Goal: Task Accomplishment & Management: Manage account settings

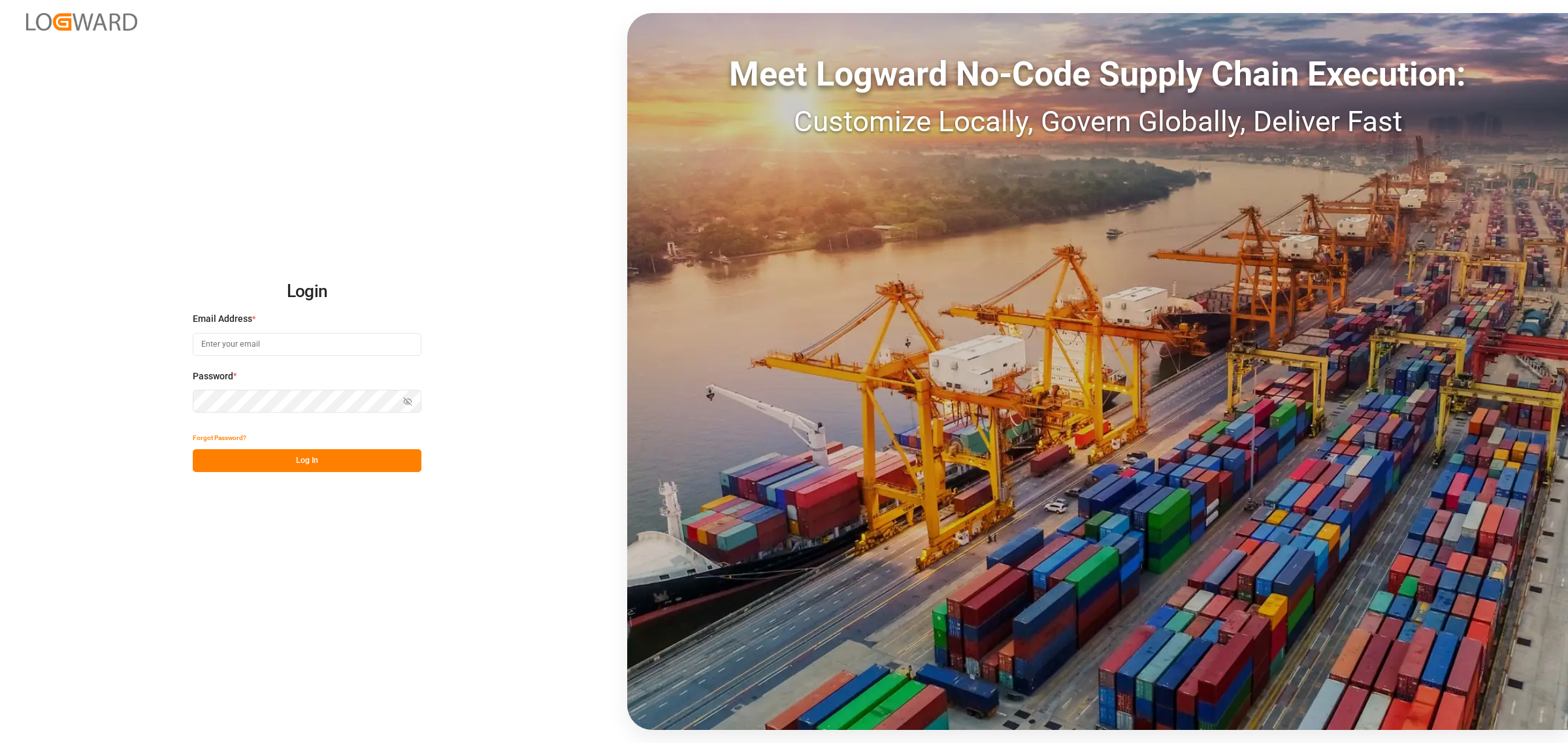
click at [291, 336] on input at bounding box center [306, 344] width 228 height 23
click at [259, 188] on div "Login Email Address * Password * Show password Forgot Password? Log In Meet Log…" at bounding box center [784, 372] width 1568 height 743
click at [306, 342] on input at bounding box center [306, 344] width 228 height 23
type input "[PERSON_NAME][EMAIL_ADDRESS][PERSON_NAME][DOMAIN_NAME]"
click at [308, 468] on button "Log In" at bounding box center [306, 461] width 228 height 23
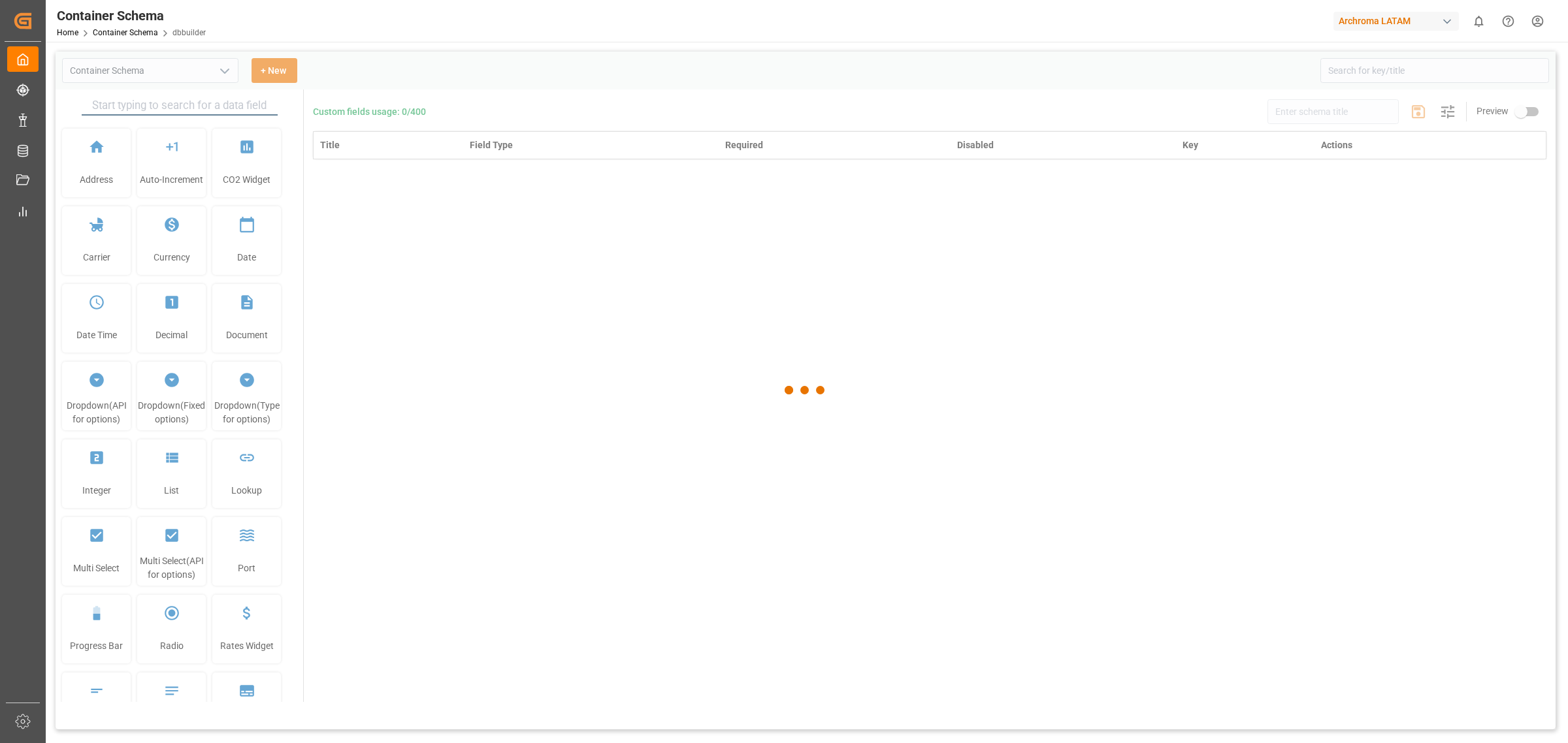
type input "Container Schema"
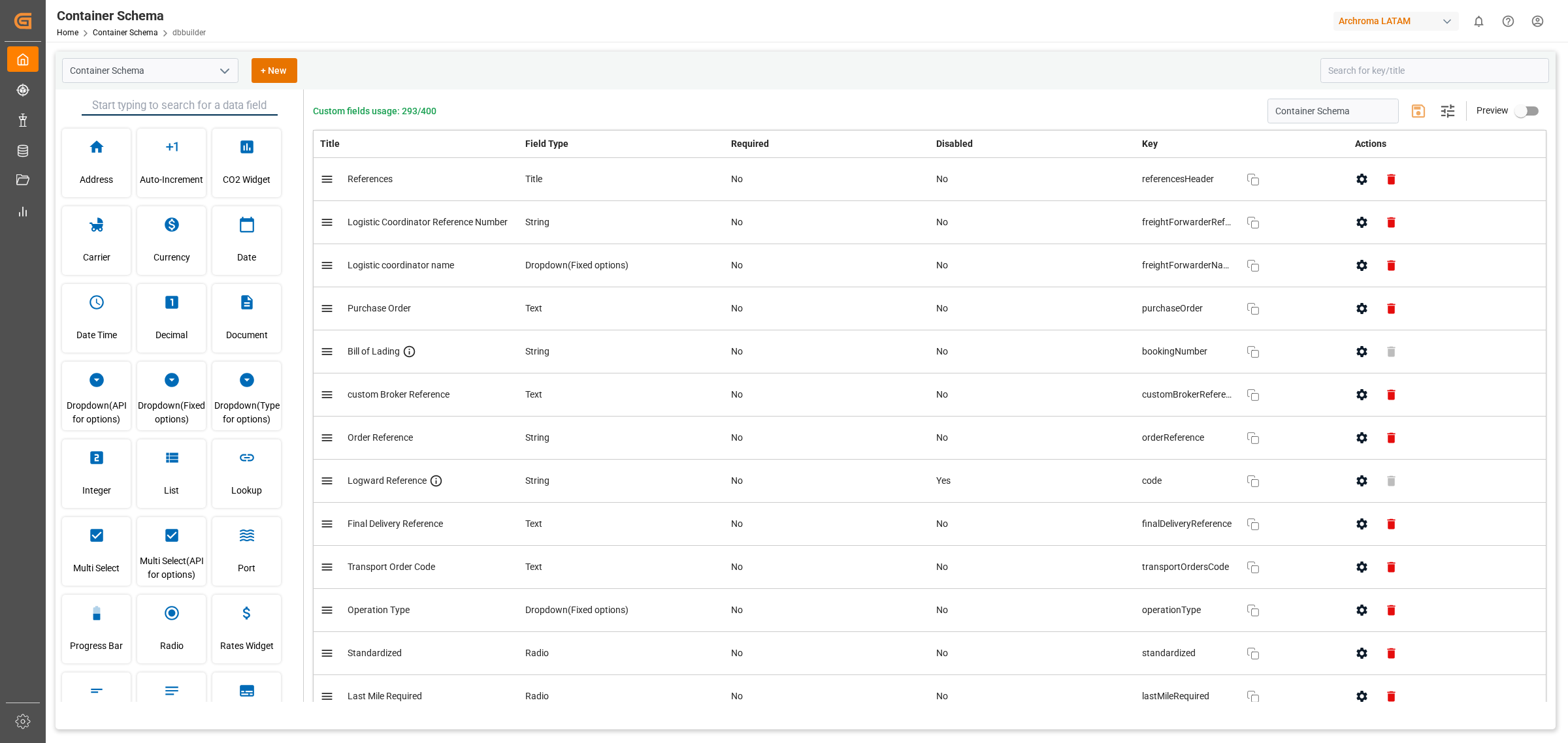
click at [409, 79] on div "Container Schema + New" at bounding box center [687, 70] width 1250 height 25
click at [219, 66] on icon "open menu" at bounding box center [225, 71] width 16 height 16
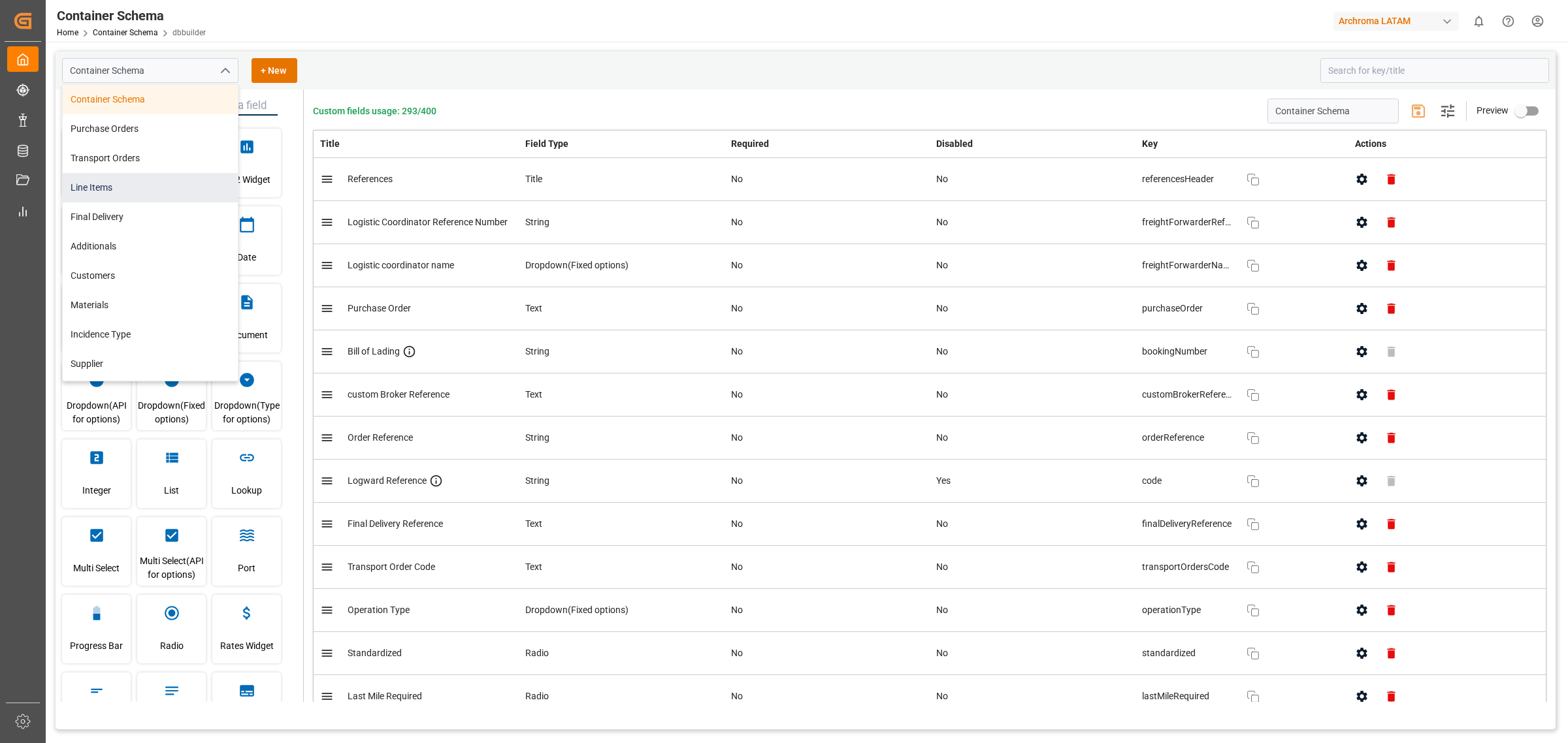
click at [124, 189] on div "Line Items" at bounding box center [150, 188] width 175 height 29
type input "Line Items"
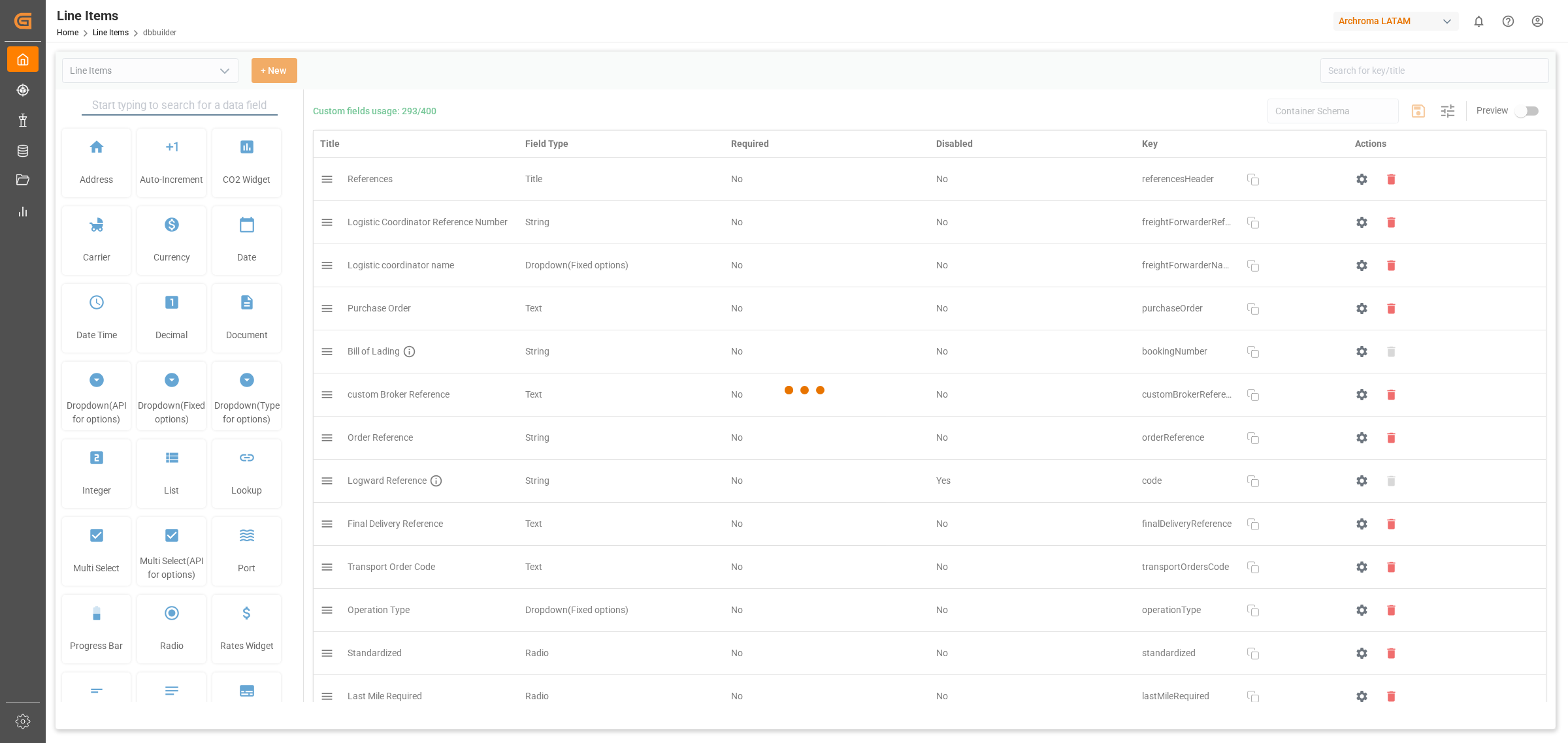
type input "Line Items"
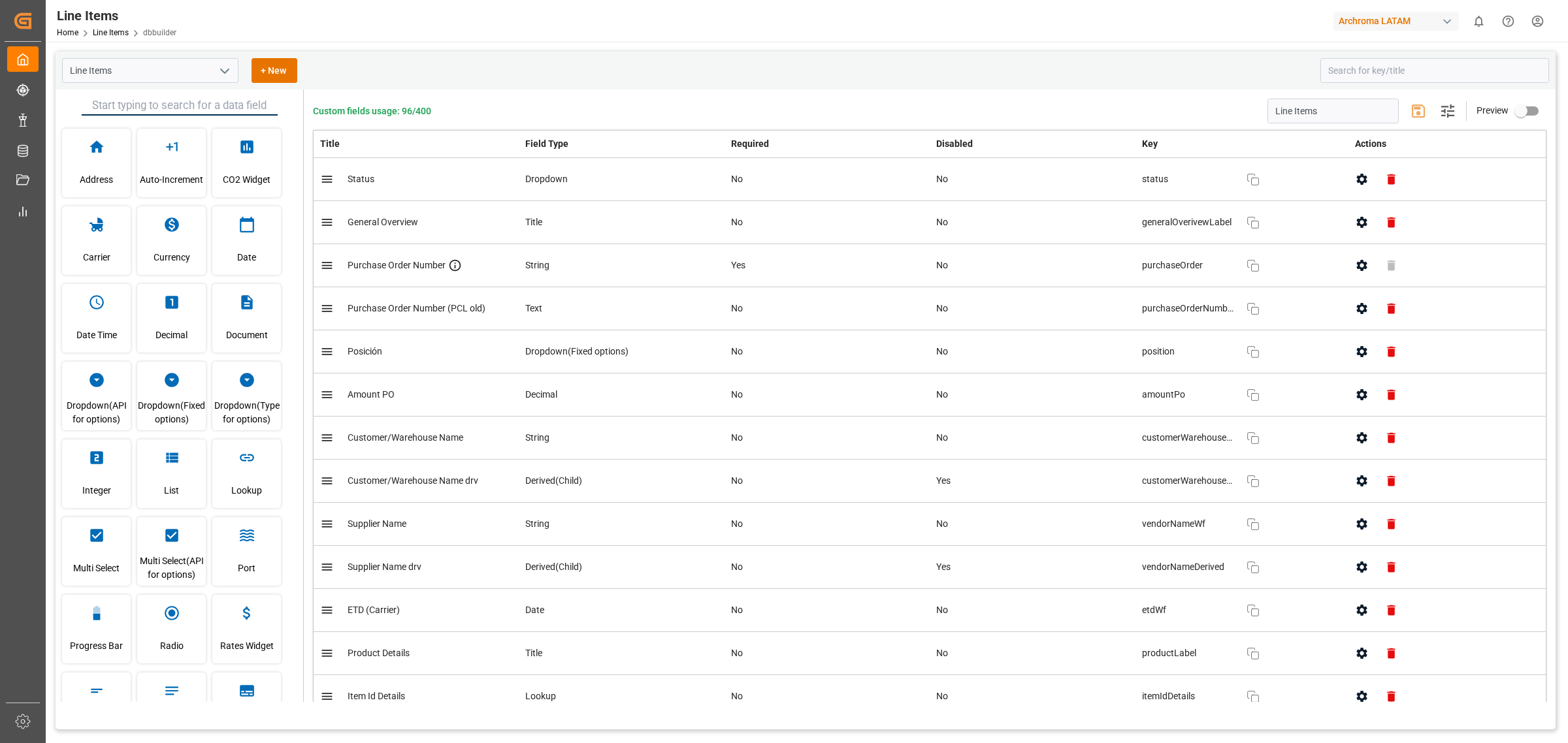
click at [462, 59] on div "Line Items + New" at bounding box center [687, 70] width 1250 height 25
click at [369, 45] on div "Line Items + New Address Auto-Increment CO2 Widget Carrier Currency Date Date T…" at bounding box center [806, 468] width 1520 height 853
click at [419, 77] on div "Line Items + New" at bounding box center [687, 70] width 1250 height 25
click at [120, 30] on link "Line Items" at bounding box center [111, 33] width 36 height 9
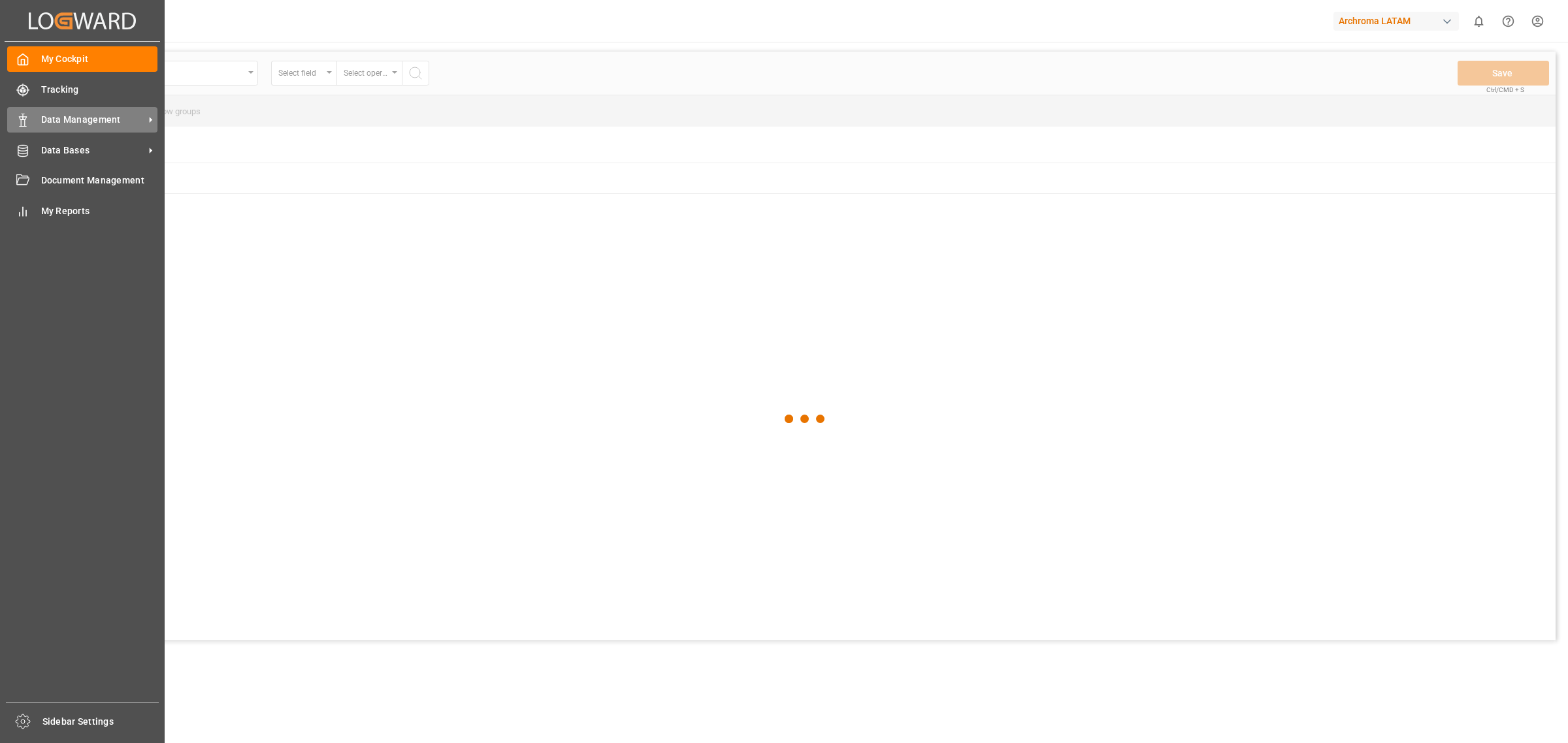
click at [91, 130] on div "Data Management Data Management" at bounding box center [83, 120] width 151 height 25
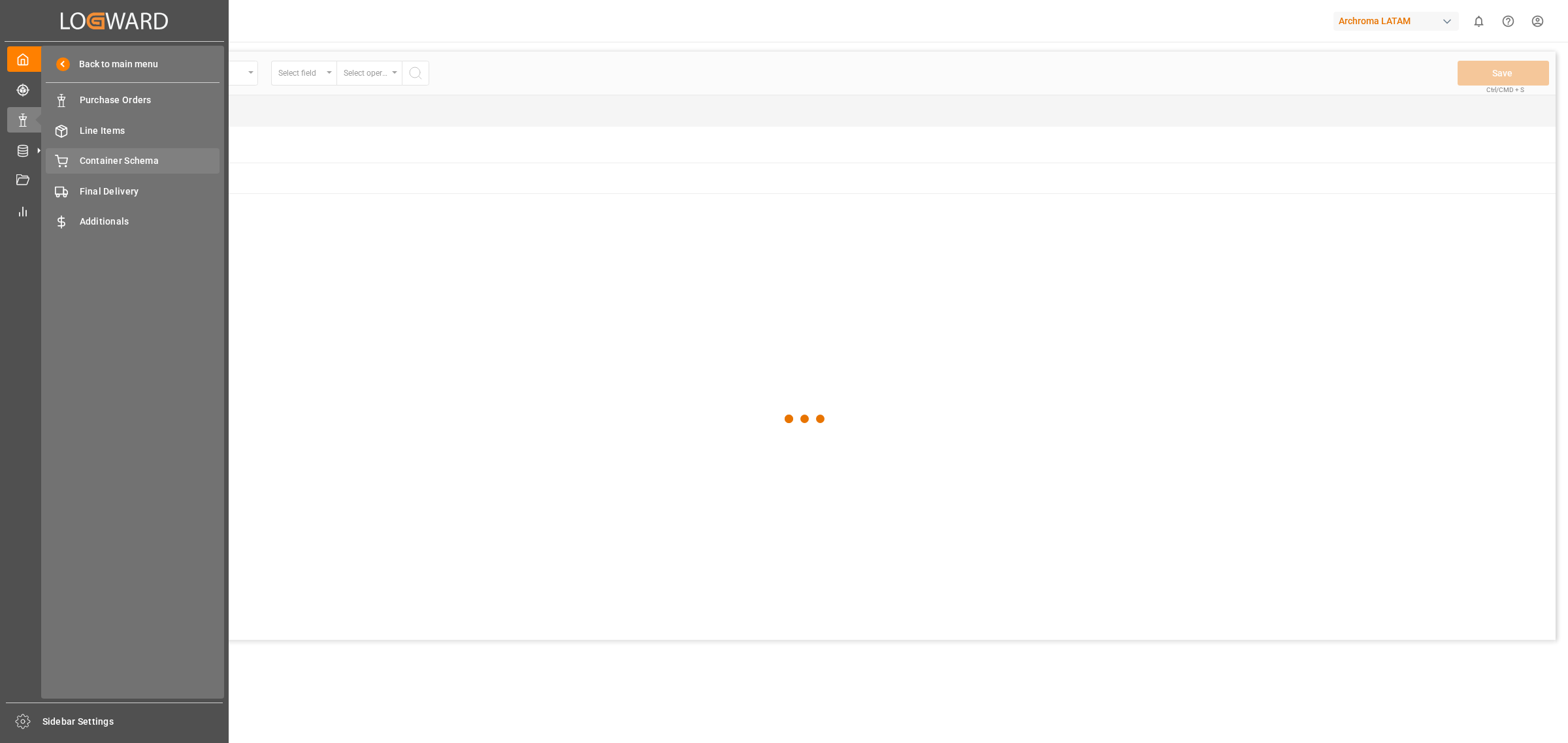
click at [161, 156] on span "Container Schema" at bounding box center [150, 161] width 141 height 14
click at [152, 164] on span "Container Schema" at bounding box center [150, 161] width 141 height 14
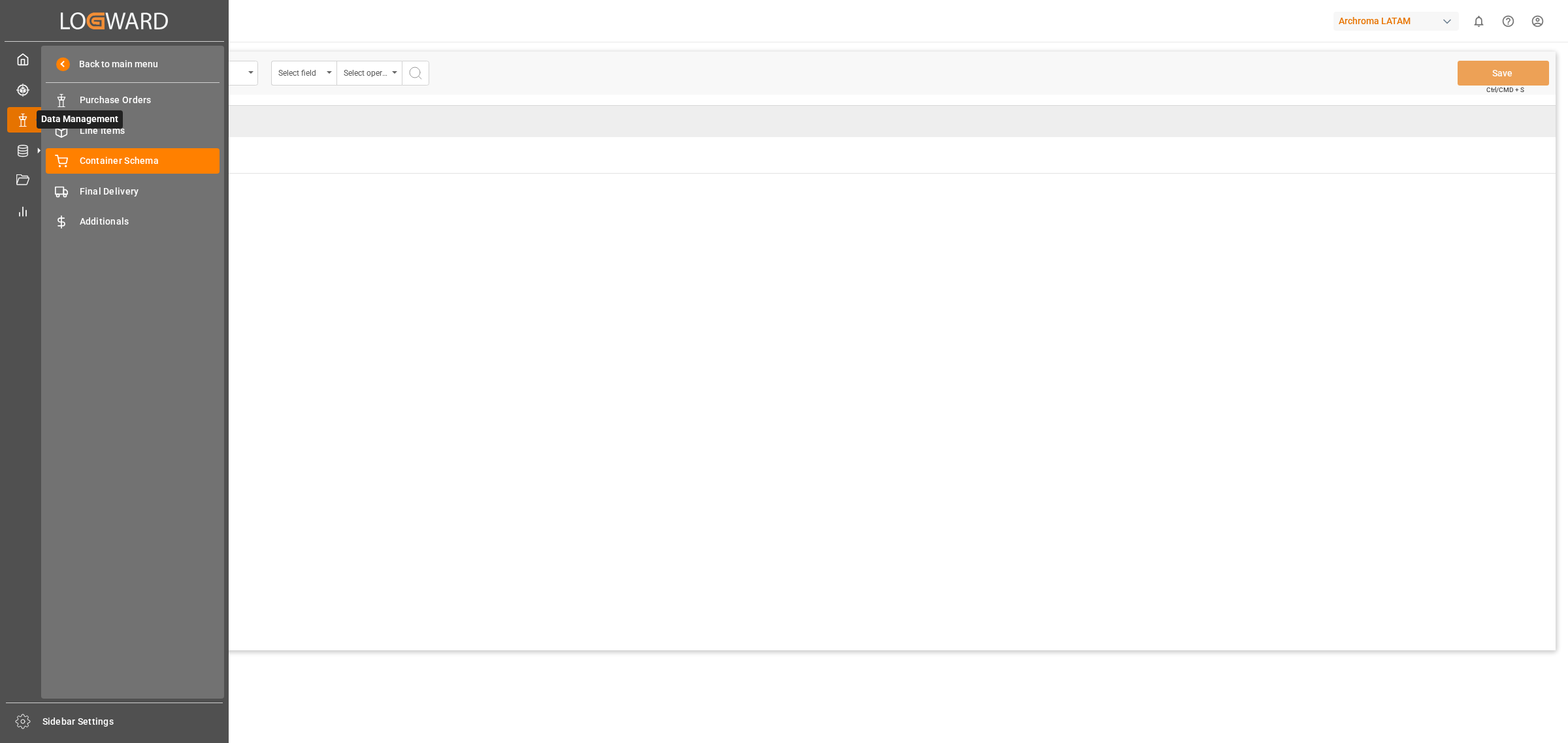
click at [17, 119] on icon at bounding box center [23, 121] width 13 height 13
click at [105, 154] on div "Container Schema Container Schema" at bounding box center [133, 161] width 174 height 25
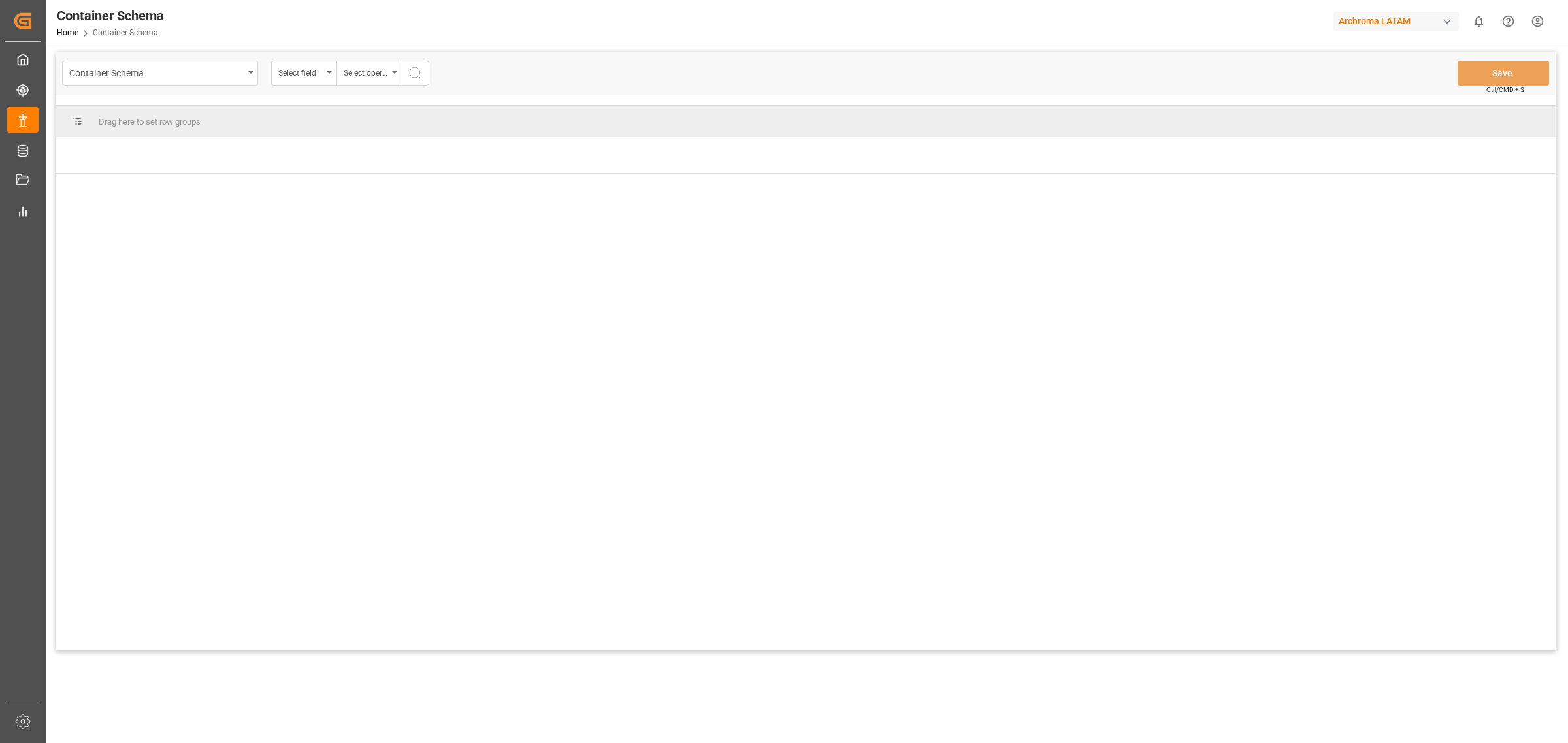
click at [681, 53] on div "Container Schema Select field Select operator Save Ctrl/CMD + S" at bounding box center [805, 73] width 1500 height 43
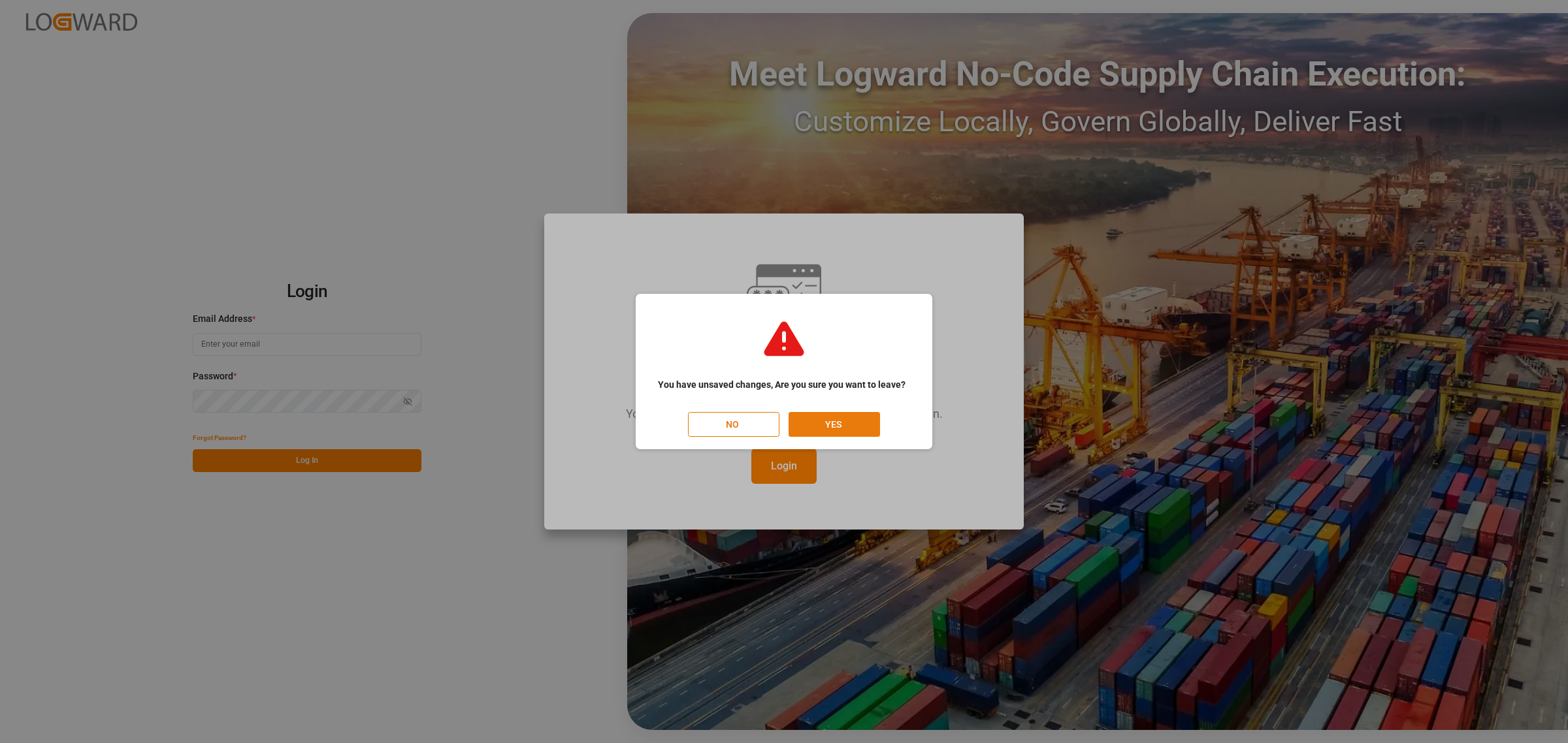
click at [830, 419] on button "YES" at bounding box center [834, 424] width 91 height 25
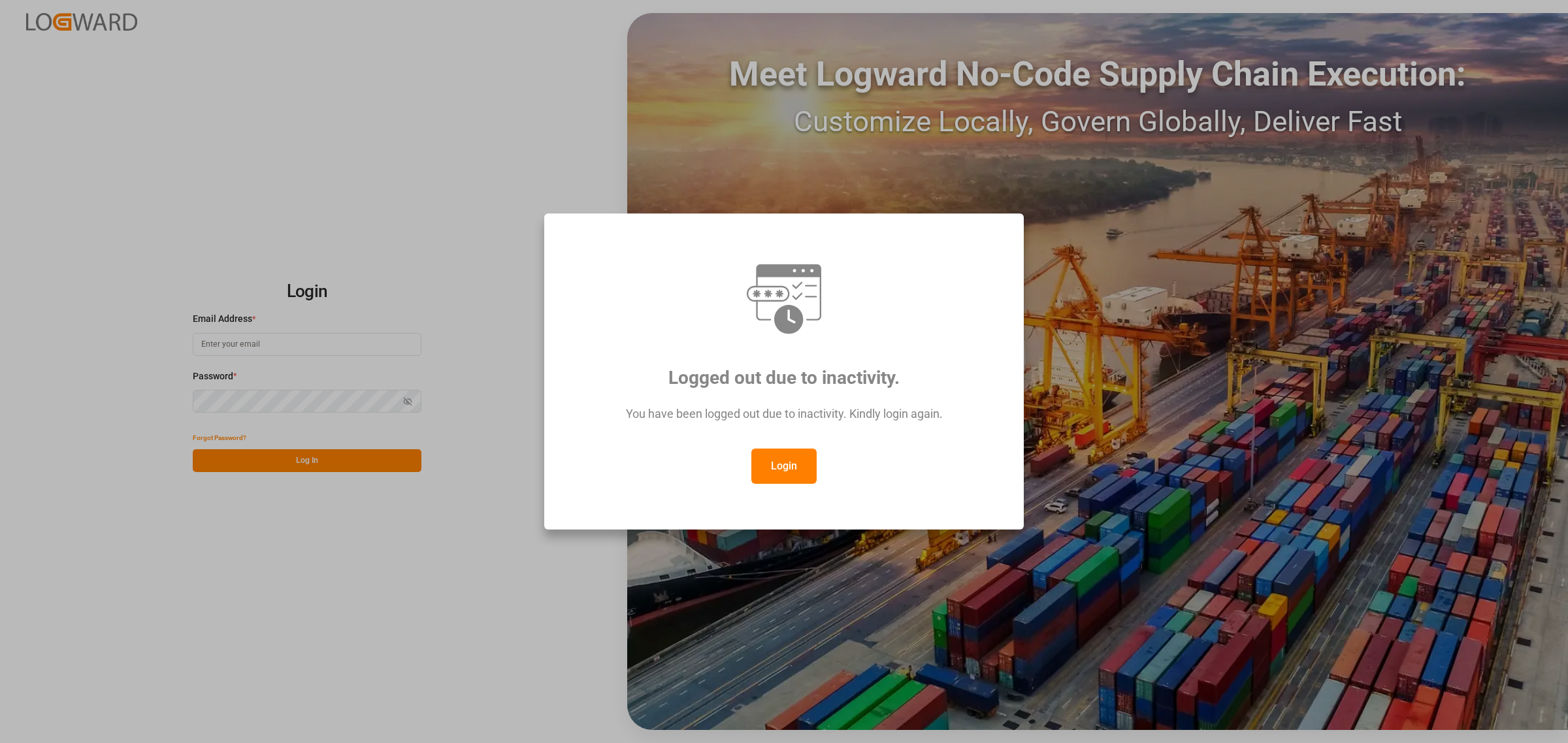
click at [801, 465] on button "Login" at bounding box center [784, 466] width 65 height 35
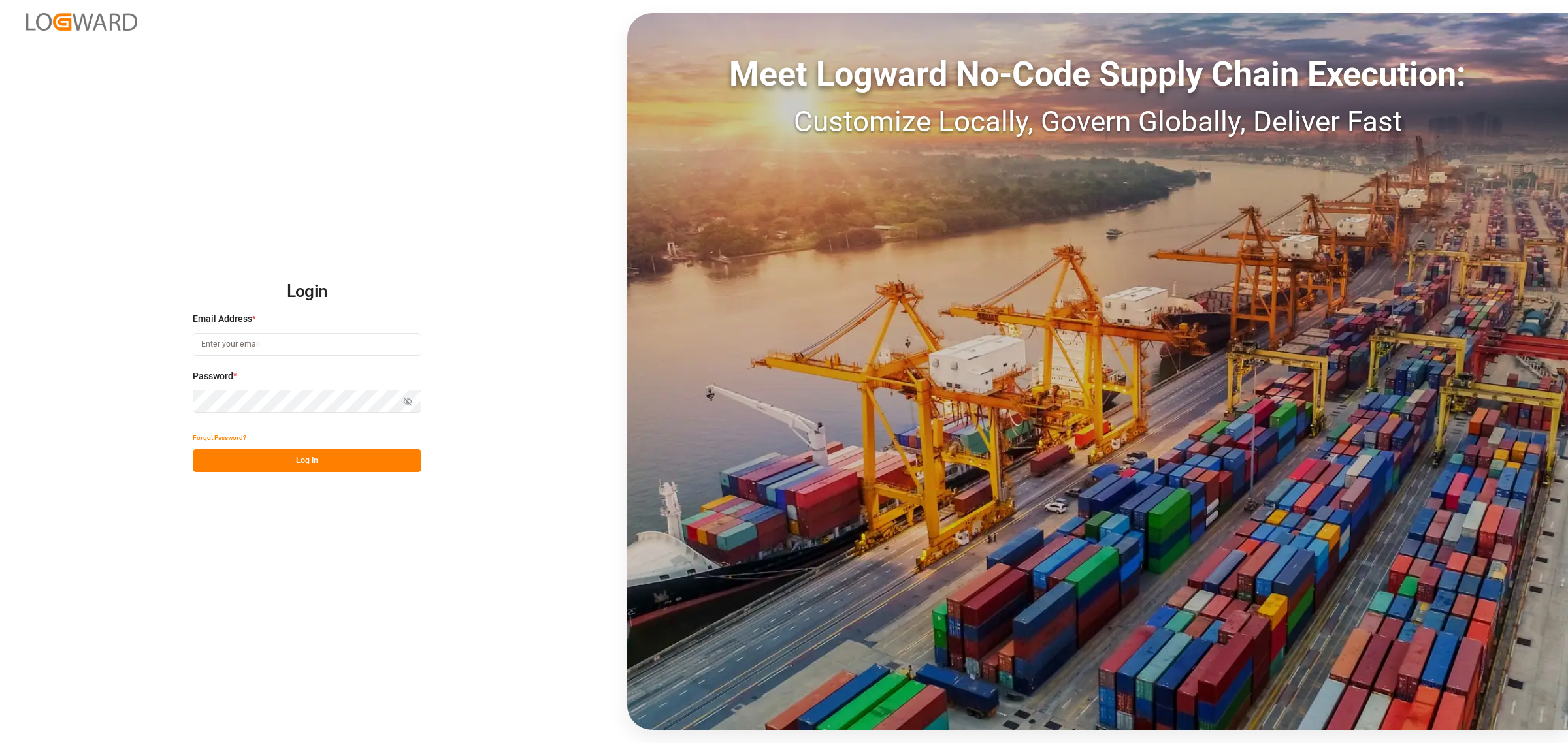
drag, startPoint x: 280, startPoint y: 350, endPoint x: 272, endPoint y: 342, distance: 11.3
click at [280, 350] on input at bounding box center [306, 344] width 228 height 23
type input "[PERSON_NAME][EMAIL_ADDRESS][PERSON_NAME][DOMAIN_NAME]"
click at [324, 457] on button "Log In" at bounding box center [306, 461] width 228 height 23
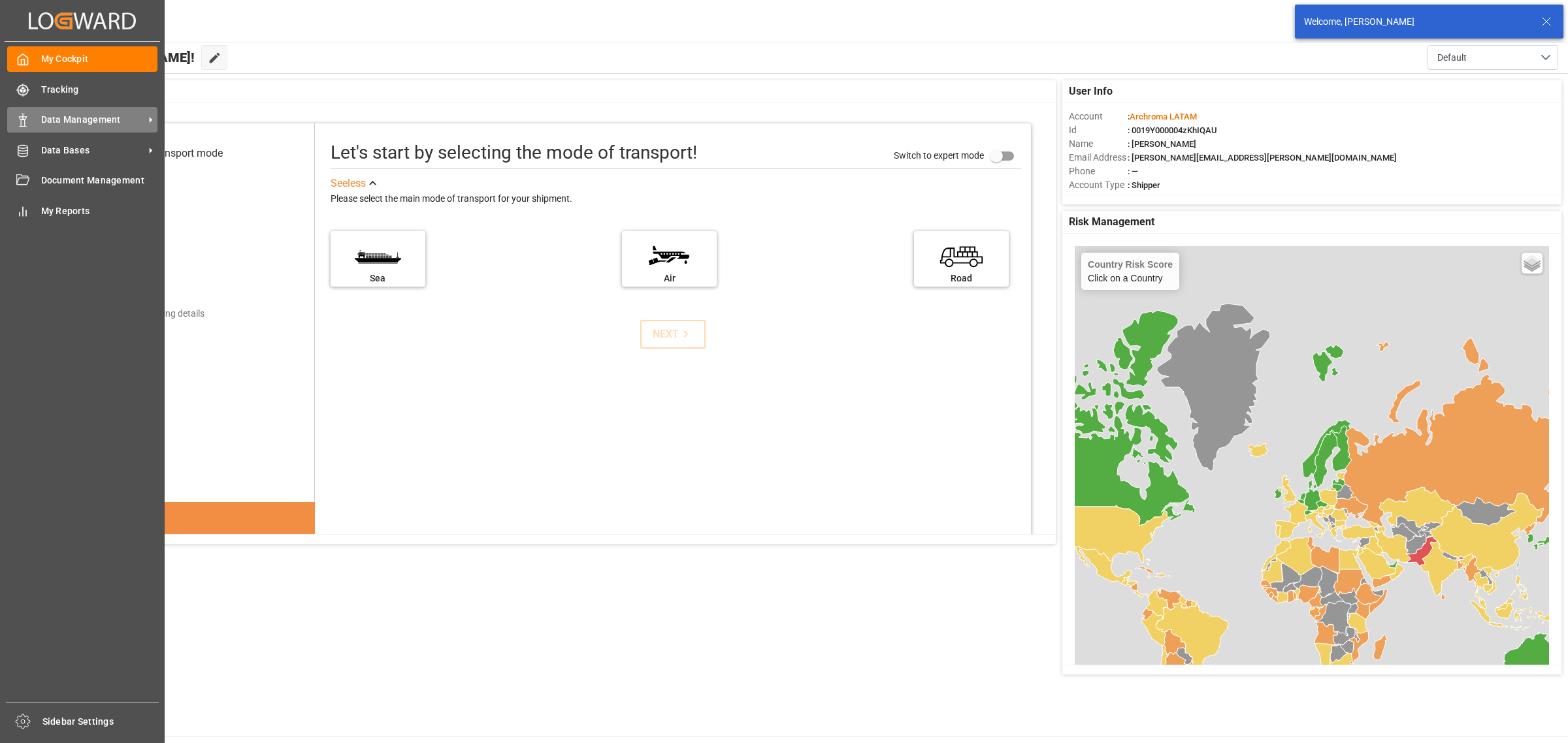
click at [56, 119] on span "Data Management" at bounding box center [93, 120] width 103 height 14
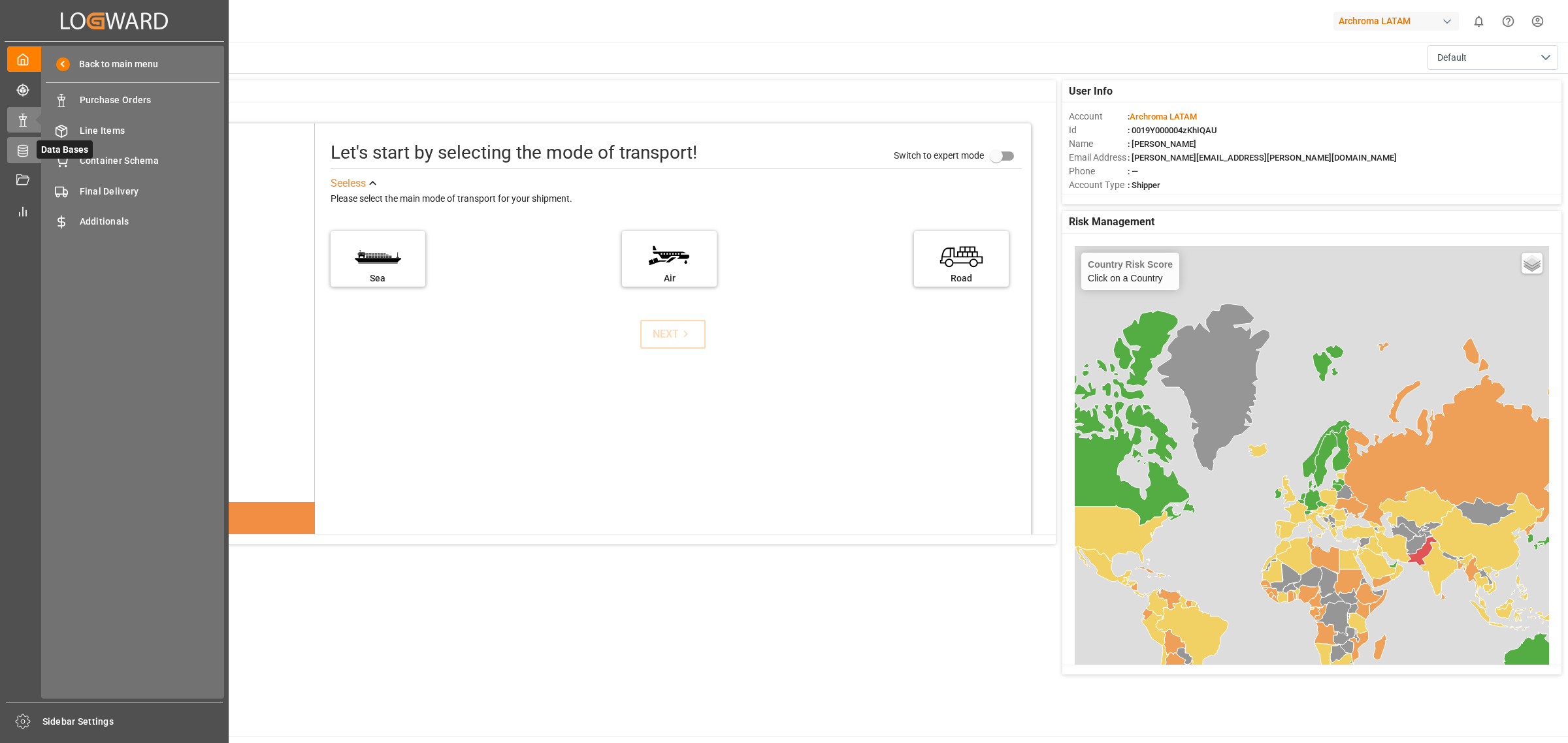
click at [18, 152] on icon at bounding box center [23, 151] width 13 height 13
click at [155, 105] on span "Materials" at bounding box center [150, 100] width 141 height 14
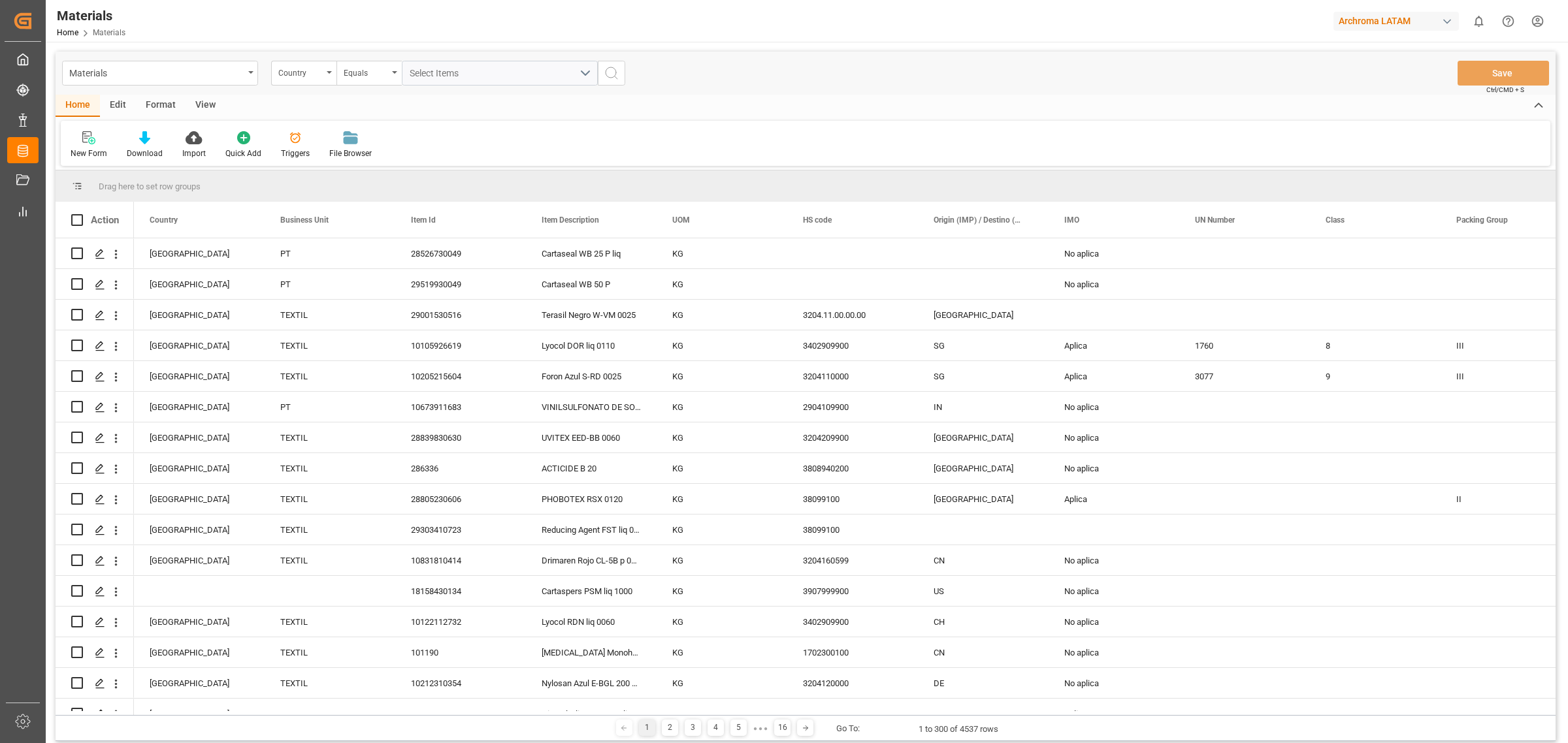
click at [739, 128] on div "New Form Download Import Quick Add Triggers File Browser" at bounding box center [805, 143] width 1490 height 45
click at [716, 121] on div "New Form Download Import Quick Add Triggers File Browser" at bounding box center [805, 143] width 1490 height 45
click at [631, 122] on div "New Form Download Import Quick Add Triggers File Browser" at bounding box center [805, 143] width 1490 height 45
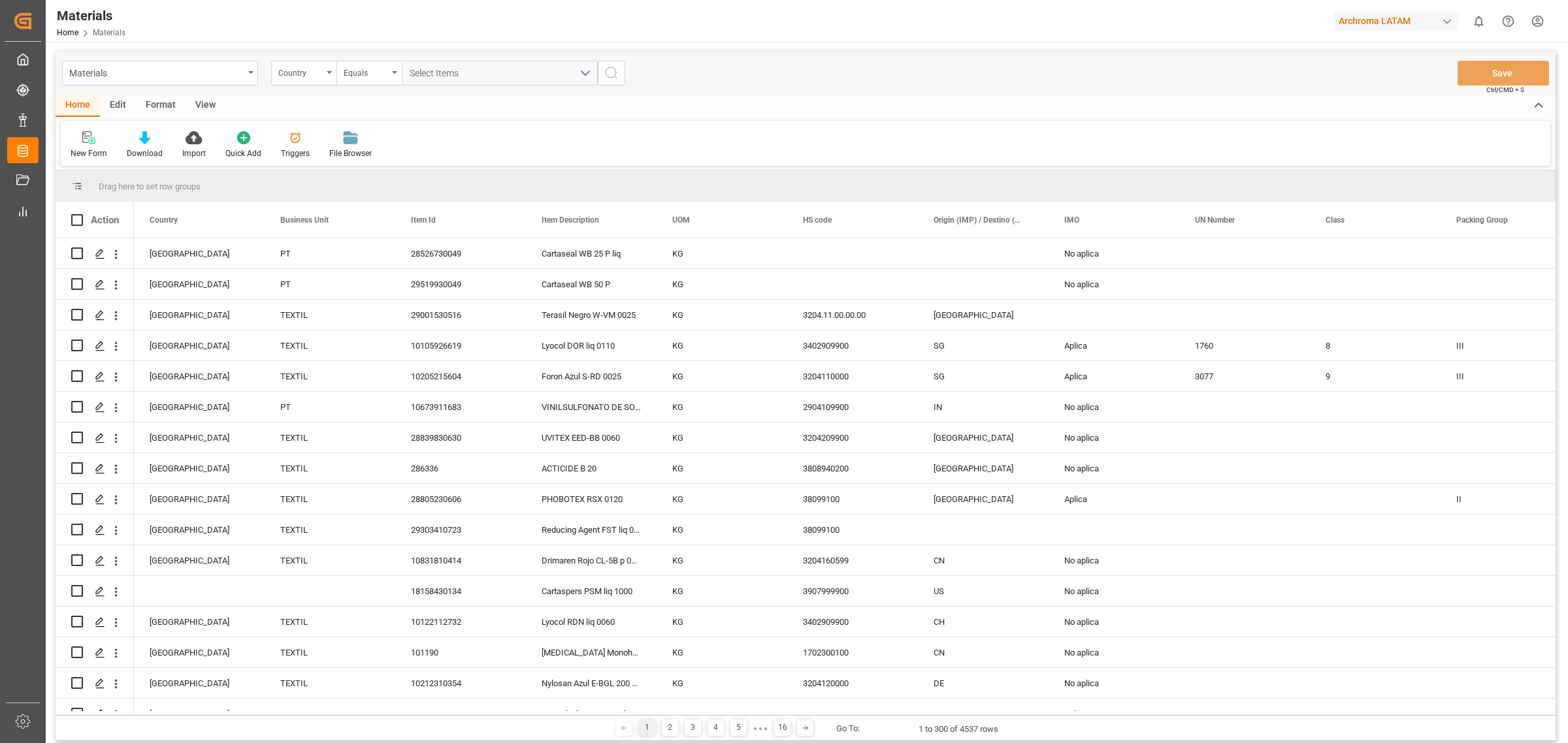
click at [418, 106] on div "Home Edit Format View" at bounding box center [805, 105] width 1500 height 22
click at [188, 146] on div "Import" at bounding box center [194, 144] width 43 height 29
click at [469, 141] on div "New Form Download Import Quick Add Triggers File Browser" at bounding box center [805, 143] width 1490 height 45
click at [641, 136] on div "New Form Download Import Quick Add Triggers File Browser" at bounding box center [805, 143] width 1490 height 45
click at [568, 122] on div "New Form Download Import Quick Add Triggers File Browser" at bounding box center [805, 143] width 1490 height 45
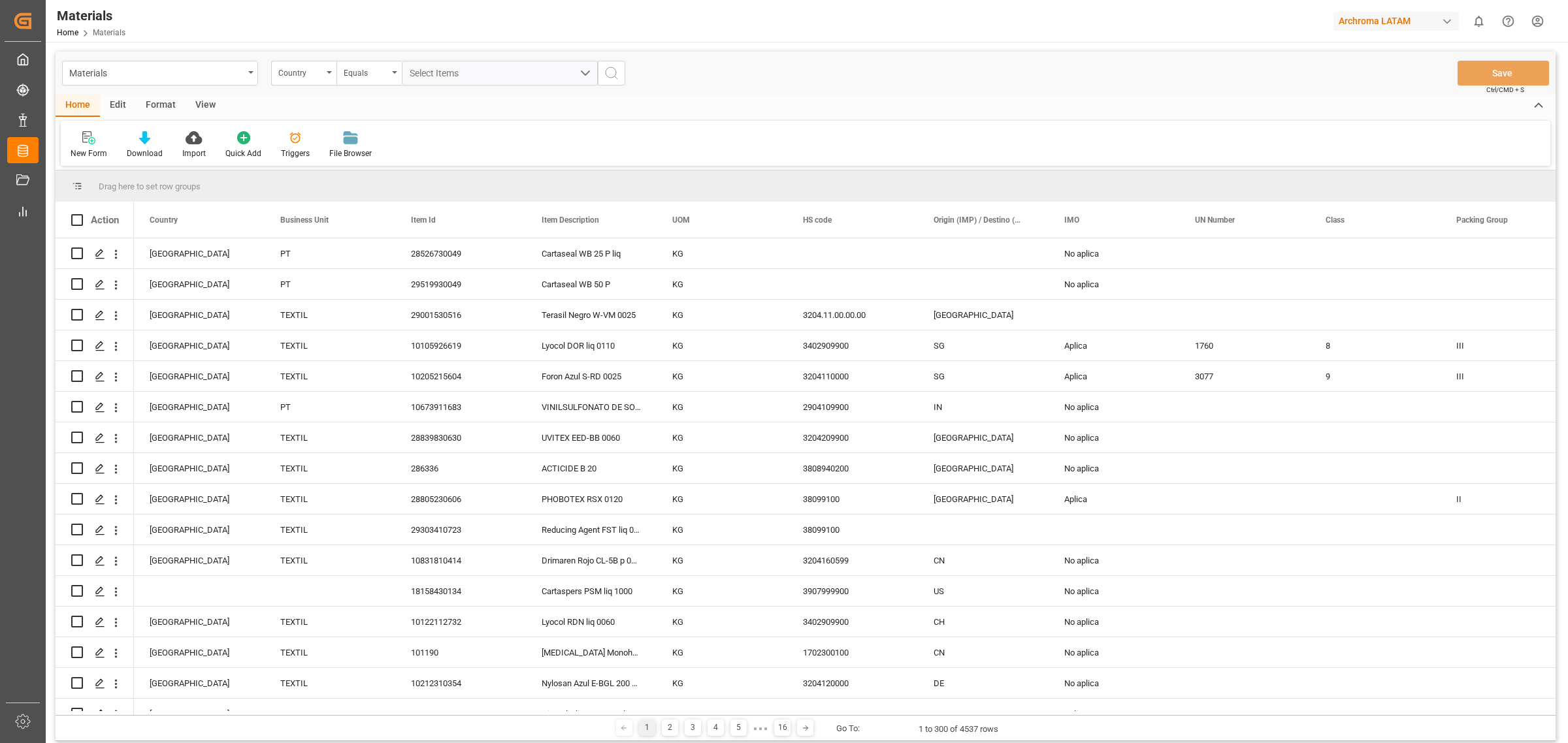
click at [522, 138] on div "New Form Download Import Quick Add Triggers File Browser" at bounding box center [805, 143] width 1490 height 45
click at [468, 137] on div "New Form Download Import Quick Add Triggers File Browser" at bounding box center [805, 143] width 1490 height 45
click at [645, 117] on div "Home Edit Format View" at bounding box center [805, 105] width 1500 height 22
click at [510, 135] on div "New Form Download Import Quick Add Triggers File Browser" at bounding box center [805, 143] width 1490 height 45
click at [309, 44] on div "Materials Country Equals Select Items Save Ctrl/CMD + S Home Edit Format View N…" at bounding box center [806, 468] width 1520 height 853
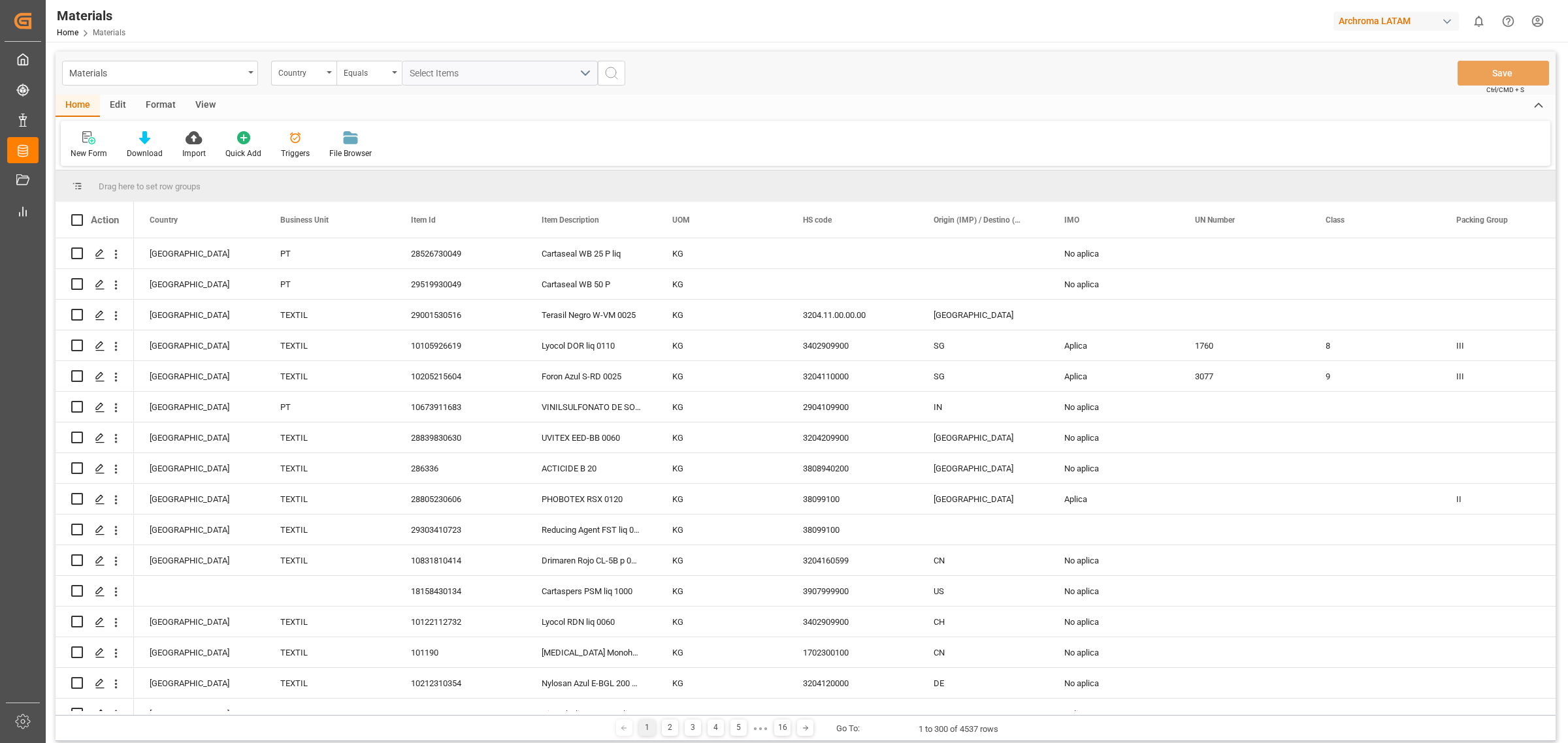
click at [482, 128] on div "New Form Download Import Quick Add Triggers File Browser" at bounding box center [805, 143] width 1490 height 45
click at [414, 105] on div "Home Edit Format View" at bounding box center [805, 105] width 1500 height 22
click at [466, 112] on div "Home Edit Format View" at bounding box center [805, 105] width 1500 height 22
click at [346, 17] on div "Materials Home Materials Archroma LATAM 0 Notifications Only show unread All Wa…" at bounding box center [802, 21] width 1531 height 42
click at [538, 99] on div "Home Edit Format View" at bounding box center [805, 105] width 1500 height 22
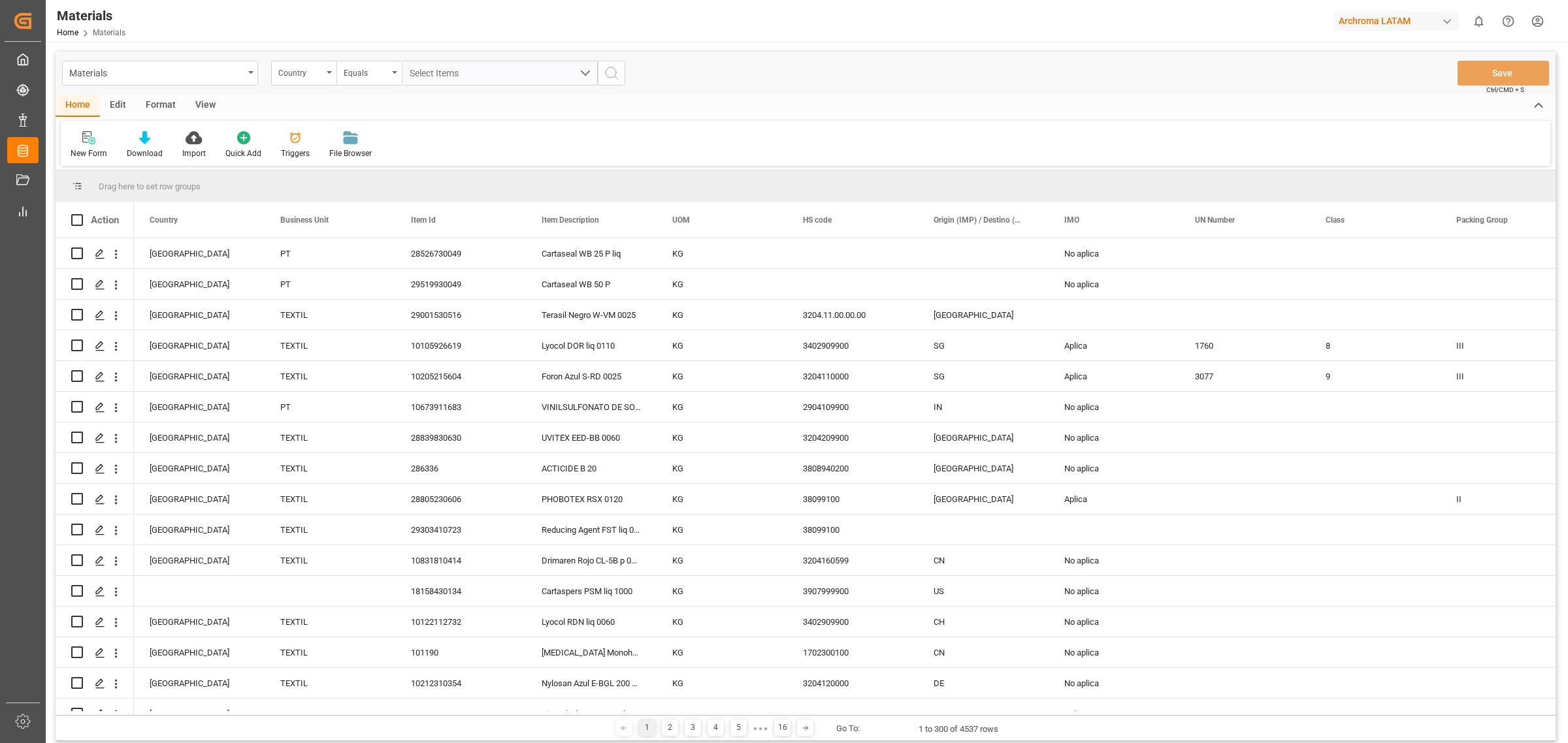
click at [543, 112] on div "Home Edit Format View" at bounding box center [805, 105] width 1500 height 22
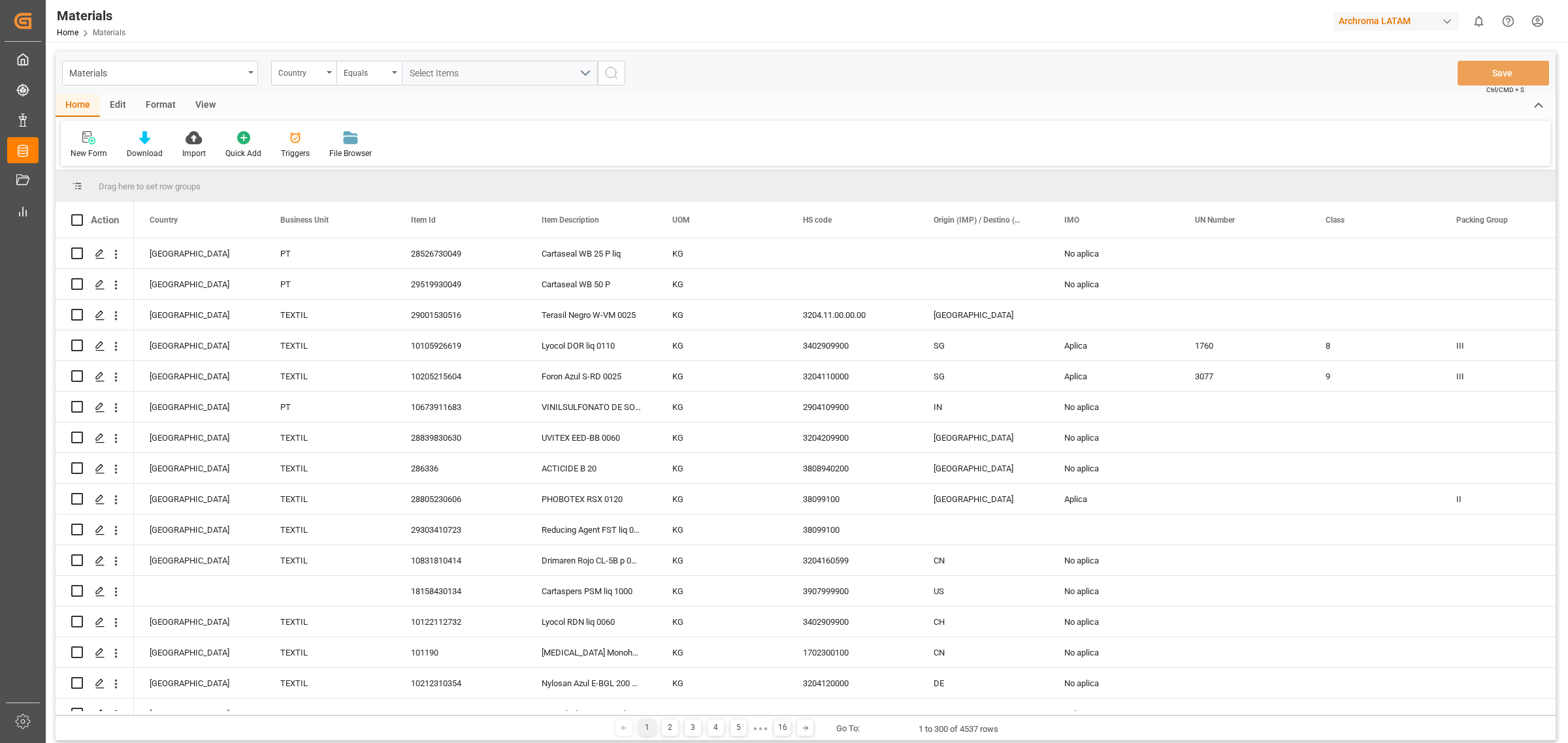
click at [543, 112] on div "Home Edit Format View" at bounding box center [805, 105] width 1500 height 22
click at [665, 158] on div "New Form Download Import Quick Add Triggers File Browser" at bounding box center [805, 143] width 1490 height 45
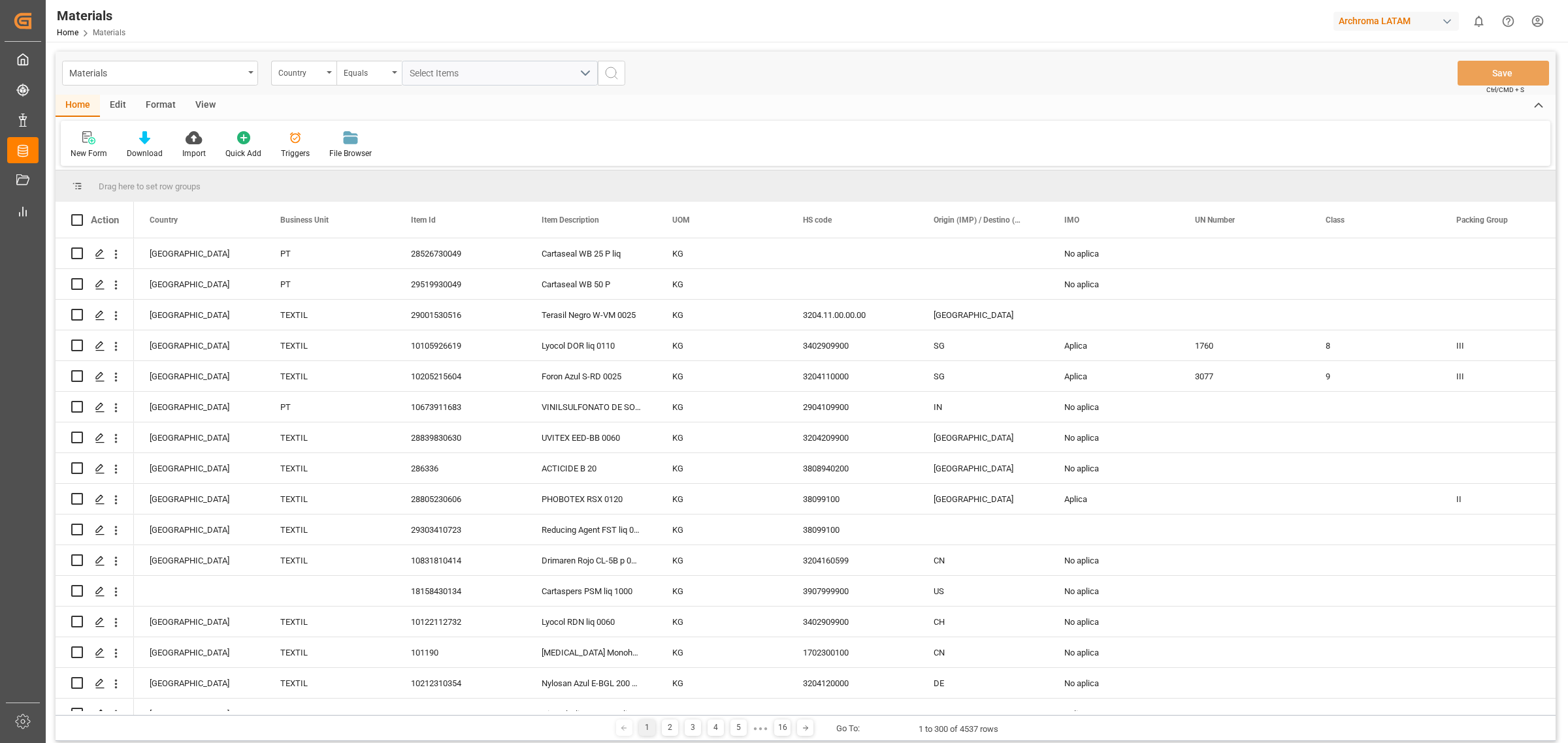
click at [665, 158] on div "New Form Download Import Quick Add Triggers File Browser" at bounding box center [805, 143] width 1490 height 45
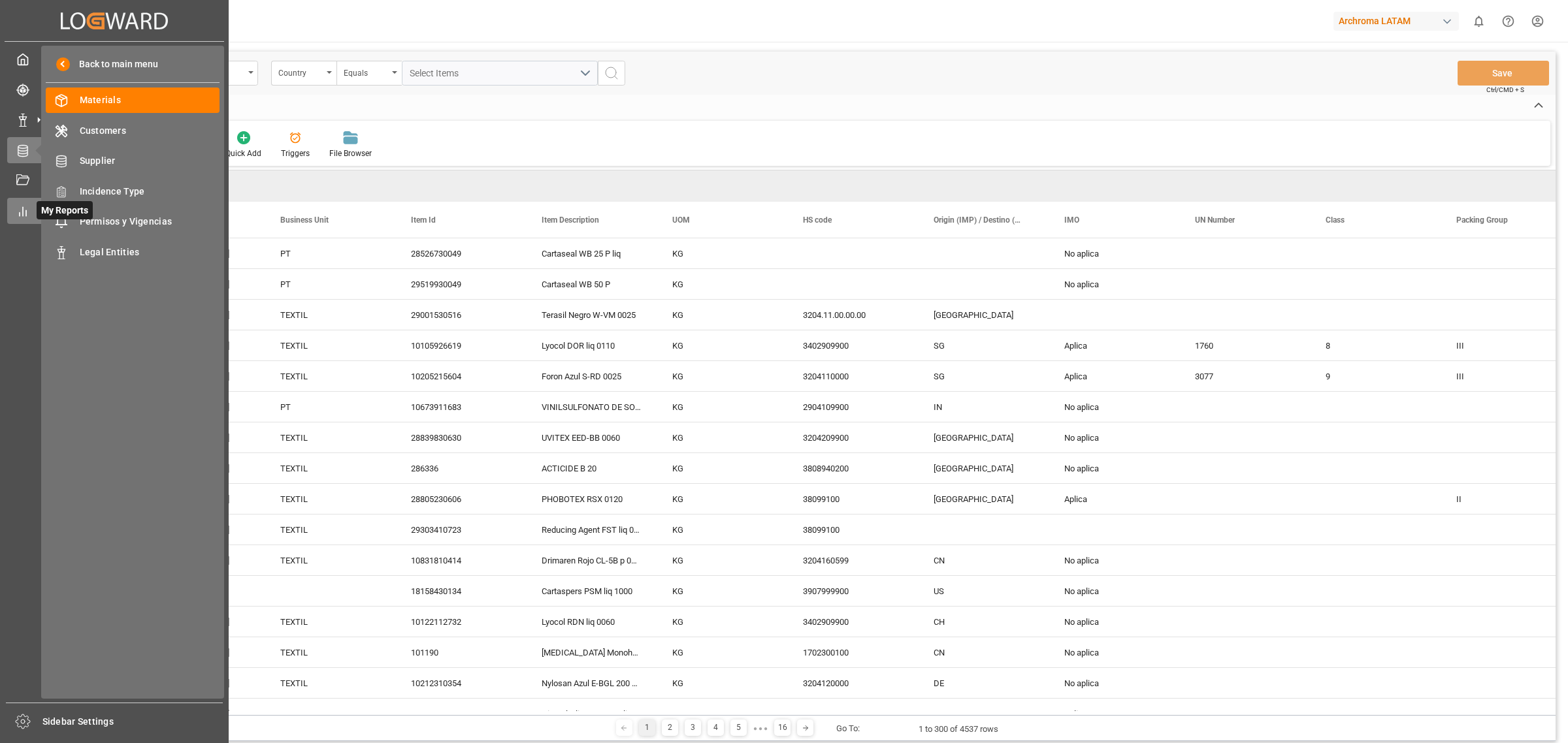
click at [26, 216] on line at bounding box center [26, 213] width 0 height 5
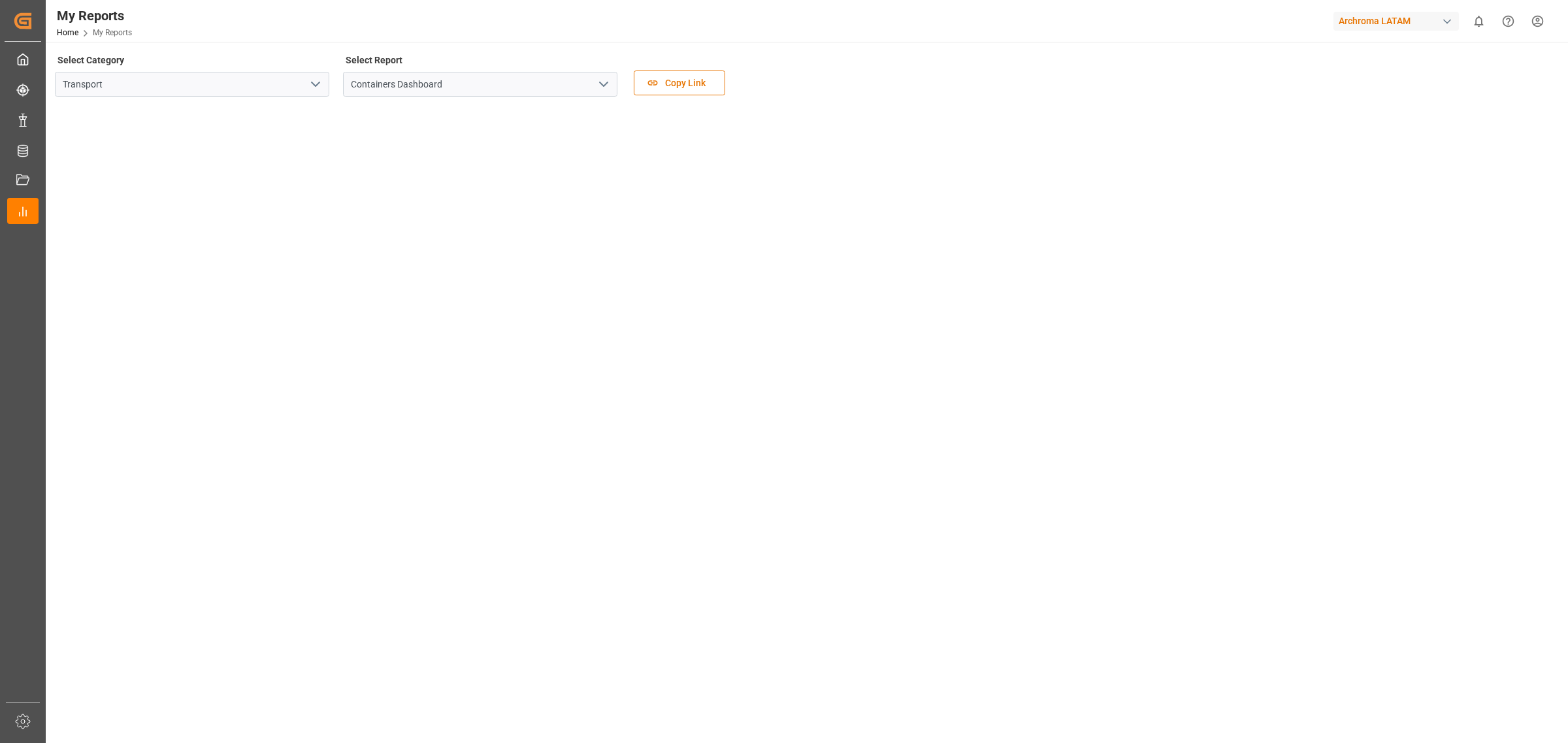
click at [601, 81] on icon "open menu" at bounding box center [604, 85] width 16 height 16
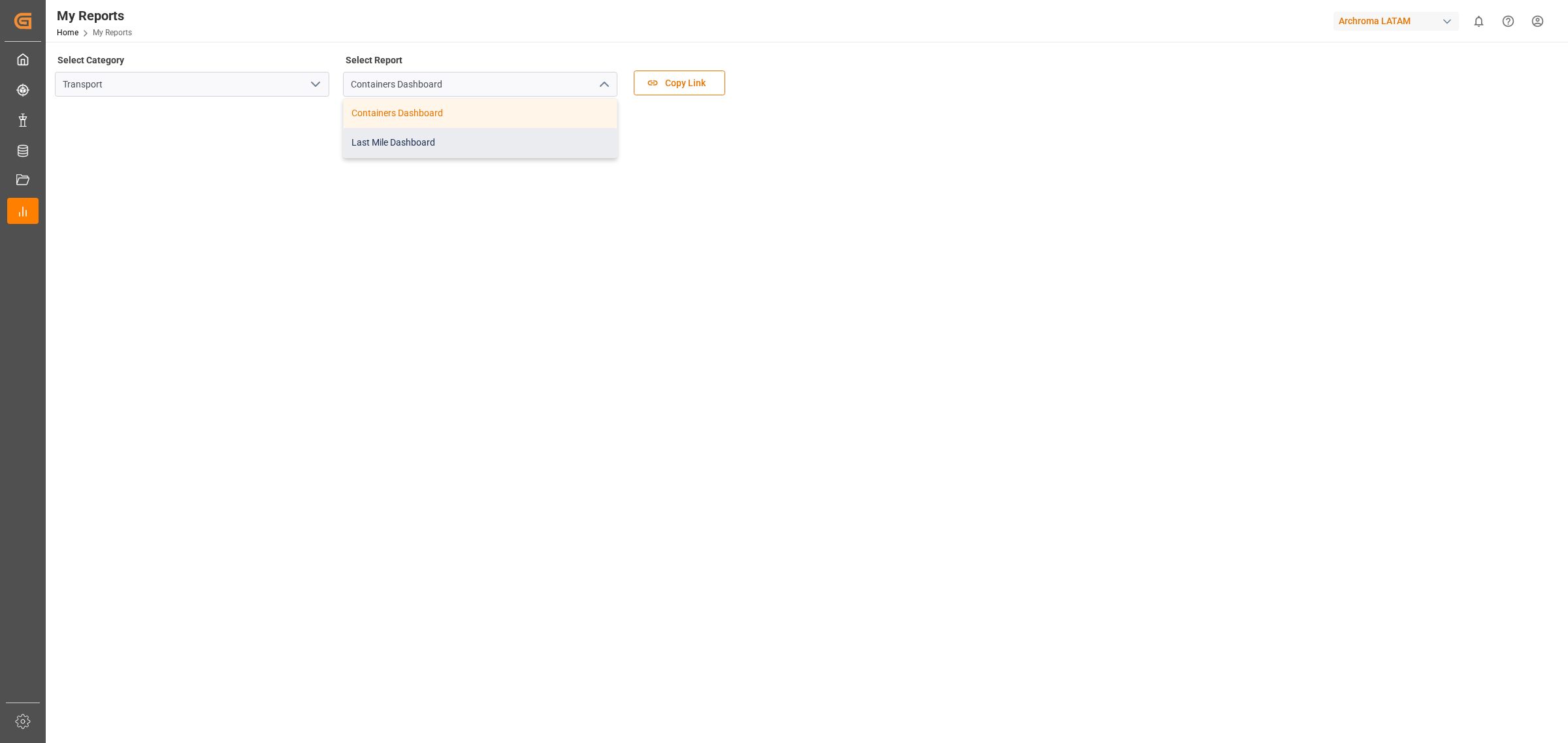
click at [409, 136] on div "Last Mile Dashboard" at bounding box center [480, 142] width 273 height 29
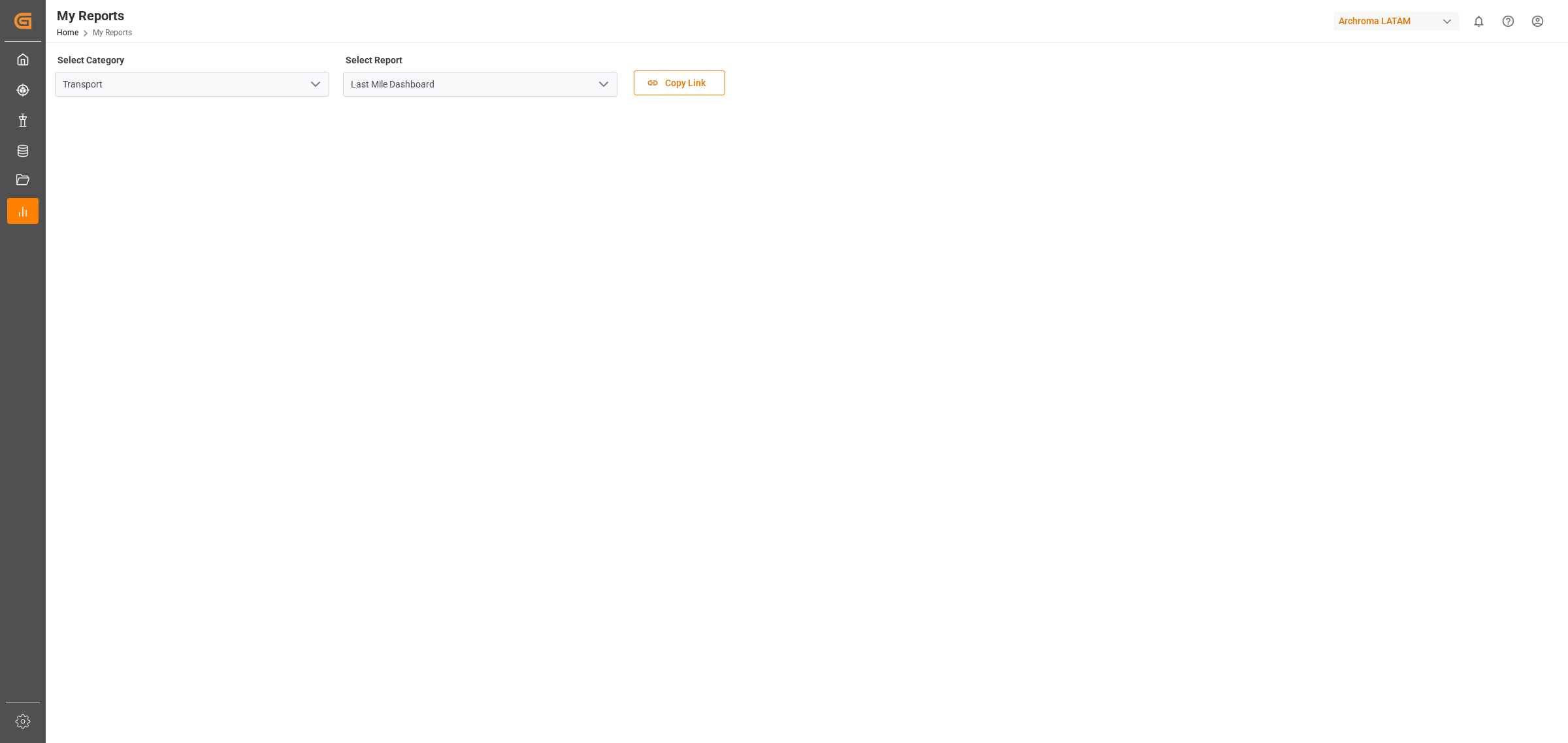
click at [1062, 627] on main "Select Category Transport Select Report Last Mile Dashboard Copy Link" at bounding box center [806, 398] width 1520 height 694
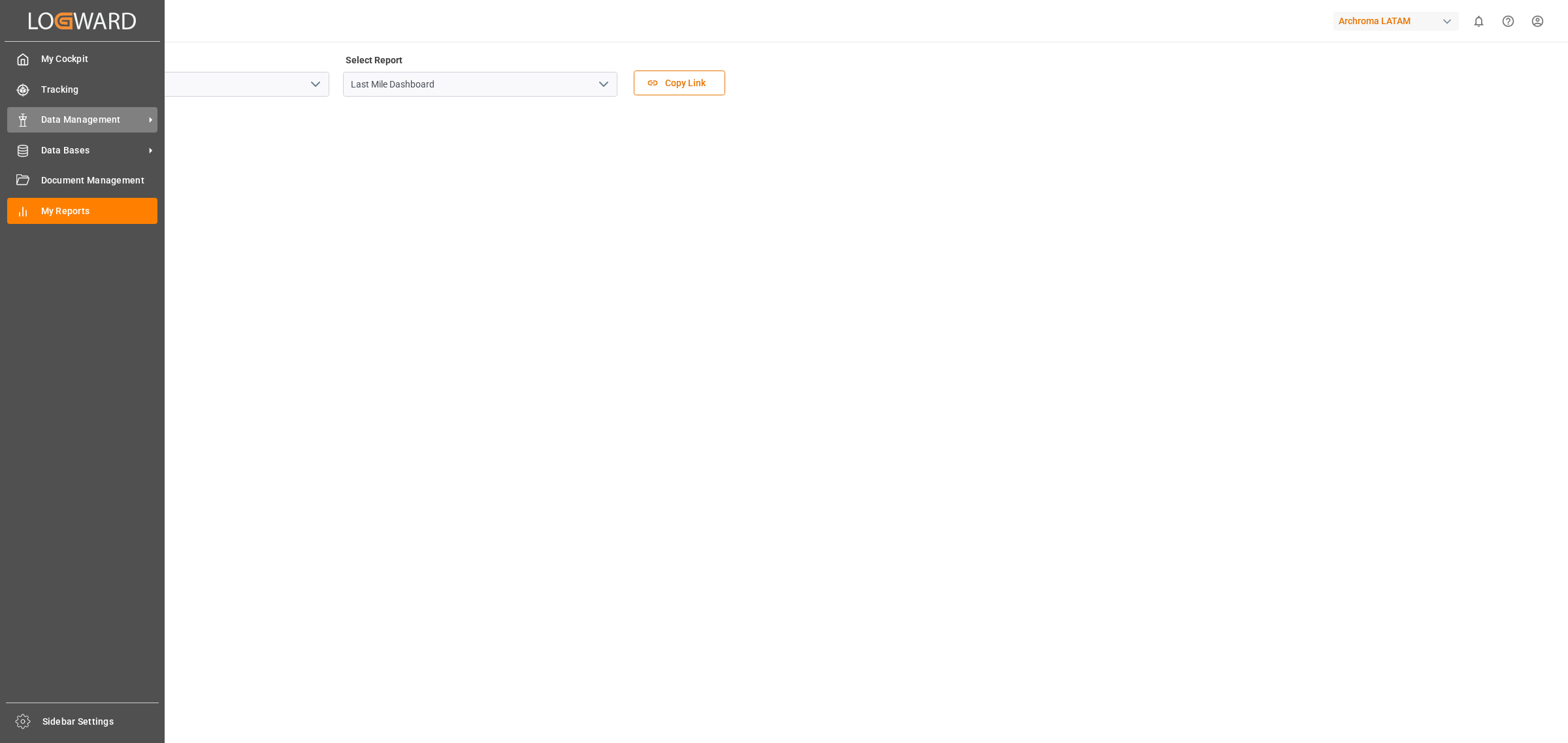
click at [115, 119] on span "Data Management" at bounding box center [93, 120] width 103 height 14
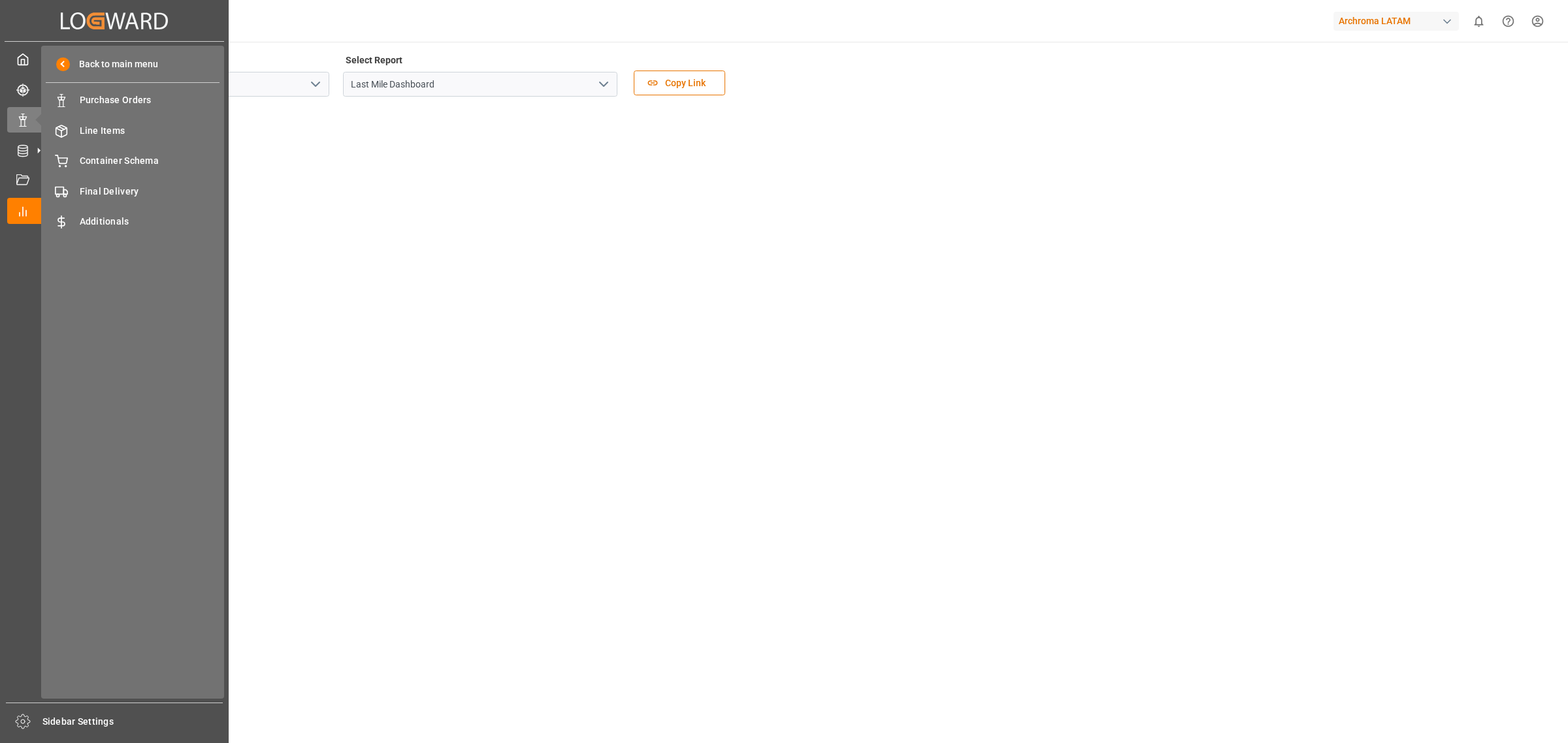
click at [131, 206] on div "Back to main menu Purchase Orders Purchase Orders Line Items Line Items Contain…" at bounding box center [133, 372] width 183 height 653
click at [144, 187] on span "Final Delivery" at bounding box center [150, 192] width 141 height 14
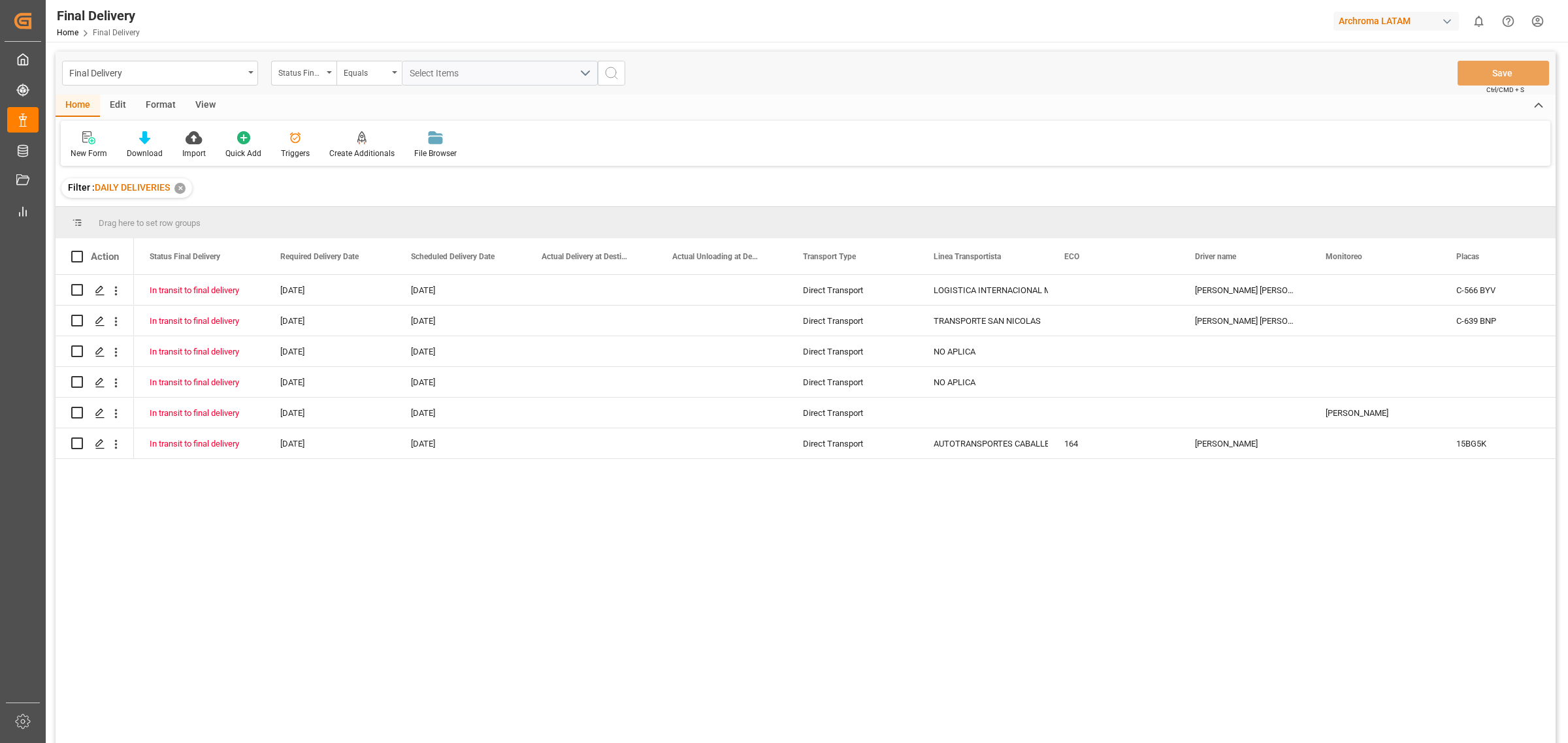
click at [182, 191] on div "✕" at bounding box center [180, 188] width 11 height 11
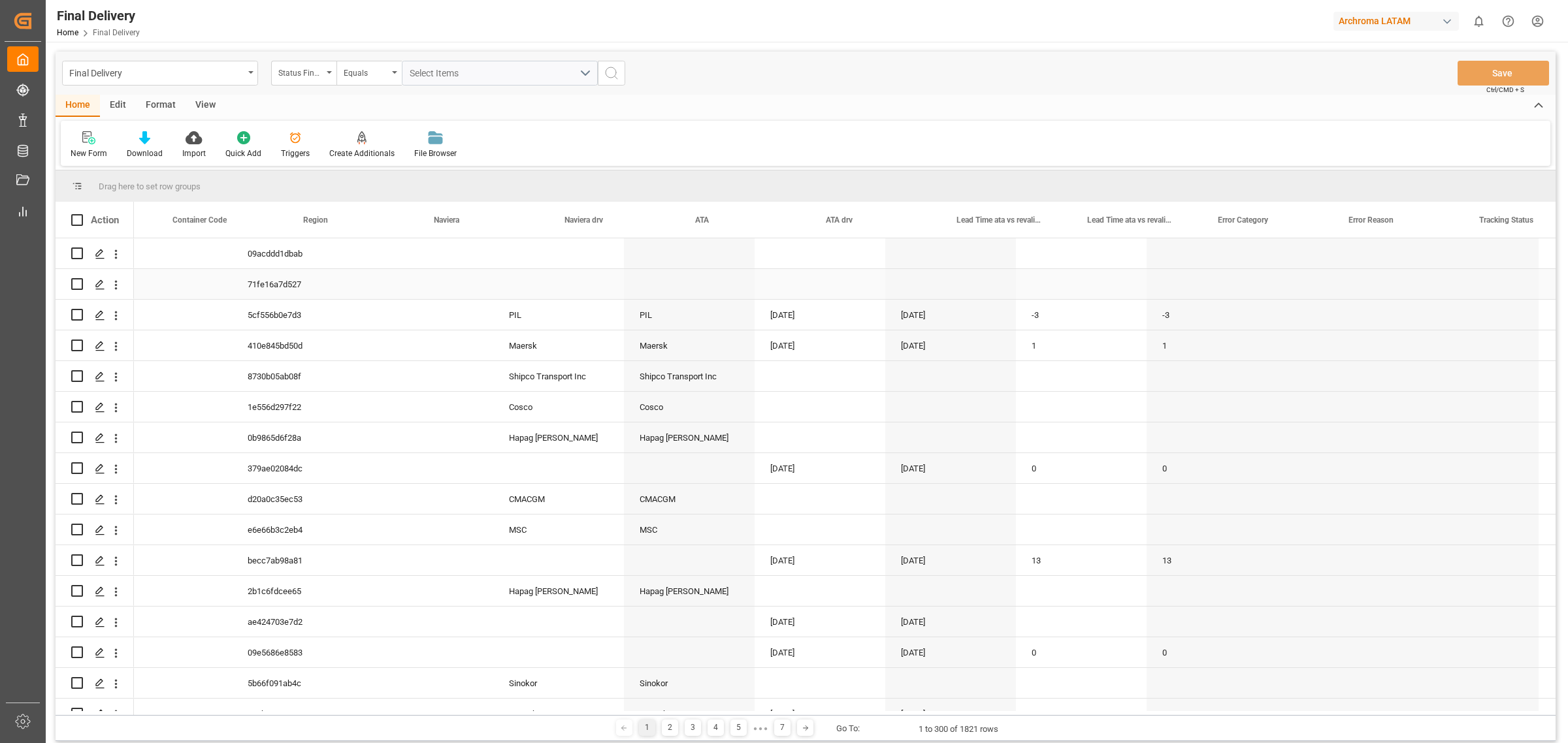
scroll to position [0, 5997]
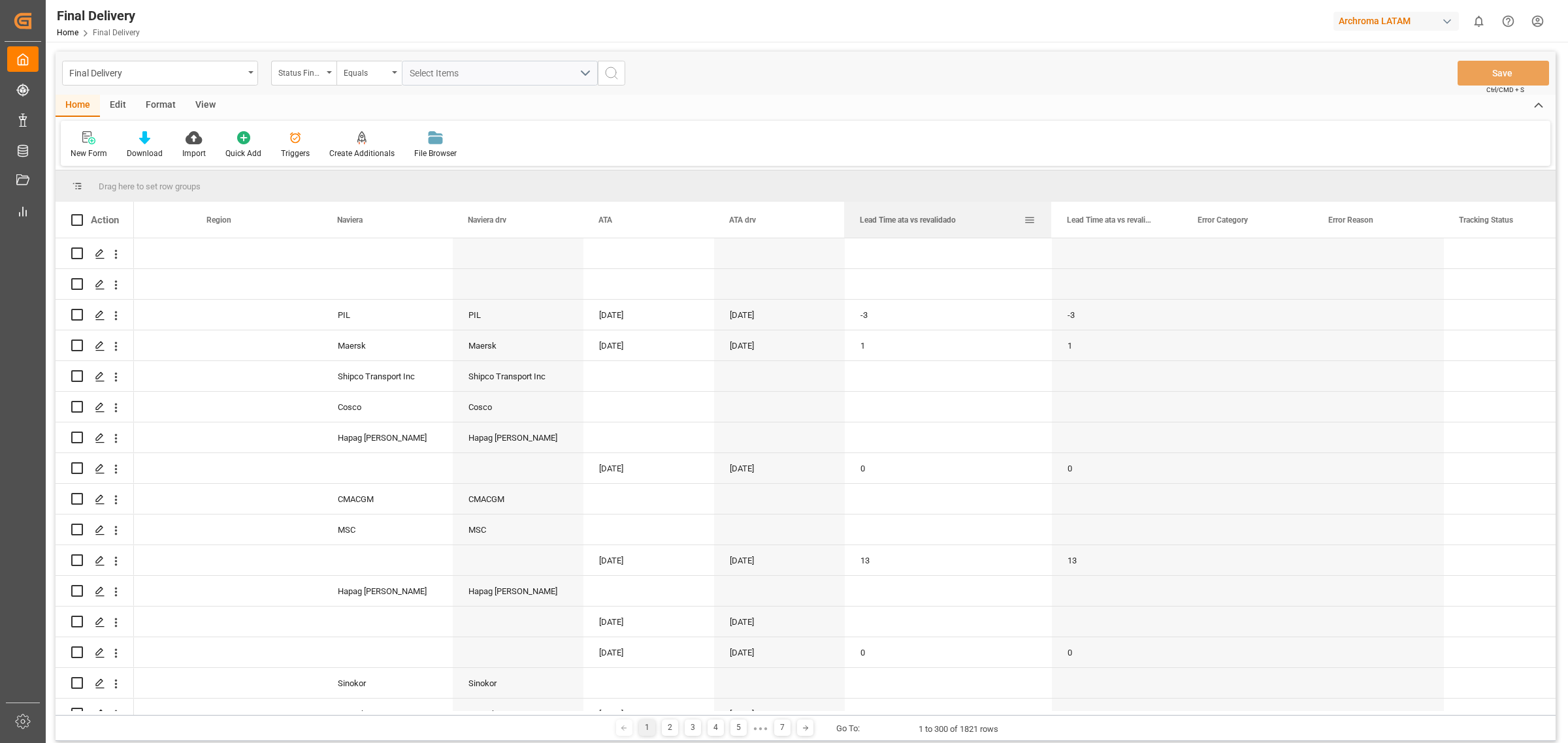
drag, startPoint x: 973, startPoint y: 220, endPoint x: 1080, endPoint y: 226, distance: 107.2
click at [1054, 226] on div at bounding box center [1051, 220] width 5 height 36
drag, startPoint x: 1210, startPoint y: 227, endPoint x: 1220, endPoint y: 228, distance: 10.0
click at [1210, 228] on div at bounding box center [1208, 220] width 5 height 36
drag, startPoint x: 956, startPoint y: 216, endPoint x: 945, endPoint y: 184, distance: 33.8
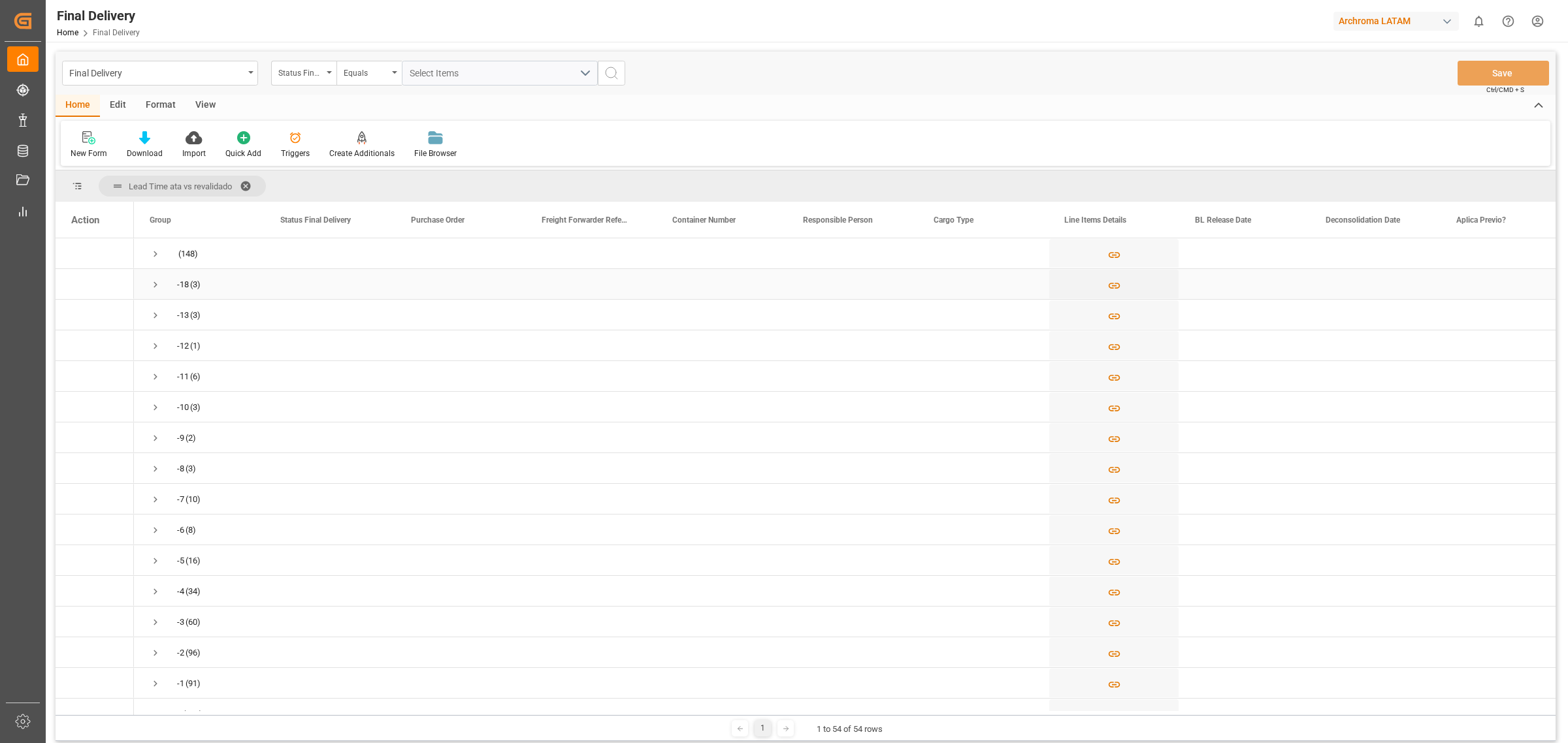
click at [152, 286] on span "Press SPACE to select this row." at bounding box center [156, 285] width 12 height 12
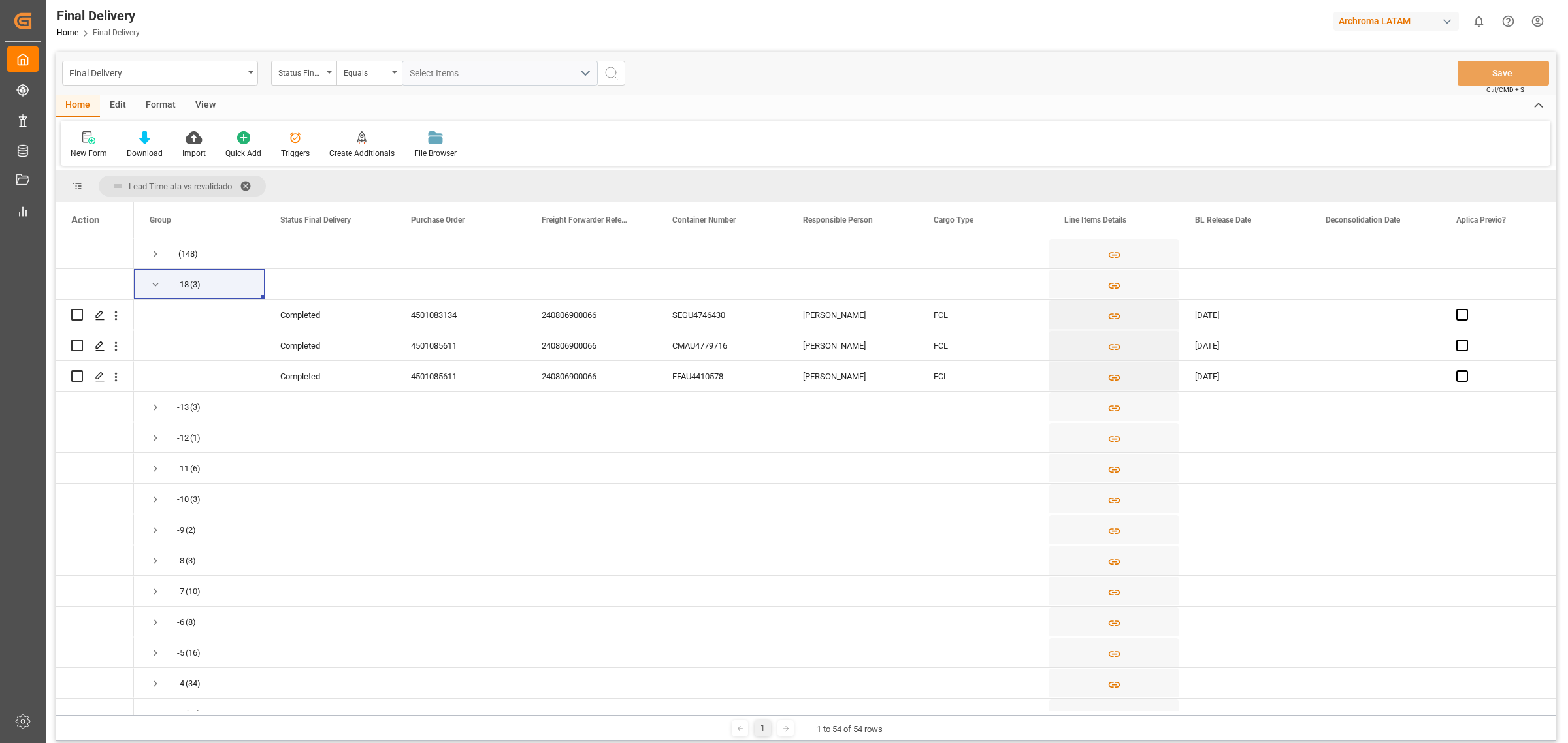
click at [905, 83] on div "Final Delivery Status Final Delivery Equals Select Items Save Ctrl/CMD + S" at bounding box center [805, 73] width 1500 height 43
click at [779, 73] on div "Final Delivery Status Final Delivery Equals Select Items Save Ctrl/CMD + S" at bounding box center [805, 73] width 1500 height 43
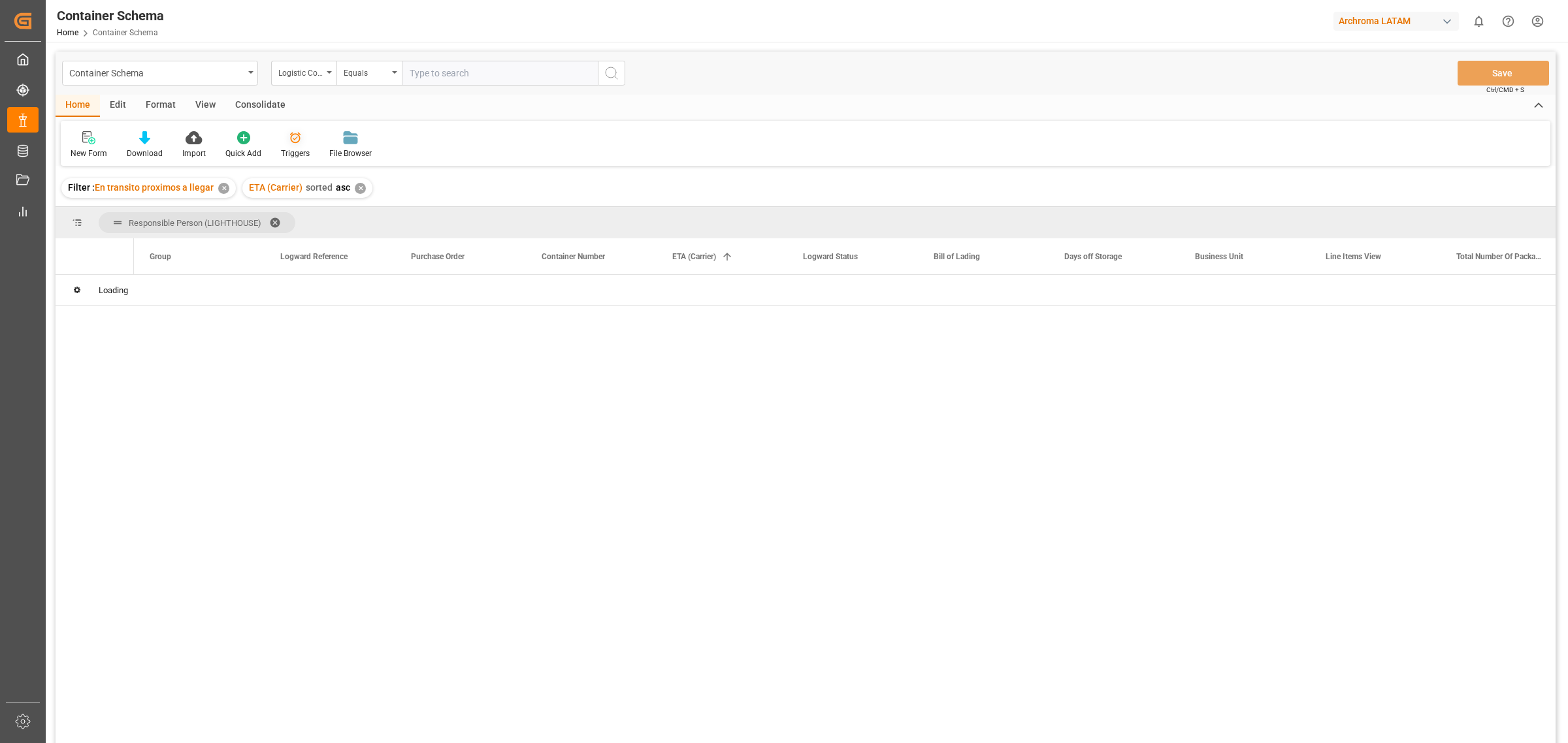
click at [298, 142] on icon at bounding box center [296, 138] width 13 height 13
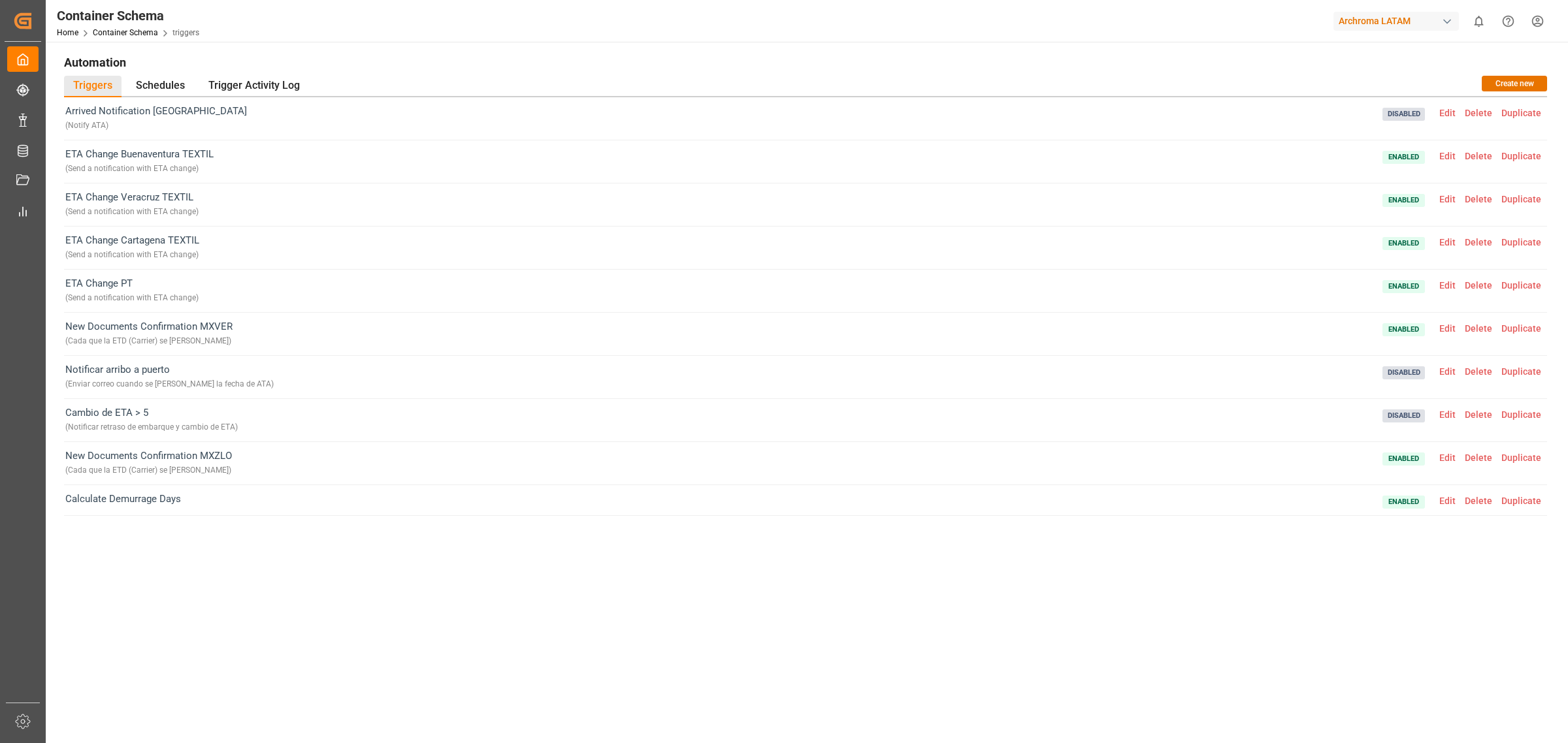
click at [1452, 289] on span "Edit" at bounding box center [1447, 286] width 25 height 11
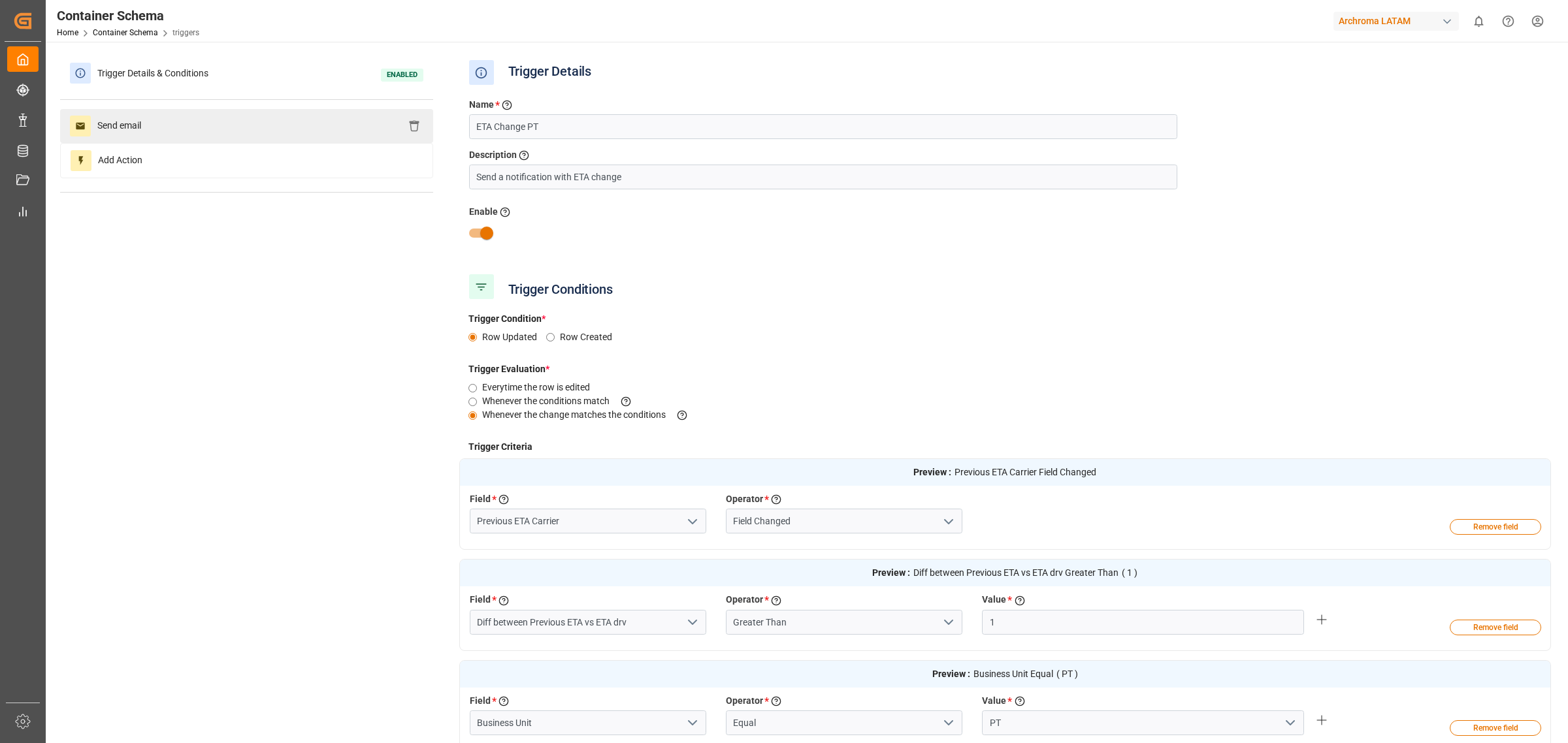
click at [259, 124] on div "Send email" at bounding box center [246, 126] width 373 height 34
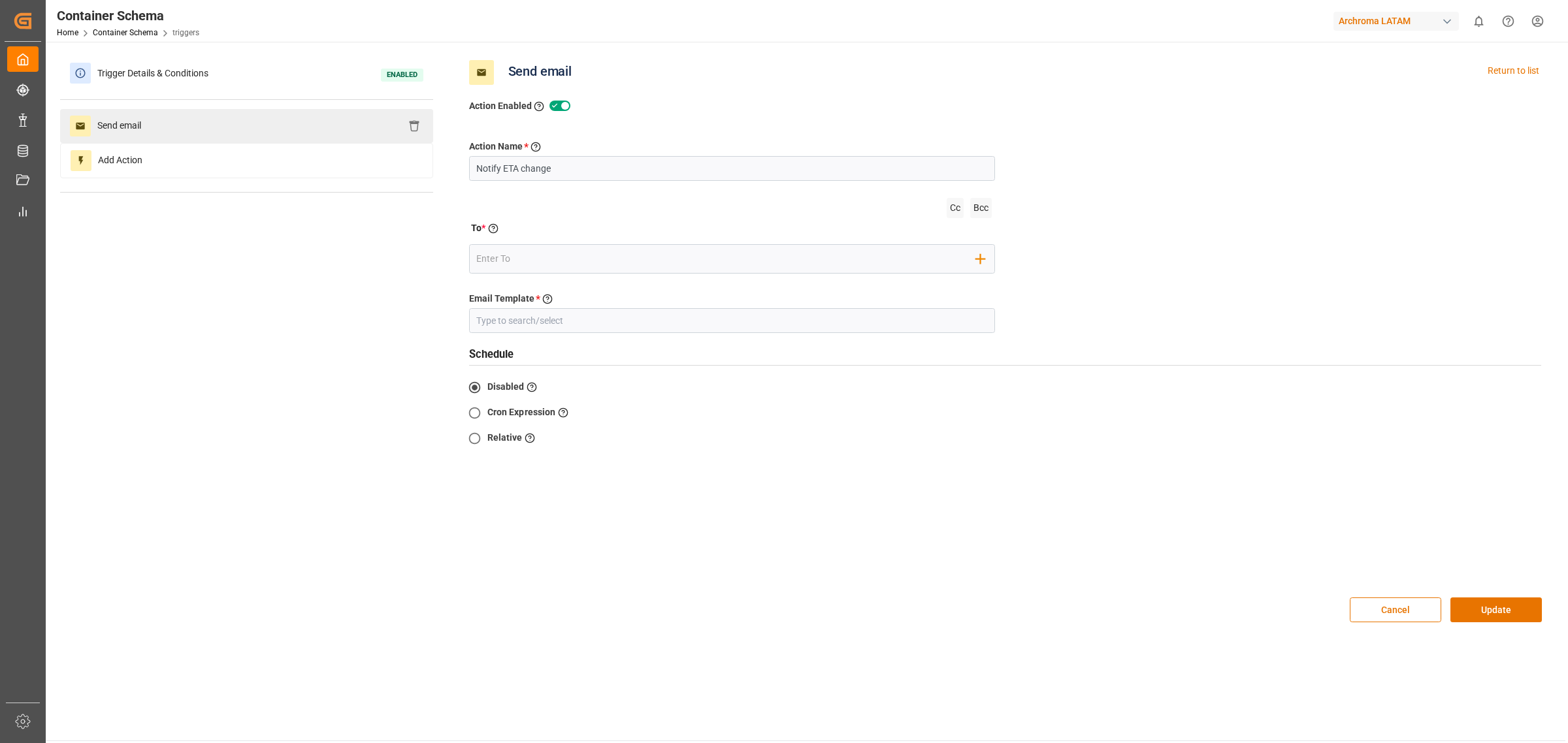
type input "Cambio de ETA´s"
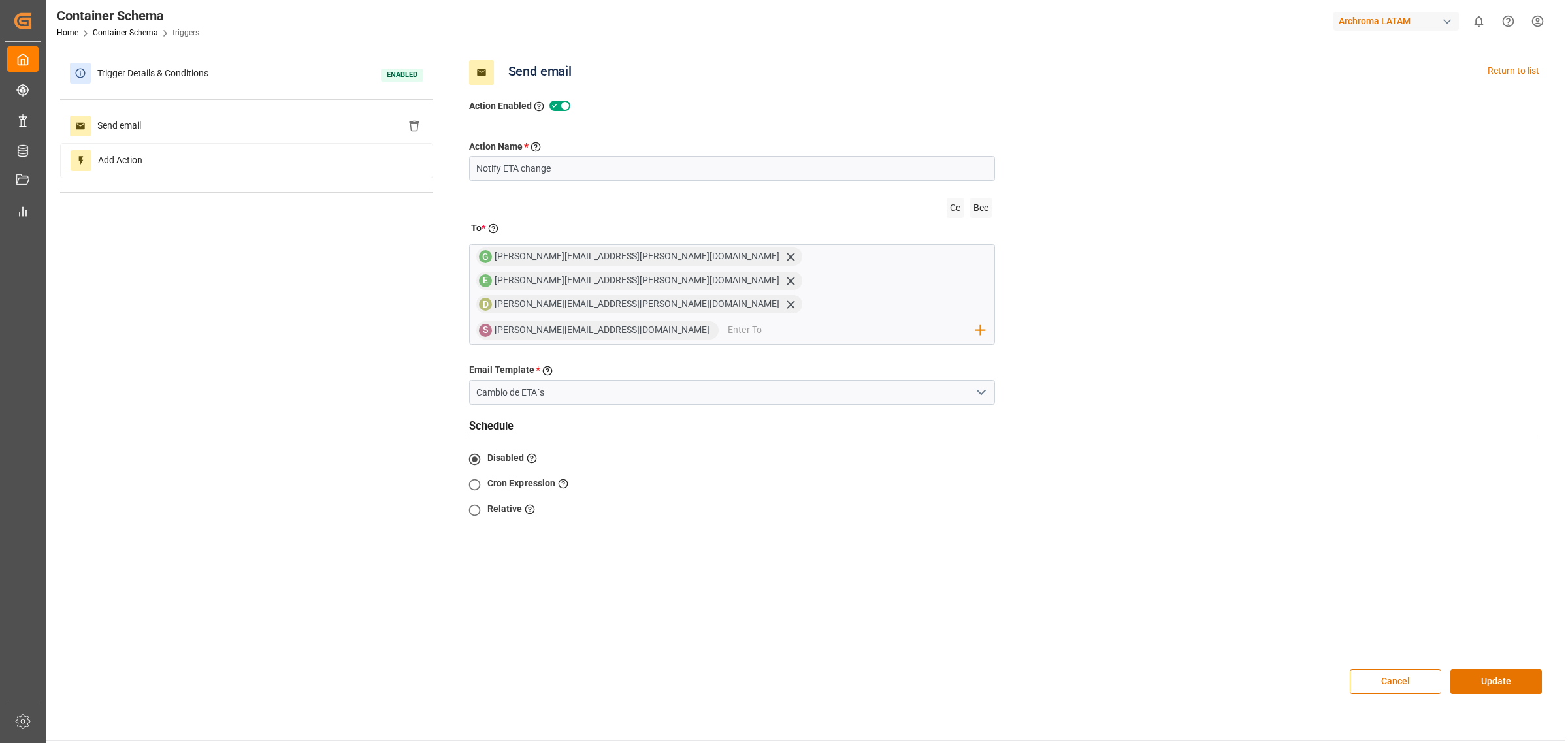
click at [350, 485] on div "Trigger Details & Conditions Enabled Send email Add Action Send email Return to…" at bounding box center [805, 381] width 1491 height 652
click at [346, 491] on div "Trigger Details & Conditions Enabled Send email Add Action Send email Return to…" at bounding box center [805, 381] width 1491 height 652
click at [353, 467] on div "Trigger Details & Conditions Enabled Send email Add Action Send email Return to…" at bounding box center [805, 381] width 1491 height 652
click at [250, 63] on div "Trigger Details & Conditions Enabled" at bounding box center [246, 73] width 373 height 34
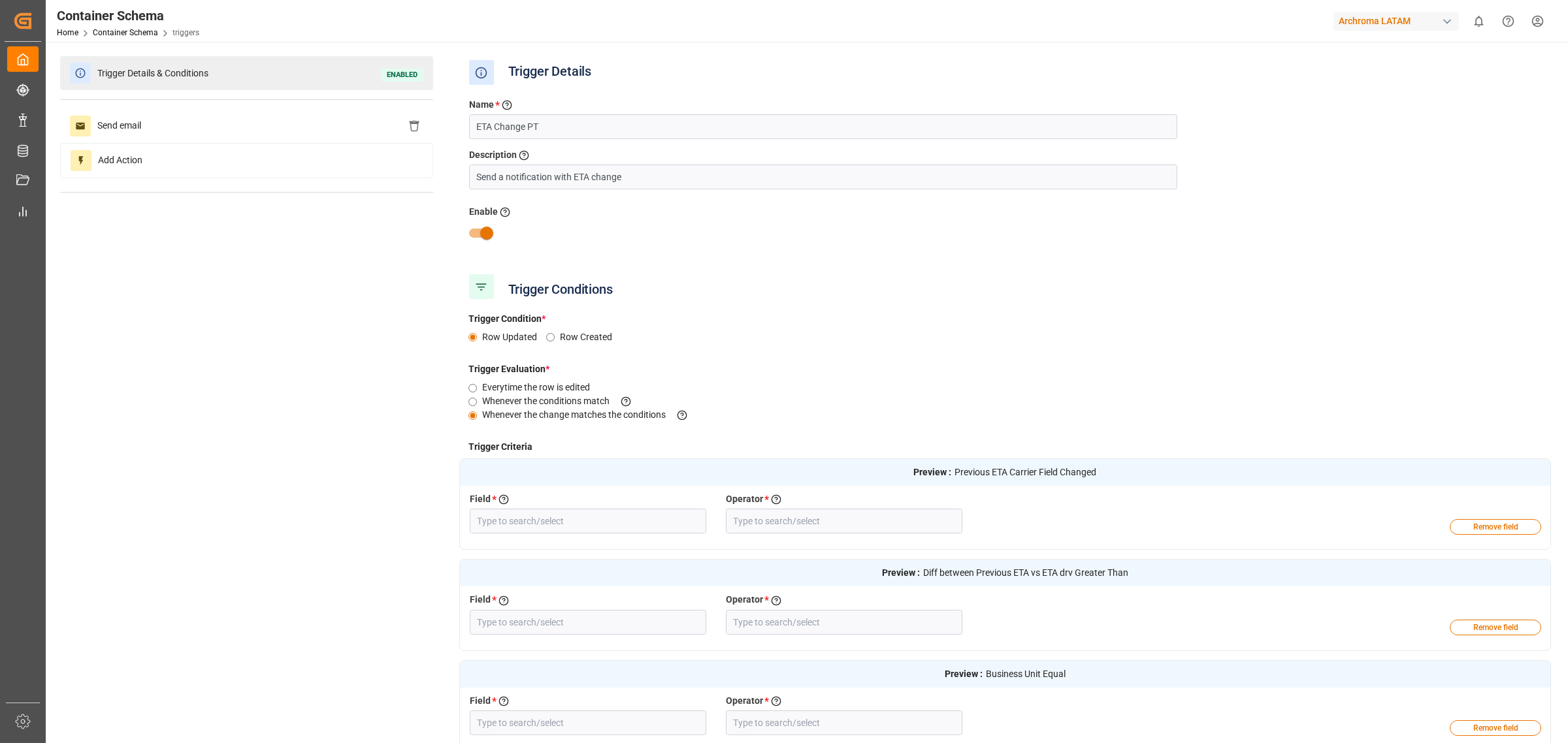
type input "Previous ETA Carrier"
type input "Field Changed"
type input "Diff between Previous ETA vs ETA drv"
type input "Greater Than"
type input "Business Unit"
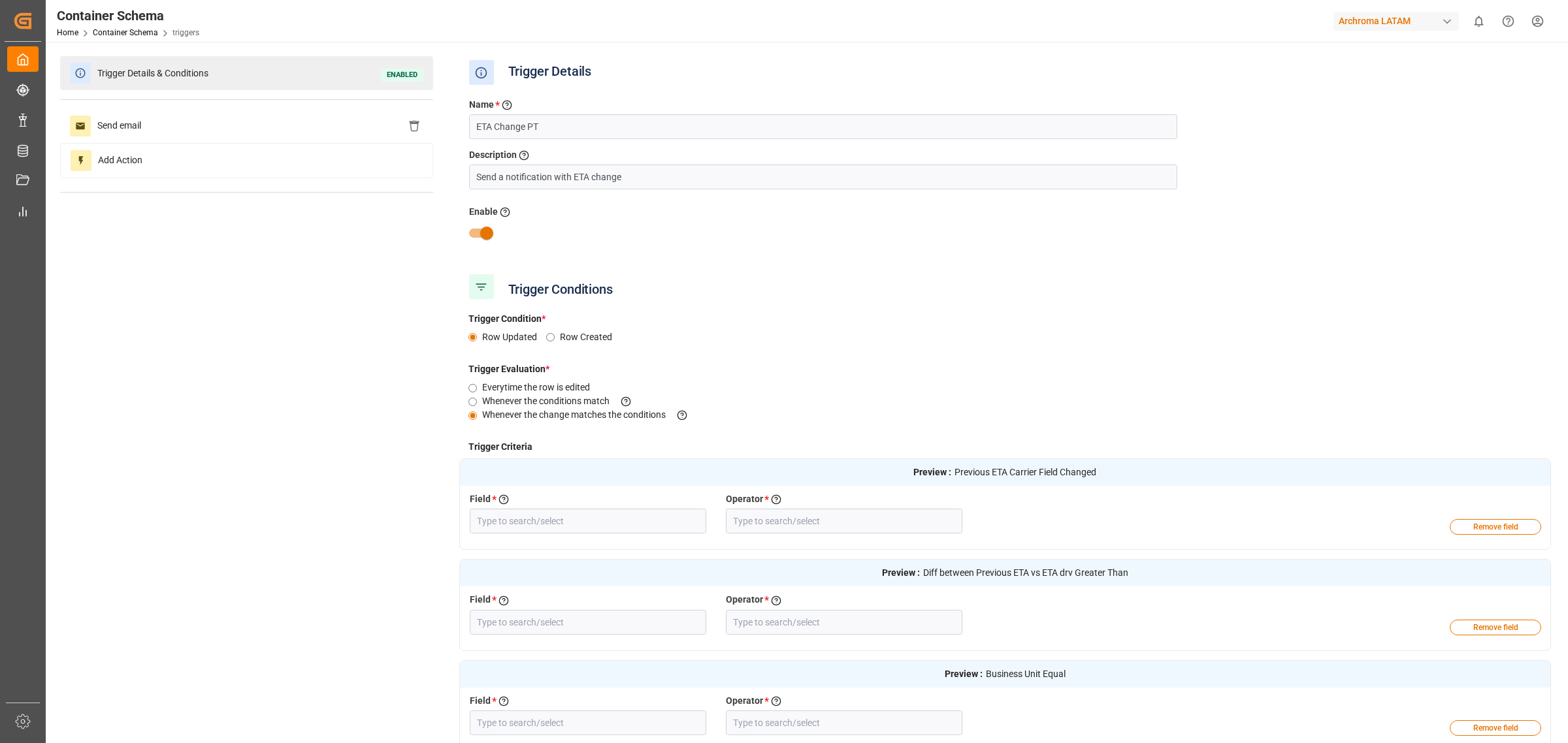
type input "Equal"
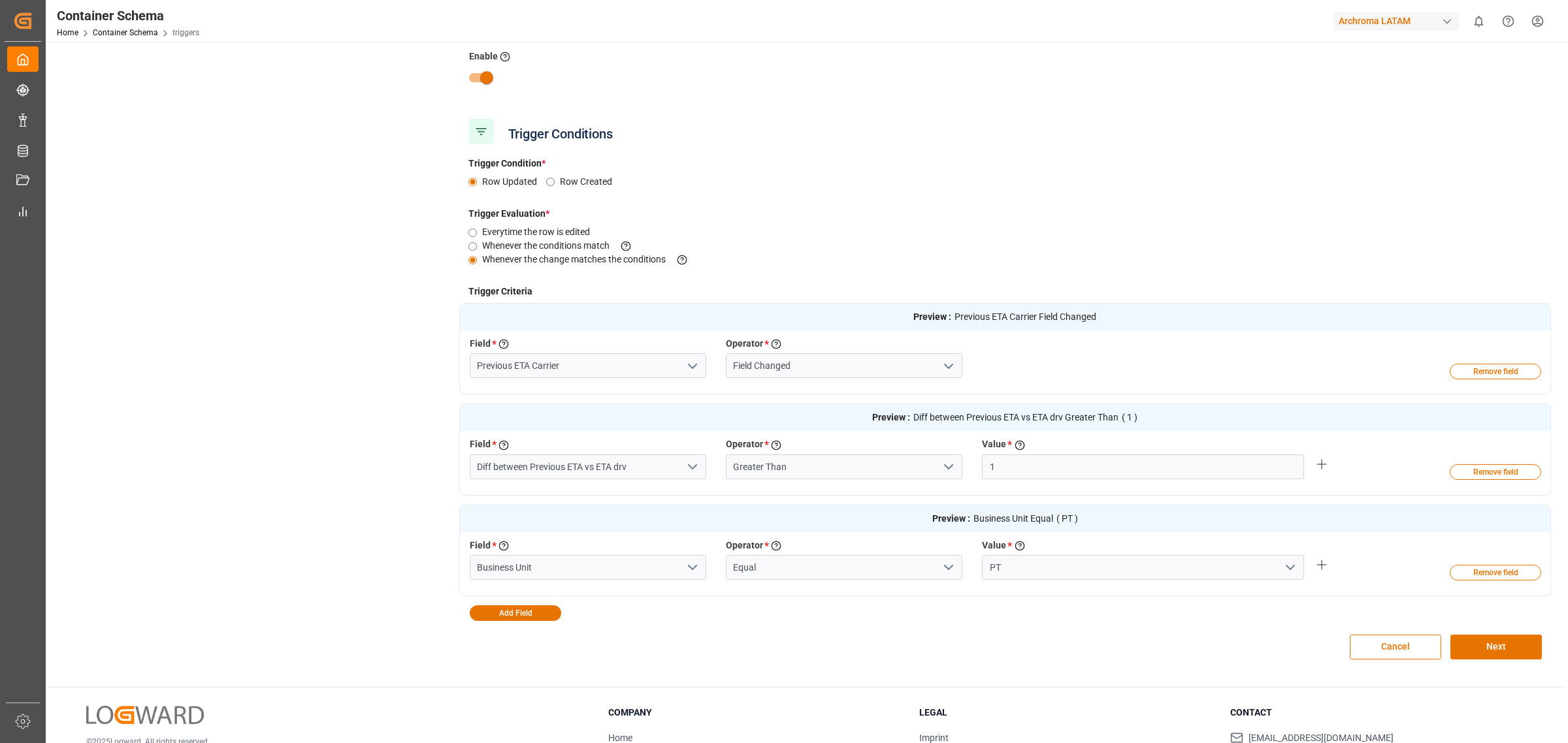
scroll to position [163, 0]
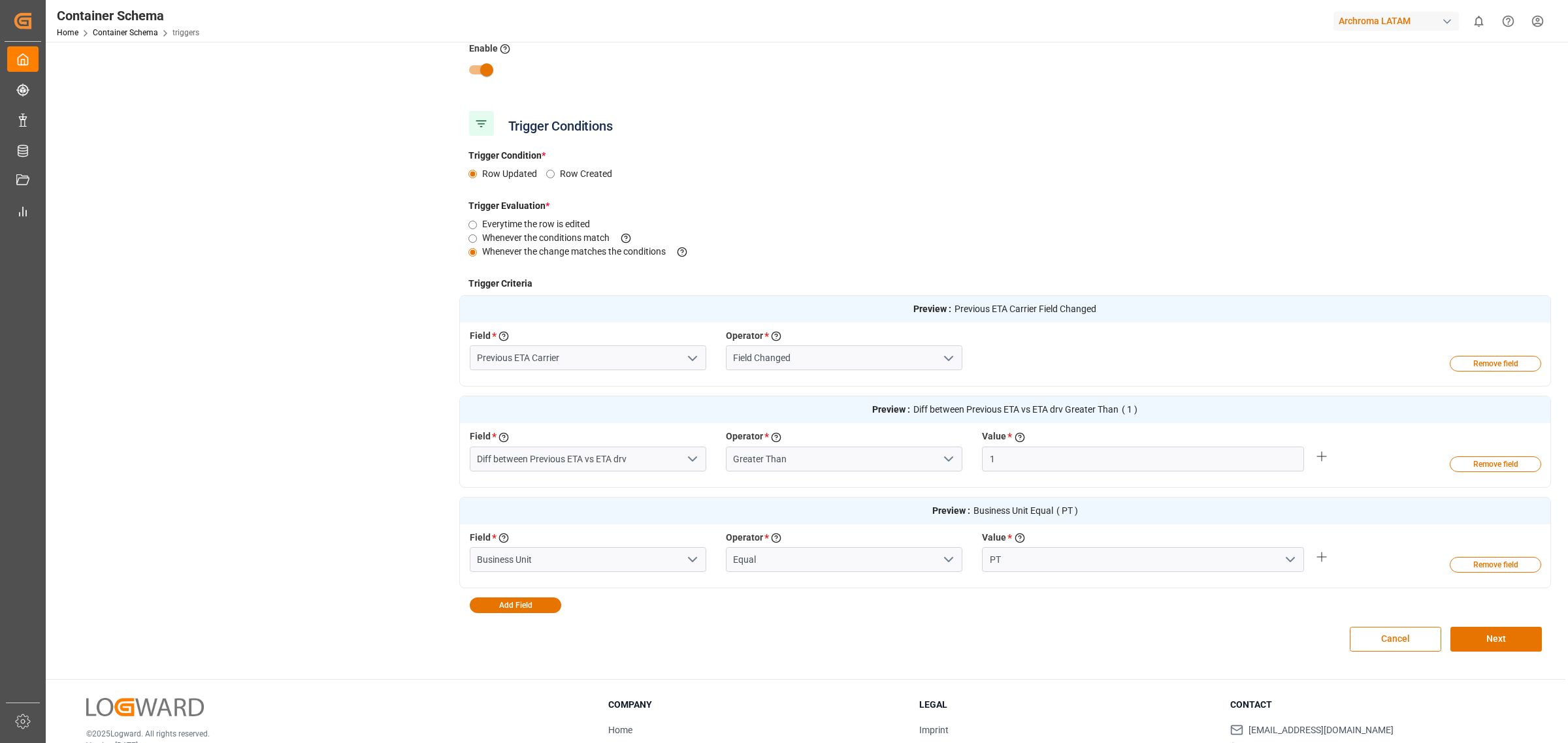
click at [696, 462] on icon "open menu" at bounding box center [693, 459] width 16 height 16
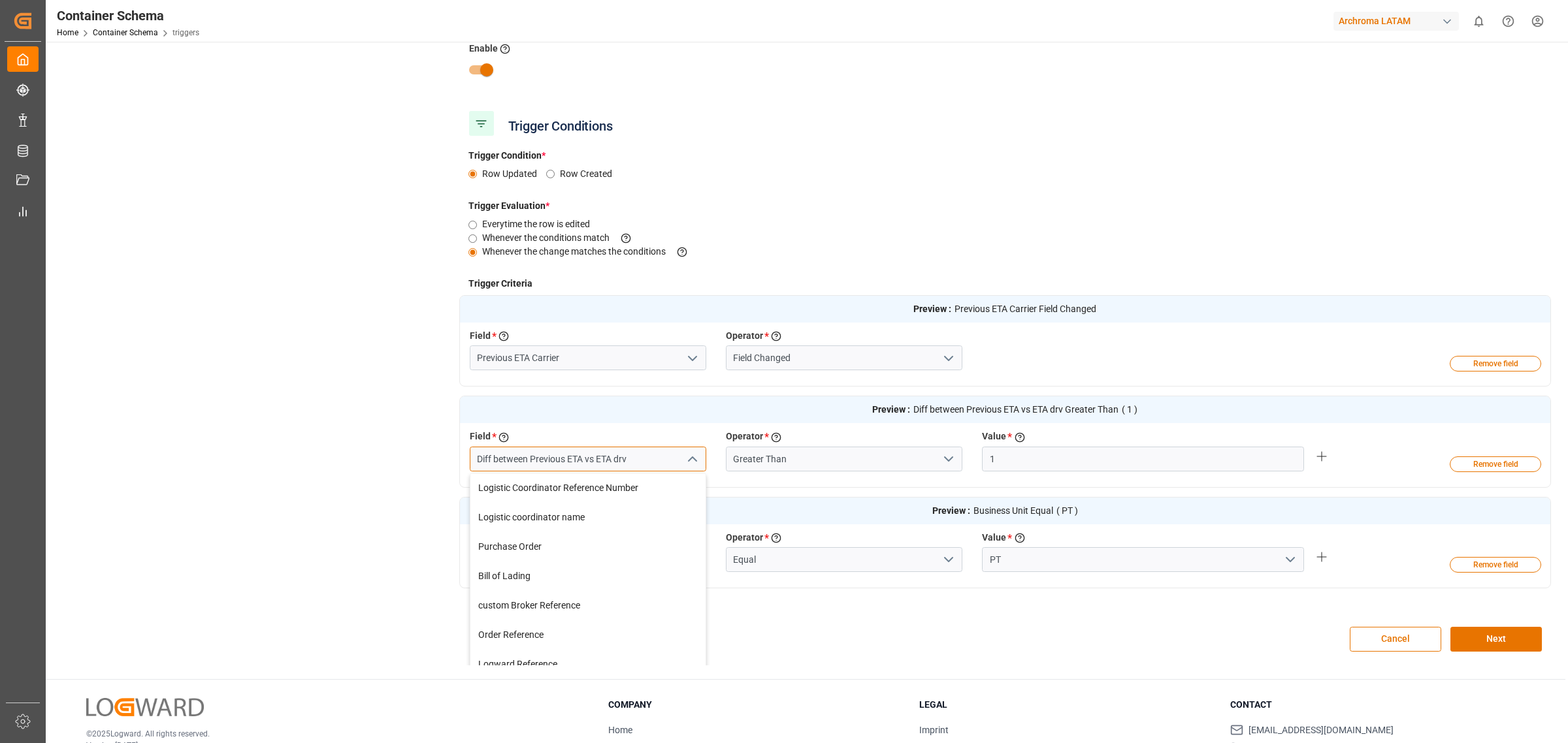
click at [667, 459] on input "Diff between Previous ETA vs ETA drv" at bounding box center [588, 459] width 236 height 25
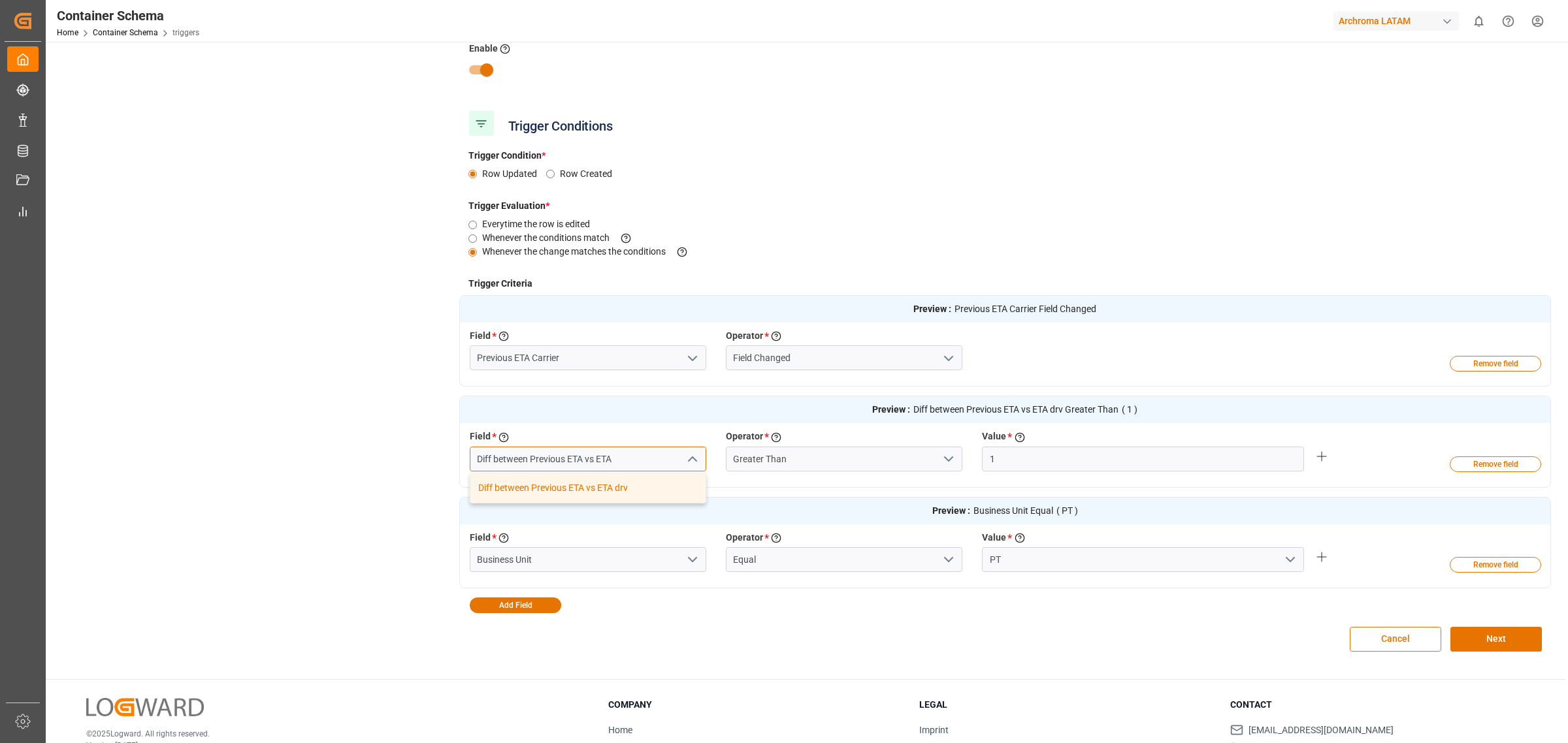
click at [665, 458] on input "Diff between Previous ETA vs ETA" at bounding box center [588, 459] width 236 height 25
click at [648, 490] on div "Diff between Previous ETA vs ETA" at bounding box center [588, 488] width 235 height 29
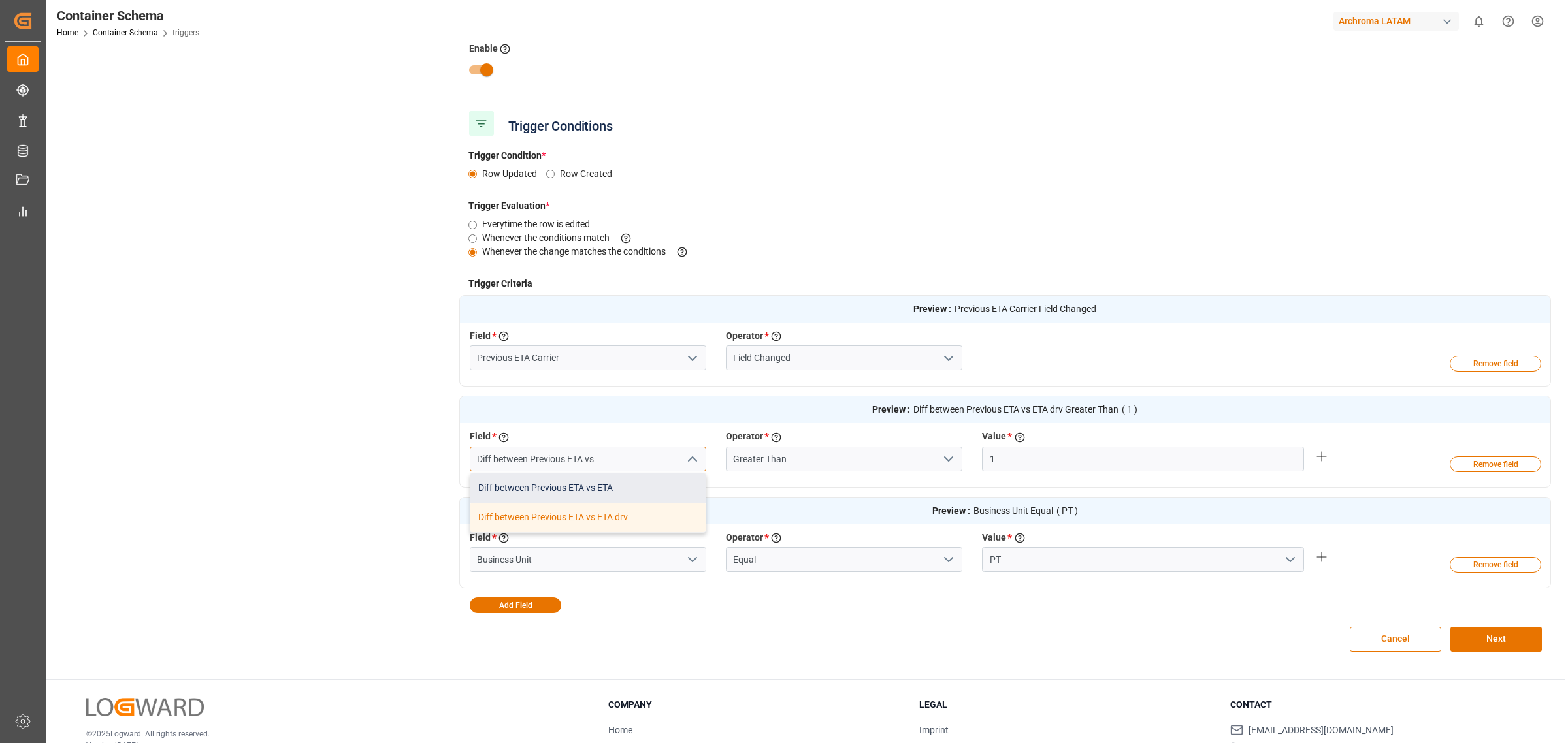
type input "Diff between Previous ETA vs ETA"
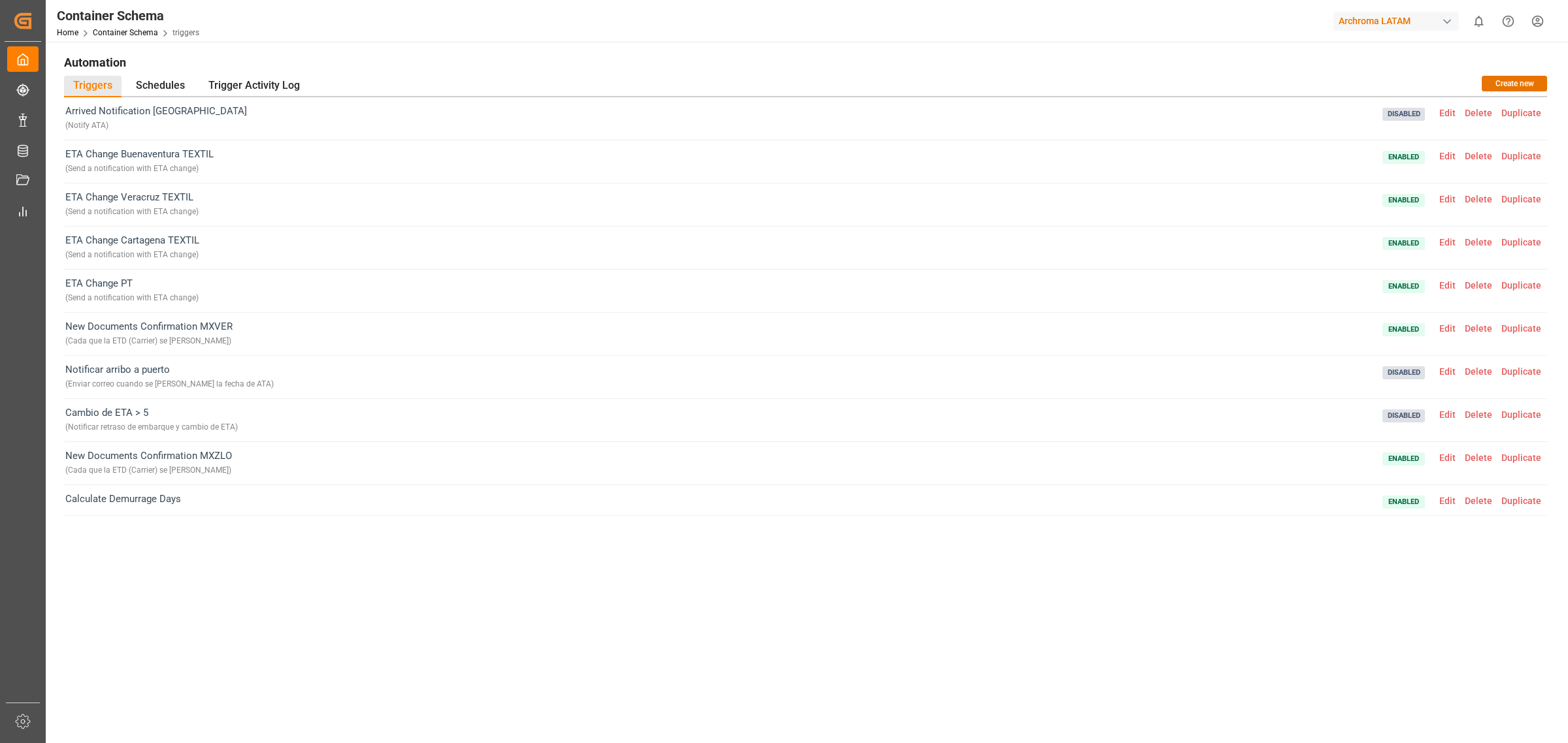
click at [1453, 286] on span "Edit" at bounding box center [1447, 286] width 25 height 11
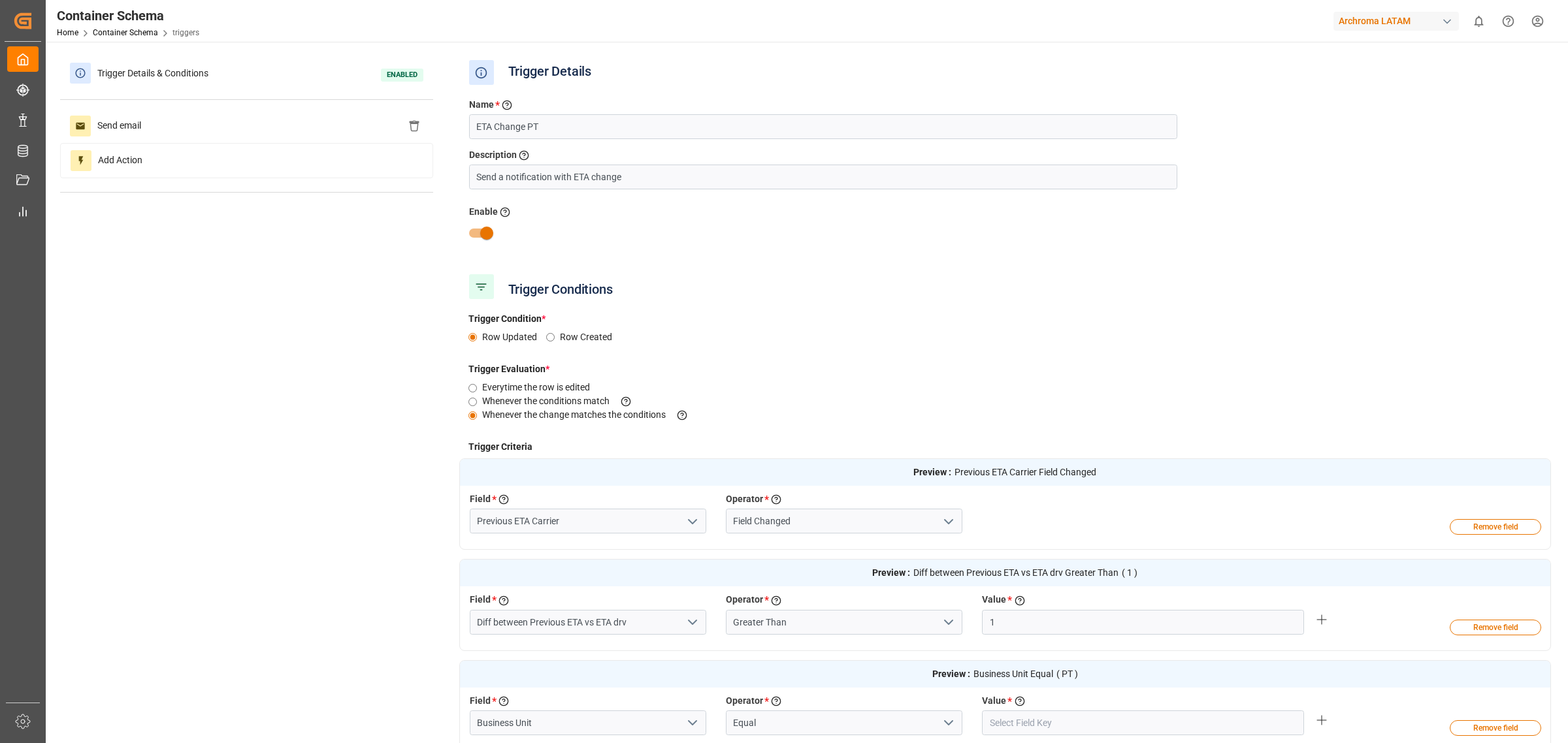
type input "PT"
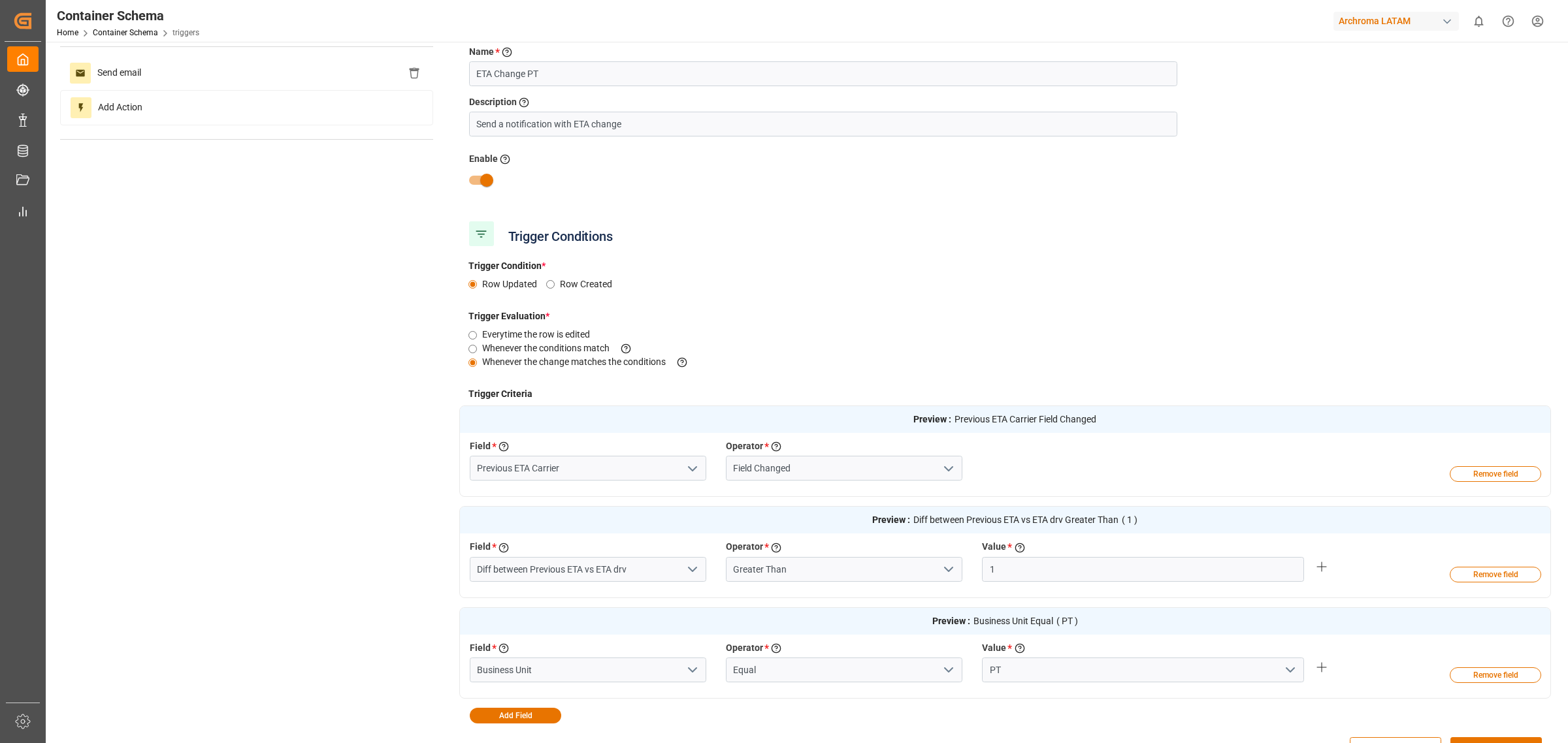
scroll to position [82, 0]
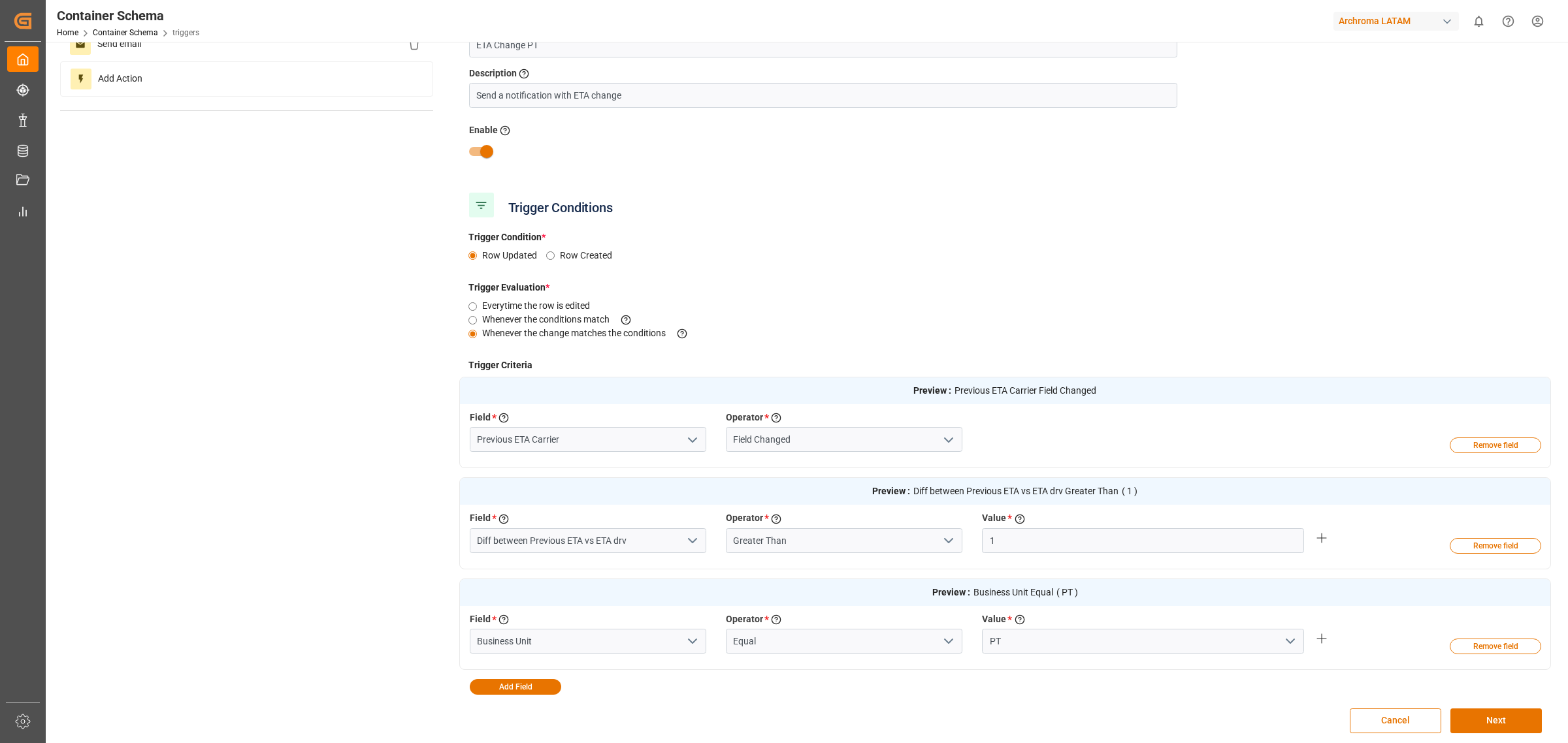
click at [696, 539] on polyline "open menu" at bounding box center [693, 541] width 8 height 4
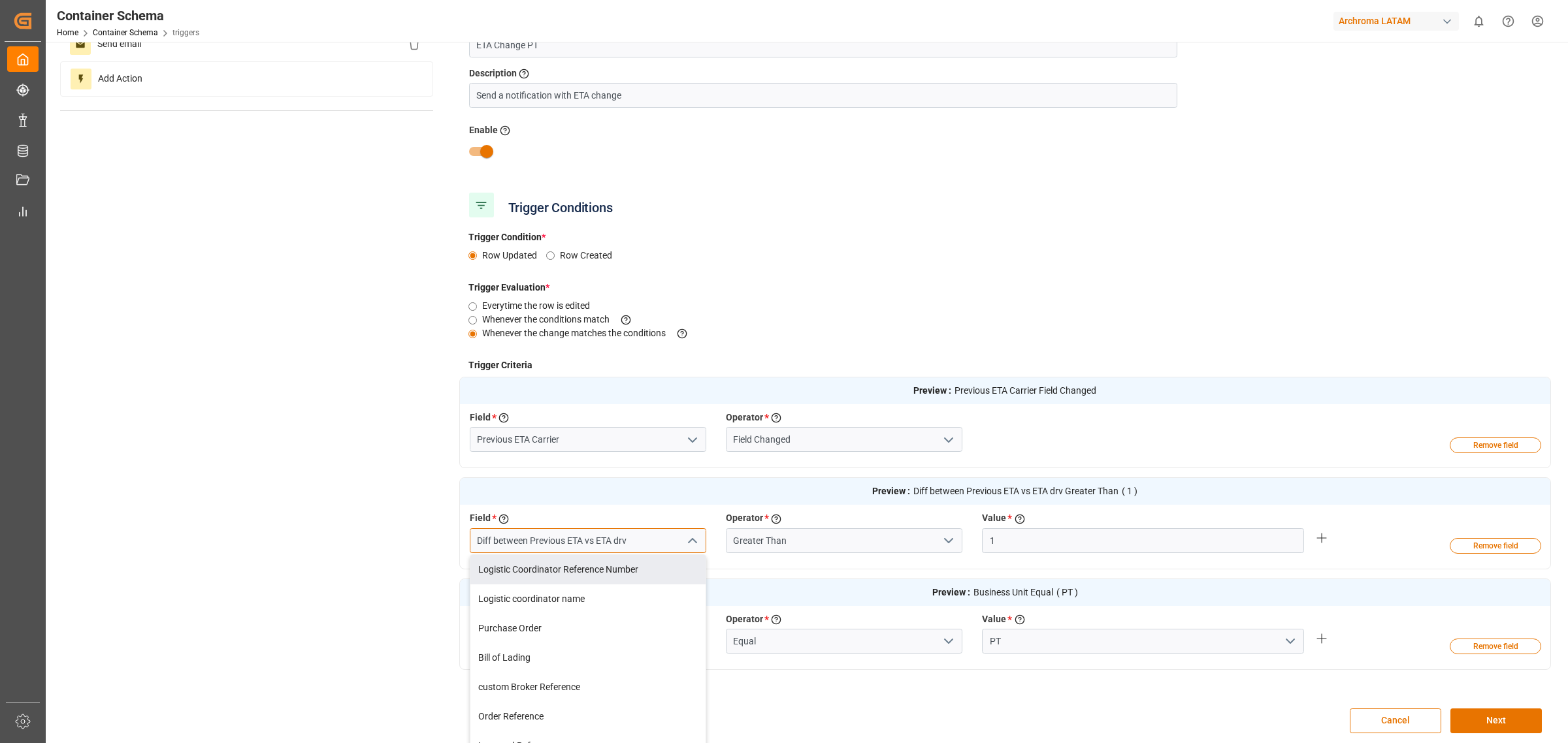
click at [654, 534] on input "Diff between Previous ETA vs ETA drv" at bounding box center [588, 541] width 236 height 25
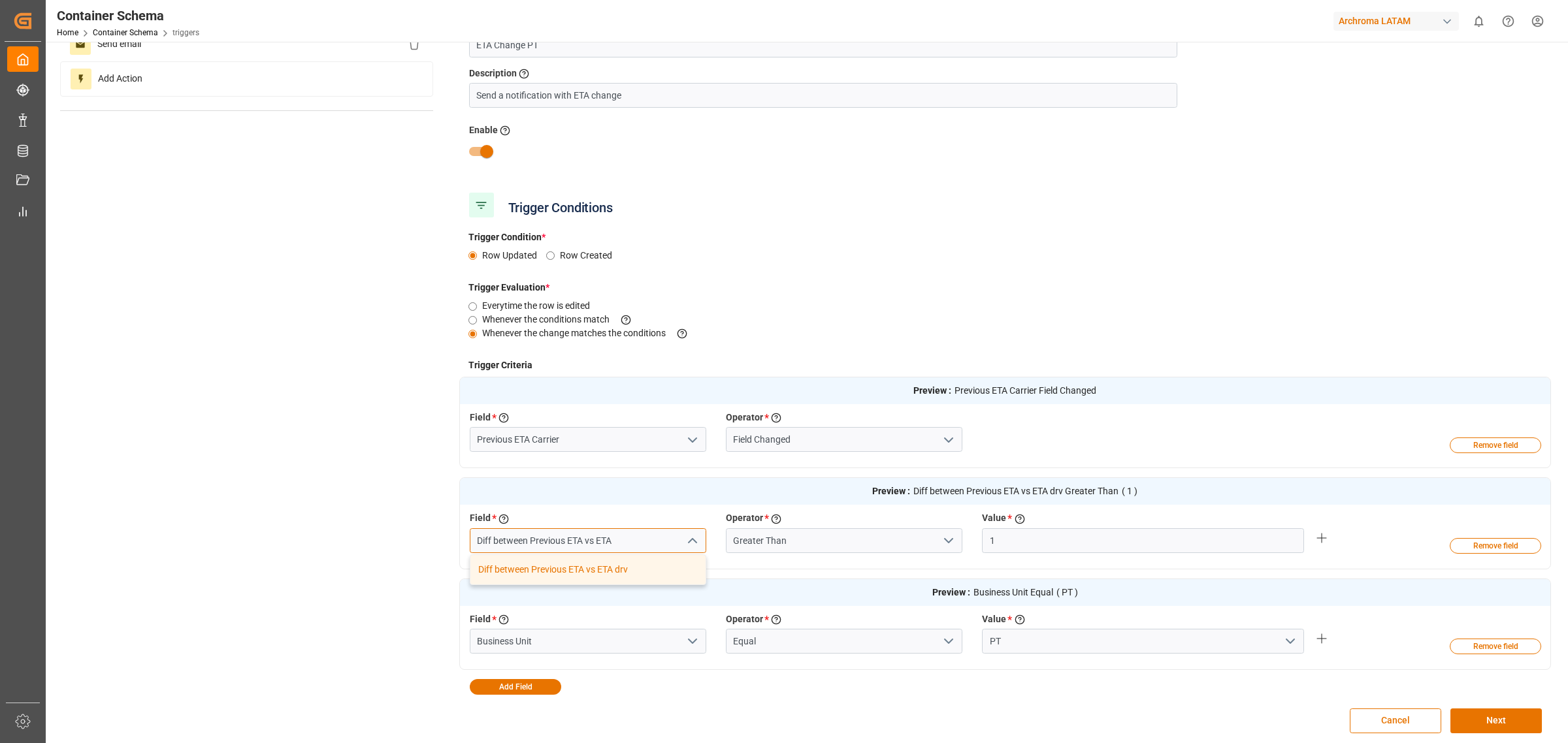
type input "Diff between Previous ETA vs ETA"
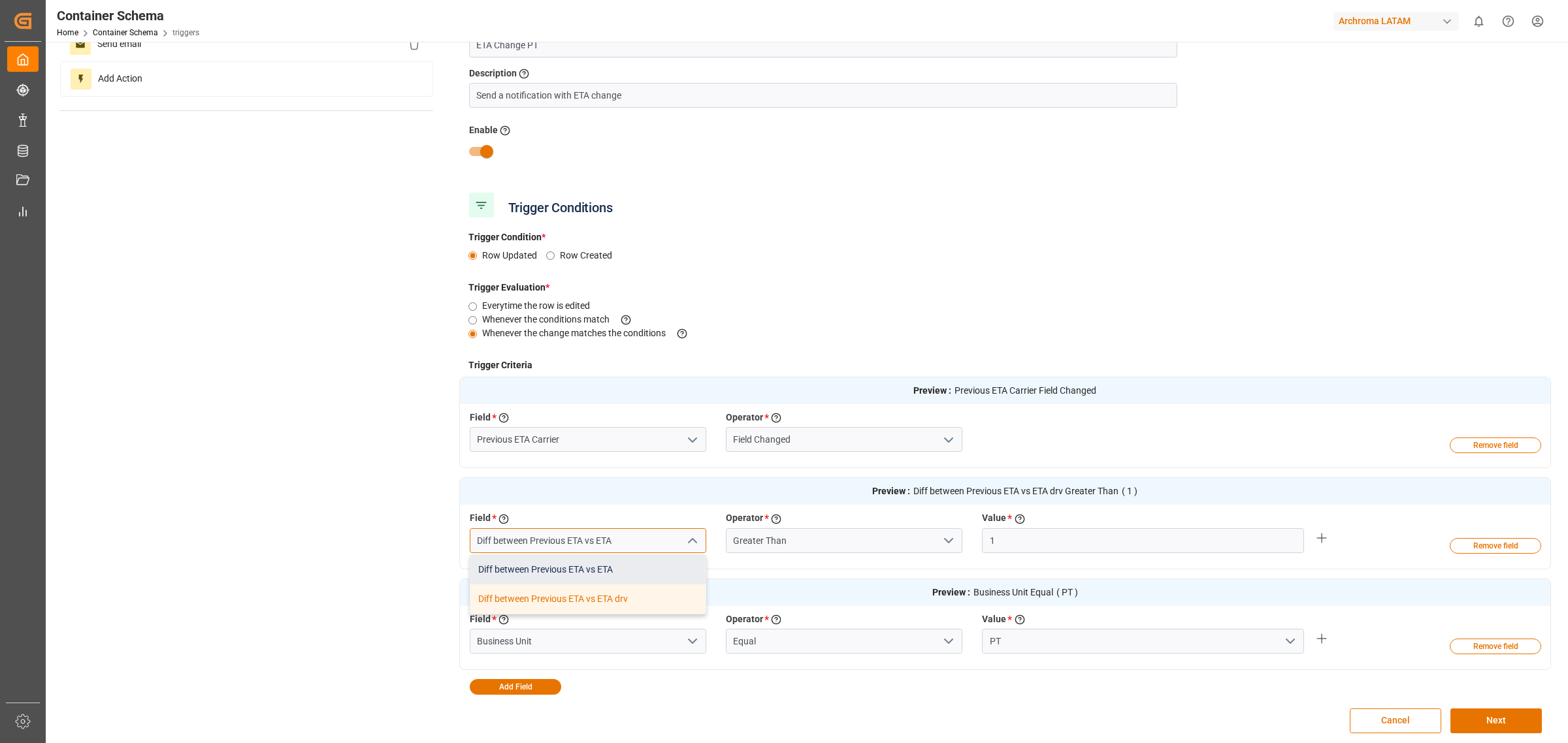
click at [664, 573] on div "Diff between Previous ETA vs ETA" at bounding box center [588, 570] width 235 height 29
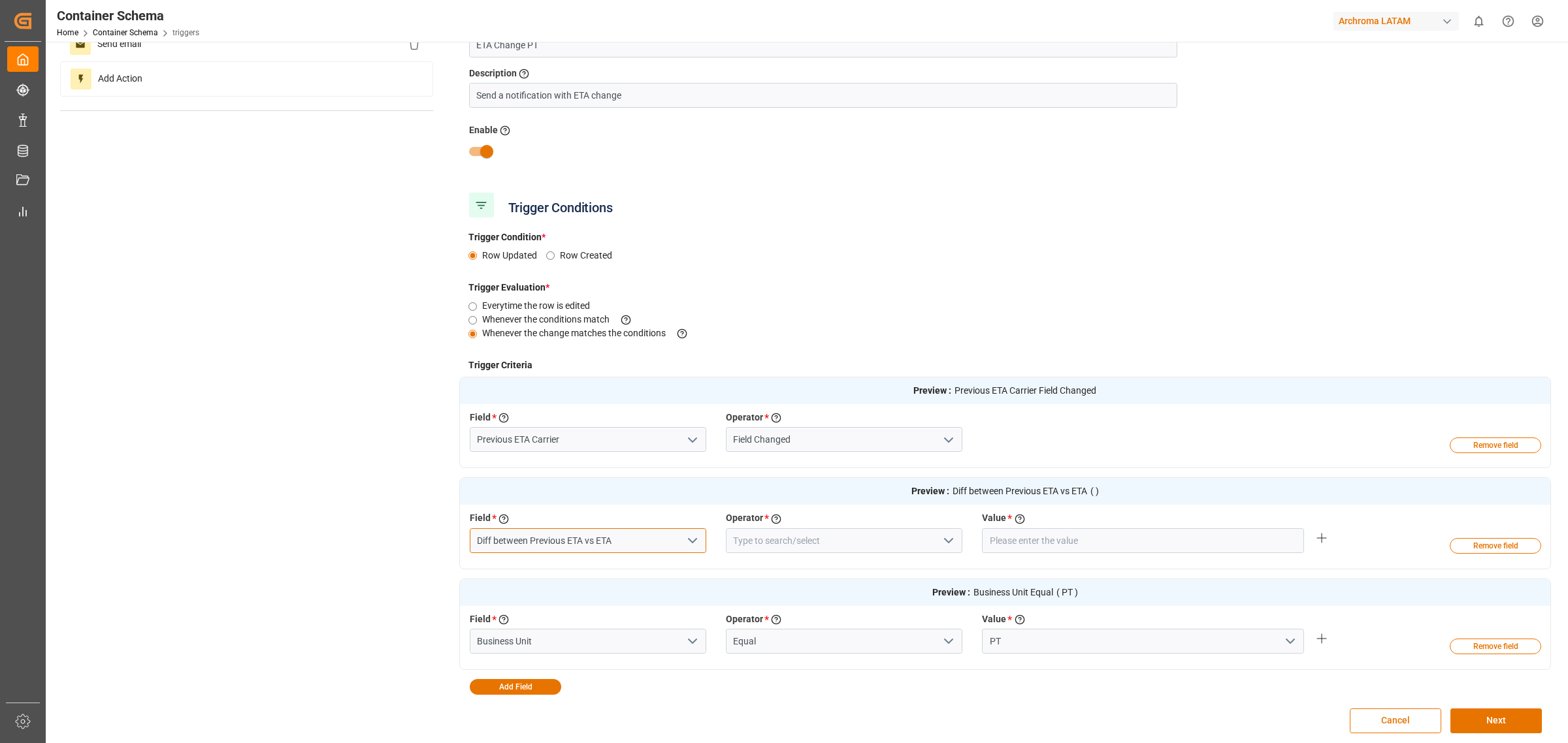
type input "Diff between Previous ETA vs ETA"
click at [957, 540] on button "open menu" at bounding box center [948, 541] width 19 height 20
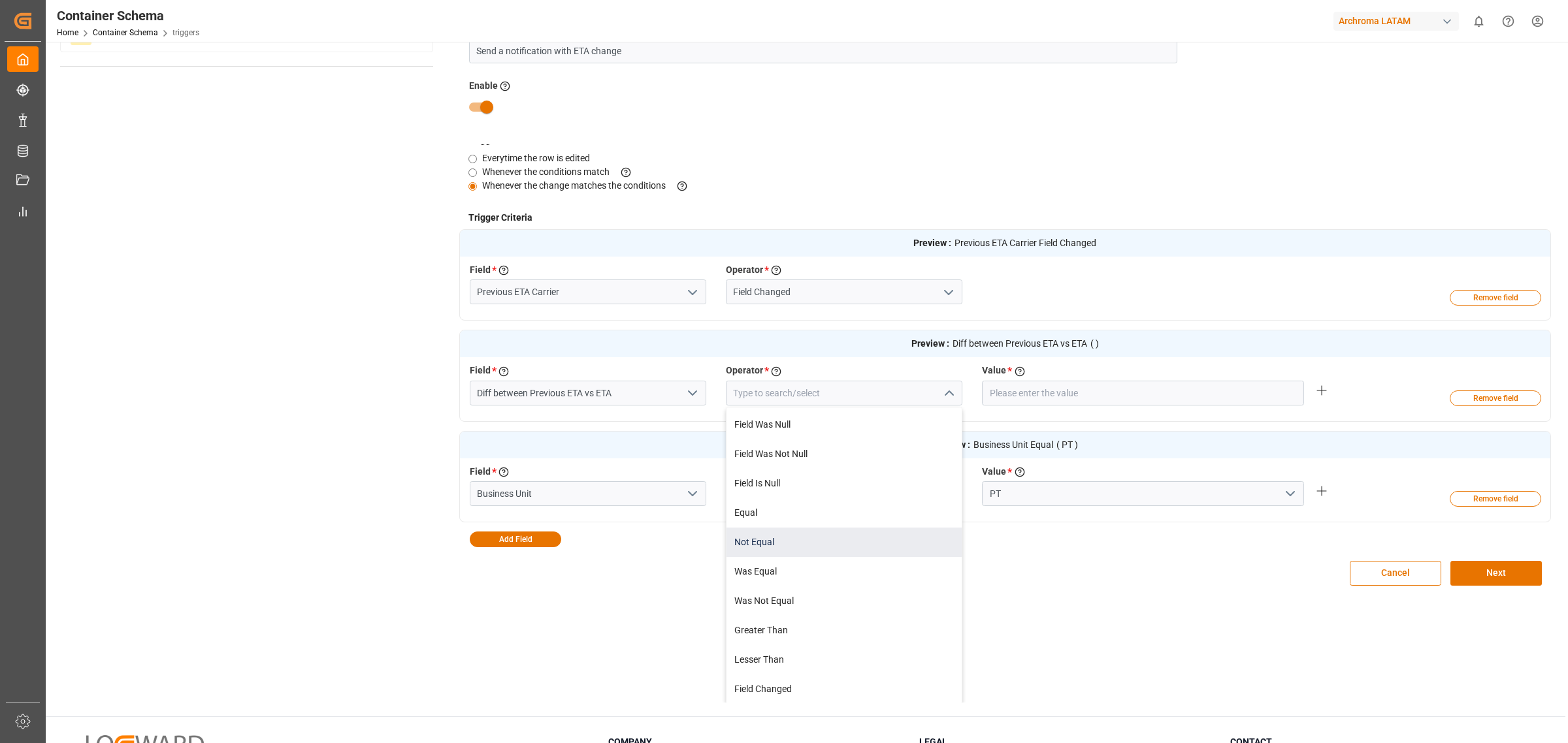
scroll to position [163, 0]
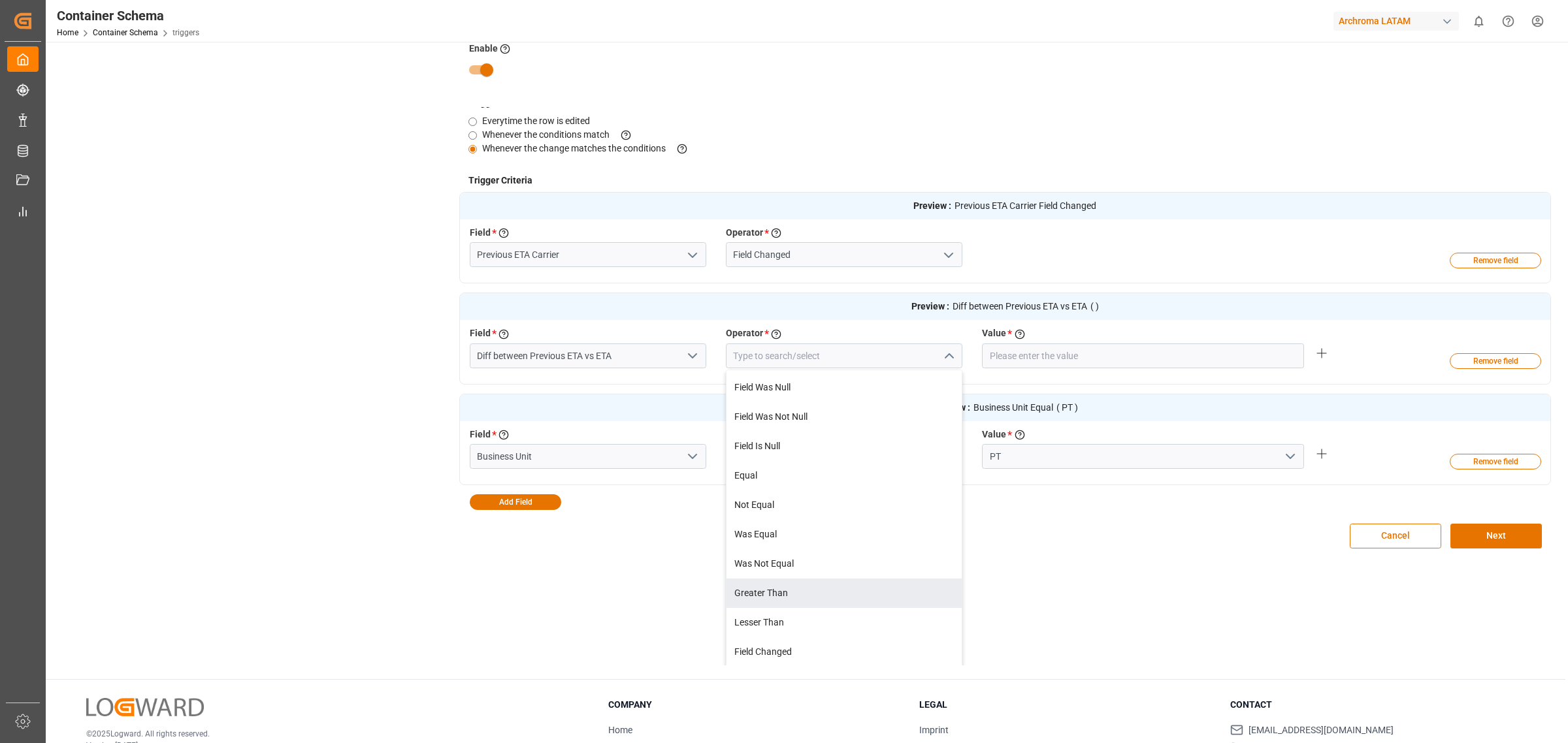
click at [822, 590] on div "Greater Than" at bounding box center [844, 593] width 235 height 29
type input "Greater Than"
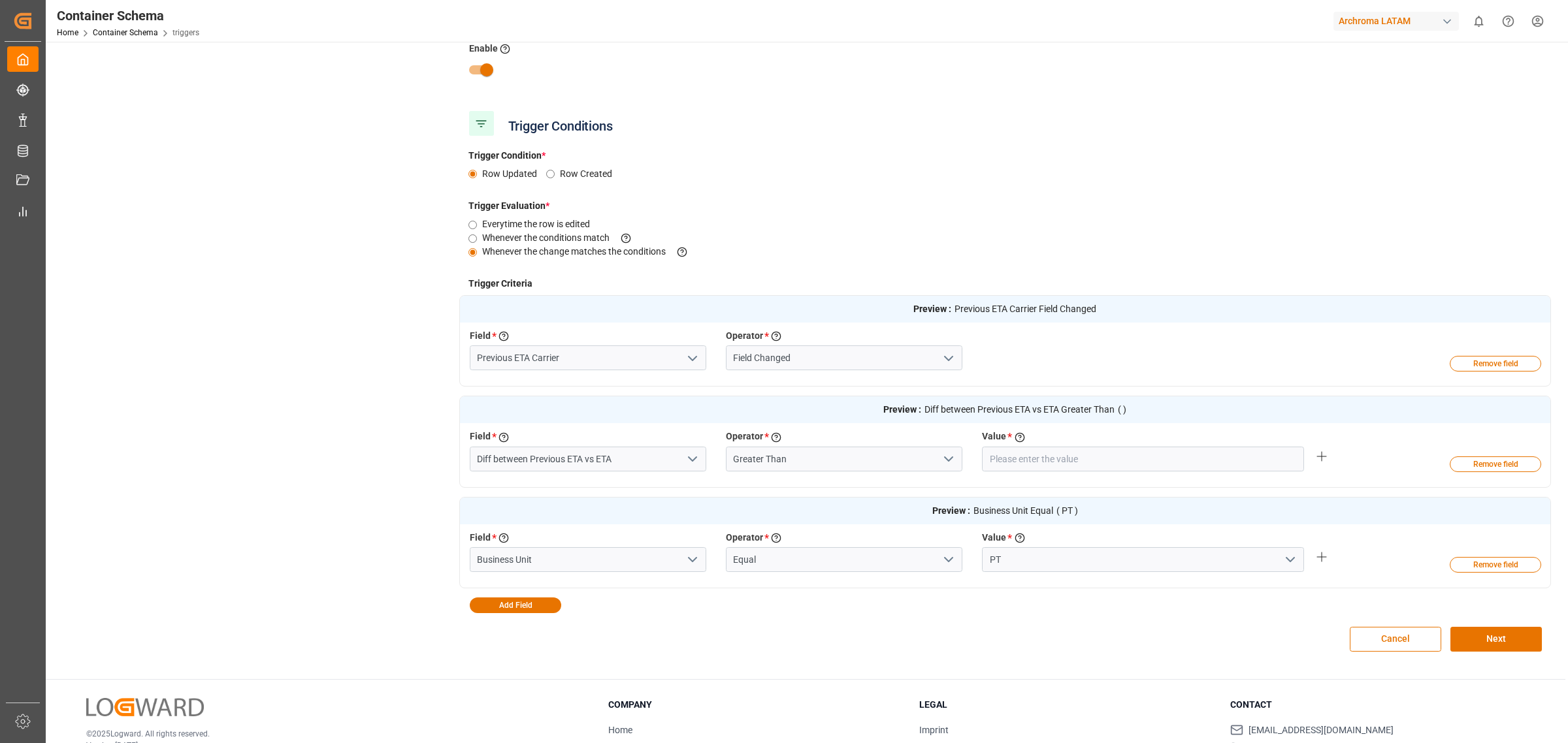
scroll to position [0, 0]
click at [1048, 461] on input "number" at bounding box center [1143, 459] width 322 height 25
type input "1"
click at [1491, 651] on button "Next" at bounding box center [1496, 639] width 91 height 25
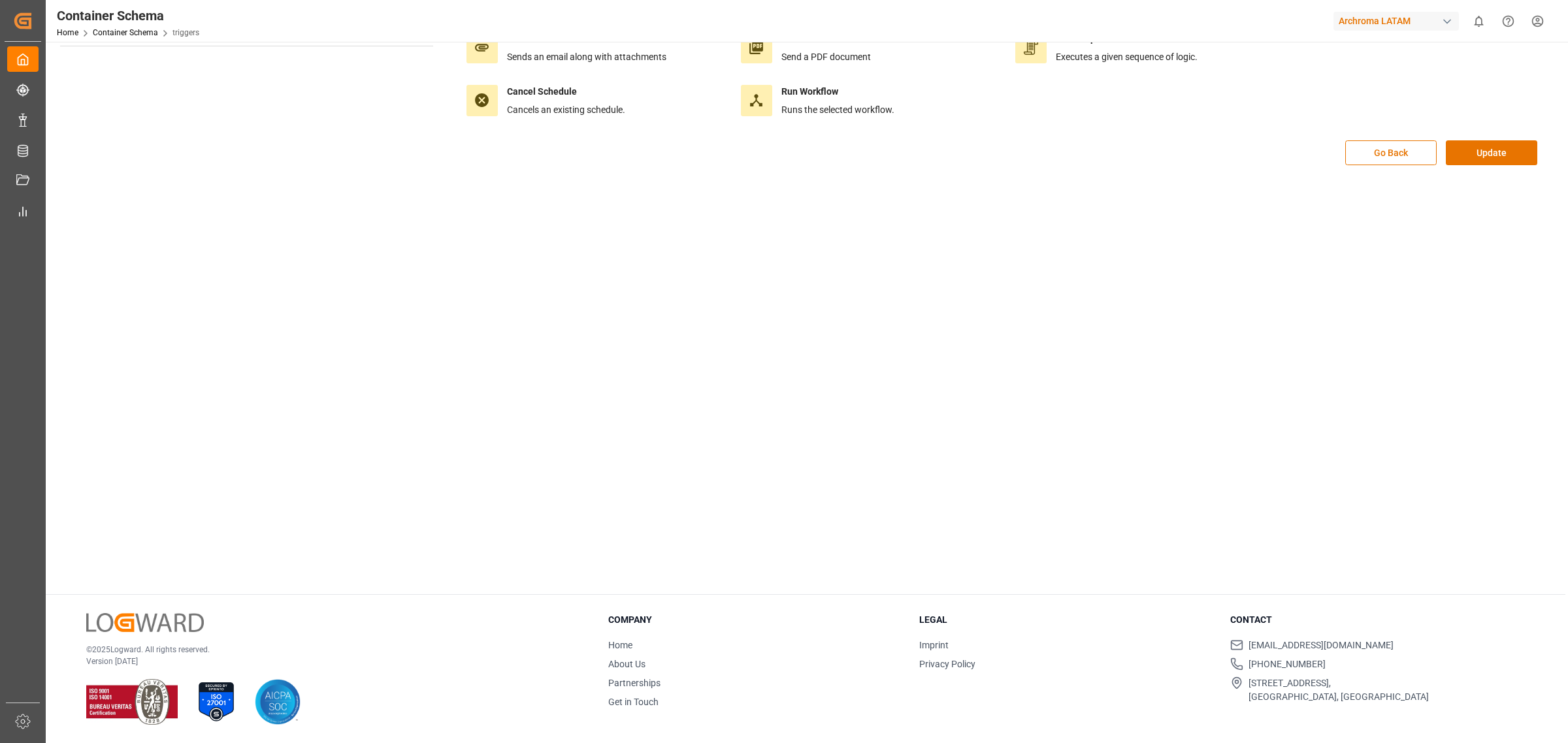
scroll to position [146, 0]
click at [1489, 156] on button "Update" at bounding box center [1491, 153] width 91 height 25
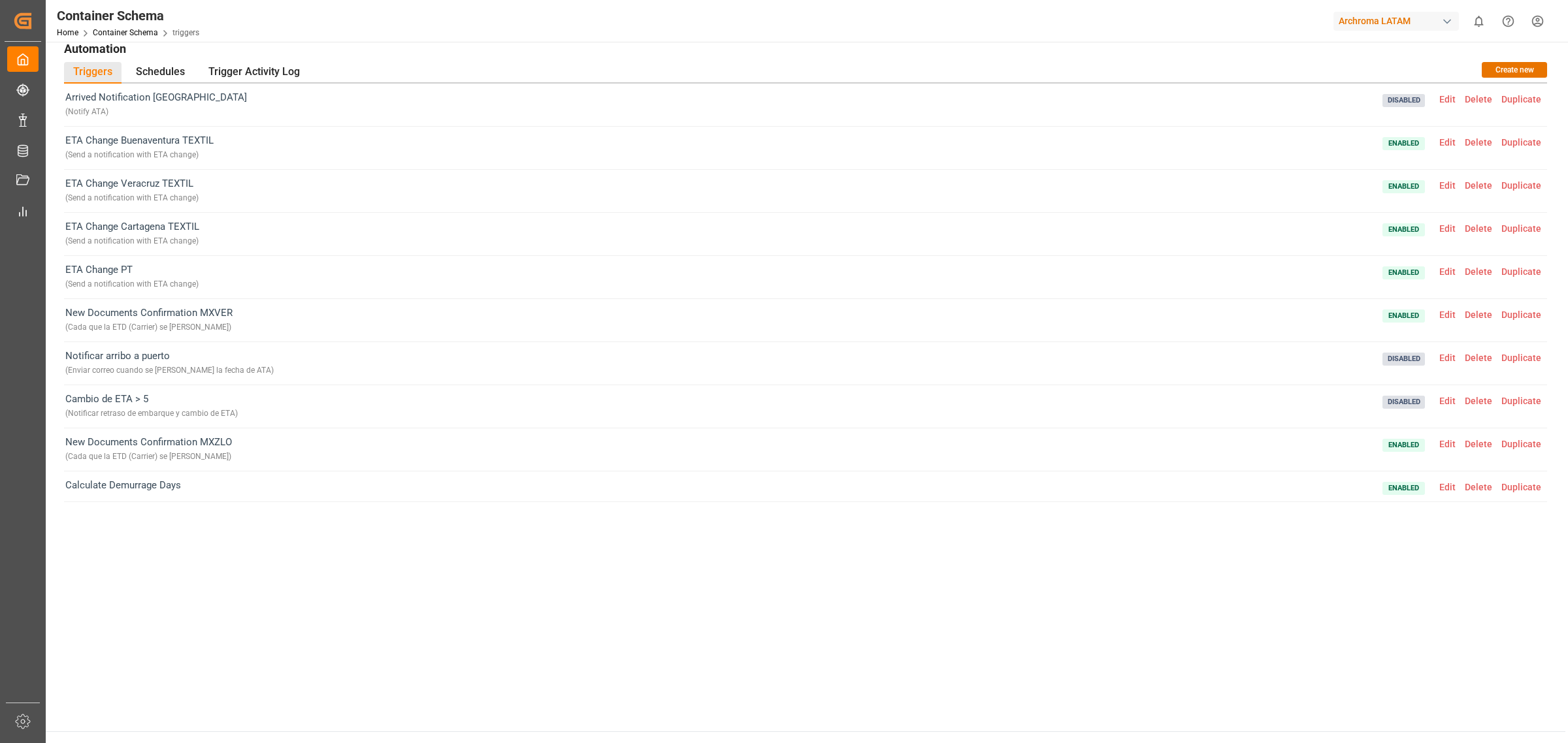
scroll to position [0, 0]
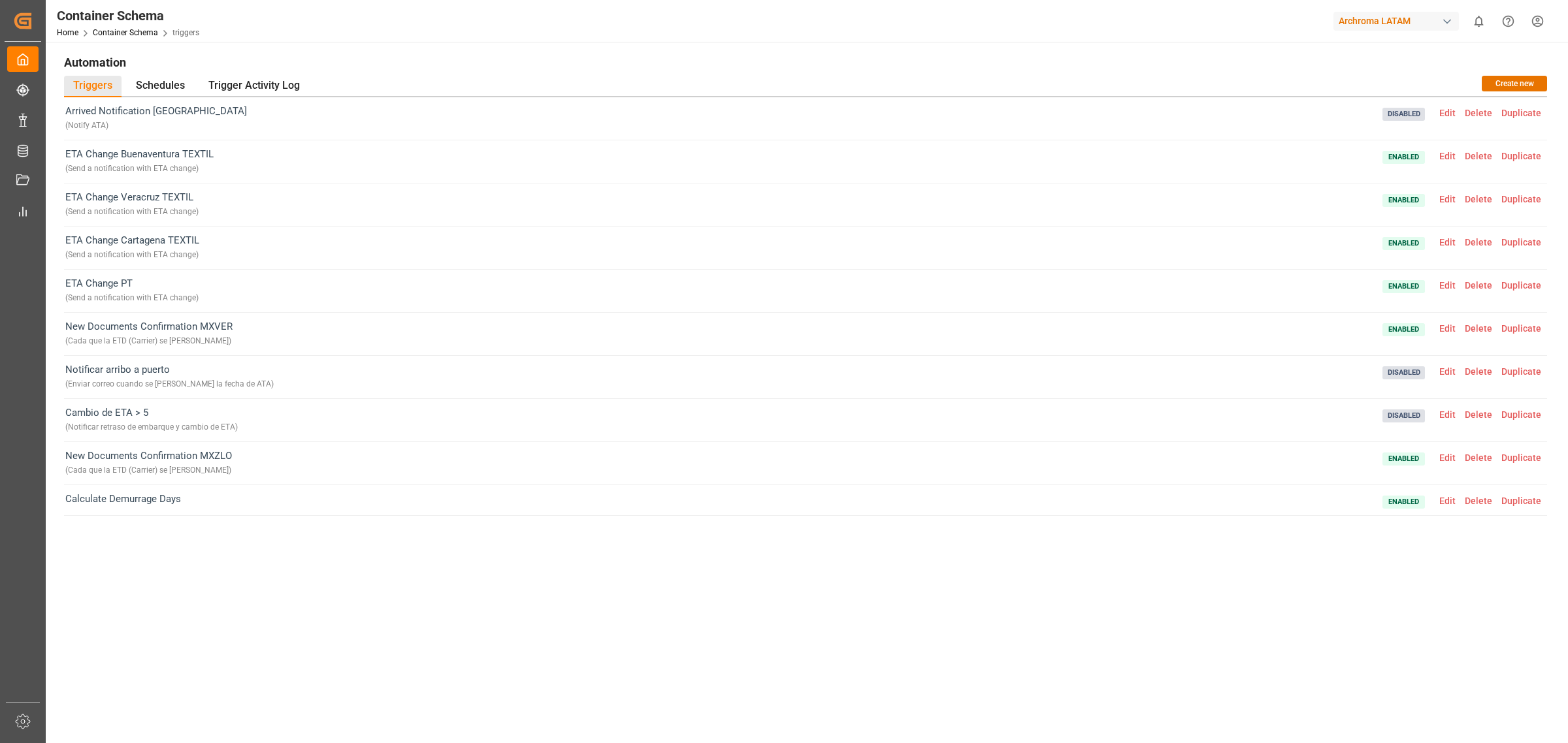
click at [1445, 281] on span "Edit" at bounding box center [1447, 286] width 25 height 11
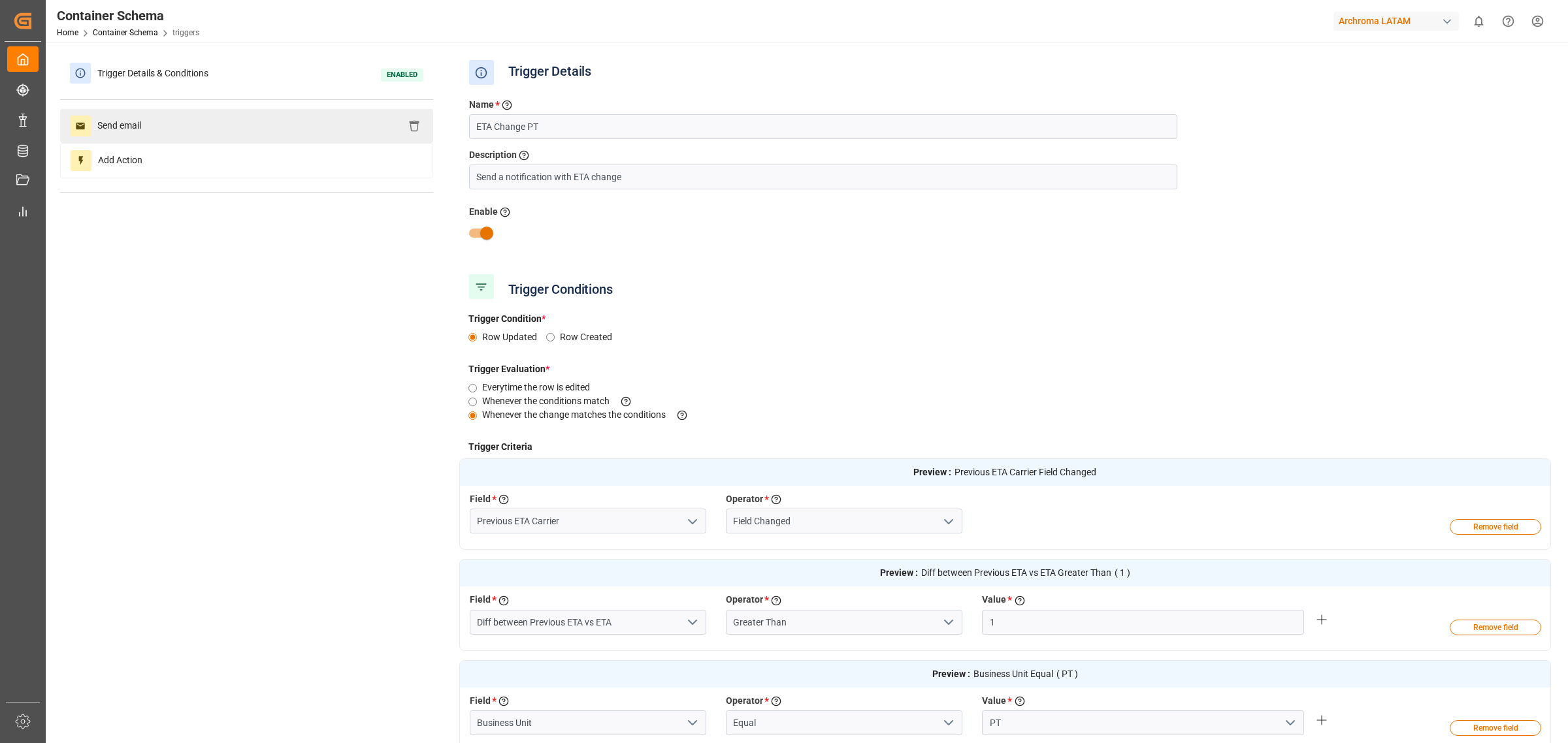
click at [302, 132] on div "Send email" at bounding box center [246, 126] width 373 height 34
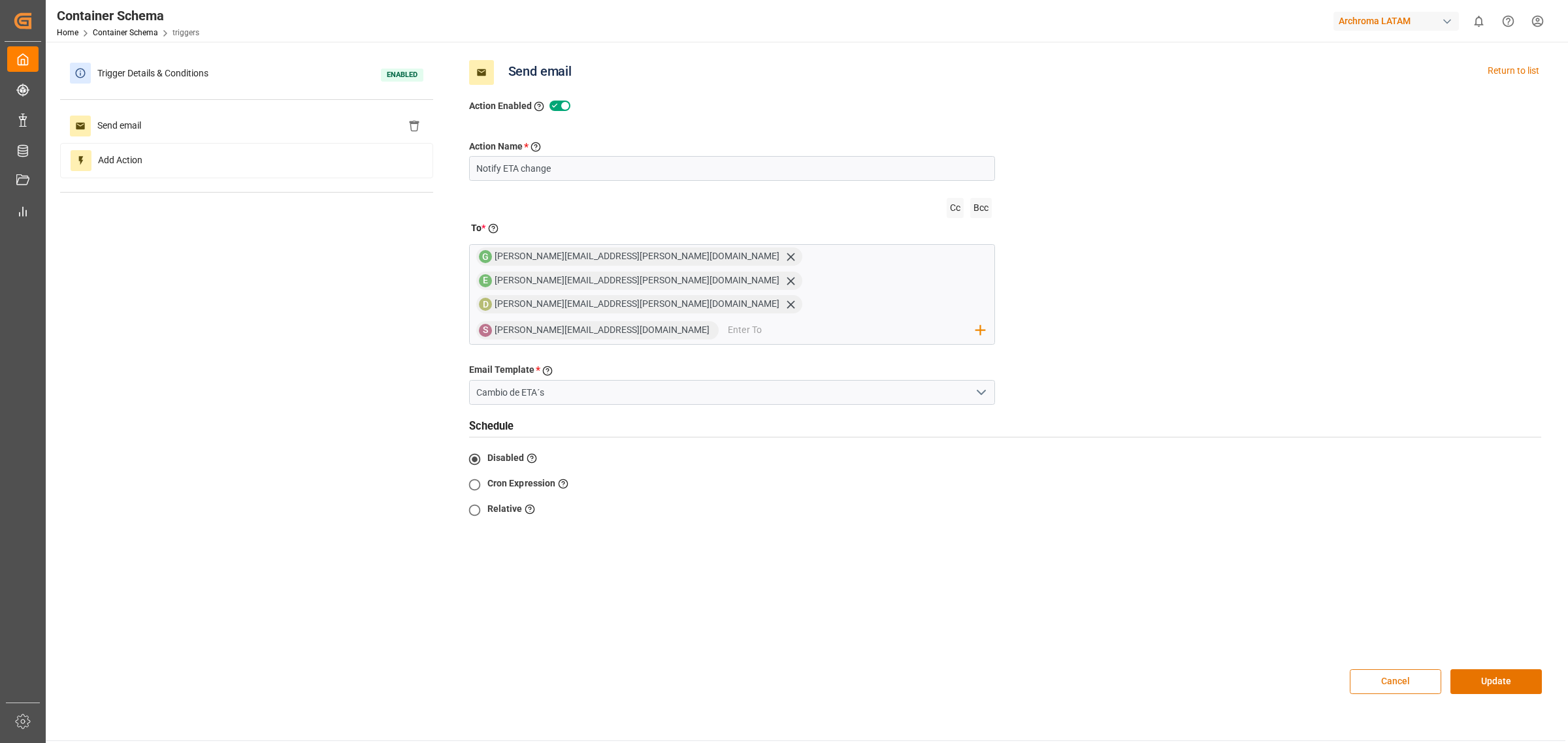
click at [1374, 670] on button "Cancel" at bounding box center [1395, 682] width 91 height 25
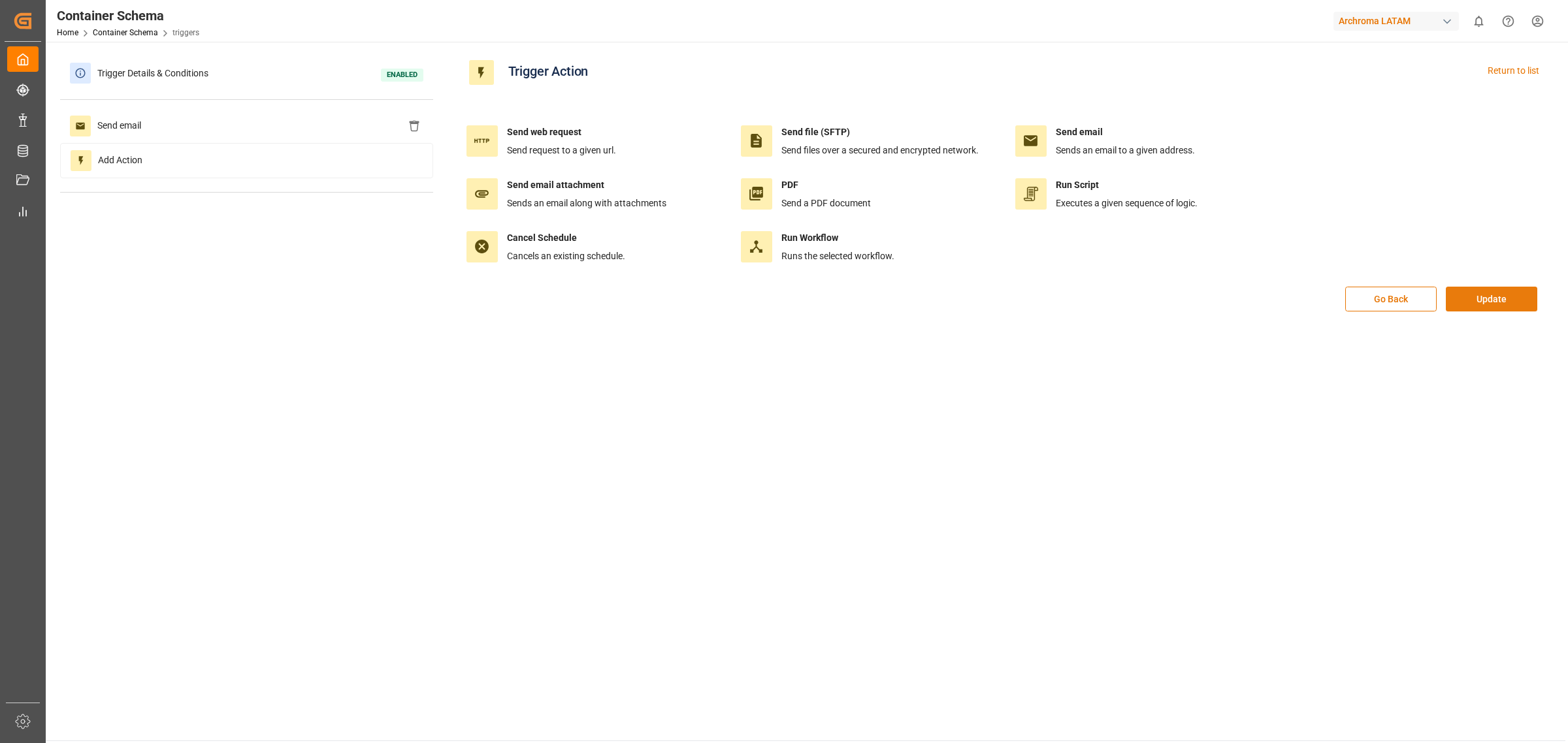
click at [1493, 289] on button "Update" at bounding box center [1491, 299] width 91 height 25
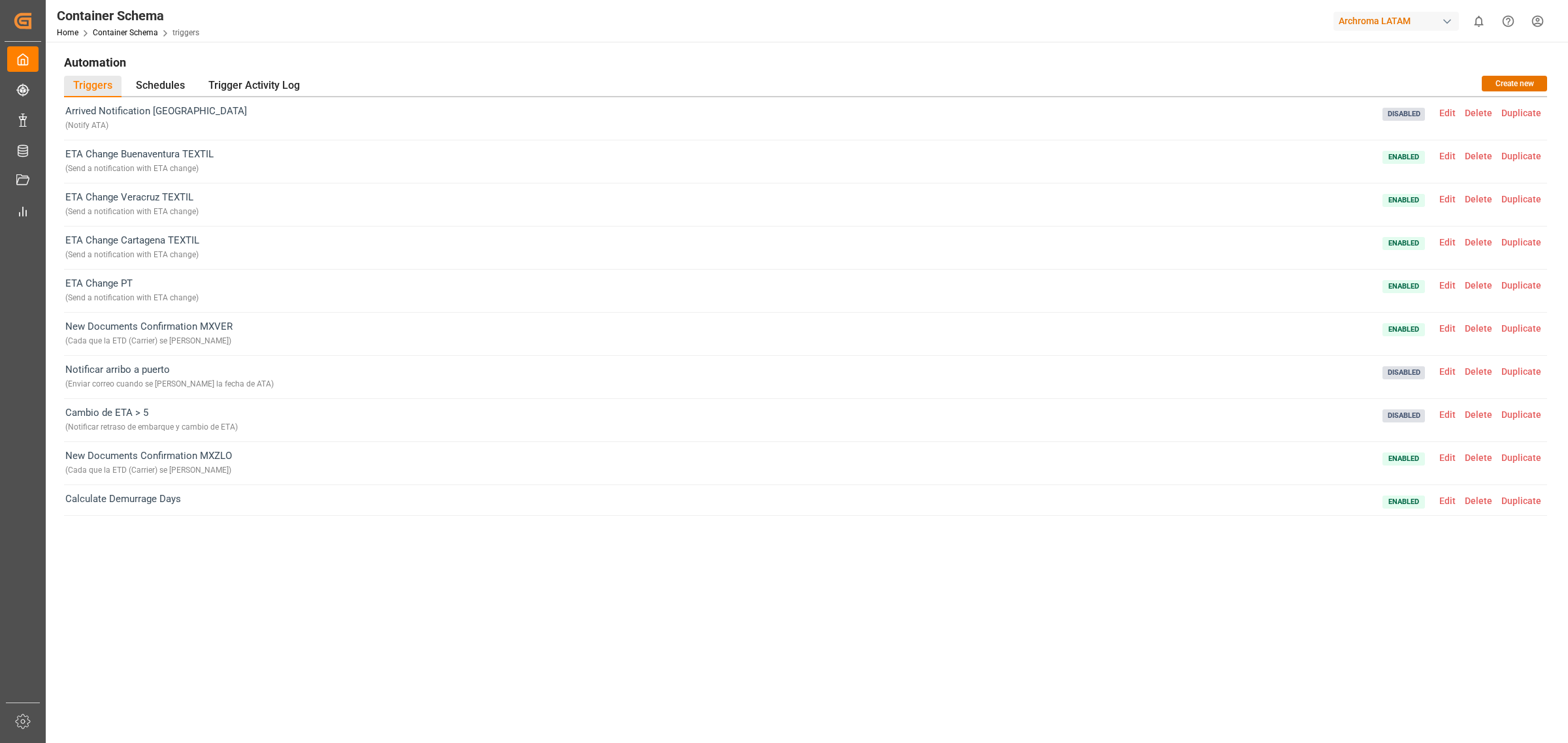
click at [1445, 237] on span "Edit" at bounding box center [1447, 242] width 25 height 11
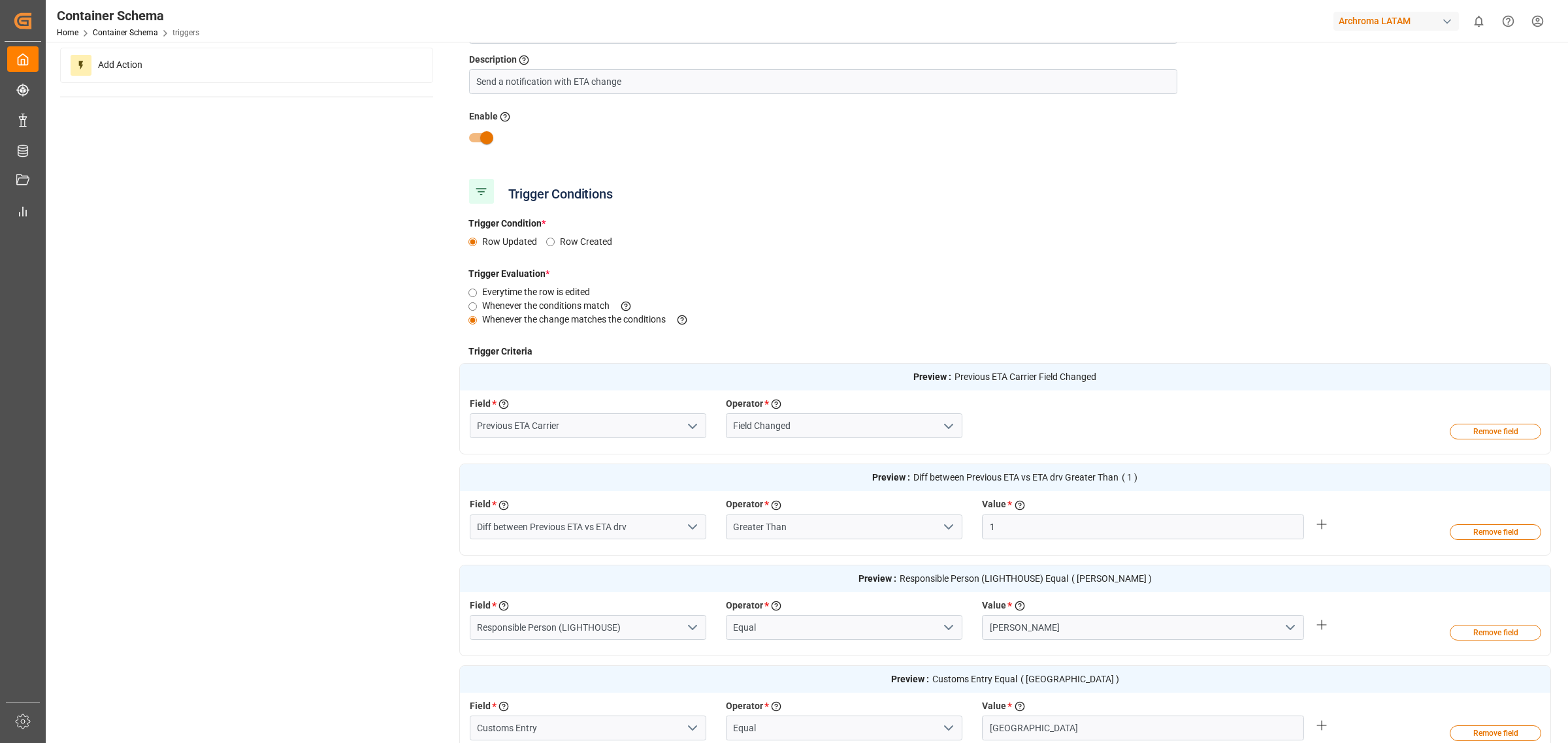
scroll to position [163, 0]
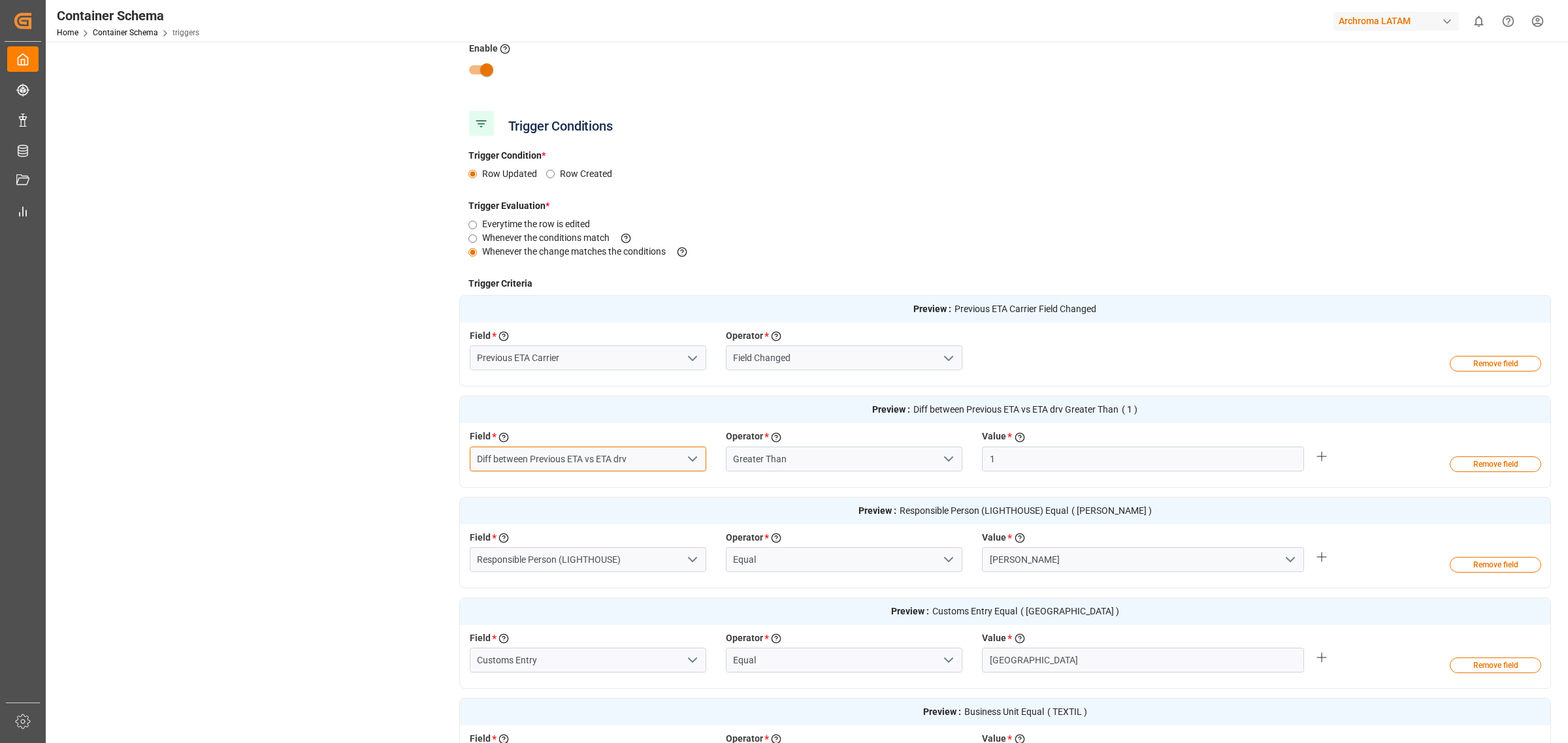
click at [636, 467] on input "Diff between Previous ETA vs ETA drv" at bounding box center [588, 459] width 236 height 25
type input "Diff between Previous ETA vs ETA"
click at [641, 487] on div "Diff between Previous ETA vs ETA" at bounding box center [588, 488] width 235 height 29
type input "Diff between Previous ETA vs ETA"
click at [949, 455] on icon "open menu" at bounding box center [949, 459] width 16 height 16
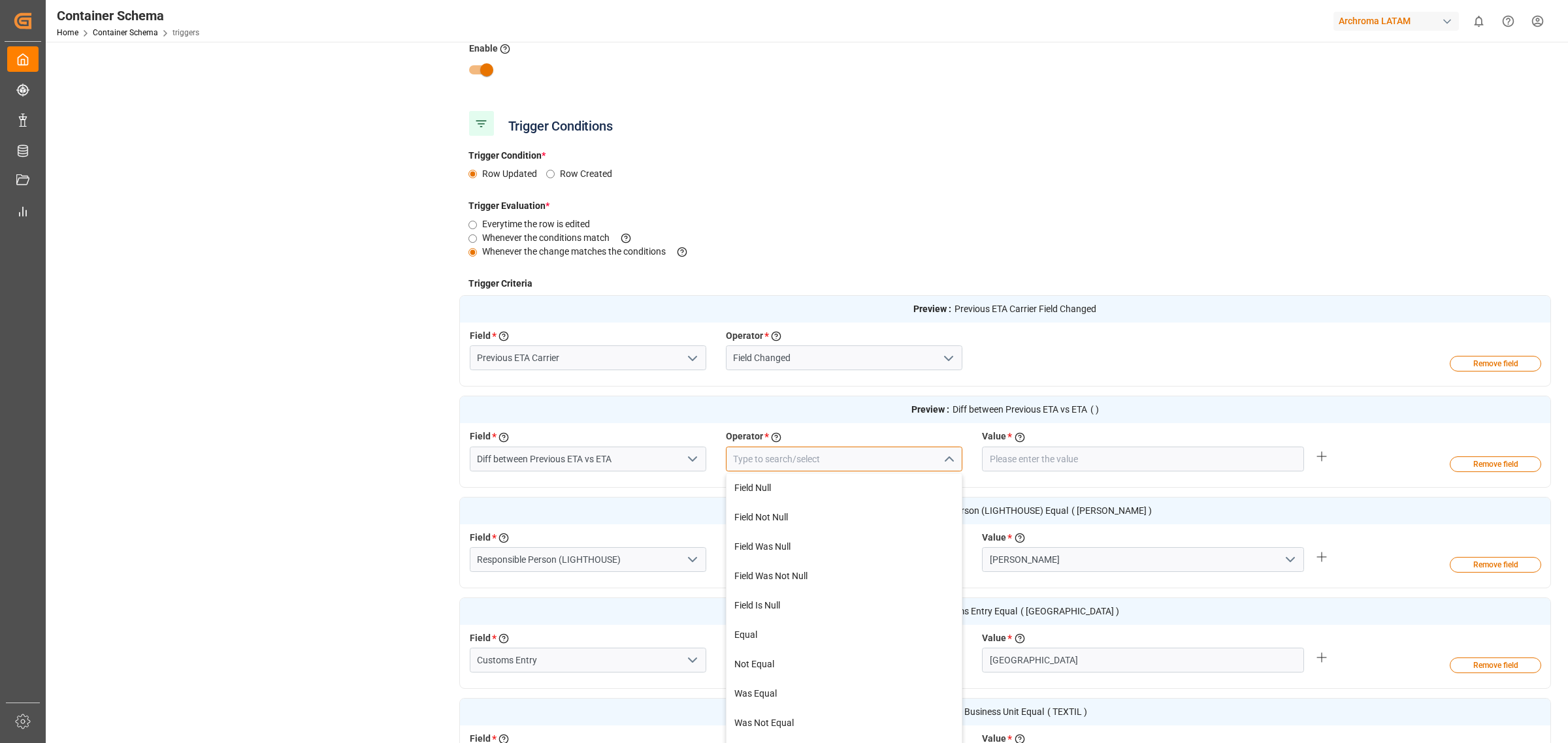
click at [885, 449] on input at bounding box center [844, 459] width 236 height 25
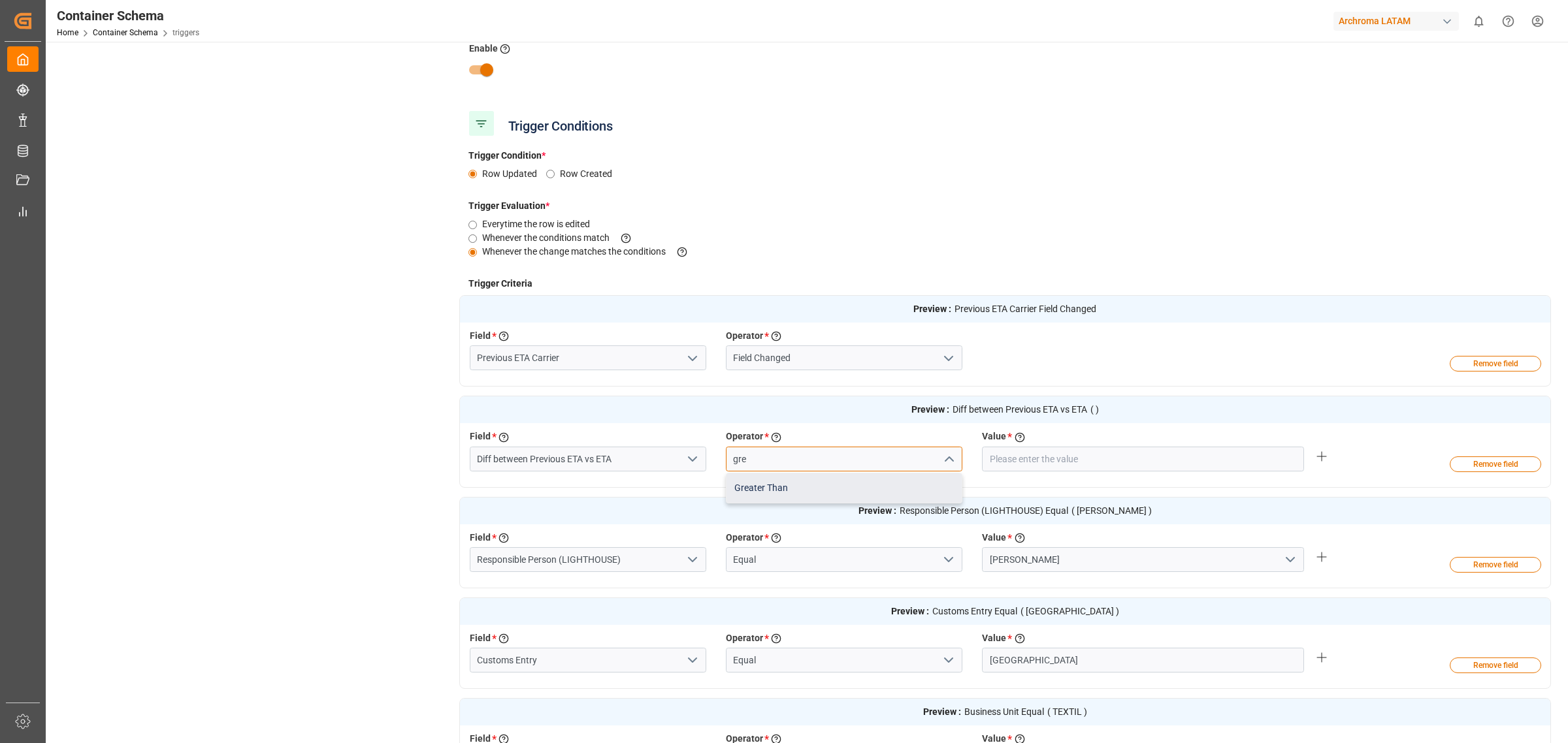
click at [817, 482] on div "Greater Than" at bounding box center [844, 488] width 235 height 29
type input "Greater Than"
click at [1016, 461] on input "number" at bounding box center [1143, 459] width 322 height 25
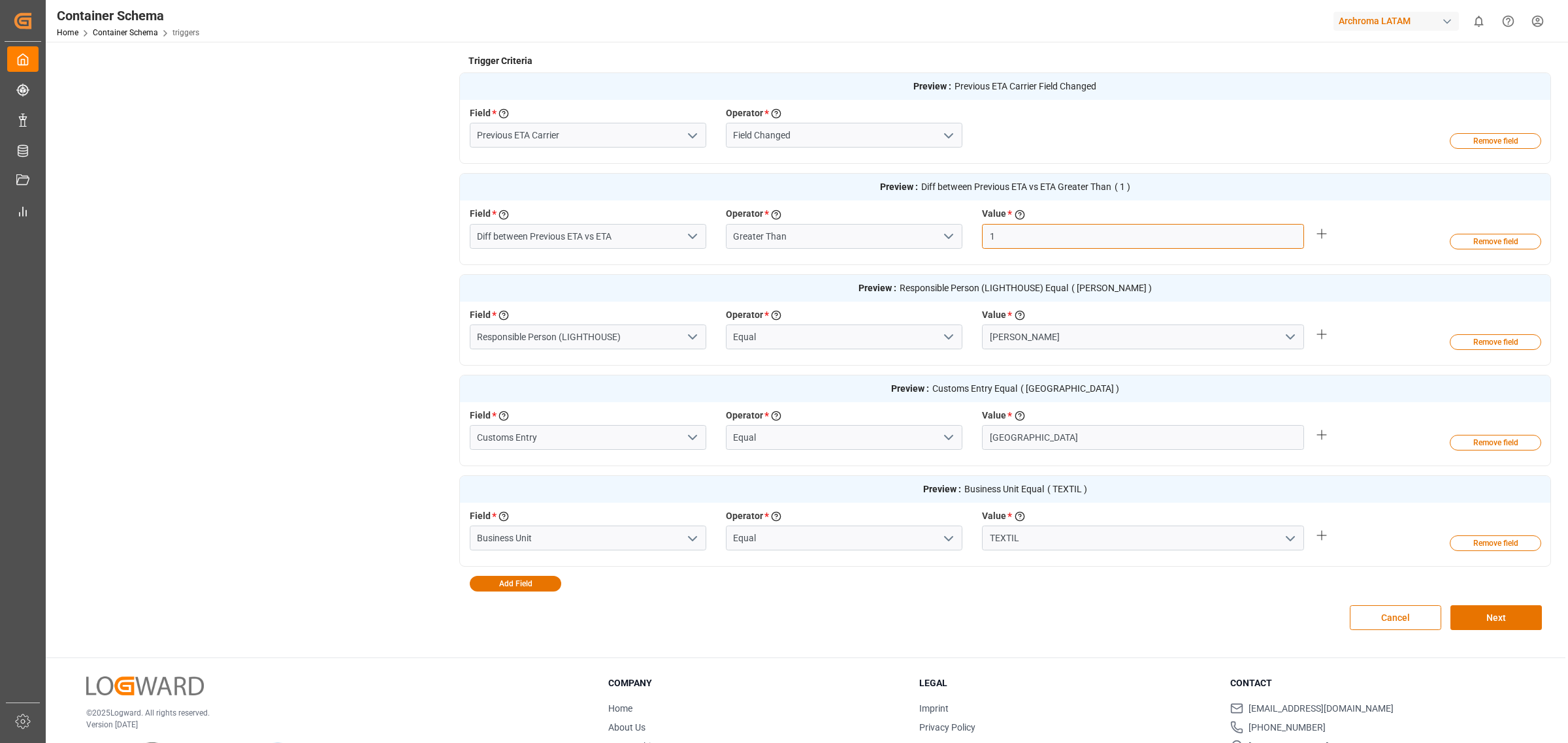
scroll to position [408, 0]
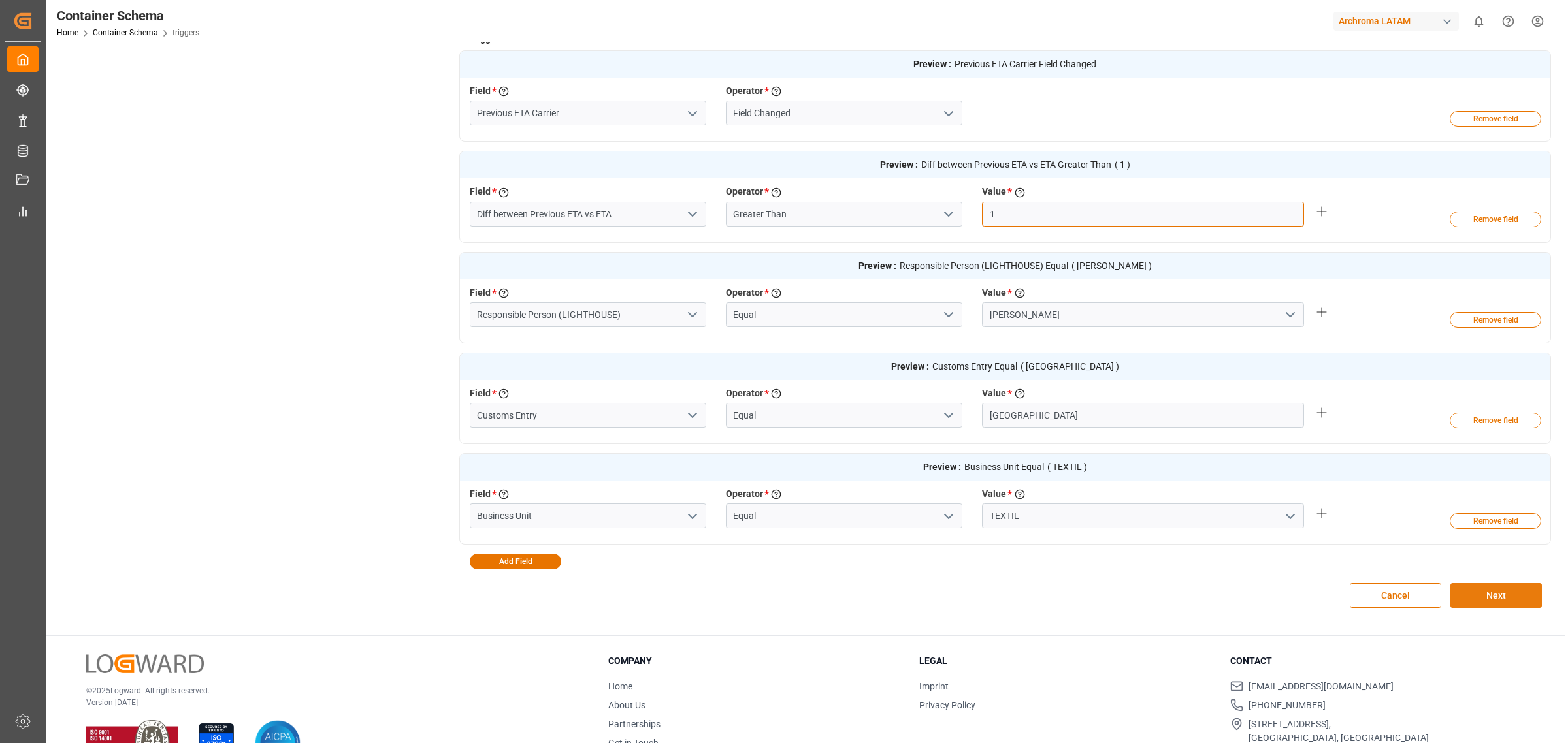
type input "1"
click at [1482, 588] on button "Next" at bounding box center [1496, 595] width 91 height 25
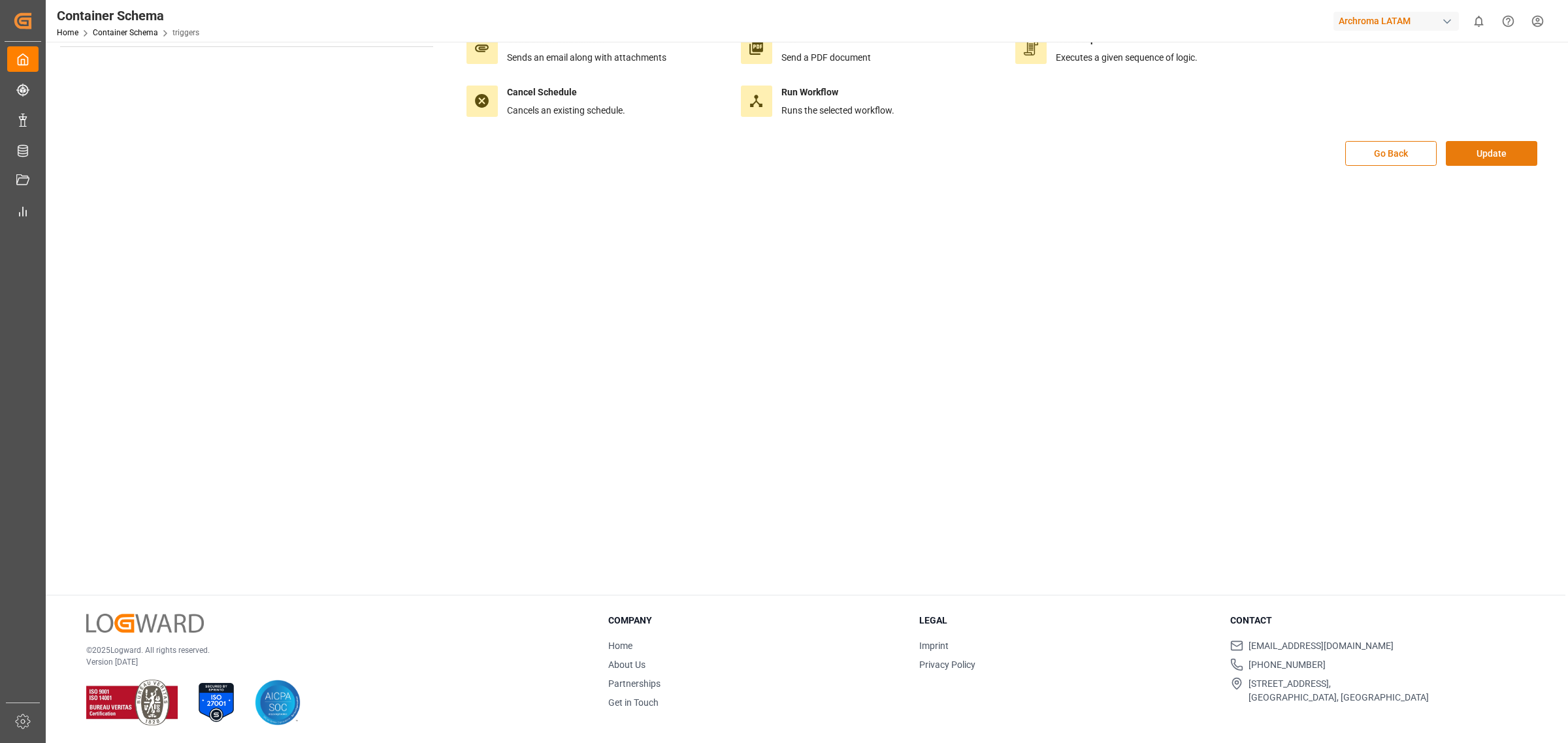
click at [1464, 157] on button "Update" at bounding box center [1491, 153] width 91 height 25
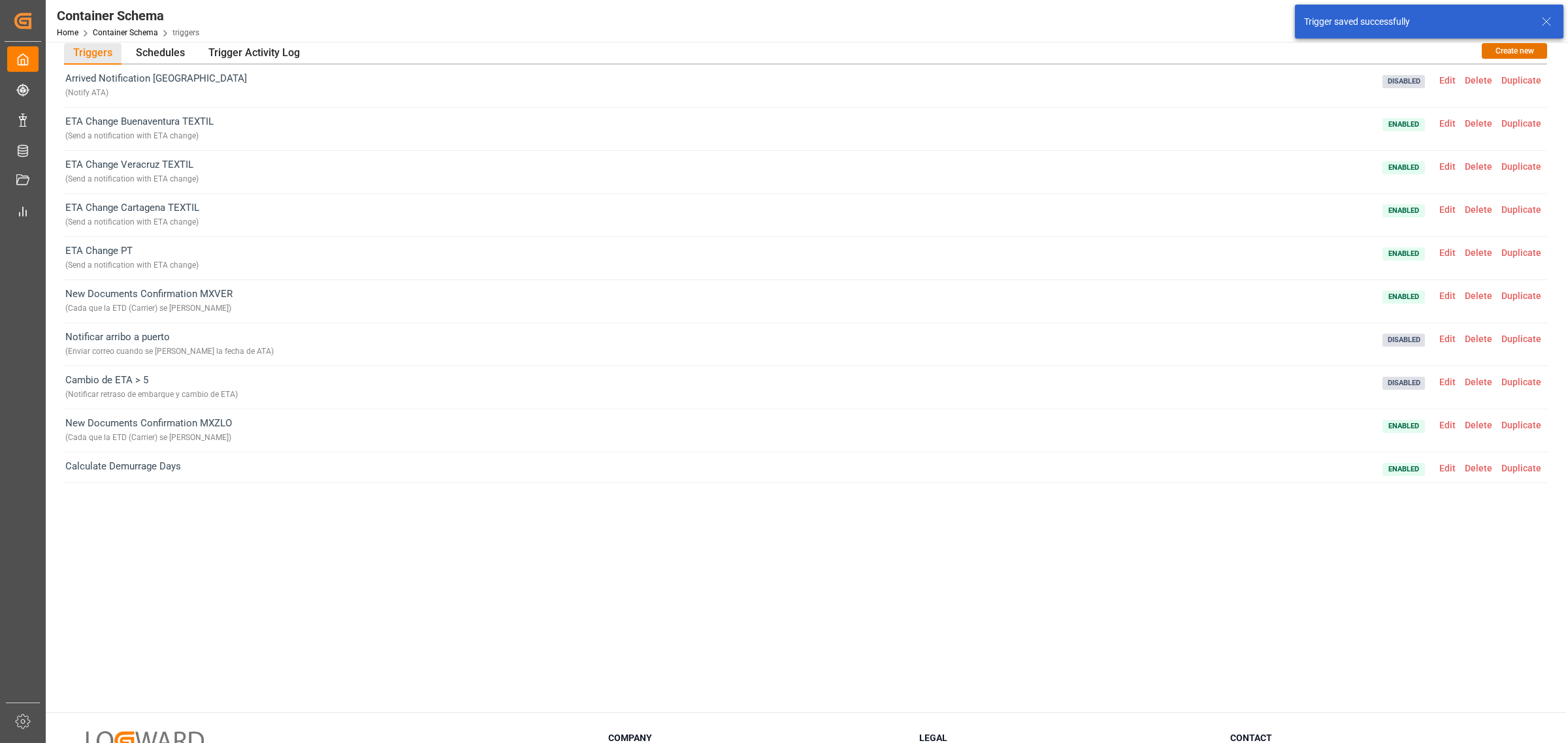
scroll to position [0, 0]
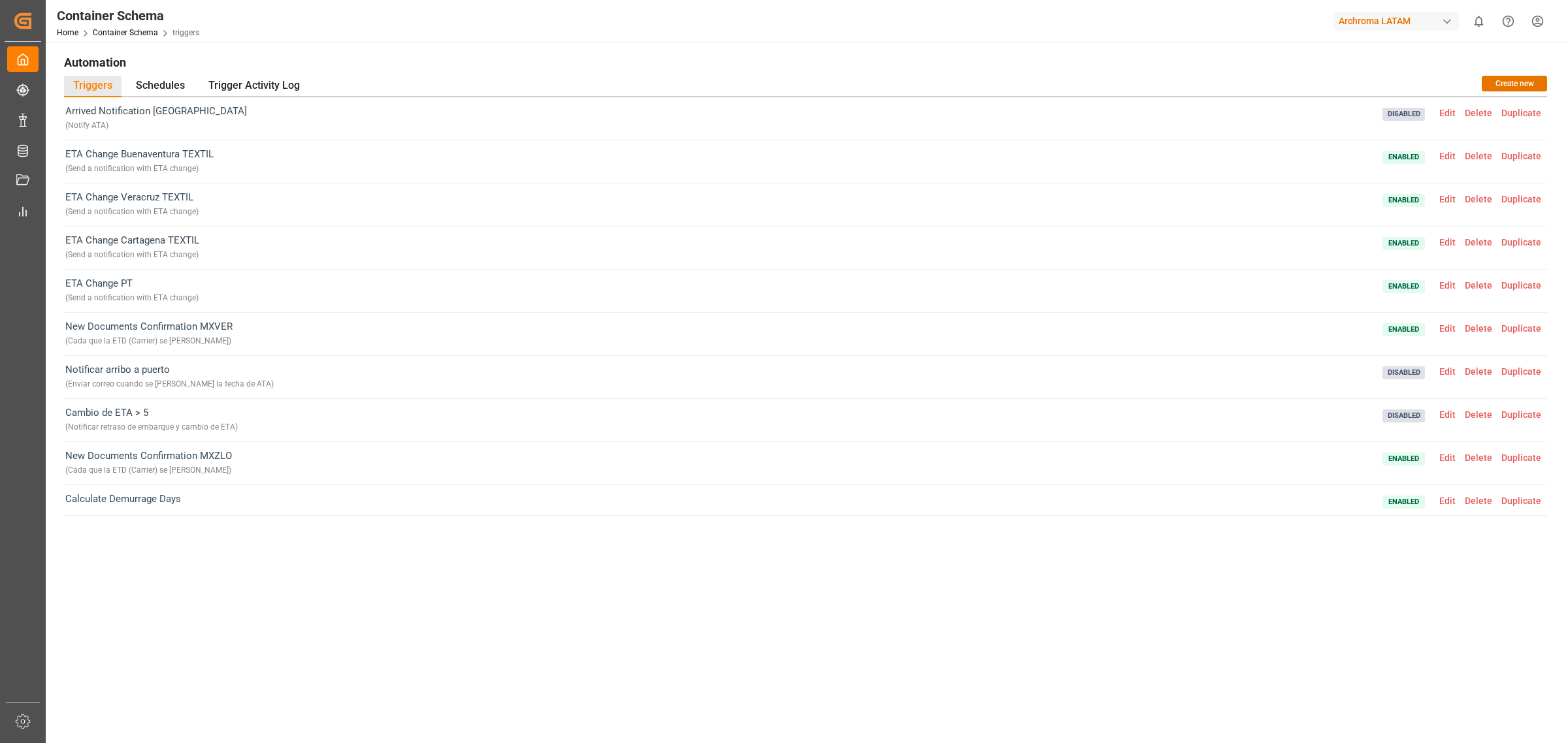
click at [1448, 196] on span "Edit" at bounding box center [1447, 199] width 25 height 11
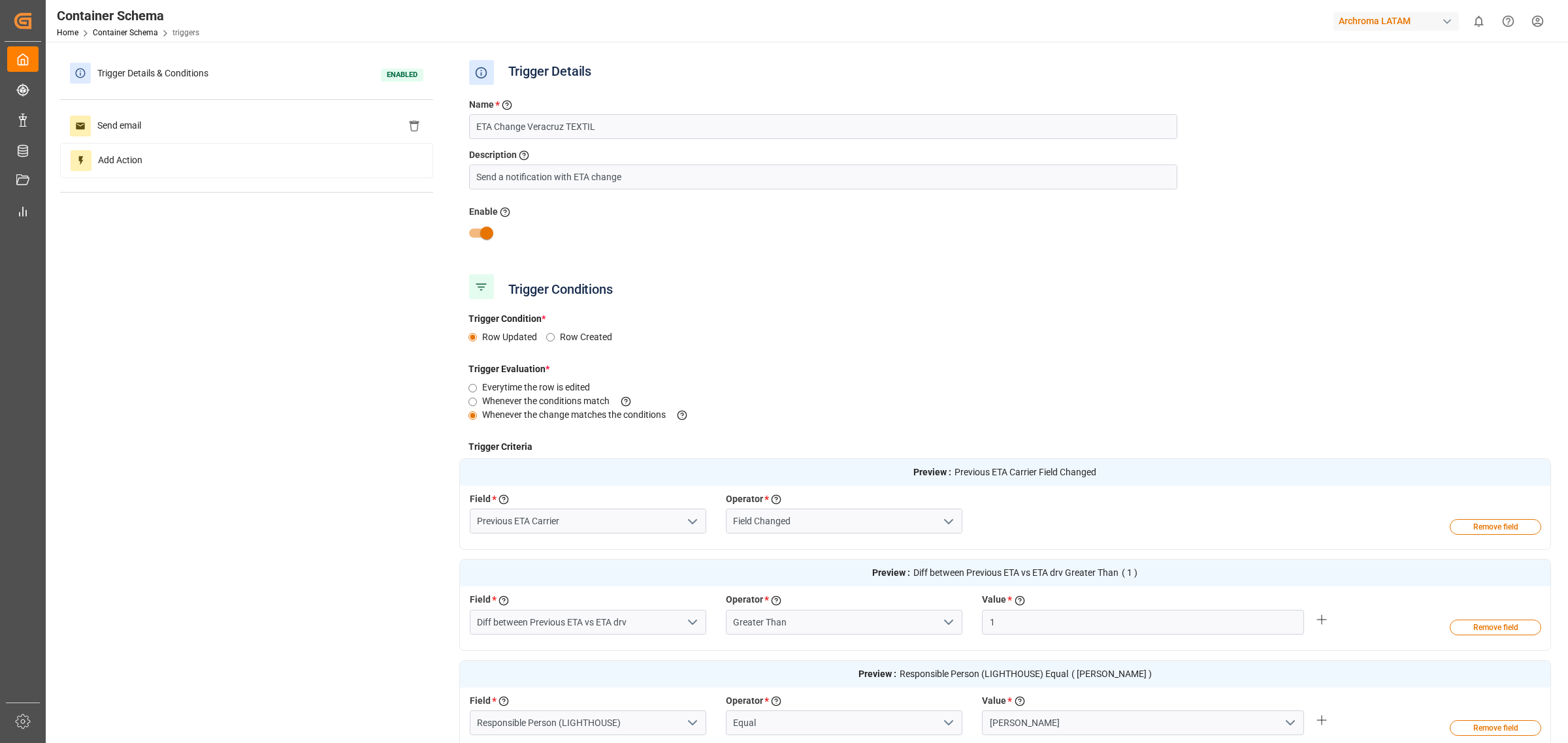
scroll to position [82, 0]
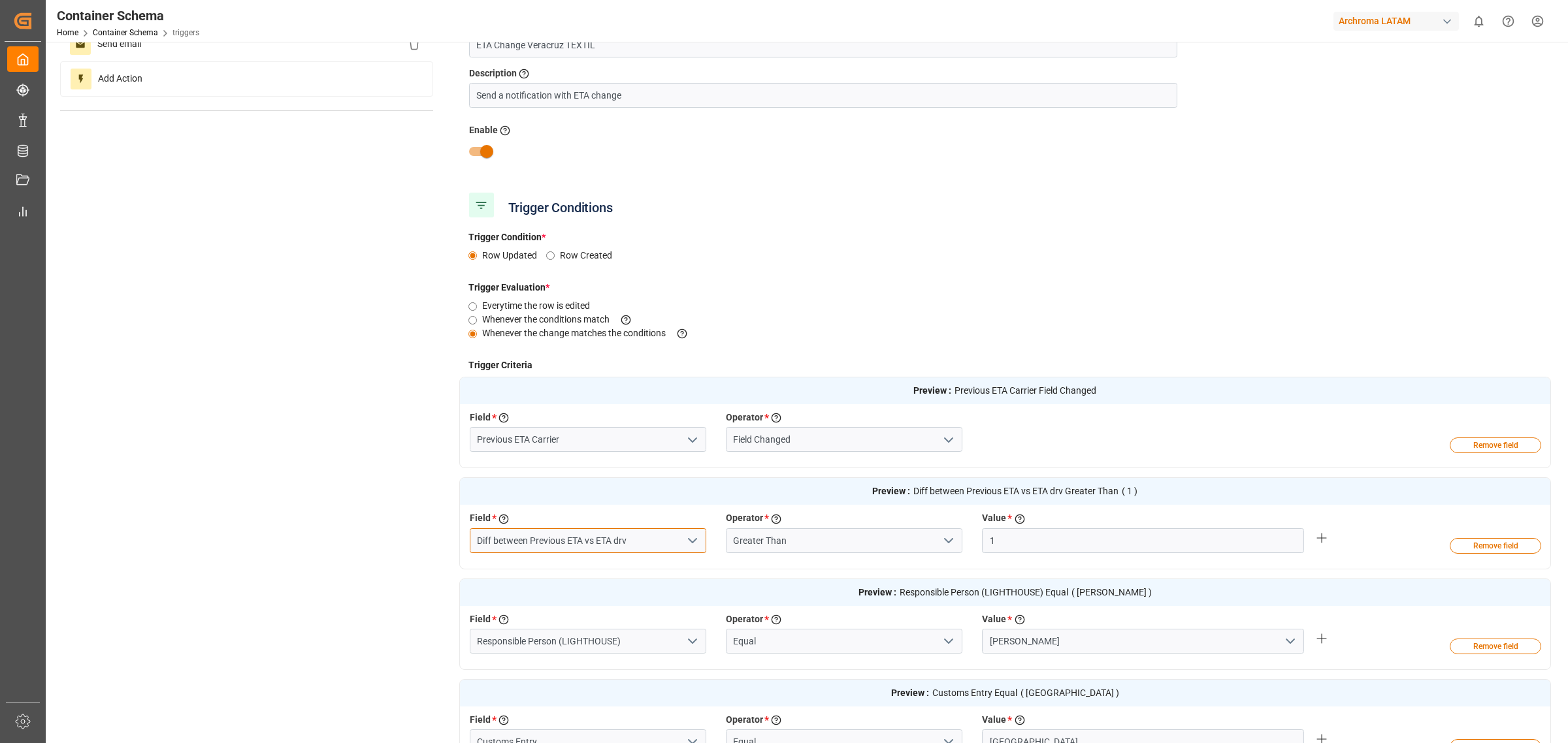
click at [668, 539] on input "Diff between Previous ETA vs ETA drv" at bounding box center [588, 541] width 236 height 25
type input "Diff between Previous ETA vs ETA"
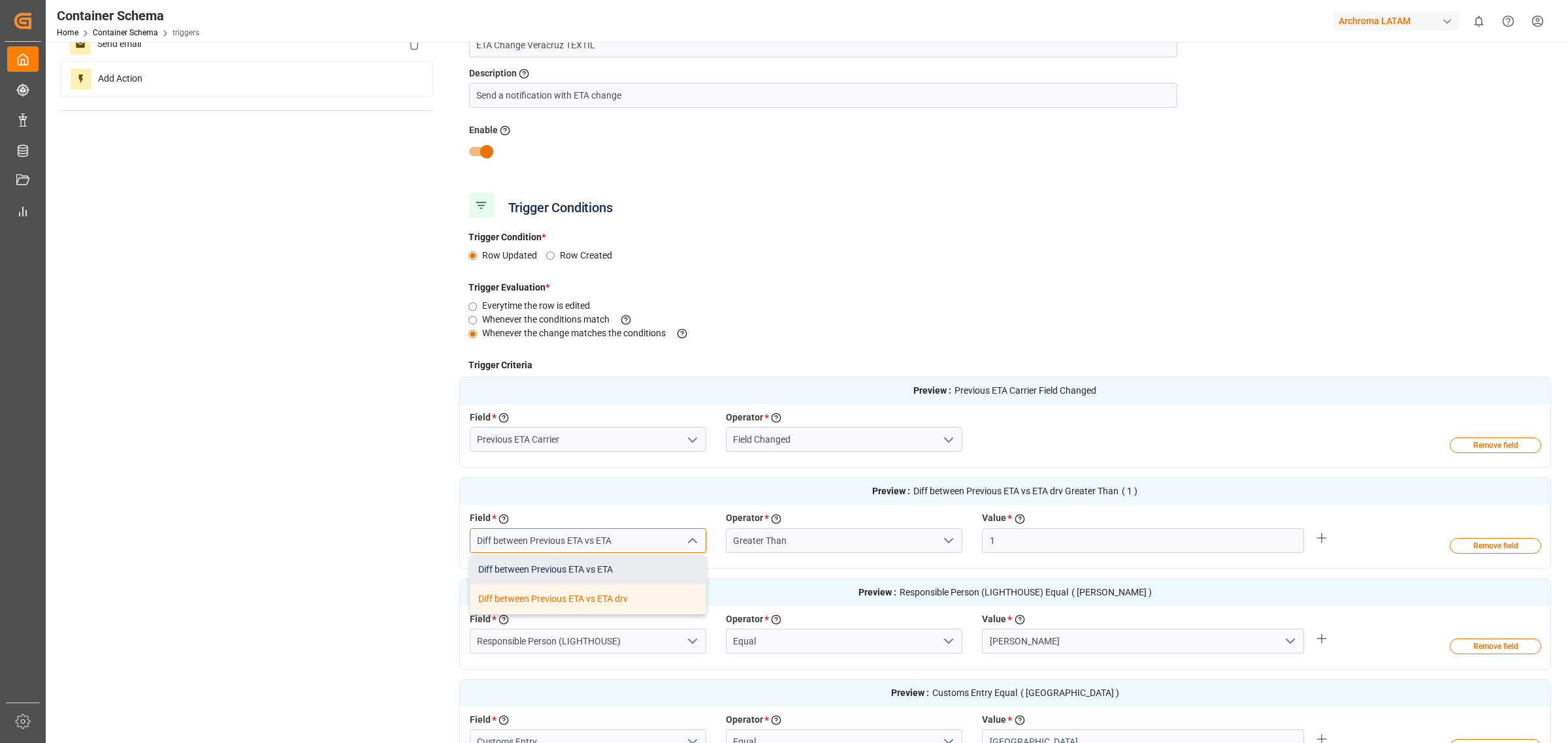
click at [643, 572] on div "Diff between Previous ETA vs ETA" at bounding box center [588, 570] width 235 height 29
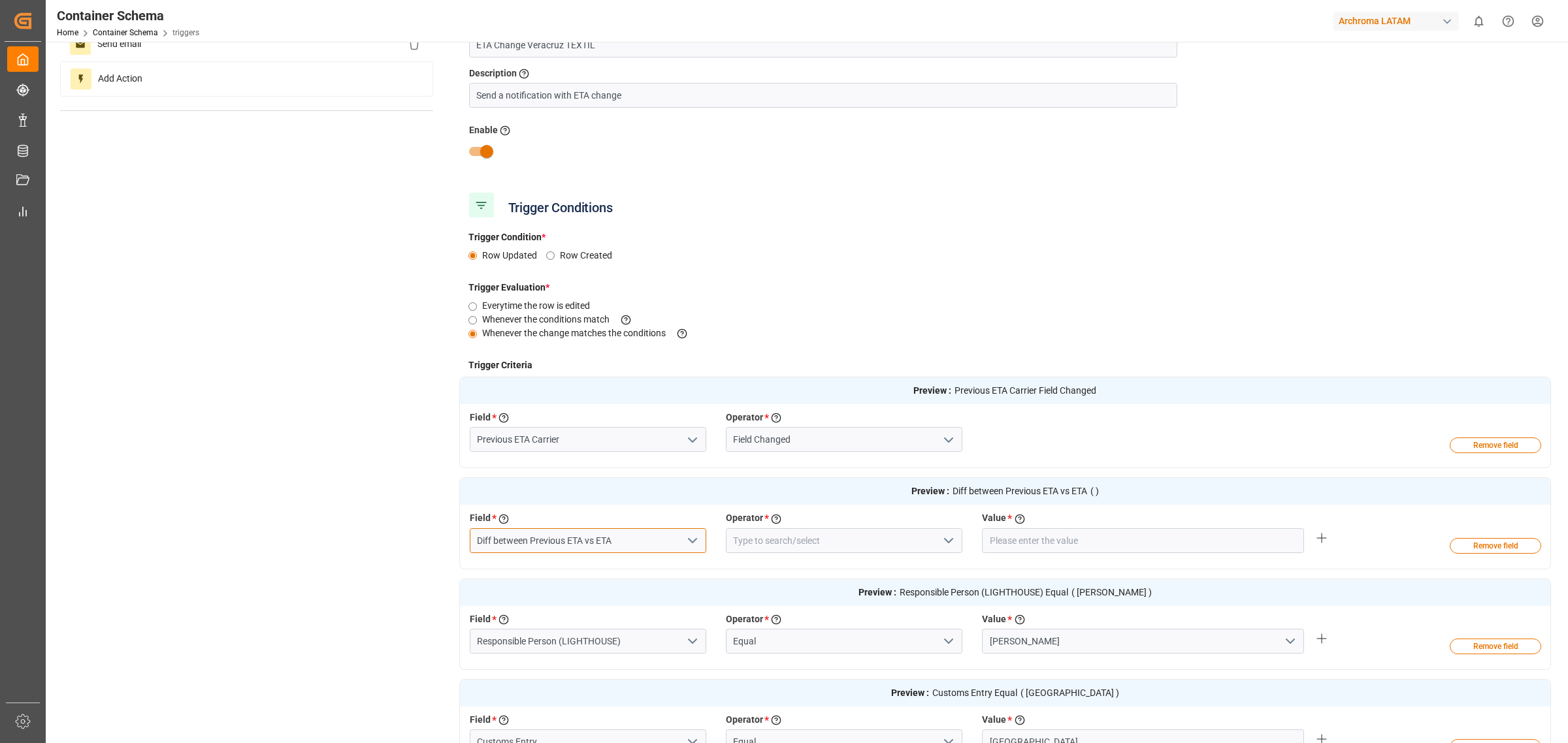
type input "Diff between Previous ETA vs ETA"
click at [832, 543] on input at bounding box center [844, 541] width 236 height 25
click at [827, 567] on div "Greater Than" at bounding box center [844, 570] width 235 height 29
type input "Greater Than"
click at [1022, 525] on div "Enter the value to evaluate the criteria" at bounding box center [1020, 519] width 15 height 17
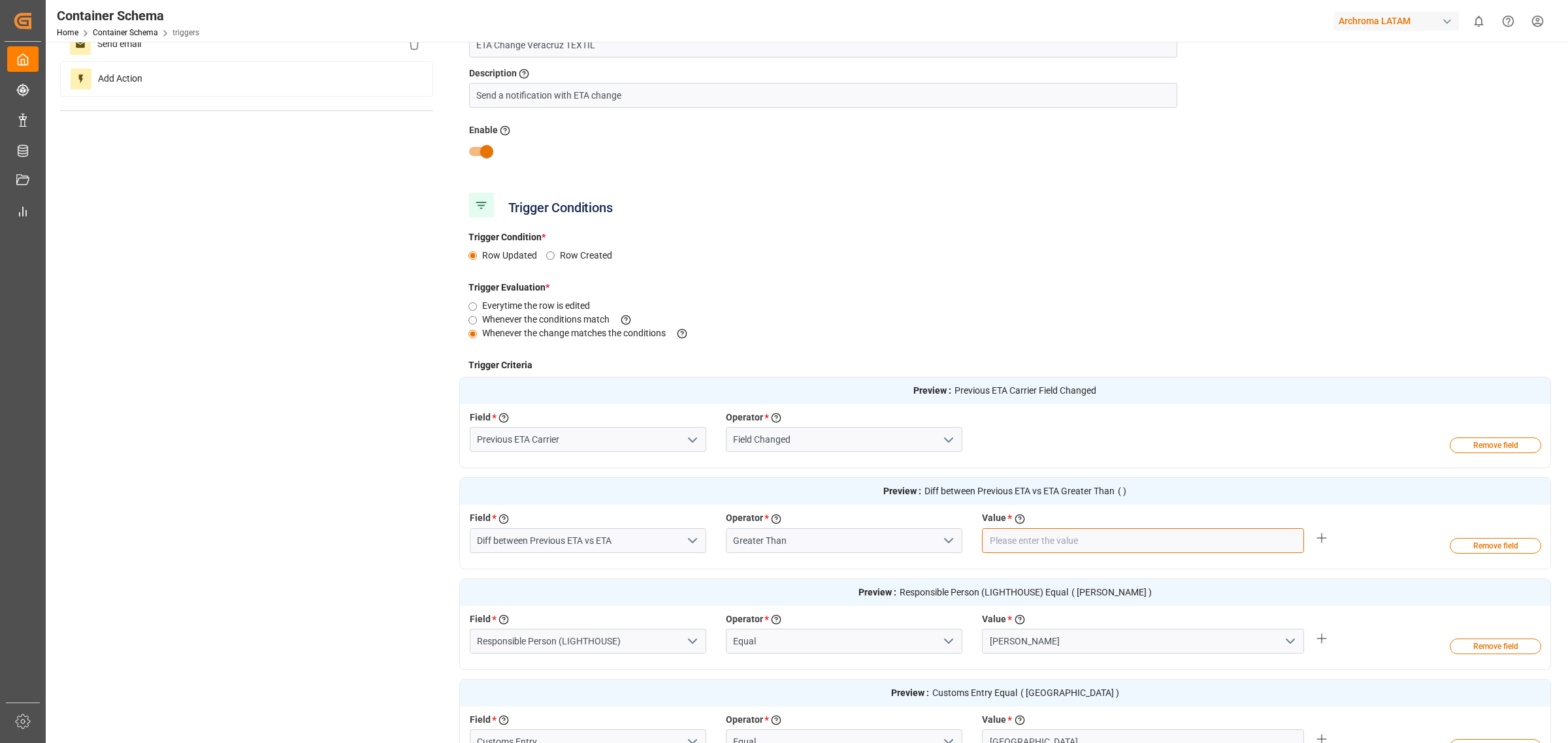
click at [1016, 539] on input "number" at bounding box center [1143, 541] width 322 height 25
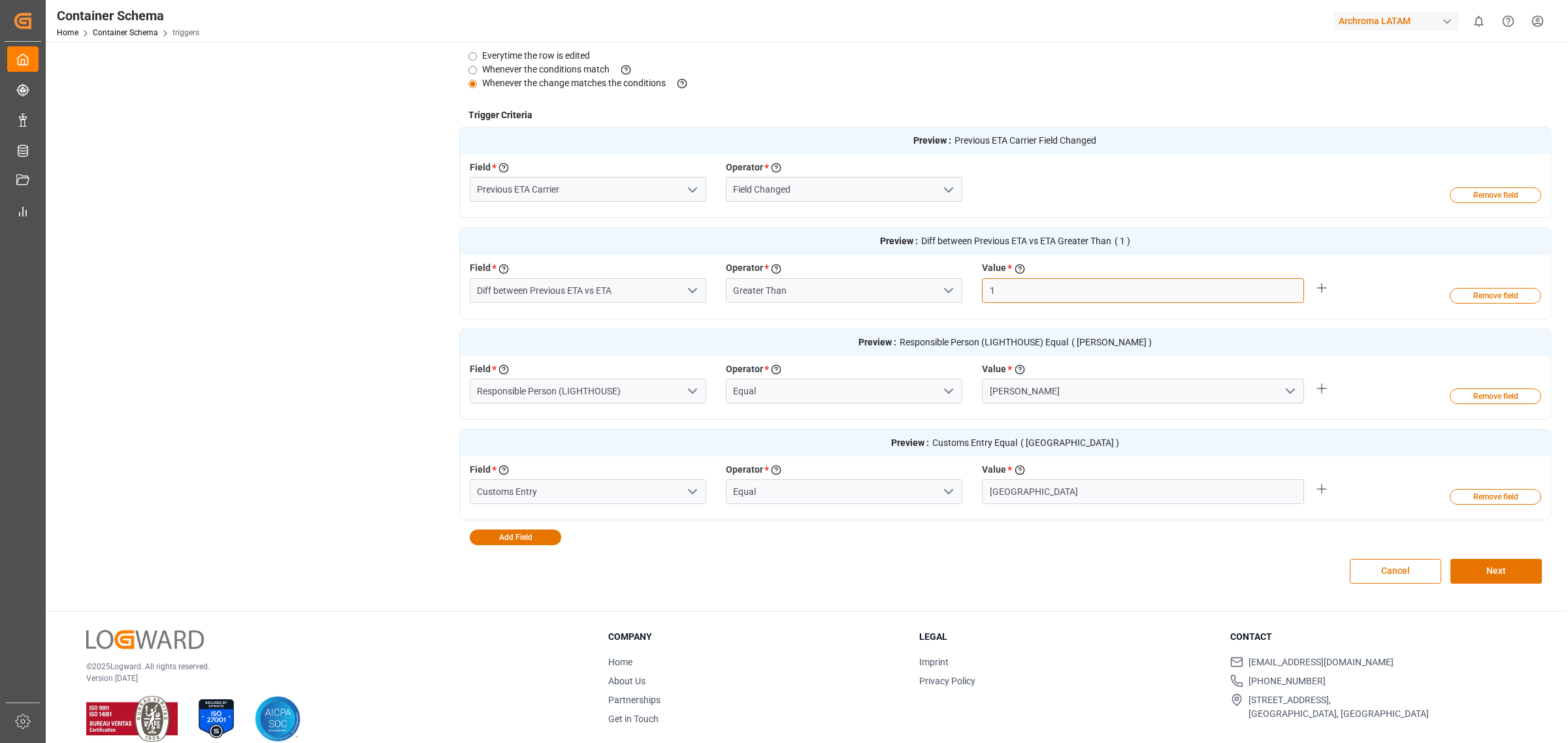
scroll to position [348, 0]
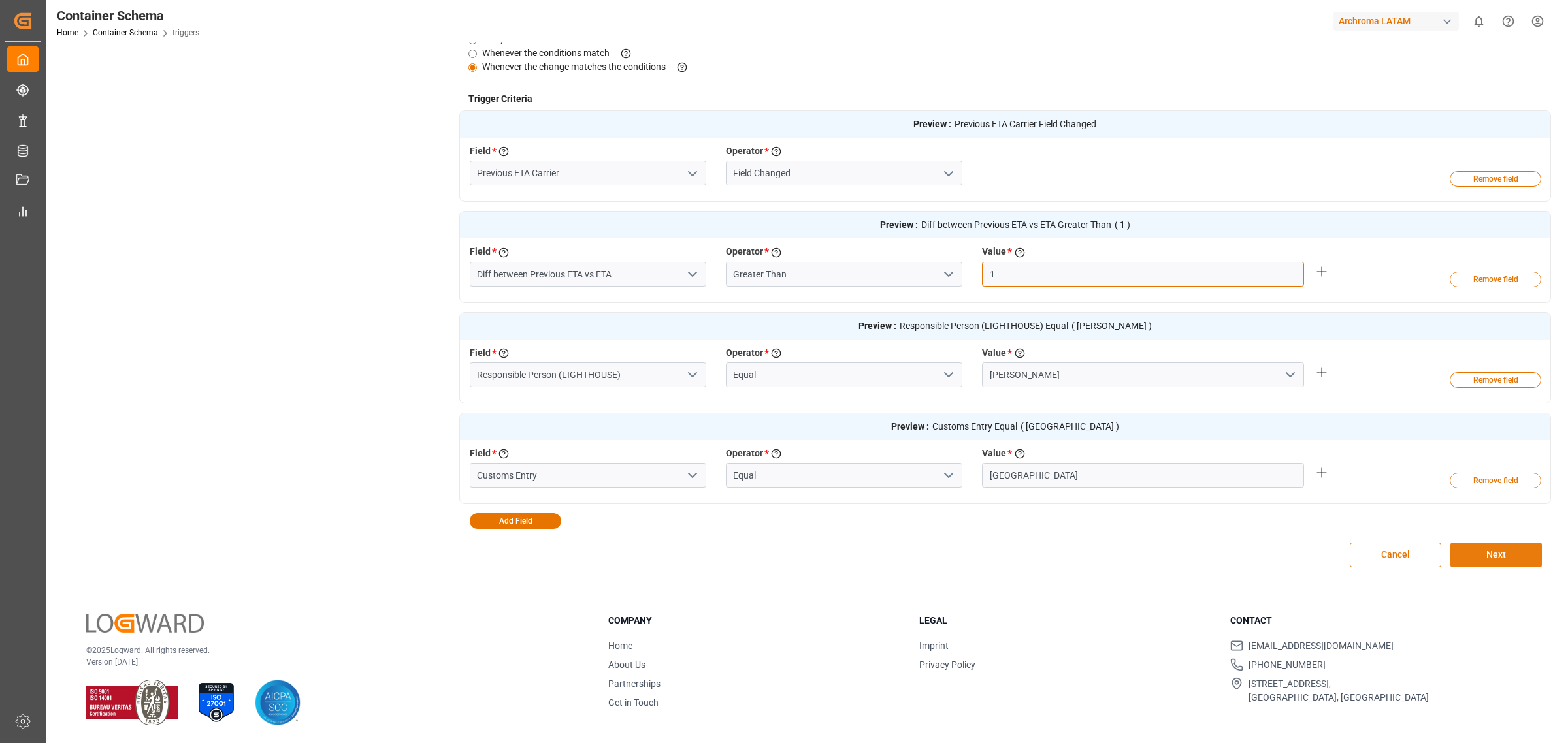
type input "1"
click at [1472, 559] on button "Next" at bounding box center [1496, 555] width 91 height 25
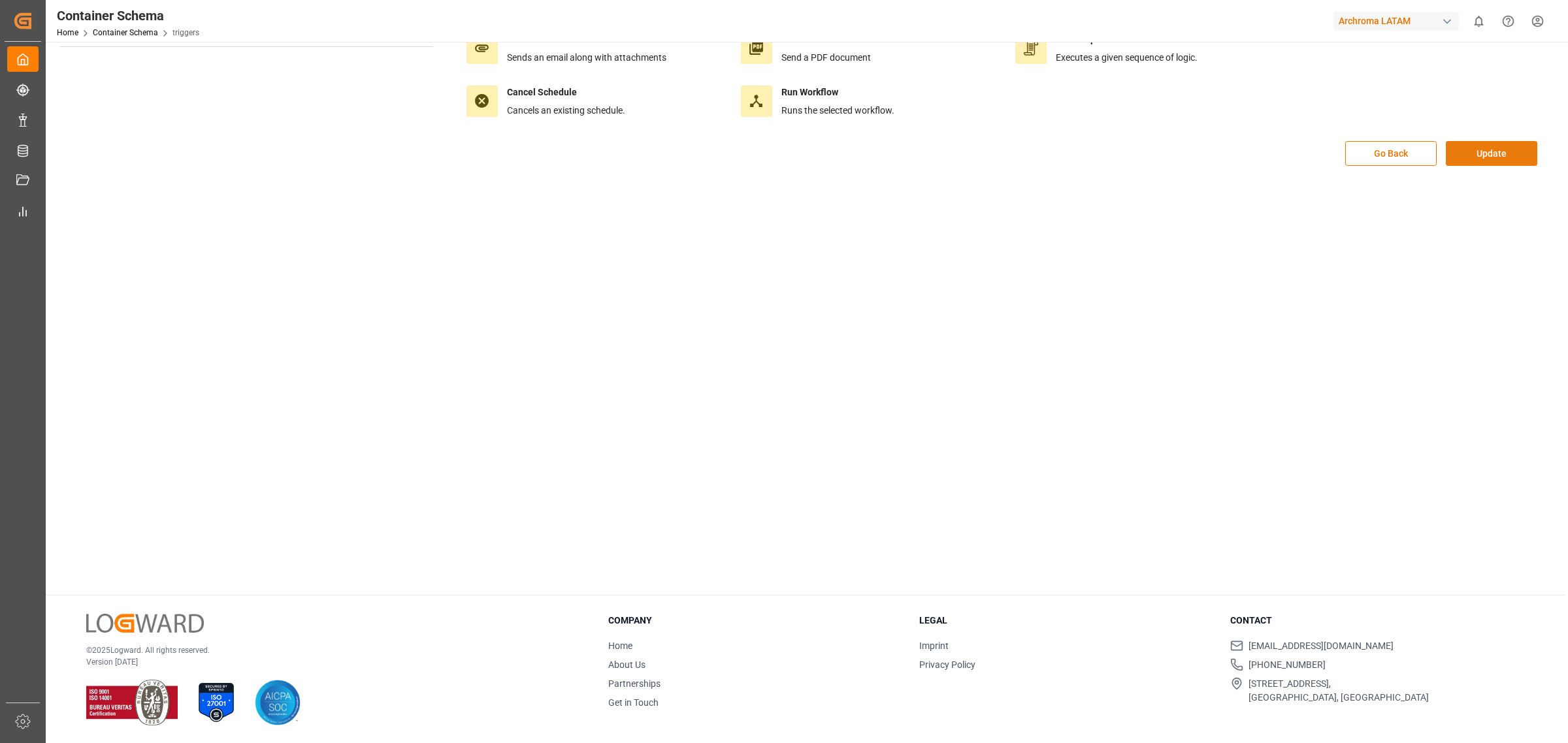
click at [1495, 148] on button "Update" at bounding box center [1491, 153] width 91 height 25
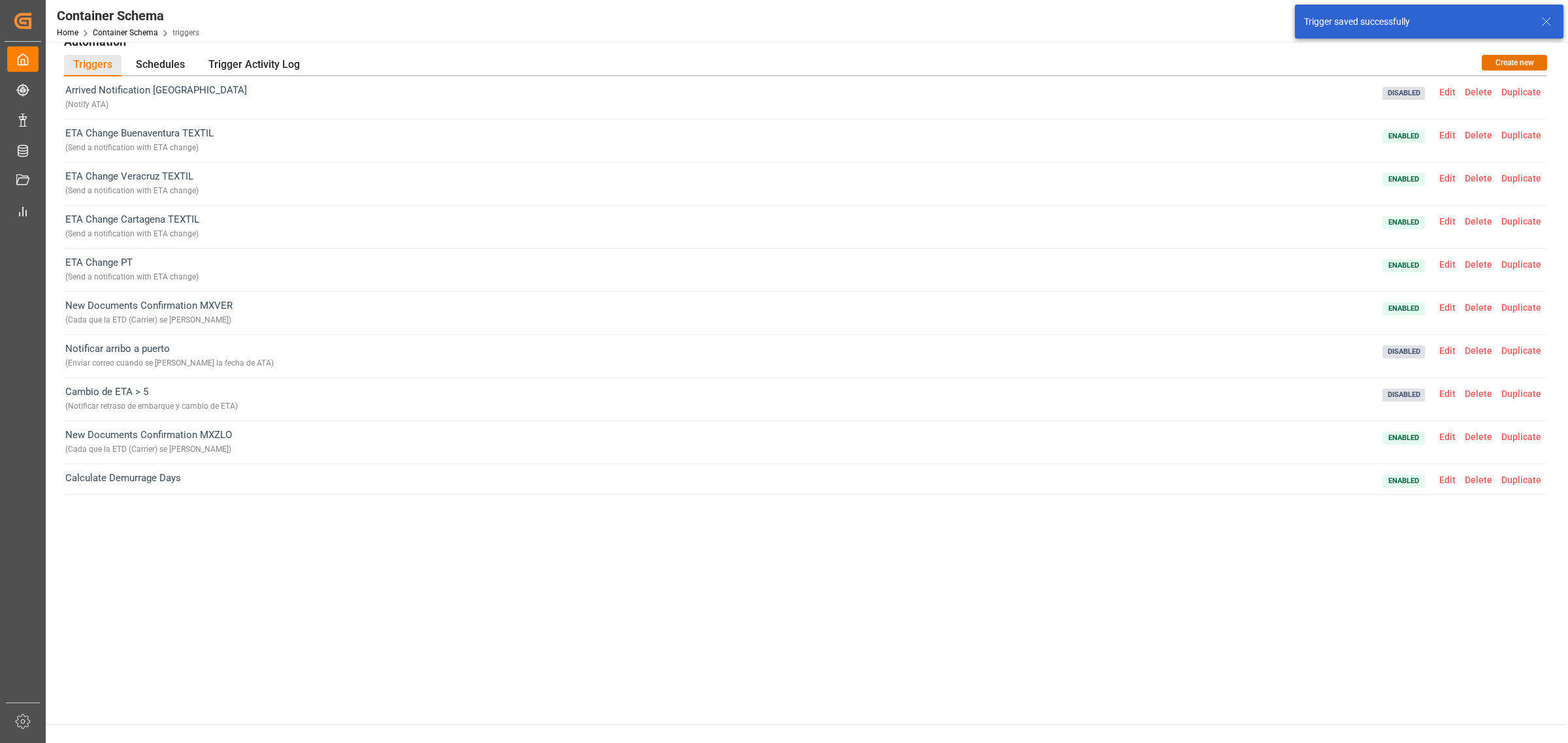
scroll to position [0, 0]
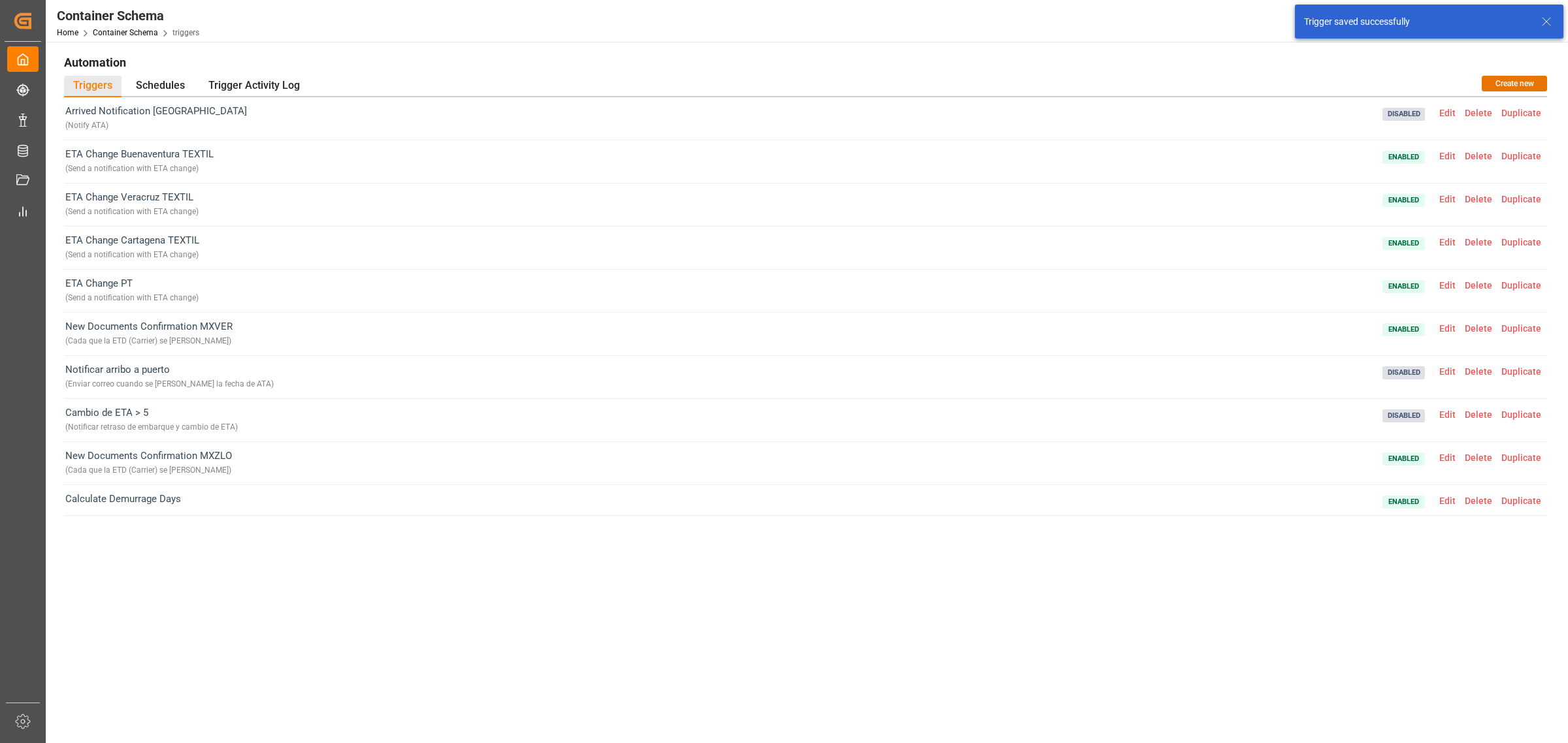
click at [1452, 156] on span "Edit" at bounding box center [1447, 156] width 25 height 11
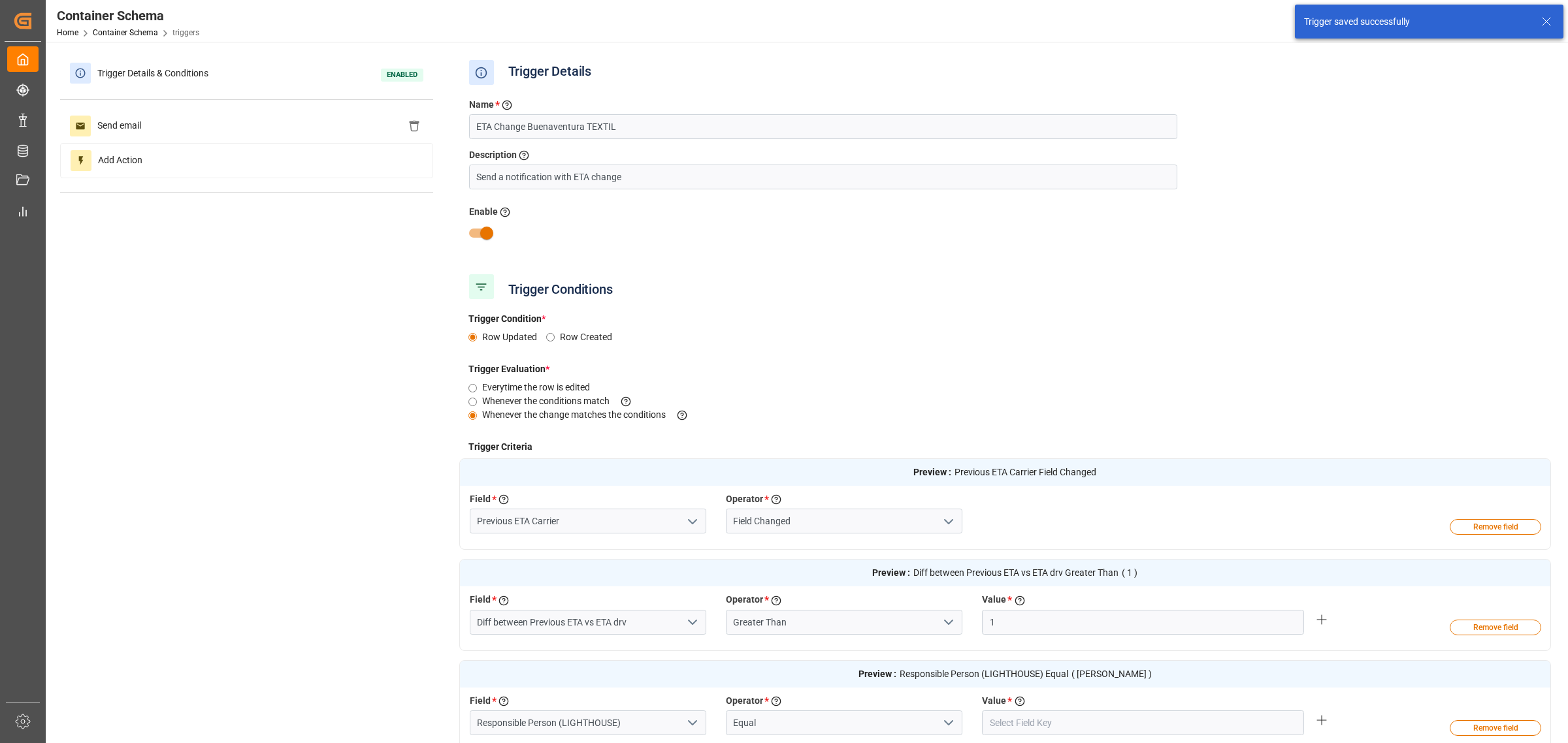
type input "[PERSON_NAME]"
type input "TEXTIL"
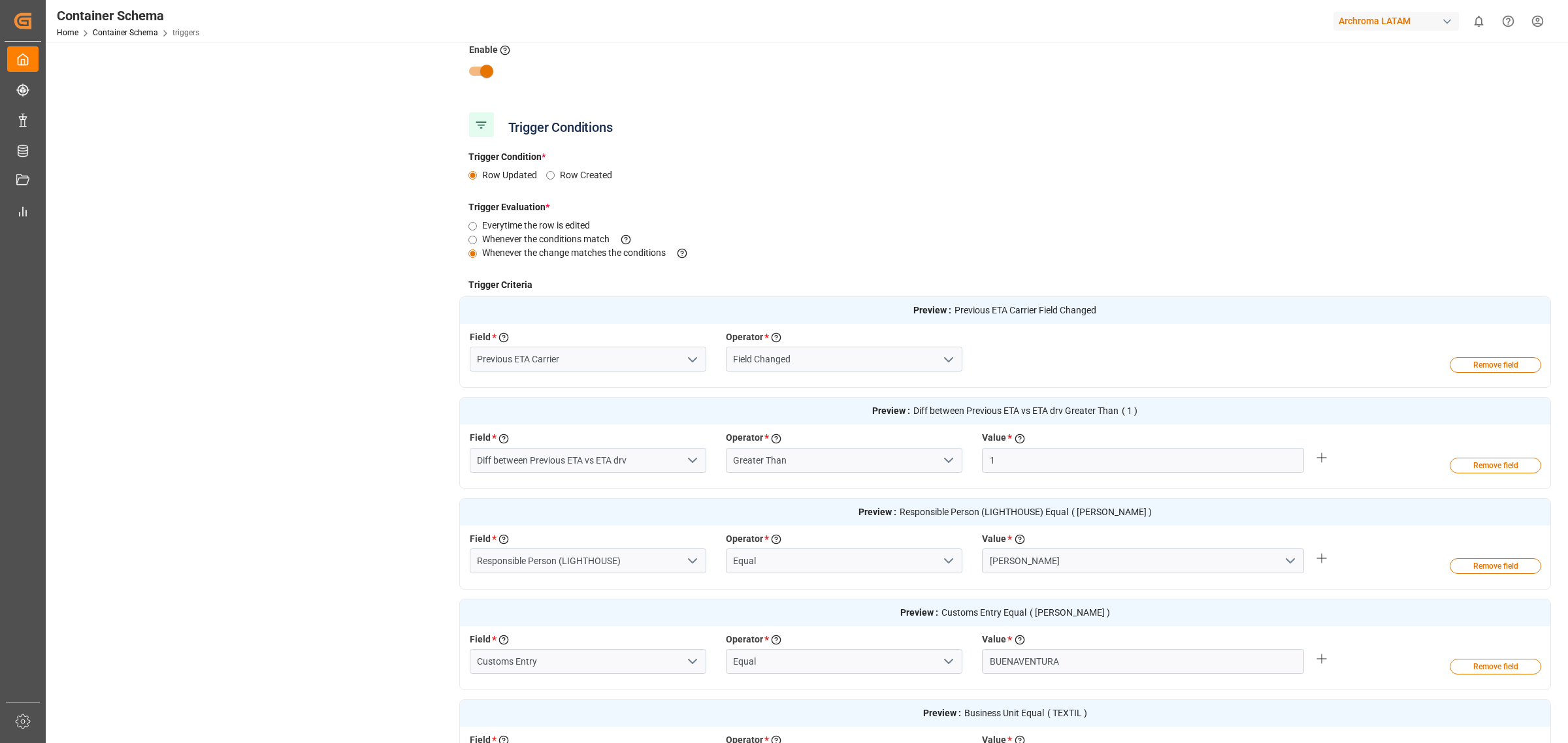
scroll to position [163, 0]
click at [659, 461] on input "Diff between Previous ETA vs ETA drv" at bounding box center [588, 459] width 236 height 25
type input "Diff between Previous ETA vs ETA"
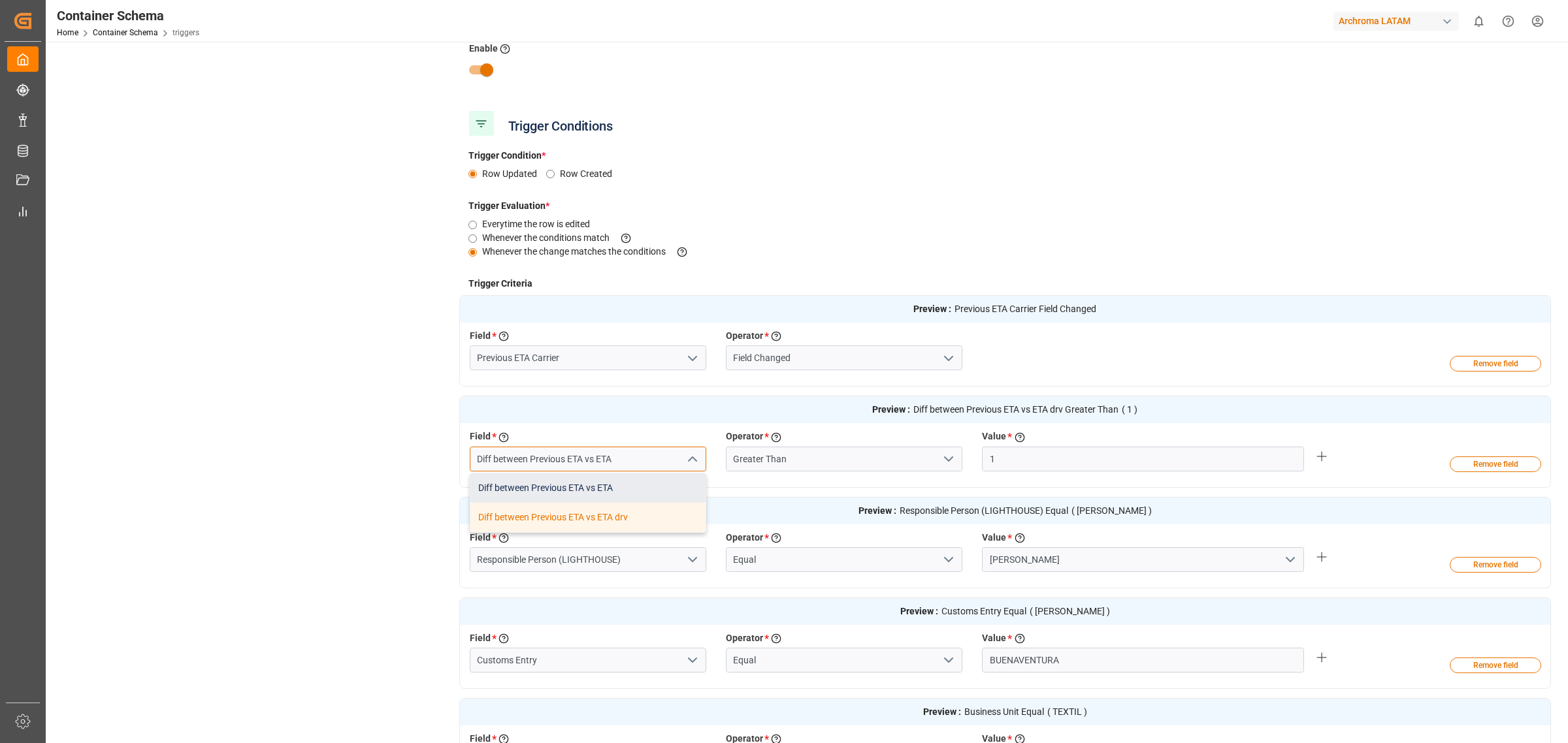
click at [649, 487] on div "Diff between Previous ETA vs ETA" at bounding box center [588, 488] width 235 height 29
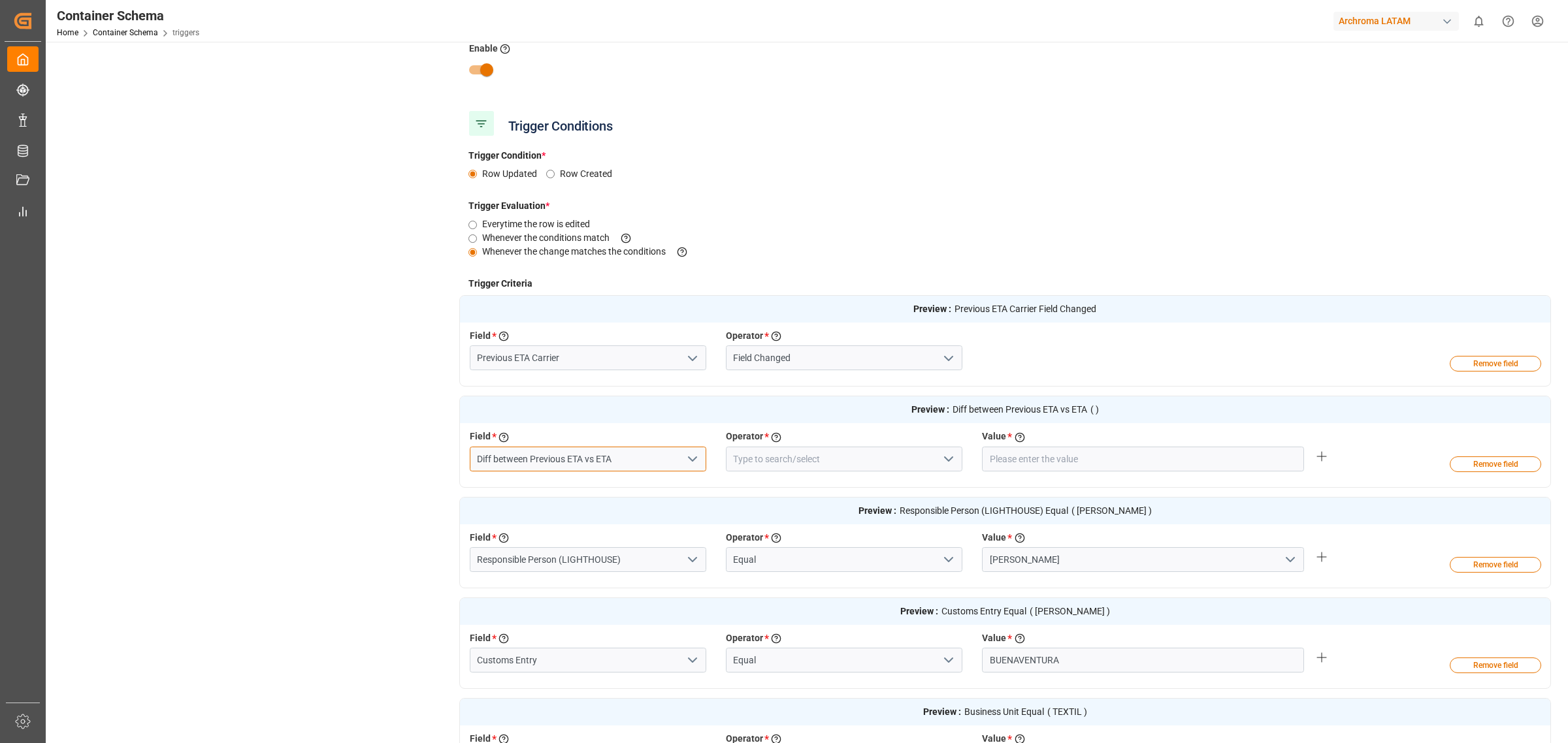
type input "Diff between Previous ETA vs ETA"
click at [841, 455] on input at bounding box center [844, 459] width 236 height 25
click at [806, 487] on div "Greater Than" at bounding box center [844, 488] width 235 height 29
type input "Greater Than"
click at [1043, 455] on input "number" at bounding box center [1143, 459] width 322 height 25
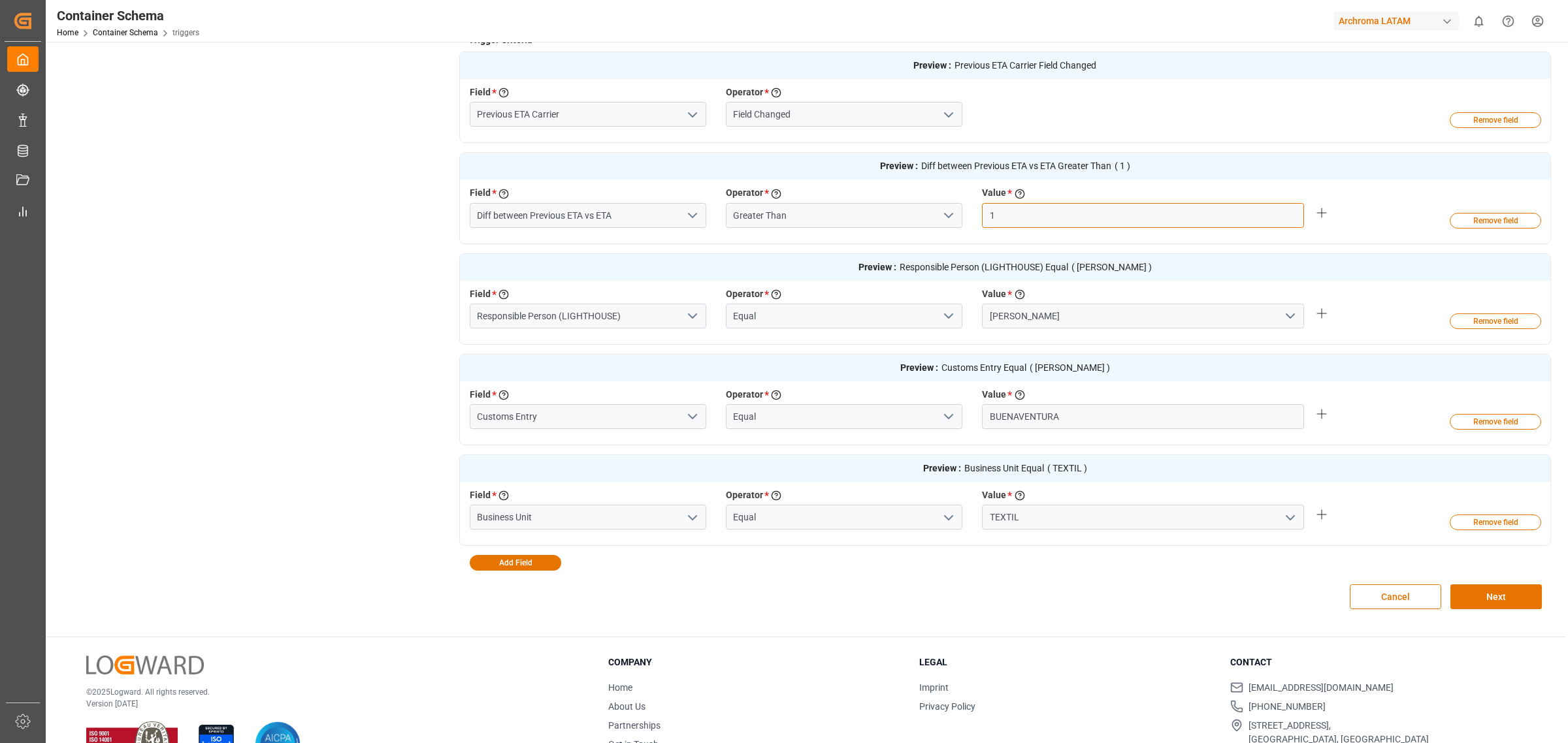
scroll to position [408, 0]
type input "1"
click at [1519, 598] on button "Next" at bounding box center [1496, 595] width 91 height 25
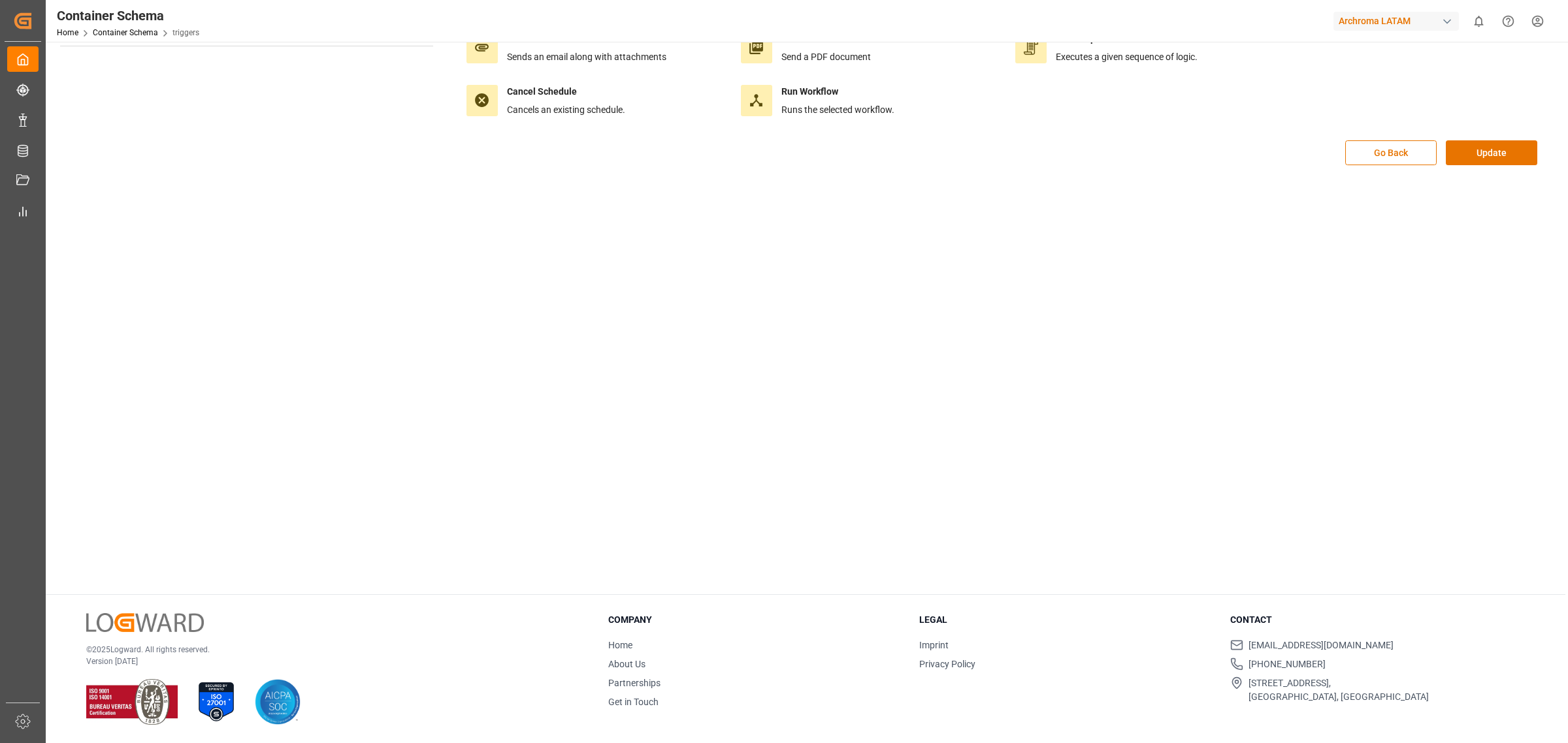
scroll to position [146, 0]
click at [1467, 164] on button "Update" at bounding box center [1491, 153] width 91 height 25
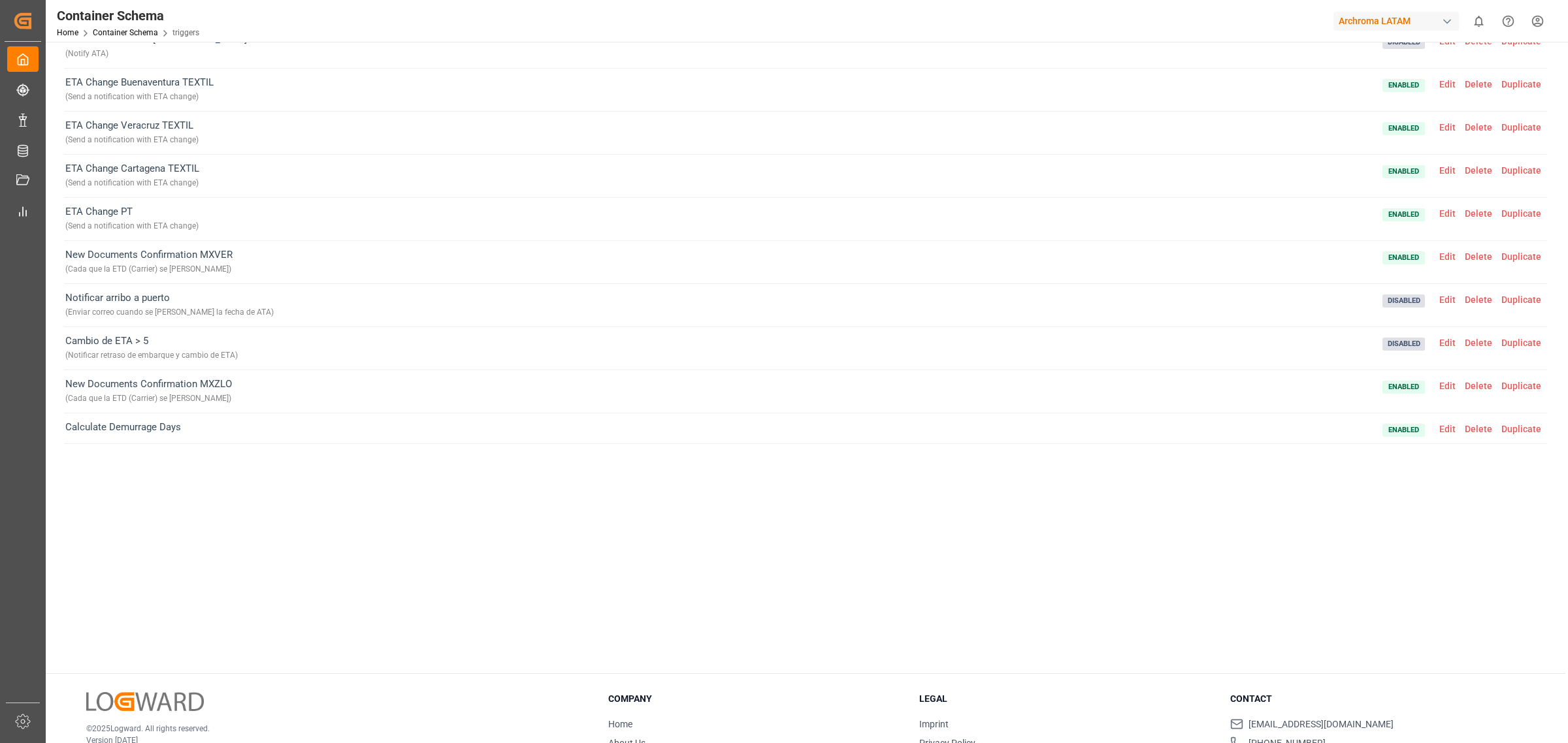
scroll to position [0, 0]
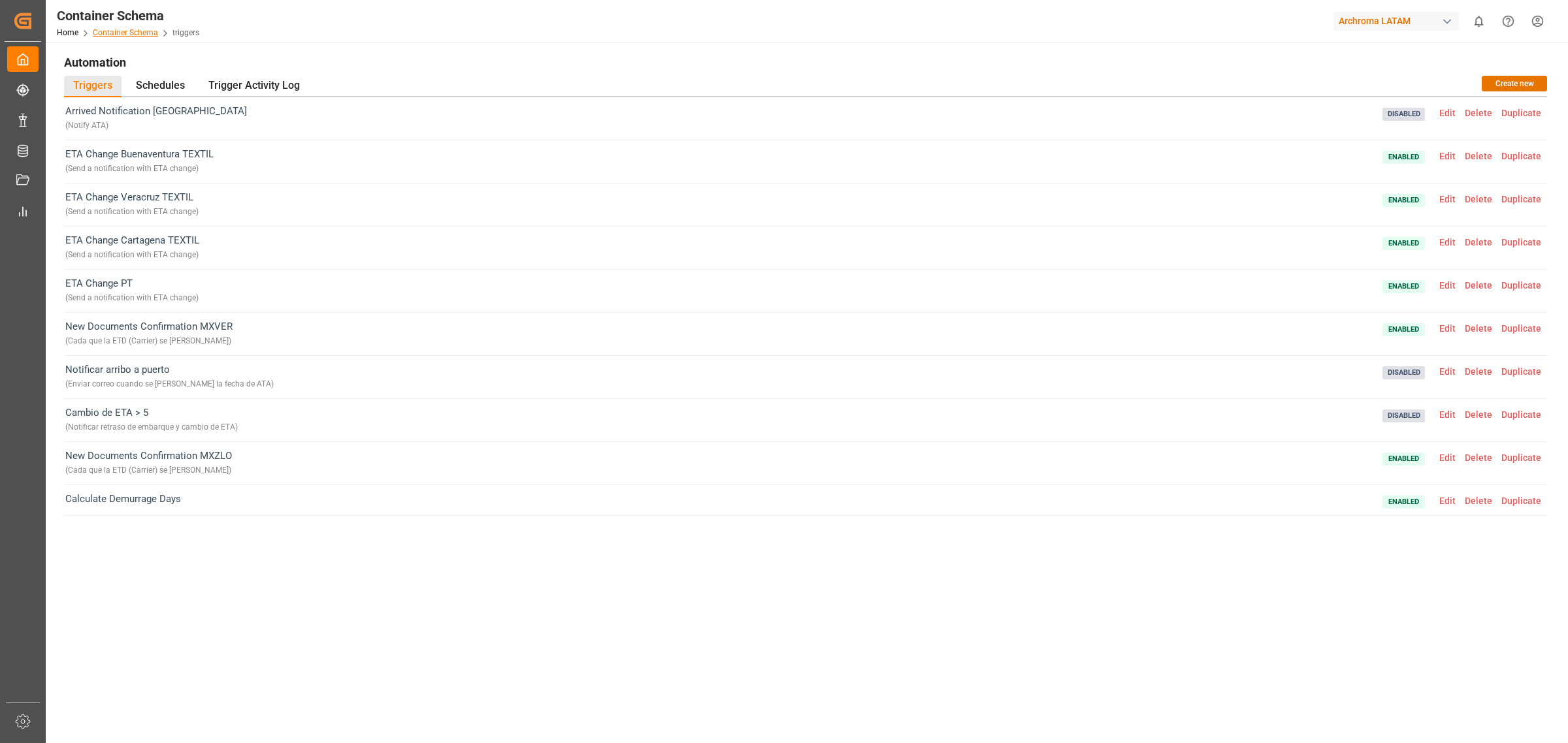
click at [149, 37] on link "Container Schema" at bounding box center [125, 33] width 65 height 9
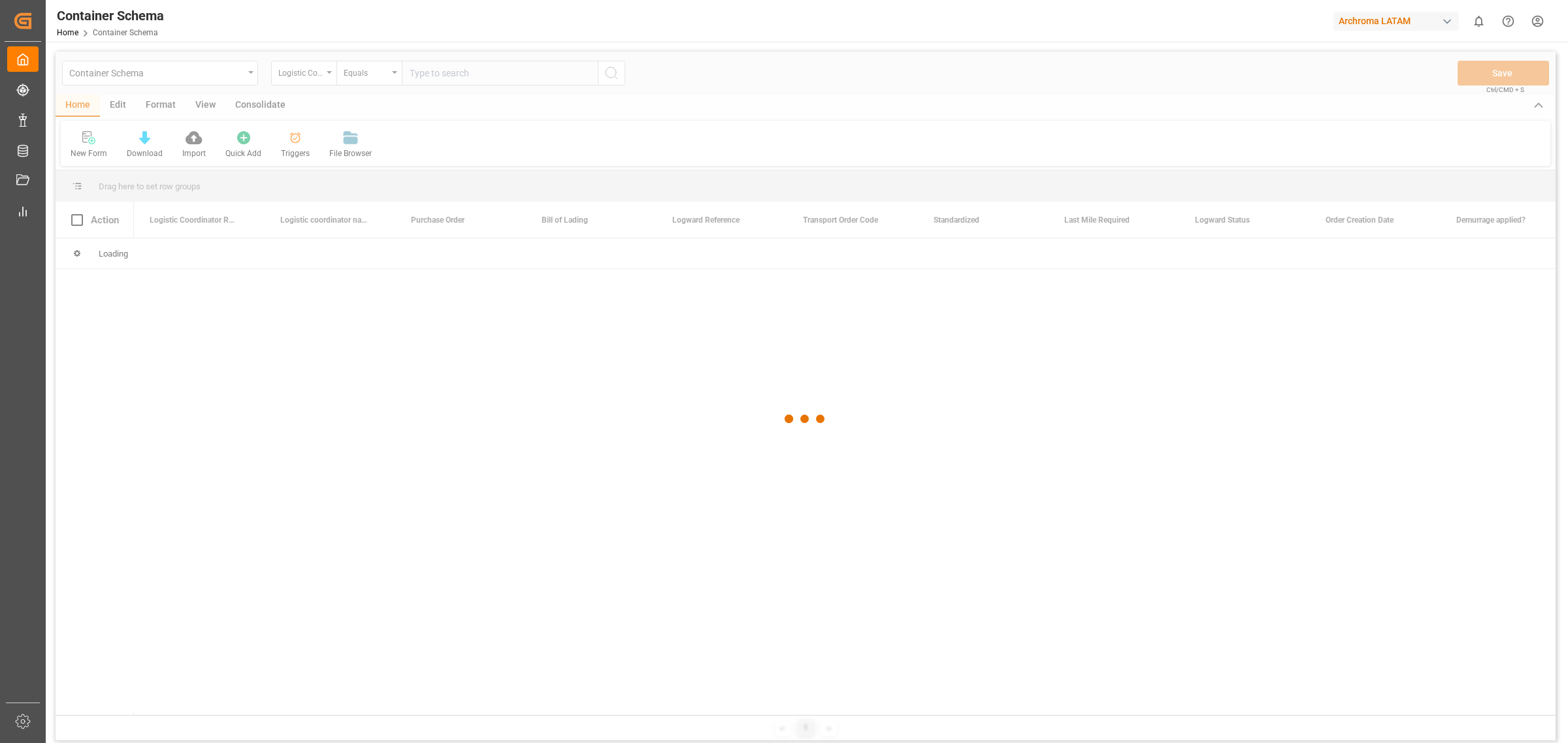
click at [249, 67] on div at bounding box center [805, 419] width 1500 height 736
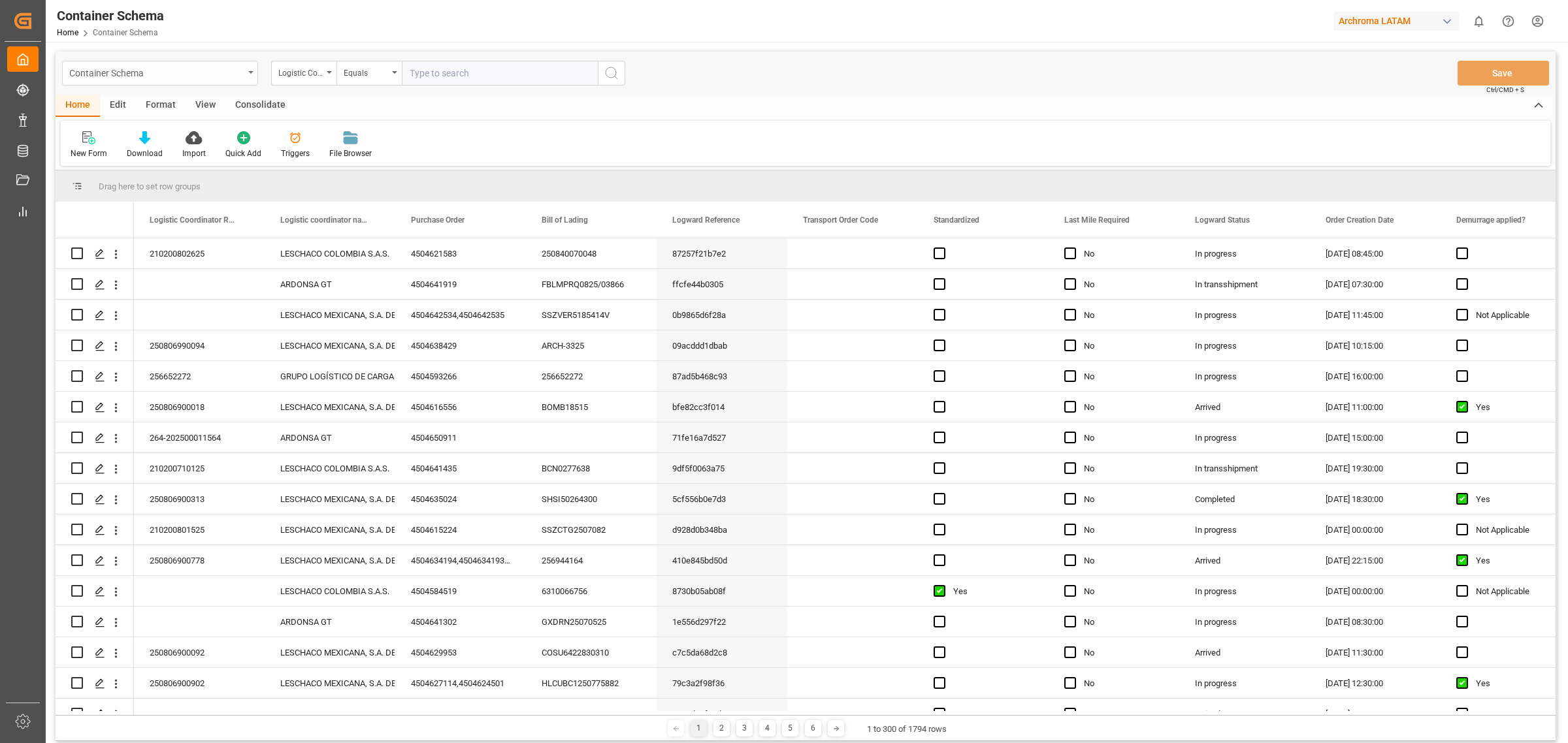
click at [246, 77] on div "Container Schema" at bounding box center [160, 73] width 196 height 25
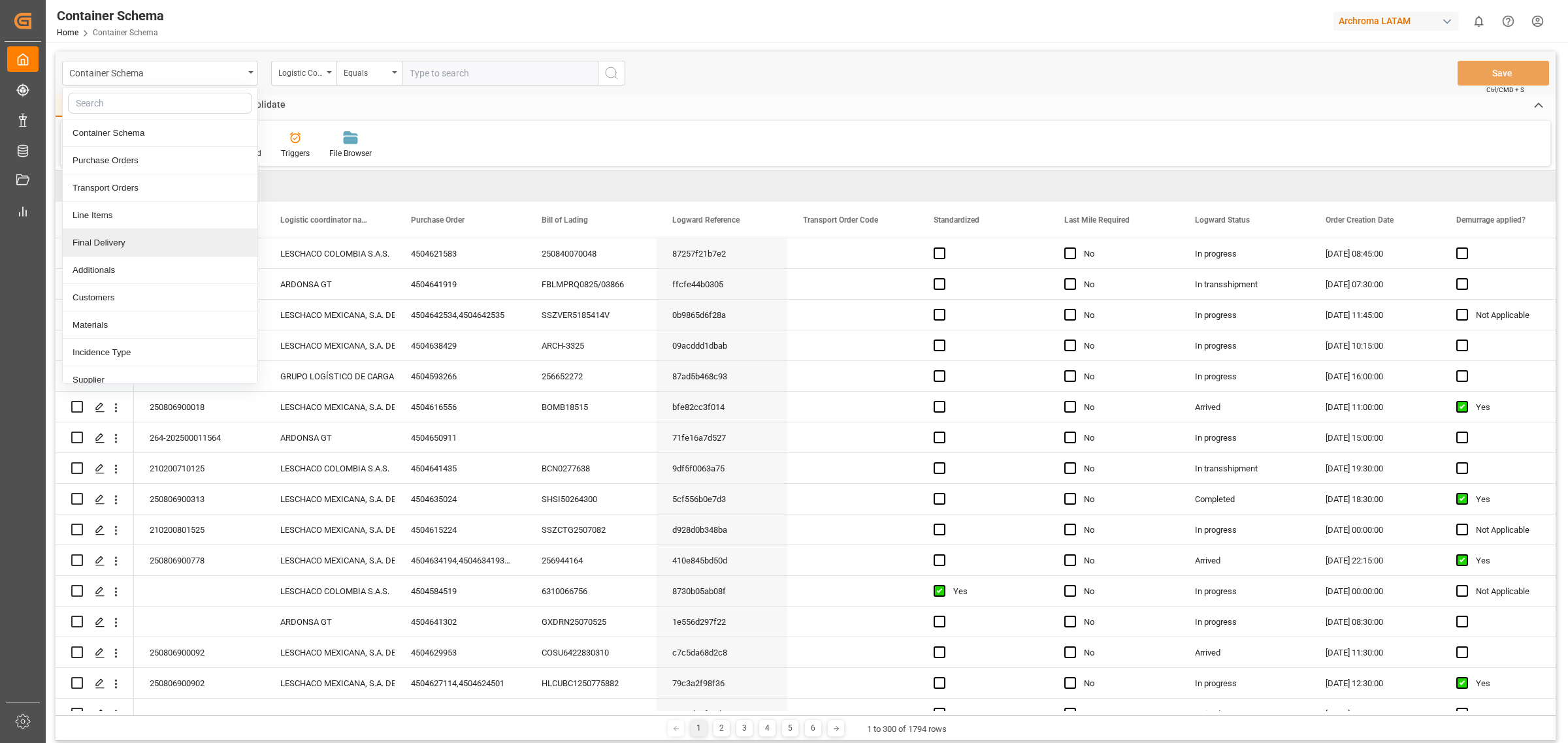
click at [133, 237] on div "Final Delivery" at bounding box center [160, 242] width 195 height 27
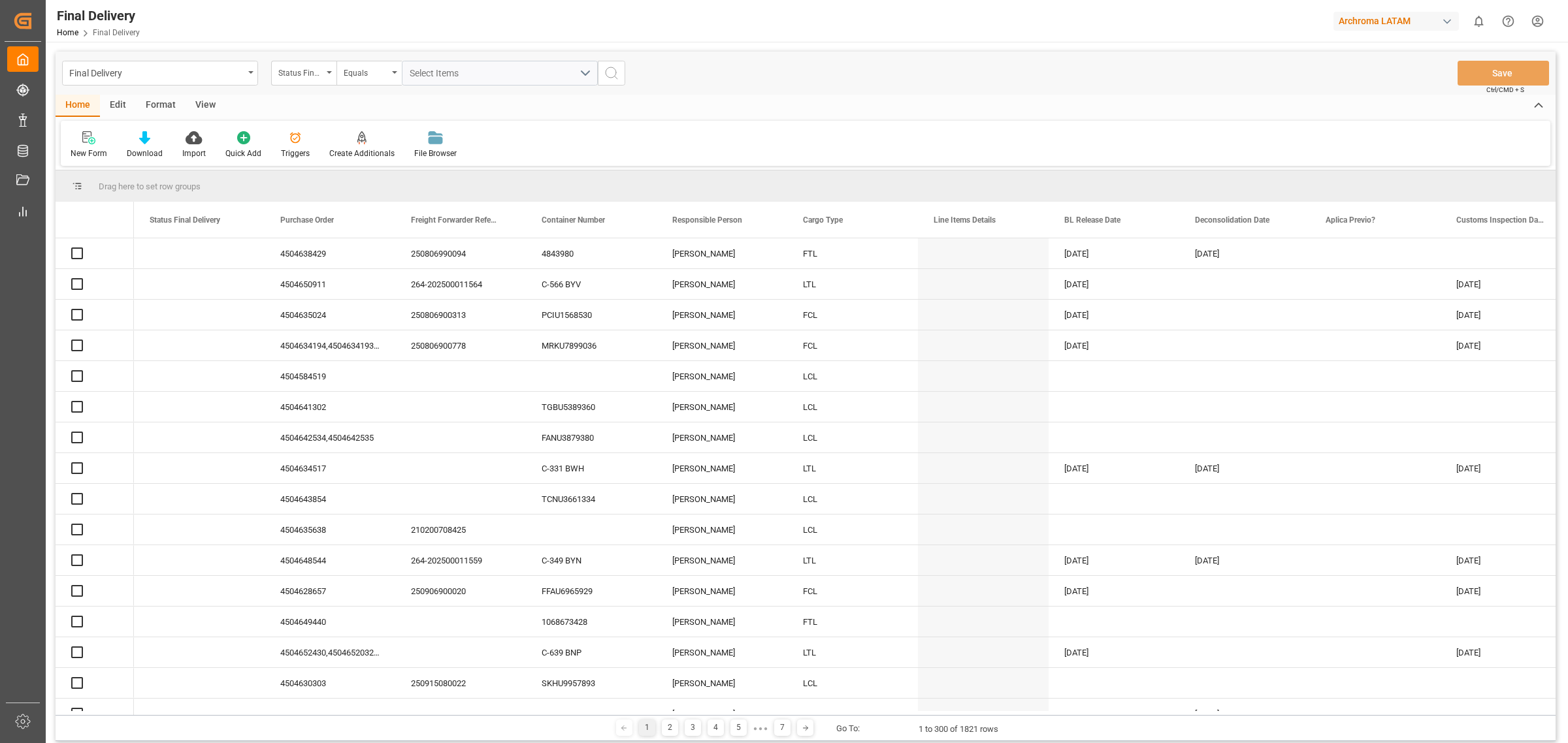
click at [117, 103] on div "Edit" at bounding box center [118, 105] width 36 height 22
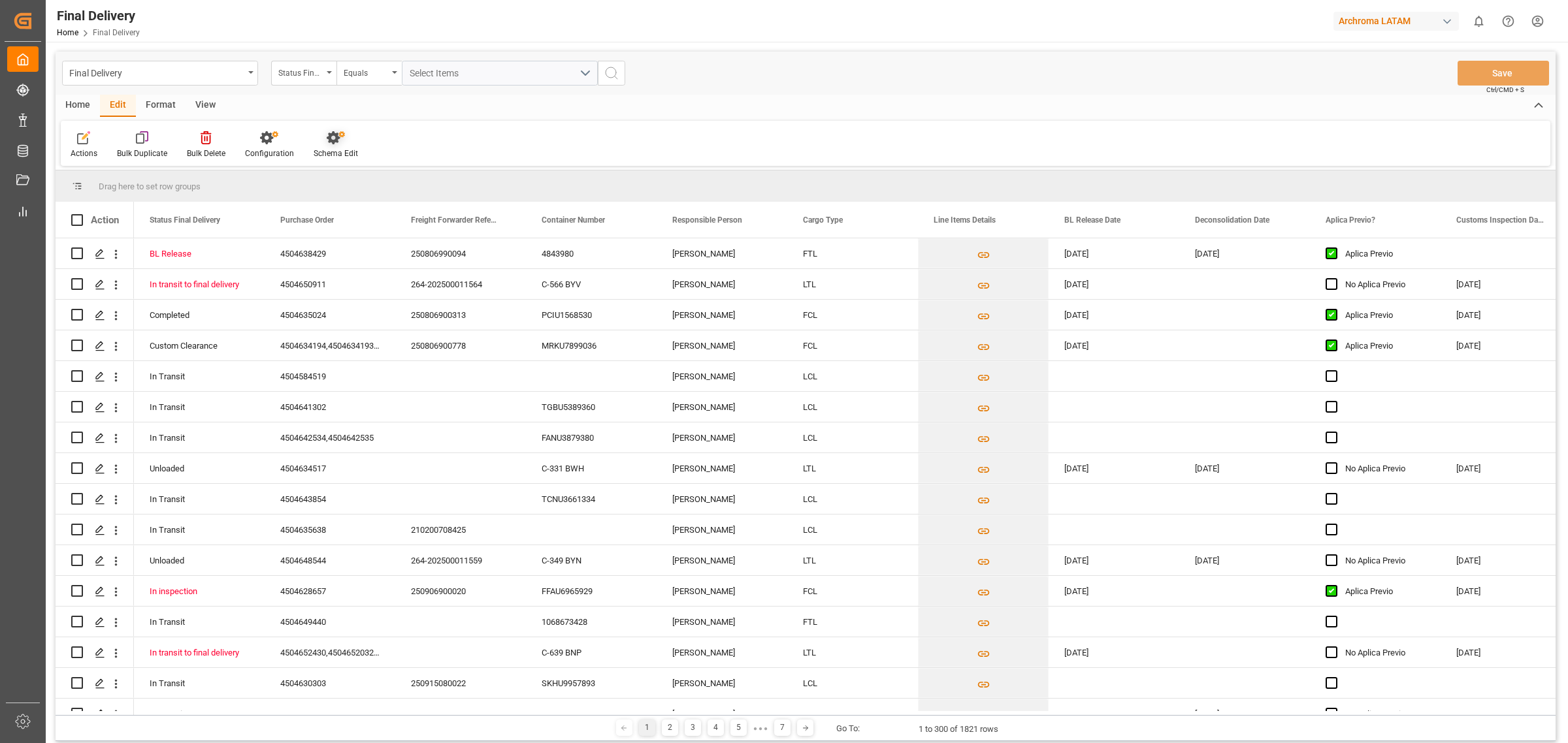
click at [333, 145] on div "Schema Edit" at bounding box center [336, 144] width 64 height 29
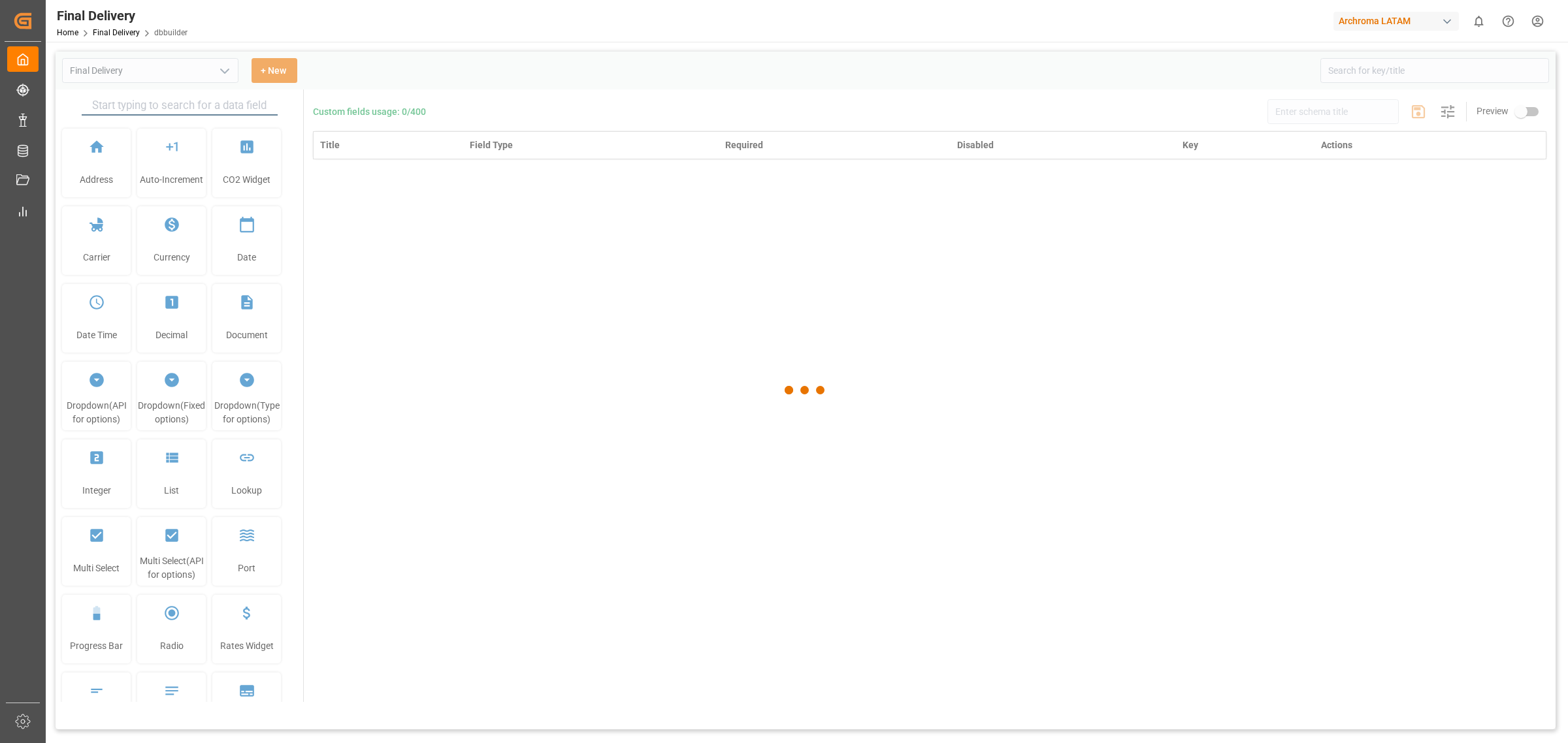
type input "Final Delivery"
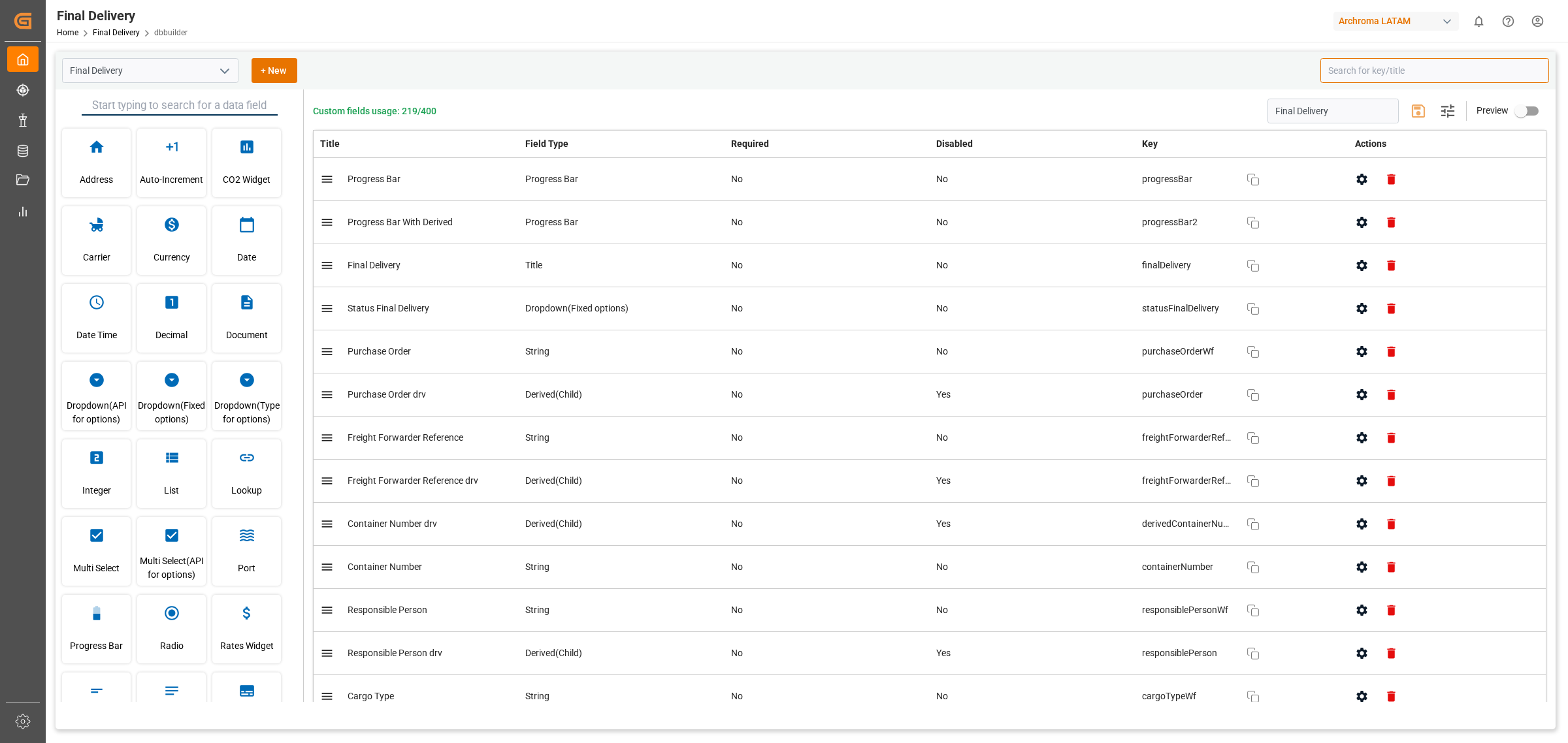
click at [1408, 79] on input at bounding box center [1435, 70] width 228 height 25
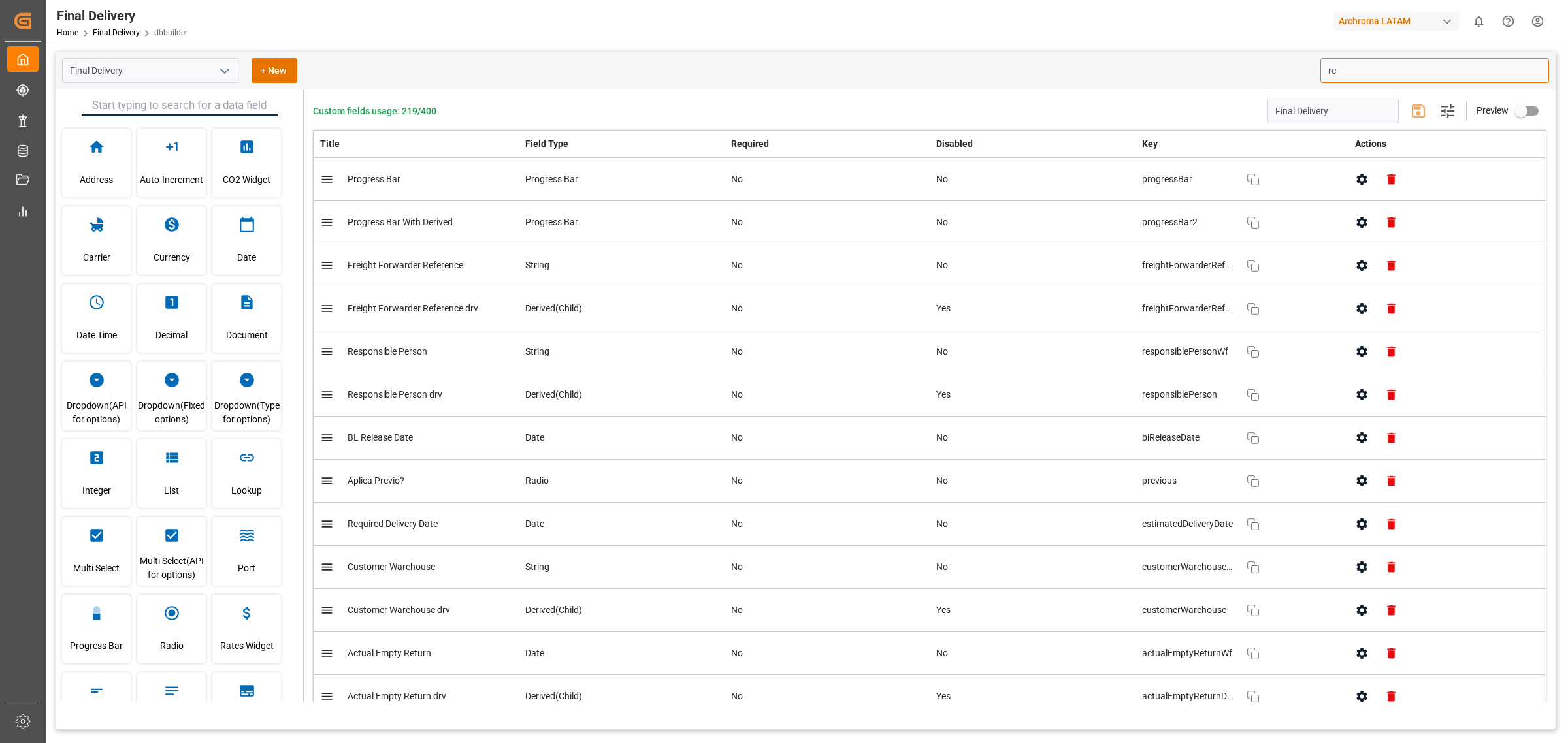
type input "r"
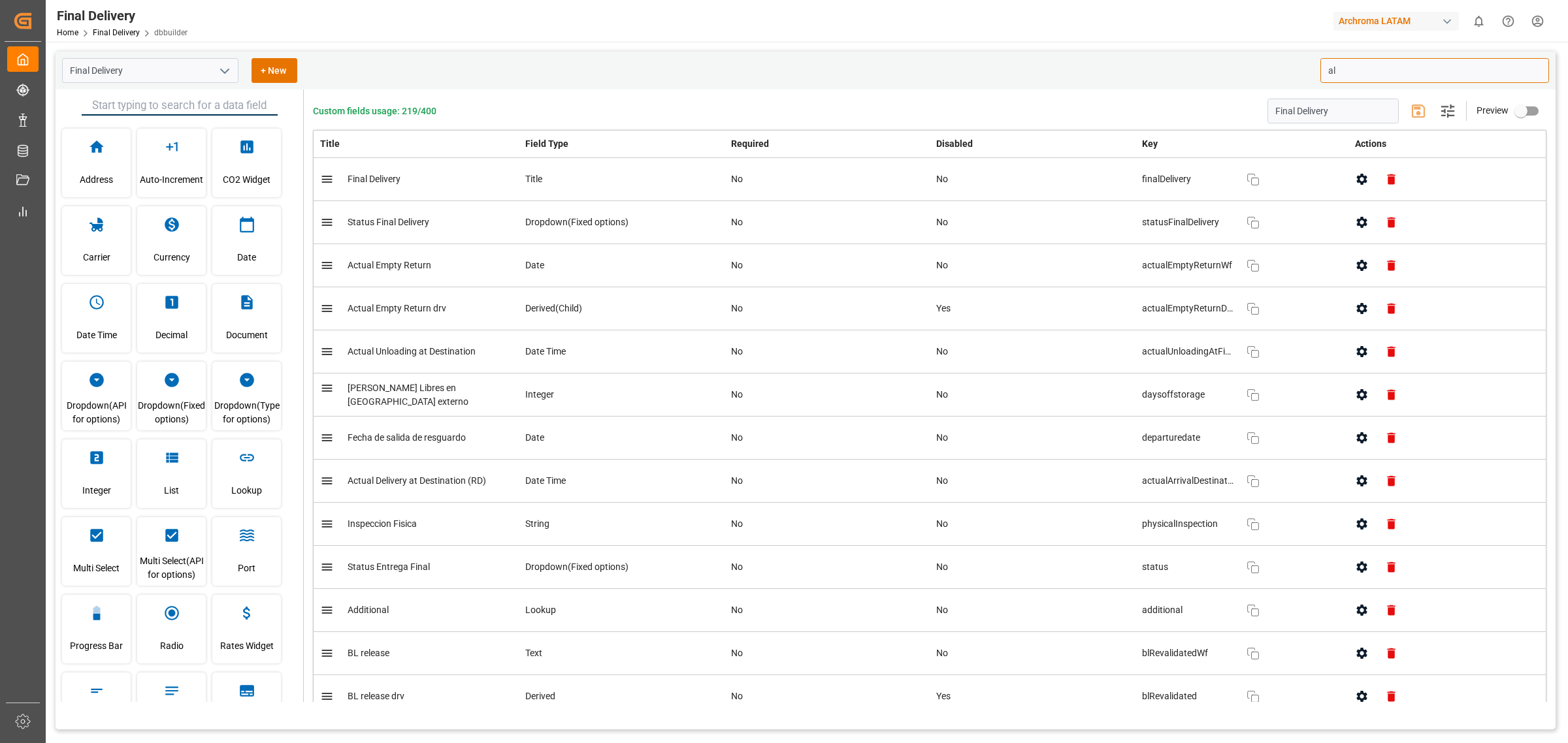
type input "a"
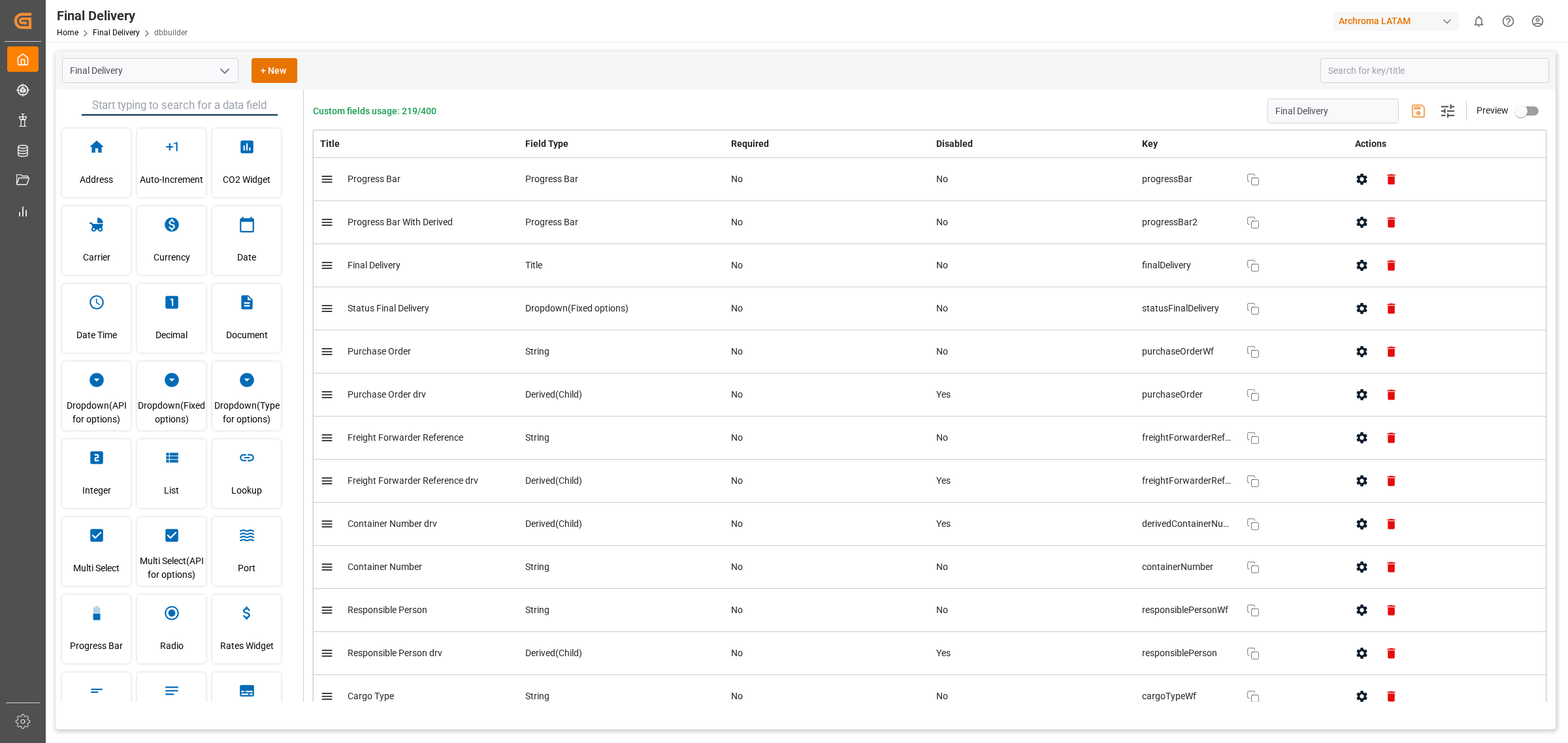
click at [1252, 83] on div "Final Delivery + New" at bounding box center [805, 70] width 1500 height 38
click at [127, 31] on link "Final Delivery" at bounding box center [116, 33] width 47 height 9
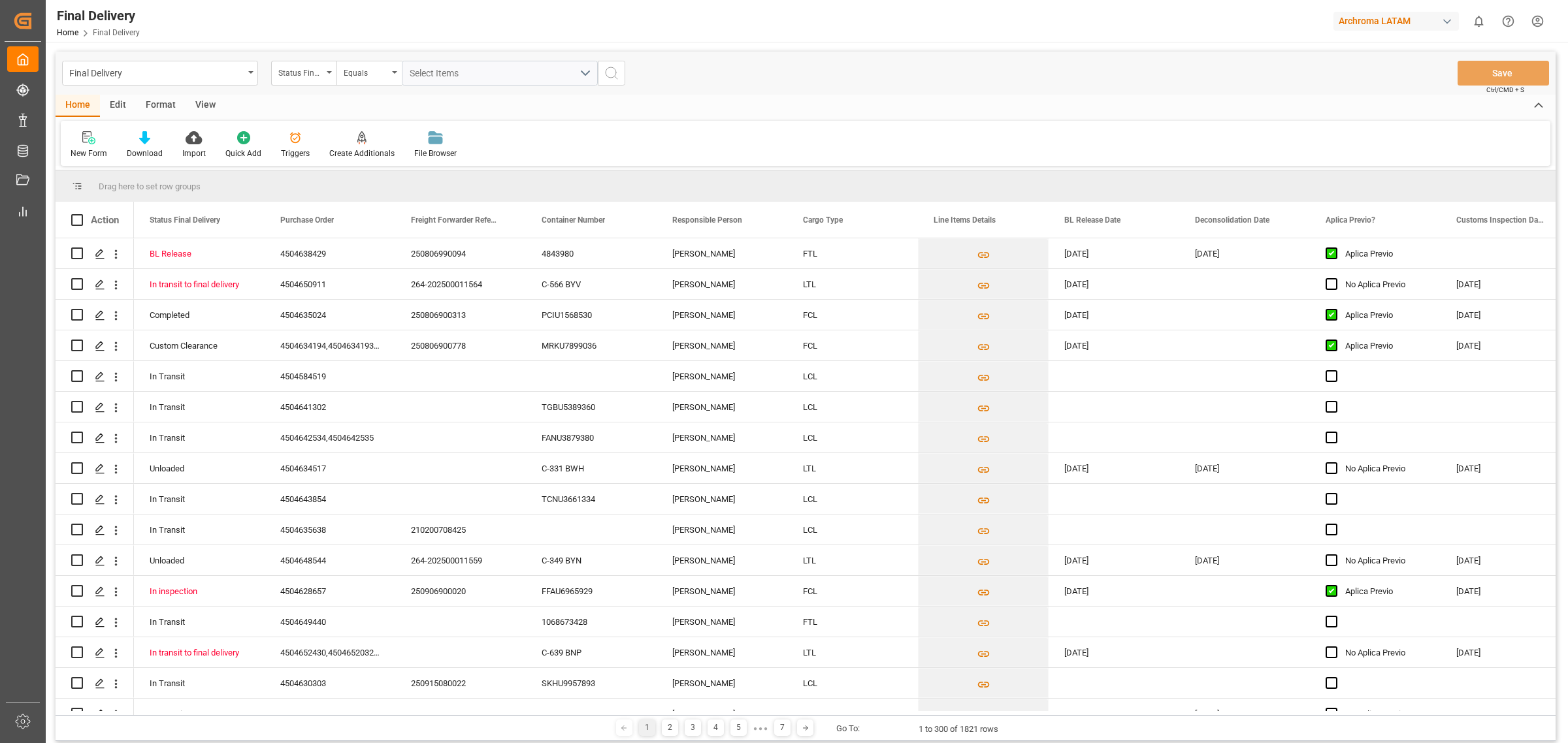
click at [115, 105] on div "Edit" at bounding box center [118, 105] width 36 height 22
click at [322, 140] on div at bounding box center [336, 137] width 45 height 14
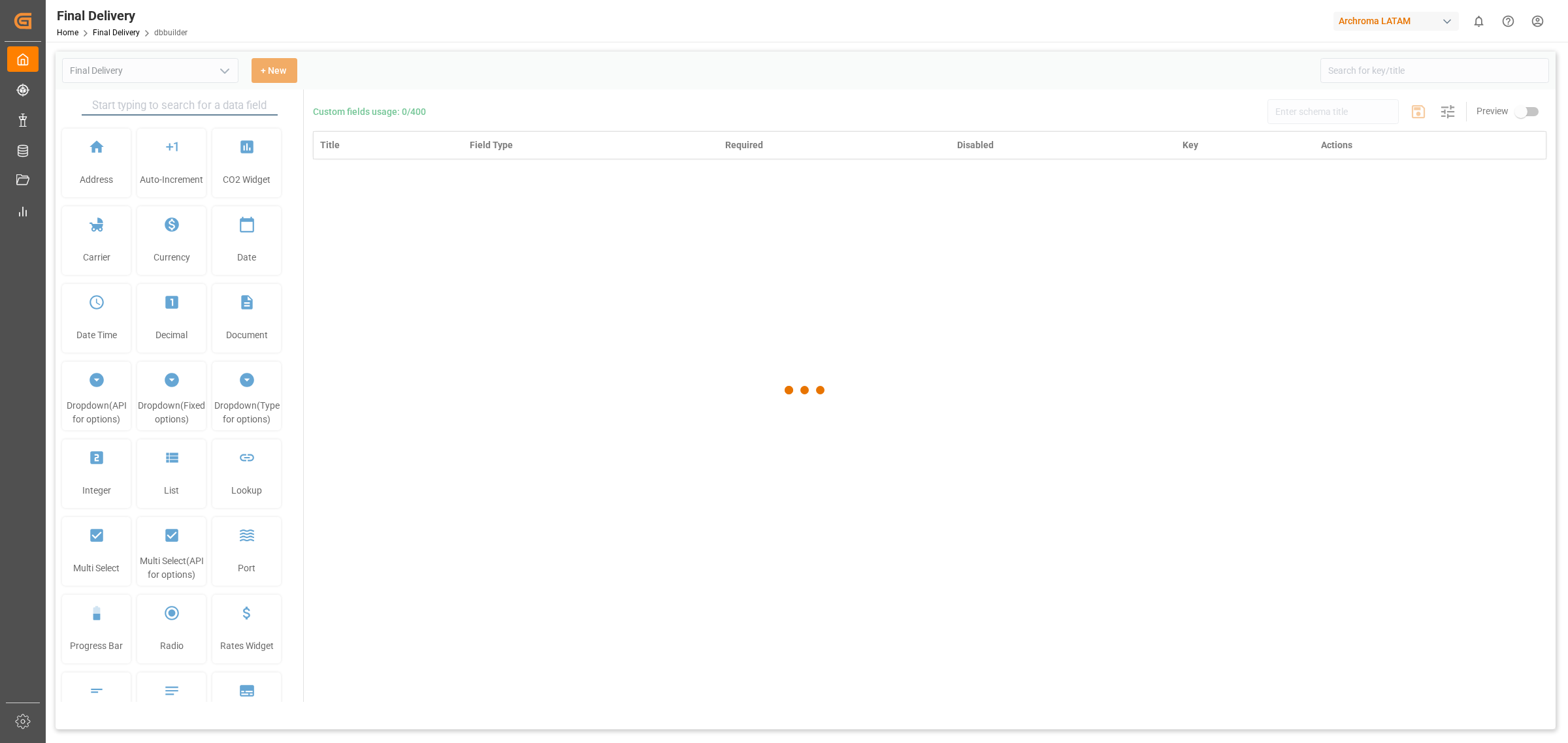
type input "Final Delivery"
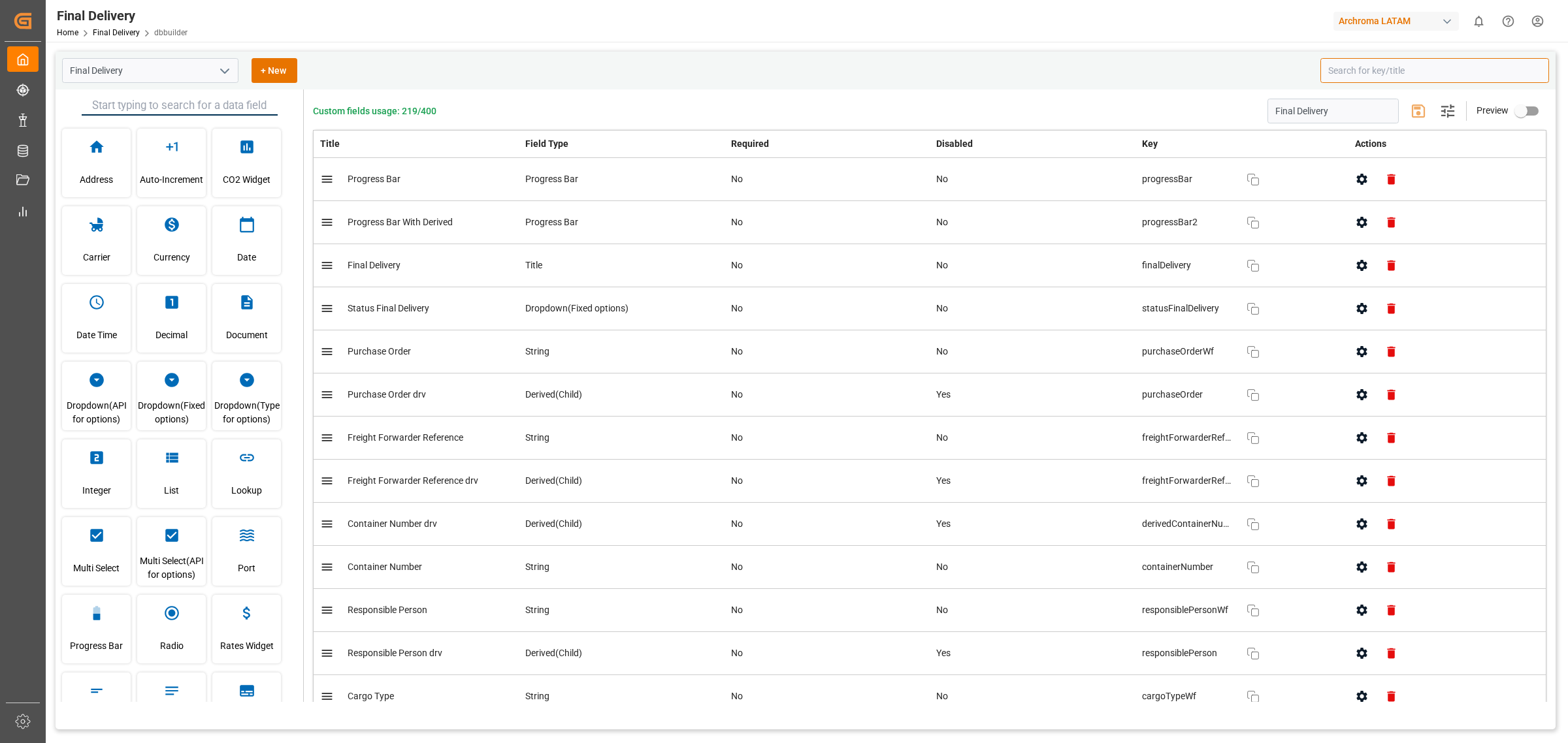
click at [1363, 76] on input at bounding box center [1435, 70] width 228 height 25
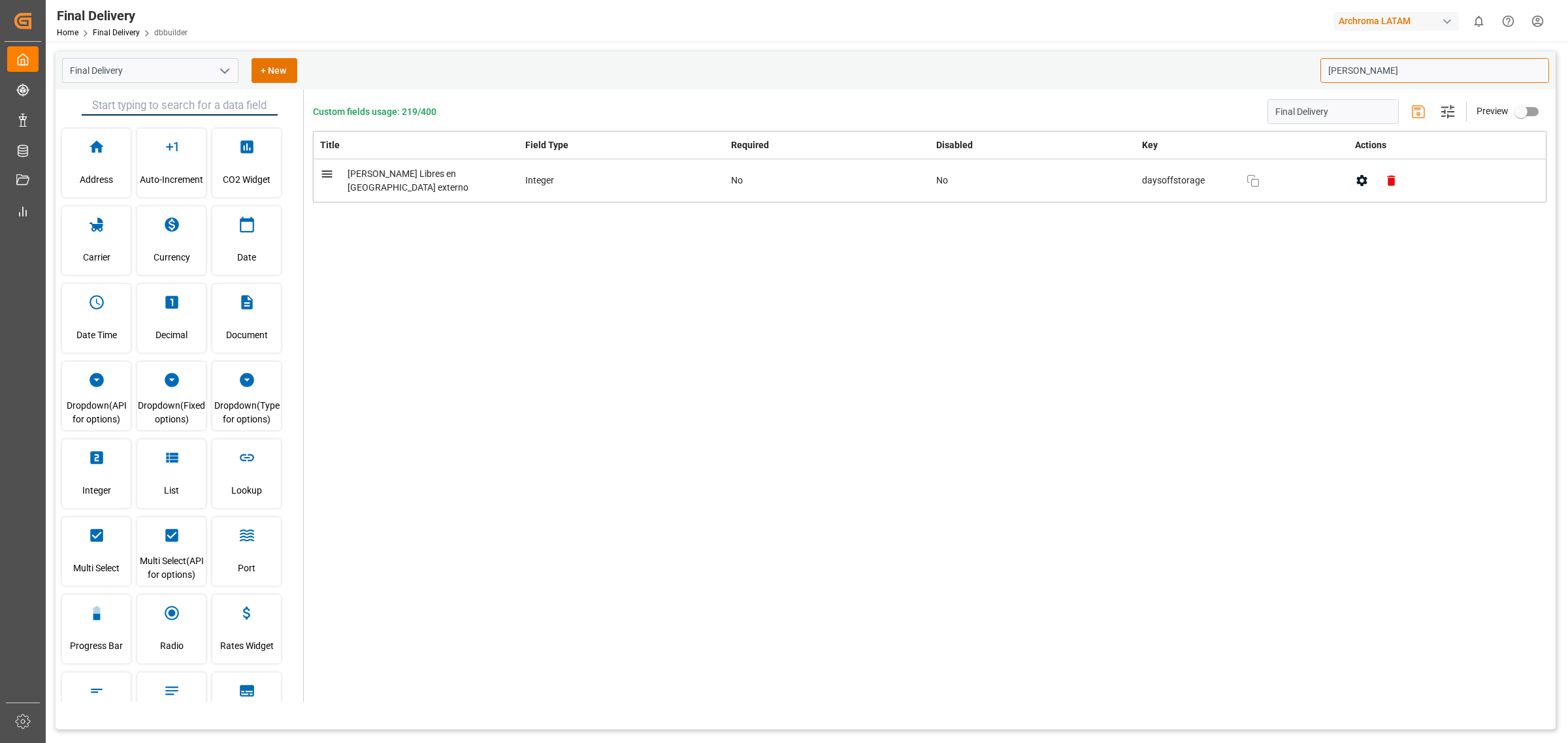
click at [1356, 186] on icon "button" at bounding box center [1362, 180] width 14 height 14
type input "alma"
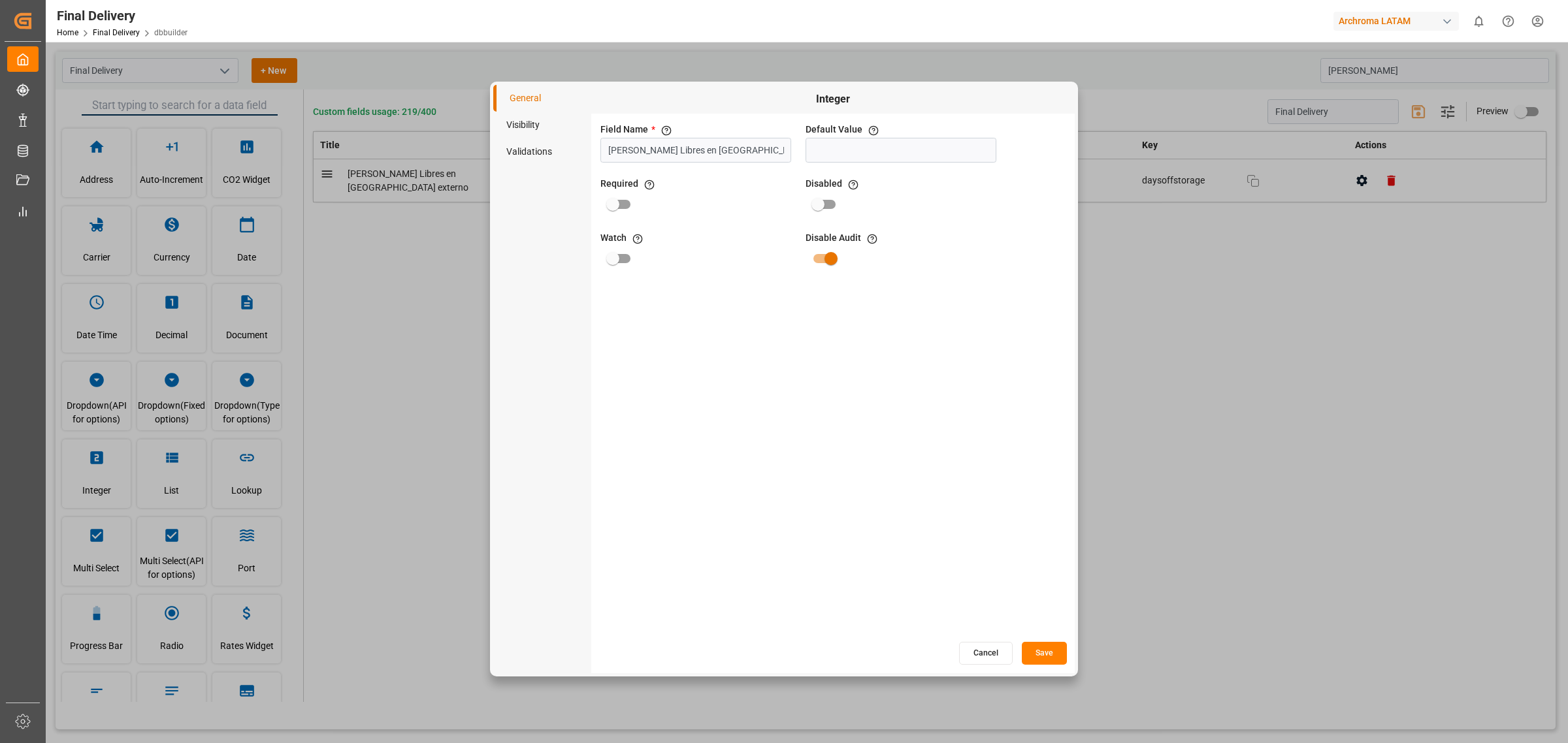
click at [1006, 664] on button "Cancel" at bounding box center [986, 653] width 53 height 23
click at [1006, 664] on div "General Visibility Validations Integer Field Name * The title of the field that…" at bounding box center [784, 379] width 582 height 588
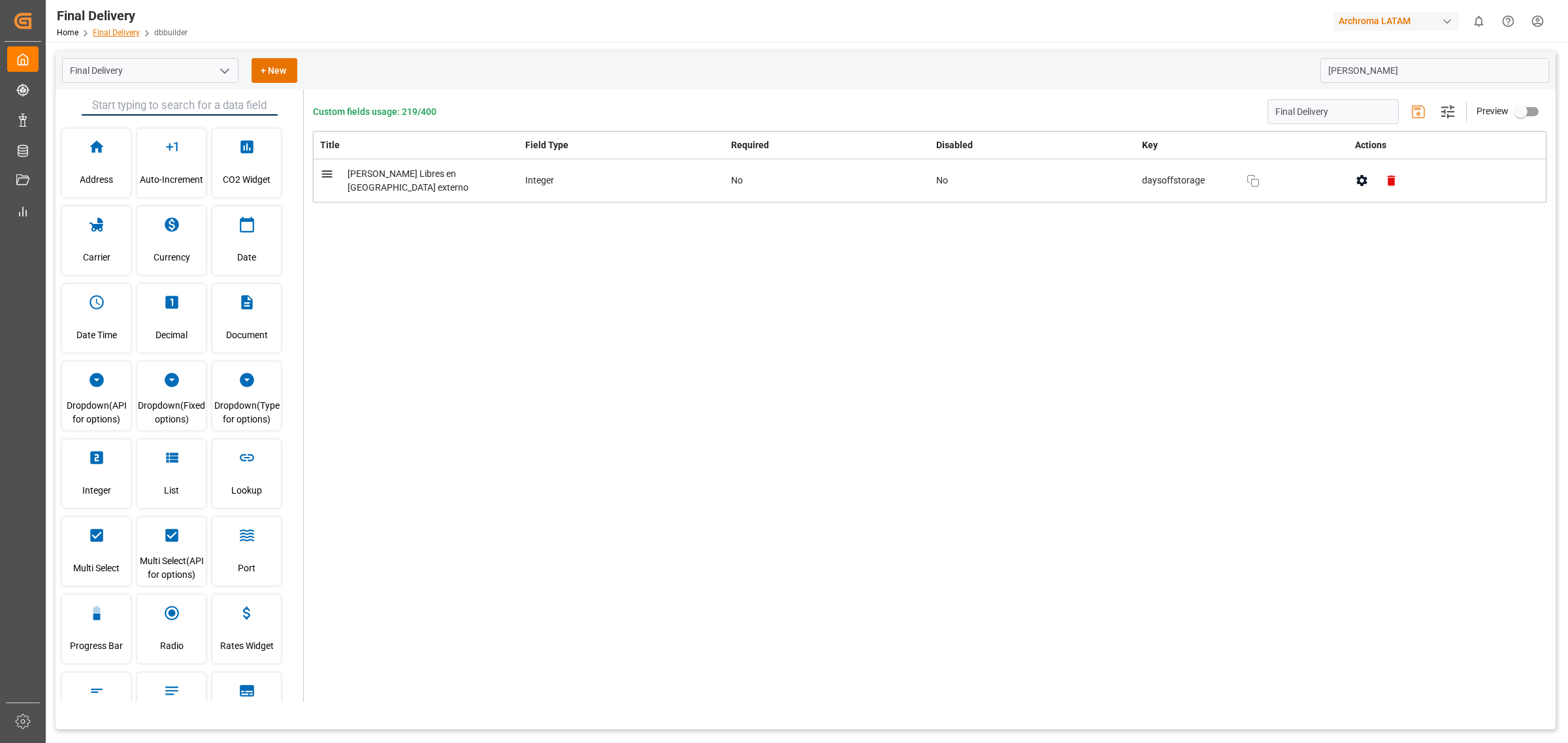
click at [125, 34] on link "Final Delivery" at bounding box center [116, 33] width 47 height 9
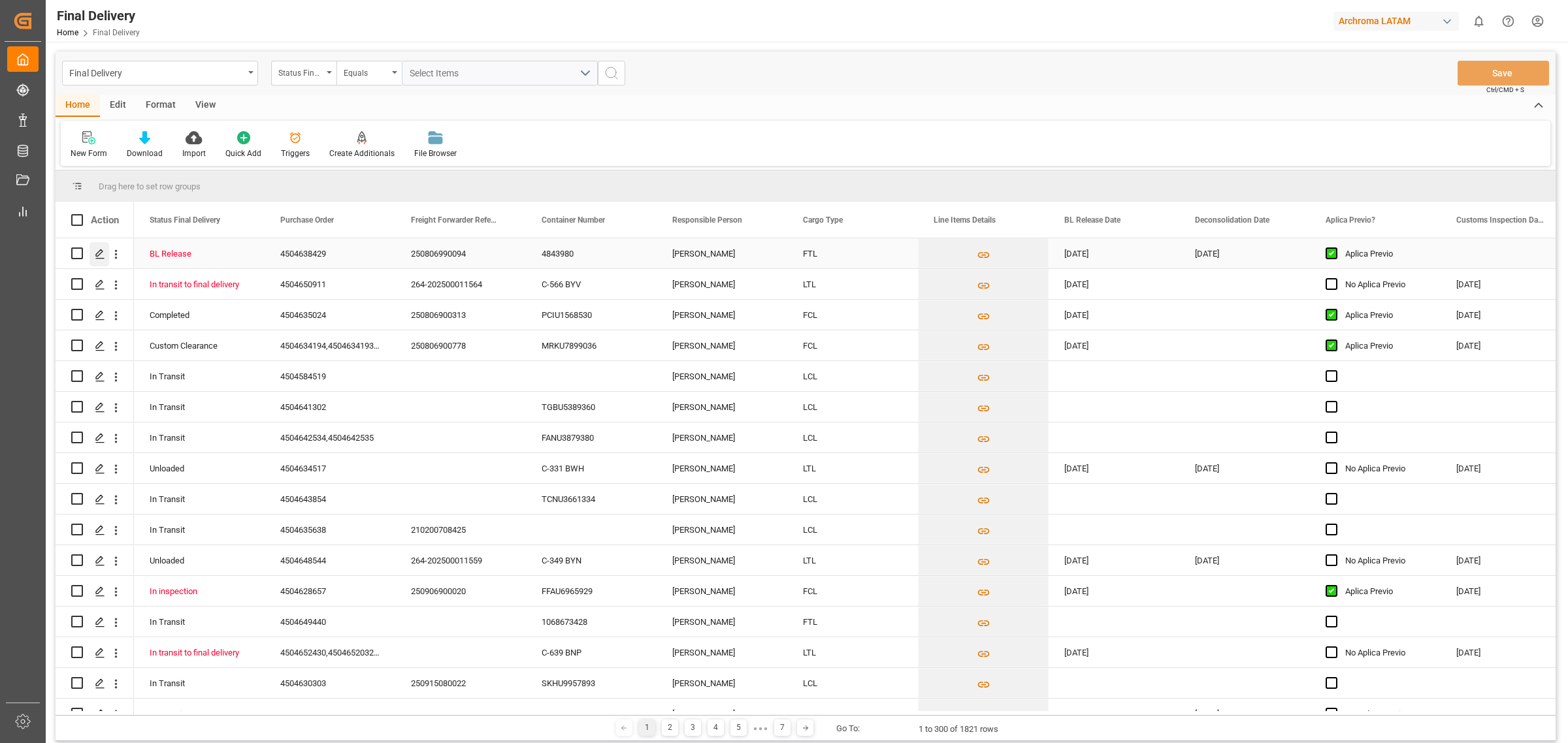
click at [100, 261] on div "Press SPACE to select this row." at bounding box center [99, 254] width 19 height 24
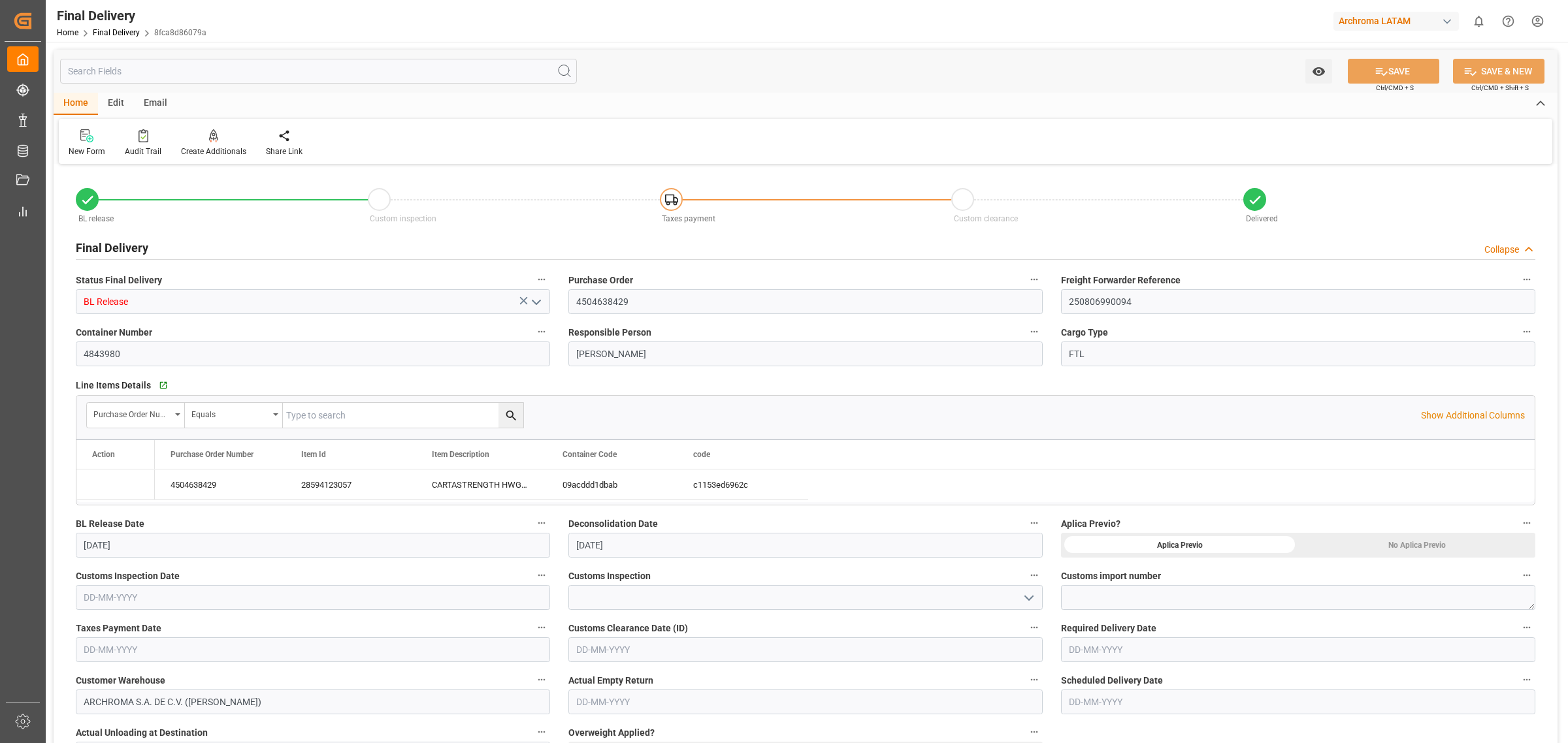
type input "[DATE]"
type input "13-08-2025 11:45"
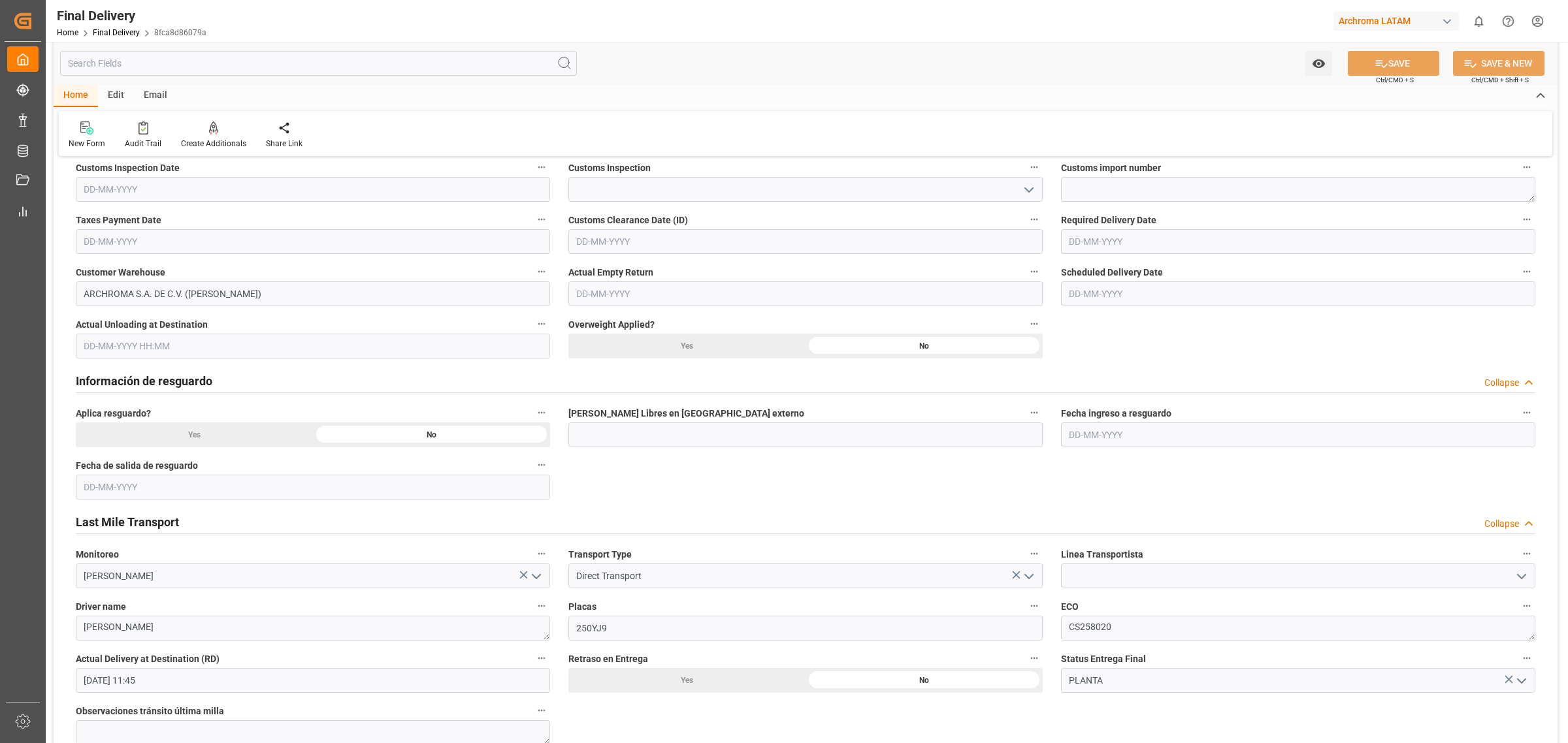
scroll to position [490, 0]
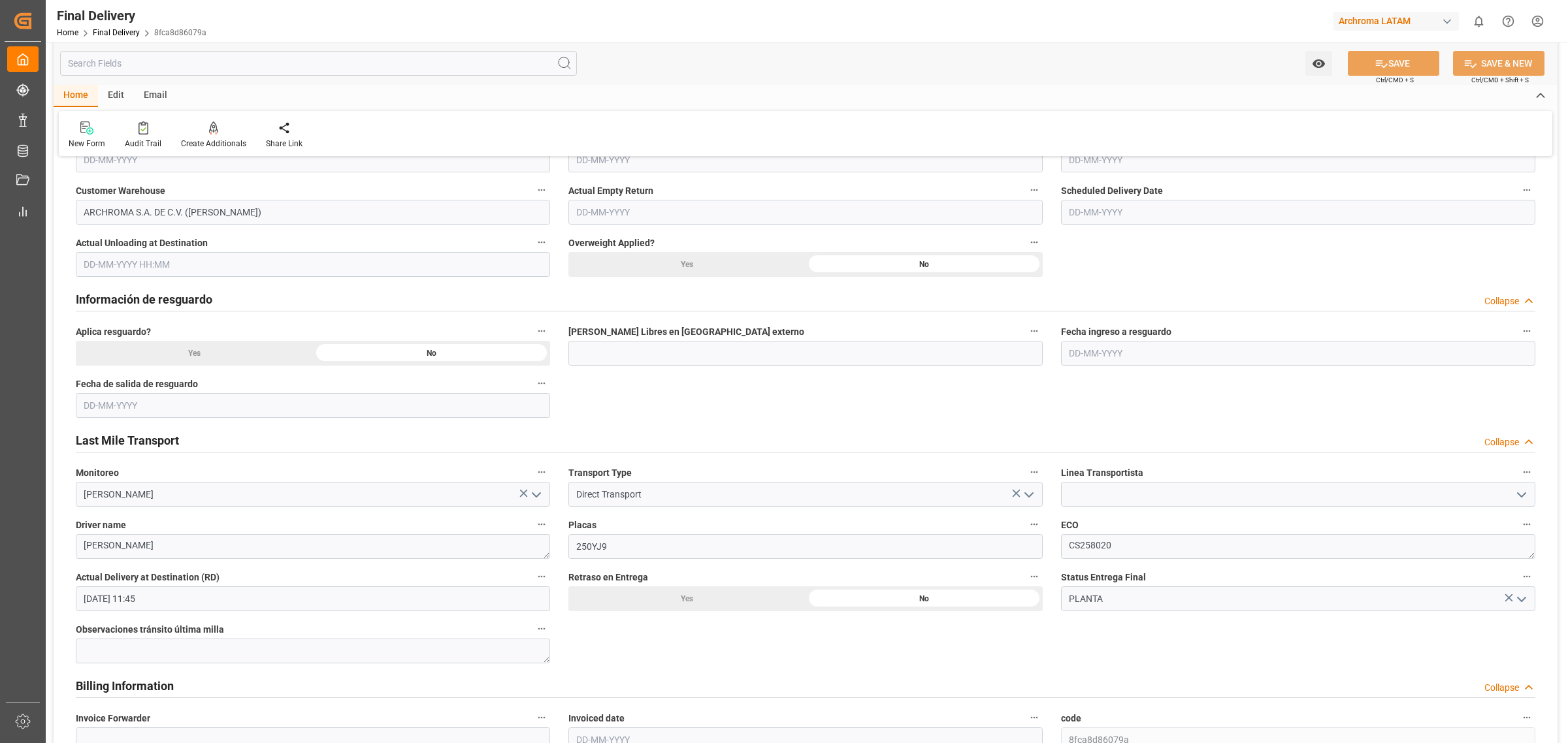
click at [787, 423] on div "Last Mile Transport Collapse" at bounding box center [805, 441] width 1478 height 37
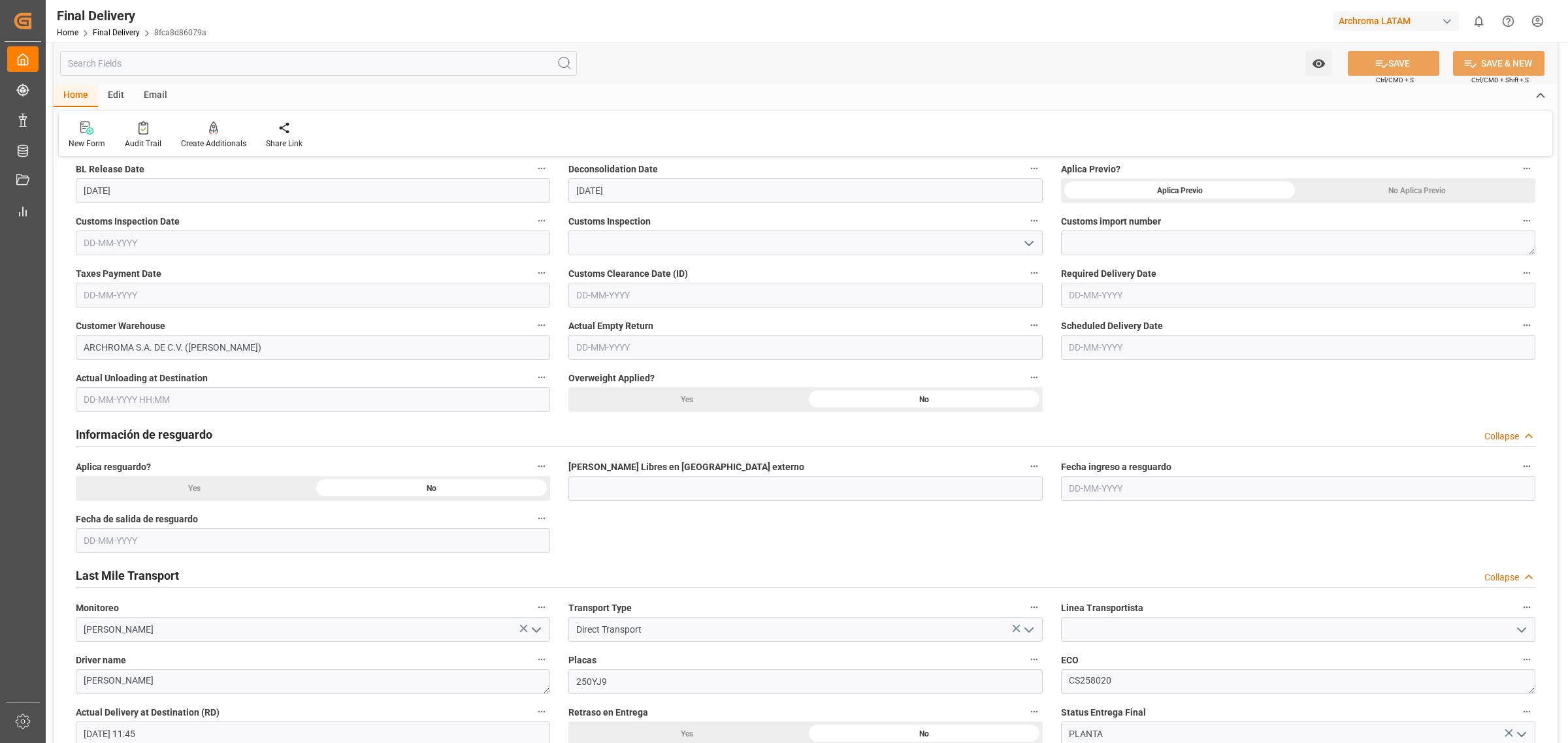
scroll to position [326, 0]
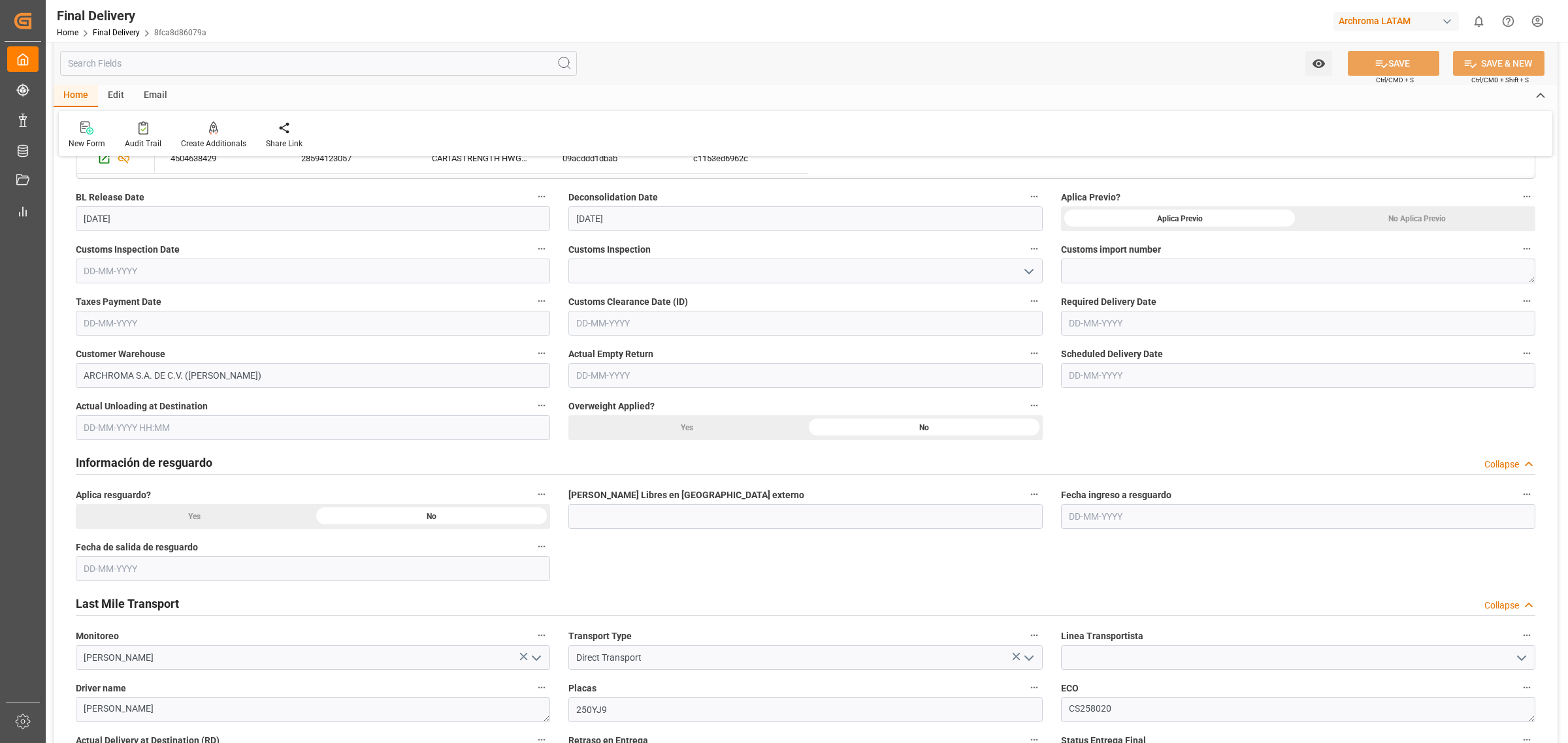
click at [1052, 207] on div "Aplica Previo? Aplica Previo No Aplica Previo" at bounding box center [1298, 210] width 493 height 52
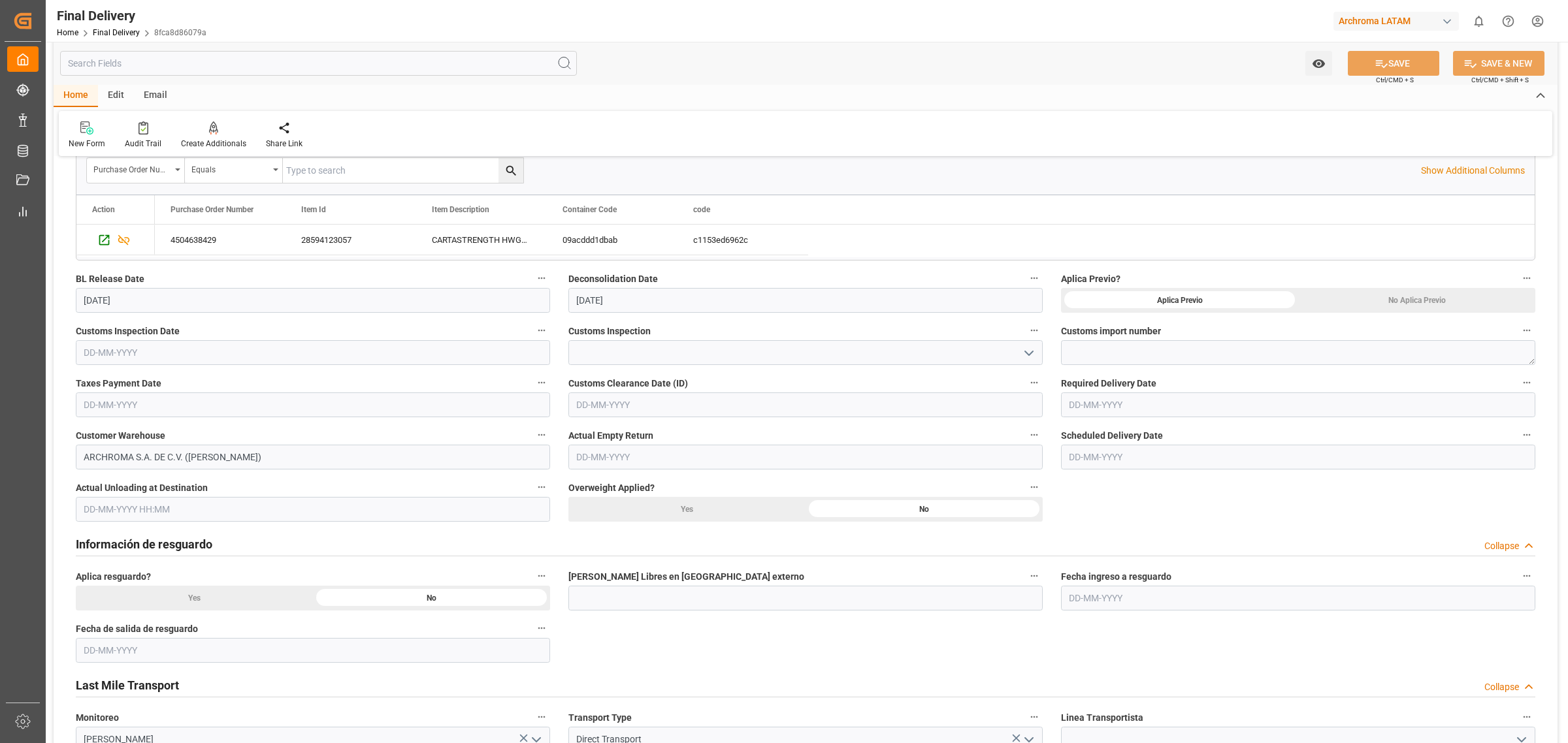
click at [1054, 292] on div "Aplica Previo? Aplica Previo No Aplica Previo" at bounding box center [1298, 291] width 493 height 52
click at [1047, 319] on div "Customs Inspection" at bounding box center [806, 344] width 493 height 52
click at [1056, 318] on div "Customs import number" at bounding box center [1298, 344] width 493 height 52
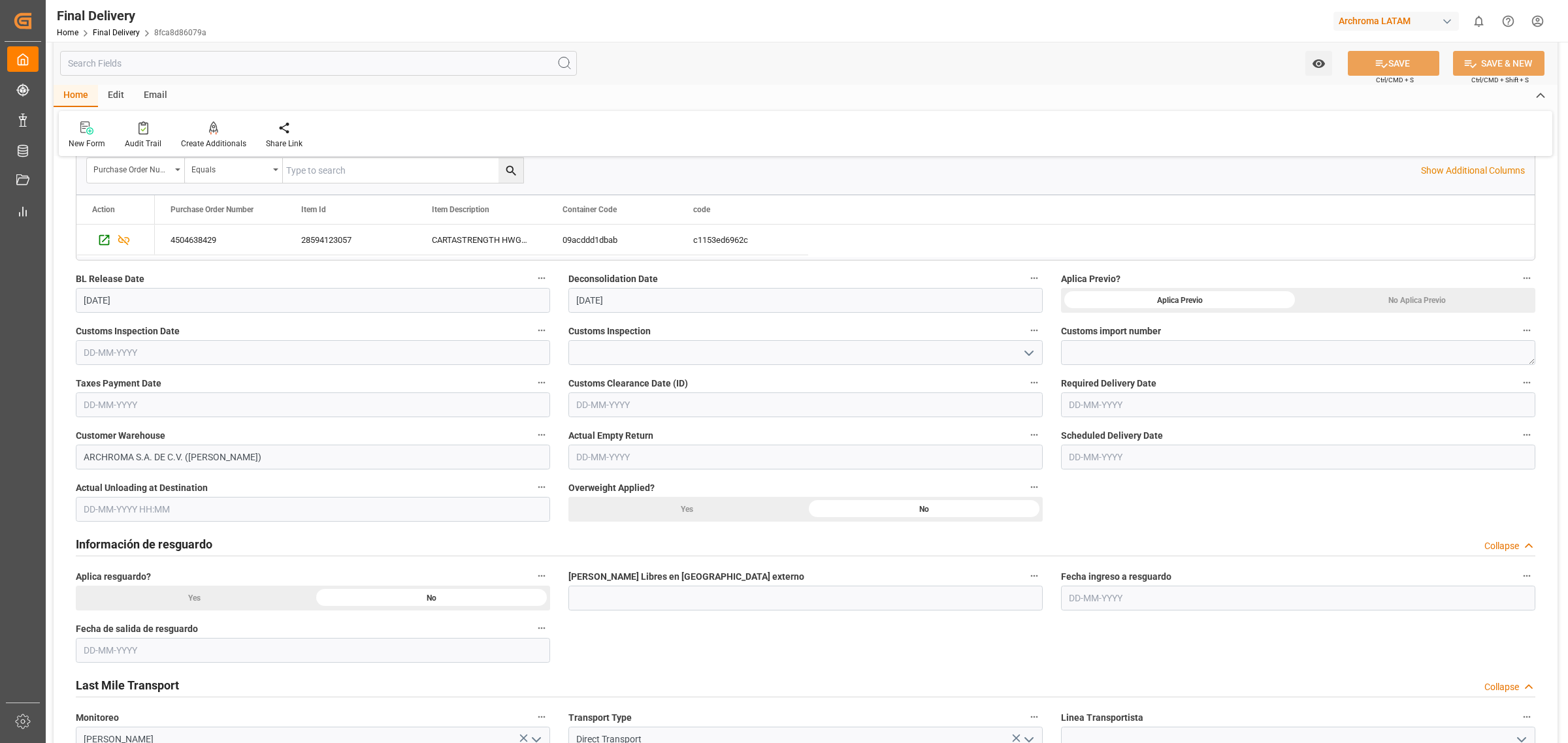
click at [1050, 337] on div "Customs Inspection" at bounding box center [806, 344] width 493 height 52
click at [554, 370] on div "Taxes Payment Date" at bounding box center [313, 395] width 493 height 52
click at [564, 362] on div at bounding box center [806, 352] width 494 height 25
click at [562, 364] on div at bounding box center [806, 352] width 494 height 25
click at [589, 132] on div "New Form Audit Trail Create Additionals Share Link" at bounding box center [805, 134] width 1494 height 45
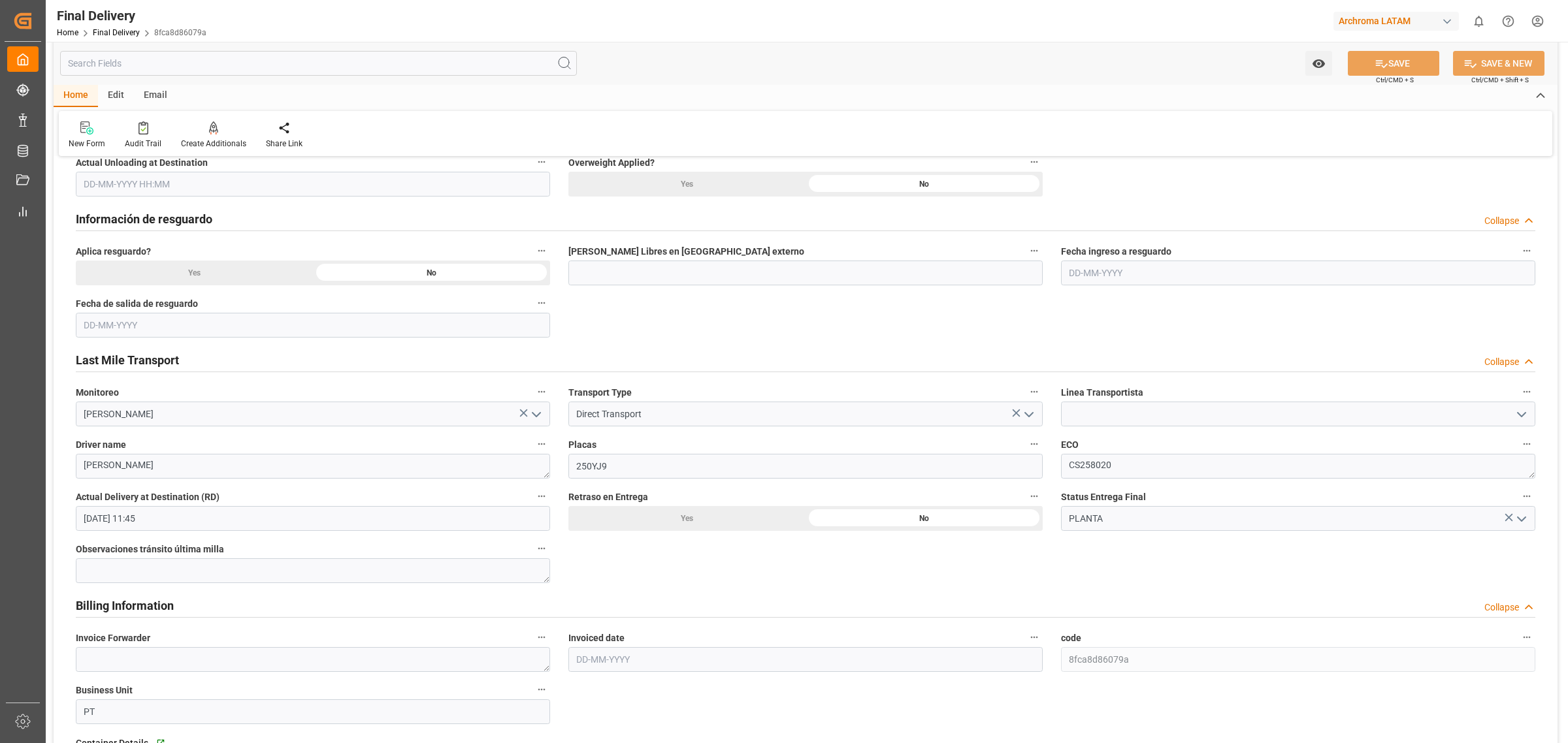
scroll to position [571, 0]
click at [645, 46] on div "Watch Option SAVE Ctrl/CMD + S SAVE & NEW Ctrl/CMD + Shift + S" at bounding box center [805, 63] width 1504 height 43
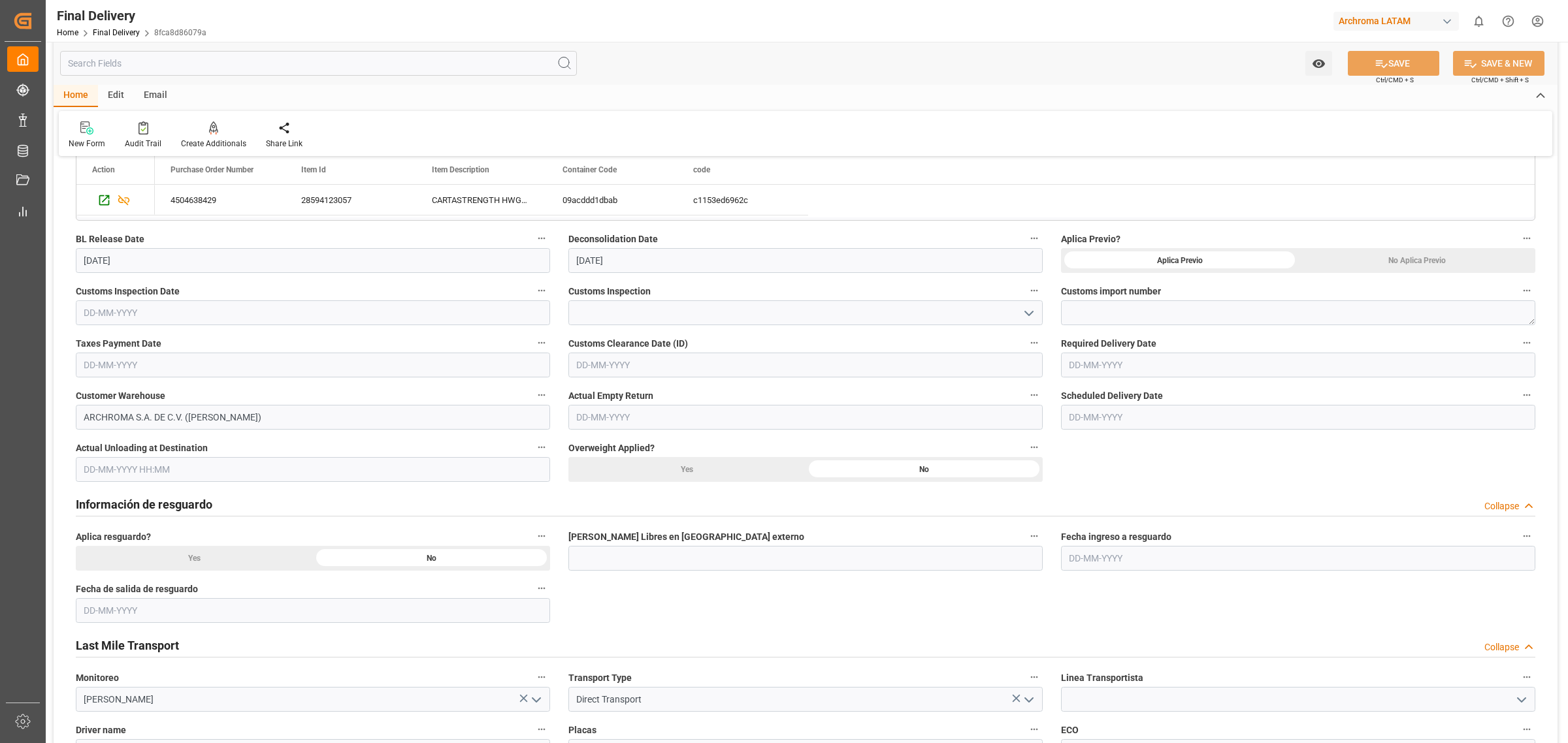
scroll to position [245, 0]
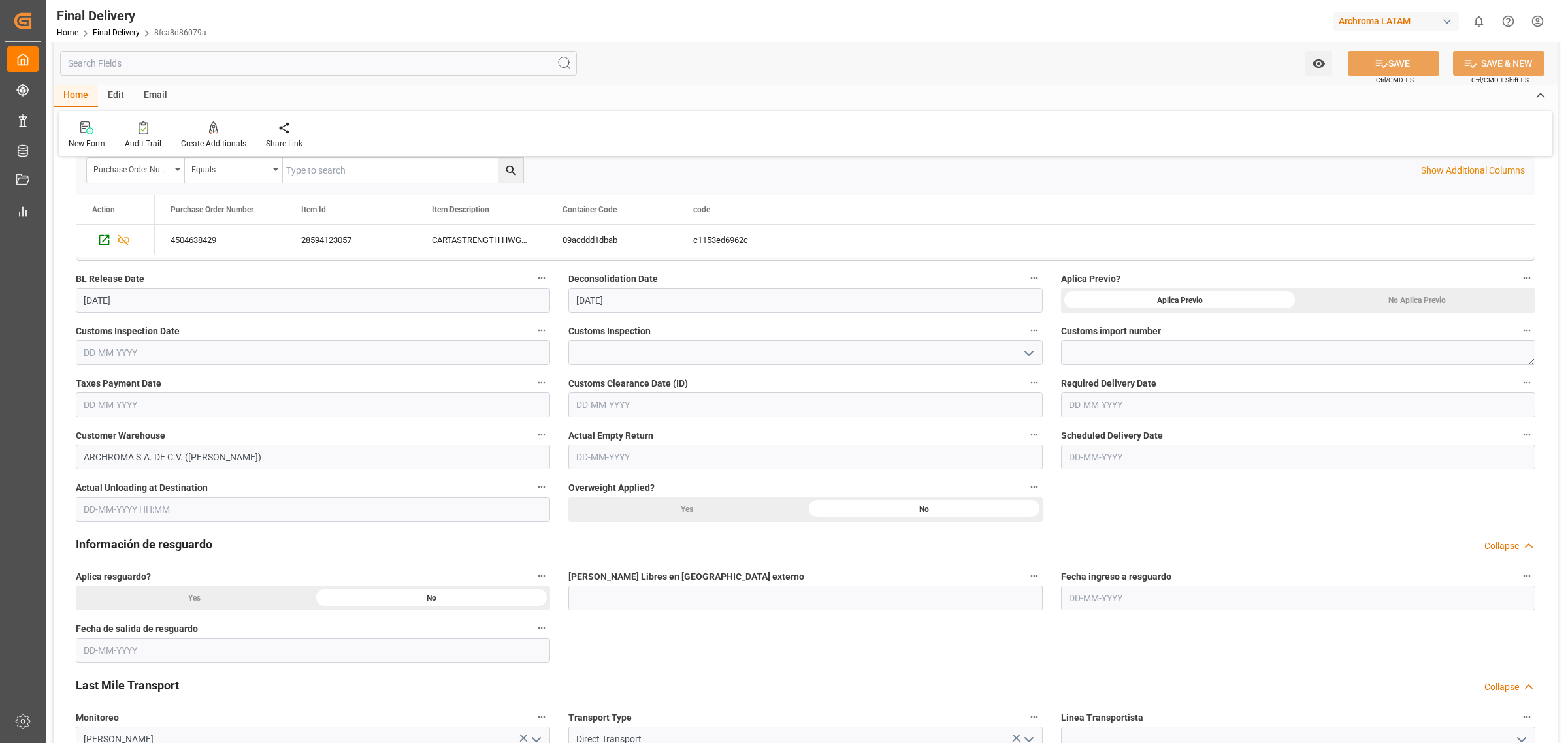
click at [668, 282] on label "Deconsolidation Date" at bounding box center [805, 278] width 474 height 18
click at [1026, 282] on button "Deconsolidation Date" at bounding box center [1034, 278] width 17 height 17
click at [668, 282] on div at bounding box center [784, 372] width 1568 height 743
drag, startPoint x: 680, startPoint y: 274, endPoint x: 566, endPoint y: 282, distance: 114.3
click at [566, 282] on div "Deconsolidation Date 06-08-2025" at bounding box center [806, 291] width 493 height 52
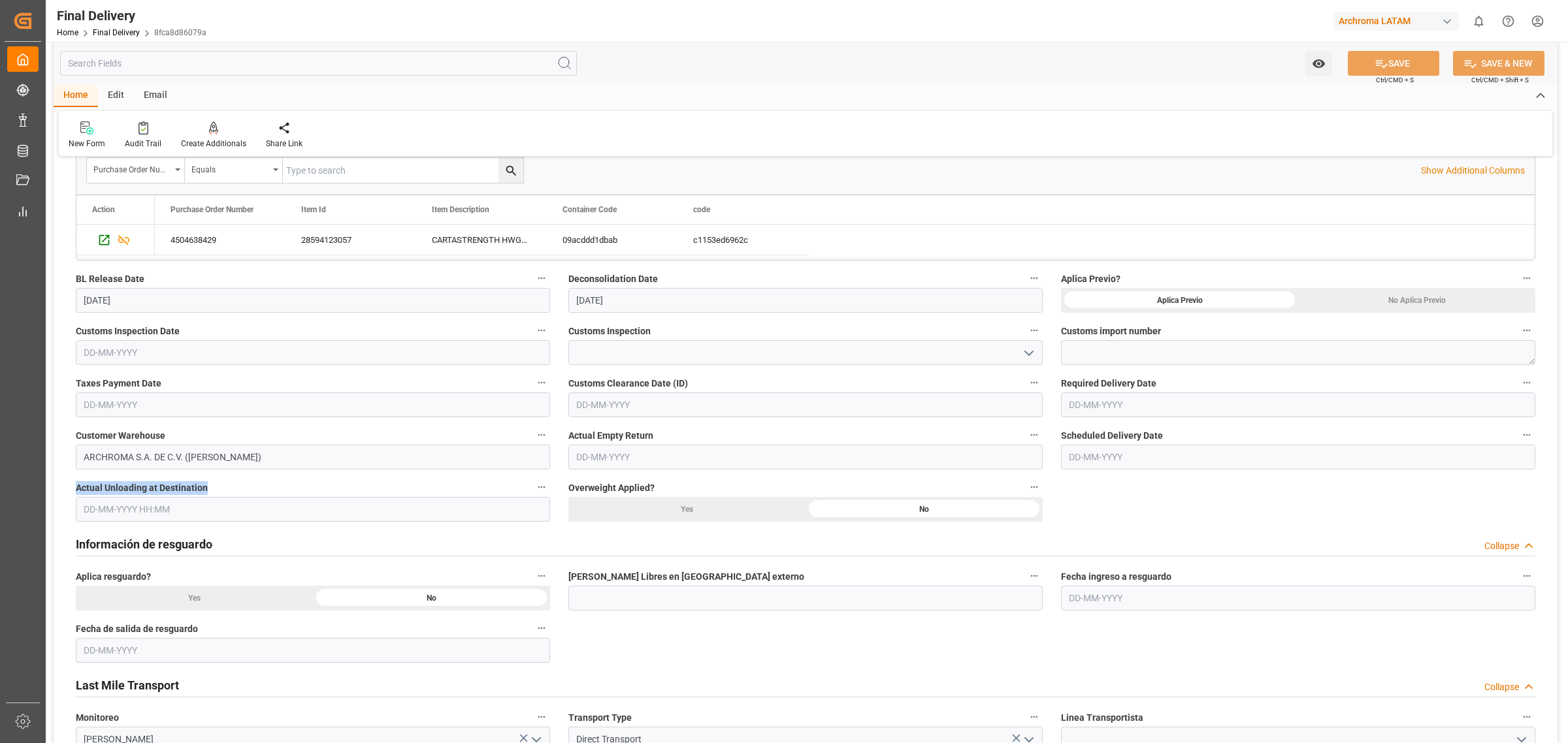
drag, startPoint x: 216, startPoint y: 491, endPoint x: 70, endPoint y: 492, distance: 146.0
click at [70, 492] on div "Actual Unloading at Destination" at bounding box center [313, 500] width 493 height 52
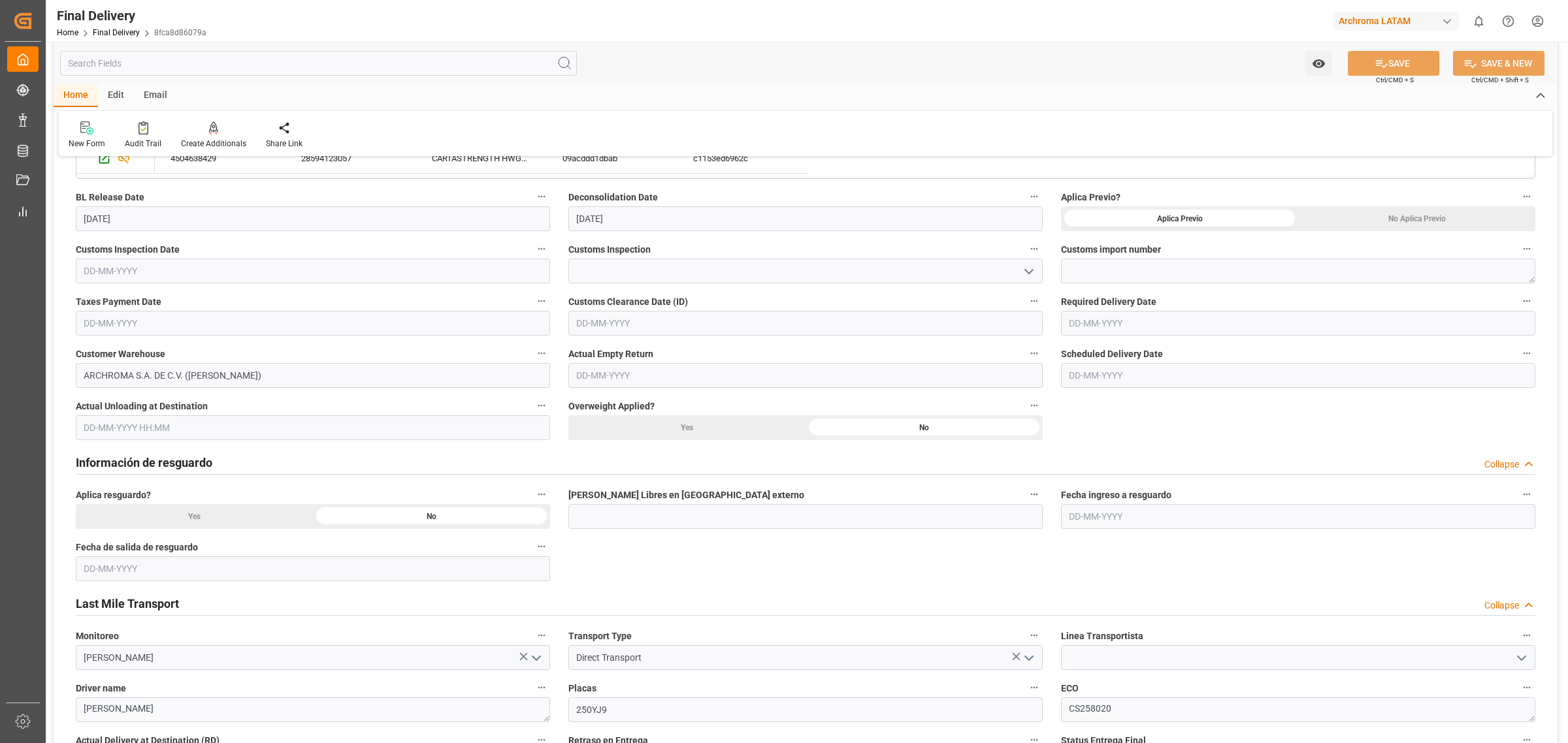
click at [665, 194] on label "Deconsolidation Date" at bounding box center [805, 197] width 474 height 18
click at [1026, 194] on button "Deconsolidation Date" at bounding box center [1034, 197] width 17 height 17
click at [1096, 429] on div at bounding box center [784, 372] width 1568 height 743
click at [661, 324] on input "text" at bounding box center [805, 323] width 474 height 25
click at [1056, 355] on div "Scheduled Delivery Date" at bounding box center [1298, 366] width 493 height 52
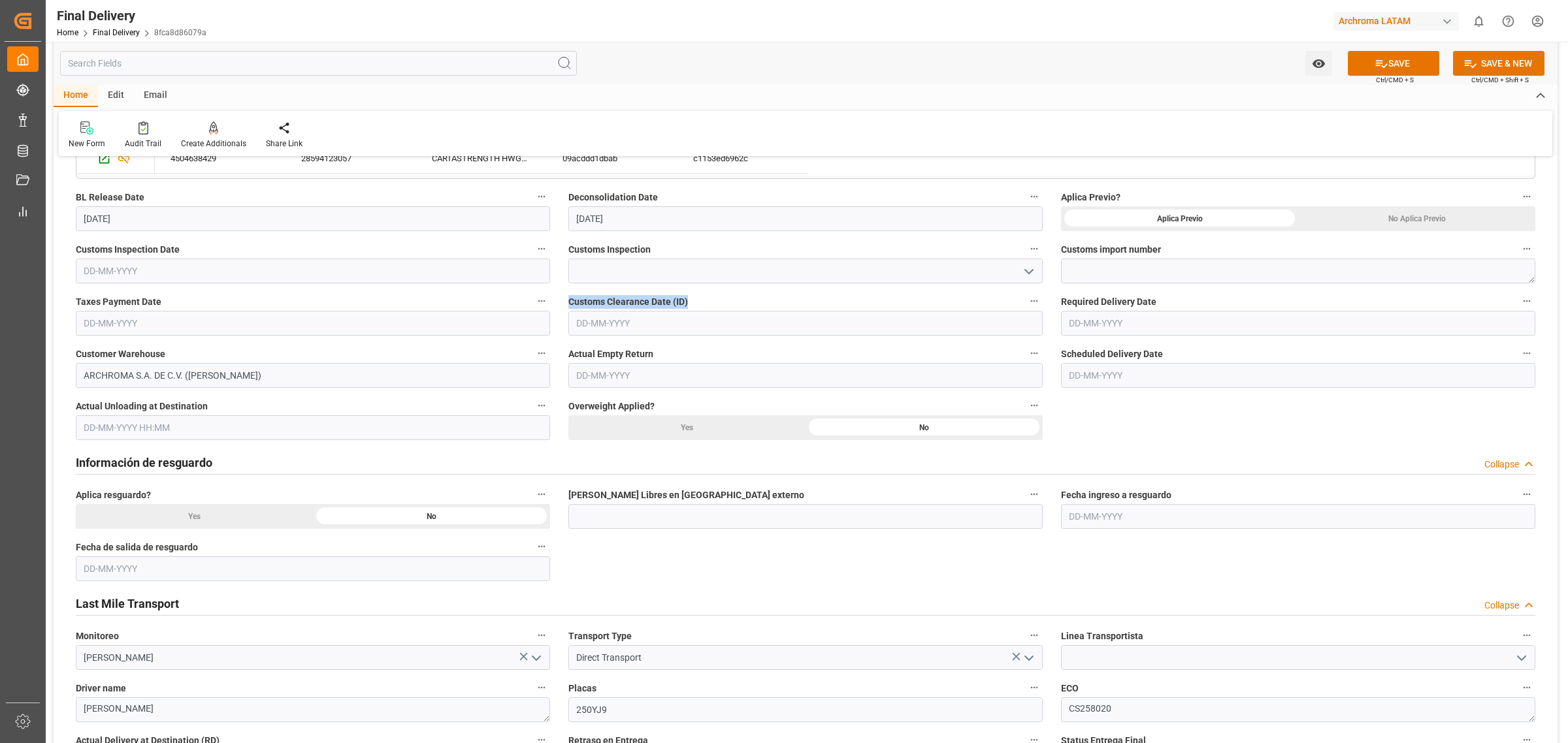
drag, startPoint x: 704, startPoint y: 302, endPoint x: 568, endPoint y: 306, distance: 136.1
click at [568, 306] on label "Customs Clearance Date (ID)" at bounding box center [805, 301] width 474 height 18
copy span "Customs Clearance Date (ID)"
click at [1068, 435] on div "BL release Custom inspection Taxes payment Custom clearance Delivered Final Del…" at bounding box center [805, 709] width 1504 height 1736
click at [1140, 429] on div "BL release Custom inspection Taxes payment Custom clearance Delivered Final Del…" at bounding box center [805, 709] width 1504 height 1736
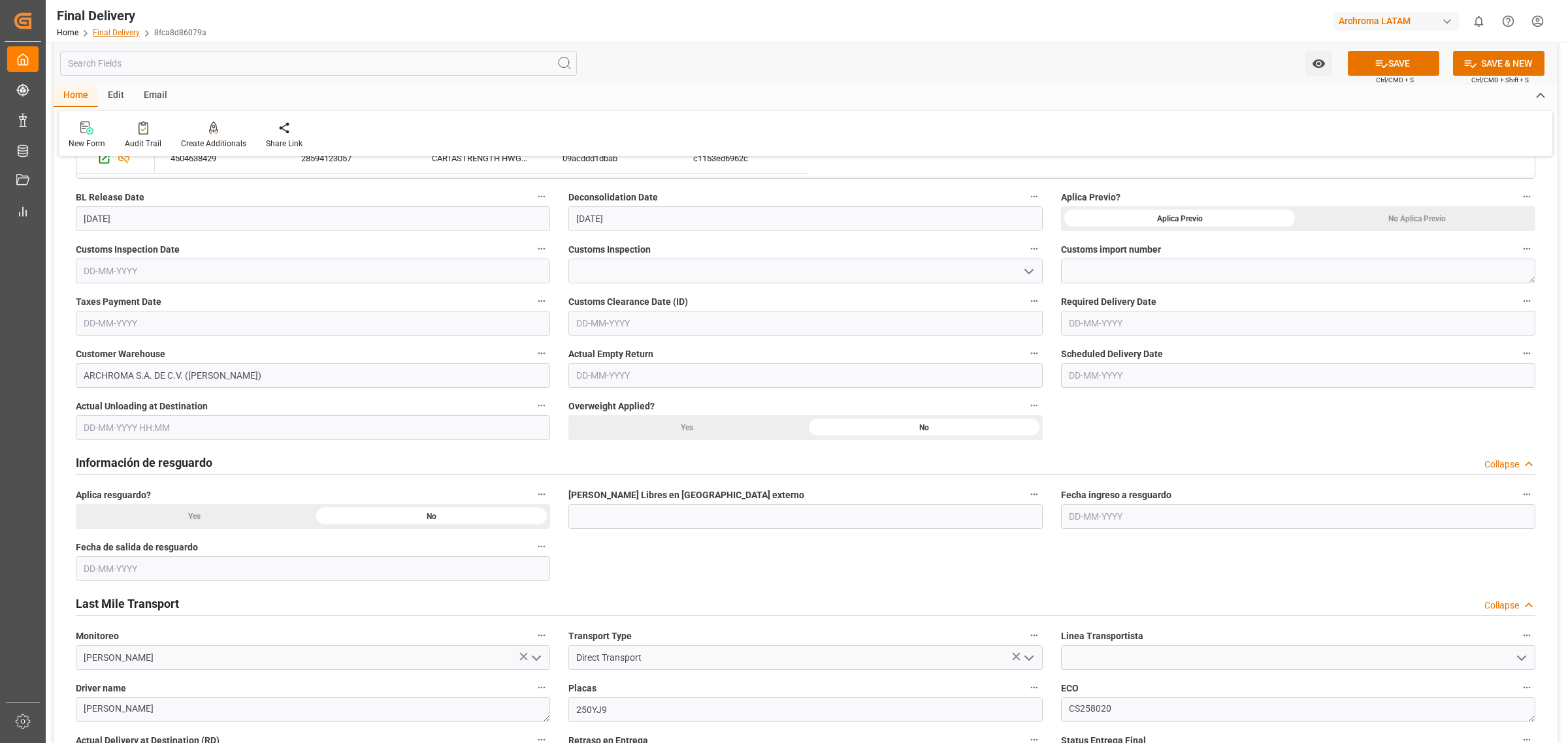
click at [127, 33] on link "Final Delivery" at bounding box center [116, 33] width 47 height 9
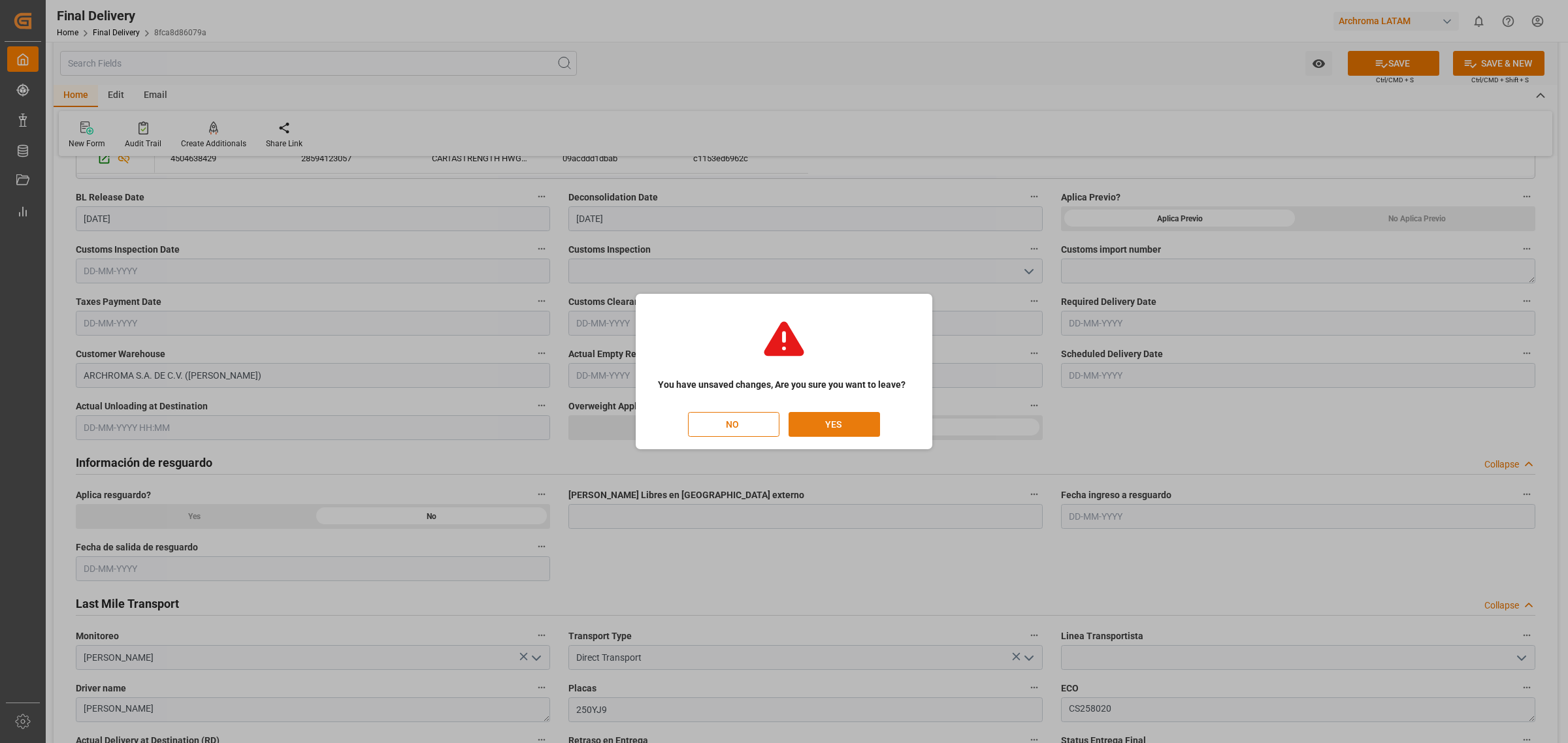
click at [831, 426] on button "YES" at bounding box center [834, 424] width 91 height 25
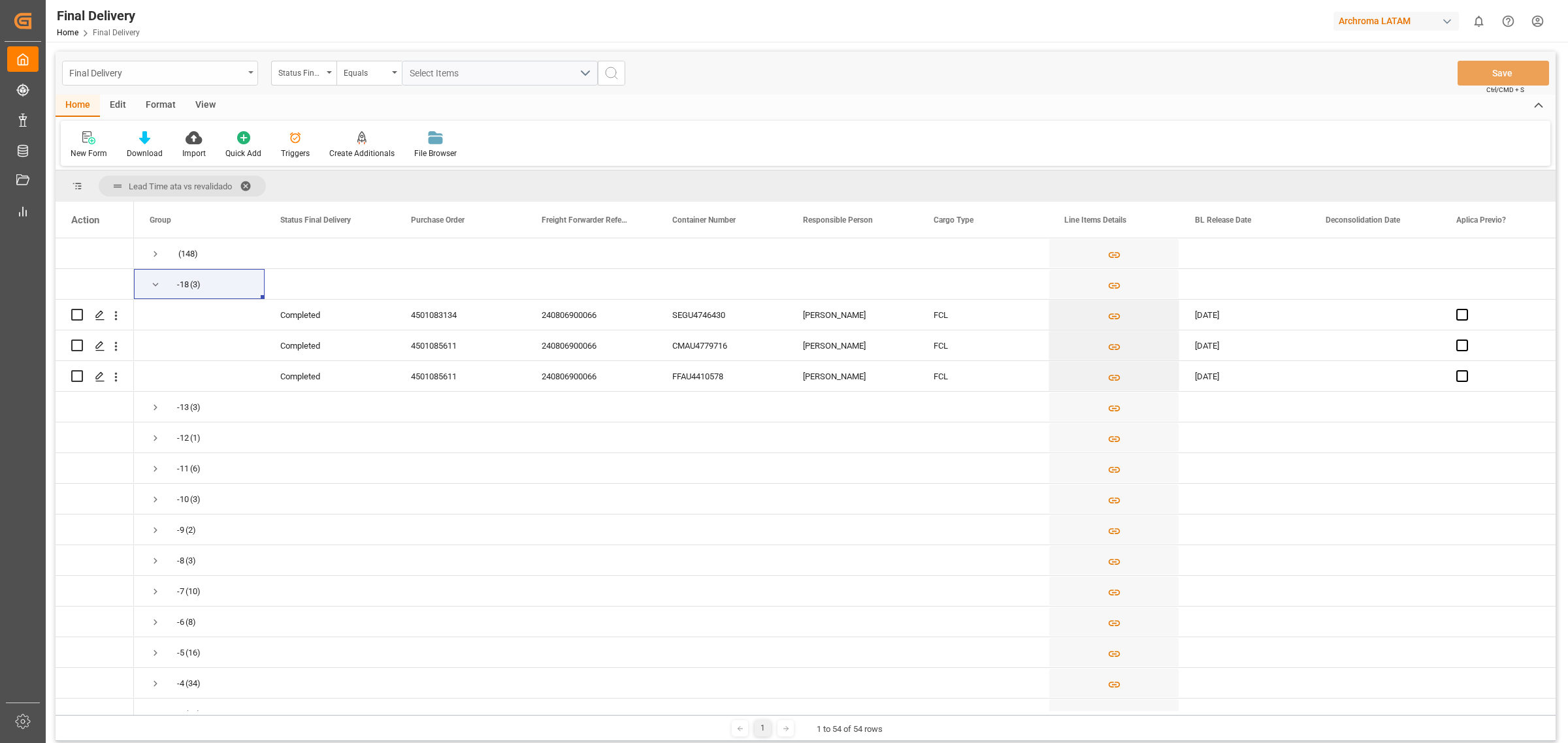
click at [220, 80] on div "Final Delivery" at bounding box center [157, 72] width 175 height 17
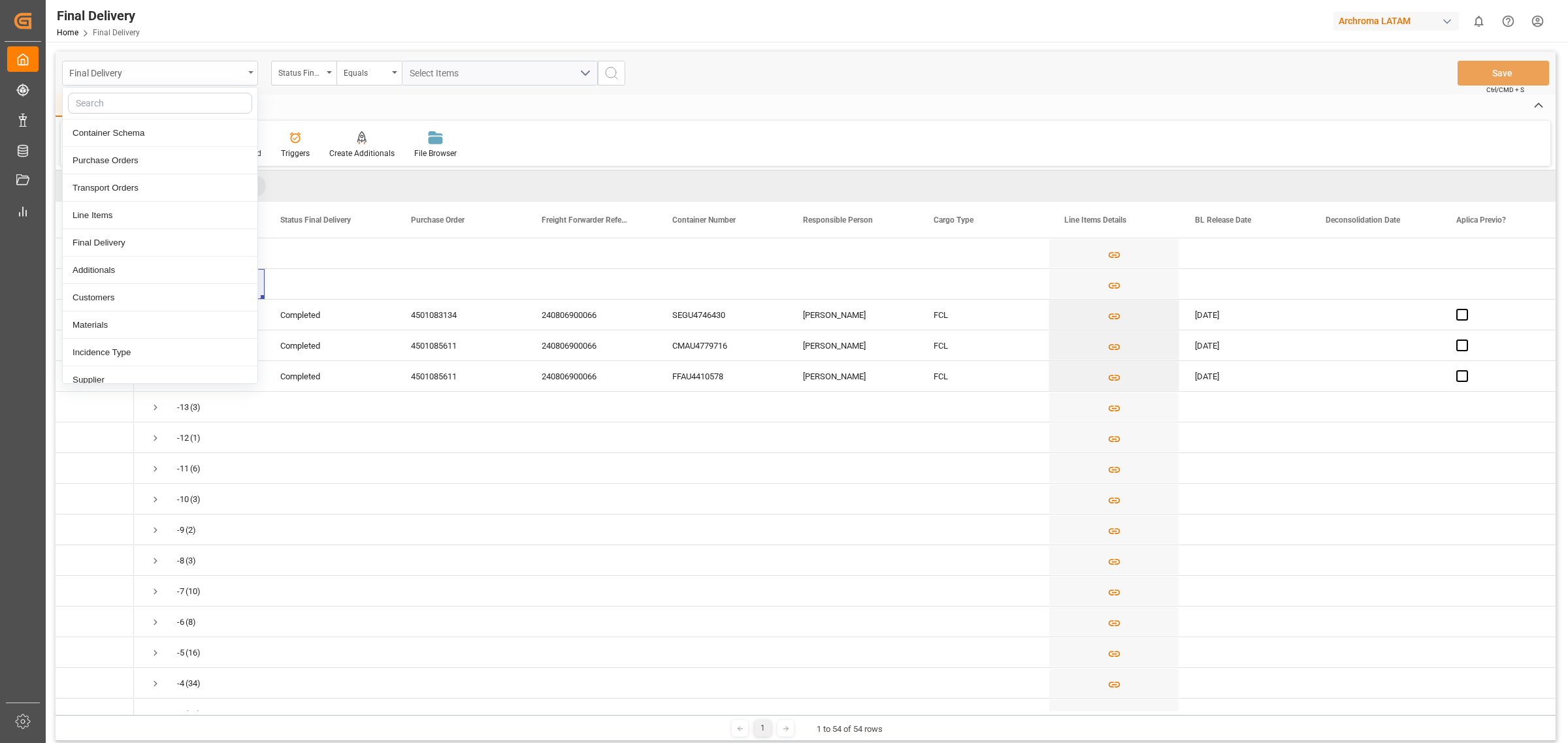
click at [220, 80] on div "Final Delivery" at bounding box center [157, 72] width 175 height 17
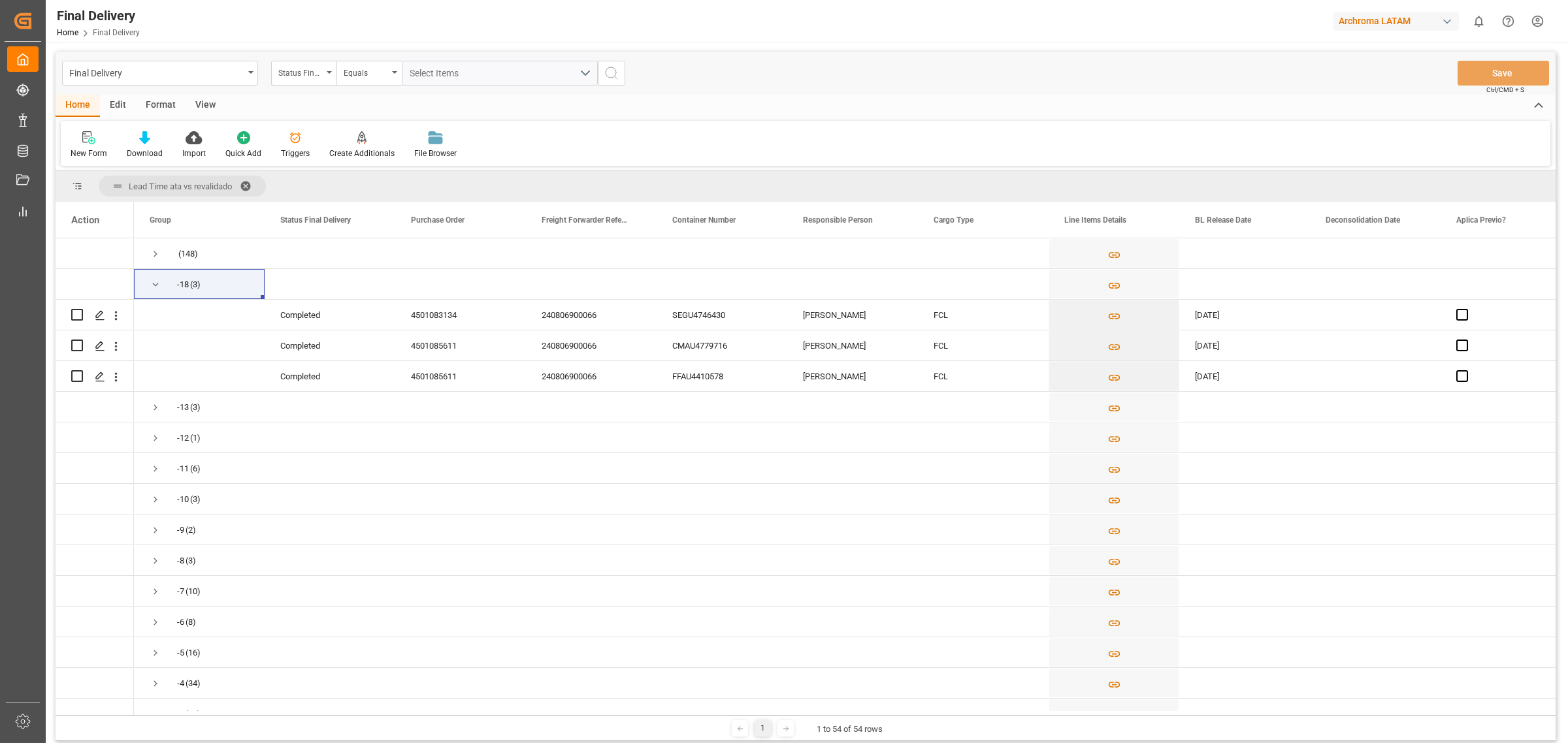
click at [586, 134] on div "New Form Download Import Quick Add Triggers Create Additionals File Browser" at bounding box center [805, 143] width 1490 height 45
click at [250, 186] on span at bounding box center [250, 186] width 21 height 12
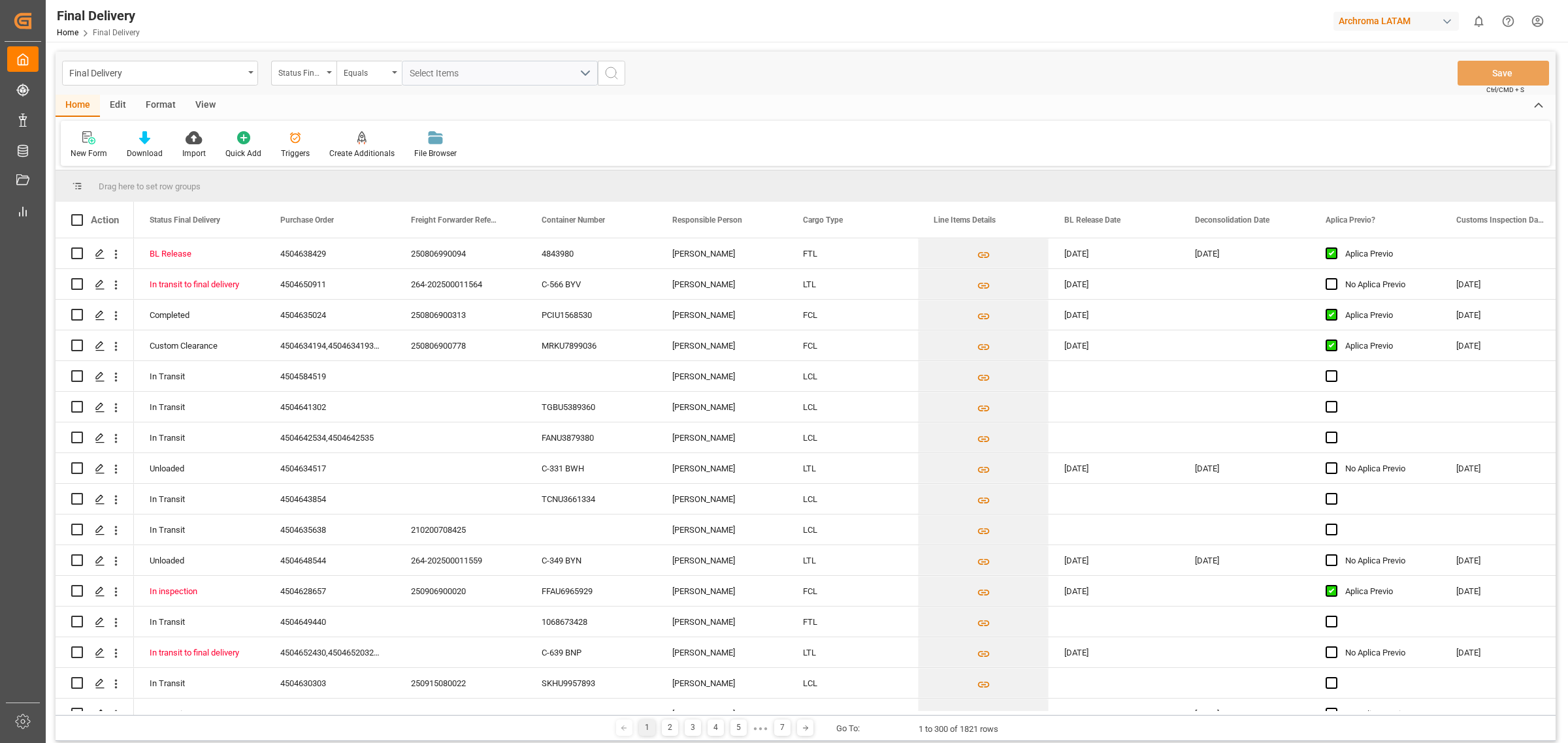
click at [121, 106] on div "Edit" at bounding box center [118, 105] width 36 height 22
click at [228, 82] on div "Final Delivery" at bounding box center [160, 73] width 196 height 25
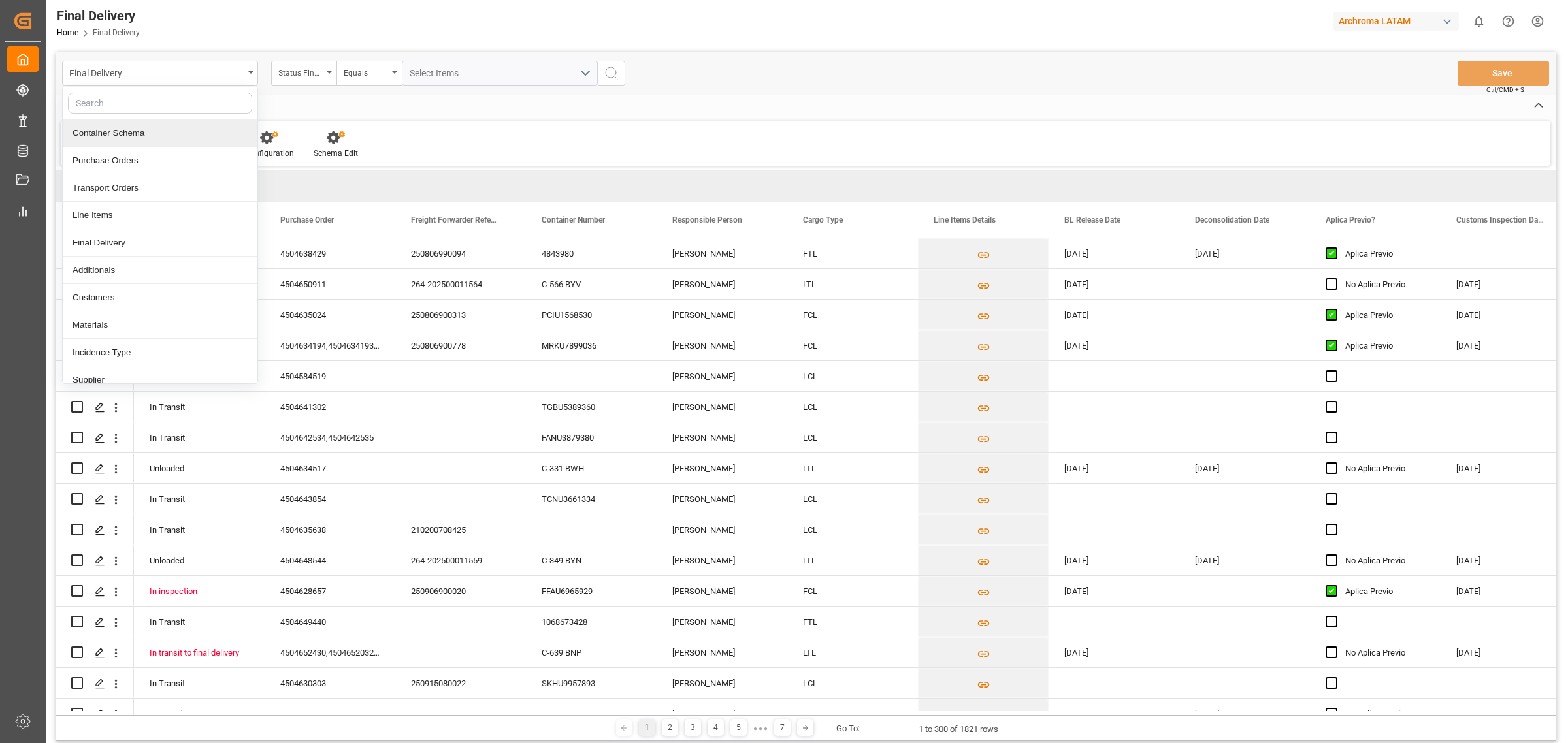
click at [185, 132] on div "Container Schema" at bounding box center [160, 133] width 195 height 27
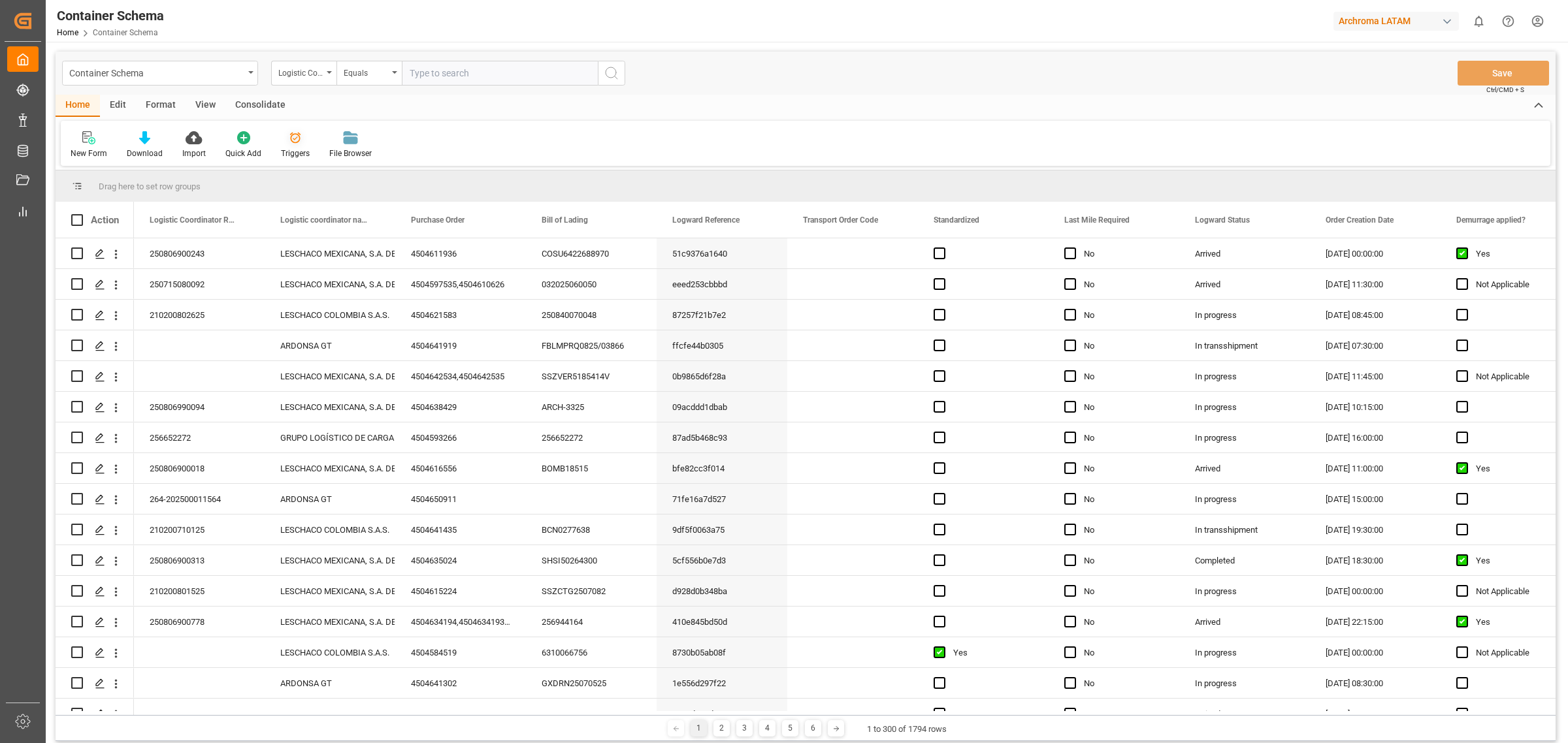
click at [307, 148] on div "Triggers" at bounding box center [295, 154] width 29 height 12
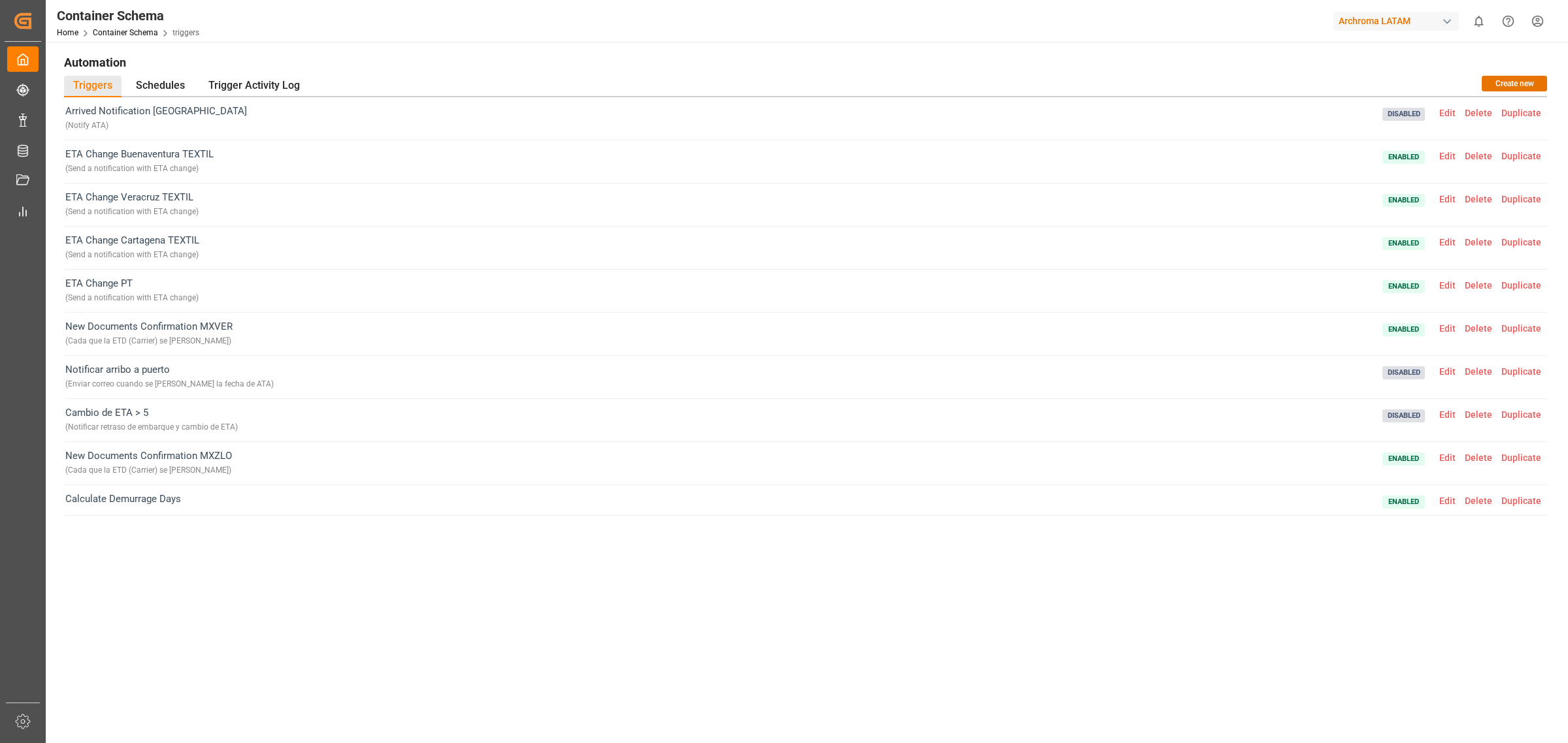
click at [1142, 599] on div "Arrived Notification Mexico ( Notify ATA ) Disabled Edit Delete Duplicate ETA C…" at bounding box center [805, 353] width 1483 height 511
click at [1142, 593] on div "Arrived Notification Mexico ( Notify ATA ) Disabled Edit Delete Duplicate ETA C…" at bounding box center [805, 353] width 1483 height 511
click at [1144, 593] on div "Arrived Notification Mexico ( Notify ATA ) Disabled Edit Delete Duplicate ETA C…" at bounding box center [805, 353] width 1483 height 511
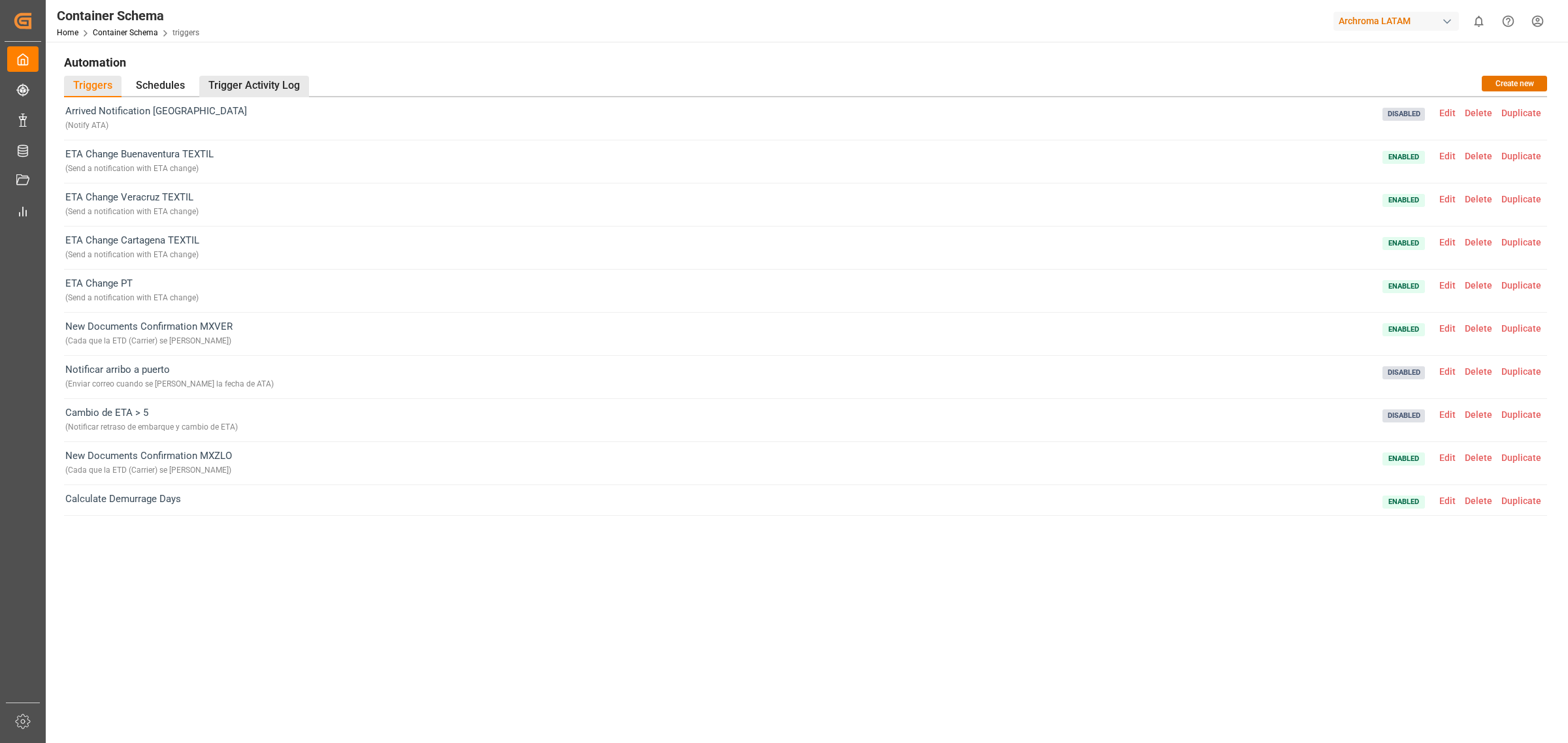
click at [285, 87] on div "Trigger Activity Log" at bounding box center [254, 87] width 110 height 21
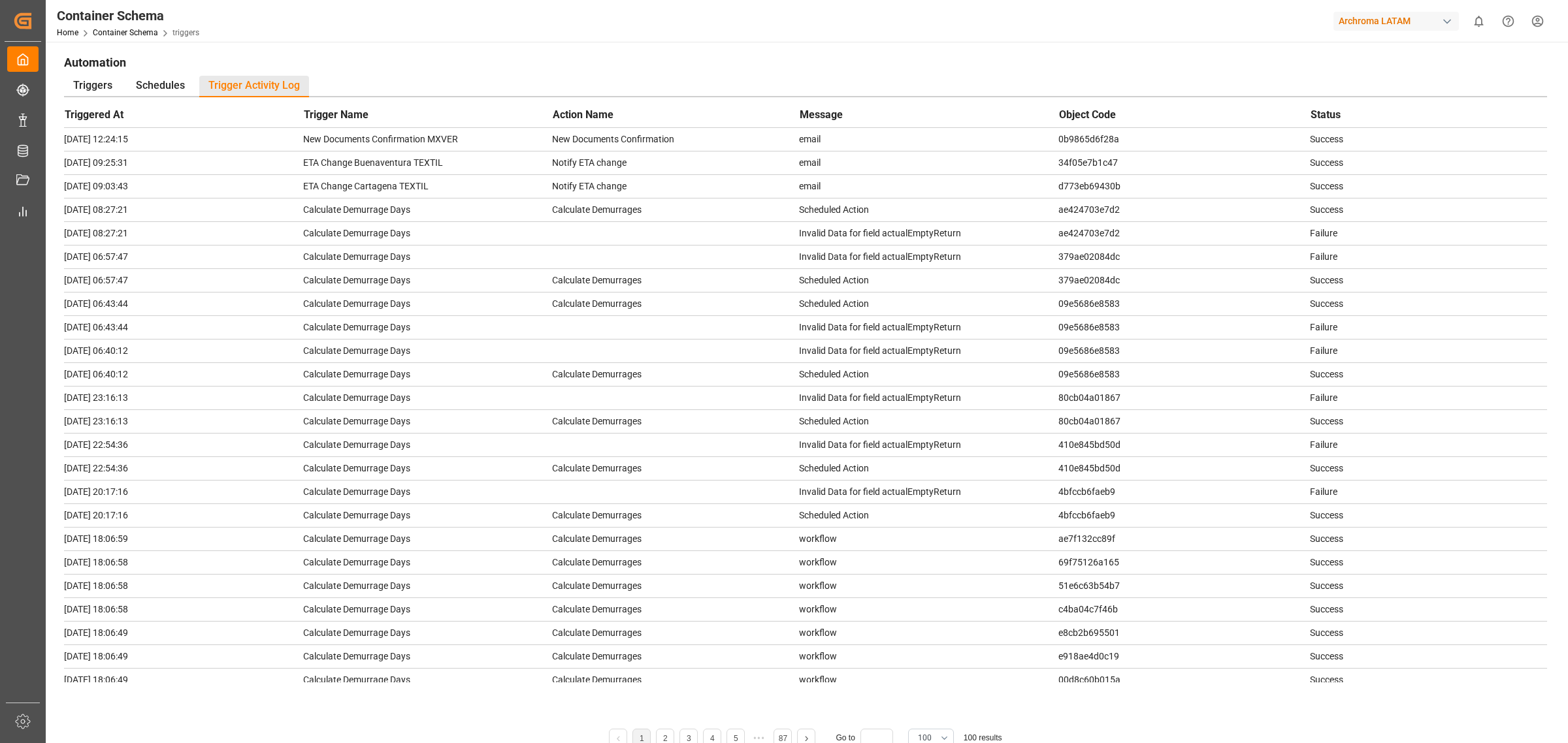
click at [418, 76] on div "Triggers Schedules Trigger Activity Log" at bounding box center [805, 87] width 1483 height 21
click at [390, 59] on h1 "Automation" at bounding box center [805, 62] width 1483 height 22
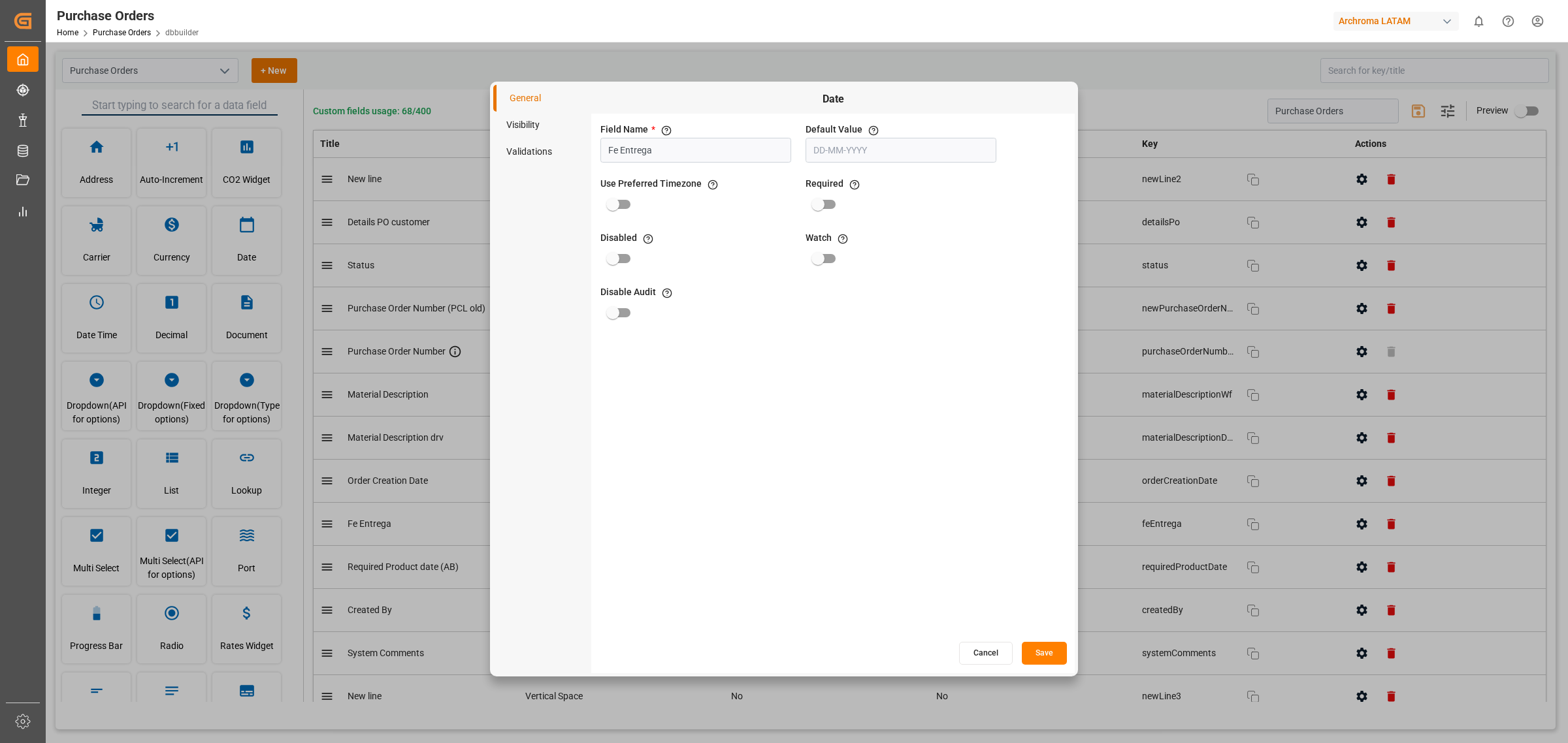
click at [1001, 644] on button "Cancel" at bounding box center [986, 653] width 53 height 23
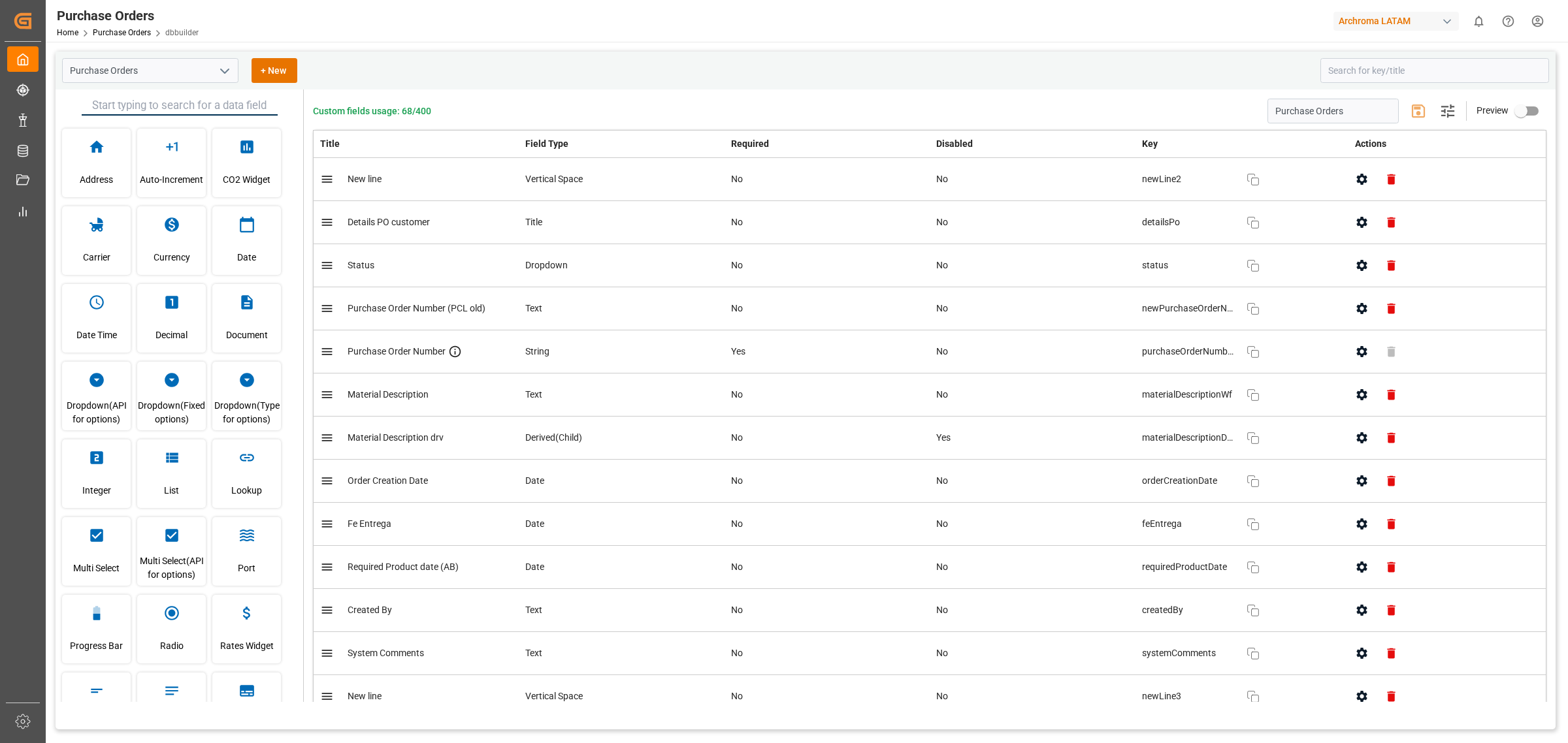
click at [138, 38] on div "Home Purchase Orders dbbuilder" at bounding box center [127, 32] width 142 height 14
click at [139, 33] on link "Purchase Orders" at bounding box center [121, 33] width 58 height 9
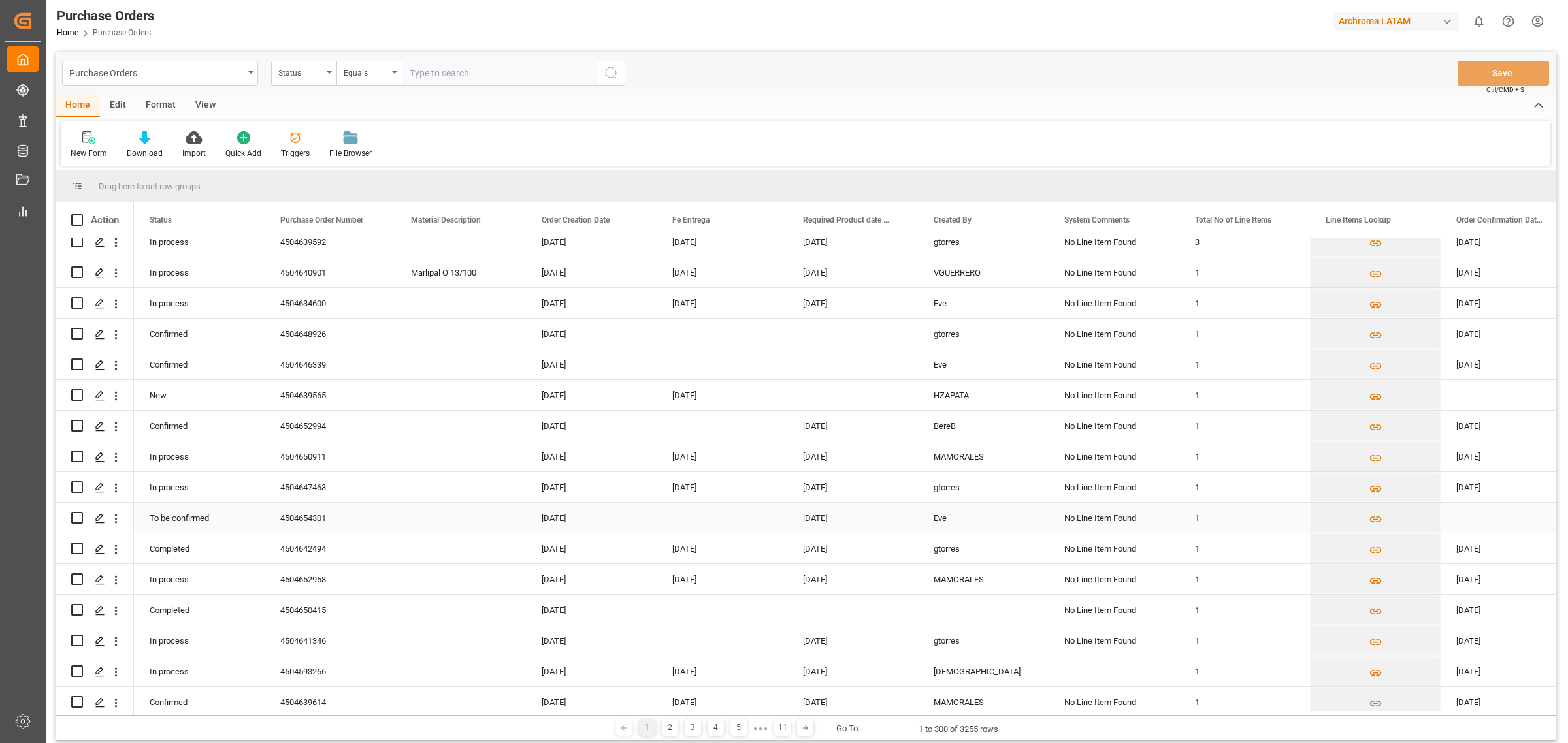
scroll to position [3429, 0]
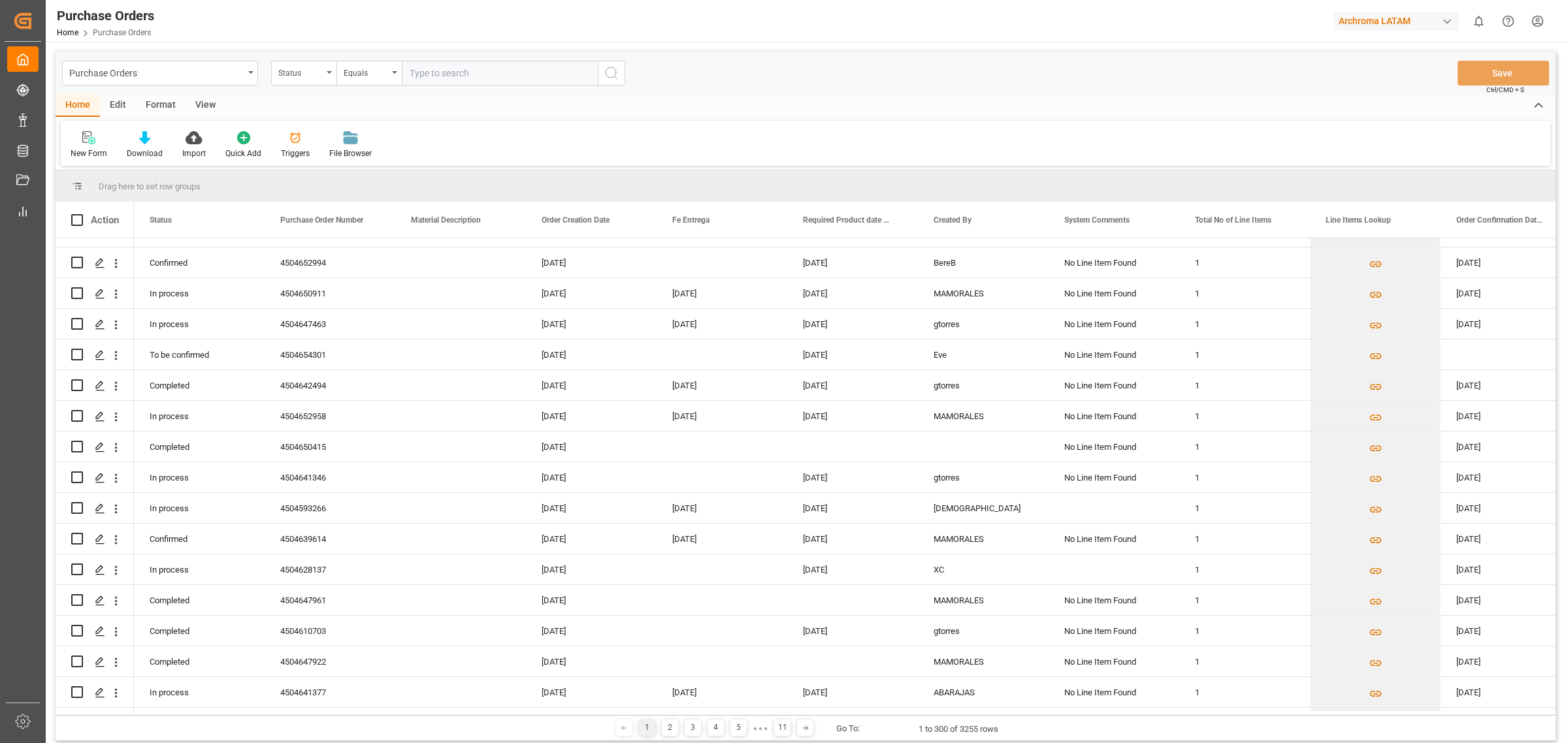
click at [751, 111] on div "Home Edit Format View" at bounding box center [805, 105] width 1500 height 22
click at [730, 118] on div "Home Edit Format View New Form Download Import Quick Add Triggers File Browser" at bounding box center [805, 130] width 1500 height 71
click at [715, 124] on div "New Form Download Import Quick Add Triggers File Browser" at bounding box center [805, 143] width 1490 height 45
click at [115, 110] on div "Edit" at bounding box center [118, 105] width 36 height 22
click at [292, 149] on div "Schema Edit" at bounding box center [289, 154] width 45 height 12
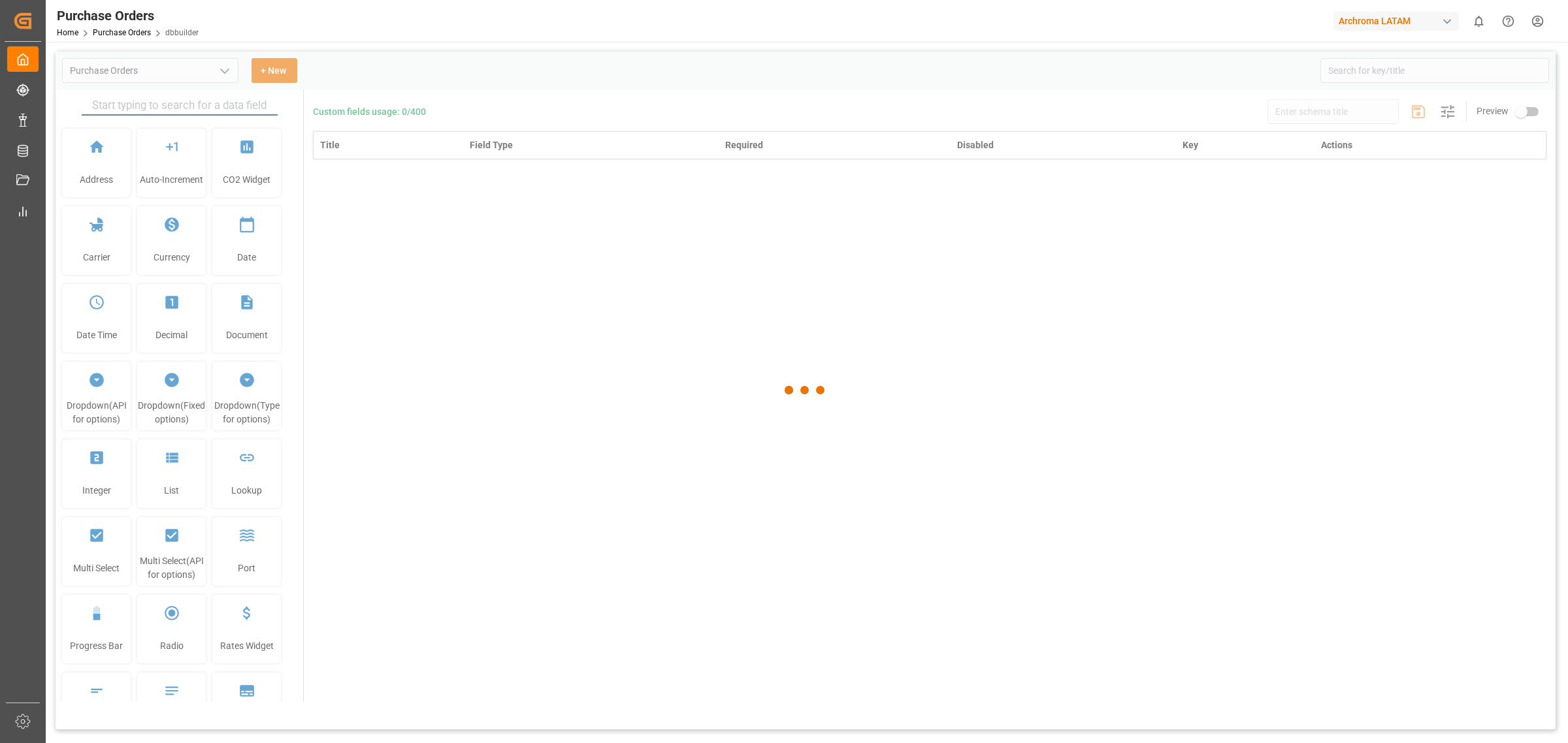
type input "Purchase Orders"
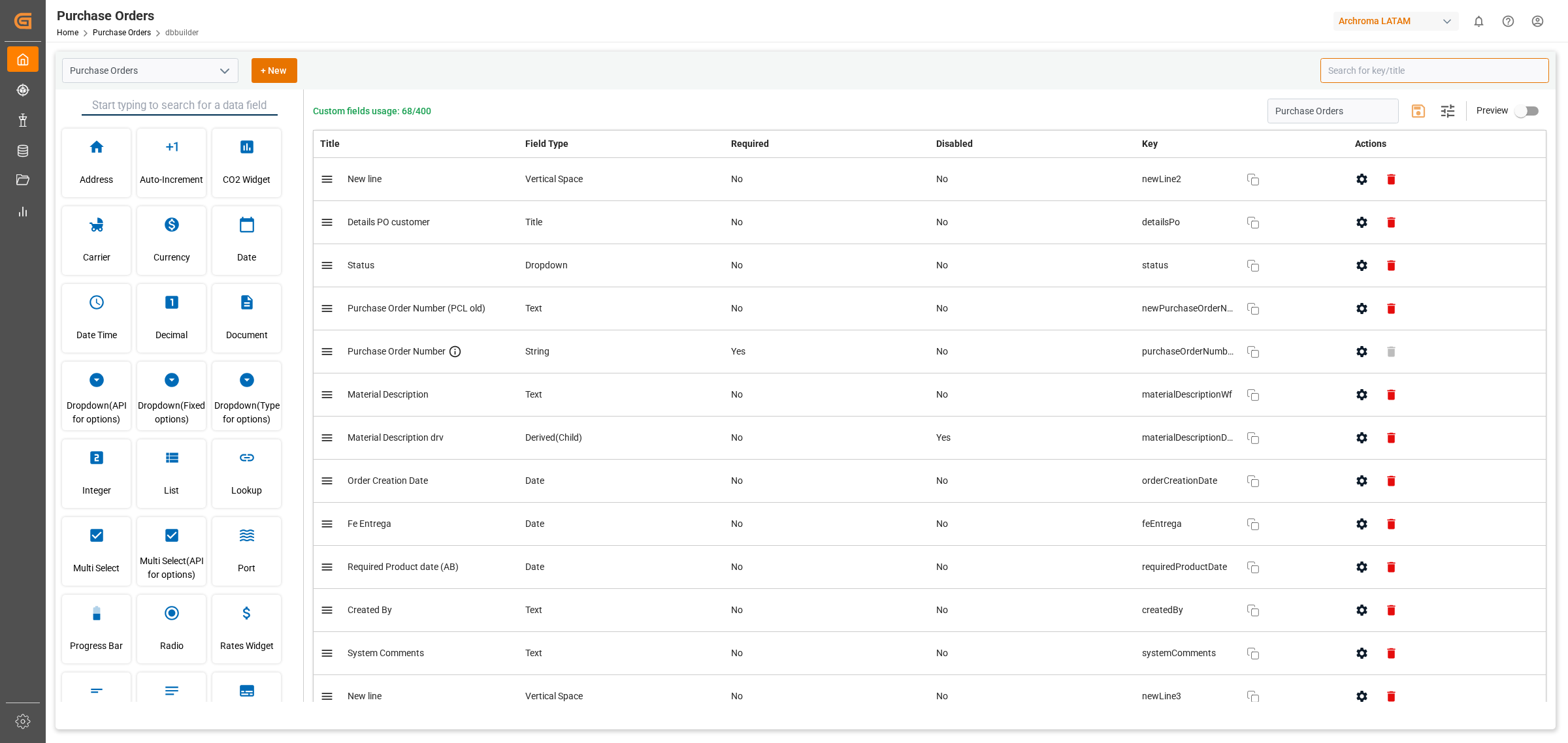
click at [1401, 69] on input at bounding box center [1435, 70] width 228 height 25
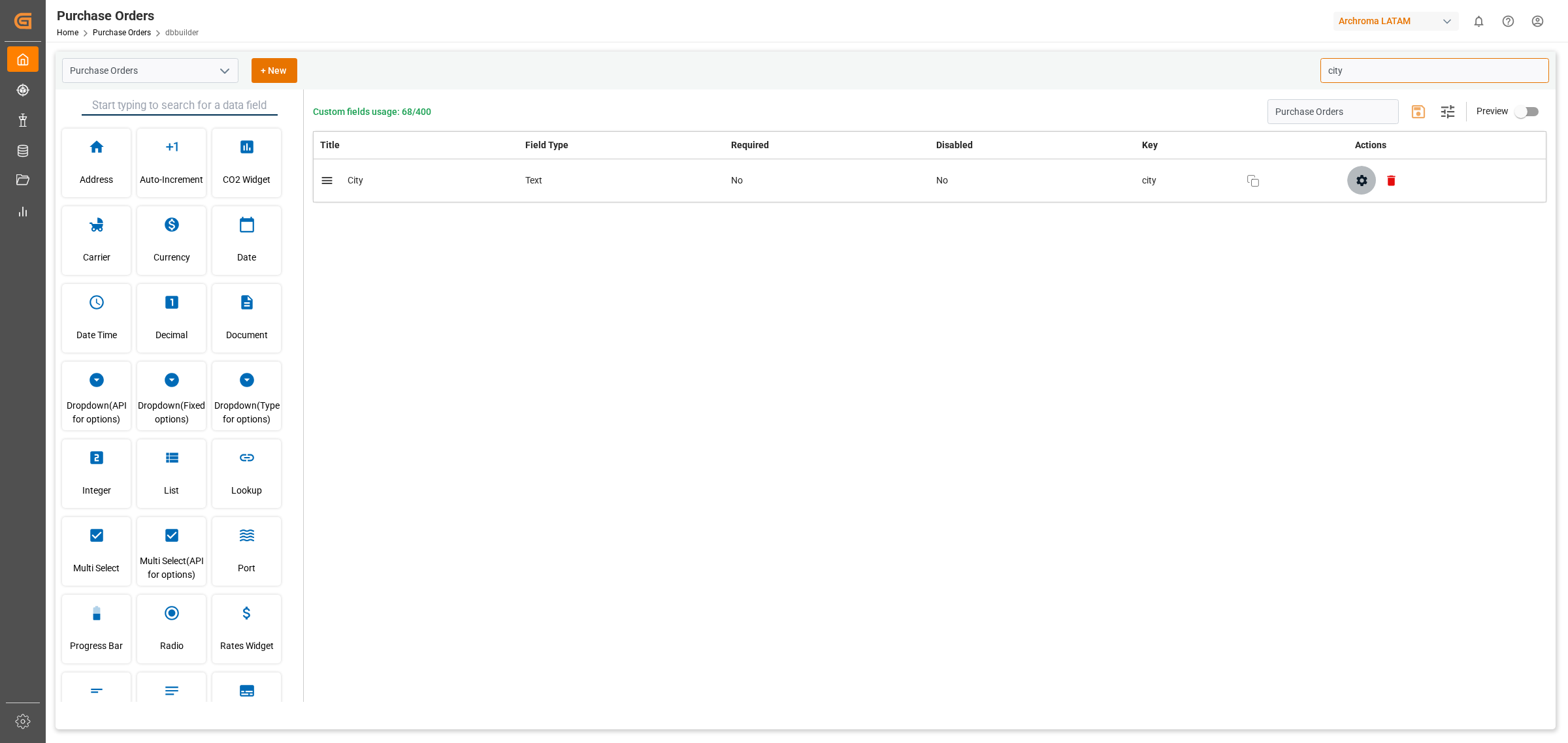
click at [1366, 174] on icon "button" at bounding box center [1362, 180] width 14 height 14
type input "city"
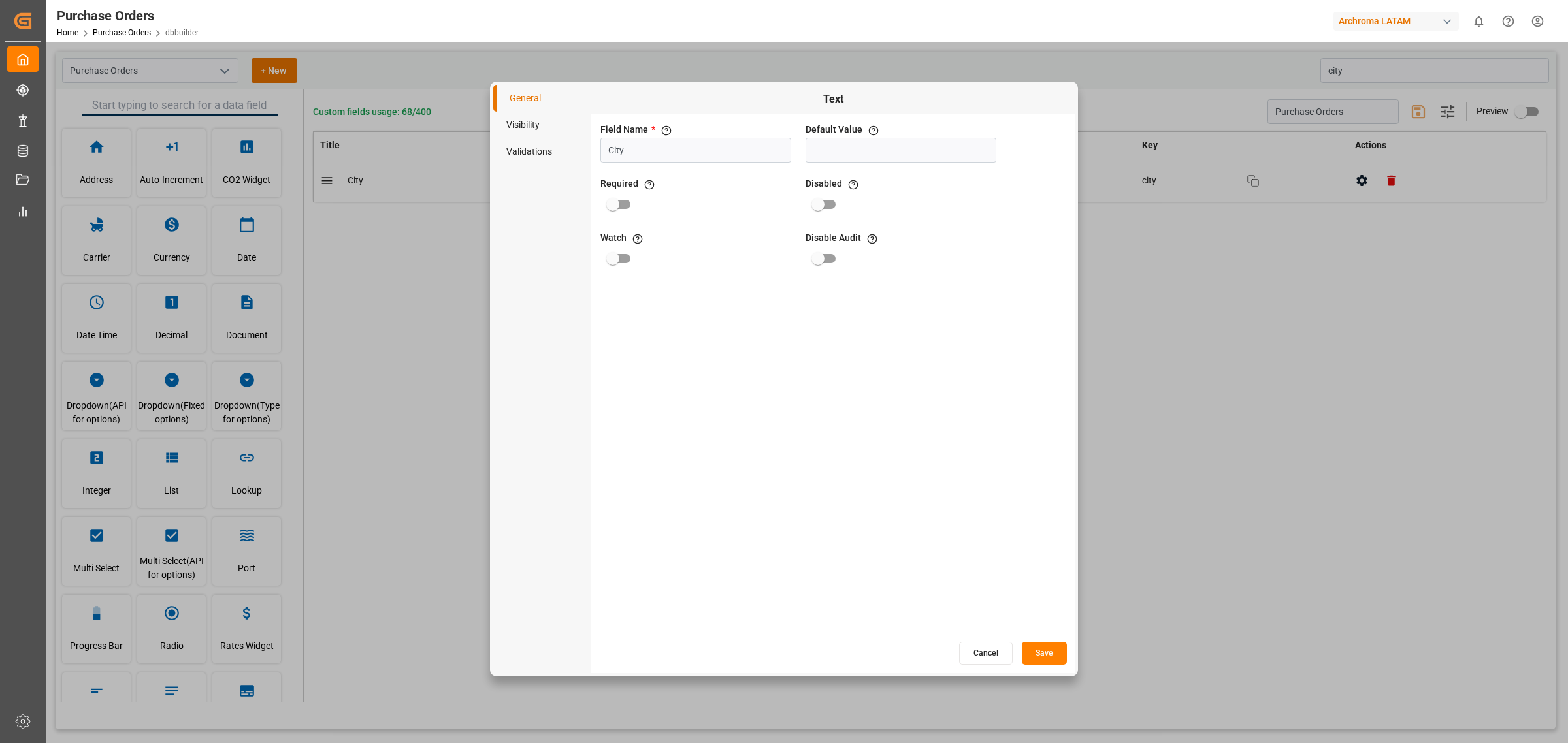
click at [536, 134] on li "Visibility" at bounding box center [542, 125] width 98 height 27
click at [533, 154] on li "Validations" at bounding box center [542, 152] width 98 height 27
click at [522, 102] on li "General" at bounding box center [542, 99] width 98 height 27
click at [994, 654] on button "Cancel" at bounding box center [986, 653] width 53 height 23
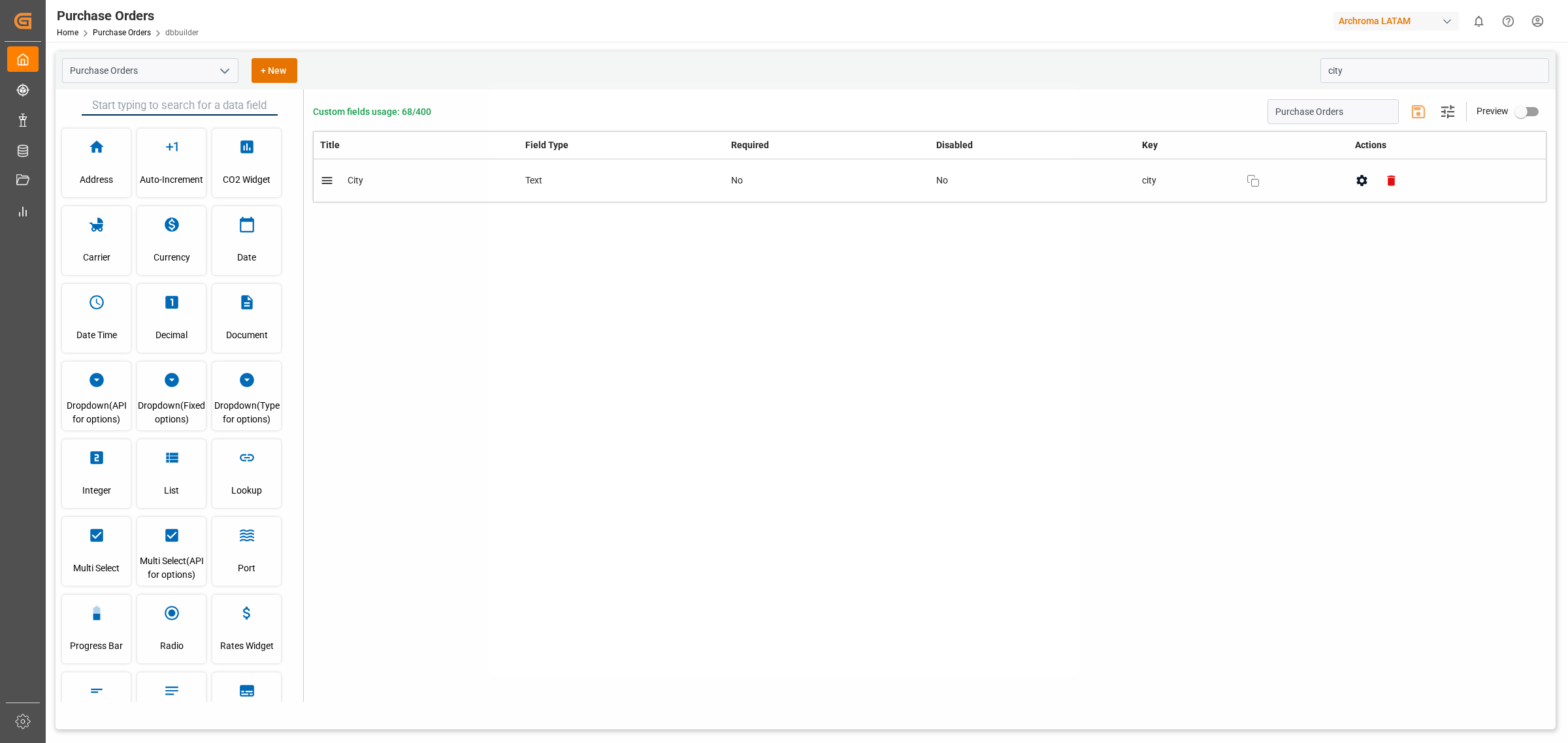
click at [1196, 447] on div "Custom fields usage: 68/400 Purchase Orders Settings Preview Title Field Type R…" at bounding box center [930, 395] width 1252 height 613
click at [1370, 184] on button "button" at bounding box center [1362, 180] width 29 height 29
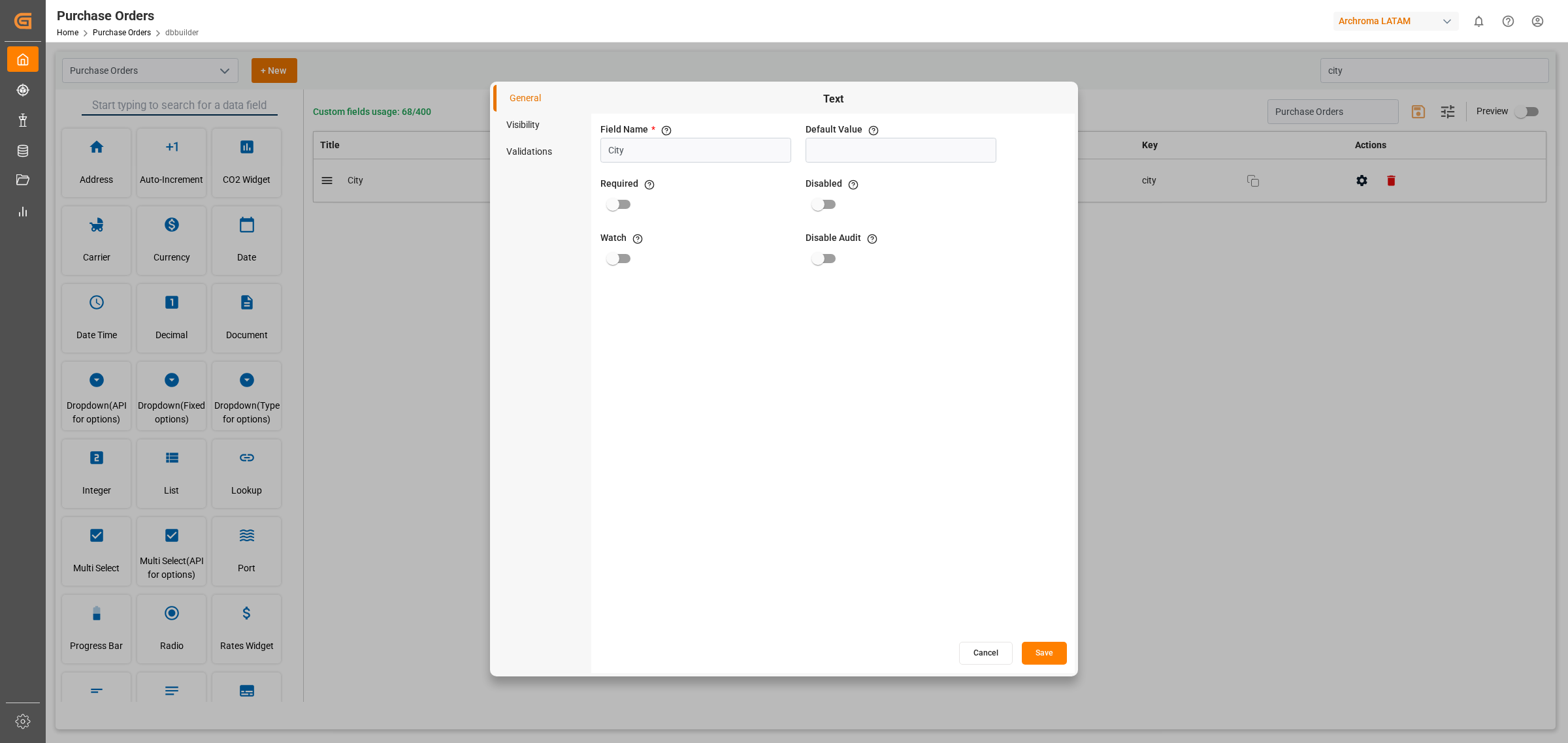
click at [536, 130] on li "Visibility" at bounding box center [542, 125] width 98 height 27
click at [614, 158] on input "primary checkbox" at bounding box center [613, 150] width 75 height 25
checkbox input "true"
click at [1055, 650] on button "Save" at bounding box center [1044, 653] width 45 height 23
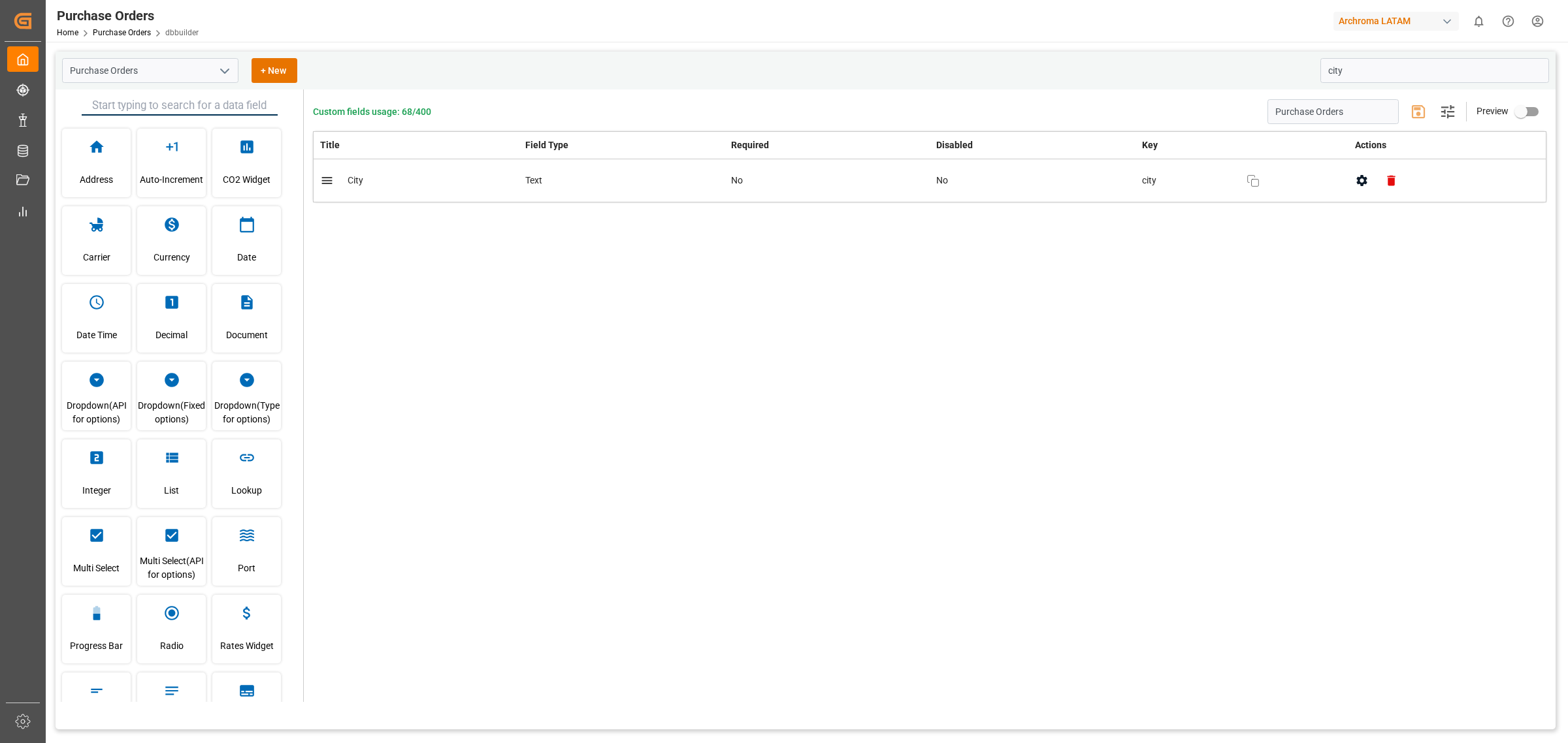
drag, startPoint x: 540, startPoint y: 439, endPoint x: 547, endPoint y: 416, distance: 24.0
click at [547, 416] on div "Custom fields usage: 68/400 Purchase Orders Settings Preview Title Field Type R…" at bounding box center [930, 395] width 1252 height 613
click at [534, 593] on div "Custom fields usage: 68/400 Purchase Orders Settings Preview Title Field Type R…" at bounding box center [930, 395] width 1252 height 613
click at [145, 33] on link "Purchase Orders" at bounding box center [121, 33] width 58 height 9
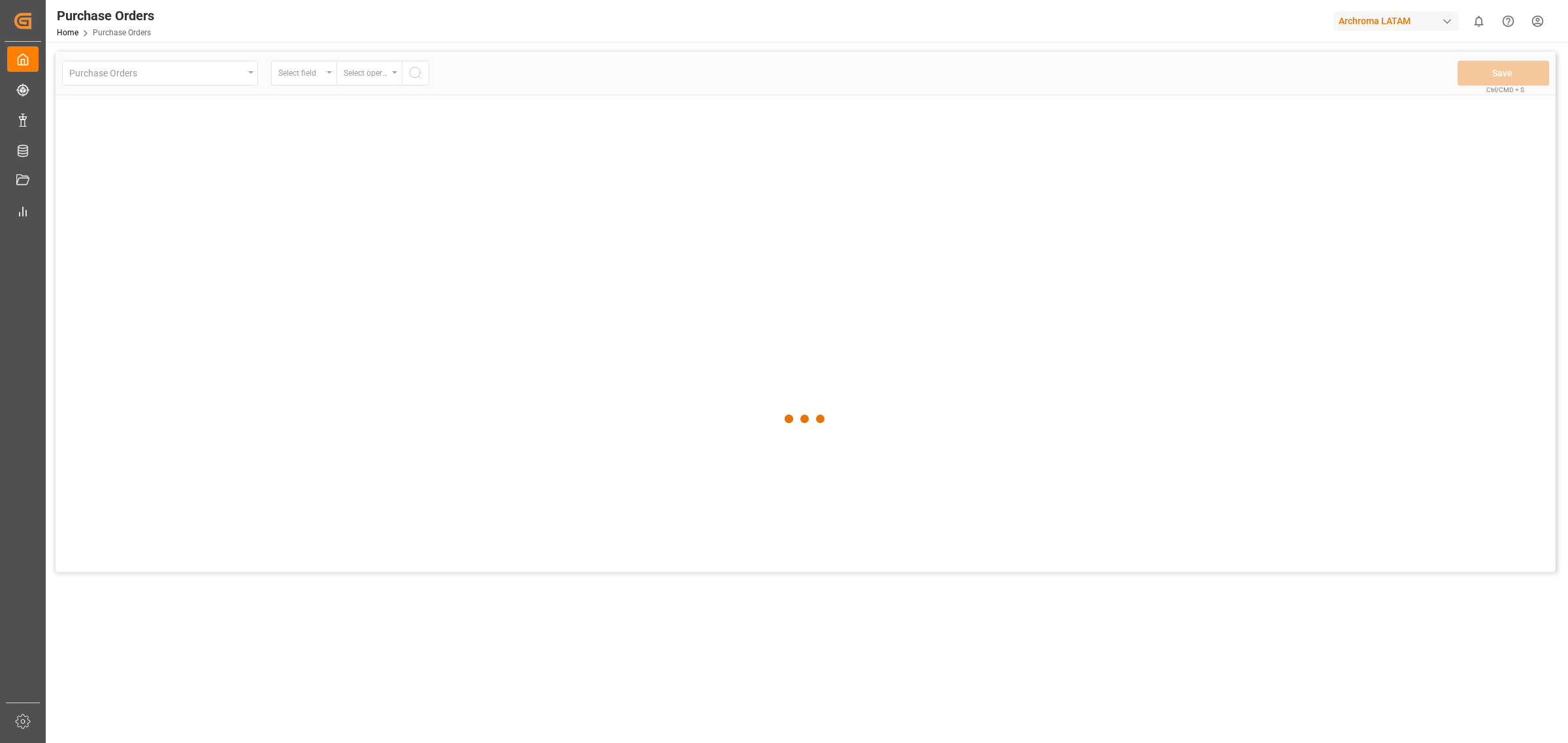
click at [250, 77] on div at bounding box center [805, 419] width 1500 height 736
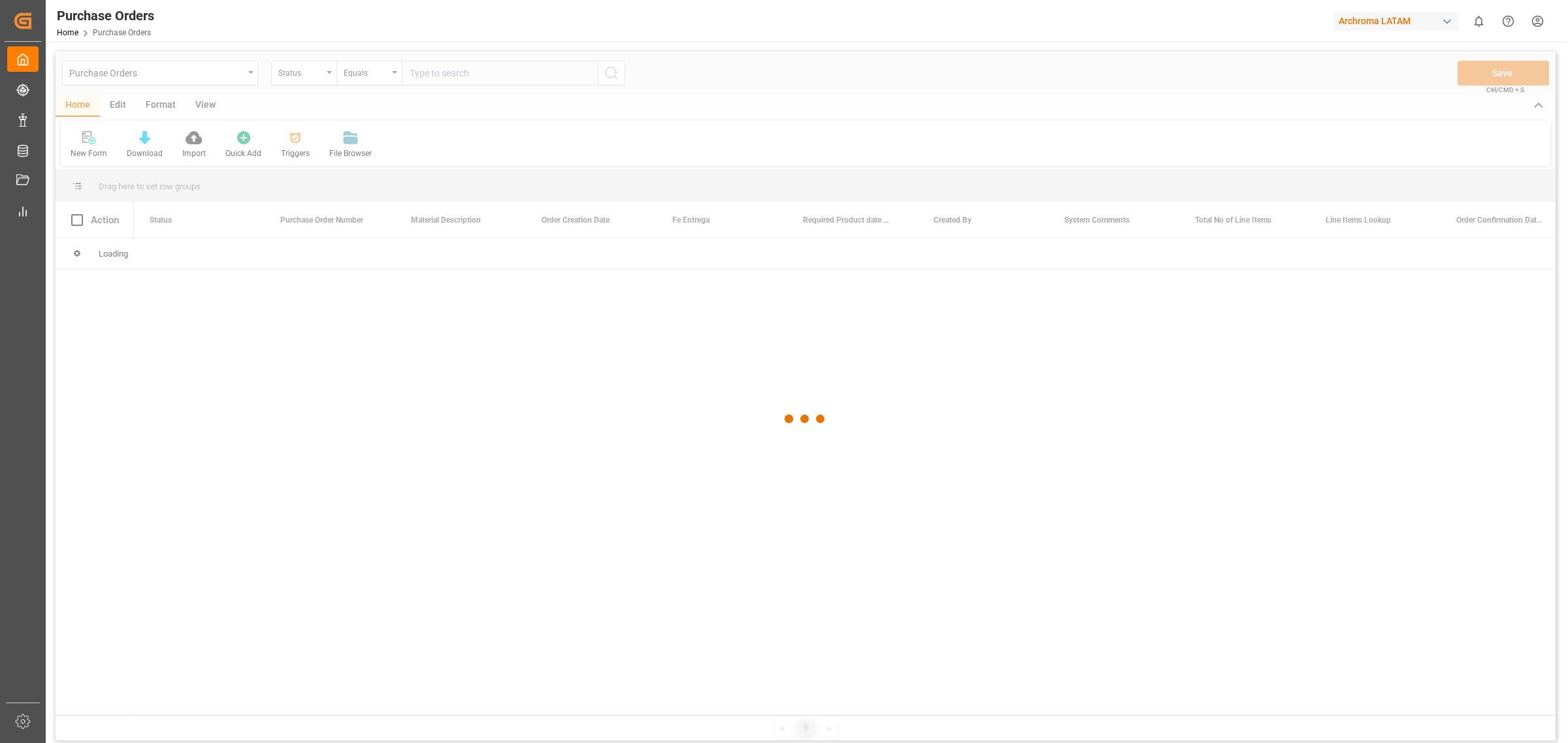
click at [250, 77] on div at bounding box center [805, 419] width 1500 height 736
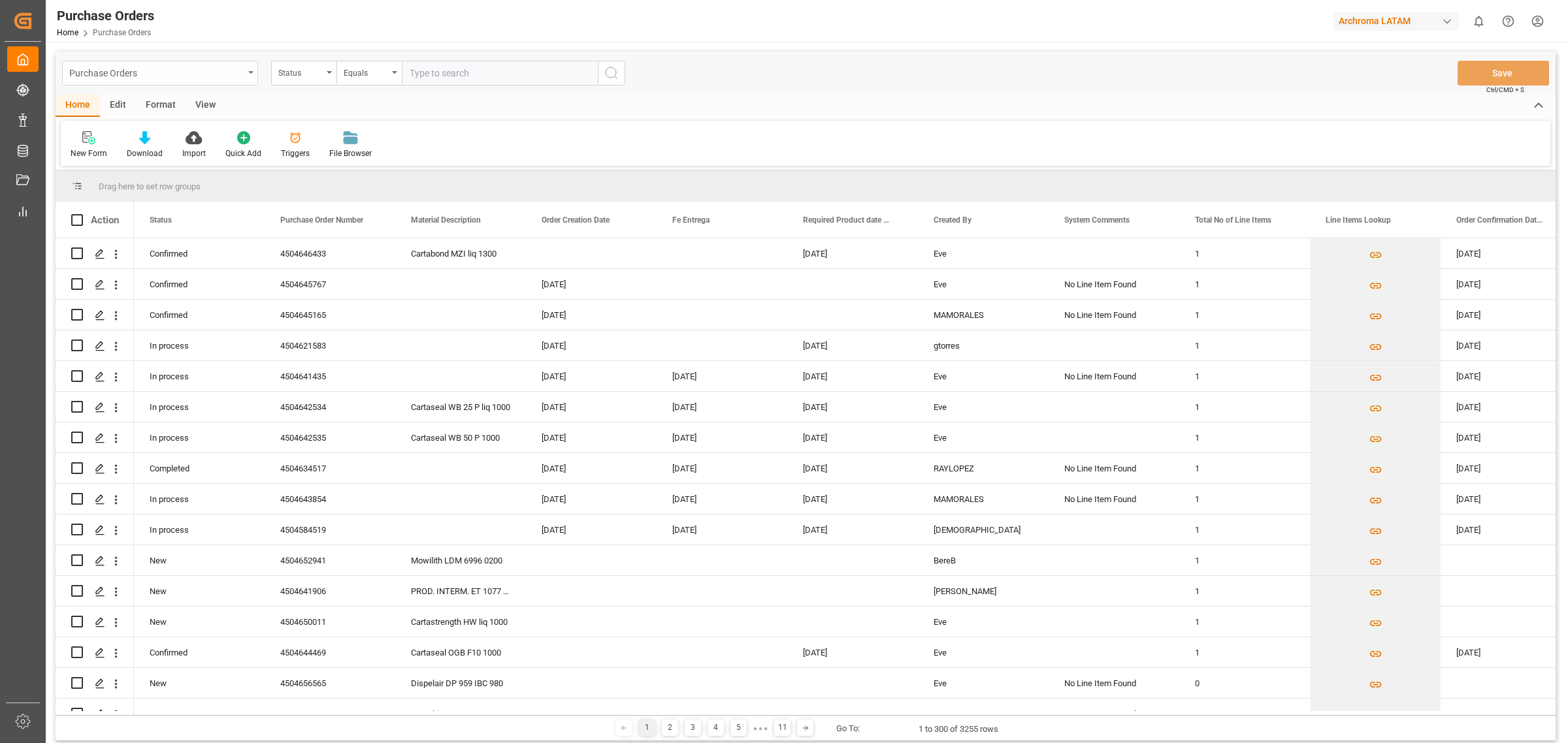
click at [249, 77] on div "Purchase Orders" at bounding box center [160, 73] width 196 height 25
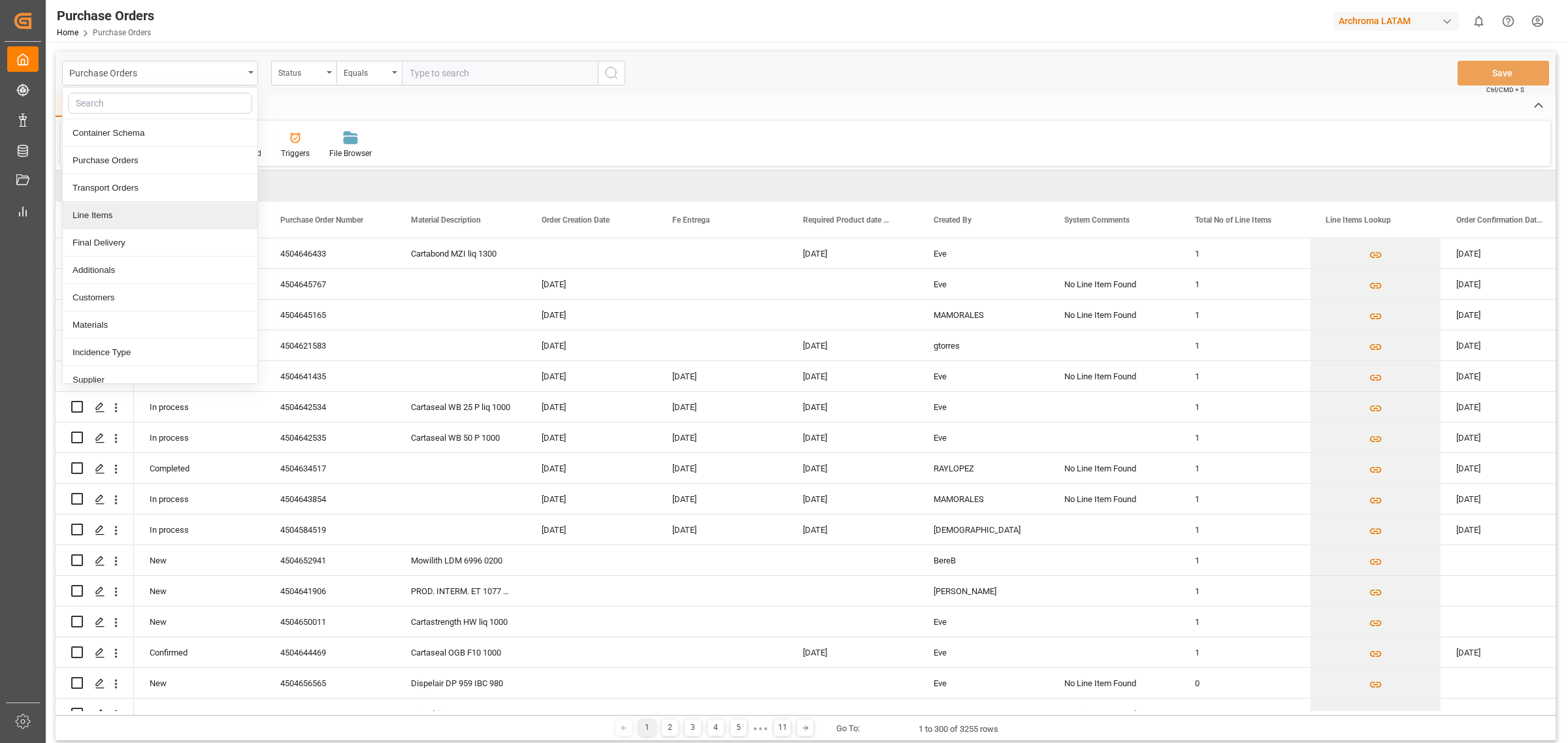
click at [146, 208] on div "Line Items" at bounding box center [160, 215] width 195 height 27
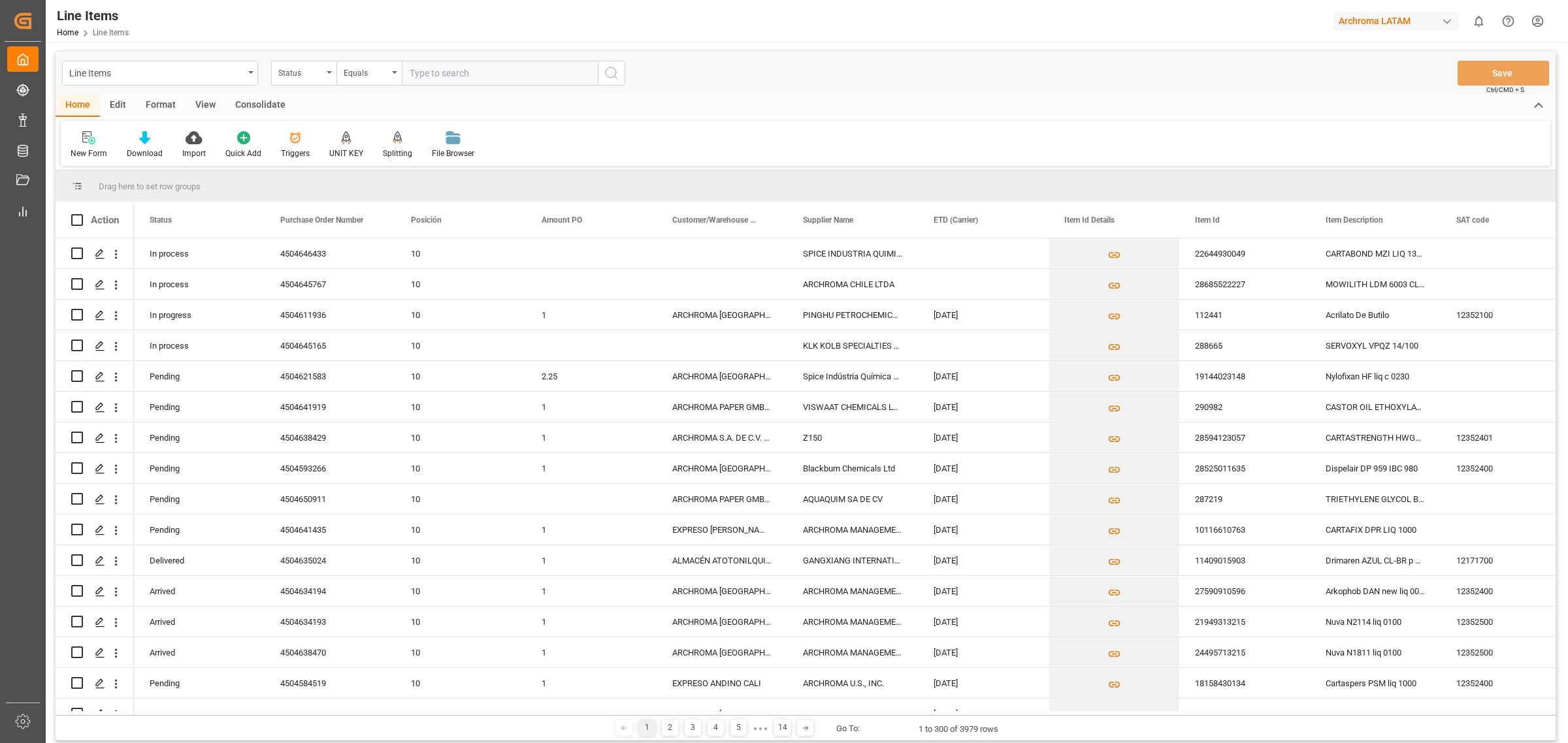
click at [296, 139] on icon at bounding box center [296, 138] width 13 height 13
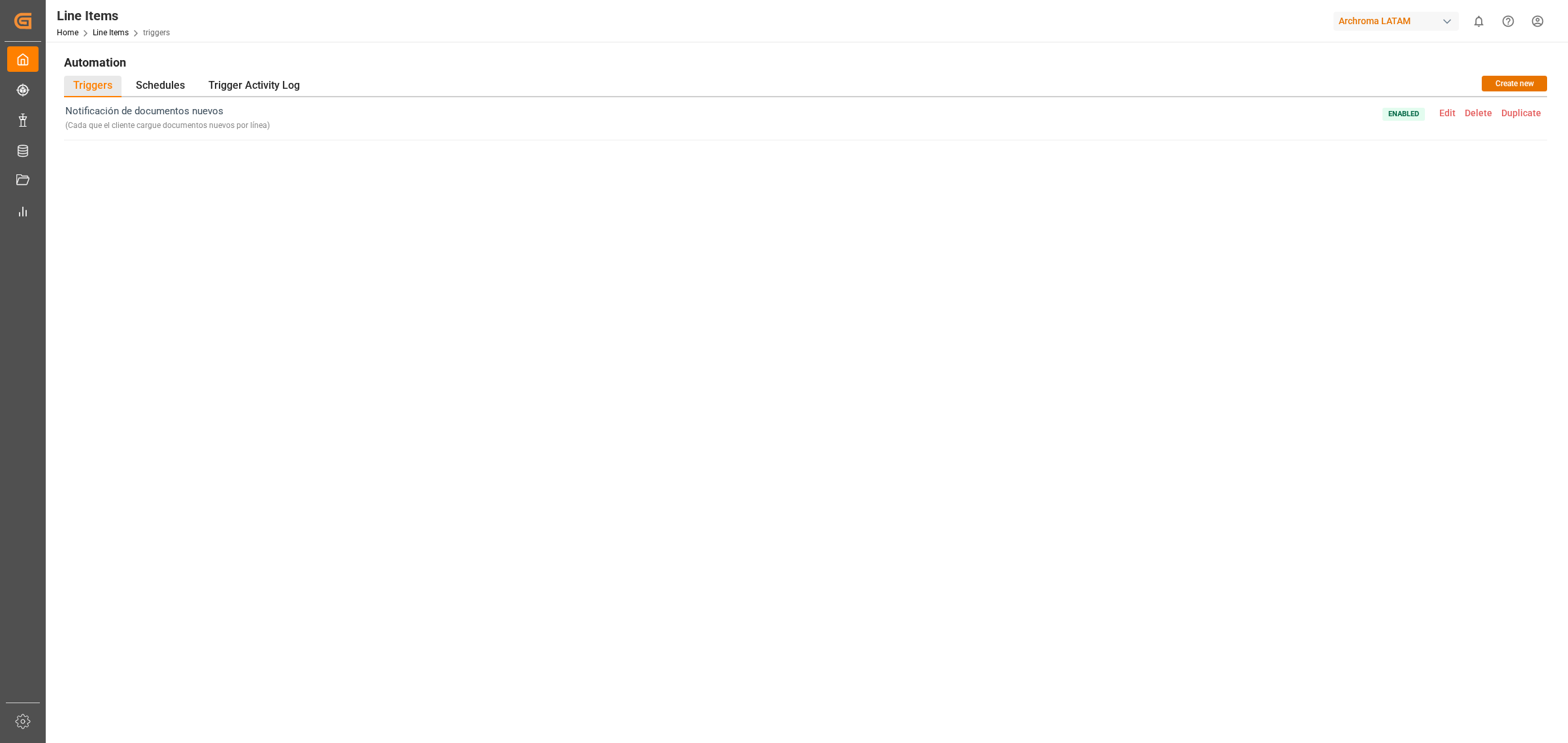
click at [1447, 109] on span "Edit" at bounding box center [1447, 113] width 25 height 11
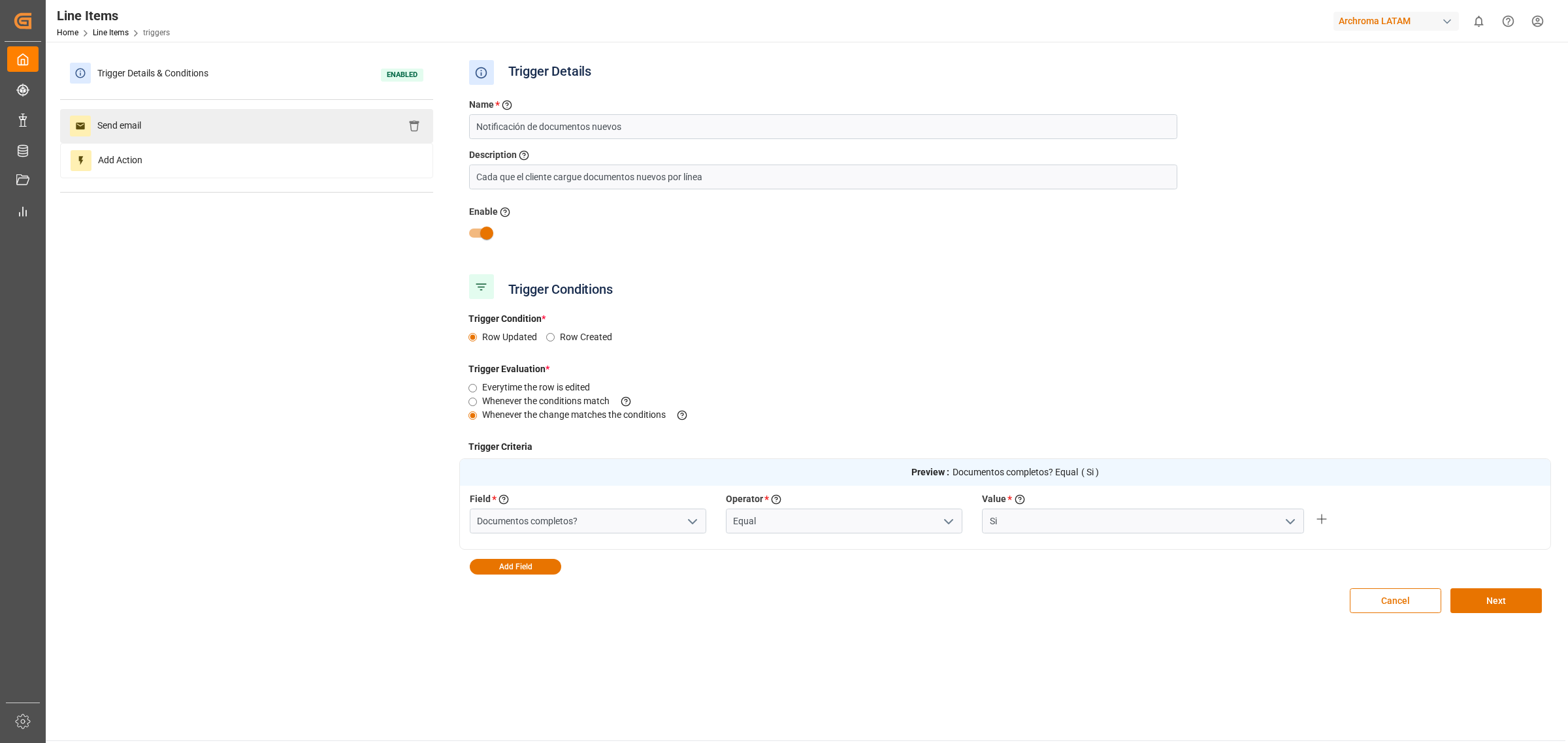
click at [286, 122] on div "Send email" at bounding box center [246, 126] width 373 height 34
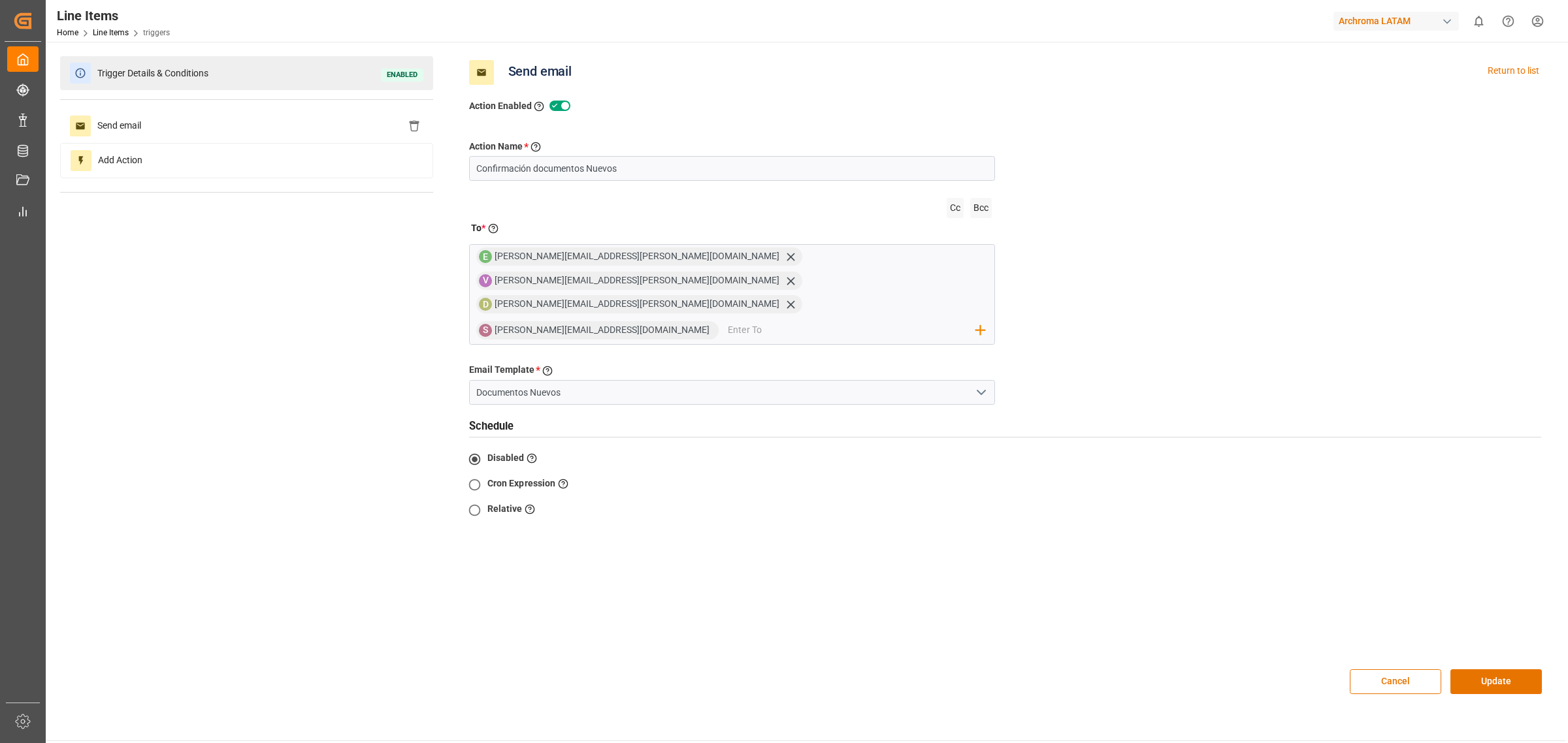
click at [272, 79] on div "Trigger Details & Conditions Enabled" at bounding box center [246, 73] width 373 height 34
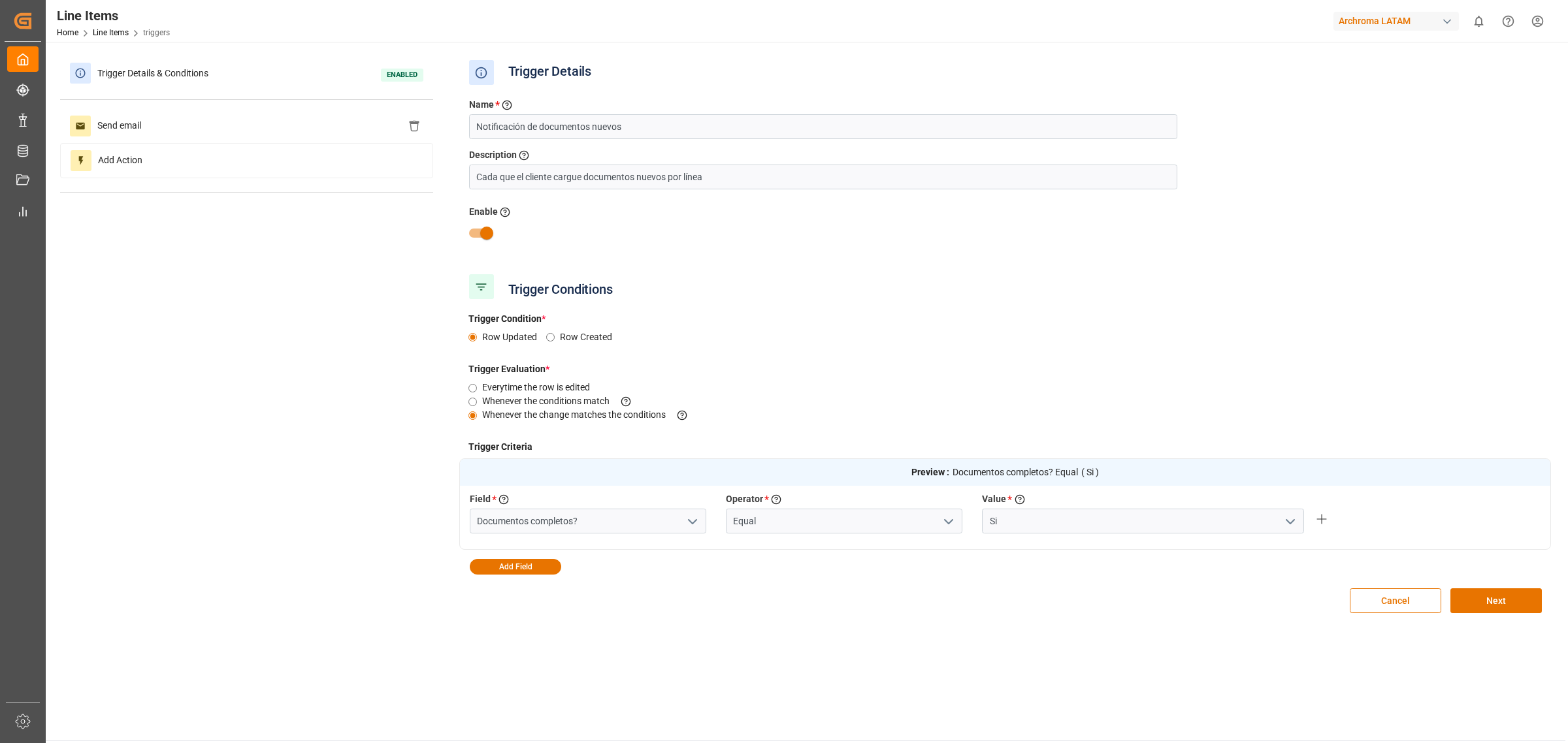
click at [247, 385] on div "Trigger Details & Conditions Enabled Send email Add Action Trigger Details Name…" at bounding box center [805, 341] width 1491 height 571
click at [955, 571] on div "Preview : Documentos completos? Equal ( Si ) Field * Select a field to create a…" at bounding box center [1006, 517] width 1092 height 117
click at [1387, 599] on button "Cancel" at bounding box center [1395, 601] width 91 height 25
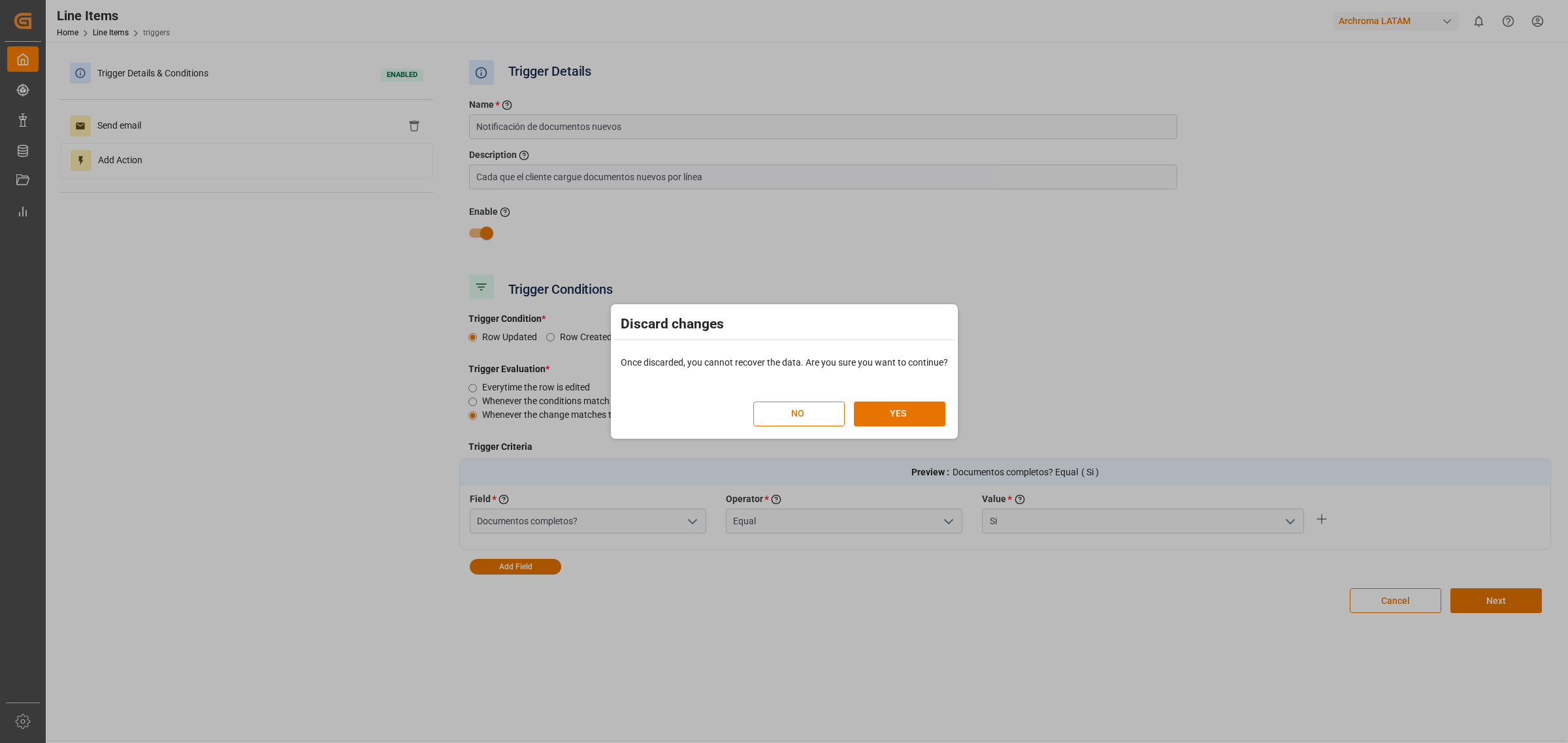
click at [879, 429] on div "NO YES" at bounding box center [784, 407] width 340 height 57
click at [901, 418] on button "YES" at bounding box center [899, 413] width 91 height 25
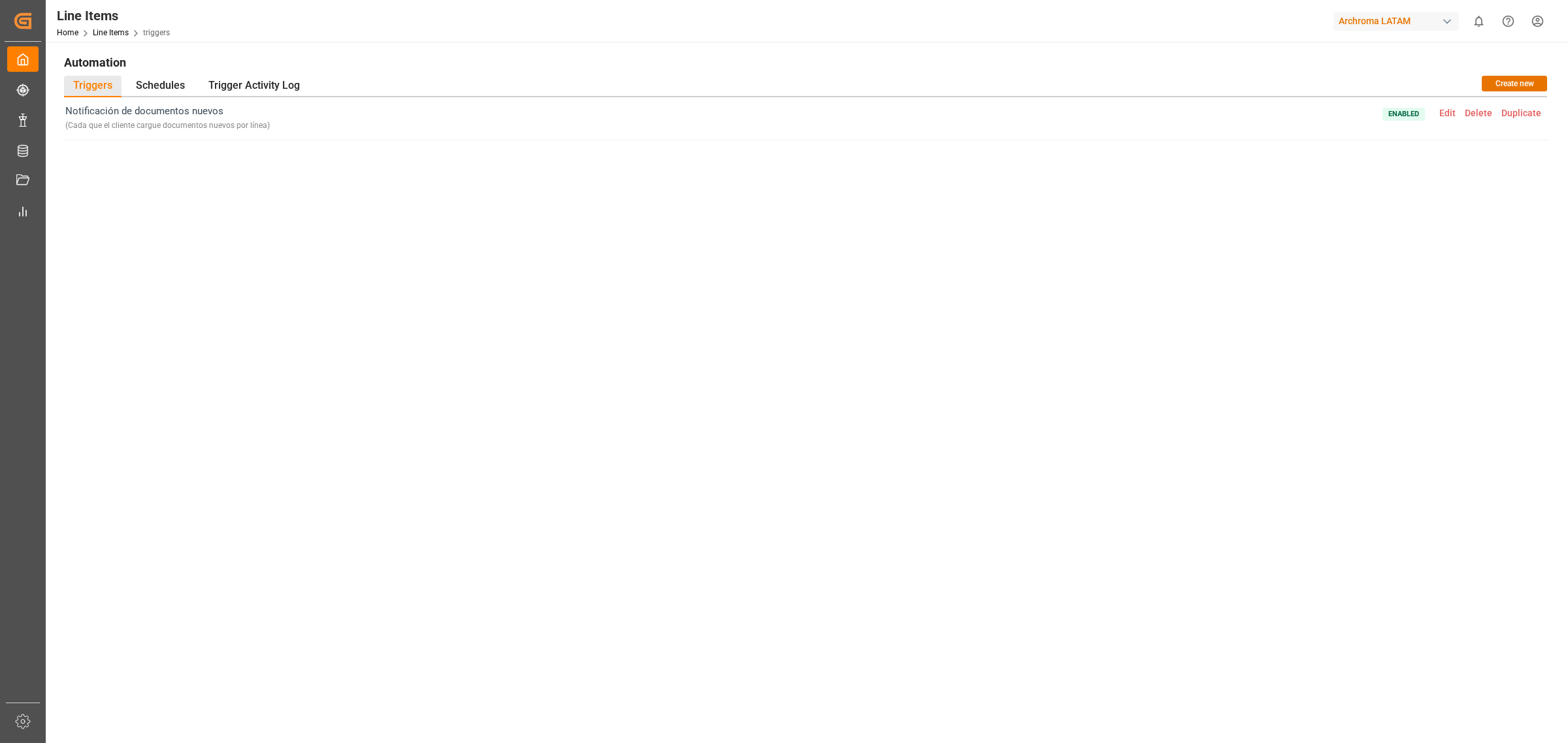
click at [488, 268] on div "Notificación de documentos nuevos ( Cada que el cliente cargue documentos nuevo…" at bounding box center [805, 353] width 1483 height 511
click at [1449, 116] on span "Edit" at bounding box center [1447, 113] width 25 height 11
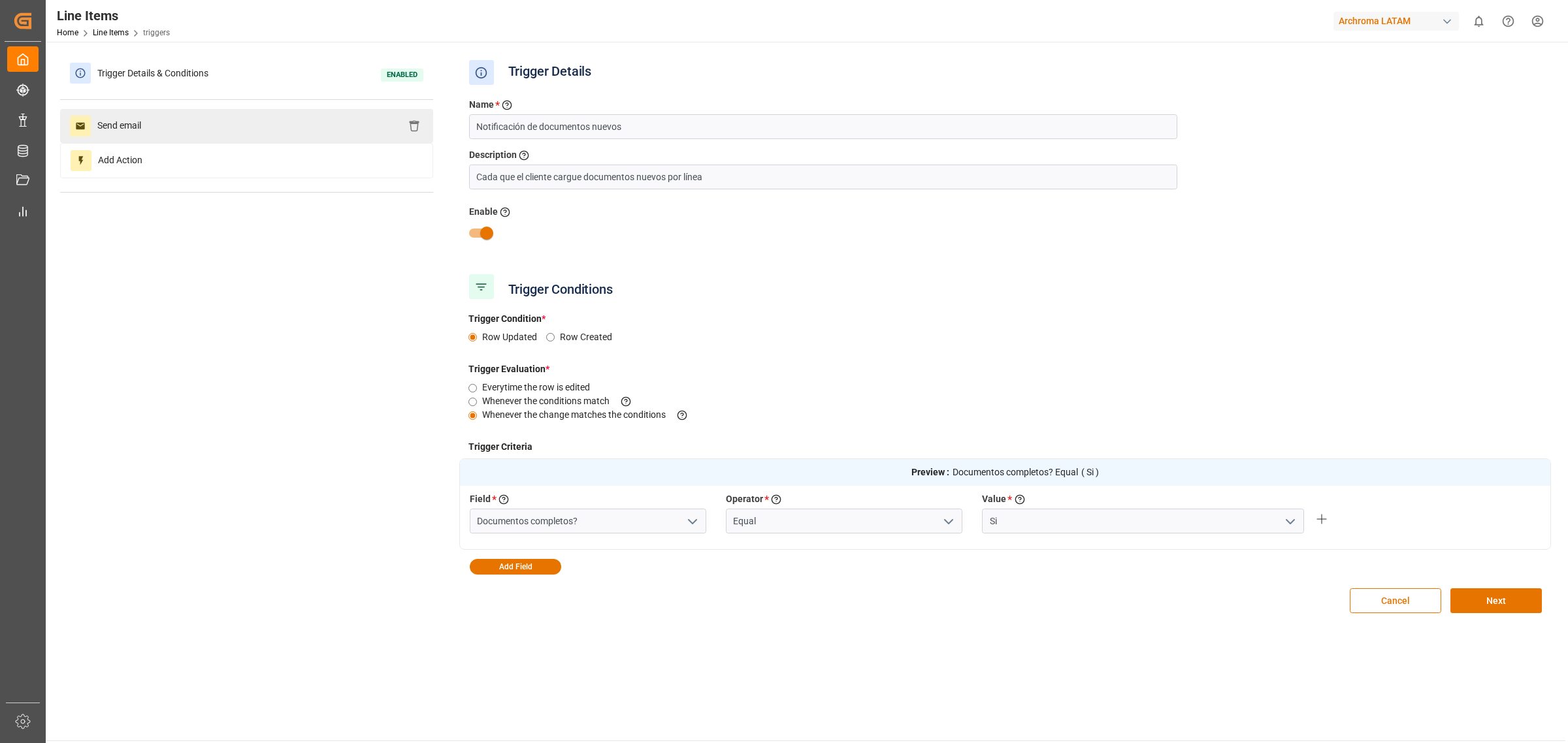
click at [328, 128] on div "Send email" at bounding box center [246, 126] width 373 height 34
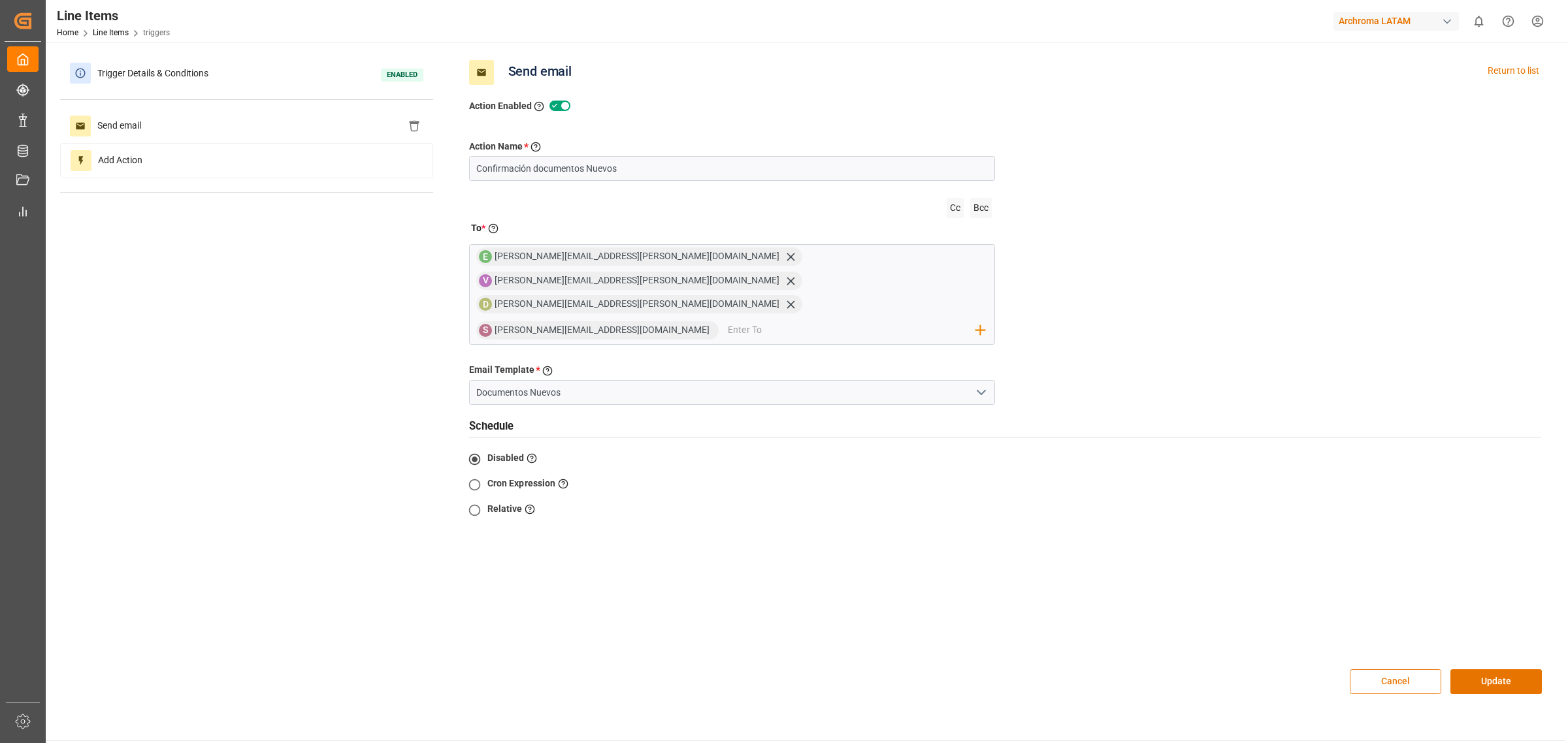
click at [1360, 670] on button "Cancel" at bounding box center [1395, 682] width 91 height 25
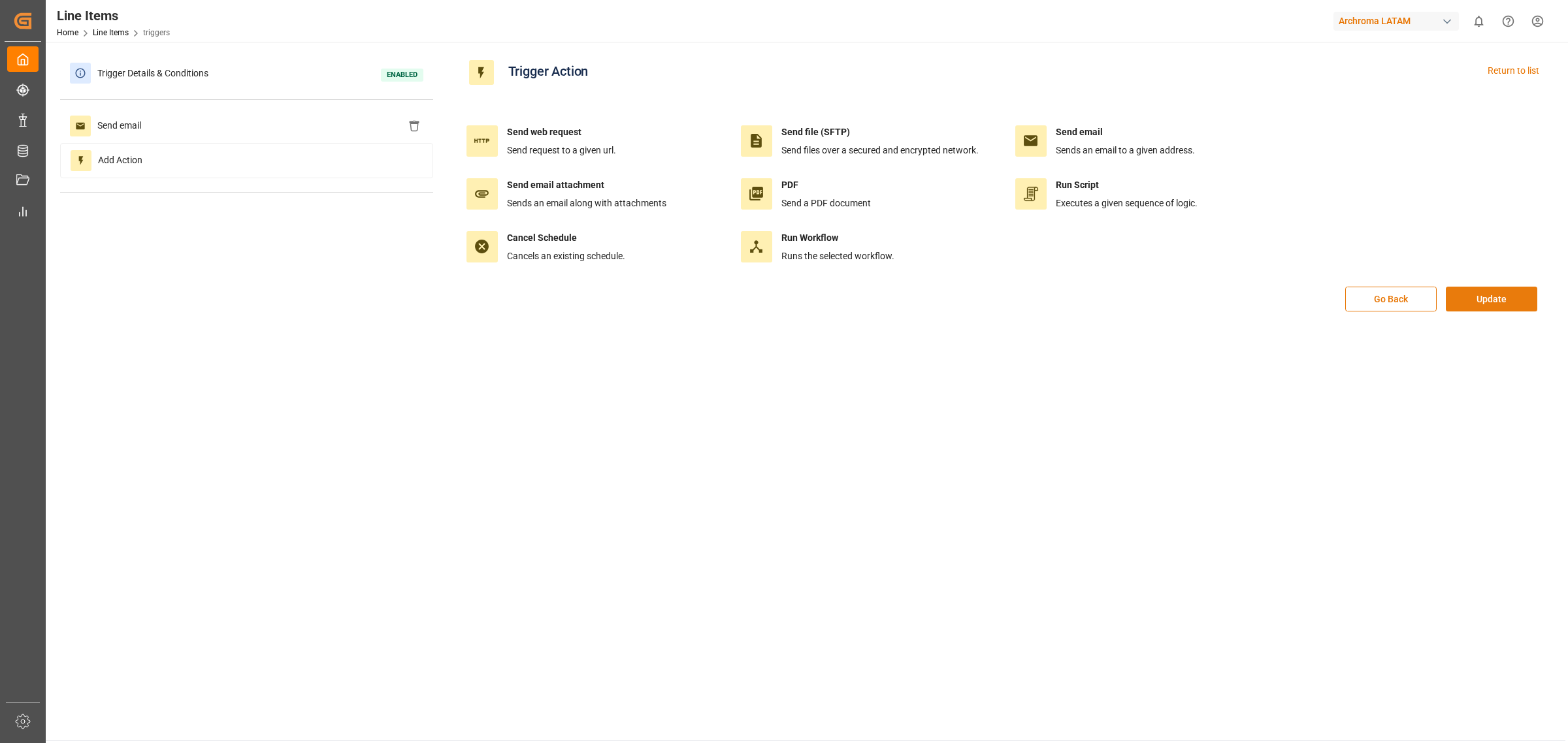
click at [1475, 301] on button "Update" at bounding box center [1491, 299] width 91 height 25
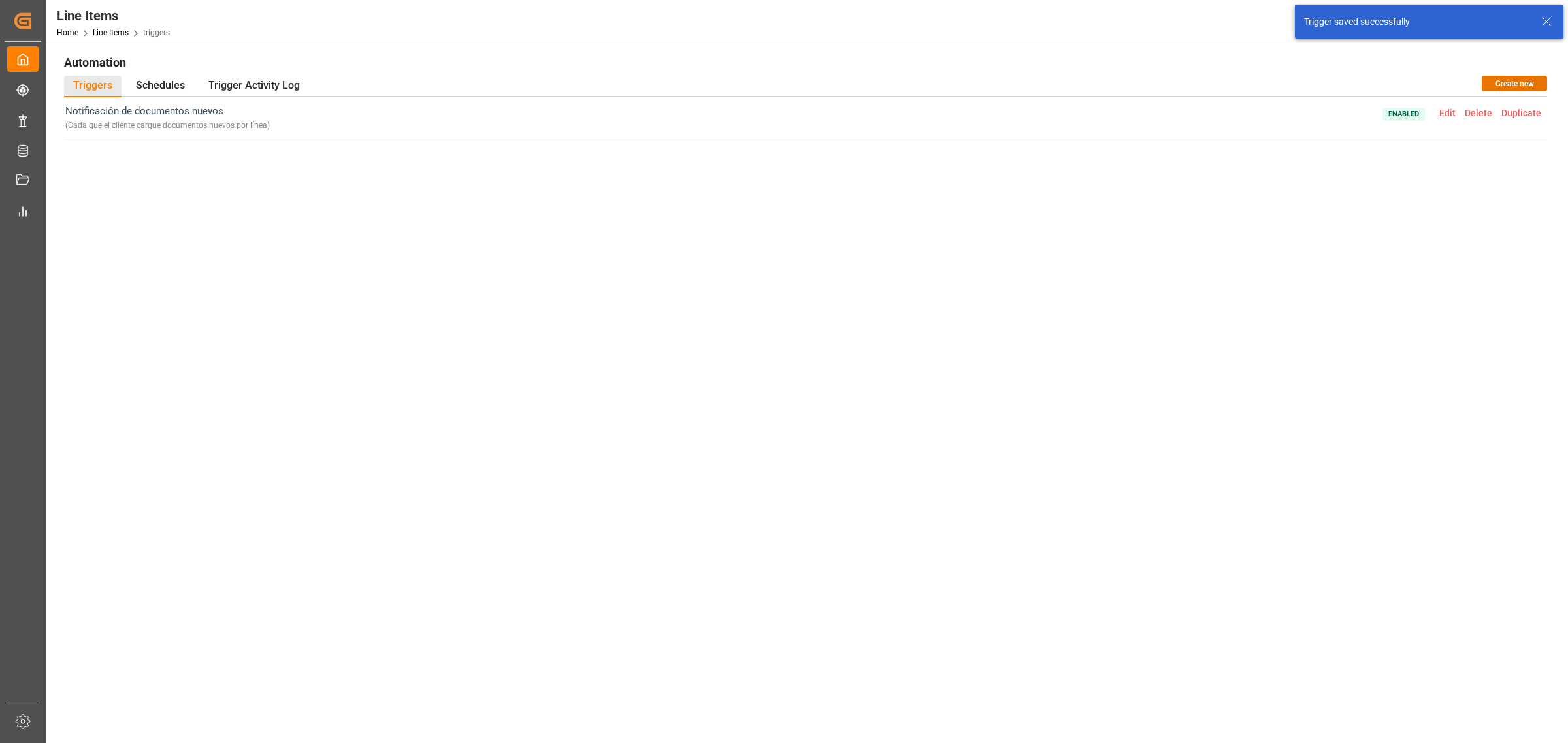
click at [1306, 259] on div "Notificación de documentos nuevos ( Cada que el cliente cargue documentos nuevo…" at bounding box center [805, 353] width 1483 height 511
click at [1447, 112] on span "Edit" at bounding box center [1447, 113] width 25 height 11
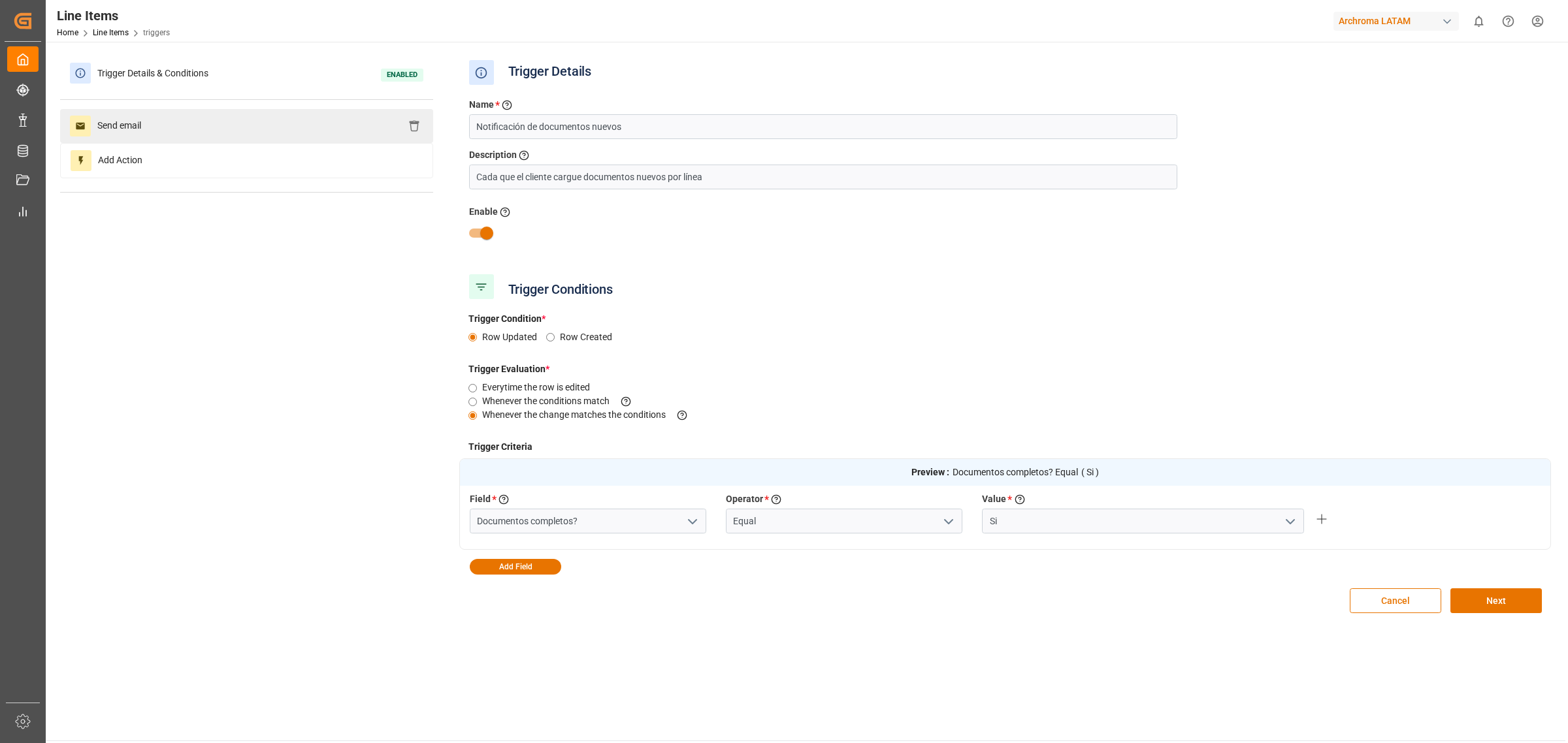
click at [290, 140] on div "Send email" at bounding box center [246, 126] width 373 height 34
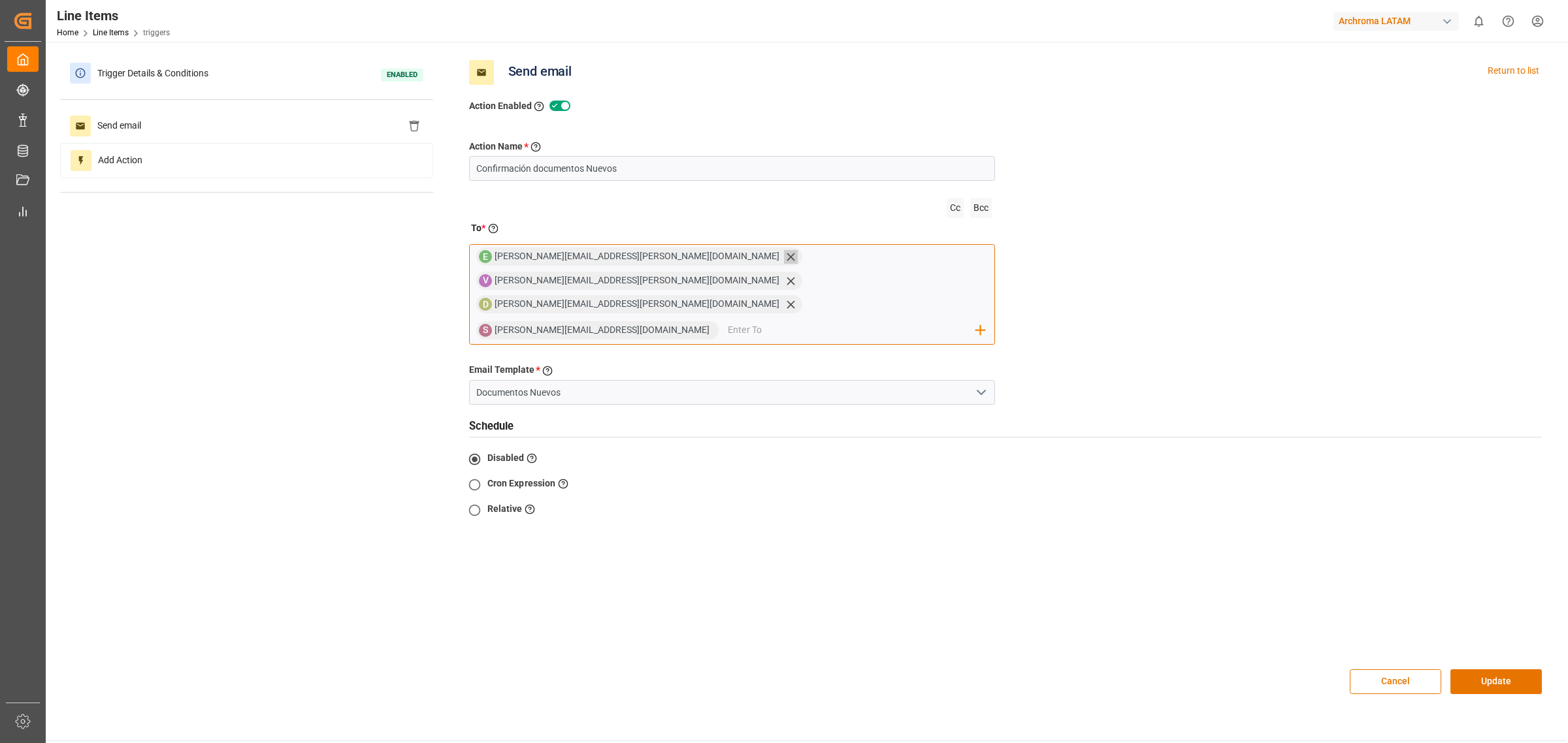
click at [784, 252] on icon at bounding box center [791, 257] width 14 height 14
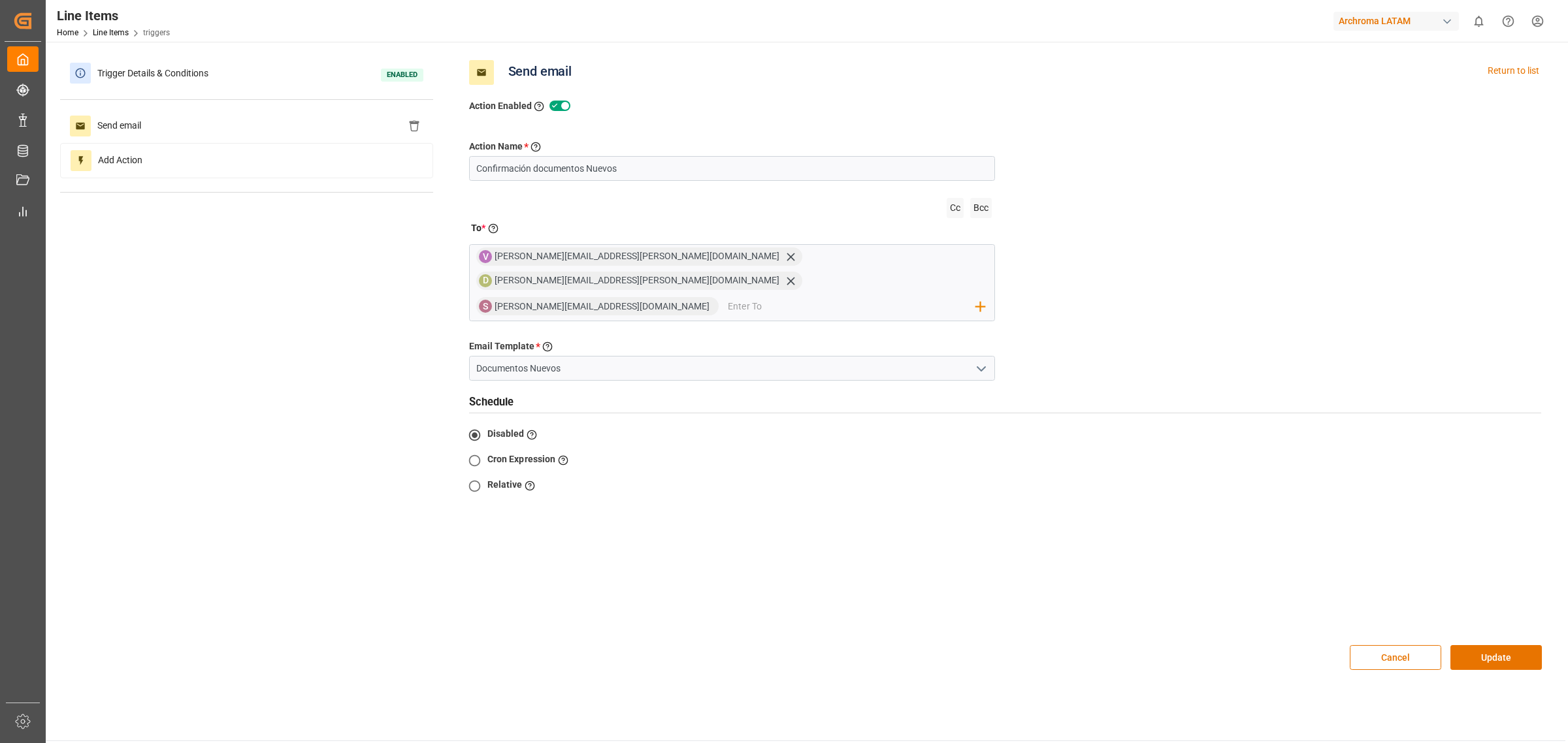
drag, startPoint x: 1482, startPoint y: 627, endPoint x: 1484, endPoint y: 614, distance: 13.2
click at [1482, 645] on button "Update" at bounding box center [1496, 657] width 91 height 25
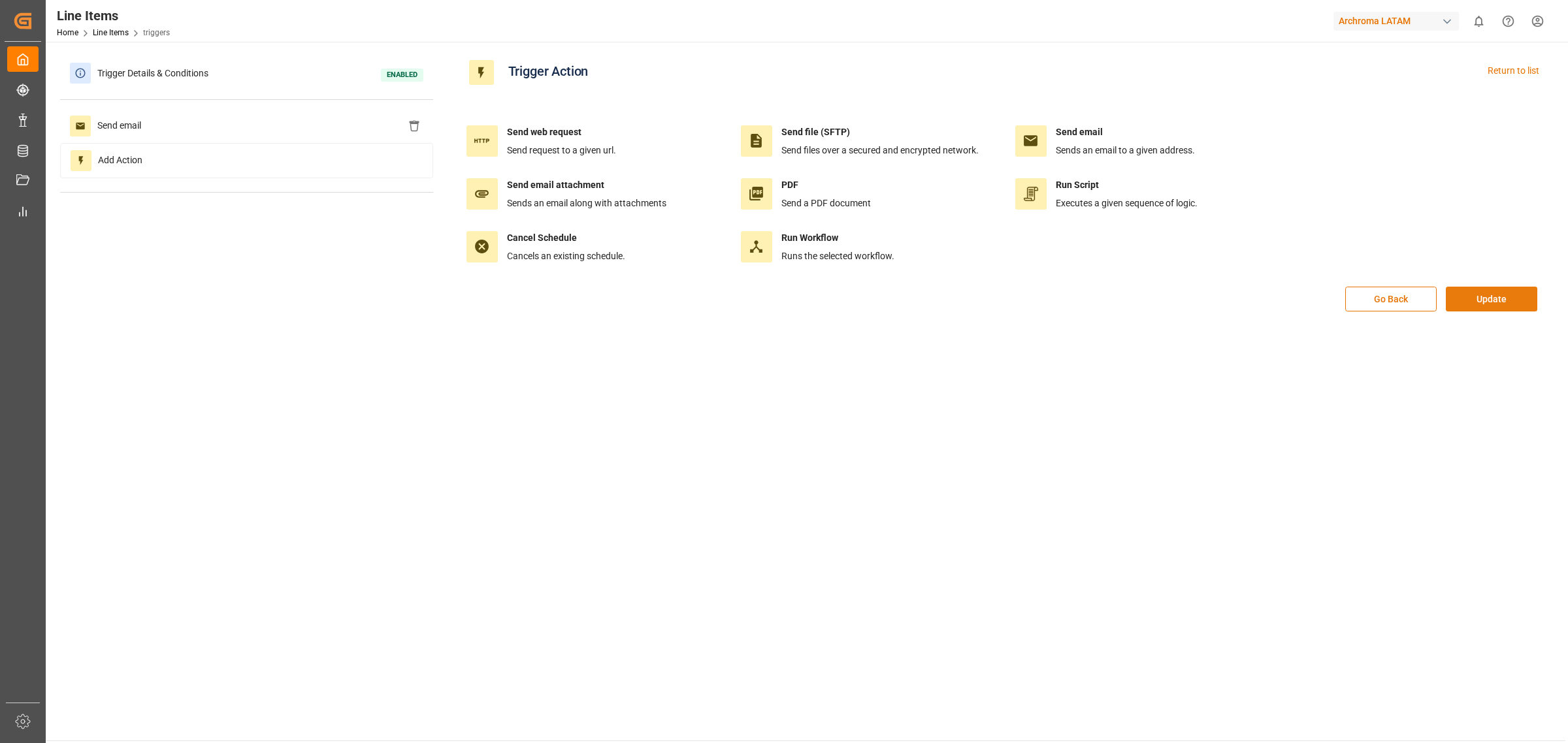
click at [1465, 292] on button "Update" at bounding box center [1491, 299] width 91 height 25
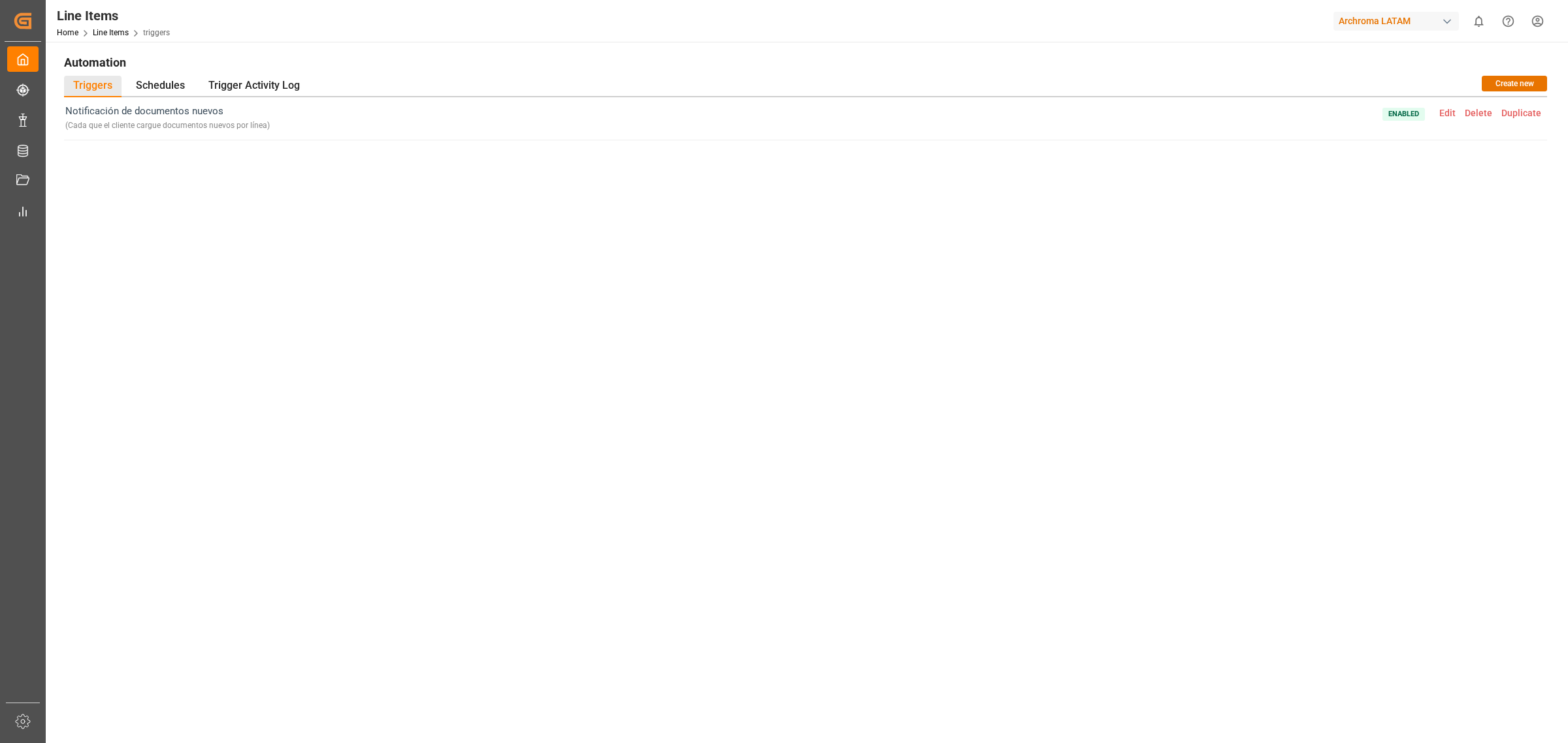
click at [1021, 461] on div "Notificación de documentos nuevos ( Cada que el cliente cargue documentos nuevo…" at bounding box center [805, 353] width 1483 height 511
click at [108, 34] on link "Line Items" at bounding box center [111, 33] width 36 height 9
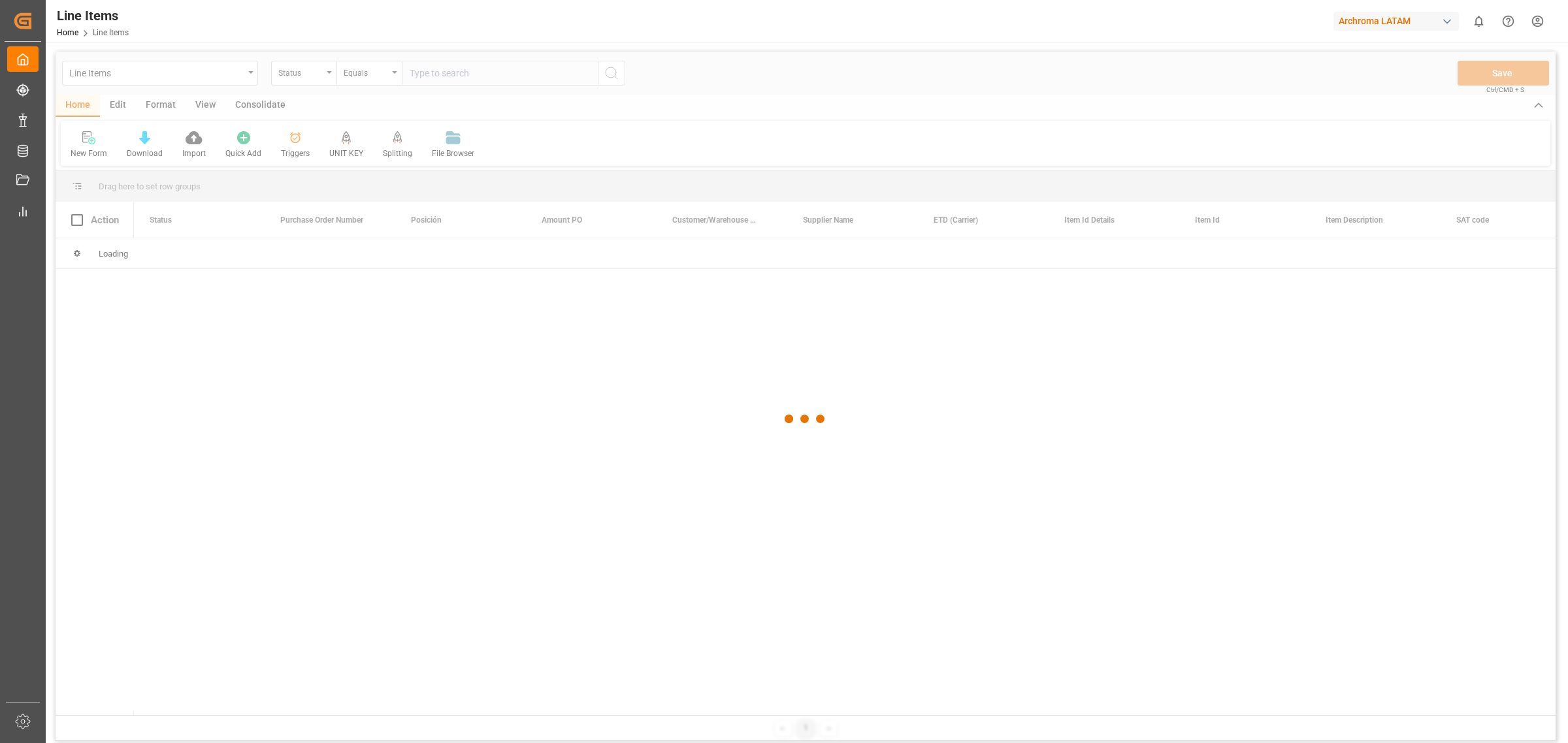
click at [291, 33] on div "Line Items Home Line Items Archroma LATAM 0 Notifications Only show unread All …" at bounding box center [802, 21] width 1531 height 42
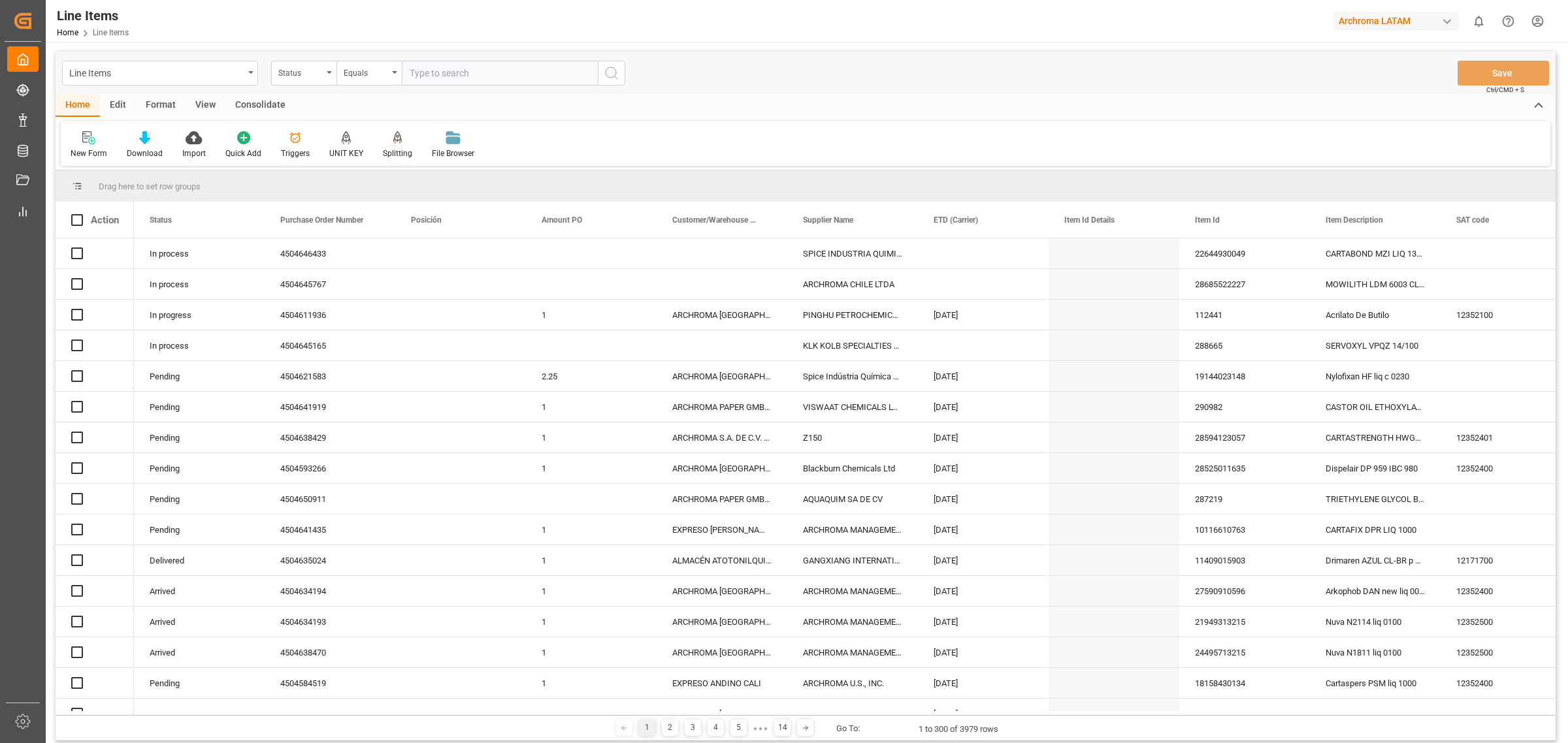
click at [440, 19] on div "Line Items Home Line Items Archroma LATAM 0 Notifications Only show unread All …" at bounding box center [802, 21] width 1531 height 42
click at [671, 137] on div "New Form Download Import Quick Add Triggers UNIT KEY Splitting Split by quantit…" at bounding box center [805, 143] width 1490 height 45
click at [233, 73] on div "Line Items" at bounding box center [157, 72] width 175 height 17
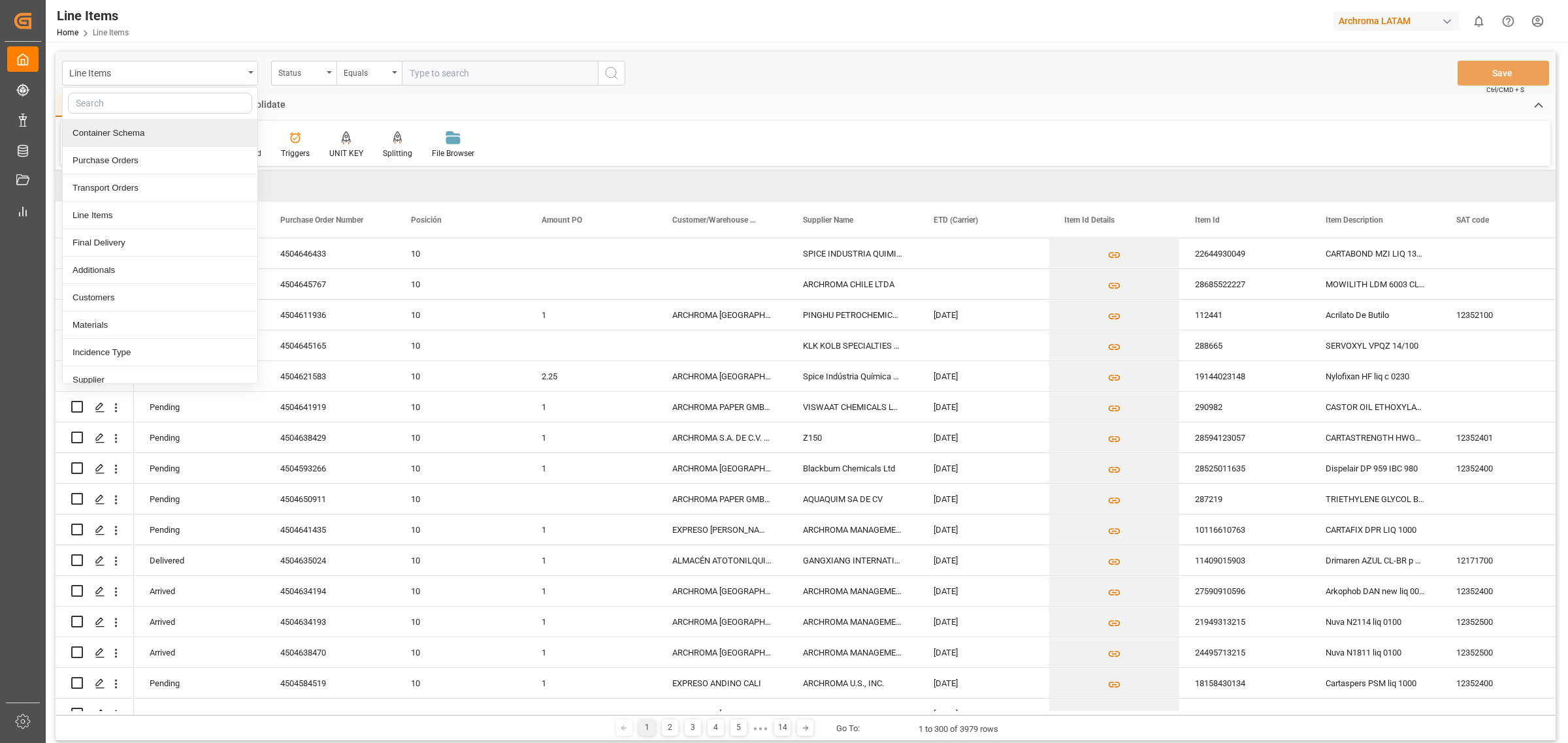
click at [147, 126] on div "Container Schema" at bounding box center [160, 133] width 195 height 27
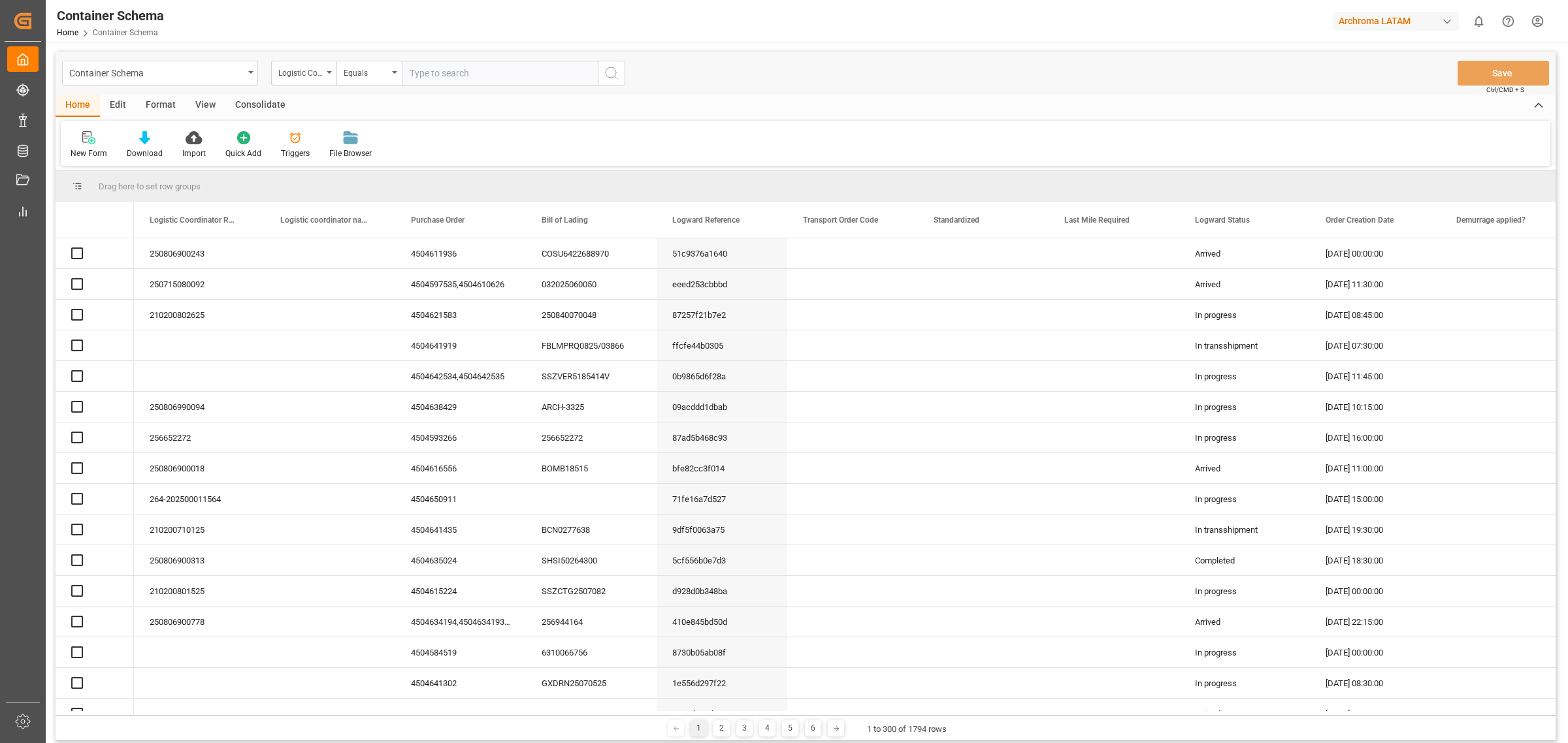
click at [125, 107] on div "Edit" at bounding box center [118, 105] width 36 height 22
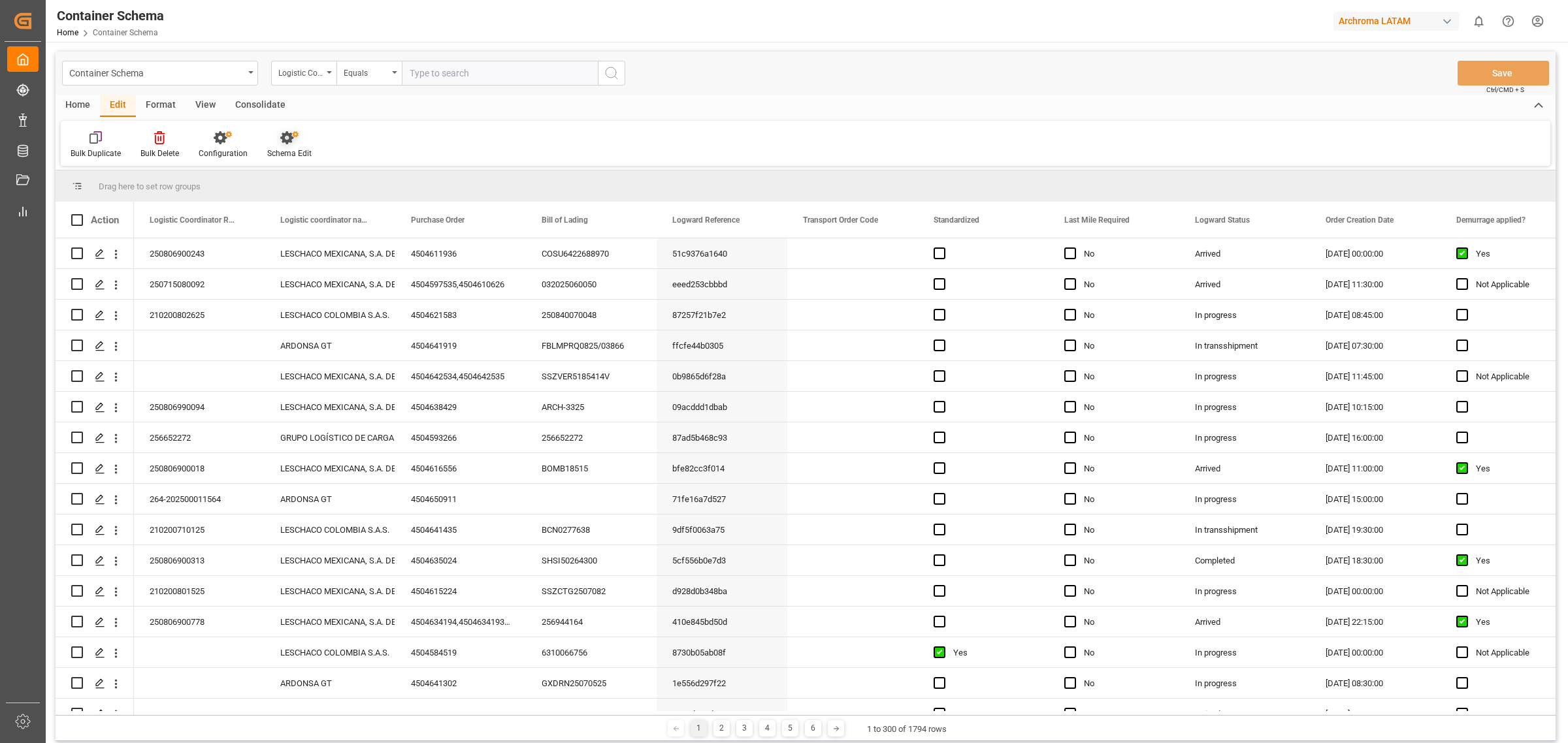
click at [298, 146] on div "Schema Edit" at bounding box center [290, 144] width 64 height 29
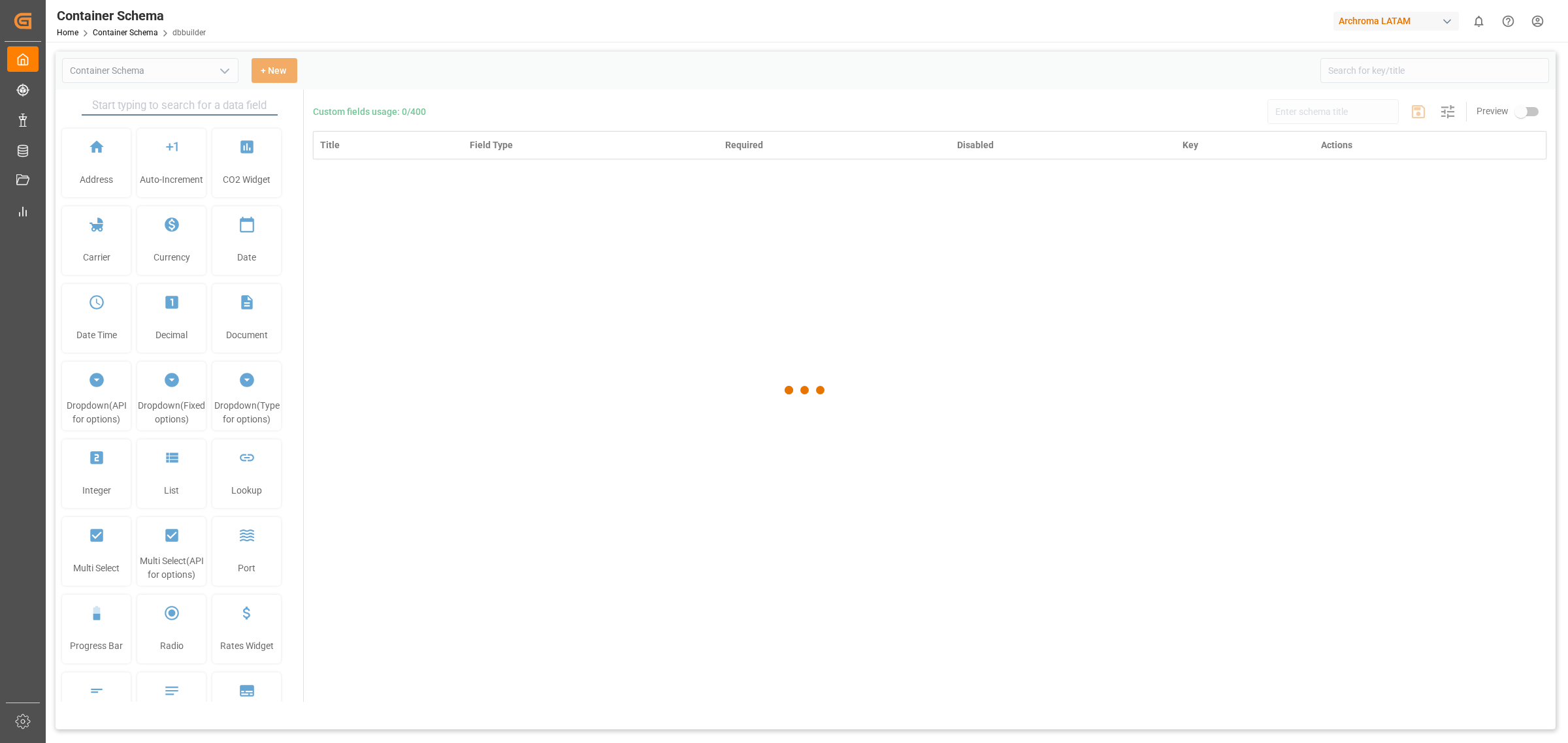
type input "Container Schema"
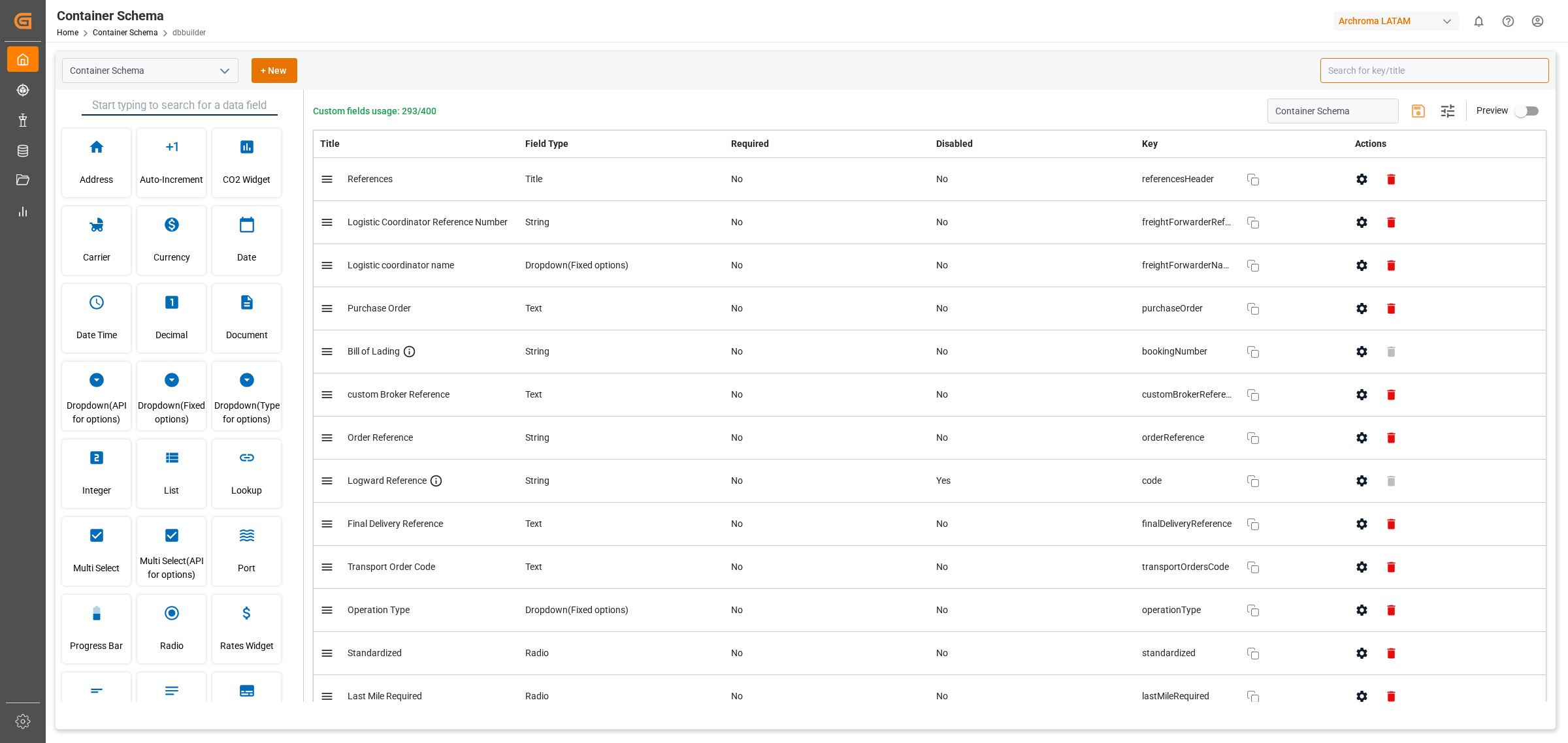
click at [1444, 61] on input at bounding box center [1435, 70] width 228 height 25
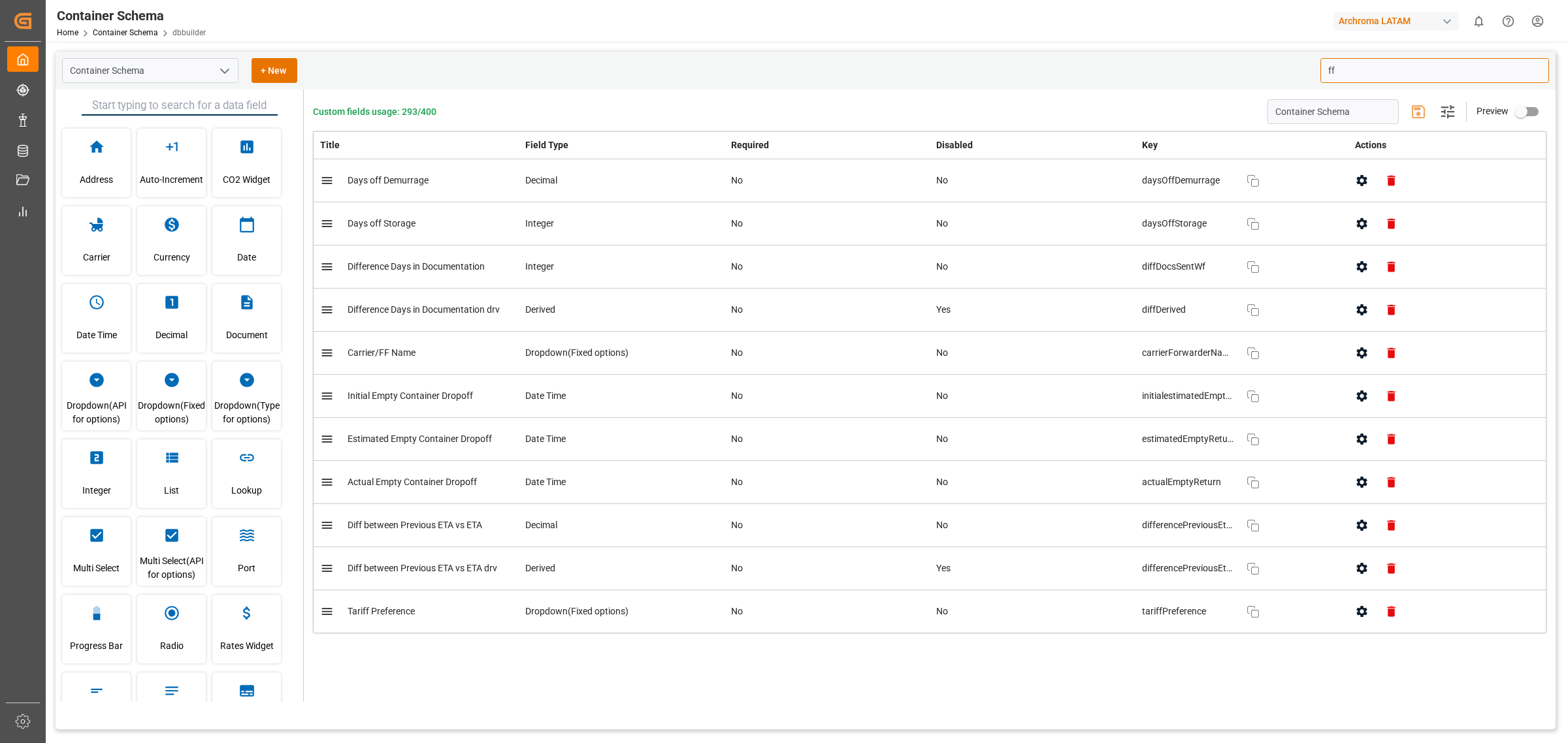
click at [1356, 354] on icon "button" at bounding box center [1362, 353] width 14 height 14
type input "ff"
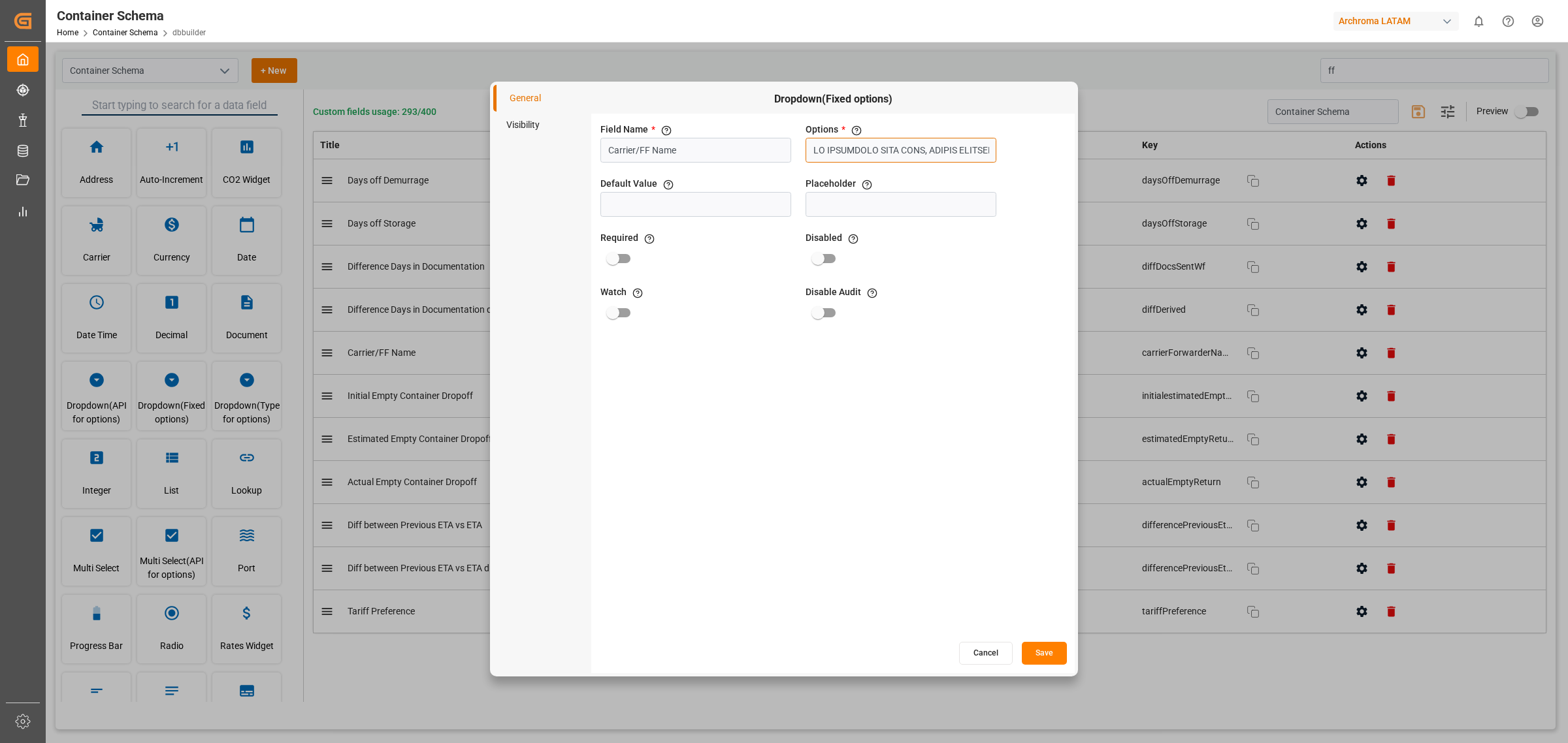
click at [949, 145] on input "text" at bounding box center [901, 150] width 191 height 25
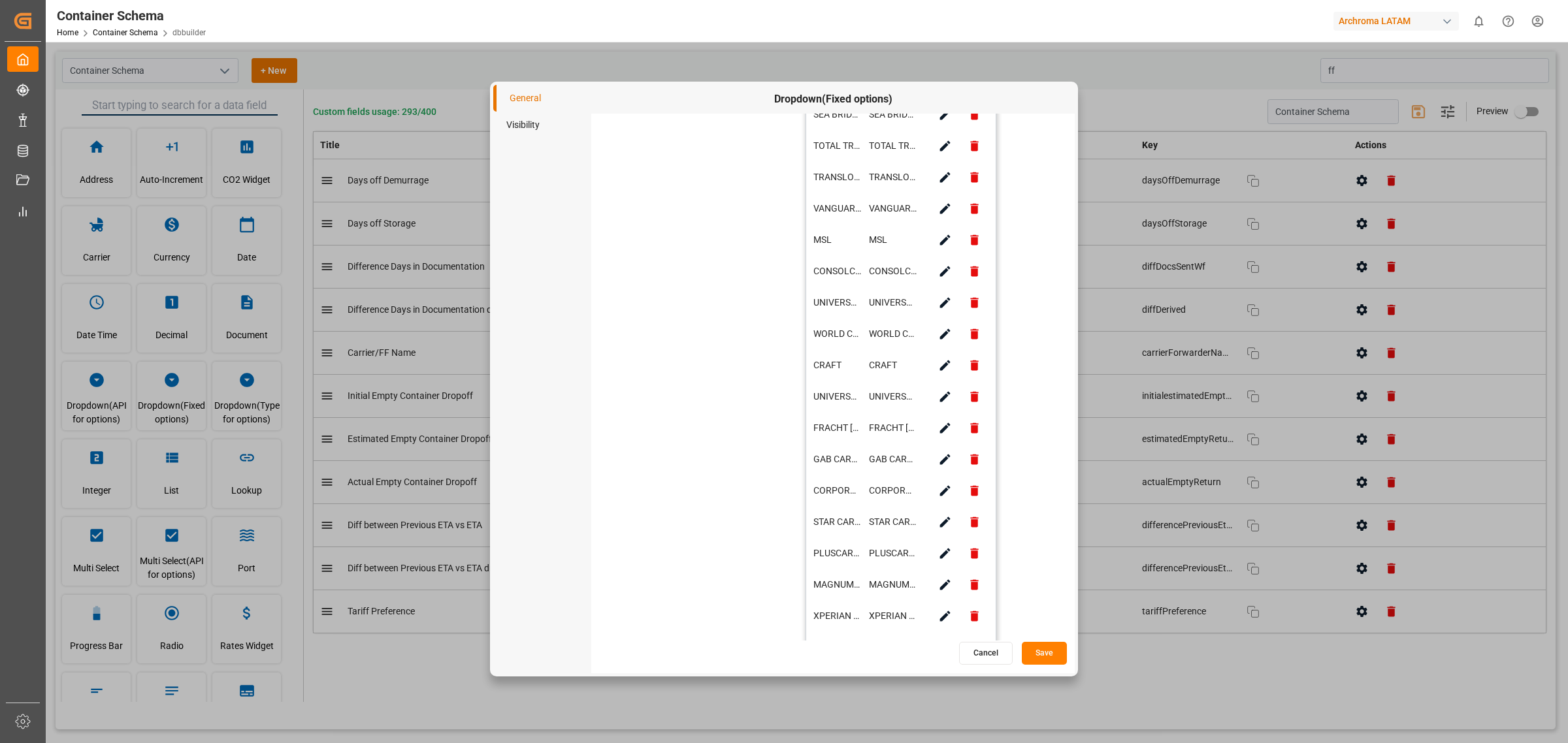
scroll to position [951, 0]
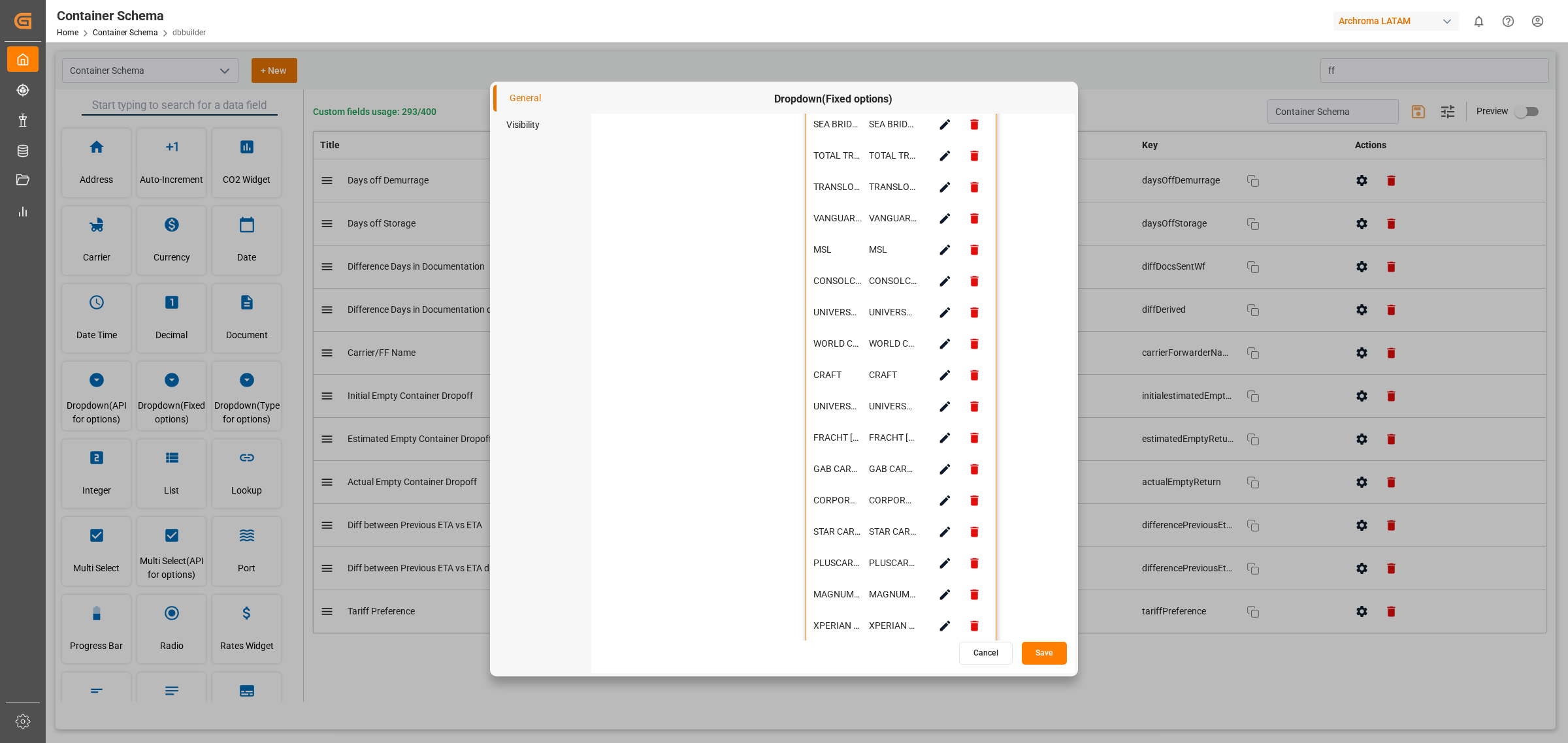
click at [937, 527] on button "button" at bounding box center [945, 532] width 29 height 29
type input "STAR CARGO SERVICE, SOCIEDAD ANONIMA."
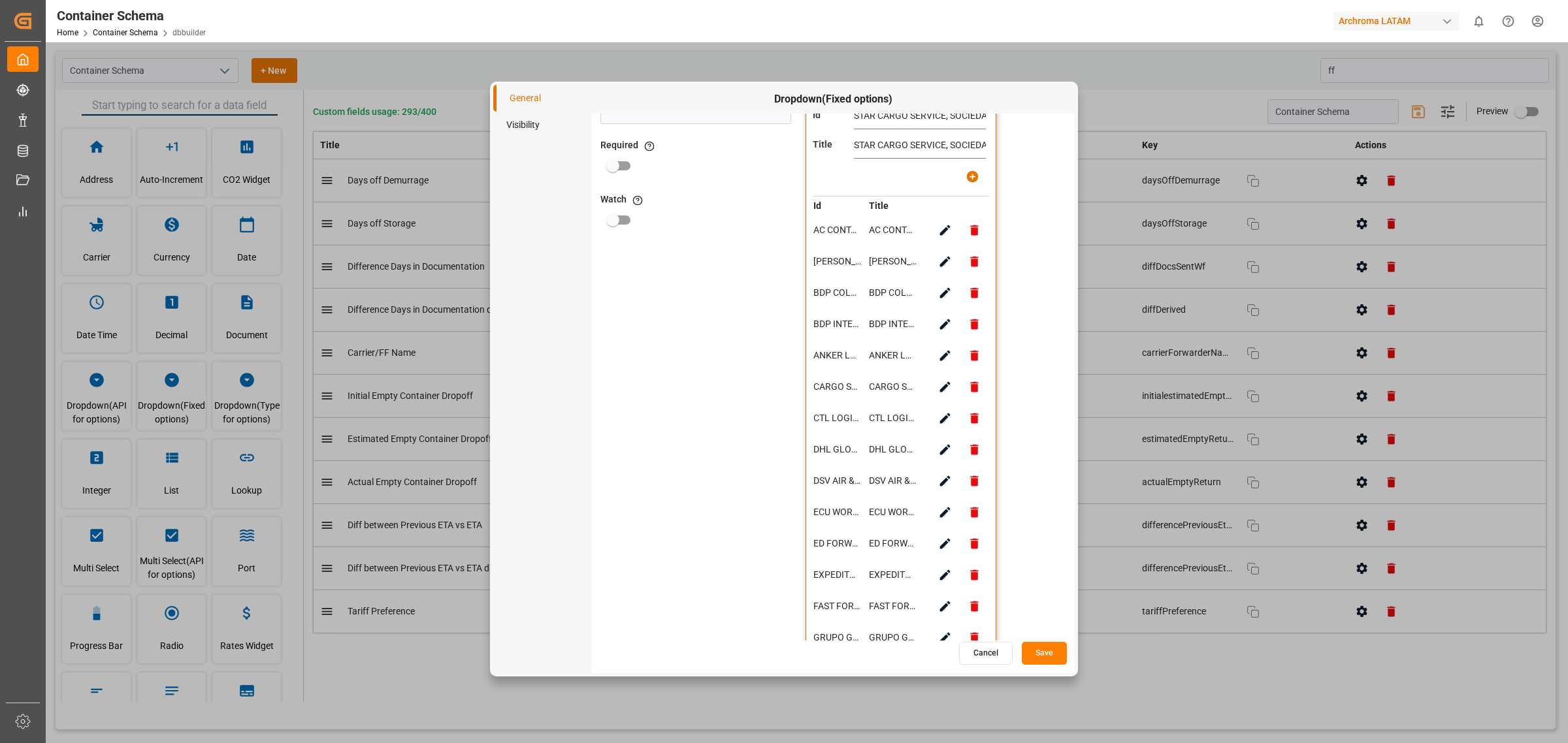
scroll to position [0, 0]
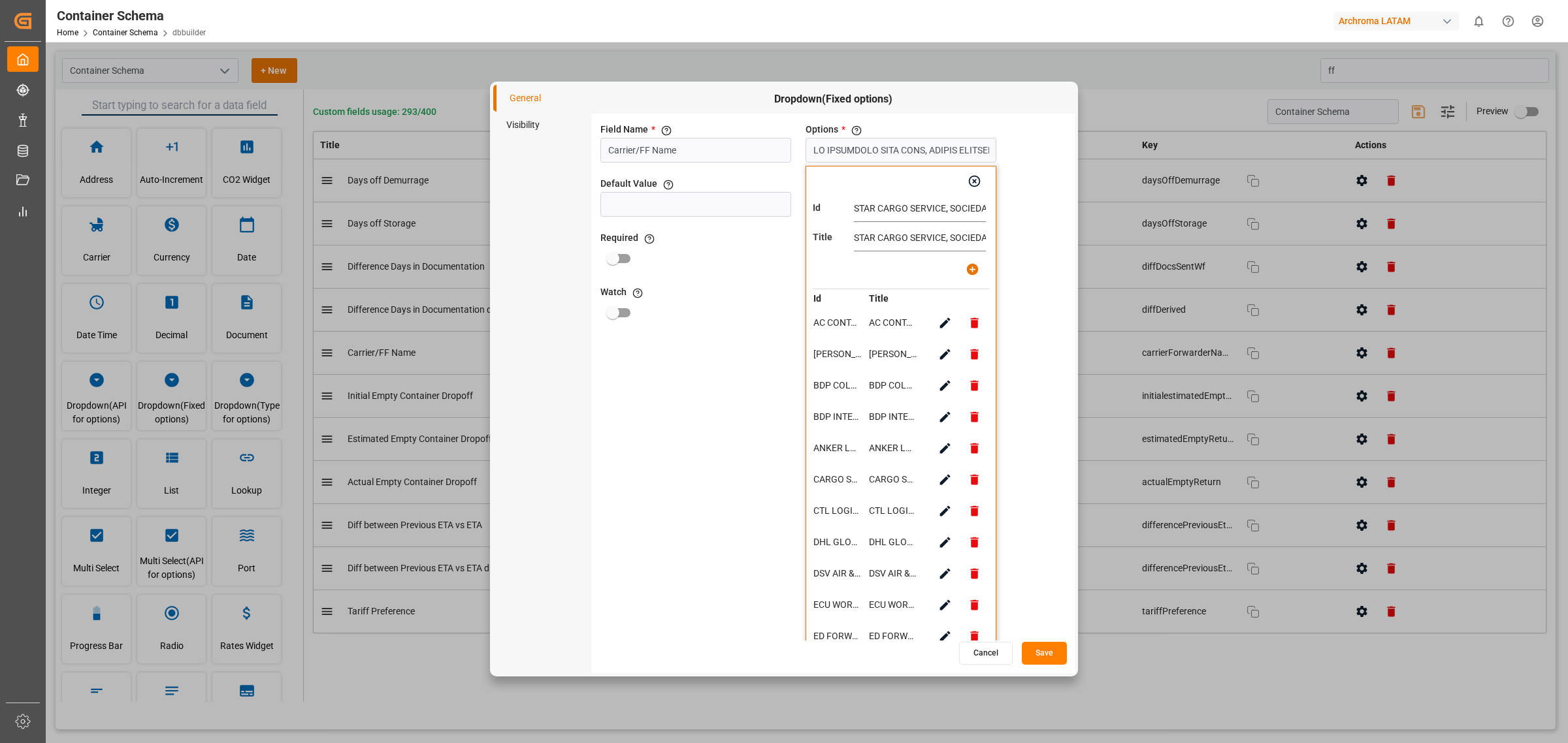
click at [969, 239] on input "STAR CARGO SERVICE, SOCIEDAD ANONIMA." at bounding box center [920, 238] width 132 height 26
click at [1014, 239] on div "Field Name * The title of the field that will be shown in UI Carrier/FF Name Op…" at bounding box center [833, 377] width 484 height 527
click at [981, 187] on button "button" at bounding box center [975, 181] width 29 height 29
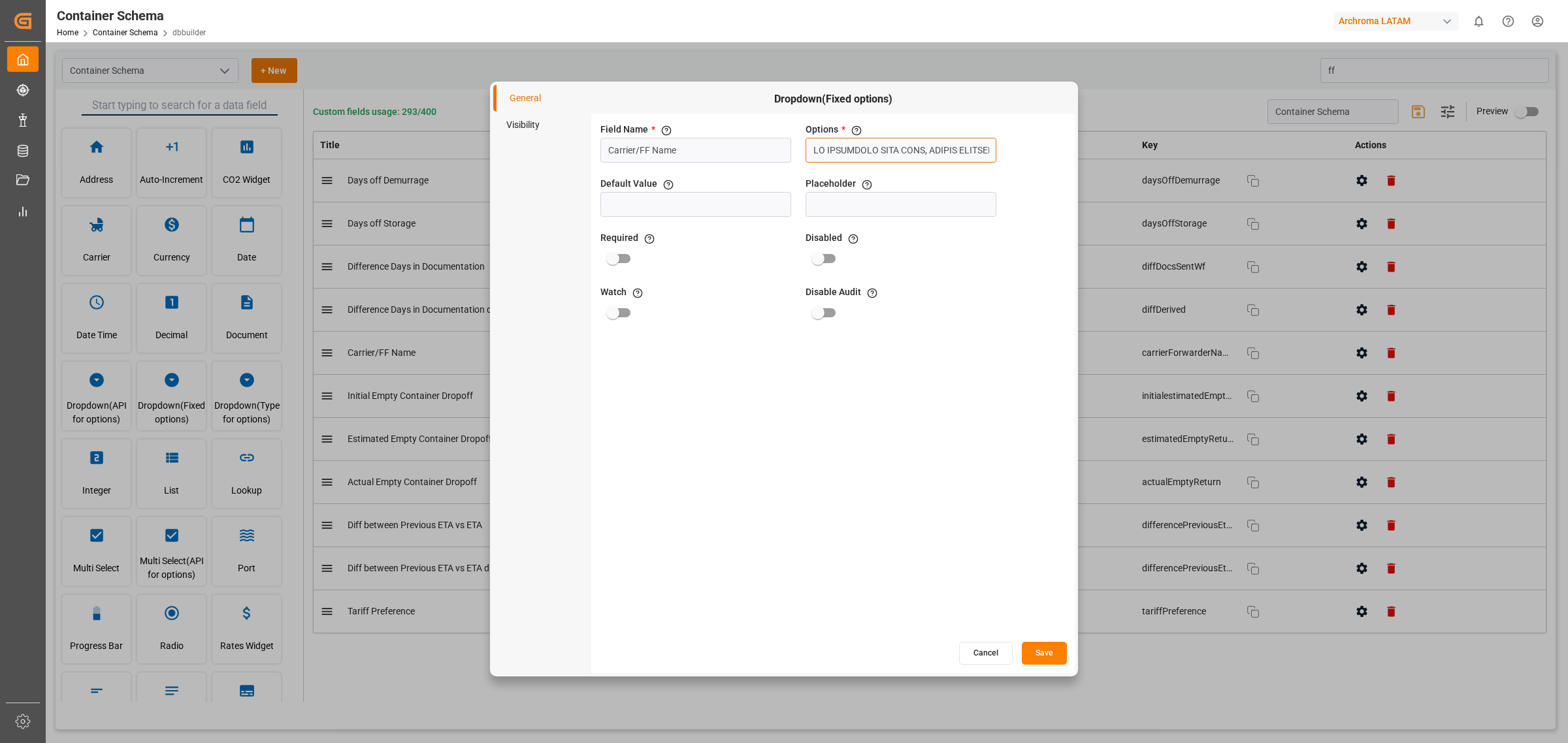
click at [923, 152] on input "text" at bounding box center [901, 150] width 191 height 25
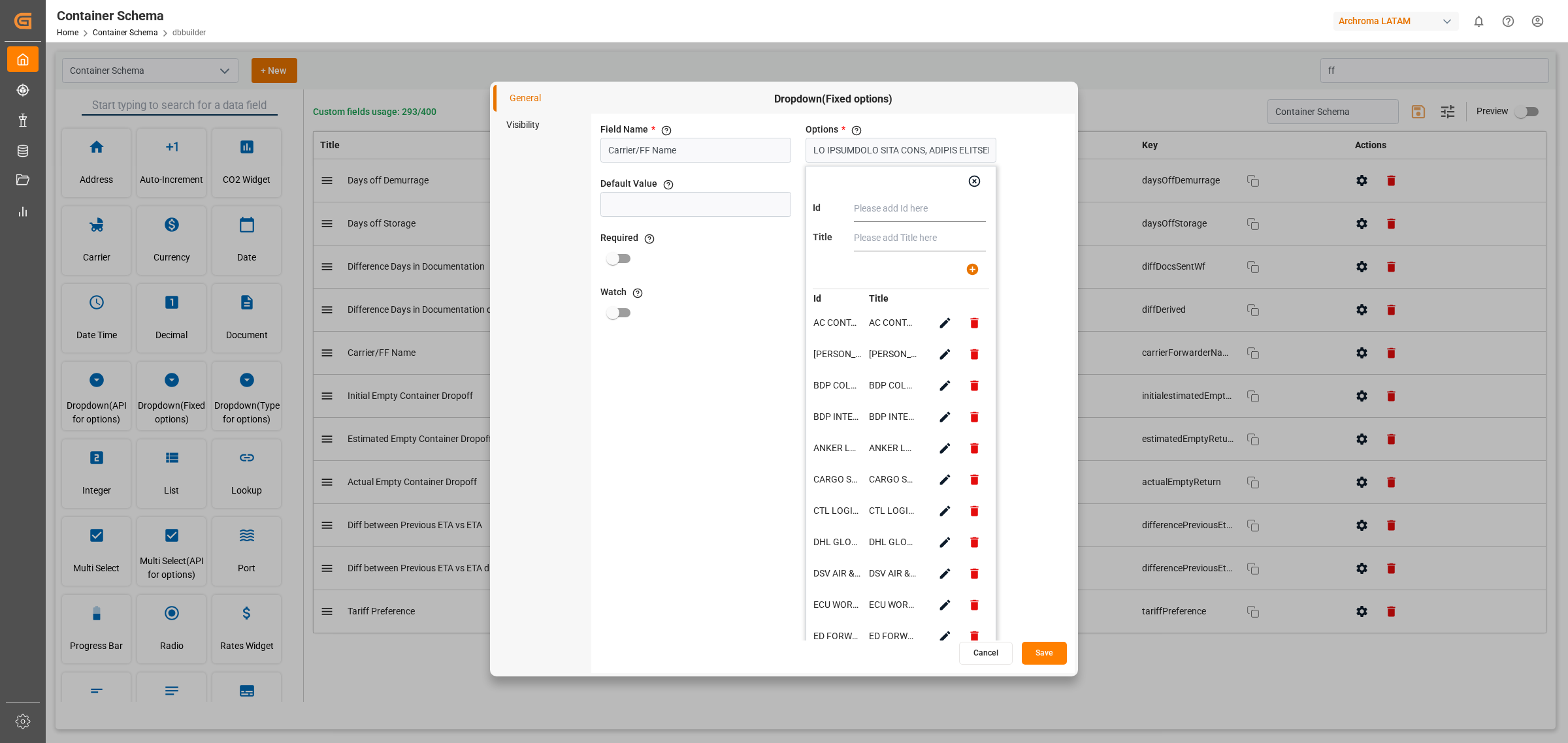
click at [905, 220] on input "text" at bounding box center [920, 208] width 132 height 26
click at [900, 209] on input "text" at bounding box center [920, 208] width 132 height 26
type input "STARLUX LOGISTICS SA DE CV"
click at [894, 244] on input "text" at bounding box center [920, 238] width 132 height 26
paste input "STARLUX LOGISTICS SA DE CV"
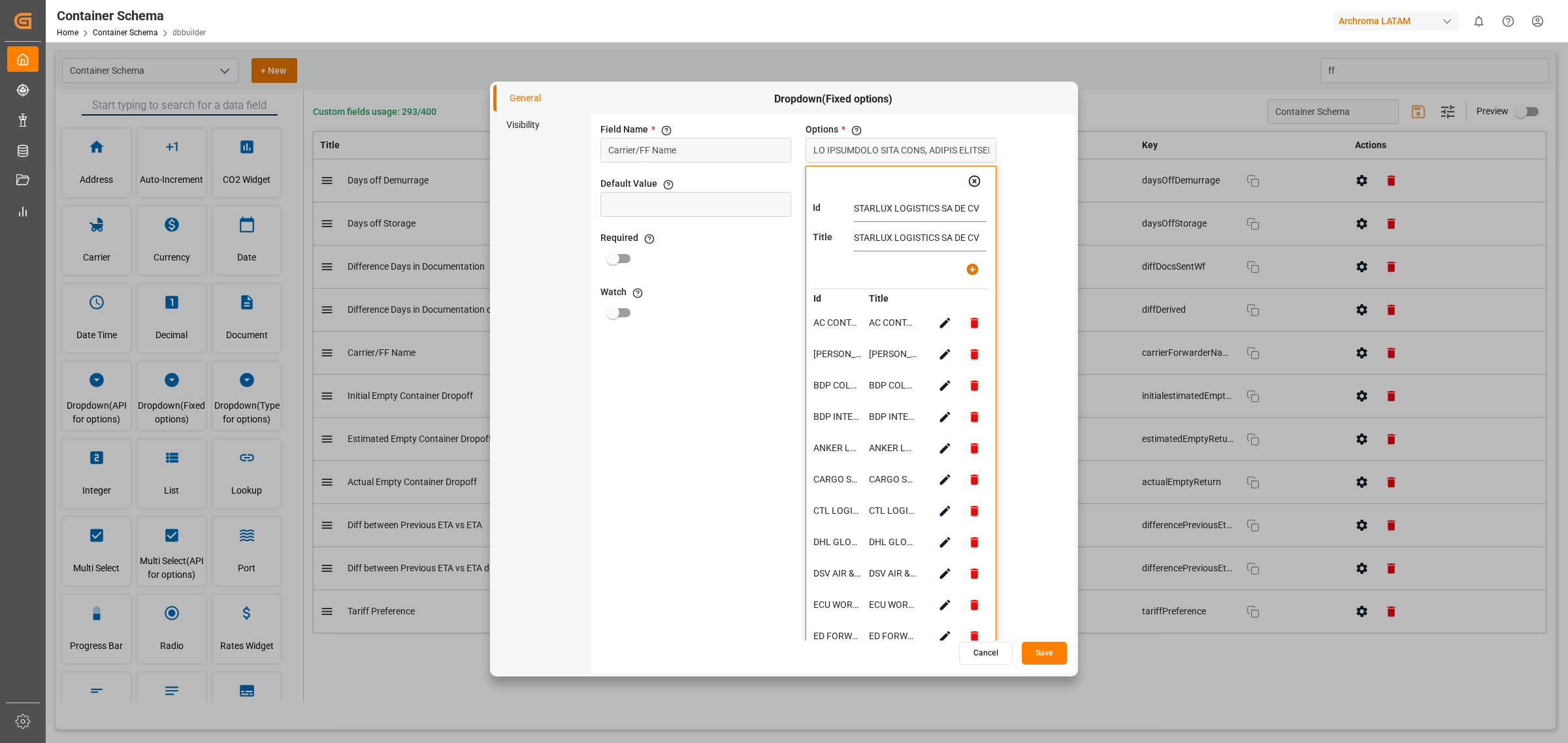
type input "STARLUX LOGISTICS SA DE CV"
click at [973, 269] on icon "button" at bounding box center [973, 269] width 14 height 14
type input "AC CONTAINER LINE GMBH, ALONSO FORWARDING, BDP COLOMBIA S.A.S, BDP INTERNATIONA…"
click at [975, 182] on icon "button" at bounding box center [975, 182] width 12 height 12
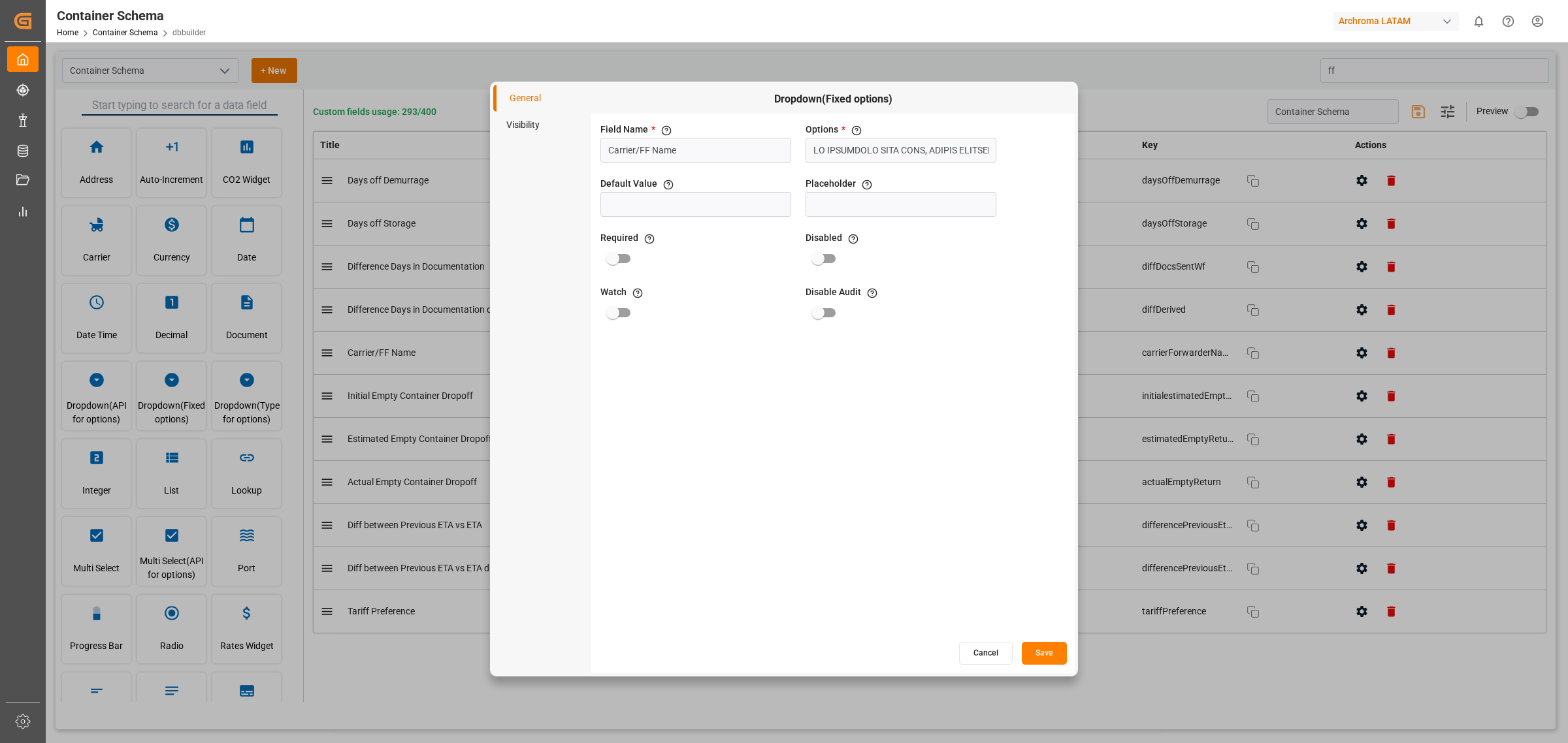
click at [1034, 646] on button "Save" at bounding box center [1044, 653] width 45 height 23
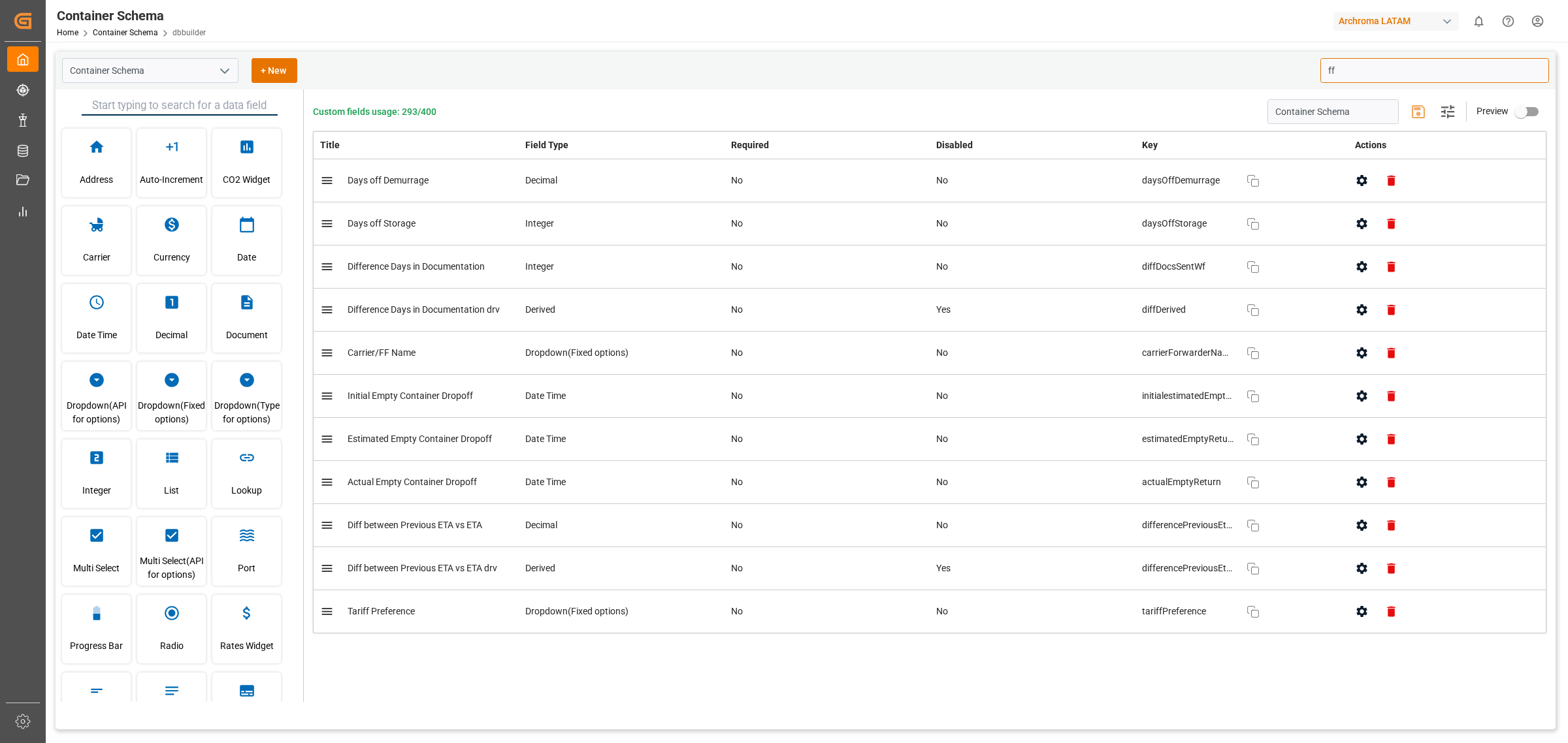
click at [1356, 355] on icon "button" at bounding box center [1362, 353] width 14 height 14
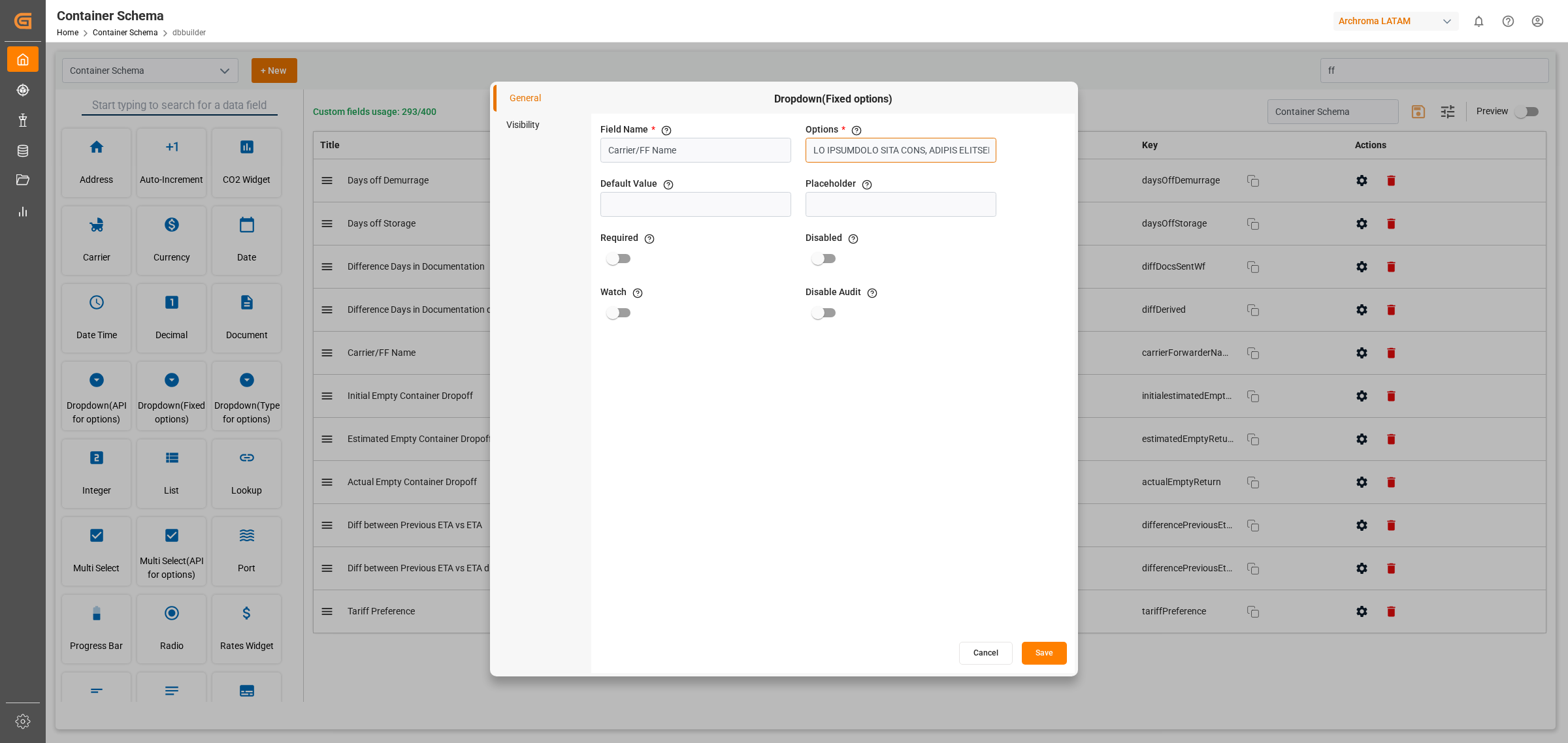
click at [889, 145] on input "text" at bounding box center [901, 150] width 191 height 25
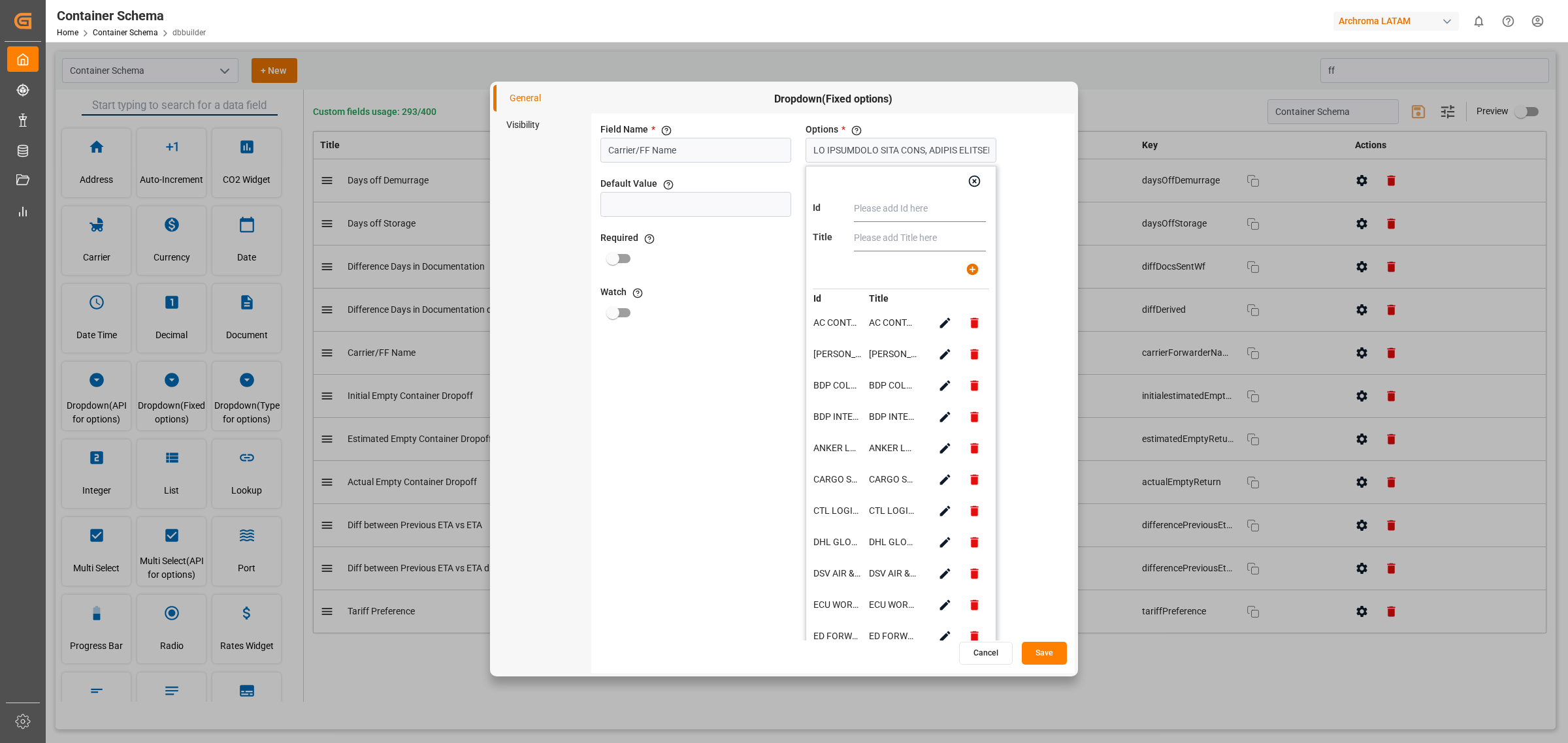
click at [901, 214] on input "text" at bounding box center [920, 208] width 132 height 26
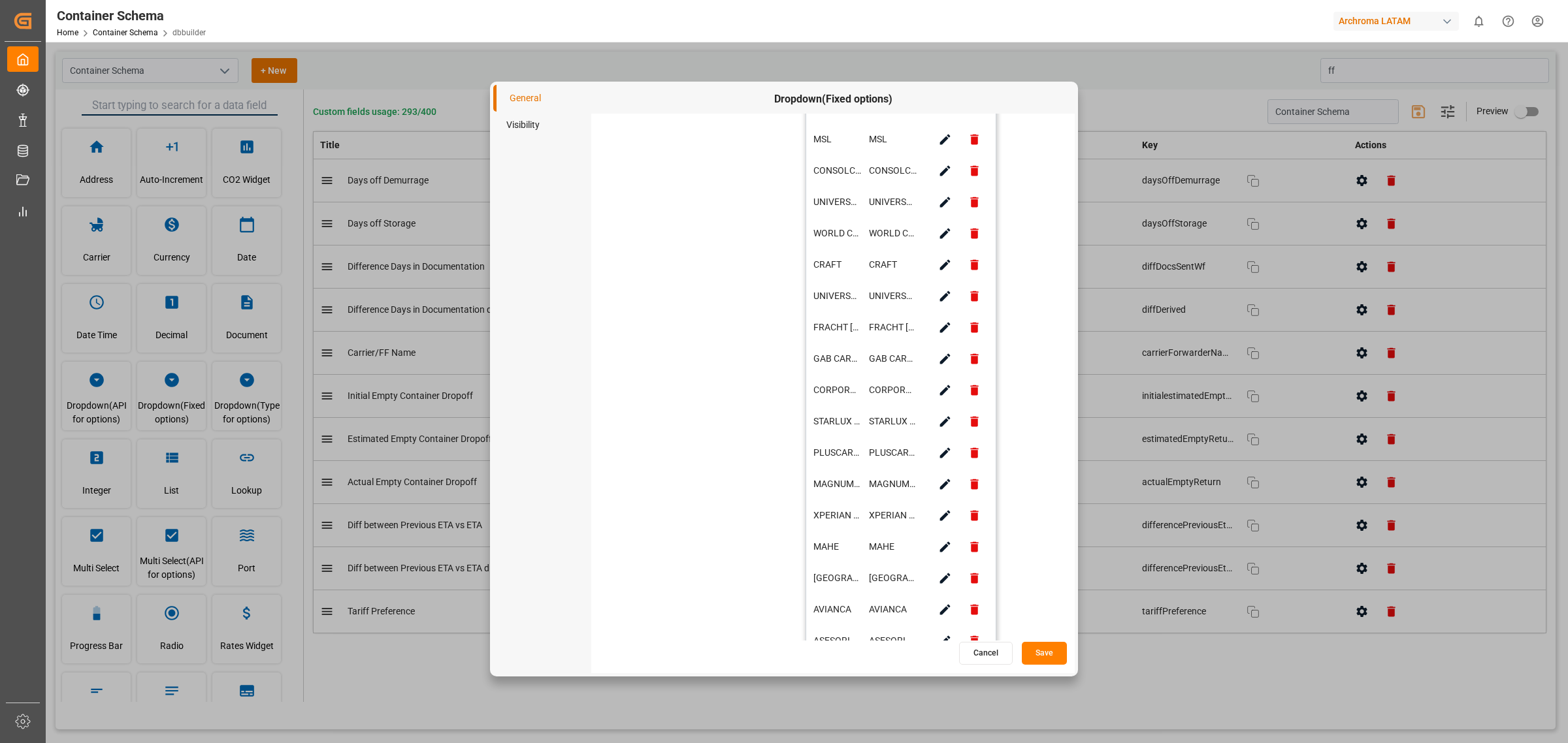
scroll to position [1114, 0]
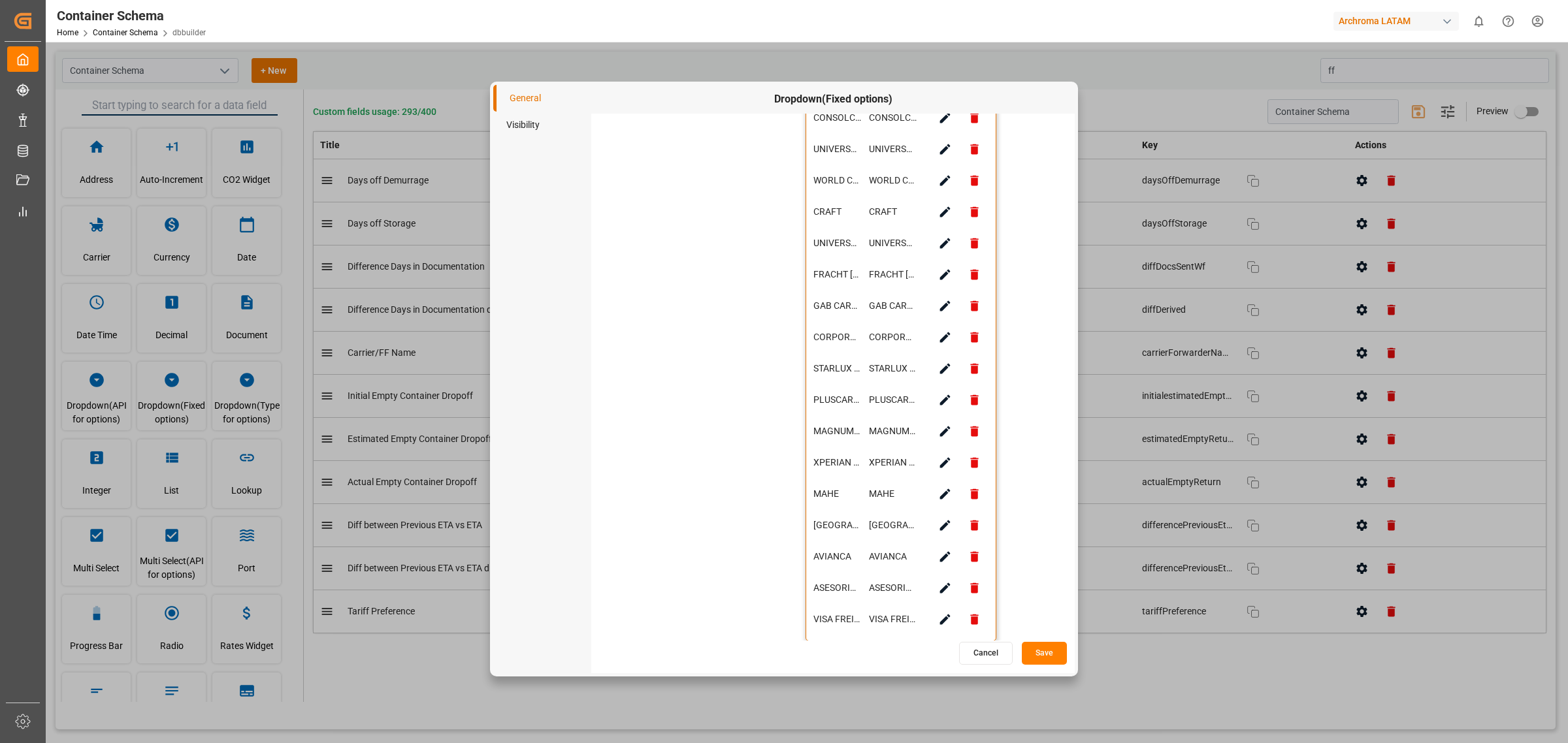
click at [933, 366] on button "button" at bounding box center [945, 369] width 29 height 29
type input "STARLUX LOGISTICS SA DE CV"
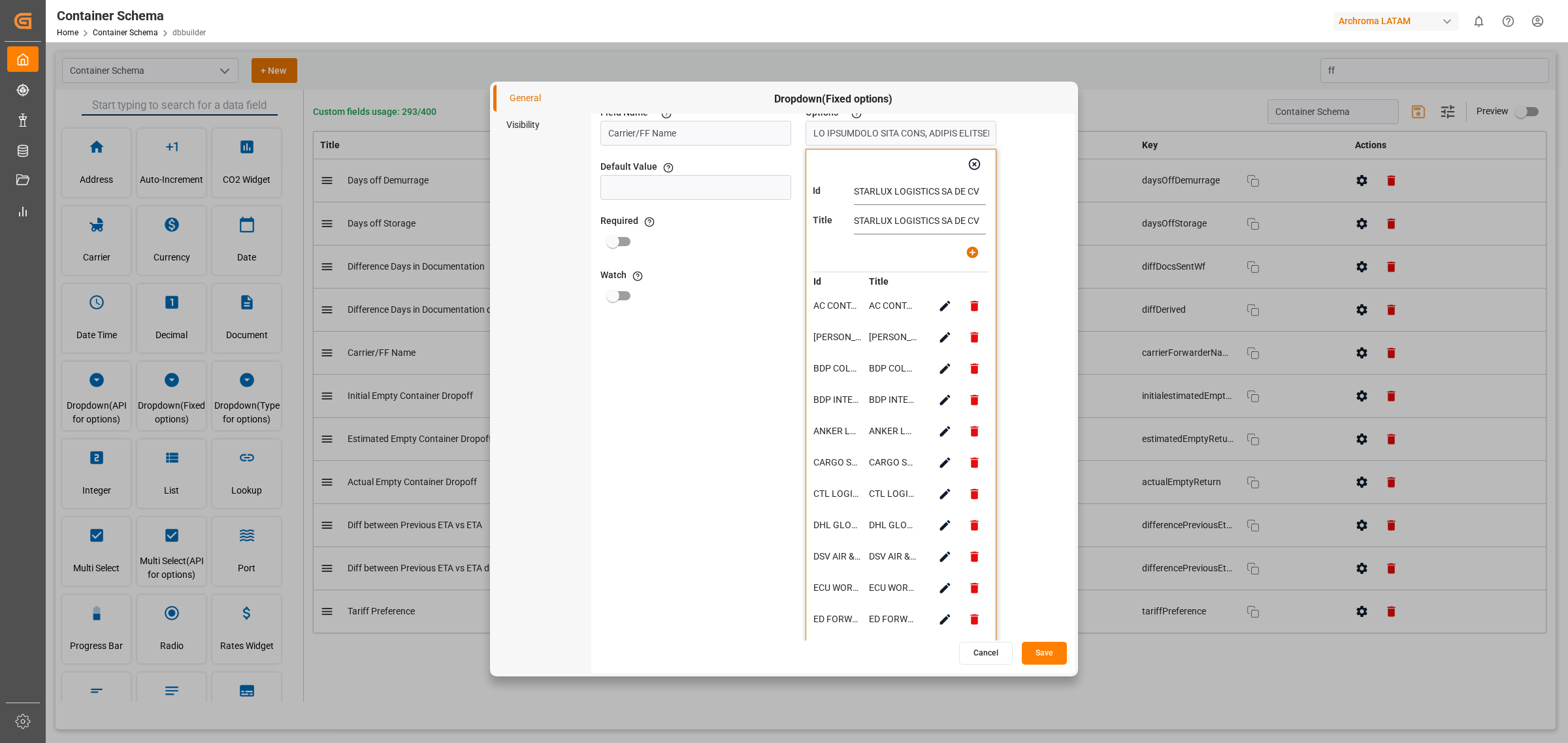
scroll to position [0, 0]
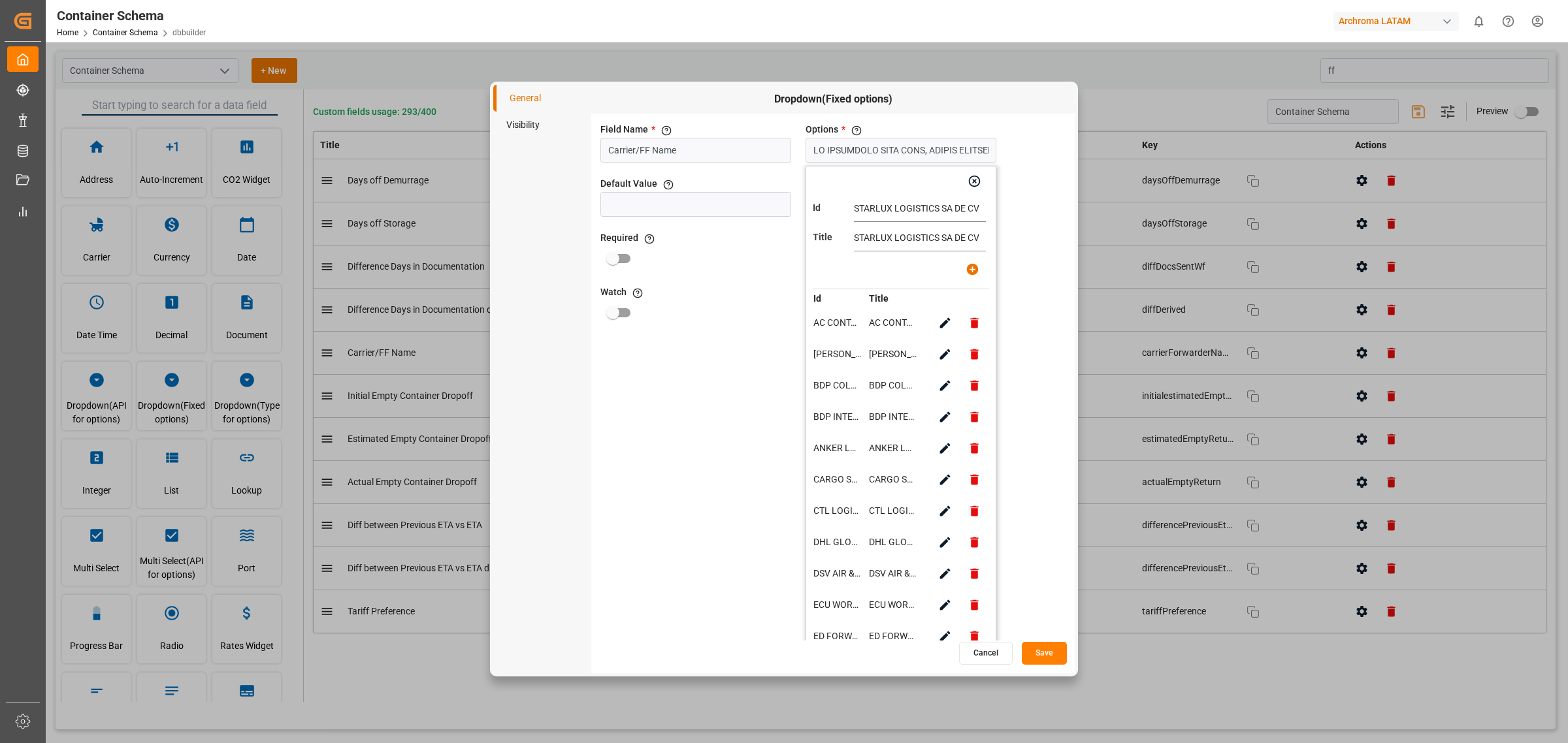
click at [1024, 480] on div "Field Name * The title of the field that will be shown in UI Carrier/FF Name Op…" at bounding box center [833, 377] width 484 height 527
click at [1053, 652] on button "Save" at bounding box center [1044, 653] width 45 height 23
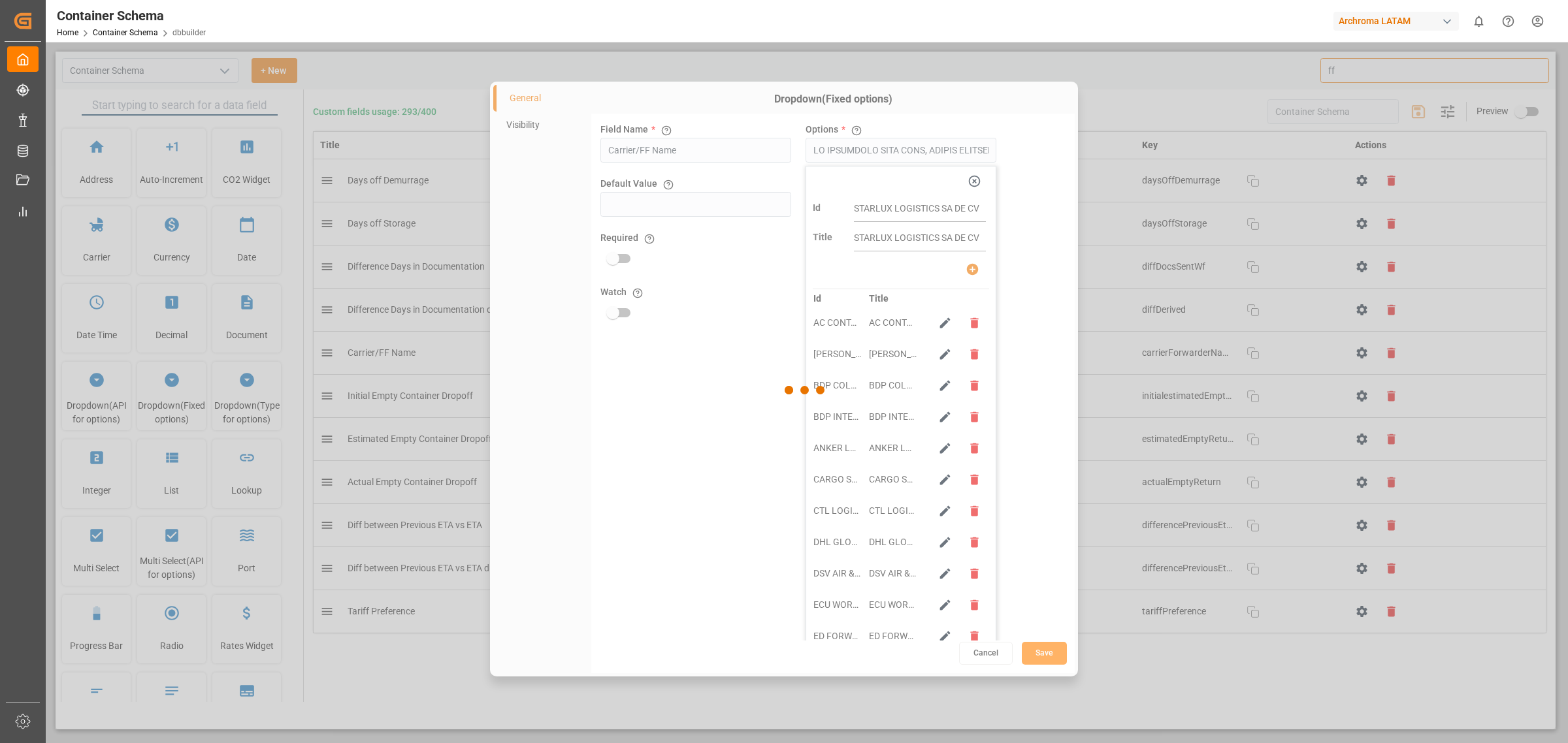
click at [390, 24] on div "Container Schema Home Container Schema dbbuilder Archroma LATAM 0 Notifications…" at bounding box center [802, 21] width 1531 height 42
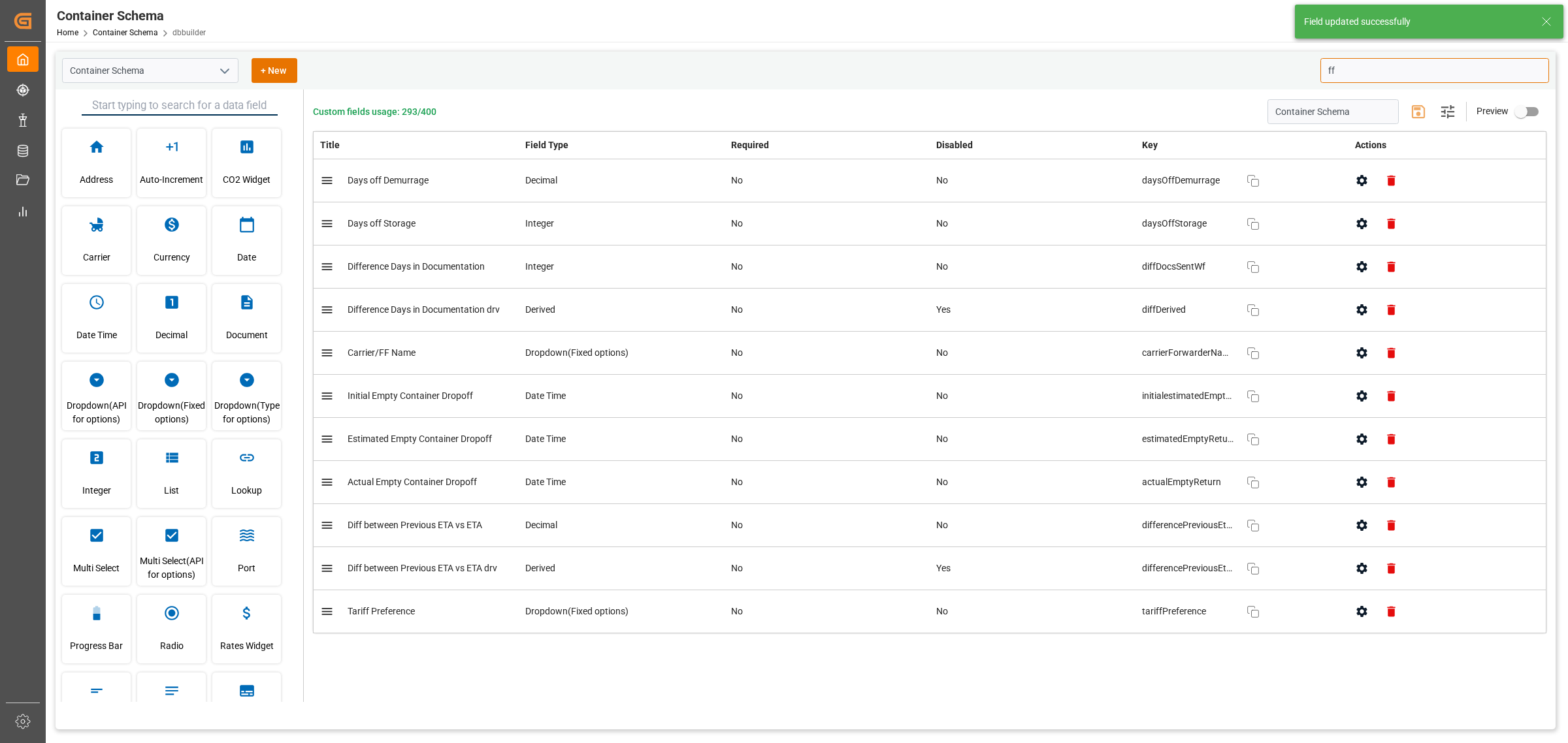
click at [1439, 69] on input "ff" at bounding box center [1435, 70] width 228 height 25
type input "f"
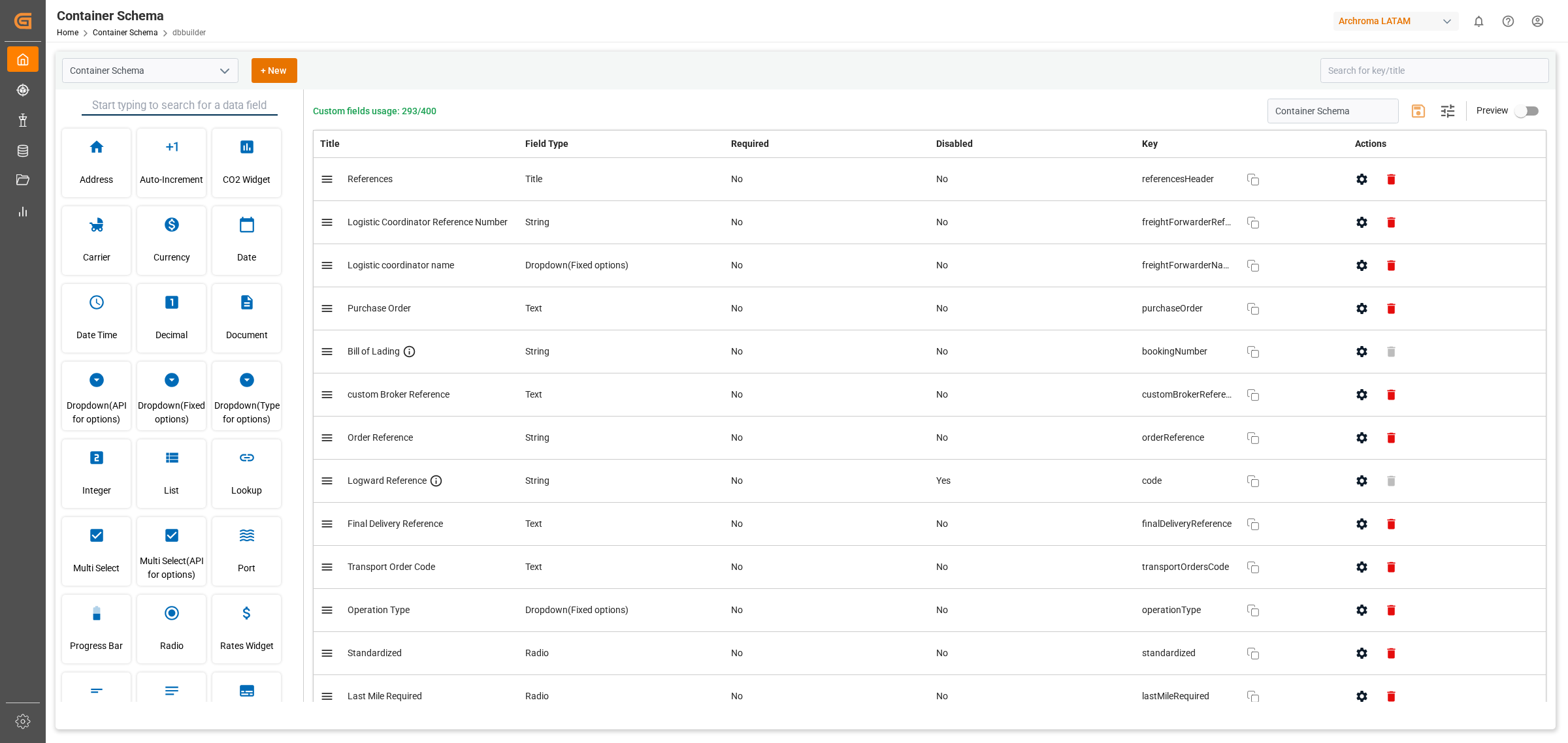
click at [805, 73] on div "Container Schema + New" at bounding box center [687, 70] width 1250 height 25
click at [775, 40] on div "Container Schema Home Container Schema dbbuilder Archroma LATAM 0 Notifications…" at bounding box center [802, 21] width 1531 height 42
click at [776, 33] on div "Container Schema Home Container Schema dbbuilder Archroma LATAM 0 Notifications…" at bounding box center [802, 21] width 1531 height 42
click at [761, 36] on div "Container Schema Home Container Schema dbbuilder Archroma LATAM 0 Notifications…" at bounding box center [802, 21] width 1531 height 42
click at [958, 48] on div "Container Schema + New Address Auto-Increment CO2 Widget Carrier Currency Date …" at bounding box center [806, 468] width 1520 height 853
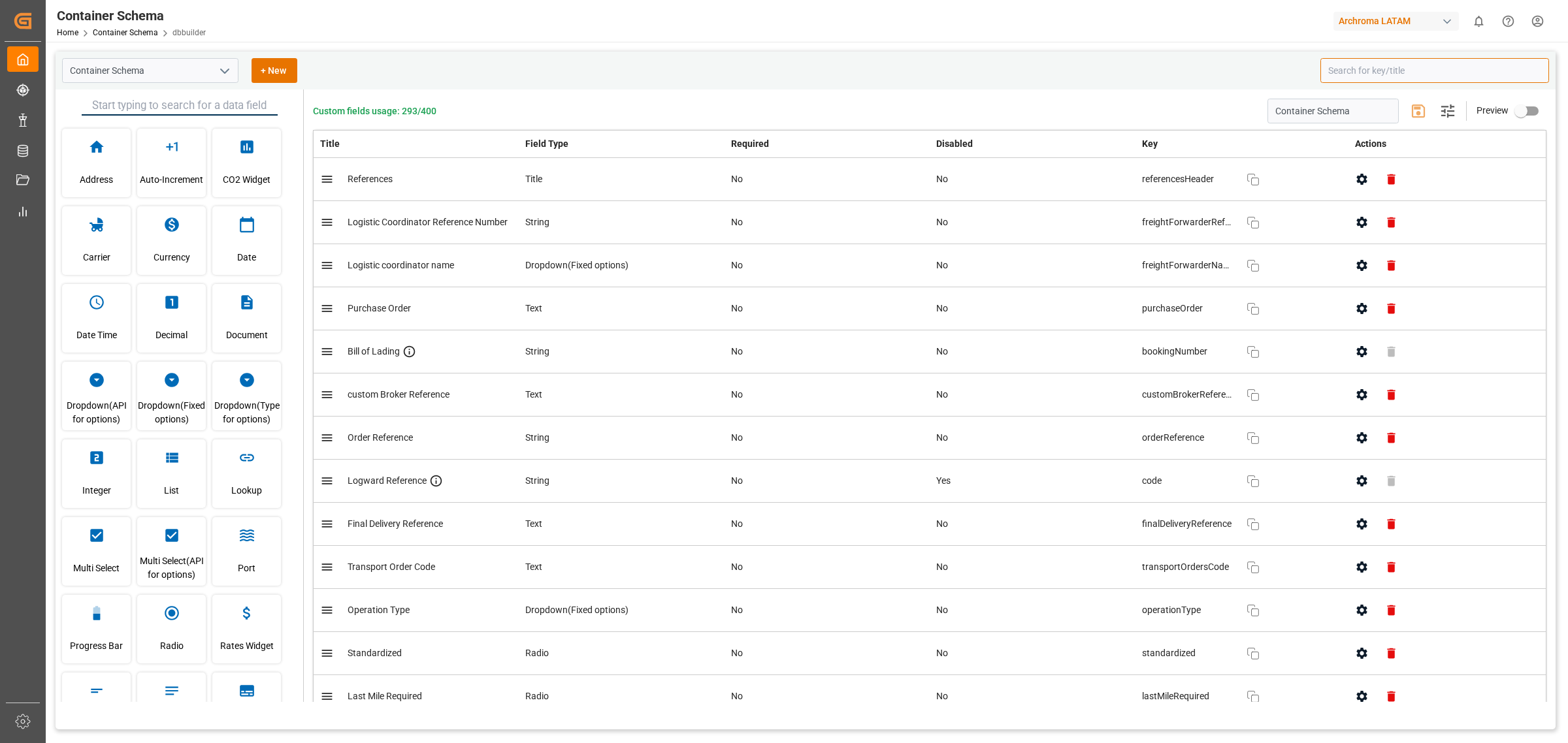
click at [1403, 62] on input at bounding box center [1435, 70] width 228 height 25
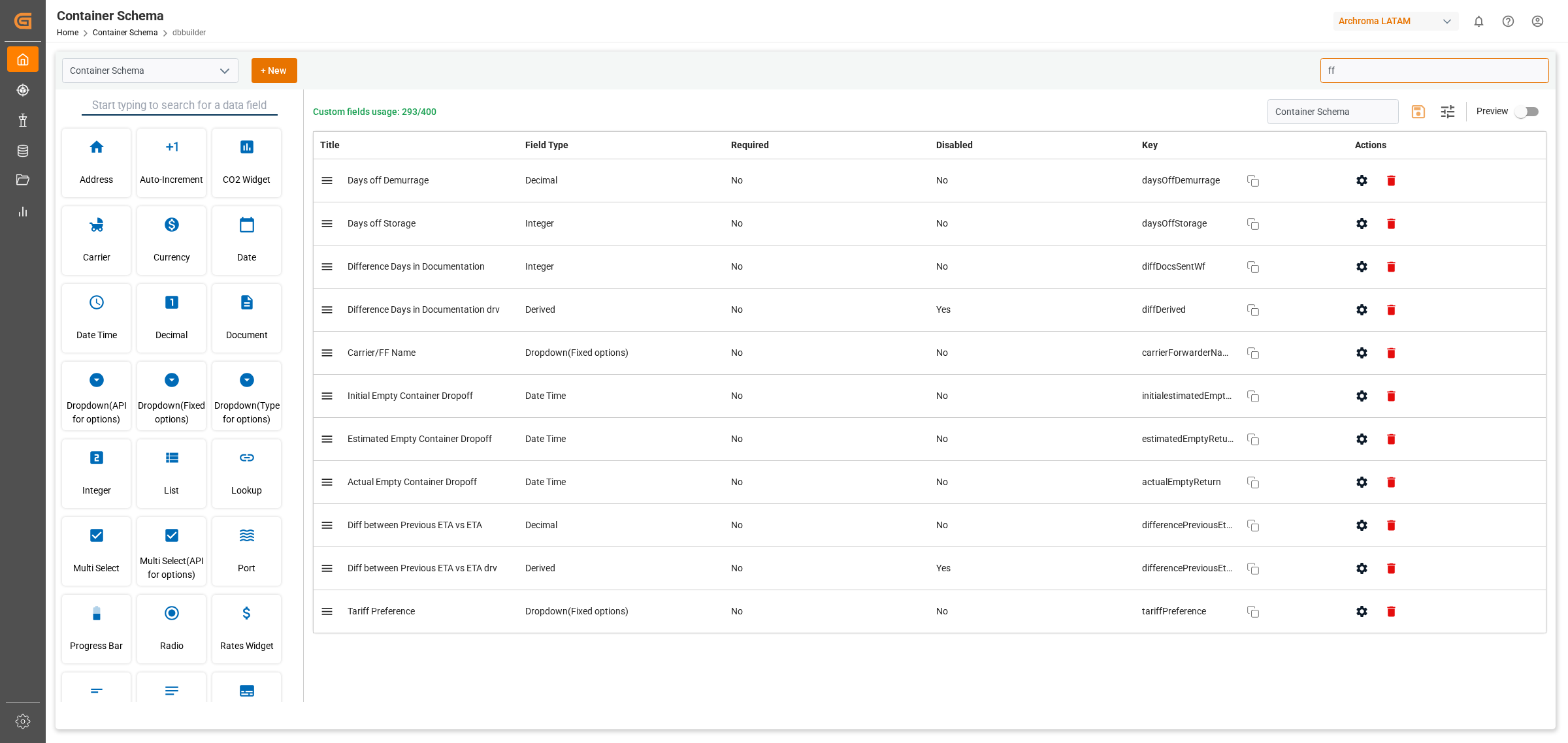
type input "ff"
click at [1363, 361] on button "button" at bounding box center [1362, 353] width 29 height 29
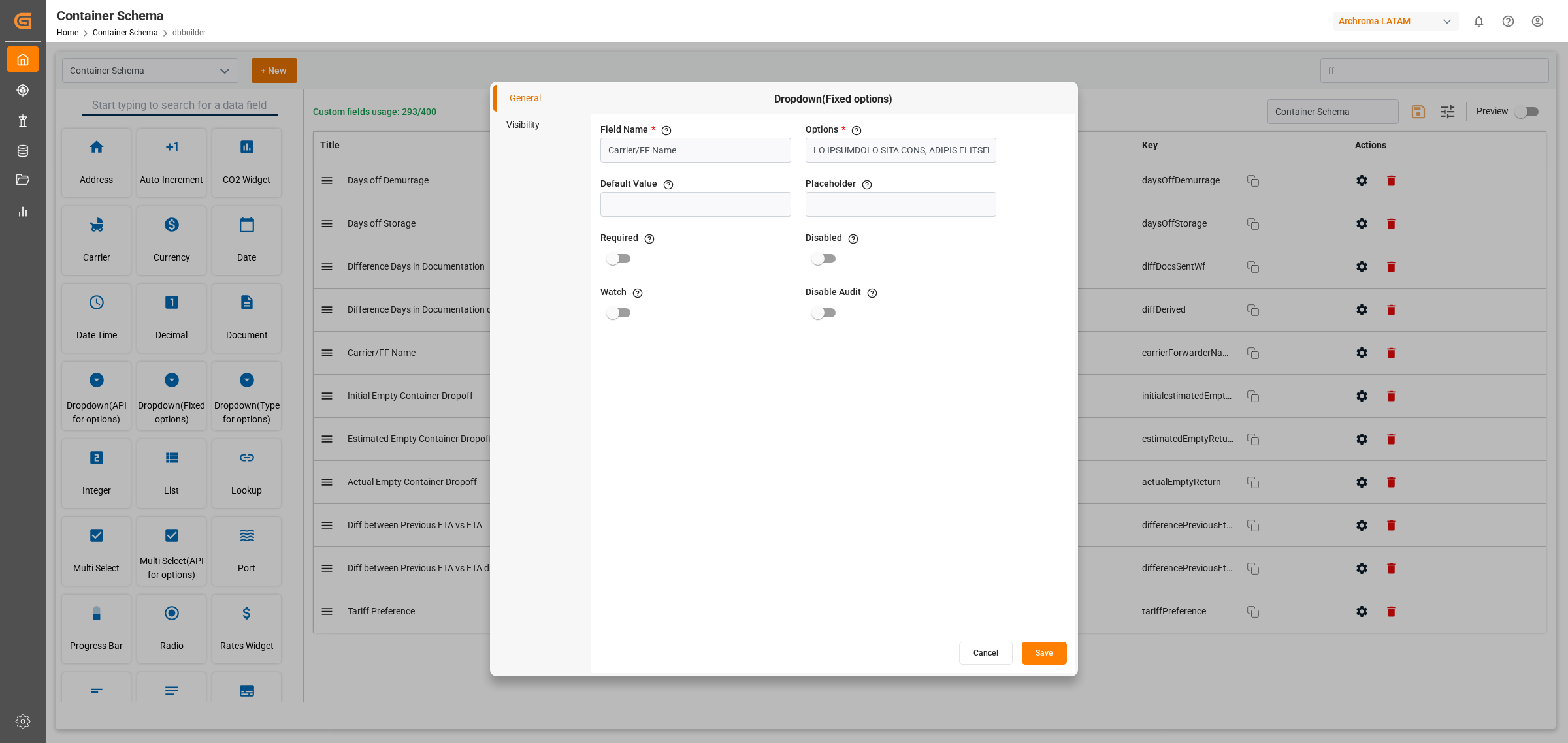
click at [975, 646] on button "Cancel" at bounding box center [986, 653] width 53 height 23
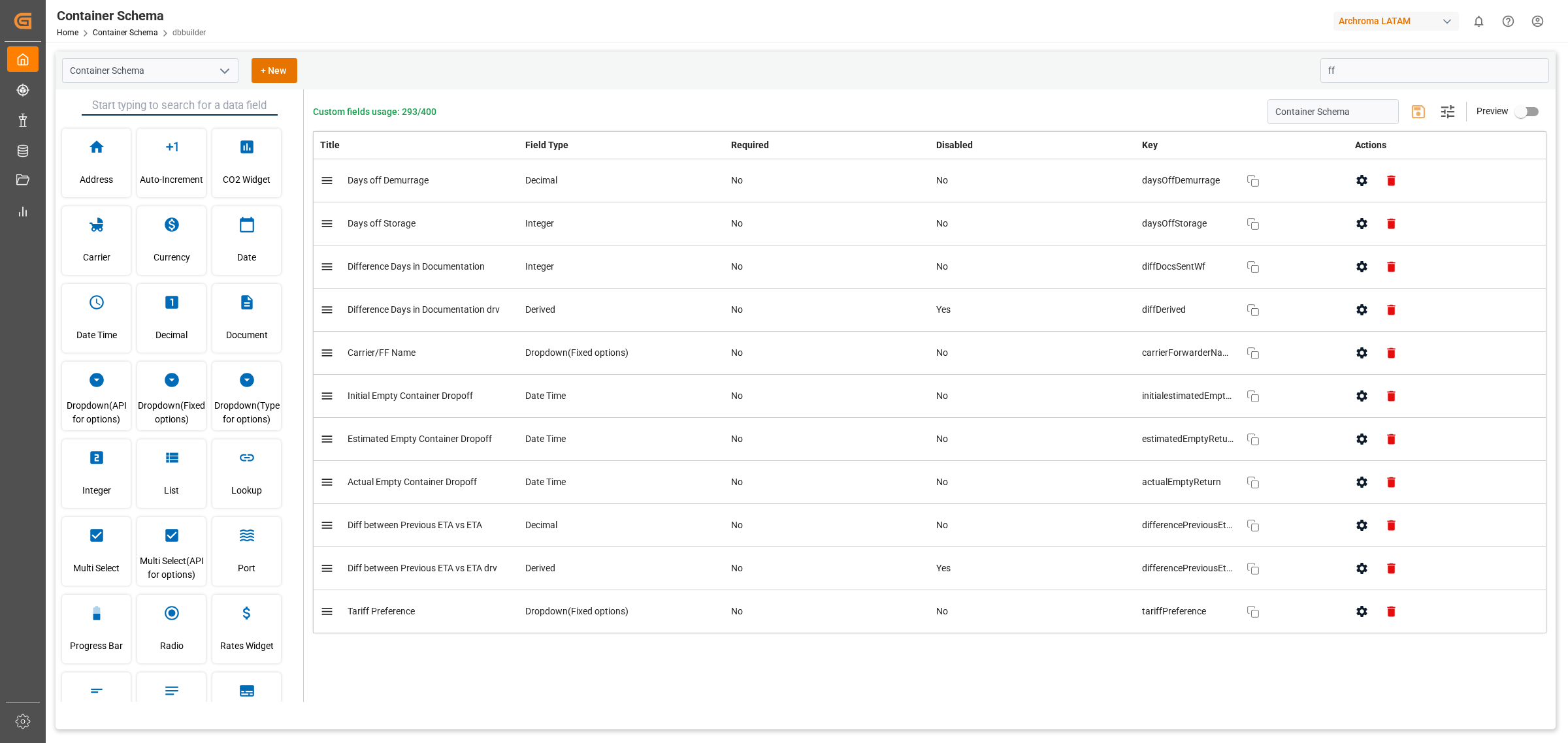
click at [399, 655] on div "Title Field Type Required Disabled Key Actions Days off Demurrage Decimal No No…" at bounding box center [930, 405] width 1234 height 548
click at [525, 55] on div "Container Schema + New ff" at bounding box center [805, 70] width 1500 height 38
click at [462, 23] on div "Container Schema Home Container Schema dbbuilder Archroma LATAM 0 Notifications…" at bounding box center [802, 21] width 1531 height 42
click at [462, 27] on div "Container Schema Home Container Schema dbbuilder Archroma LATAM 0 Notifications…" at bounding box center [802, 21] width 1531 height 42
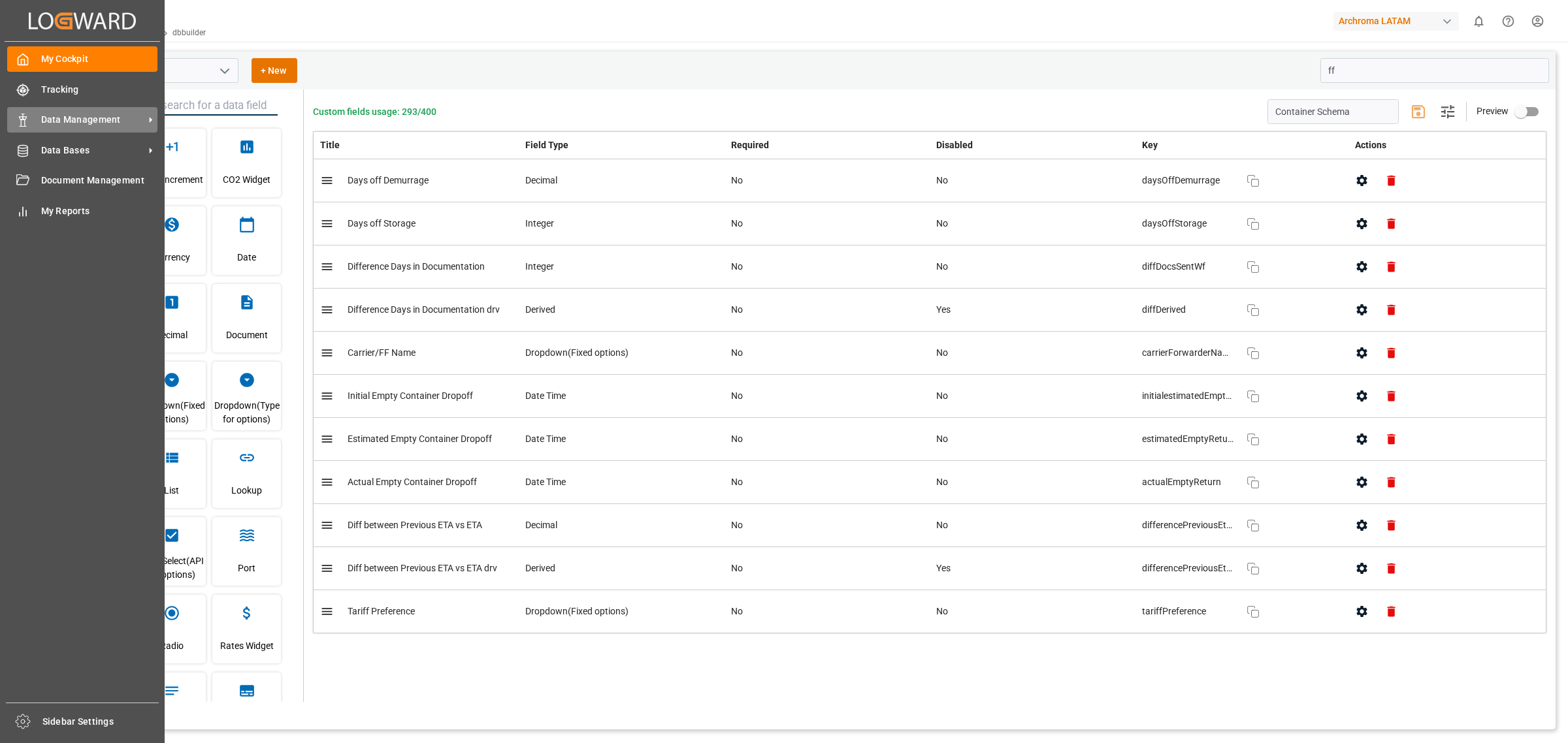
click at [53, 110] on div "Data Management Data Management" at bounding box center [83, 120] width 151 height 25
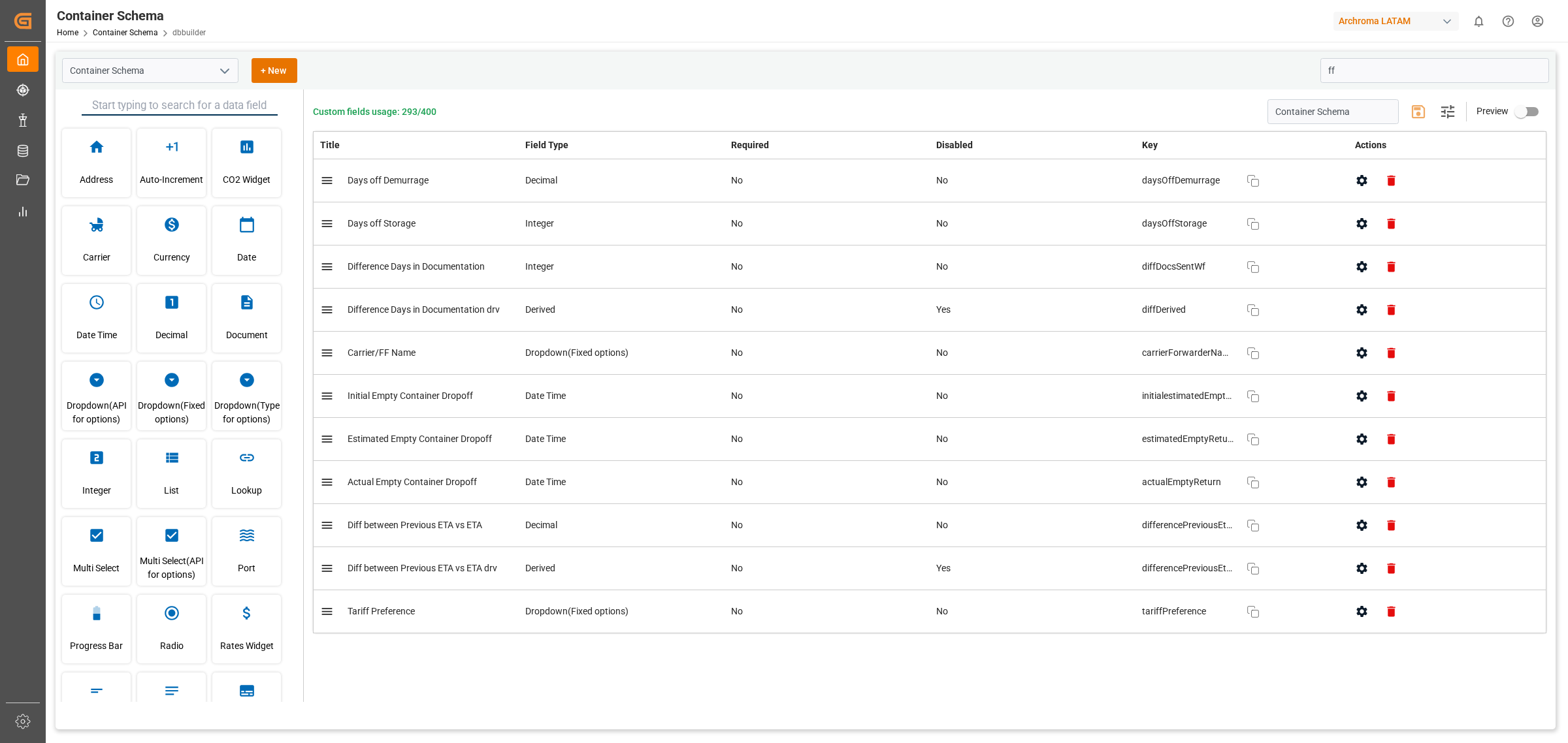
click at [380, 31] on div "Container Schema Home Container Schema dbbuilder Archroma LATAM 0 Notifications…" at bounding box center [802, 21] width 1531 height 42
click at [355, 37] on div "Container Schema Home Container Schema dbbuilder Archroma LATAM 0 Notifications…" at bounding box center [802, 21] width 1531 height 42
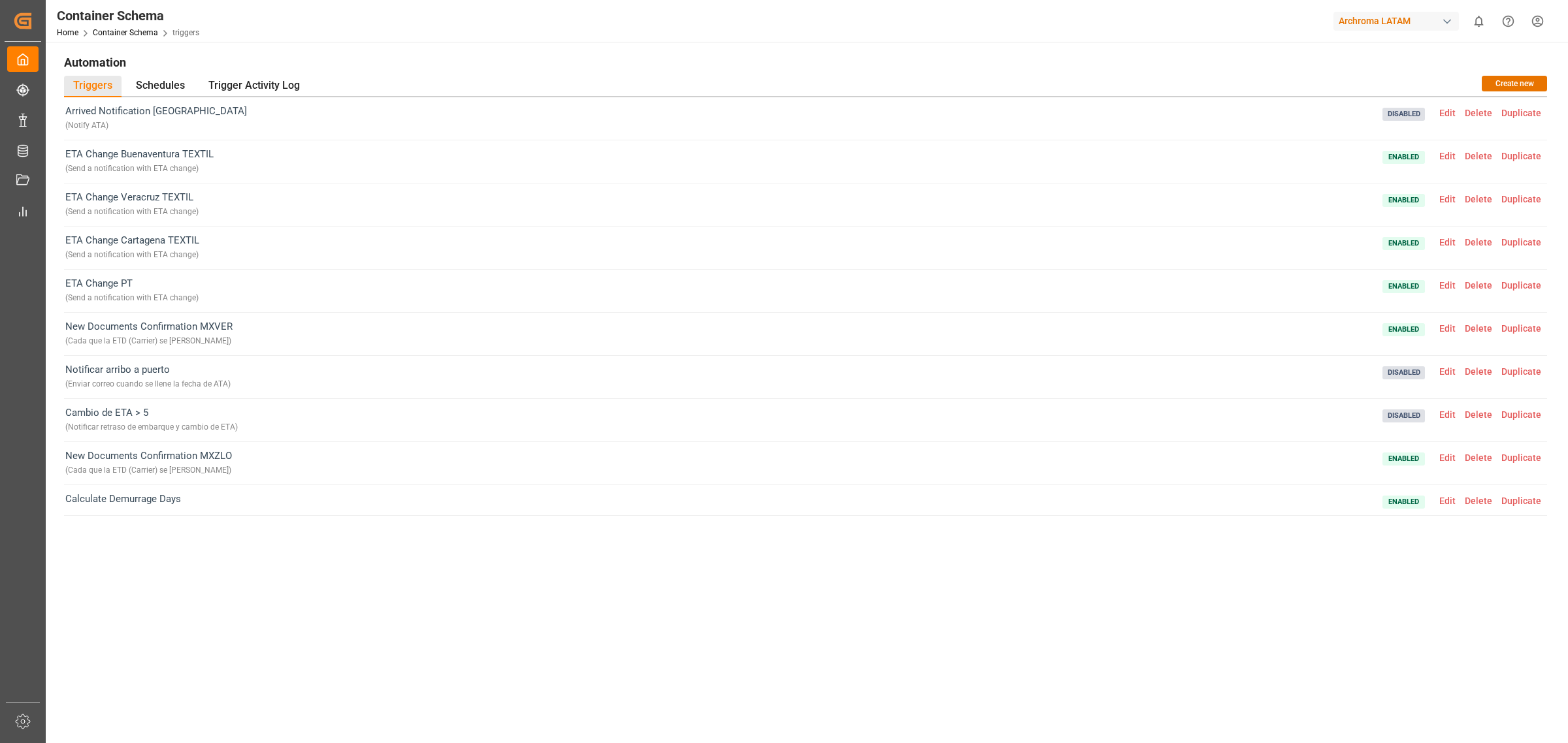
click at [380, 631] on div "Arrived Notification [GEOGRAPHIC_DATA] ( Notify ATA ) Disabled Edit Delete Dupl…" at bounding box center [805, 389] width 1483 height 585
click at [540, 644] on div "Arrived Notification [GEOGRAPHIC_DATA] ( Notify ATA ) Disabled Edit Delete Dupl…" at bounding box center [805, 389] width 1483 height 585
click at [423, 609] on div "Arrived Notification [GEOGRAPHIC_DATA] ( Notify ATA ) Disabled Edit Delete Dupl…" at bounding box center [805, 389] width 1483 height 585
click at [236, 575] on div "Arrived Notification [GEOGRAPHIC_DATA] ( Notify ATA ) Disabled Edit Delete Dupl…" at bounding box center [805, 353] width 1483 height 511
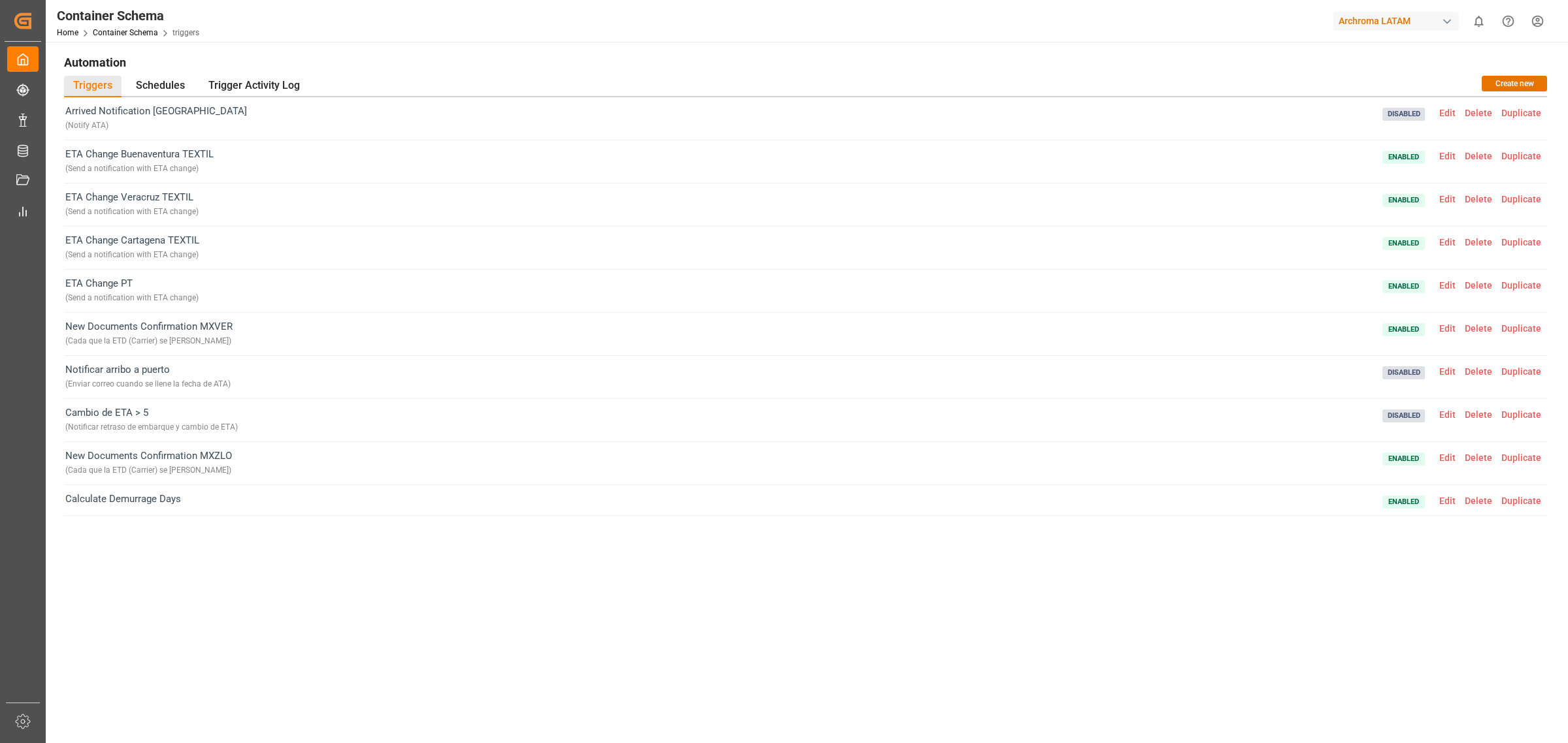
click at [172, 602] on div "Arrived Notification [GEOGRAPHIC_DATA] ( Notify ATA ) Disabled Edit Delete Dupl…" at bounding box center [805, 353] width 1483 height 511
click at [167, 595] on div "Arrived Notification [GEOGRAPHIC_DATA] ( Notify ATA ) Disabled Edit Delete Dupl…" at bounding box center [805, 353] width 1483 height 511
drag, startPoint x: 256, startPoint y: 617, endPoint x: 203, endPoint y: 632, distance: 55.1
click at [203, 632] on div "Arrived Notification [GEOGRAPHIC_DATA] ( Notify ATA ) Disabled Edit Delete Dupl…" at bounding box center [805, 389] width 1483 height 585
click at [350, 628] on div "Arrived Notification [GEOGRAPHIC_DATA] ( Notify ATA ) Disabled Edit Delete Dupl…" at bounding box center [805, 389] width 1483 height 585
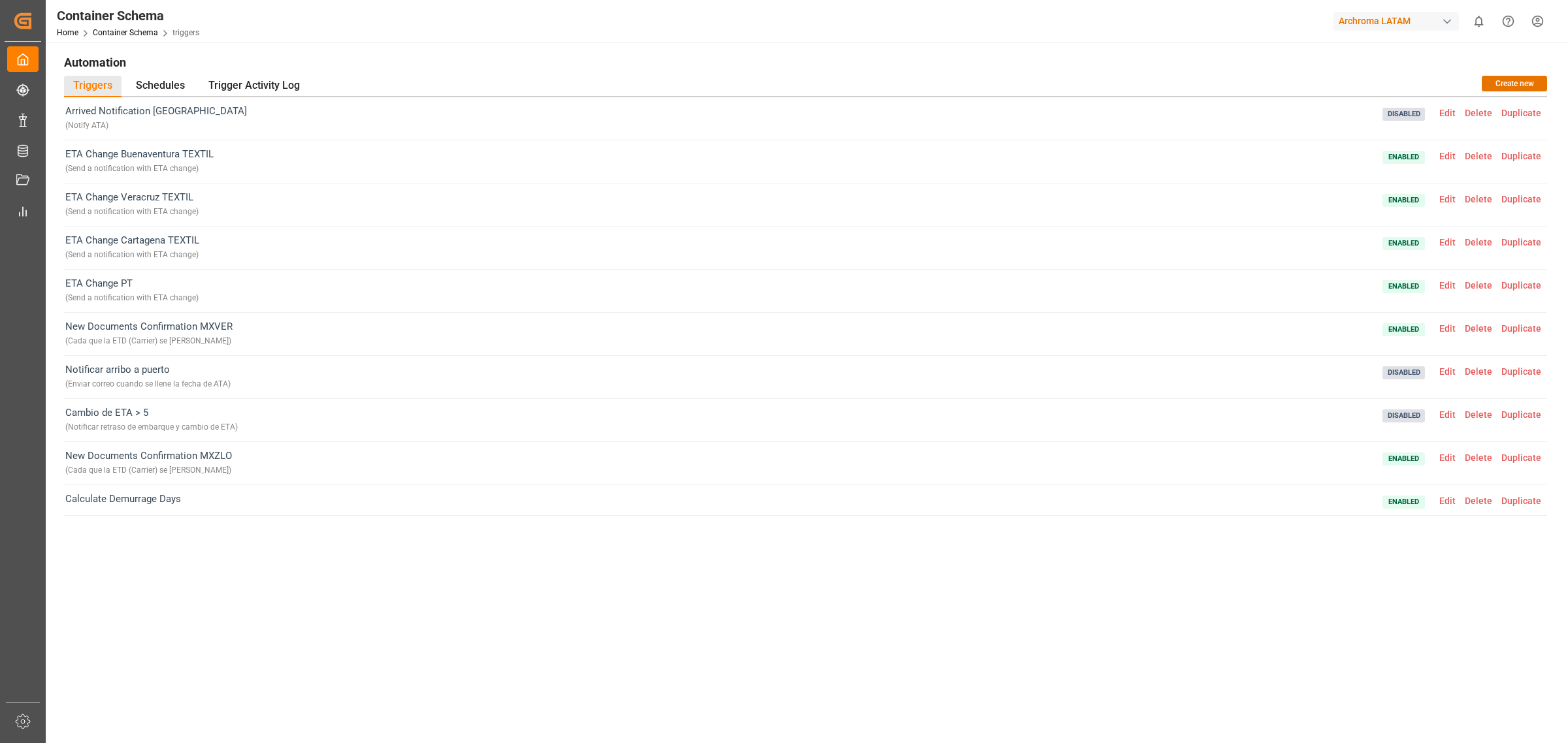
click at [351, 626] on div "Arrived Notification [GEOGRAPHIC_DATA] ( Notify ATA ) Disabled Edit Delete Dupl…" at bounding box center [805, 389] width 1483 height 585
click at [229, 588] on div "Arrived Notification [GEOGRAPHIC_DATA] ( Notify ATA ) Disabled Edit Delete Dupl…" at bounding box center [805, 353] width 1483 height 511
click at [414, 652] on div "Arrived Notification [GEOGRAPHIC_DATA] ( Notify ATA ) Disabled Edit Delete Dupl…" at bounding box center [805, 389] width 1483 height 585
click at [209, 628] on div "Arrived Notification [GEOGRAPHIC_DATA] ( Notify ATA ) Disabled Edit Delete Dupl…" at bounding box center [805, 389] width 1483 height 585
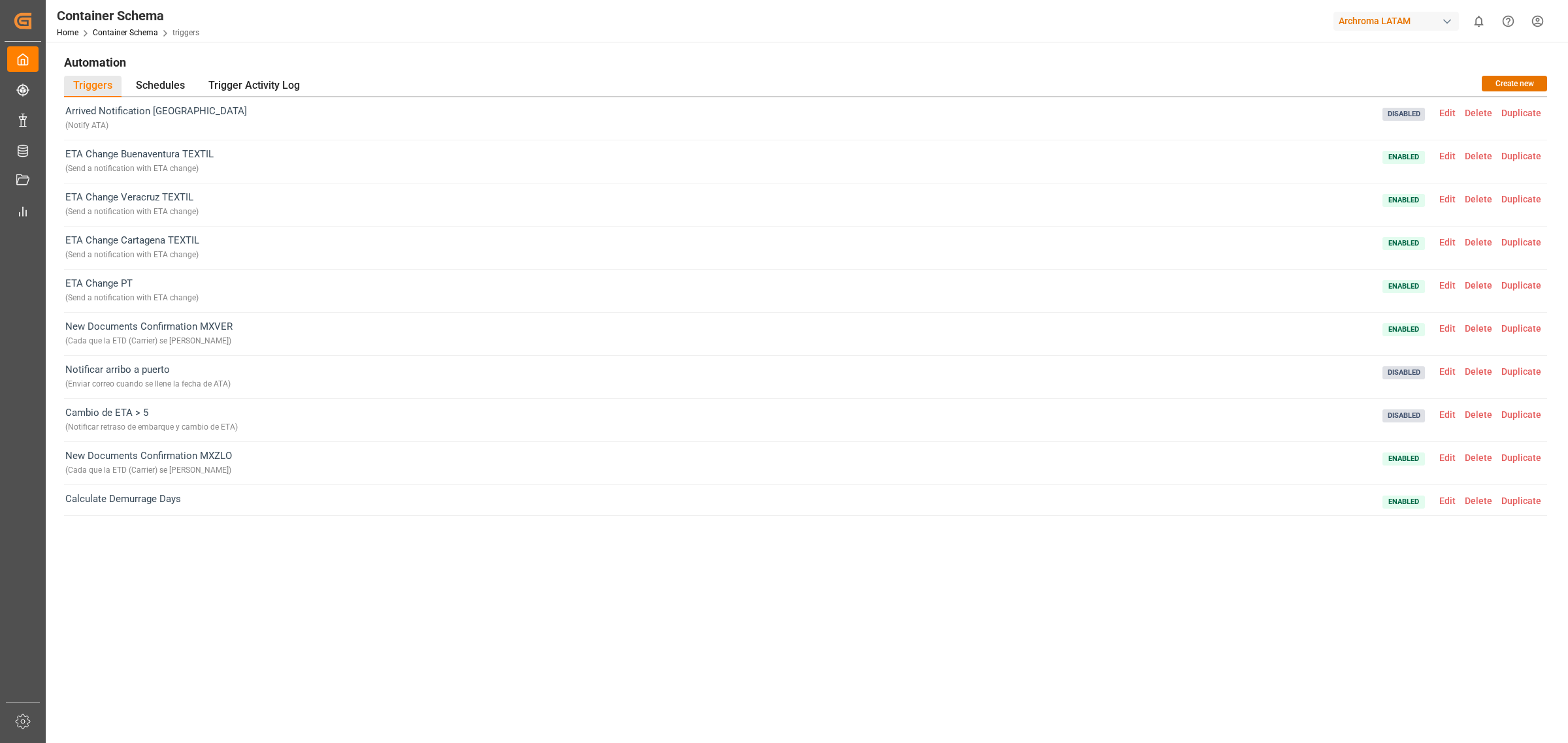
click at [525, 625] on div "Arrived Notification [GEOGRAPHIC_DATA] ( Notify ATA ) Disabled Edit Delete Dupl…" at bounding box center [805, 389] width 1483 height 585
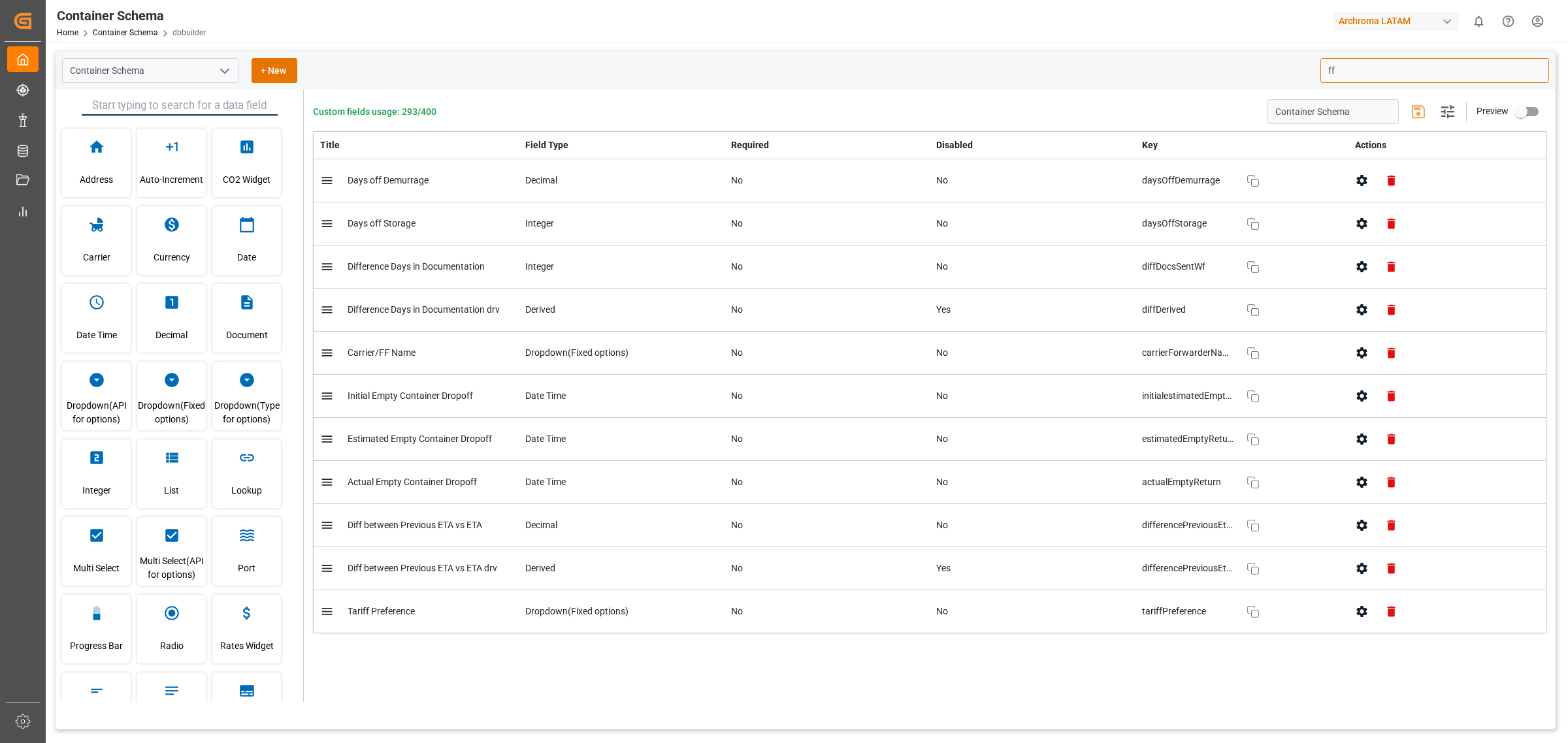
click at [1341, 66] on input "ff" at bounding box center [1435, 70] width 228 height 25
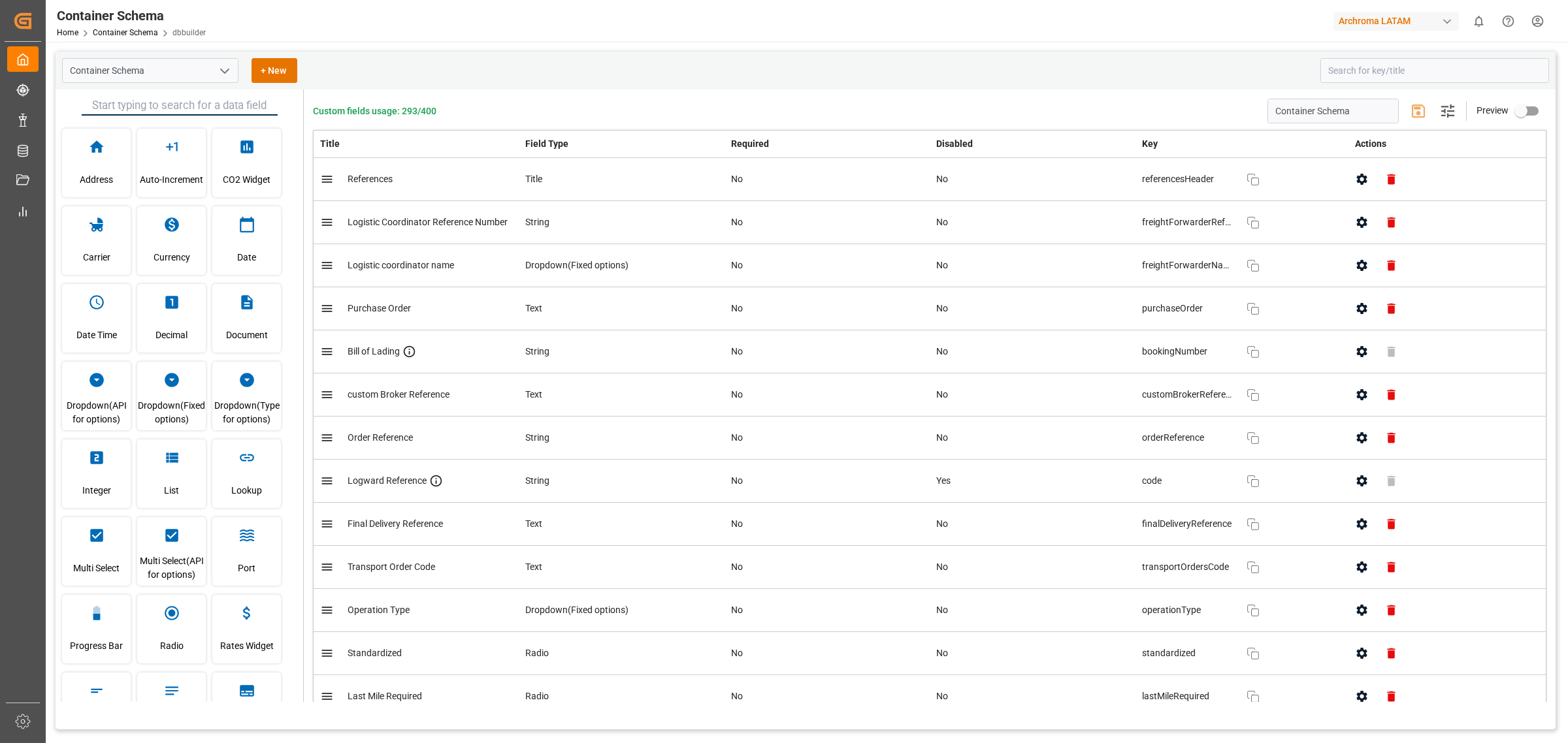
click at [1540, 25] on html "Created by potrace 1.15, written by [PERSON_NAME] [DATE]-[DATE] Created by potr…" at bounding box center [784, 372] width 1568 height 743
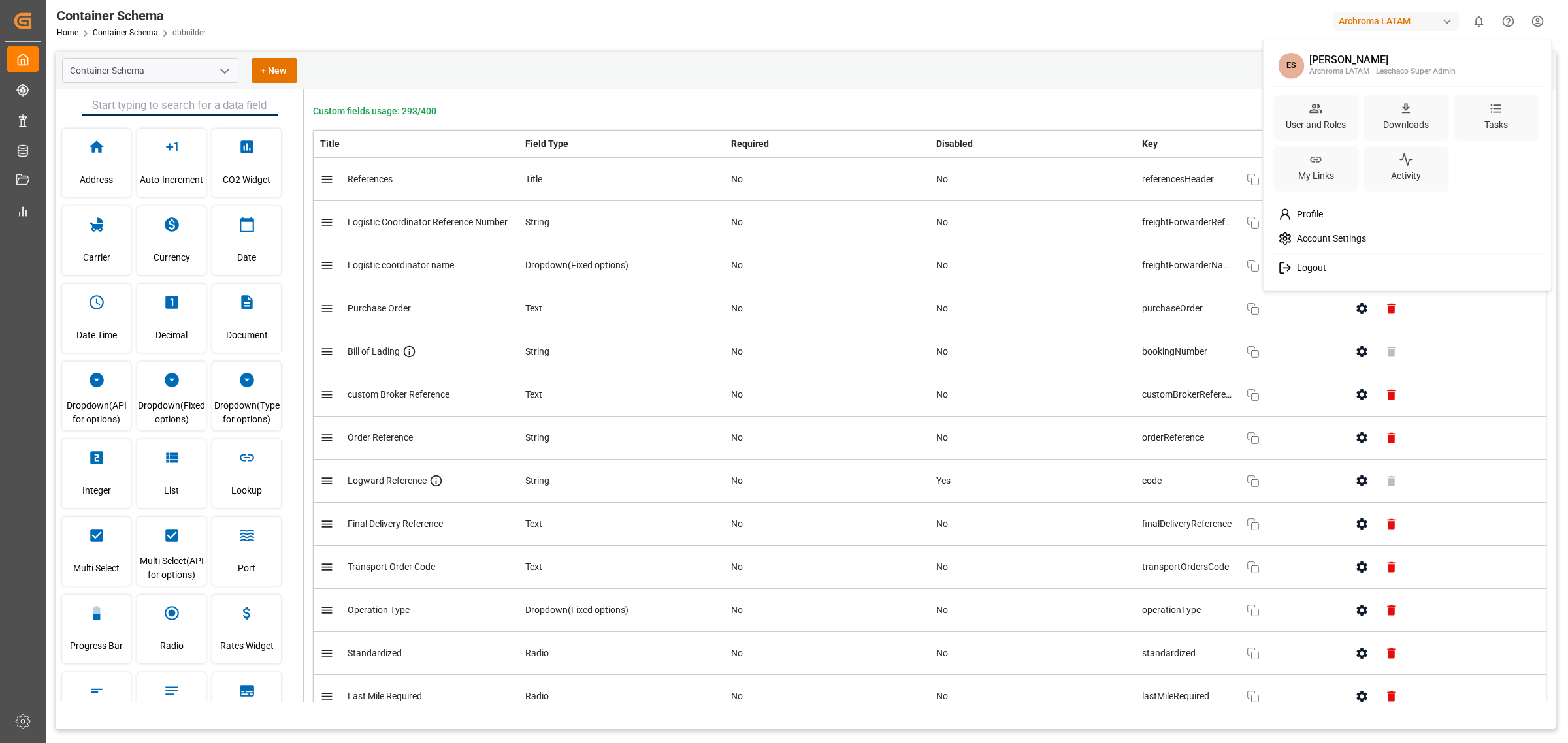
click at [1381, 246] on div "Account Settings" at bounding box center [1407, 238] width 268 height 24
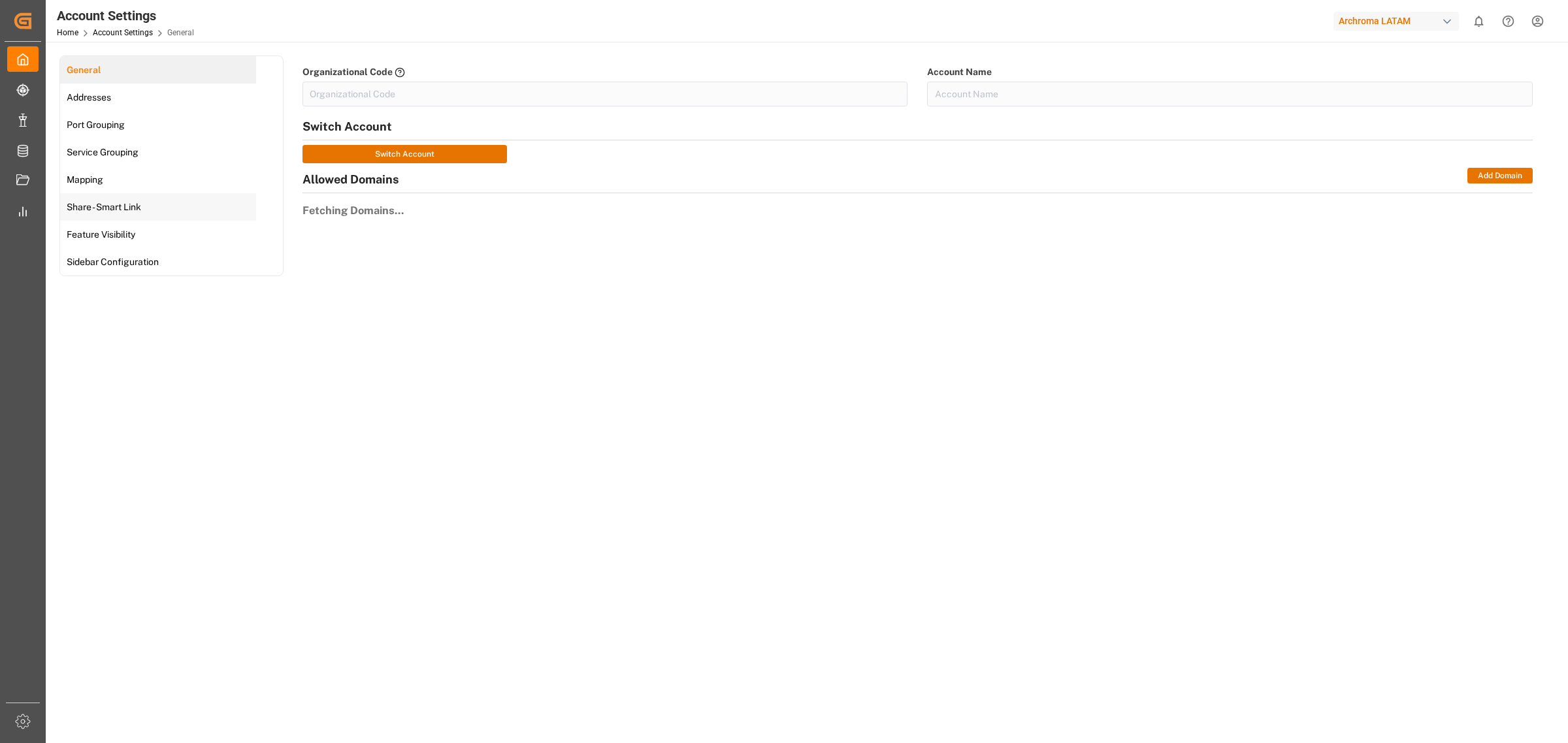
type input "ArchMexic-N1L7"
type input "Archroma LATAM"
click at [135, 186] on link "Mapping" at bounding box center [158, 179] width 196 height 27
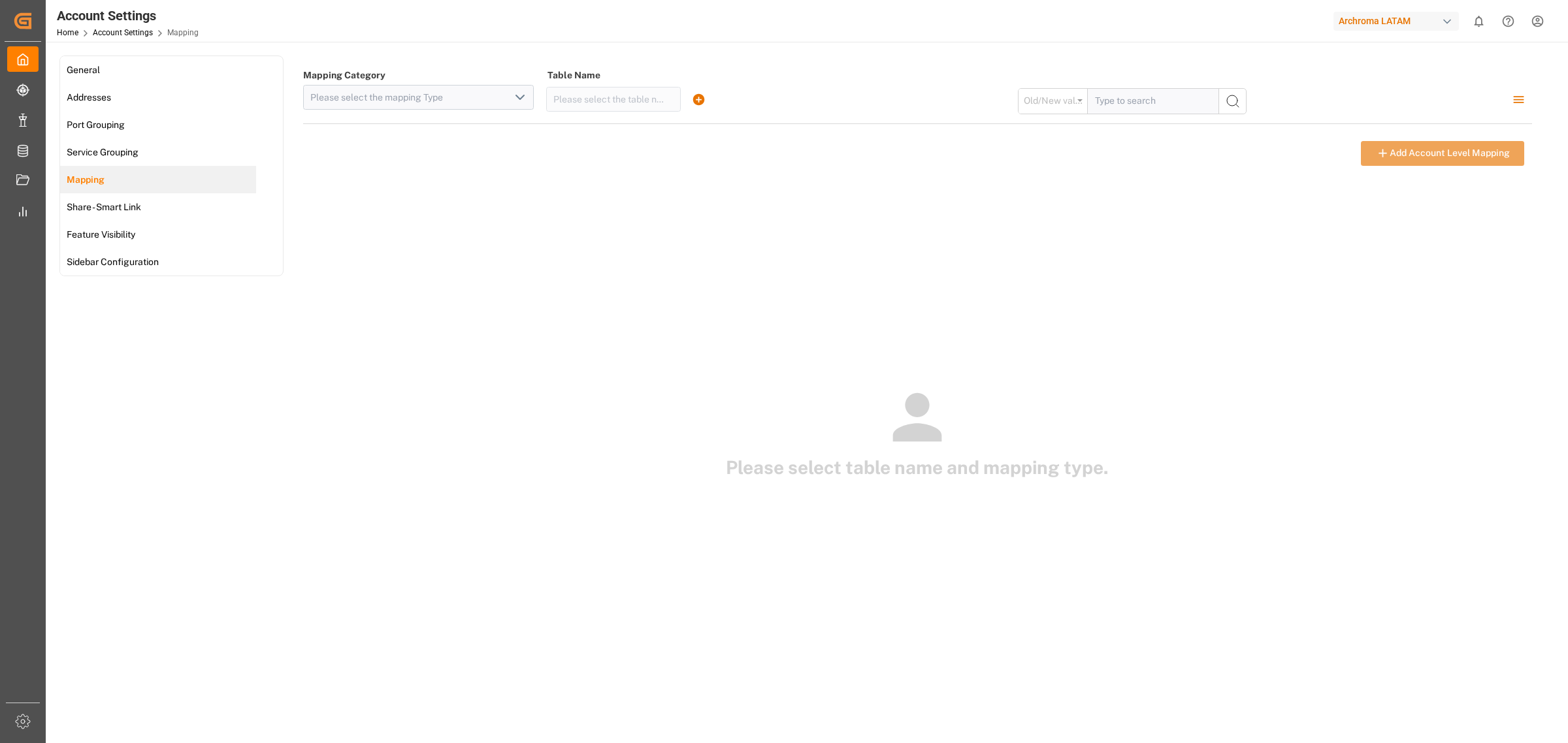
click at [512, 99] on icon "open menu" at bounding box center [520, 97] width 16 height 16
click at [501, 83] on div "Mapping Category CarrierNameScacMapping CityLocodeMapping LocodeGroupMapping Po…" at bounding box center [418, 91] width 230 height 46
click at [504, 53] on div "General Addresses Port Grouping Service Grouping Mapping Share - Smart Link Fea…" at bounding box center [806, 470] width 1520 height 857
click at [517, 523] on div "Please select table name and mapping type." at bounding box center [917, 434] width 1229 height 521
click at [498, 463] on h1 "Please select table name and mapping type." at bounding box center [917, 467] width 1229 height 27
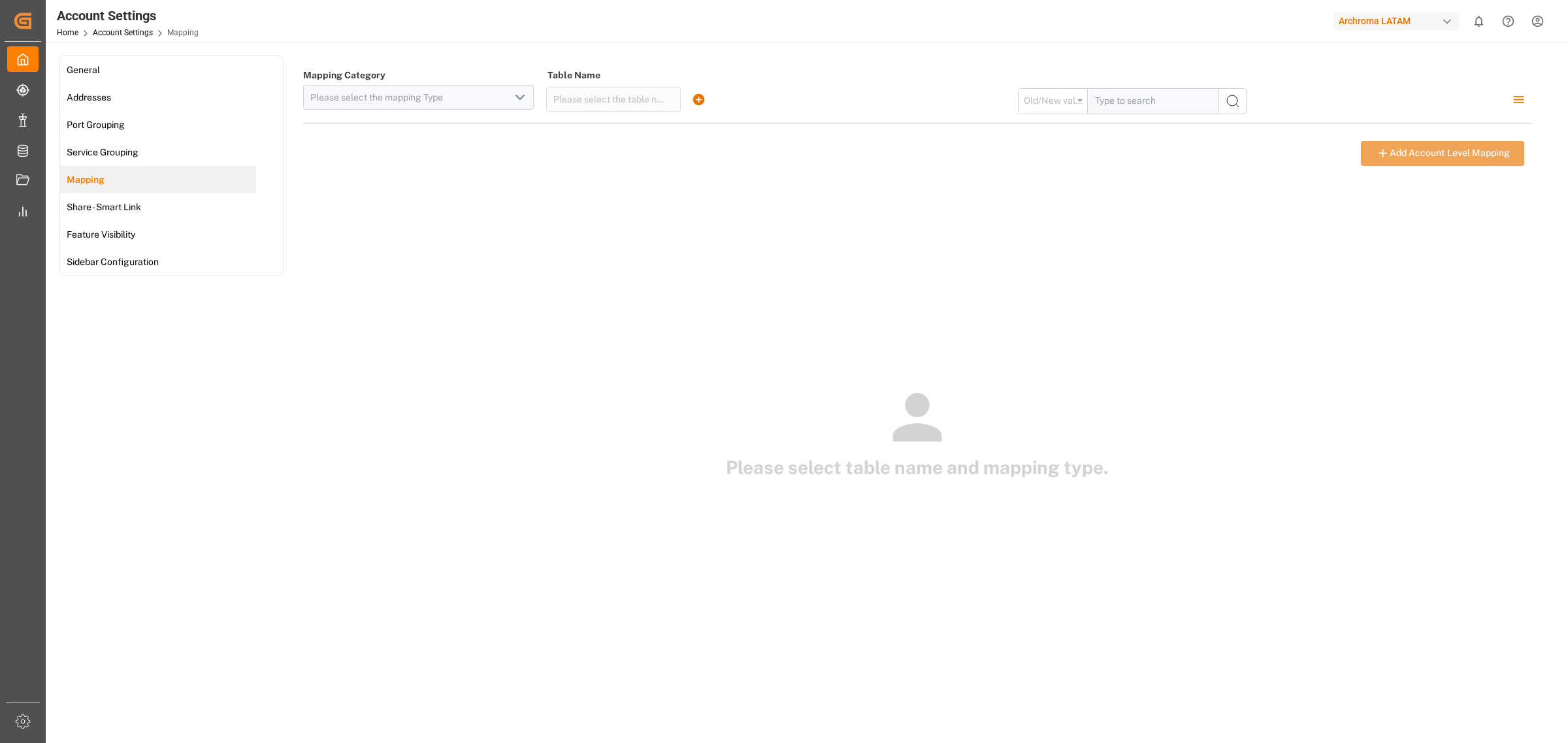
click at [498, 463] on h1 "Please select table name and mapping type." at bounding box center [917, 467] width 1229 height 27
click at [498, 504] on div "Please select table name and mapping type." at bounding box center [917, 434] width 1229 height 521
click at [533, 348] on div "Please select table name and mapping type." at bounding box center [917, 434] width 1229 height 521
click at [527, 341] on div "Please select table name and mapping type." at bounding box center [917, 434] width 1229 height 521
click at [303, 428] on div "Please select table name and mapping type." at bounding box center [917, 433] width 1229 height 105
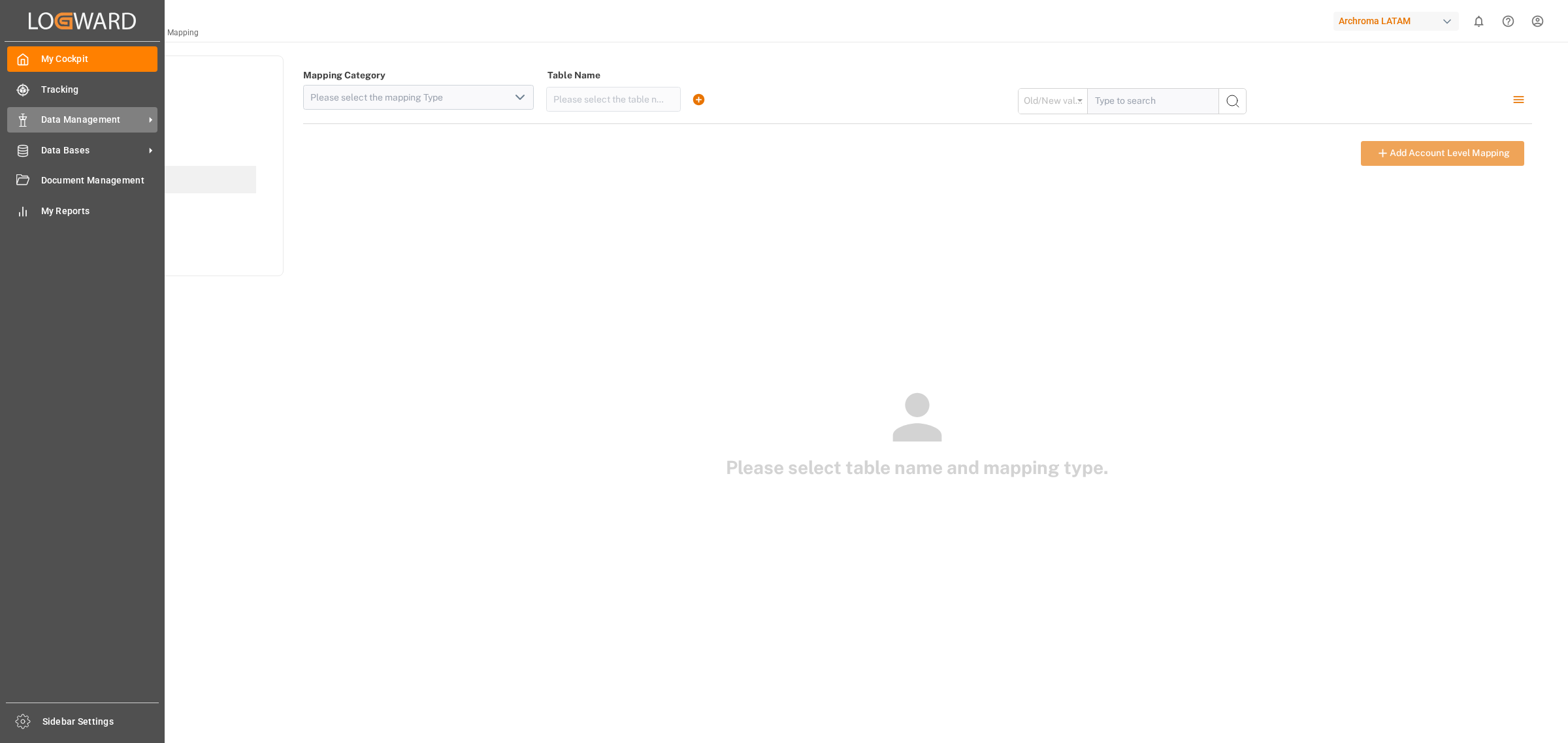
click at [65, 111] on div "Data Management Data Management" at bounding box center [83, 120] width 151 height 25
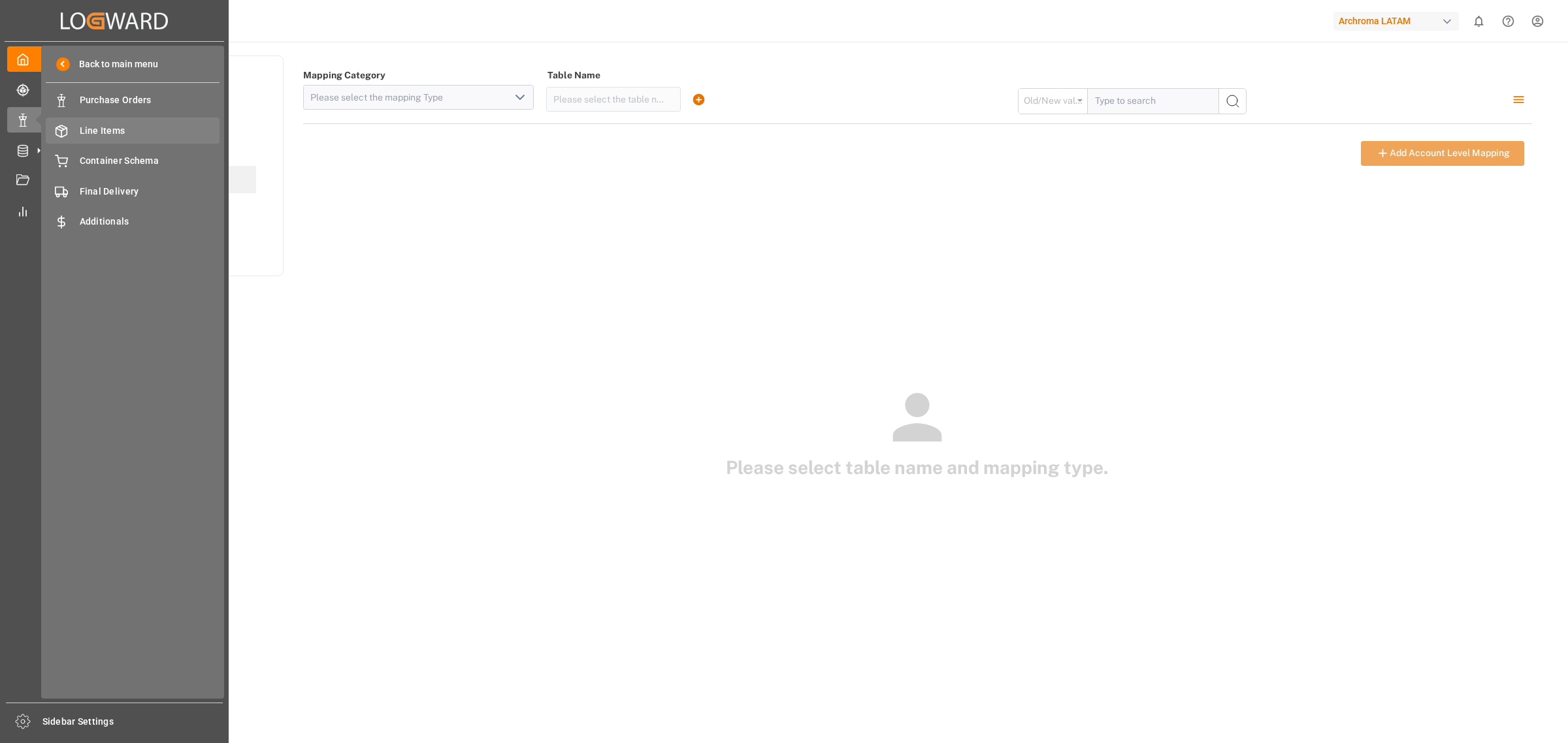
click at [171, 126] on span "Line Items" at bounding box center [150, 130] width 141 height 14
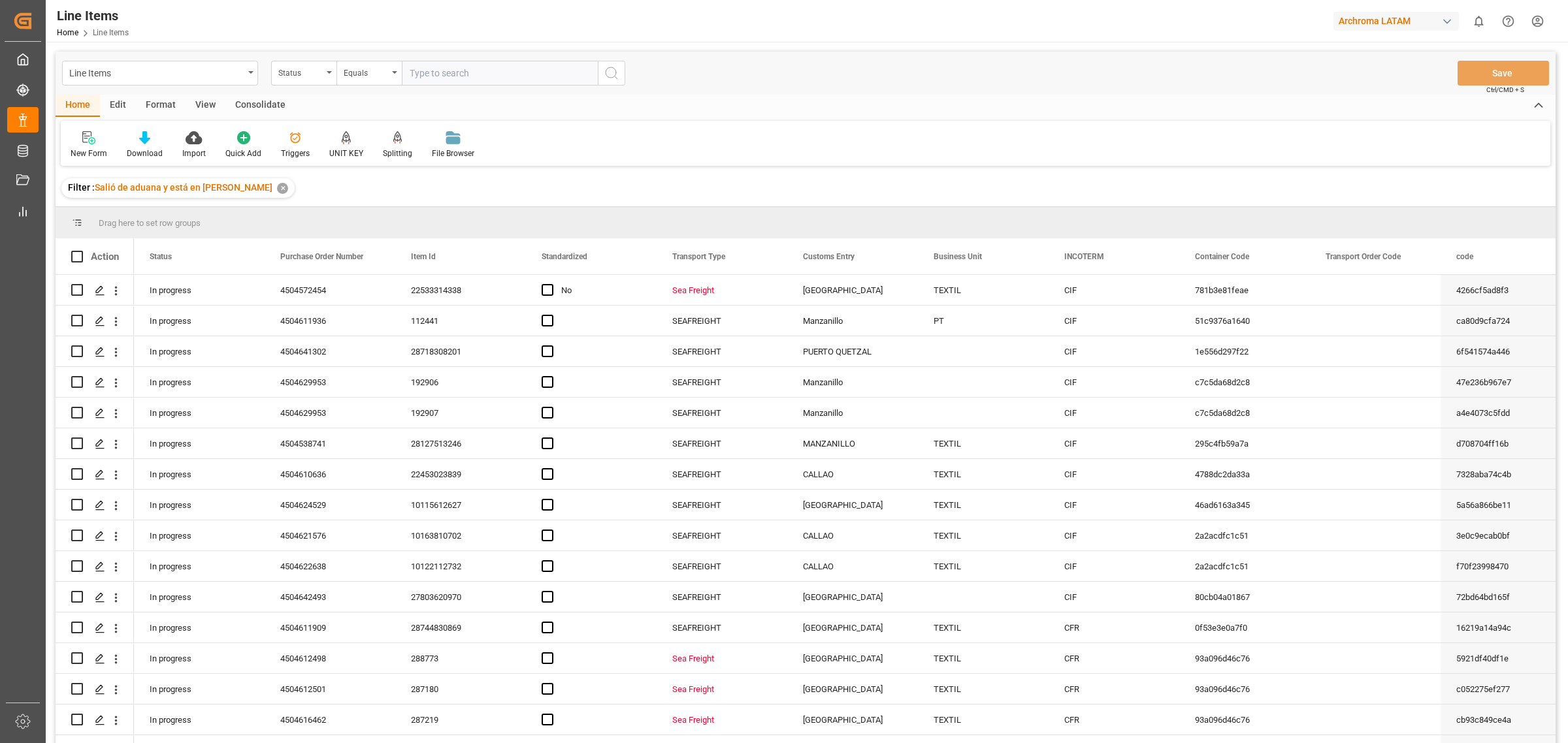
click at [277, 189] on div "✕" at bounding box center [282, 188] width 11 height 11
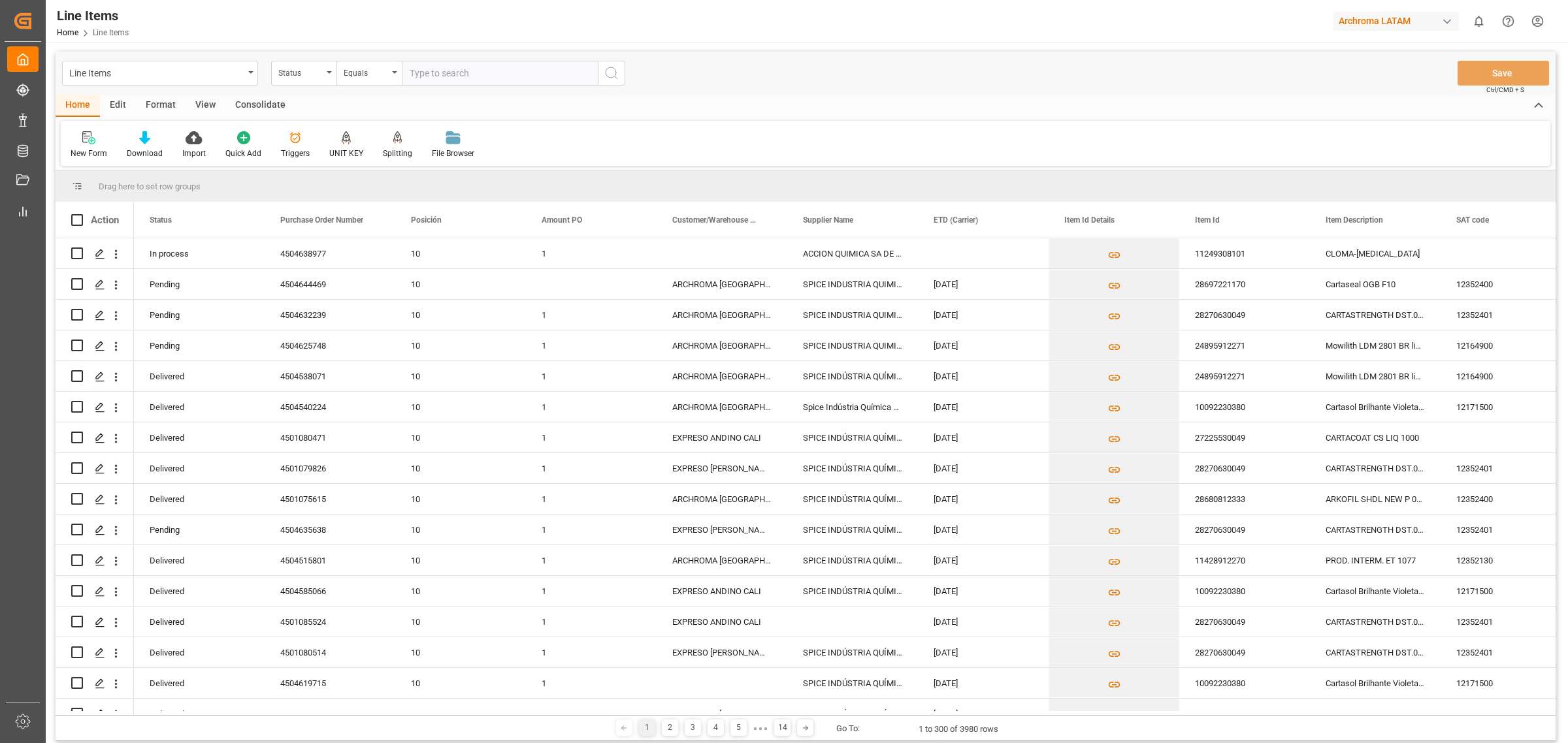
click at [137, 144] on div "Download" at bounding box center [145, 144] width 55 height 29
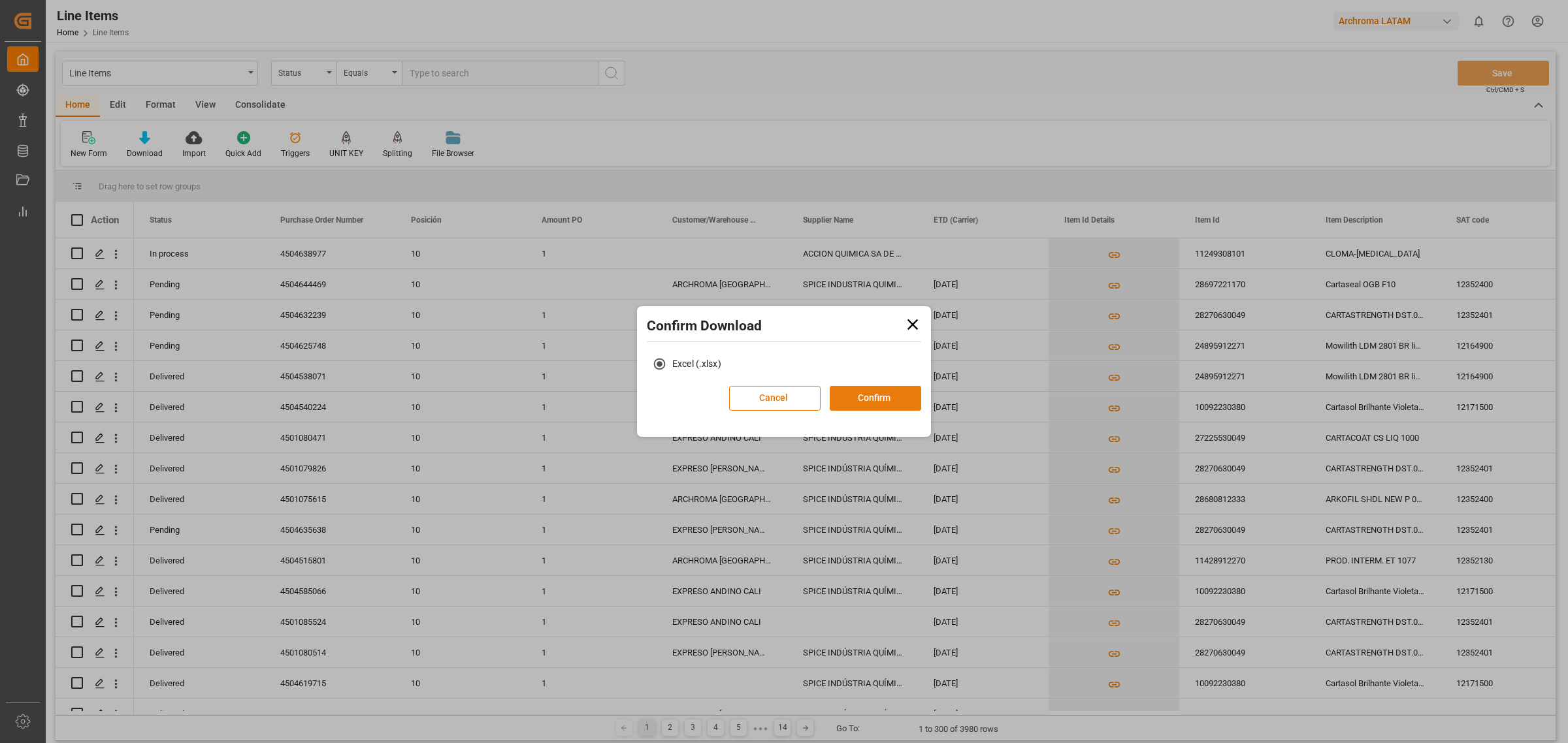
click at [859, 393] on button "Confirm" at bounding box center [875, 398] width 91 height 25
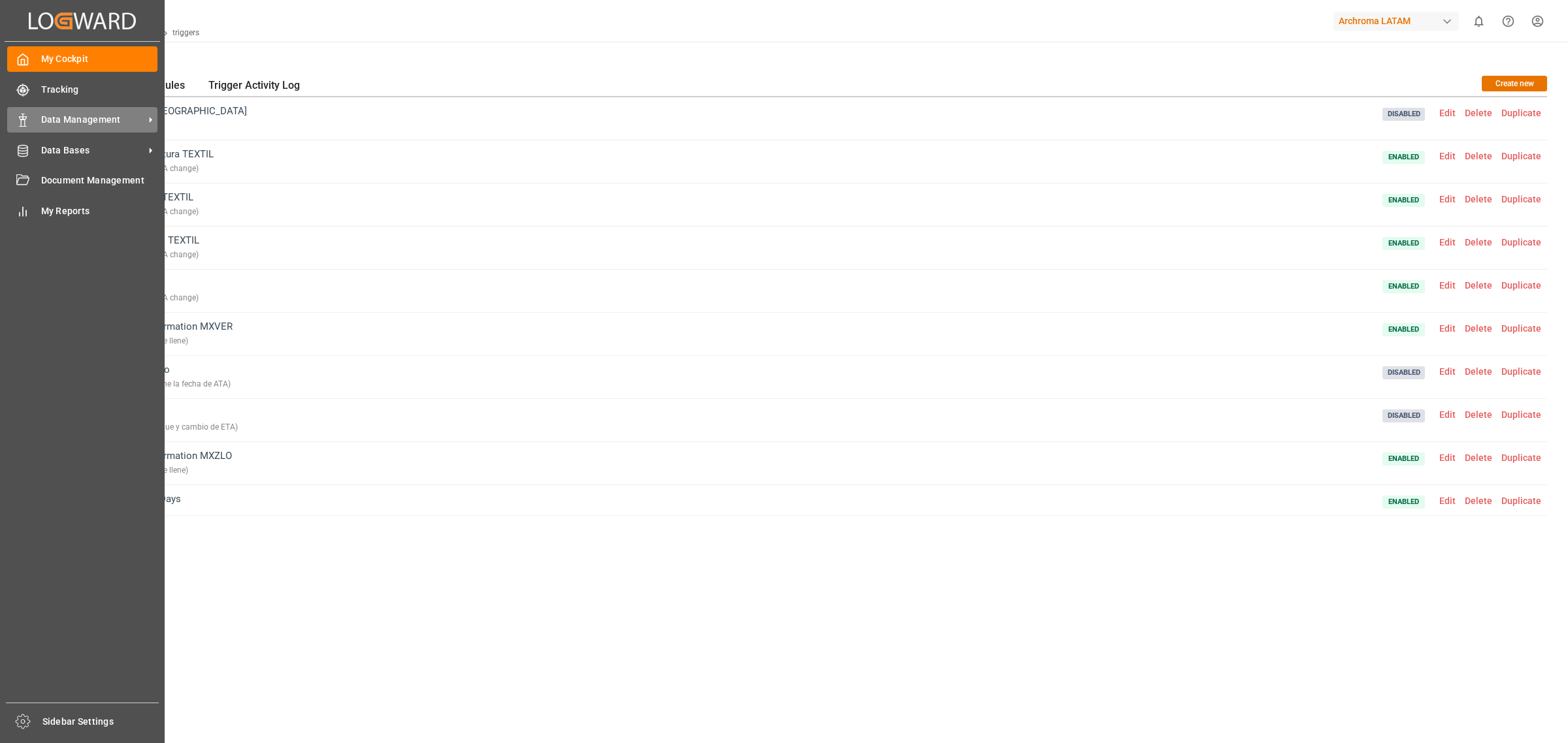
click at [67, 117] on span "Data Management" at bounding box center [93, 120] width 103 height 14
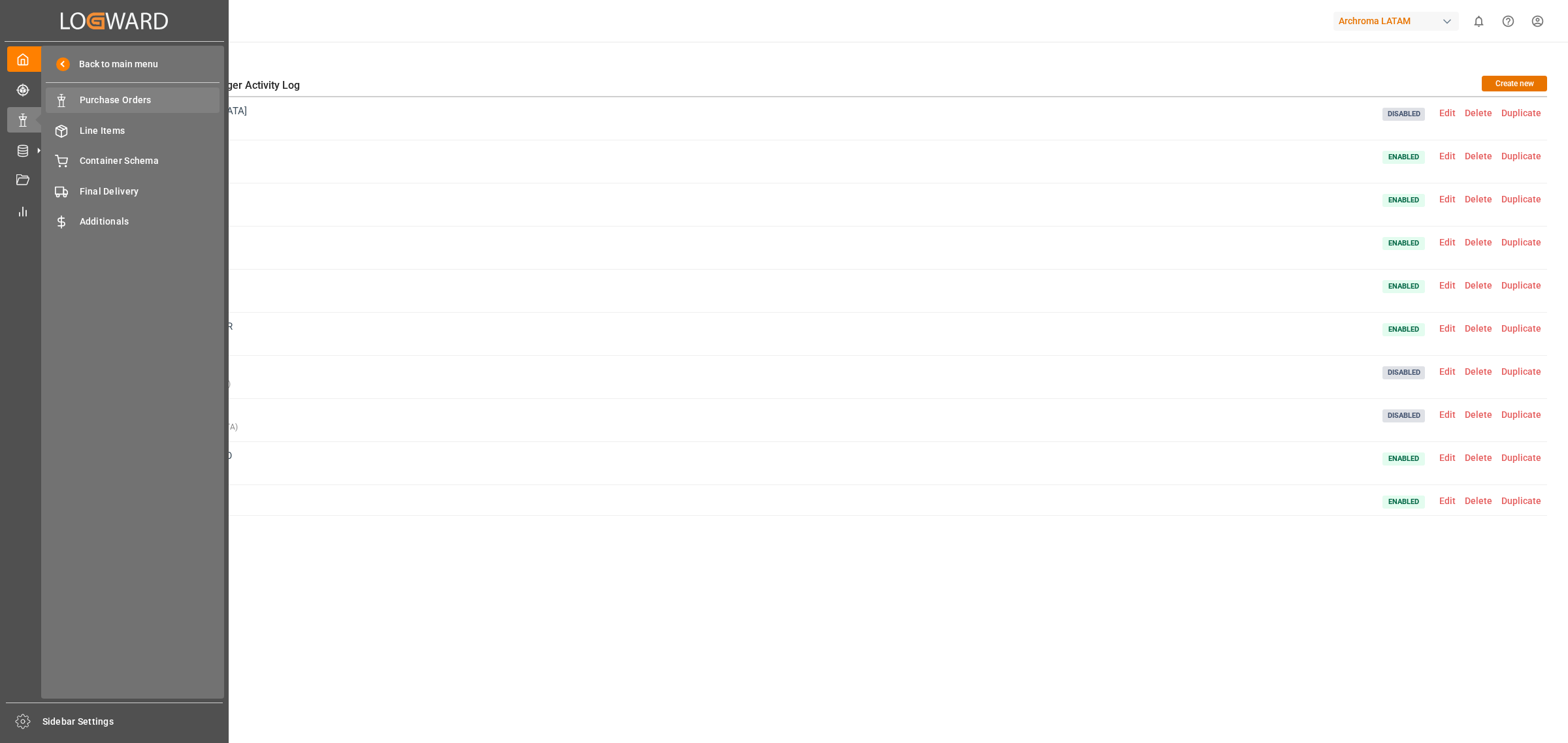
click at [124, 103] on span "Purchase Orders" at bounding box center [150, 100] width 141 height 14
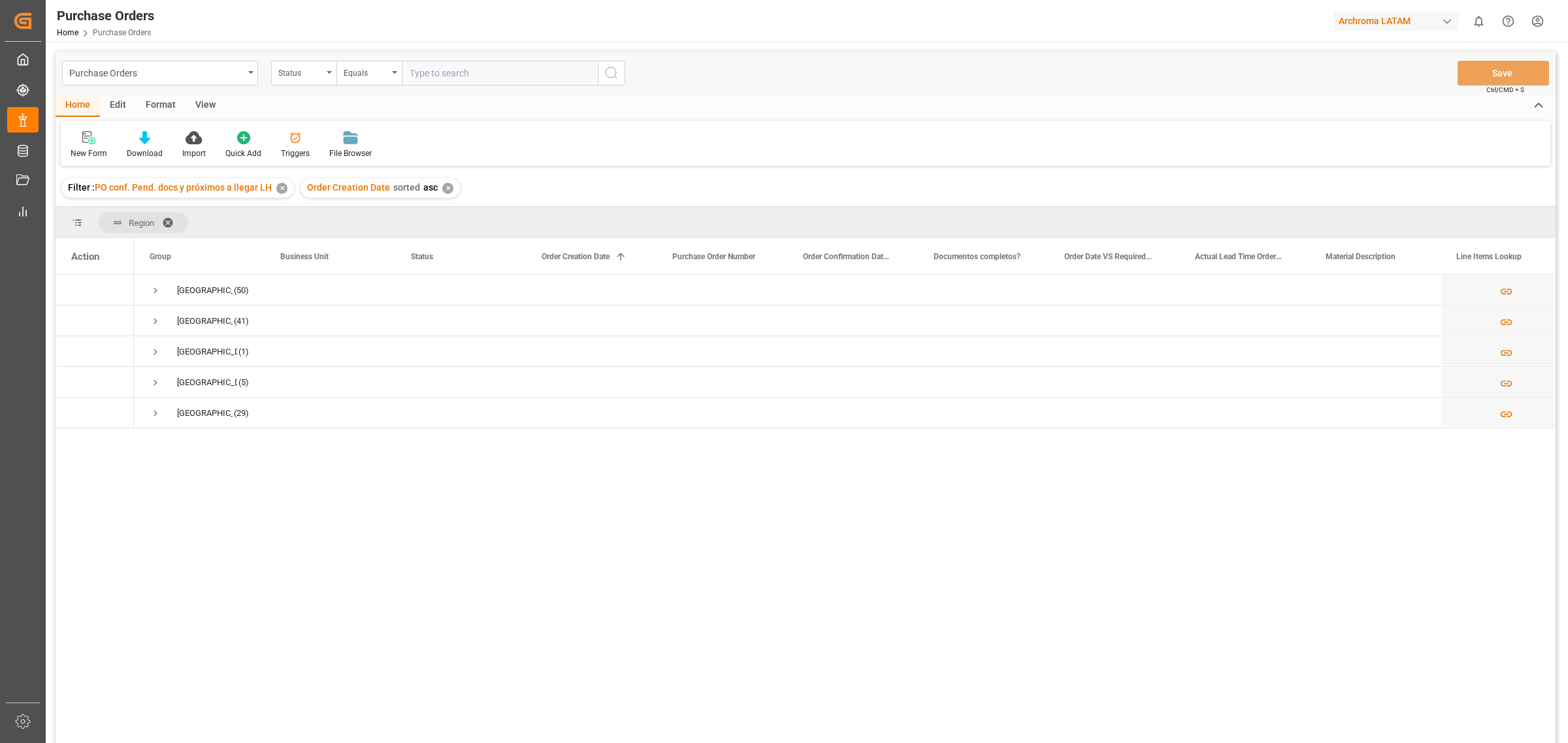
click at [280, 188] on div "✕" at bounding box center [282, 188] width 11 height 11
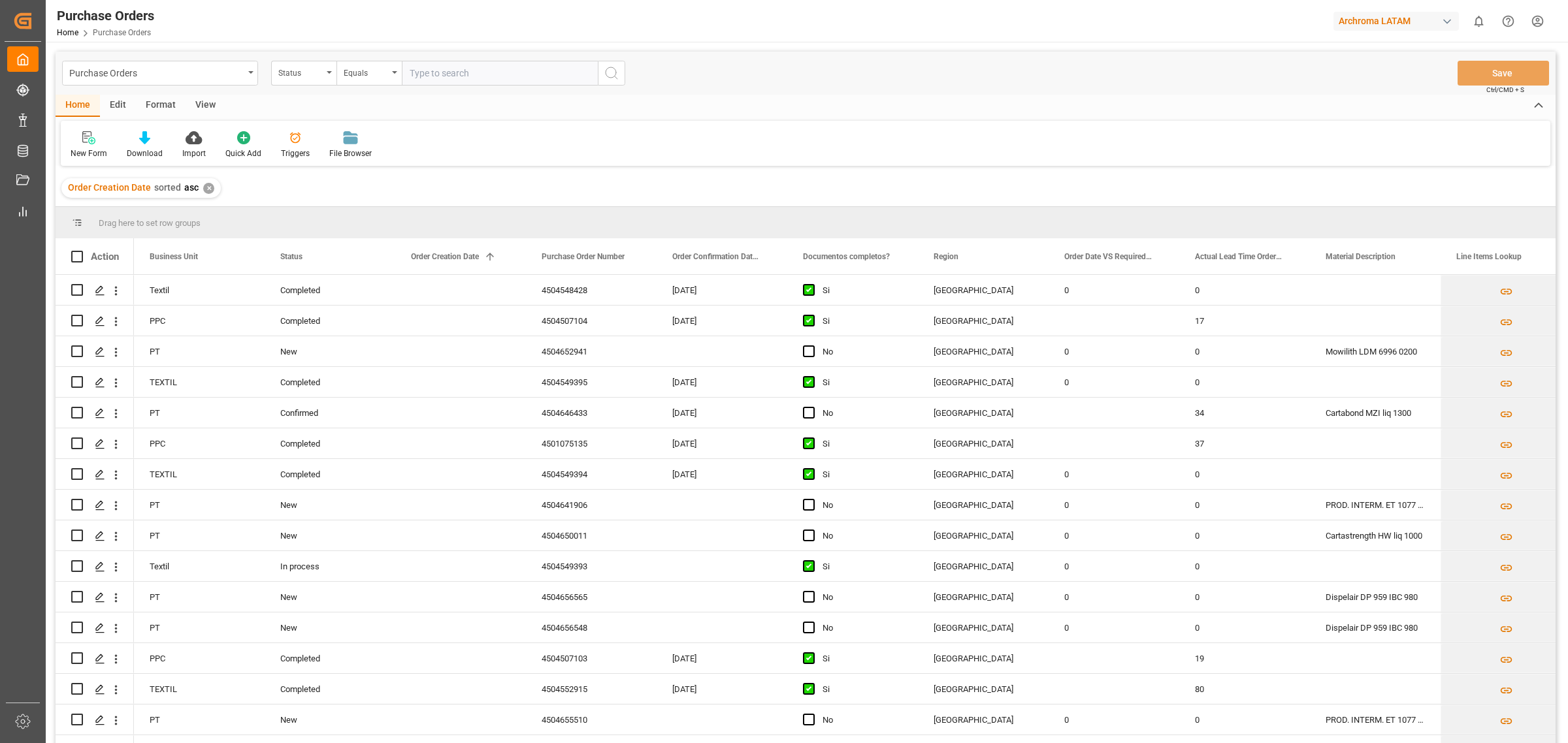
click at [206, 187] on div "✕" at bounding box center [208, 188] width 11 height 11
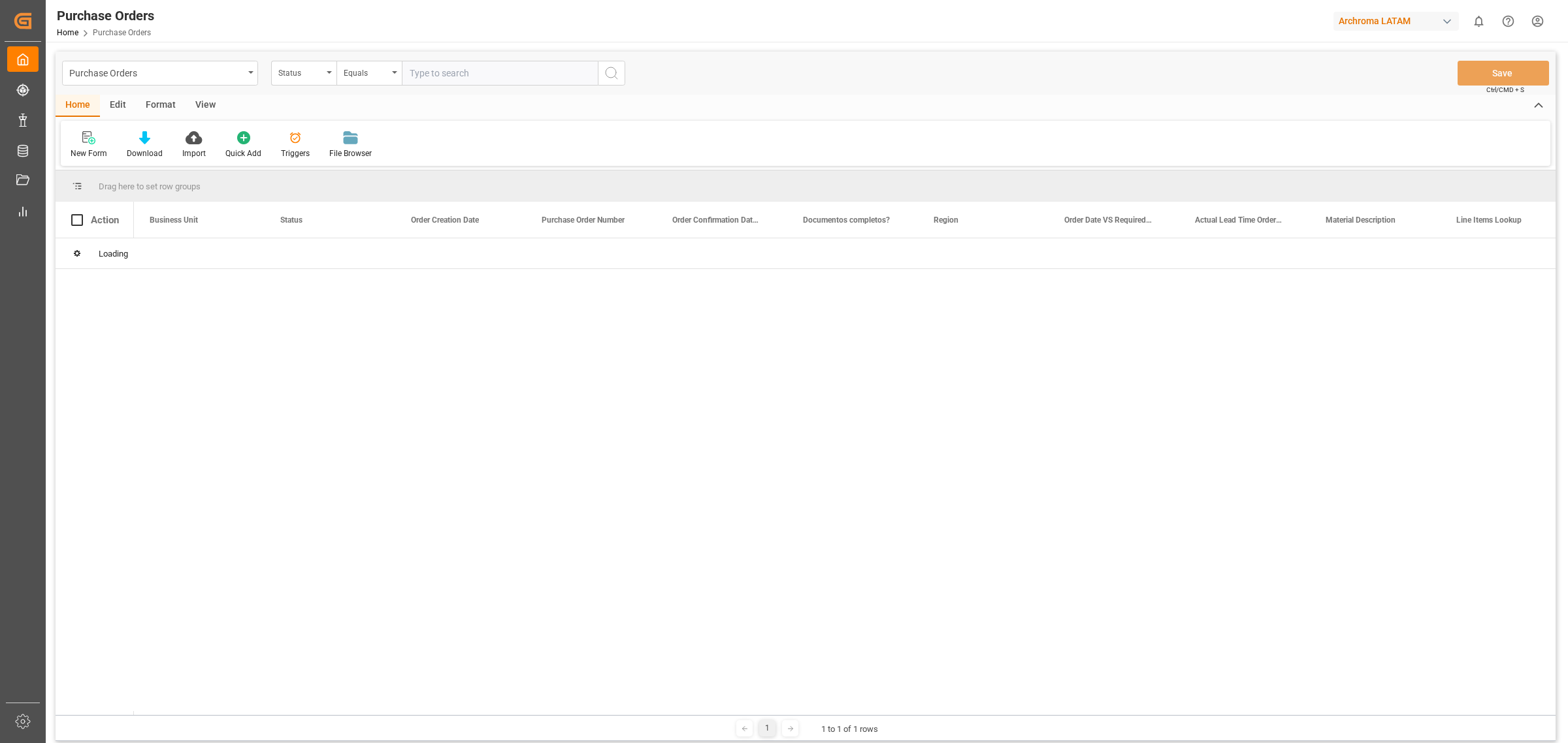
click at [458, 125] on div "New Form Download Import Quick Add Triggers File Browser" at bounding box center [805, 143] width 1490 height 45
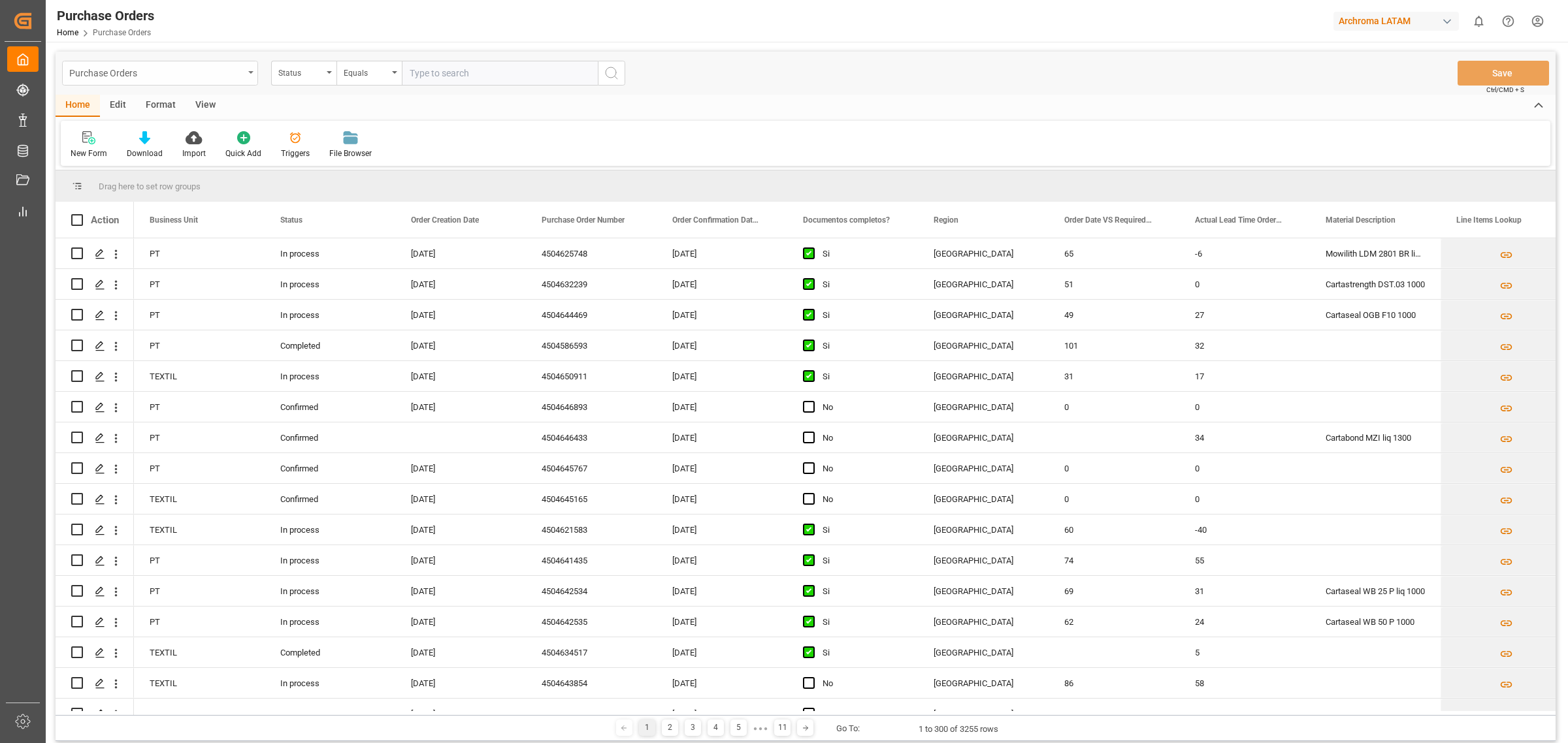
click at [254, 79] on div "Purchase Orders" at bounding box center [160, 73] width 196 height 25
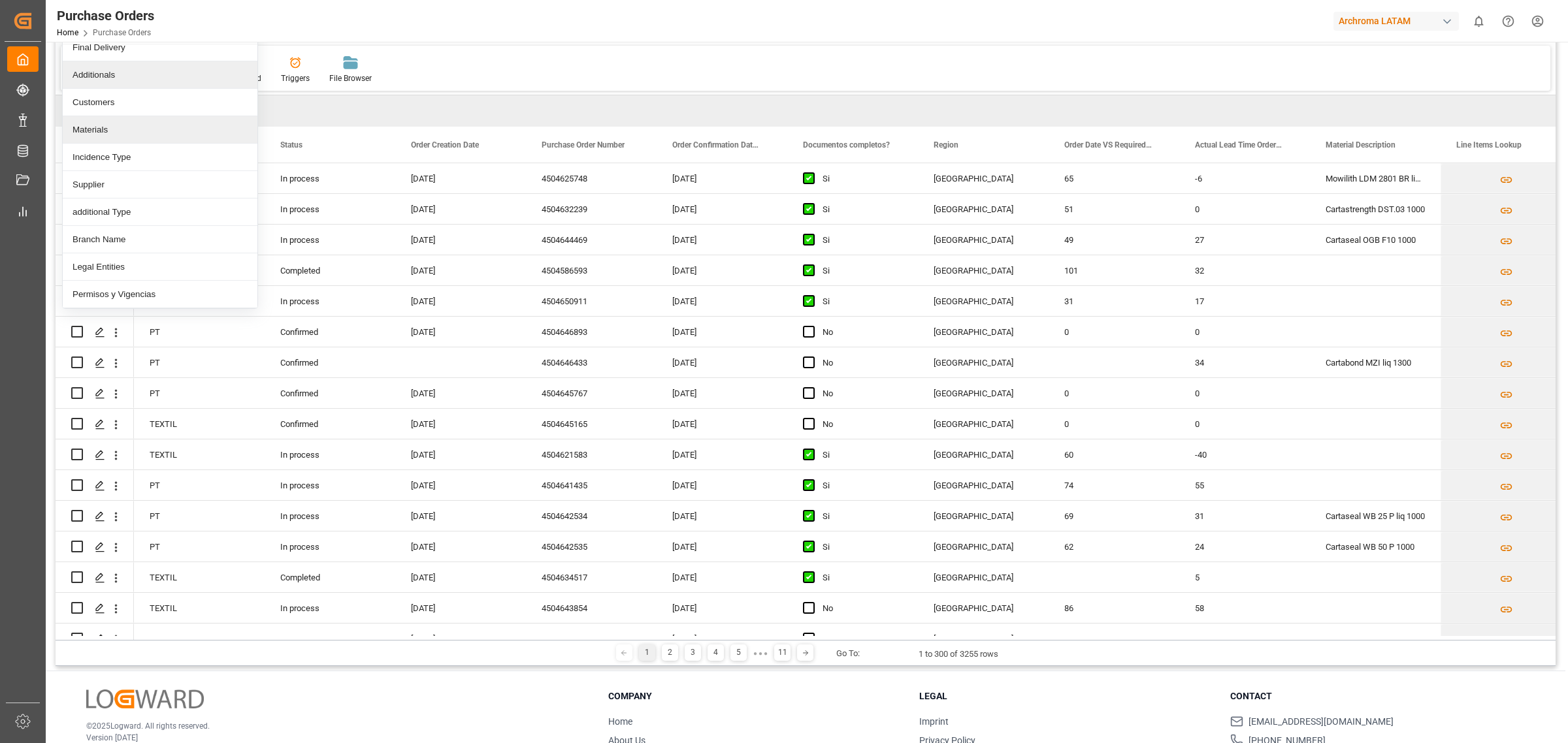
scroll to position [82, 0]
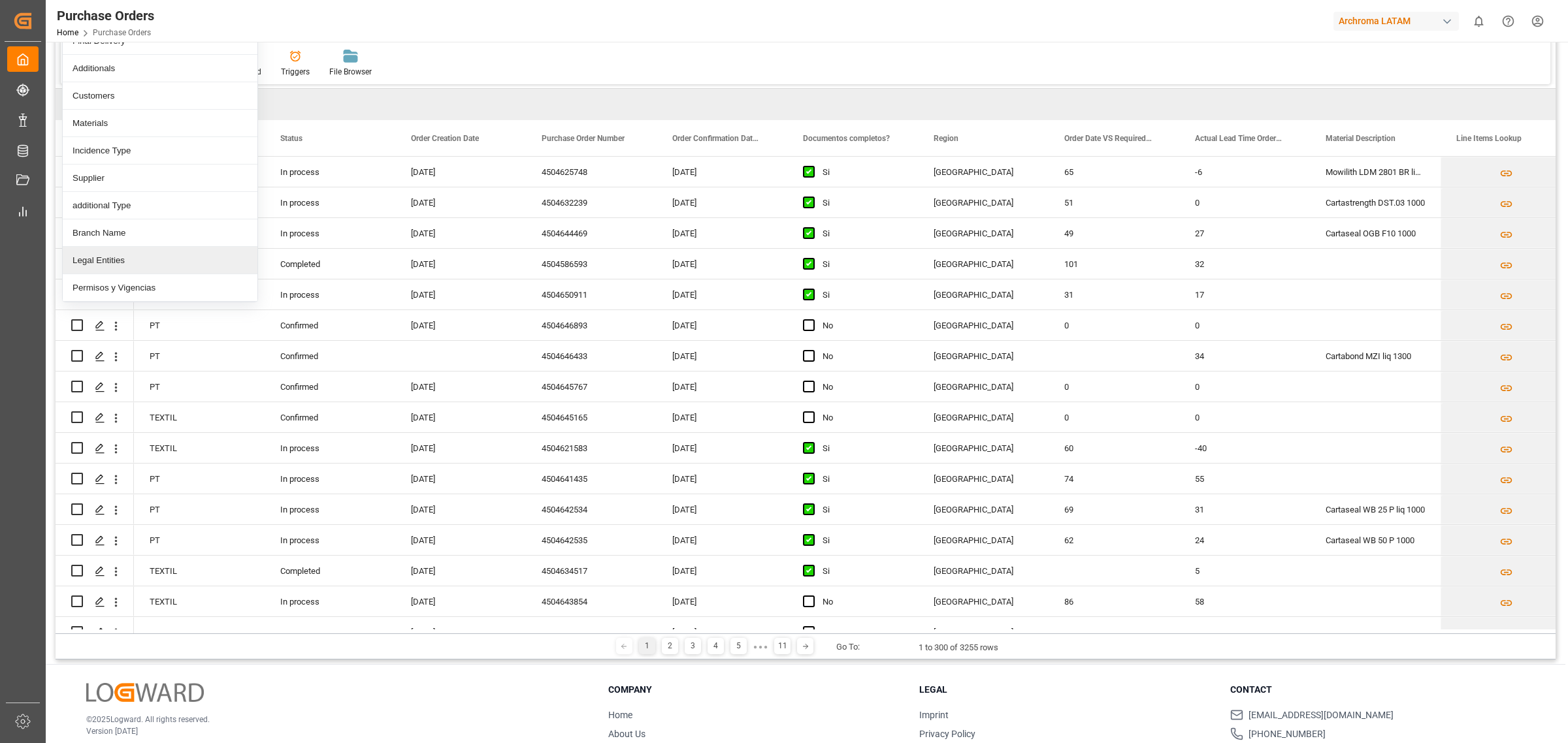
click at [164, 266] on div "Legal Entities" at bounding box center [160, 260] width 195 height 27
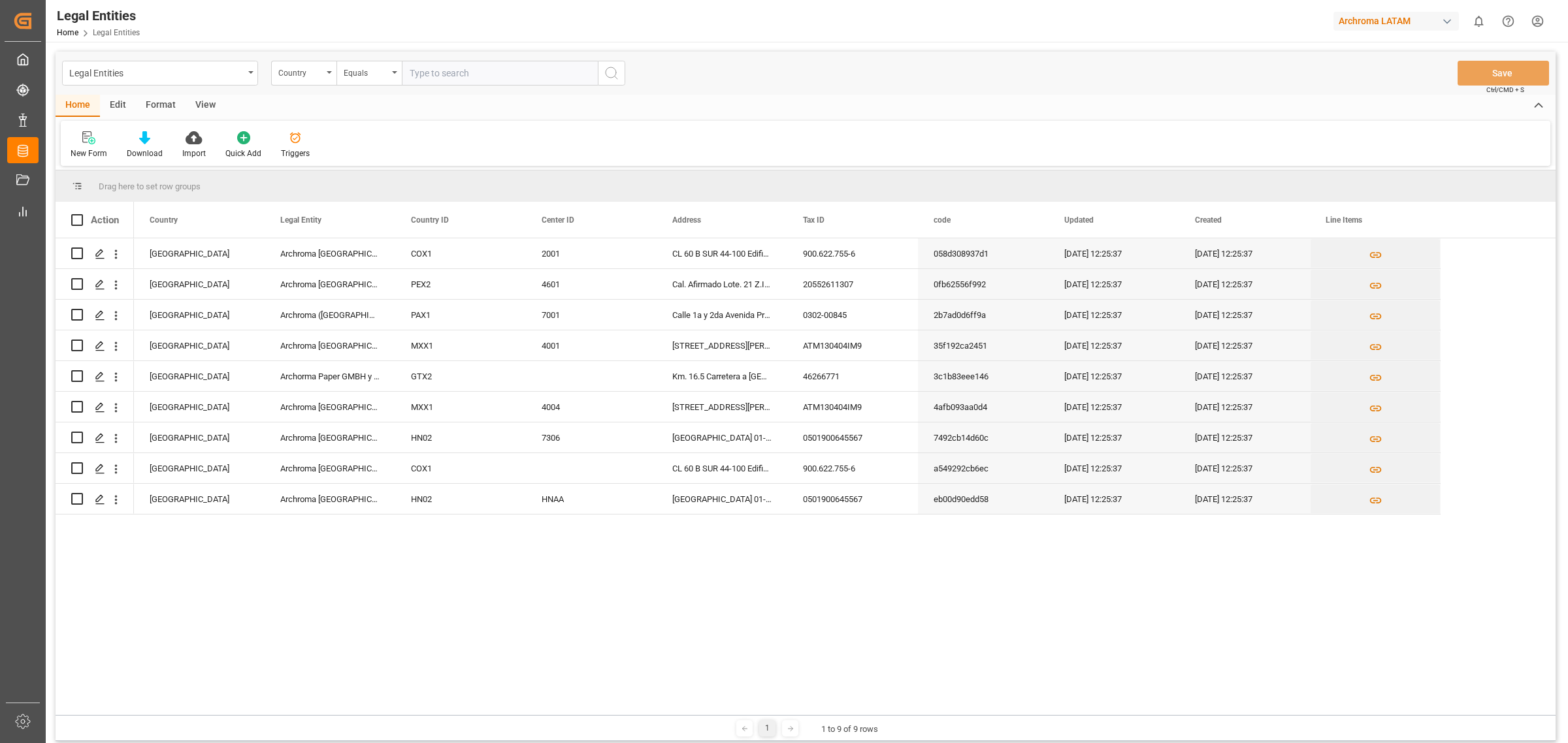
click at [791, 563] on div "Colombia Archroma Colombia SAS COX1 2001 CL 60 B SUR 44-100 Edificio LATITUD SU…" at bounding box center [845, 477] width 1422 height 477
click at [514, 599] on div "Colombia Archroma Colombia SAS COX1 2001 CL 60 B SUR 44-100 Edificio LATITUD SU…" at bounding box center [845, 477] width 1422 height 477
click at [468, 132] on div "New Form Download Import Quick Add Triggers" at bounding box center [805, 143] width 1490 height 45
click at [558, 599] on div "Colombia Archroma Colombia SAS COX1 2001 CL 60 B SUR 44-100 Edificio LATITUD SU…" at bounding box center [845, 477] width 1422 height 477
click at [513, 643] on div "Colombia Archroma Colombia SAS COX1 2001 CL 60 B SUR 44-100 Edificio LATITUD SU…" at bounding box center [845, 477] width 1422 height 477
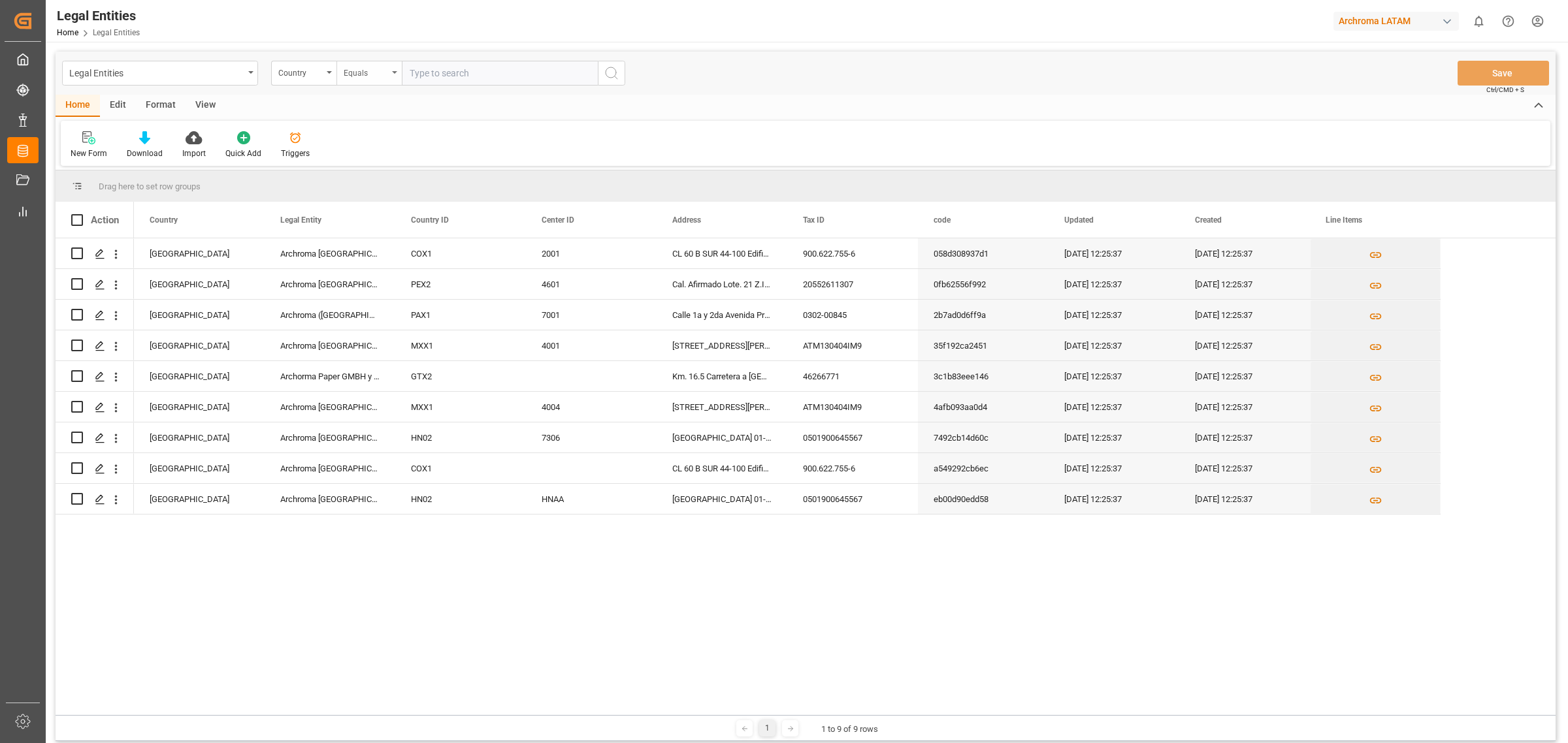
click at [356, 83] on div "Equals" at bounding box center [369, 73] width 65 height 25
click at [560, 117] on div "Home Edit Format View" at bounding box center [805, 105] width 1500 height 22
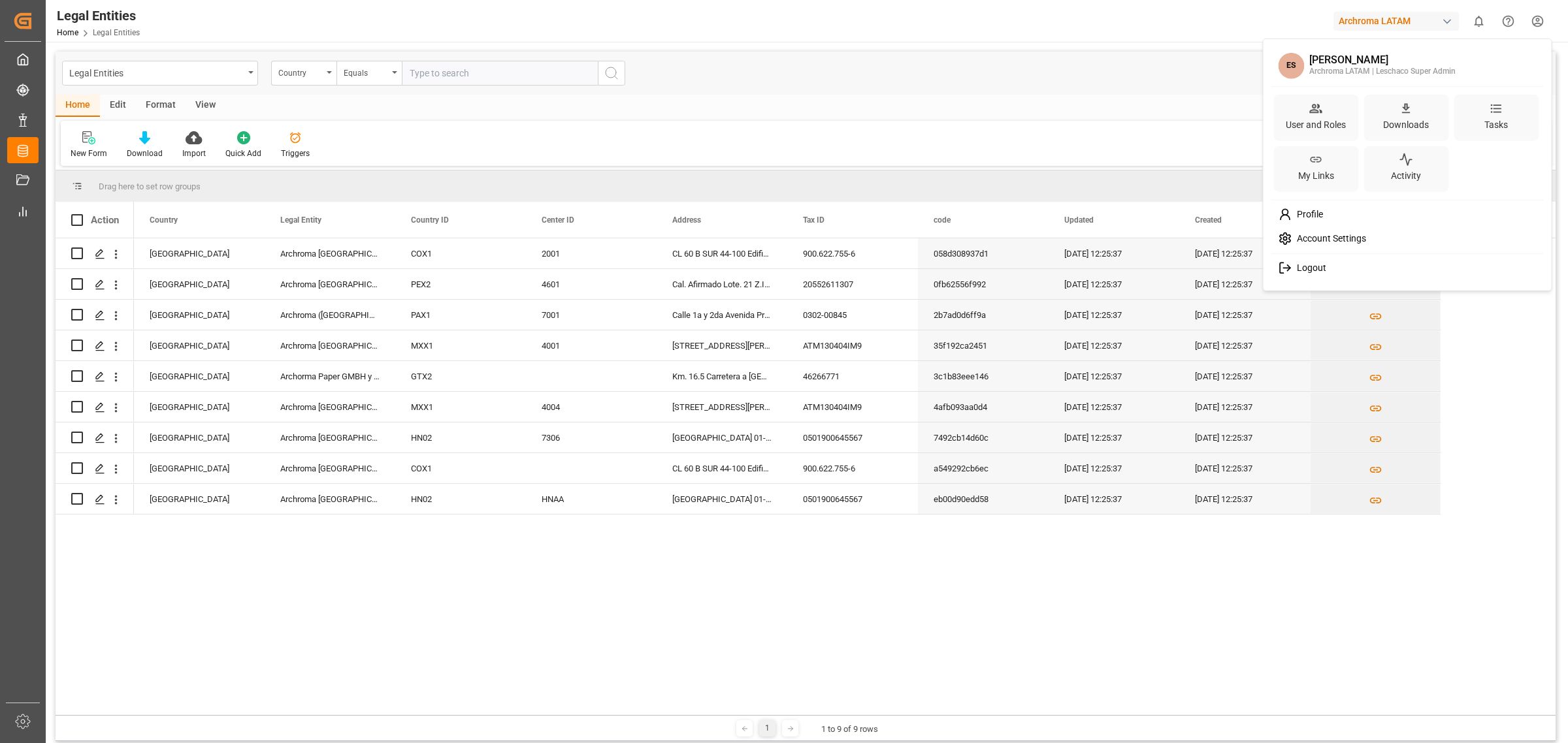
click at [1530, 23] on html "Created by potrace 1.15, written by Peter Selinger 2001-2017 Created by potrace…" at bounding box center [784, 372] width 1568 height 743
click at [1358, 240] on span "Account Settings" at bounding box center [1329, 239] width 75 height 12
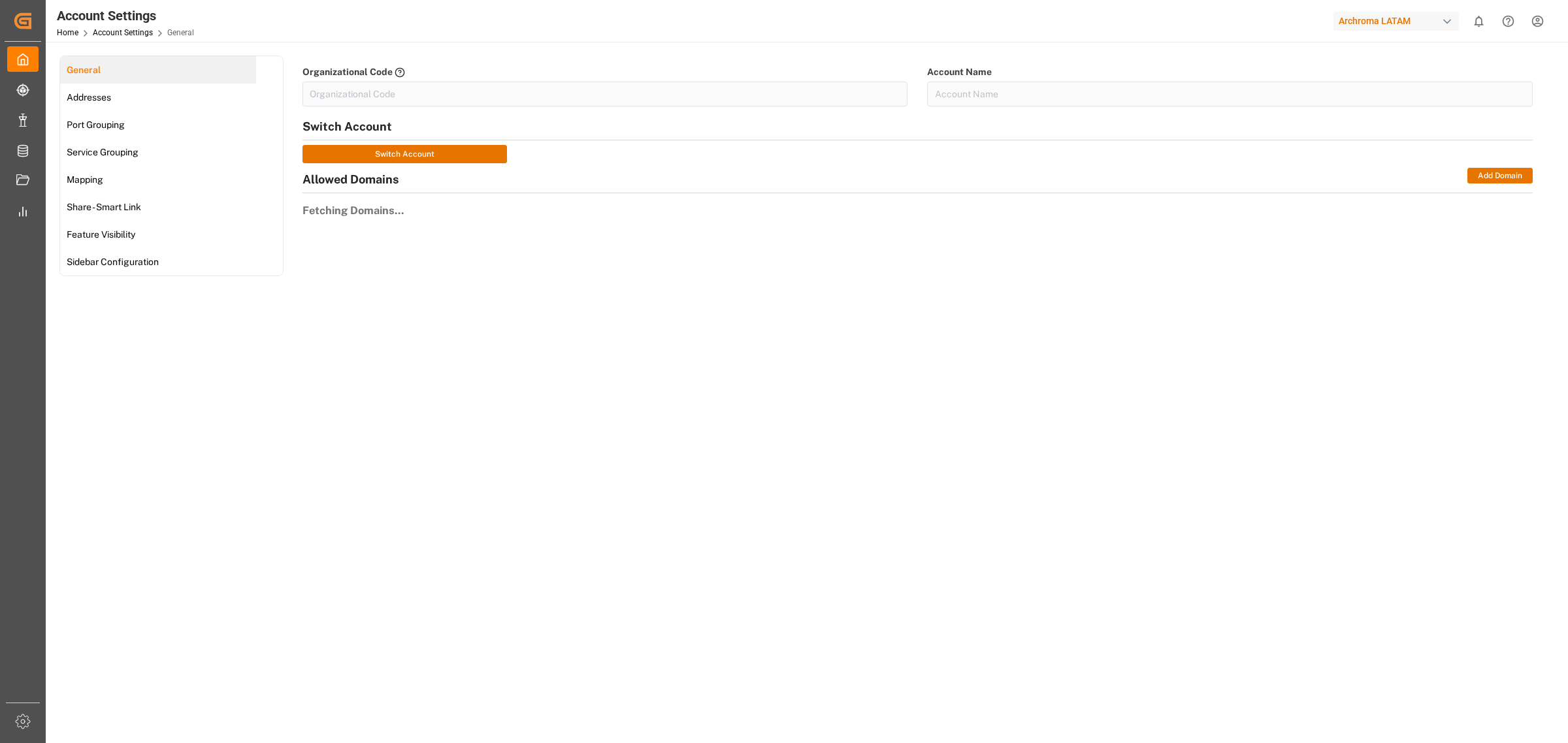
type input "ArchMexic-N1L7"
type input "Archroma LATAM"
click at [223, 184] on link "Mapping" at bounding box center [158, 179] width 196 height 27
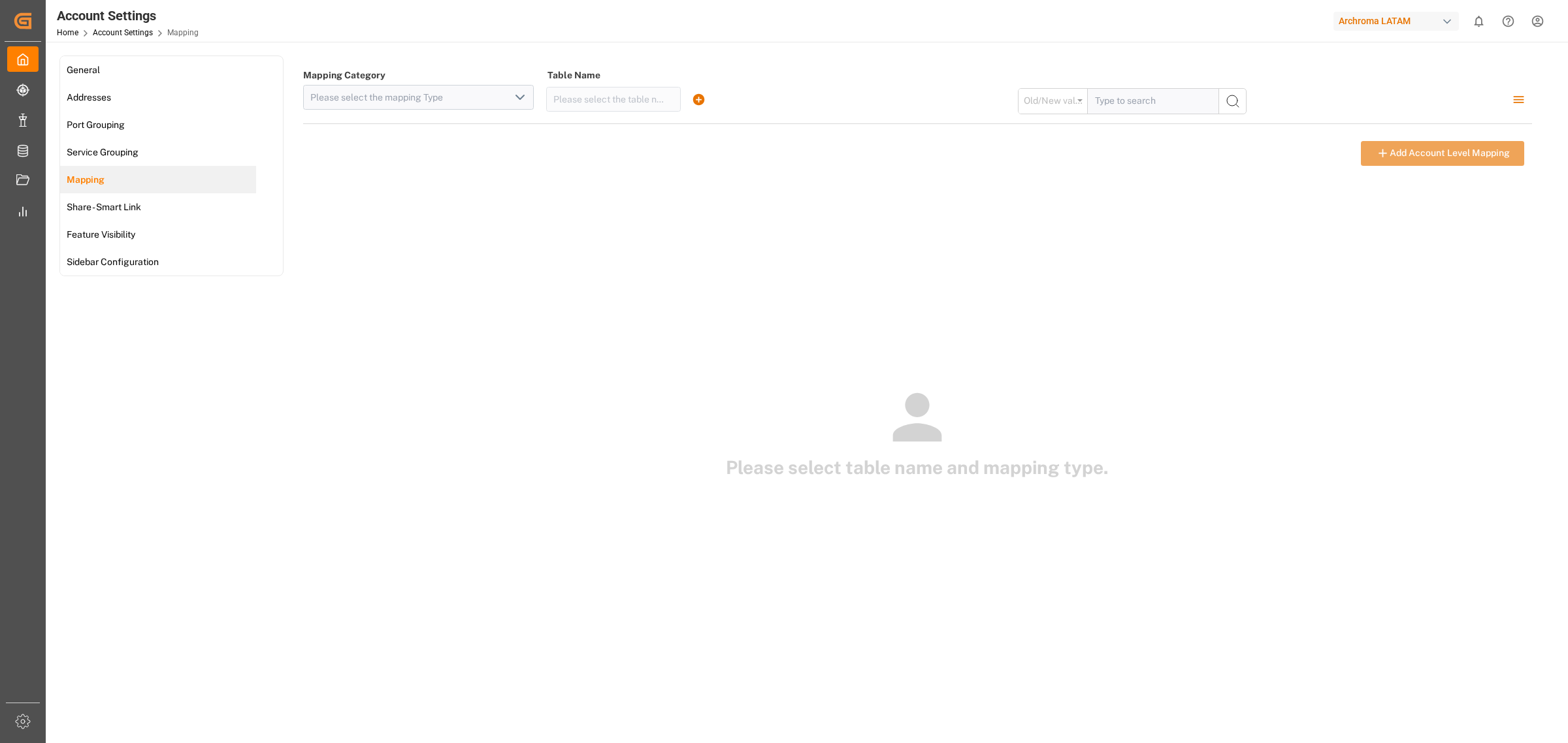
click at [518, 98] on polyline "open menu" at bounding box center [520, 97] width 8 height 4
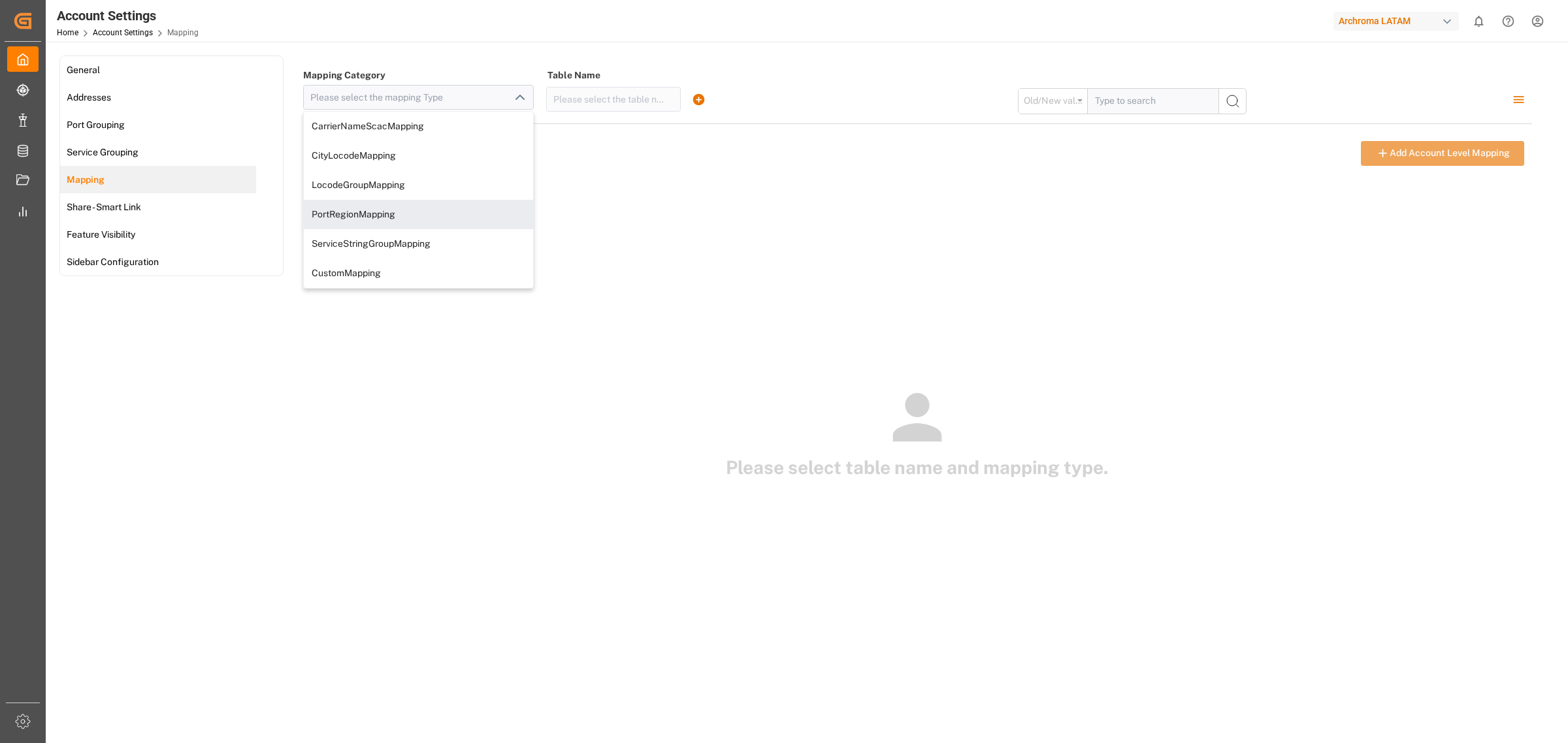
click at [735, 190] on div "Please select table name and mapping type." at bounding box center [917, 434] width 1229 height 521
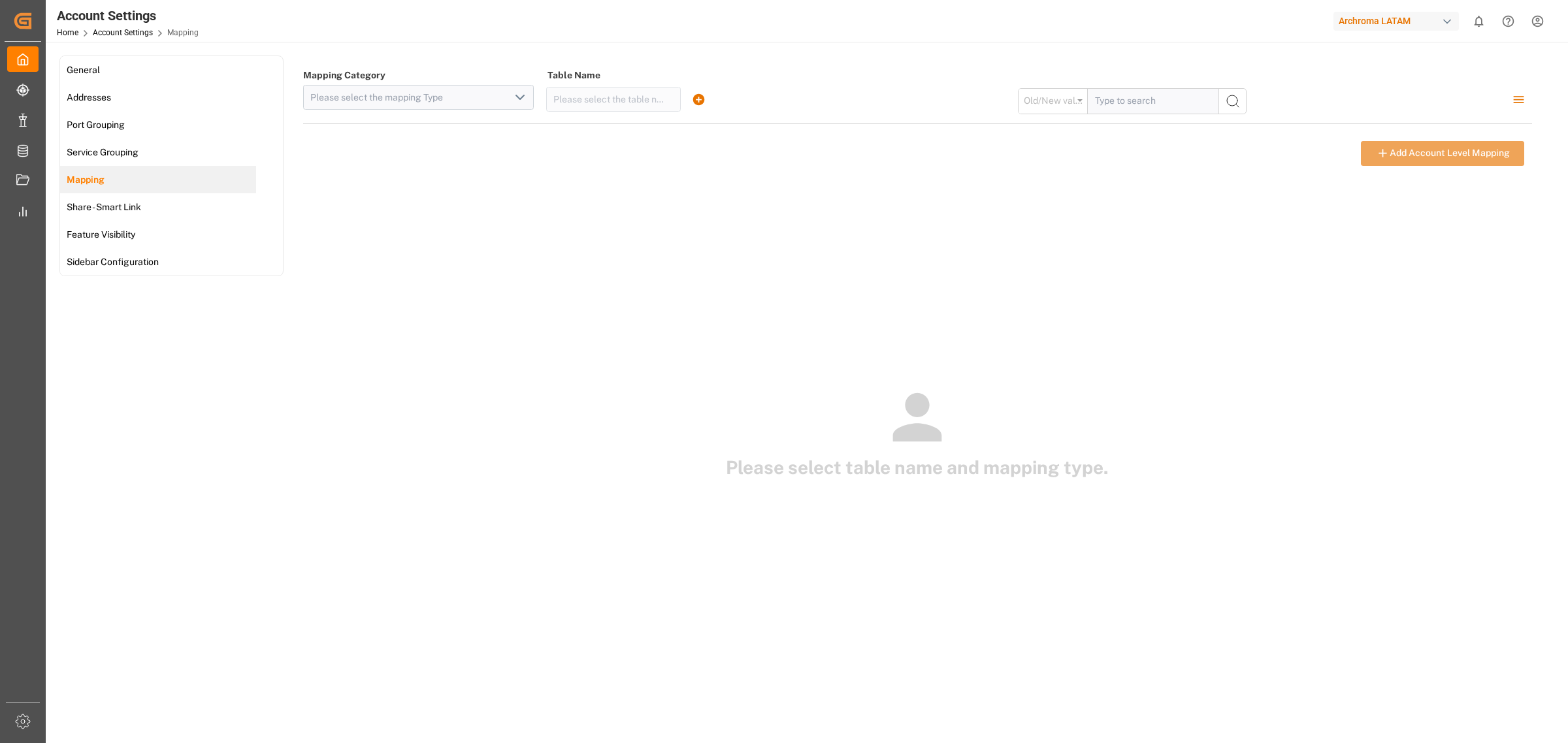
click at [532, 258] on div "Please select table name and mapping type." at bounding box center [917, 434] width 1229 height 521
click at [538, 258] on div "Please select table name and mapping type." at bounding box center [917, 434] width 1229 height 521
click at [557, 292] on div "Please select table name and mapping type." at bounding box center [917, 434] width 1229 height 521
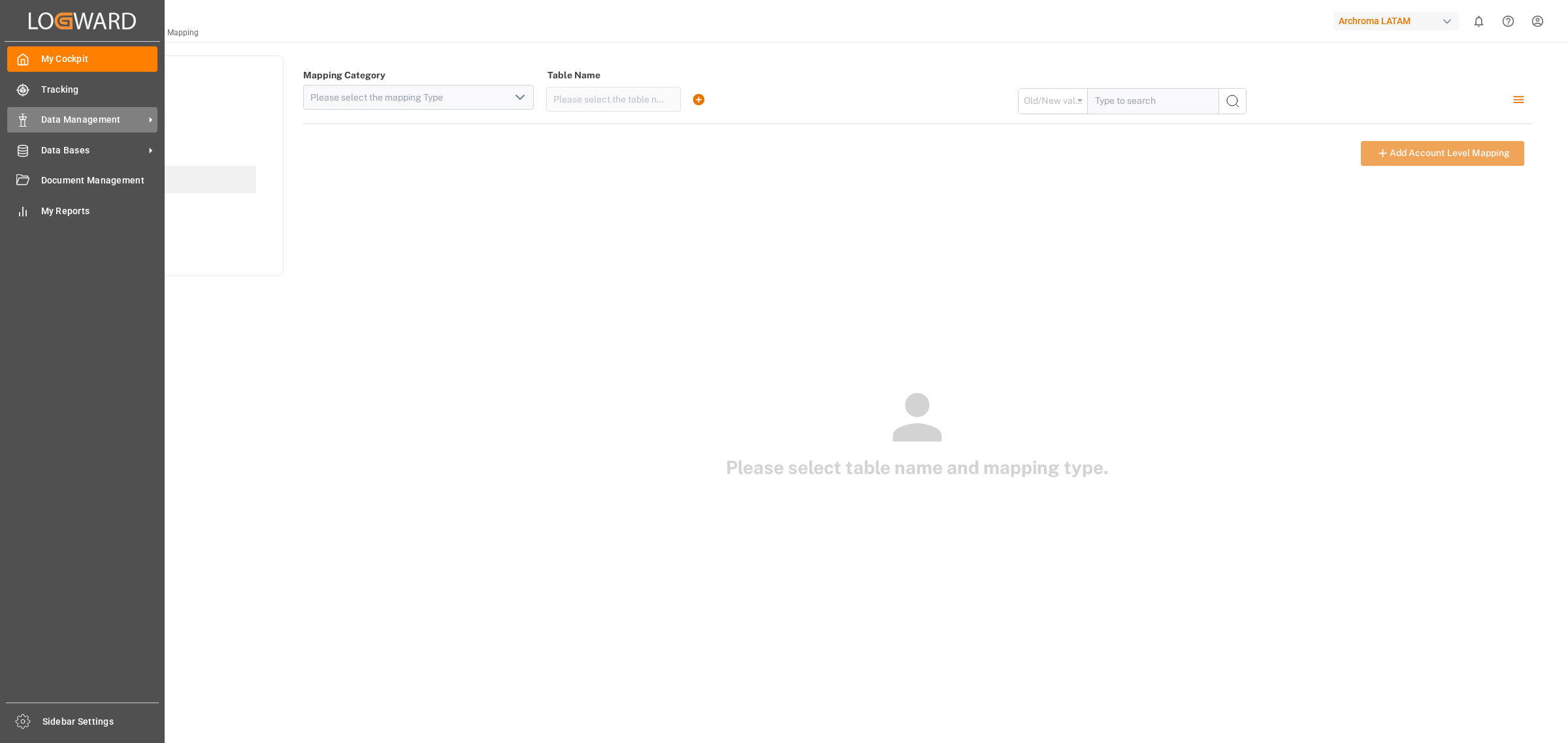
click at [72, 129] on div "Data Management Data Management" at bounding box center [83, 120] width 151 height 25
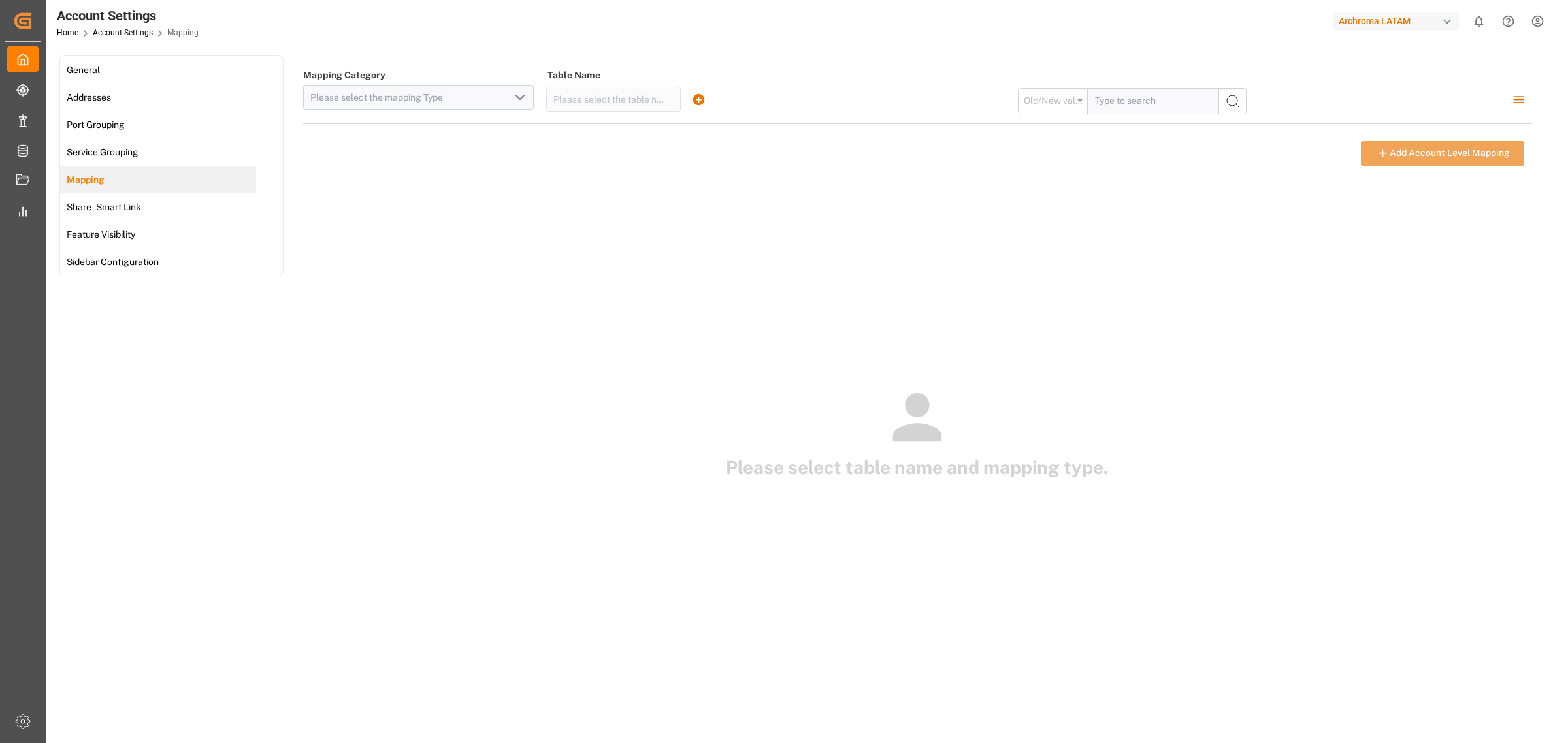
click at [410, 361] on div "Please select table name and mapping type." at bounding box center [917, 434] width 1229 height 521
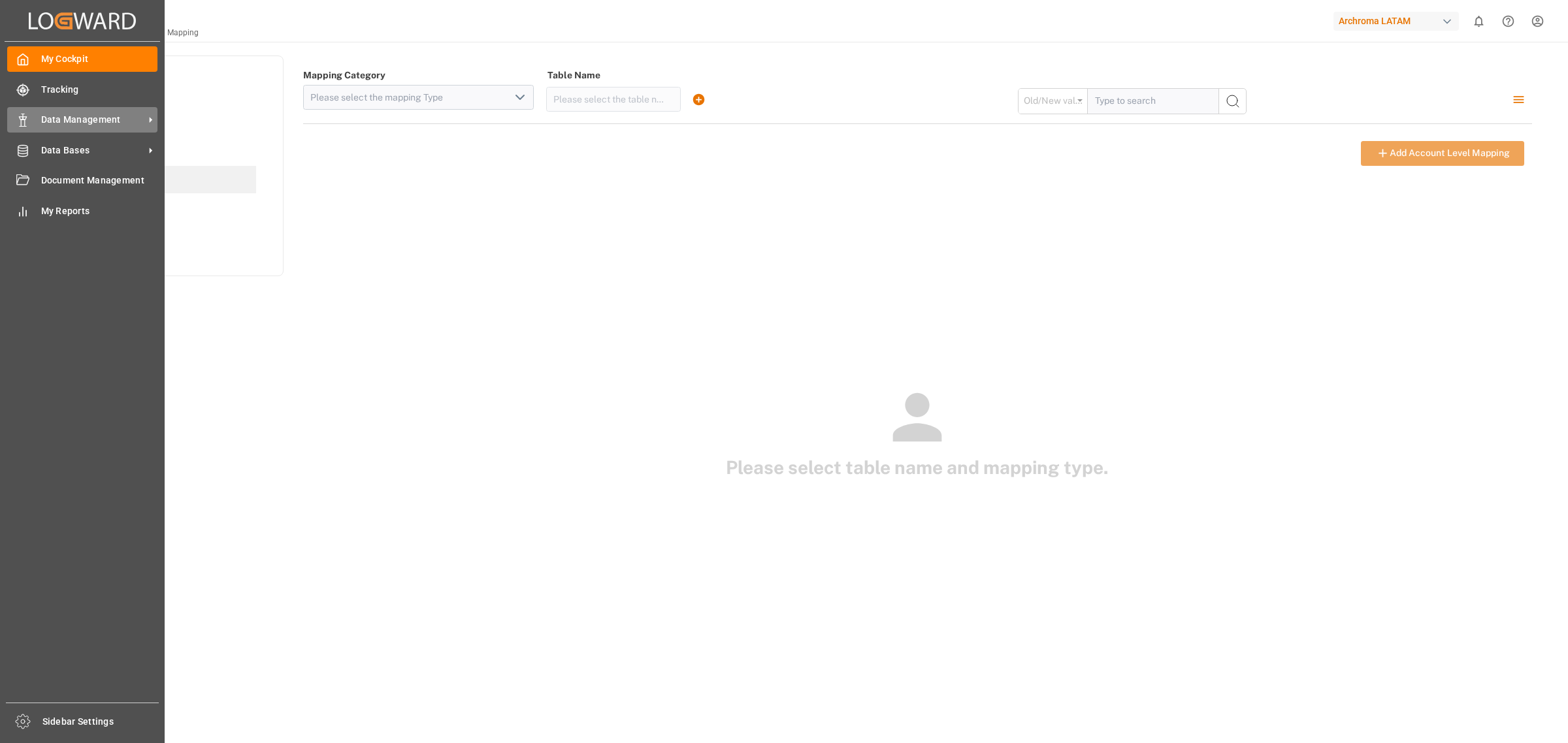
click at [52, 120] on span "Data Management" at bounding box center [93, 120] width 103 height 14
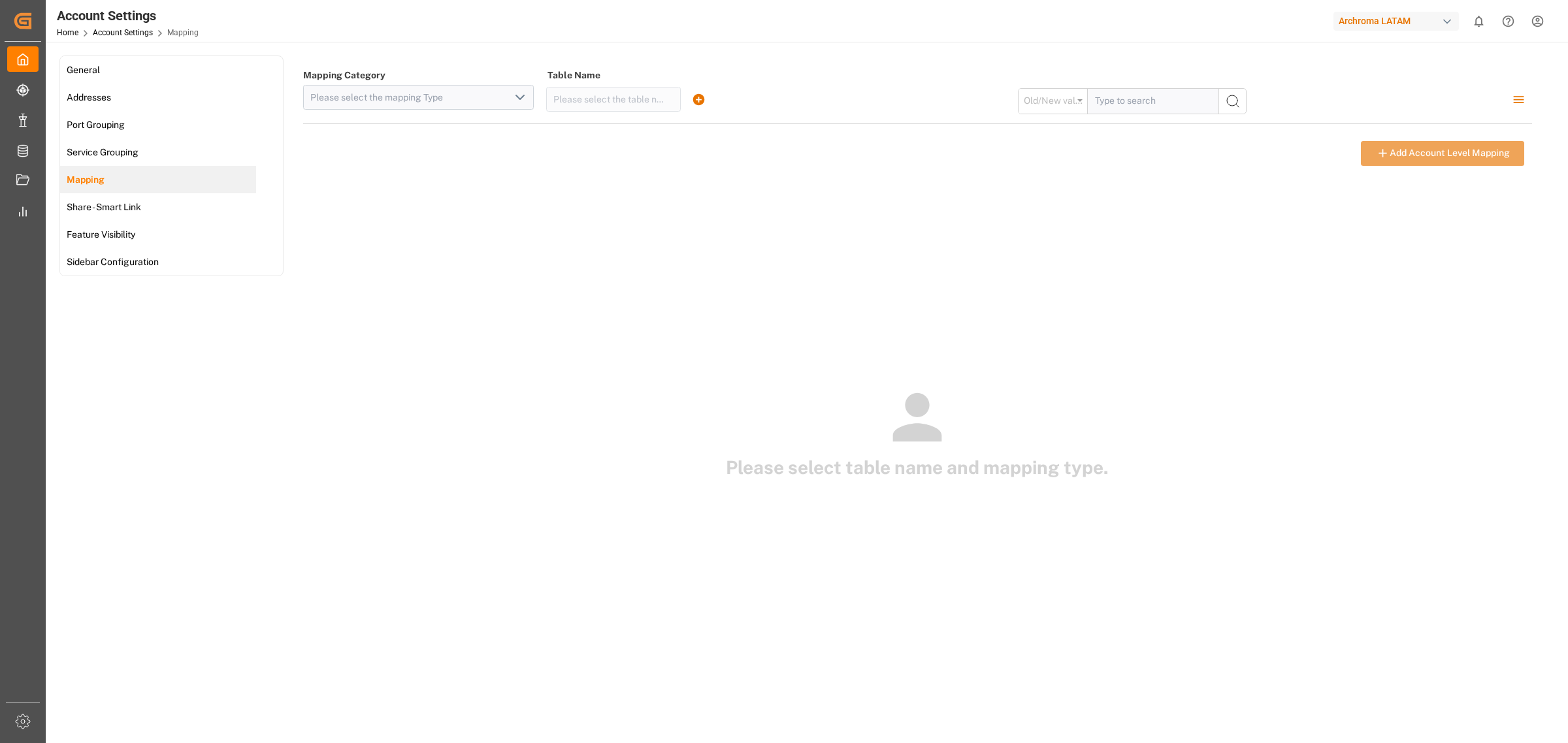
click at [436, 389] on div "Please select table name and mapping type." at bounding box center [917, 433] width 1229 height 105
click at [452, 389] on div "Please select table name and mapping type." at bounding box center [917, 433] width 1229 height 105
click at [1436, 18] on div "Archroma LATAM" at bounding box center [1396, 21] width 125 height 19
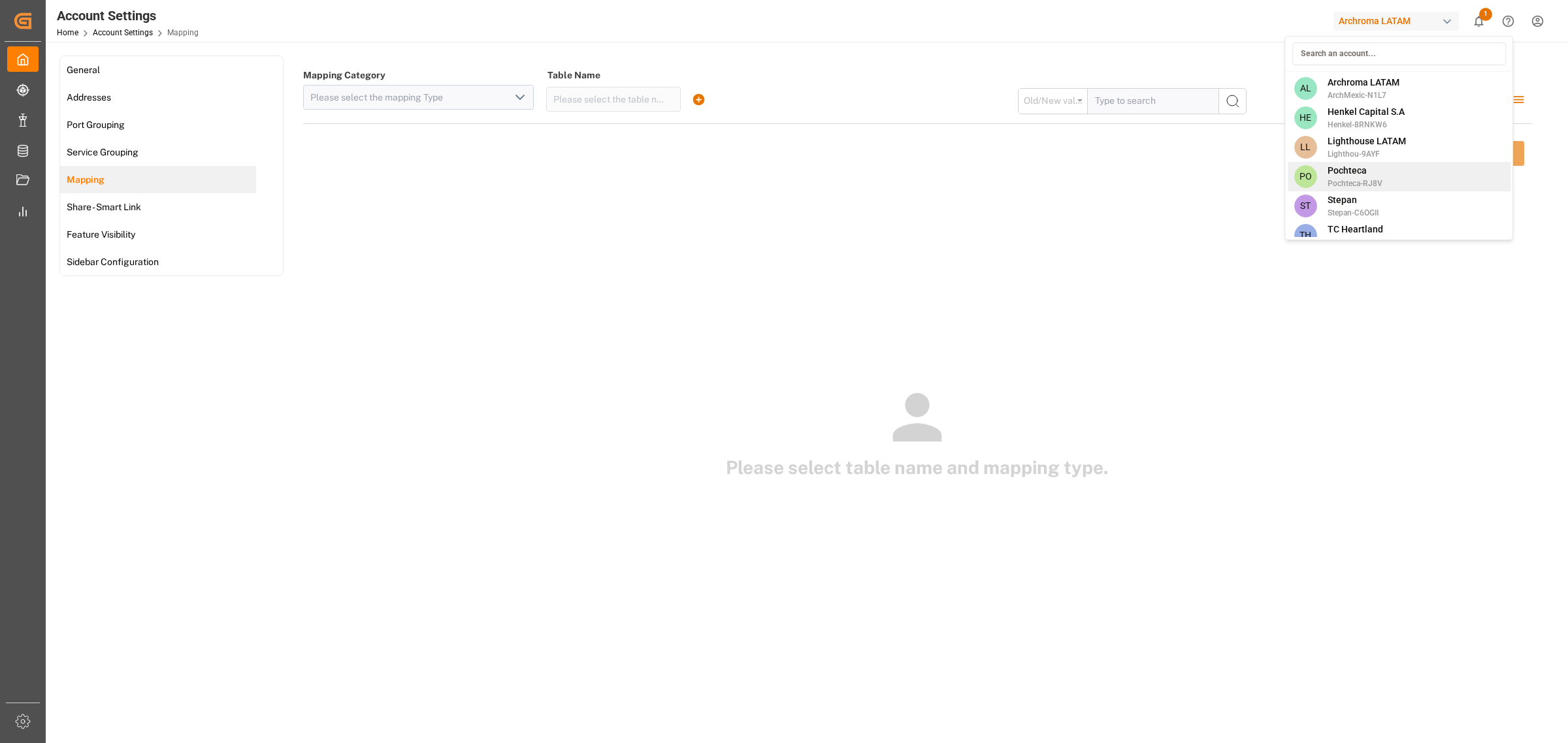
click at [1353, 170] on span "Pochteca" at bounding box center [1355, 170] width 55 height 14
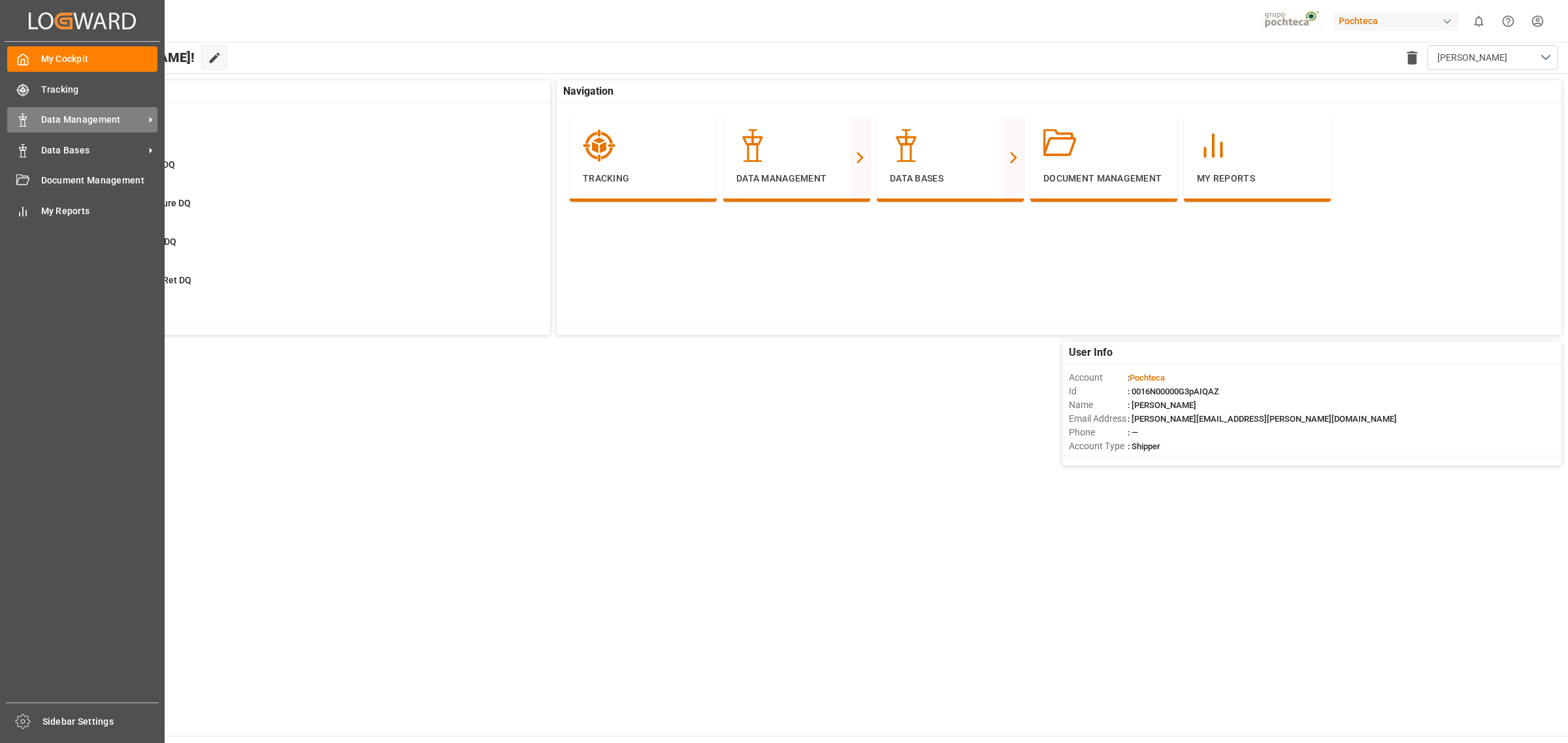
click at [118, 124] on span "Data Management" at bounding box center [93, 120] width 103 height 14
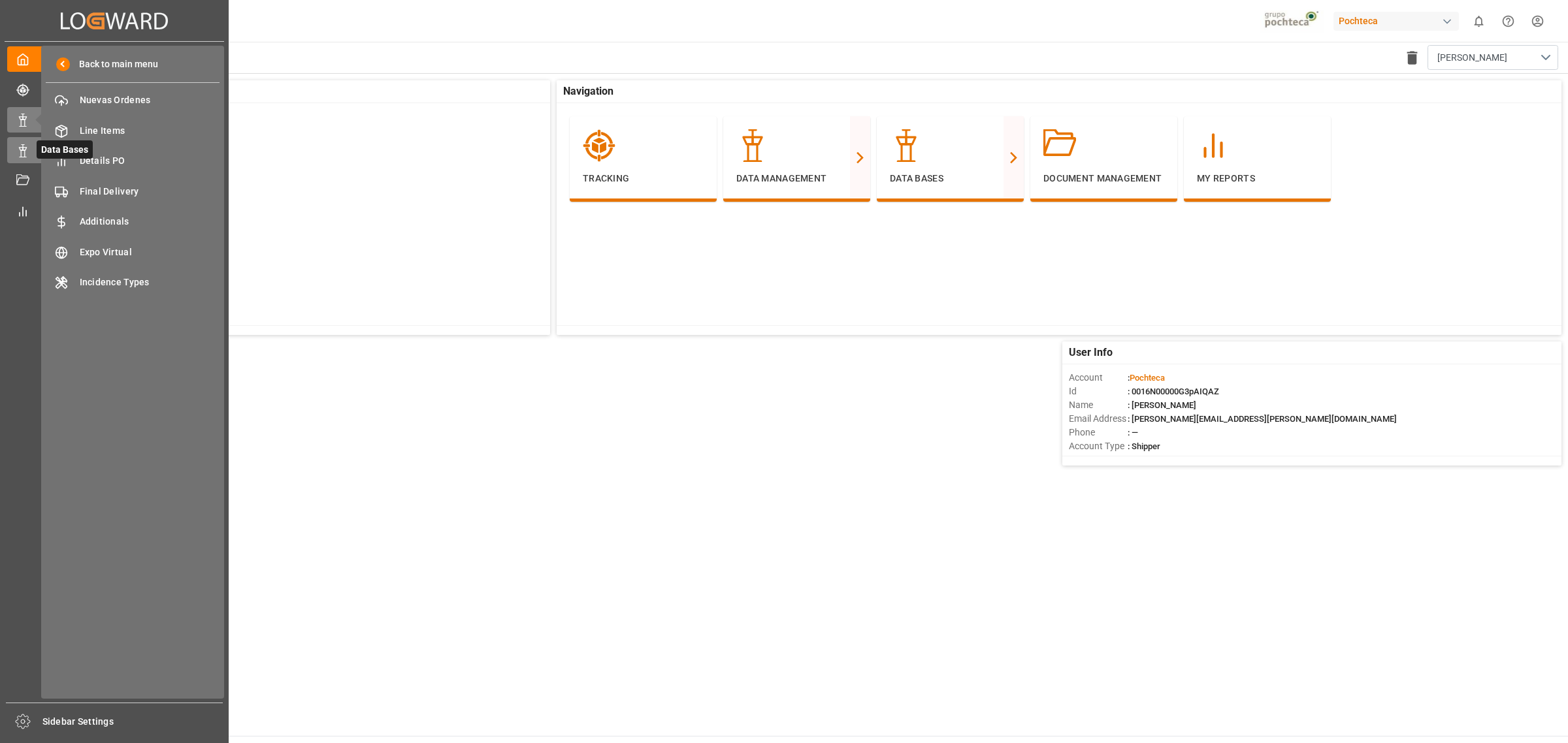
click at [34, 156] on icon at bounding box center [39, 150] width 14 height 14
click at [11, 126] on div at bounding box center [18, 120] width 22 height 14
click at [167, 163] on span "Details PO" at bounding box center [150, 161] width 141 height 14
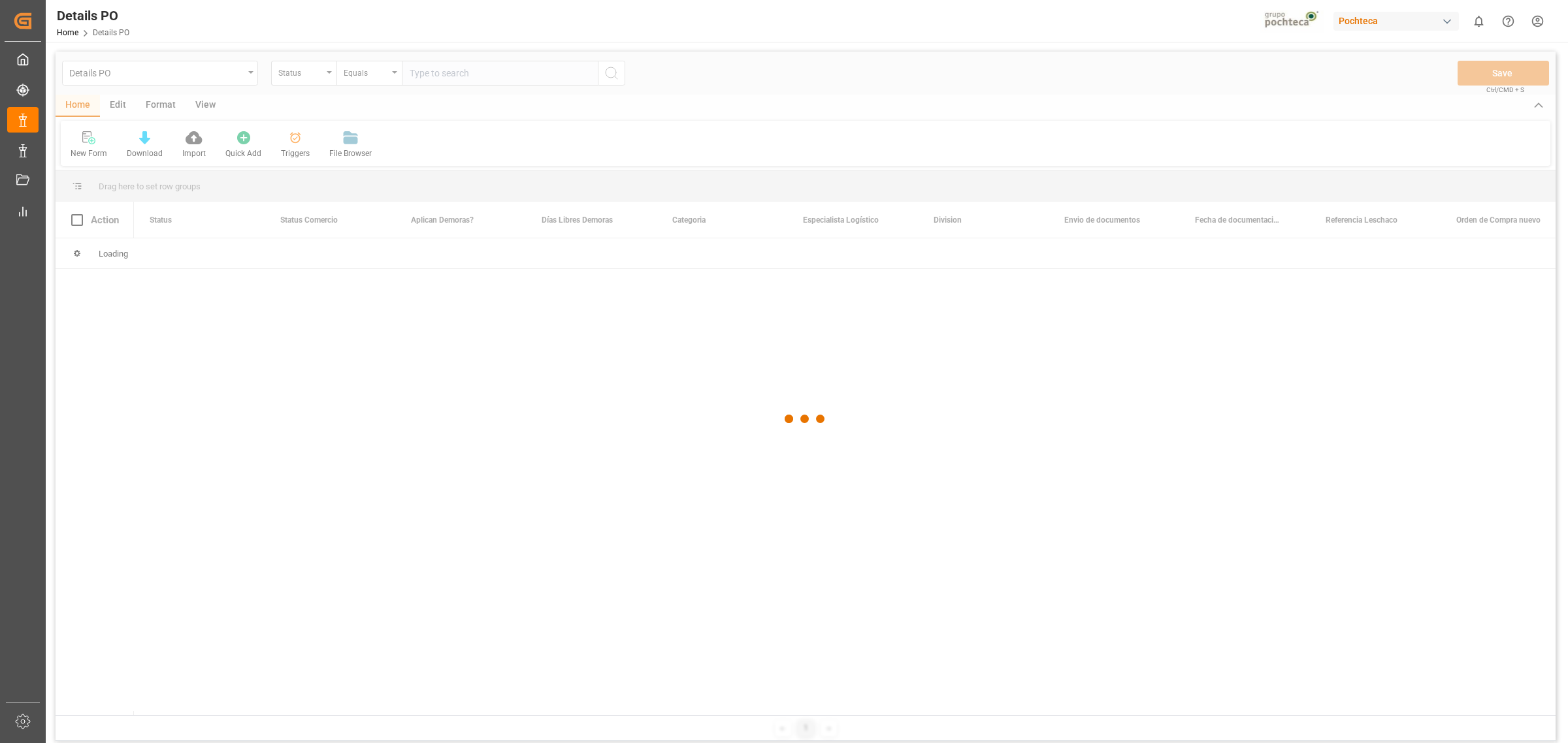
click at [305, 146] on div at bounding box center [805, 419] width 1500 height 736
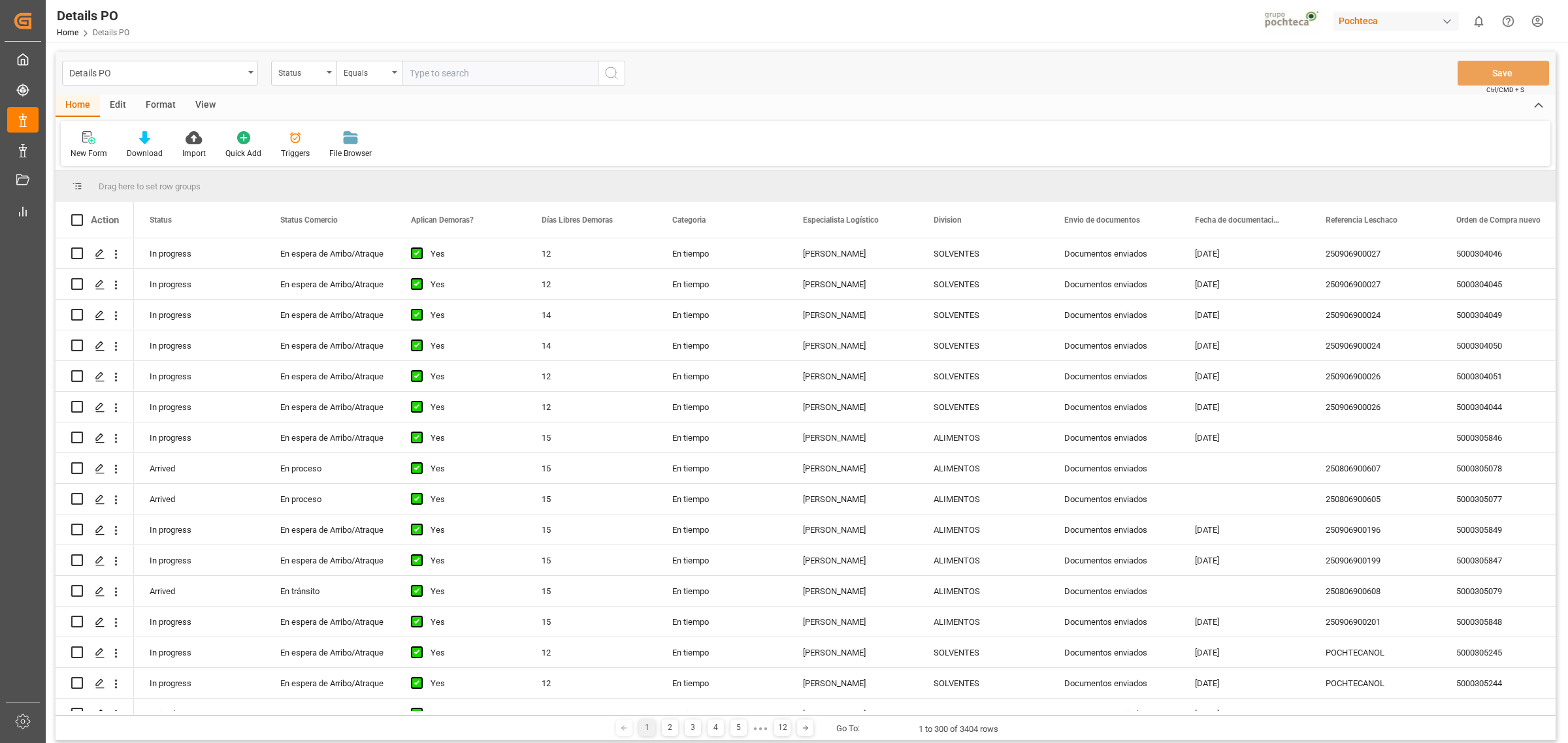
click at [289, 137] on icon at bounding box center [296, 138] width 13 height 13
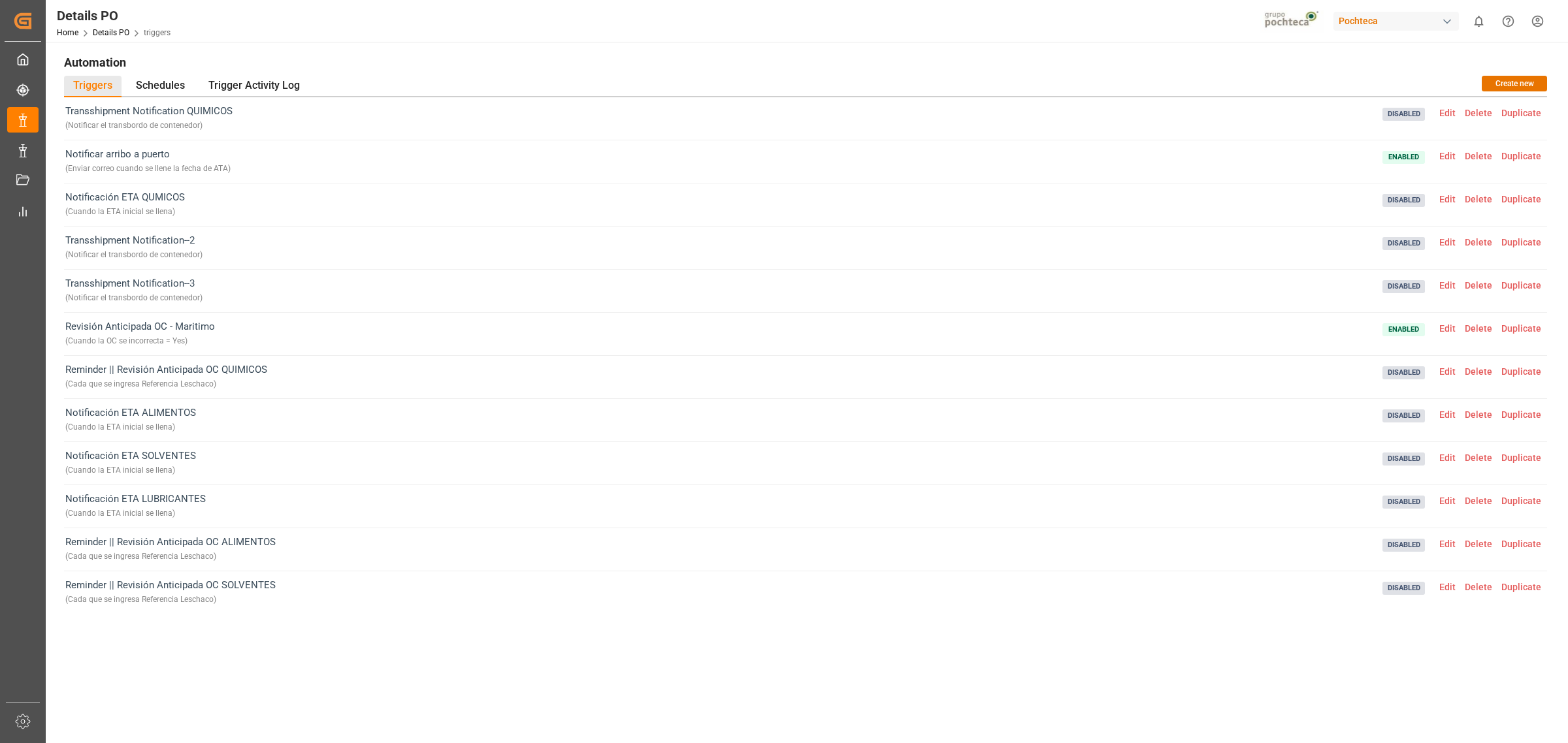
click at [1441, 151] on span "Edit" at bounding box center [1447, 156] width 25 height 11
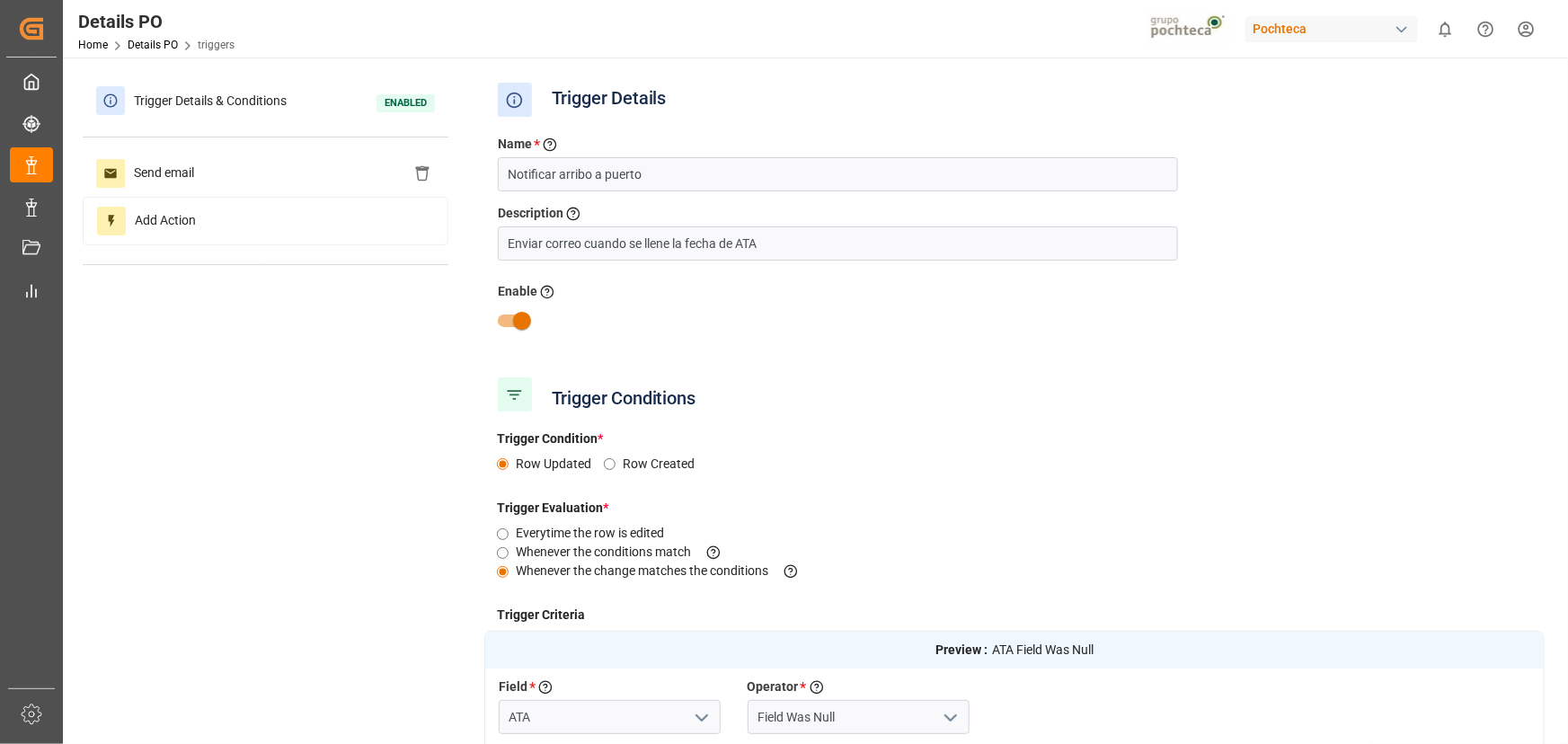
drag, startPoint x: 1898, startPoint y: 5, endPoint x: 1141, endPoint y: 487, distance: 897.4
click at [1141, 487] on div "Trigger Evaluation * Everytime the row is edited Whenever the conditions match …" at bounding box center [1015, 540] width 1061 height 107
click at [329, 180] on div "Send email" at bounding box center [265, 173] width 365 height 47
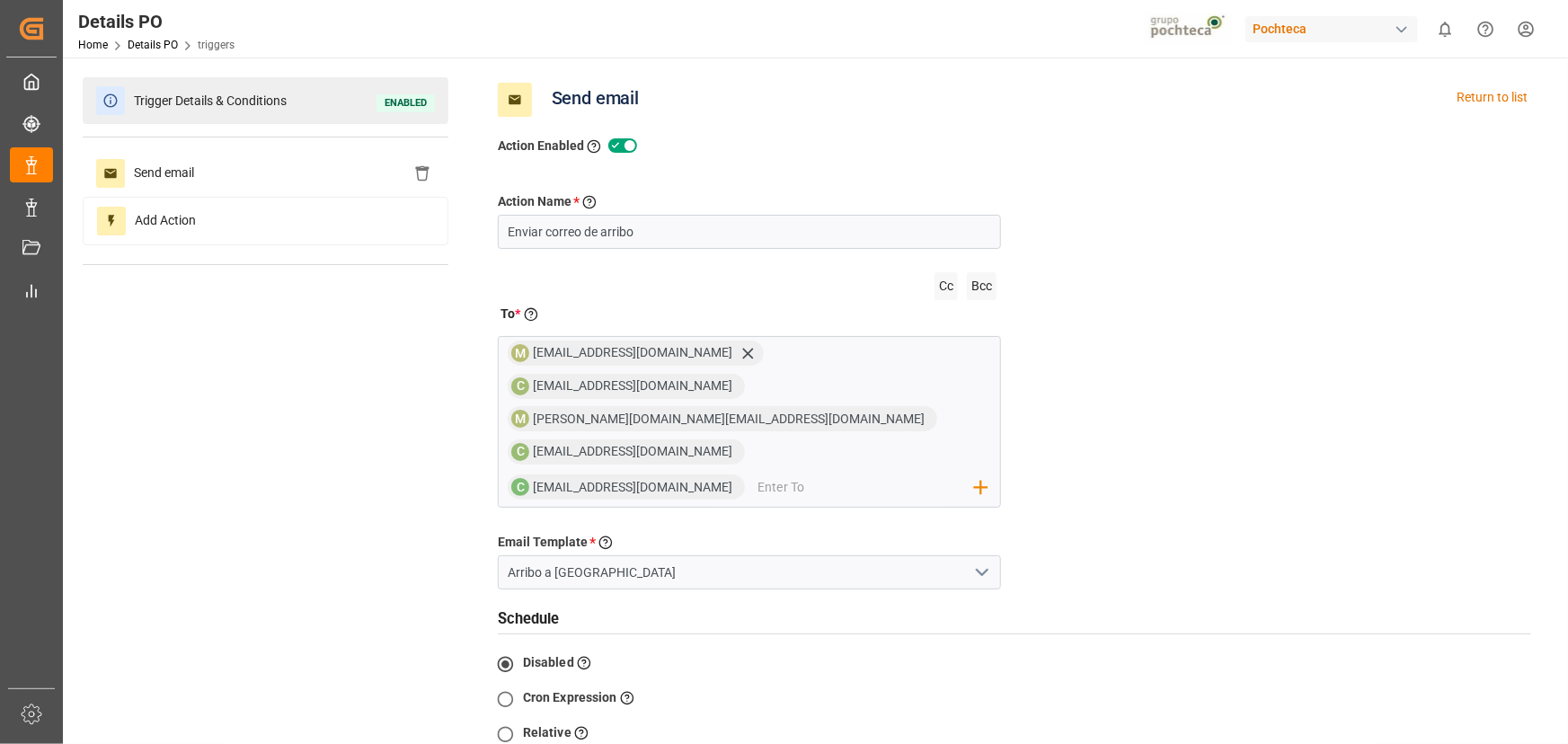
click at [299, 116] on div "Trigger Details & Conditions Enabled" at bounding box center [265, 100] width 365 height 47
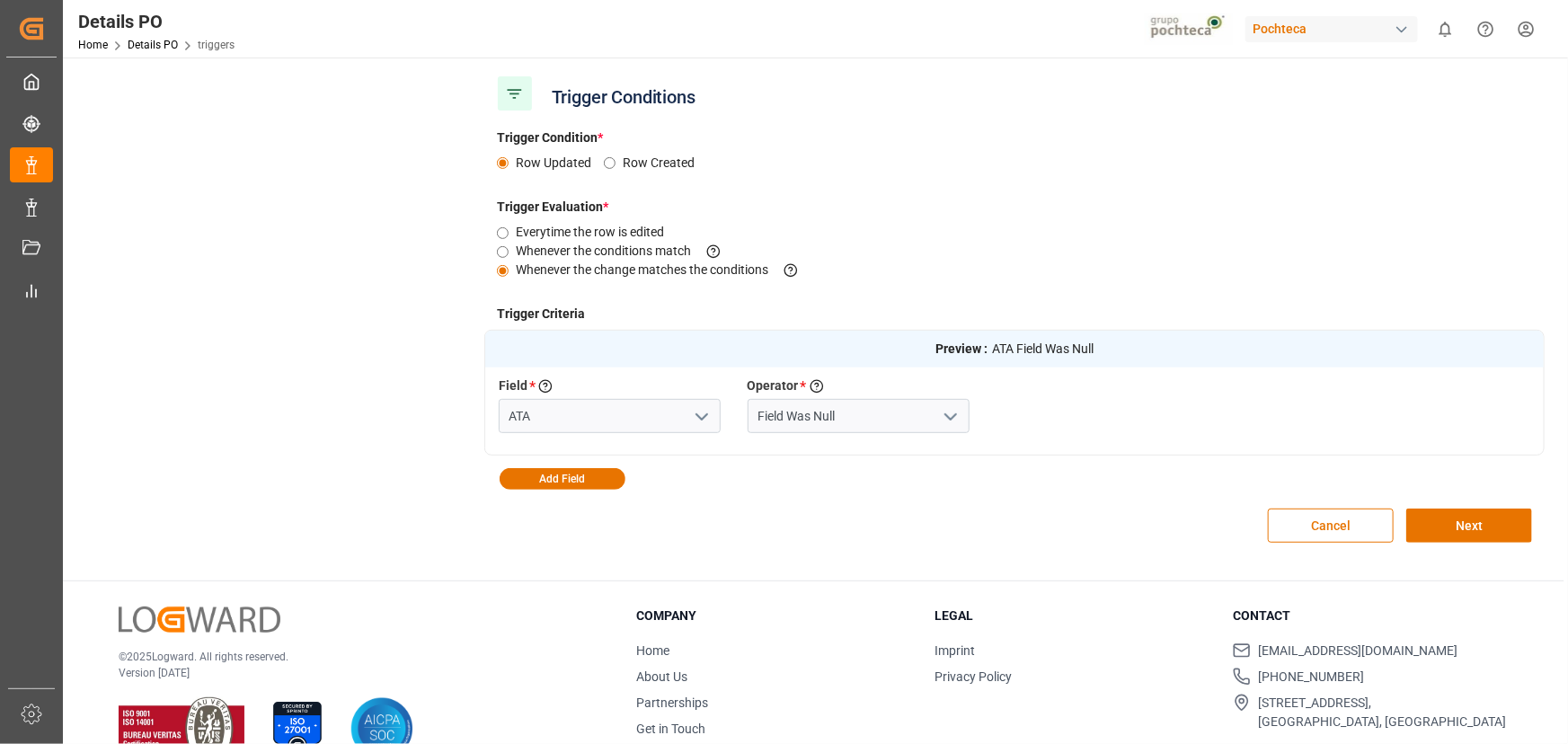
scroll to position [326, 0]
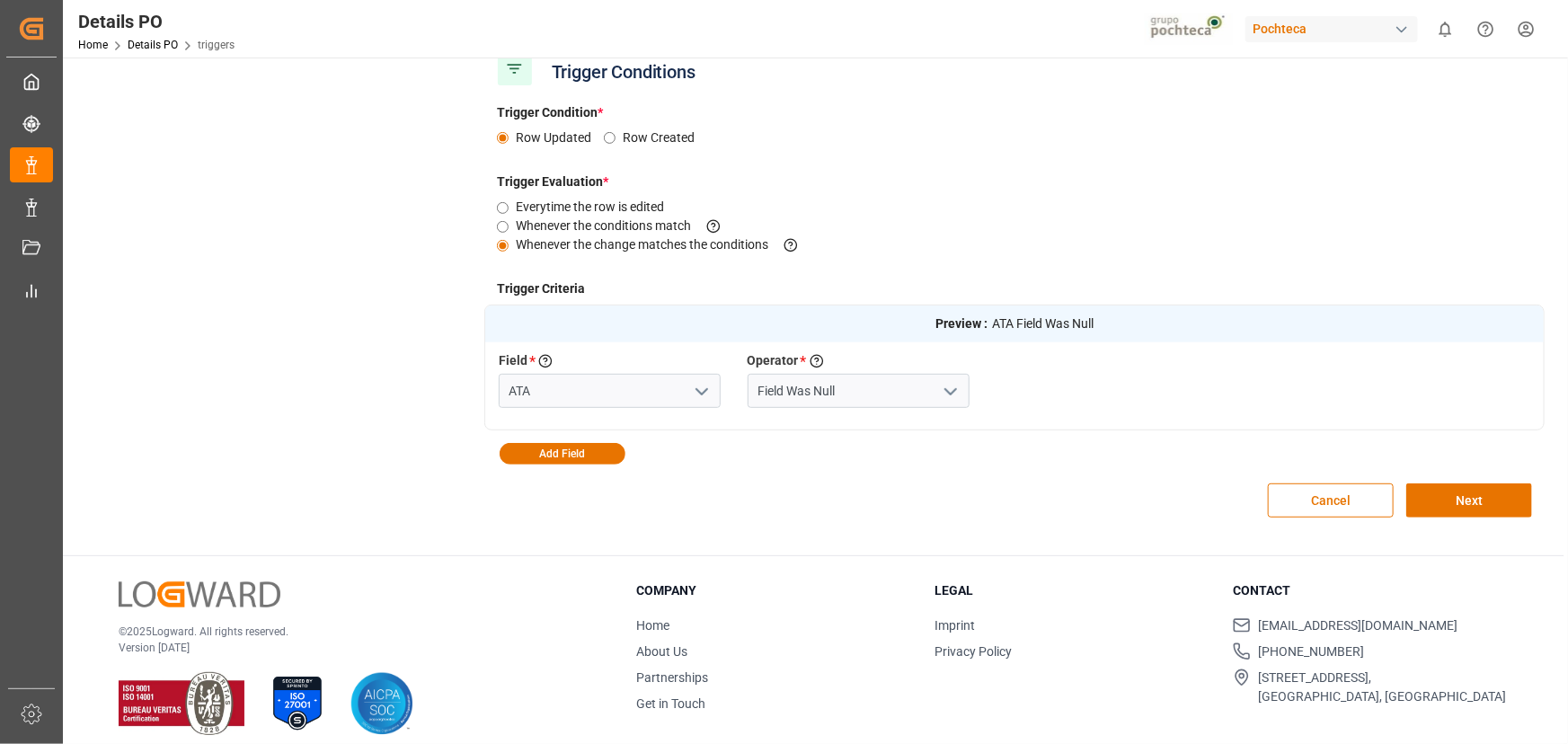
click at [965, 482] on div "Cancel Next" at bounding box center [1015, 500] width 1061 height 71
click at [965, 484] on div "Cancel Next" at bounding box center [1015, 500] width 1061 height 71
click at [1445, 500] on button "Next" at bounding box center [1468, 500] width 125 height 34
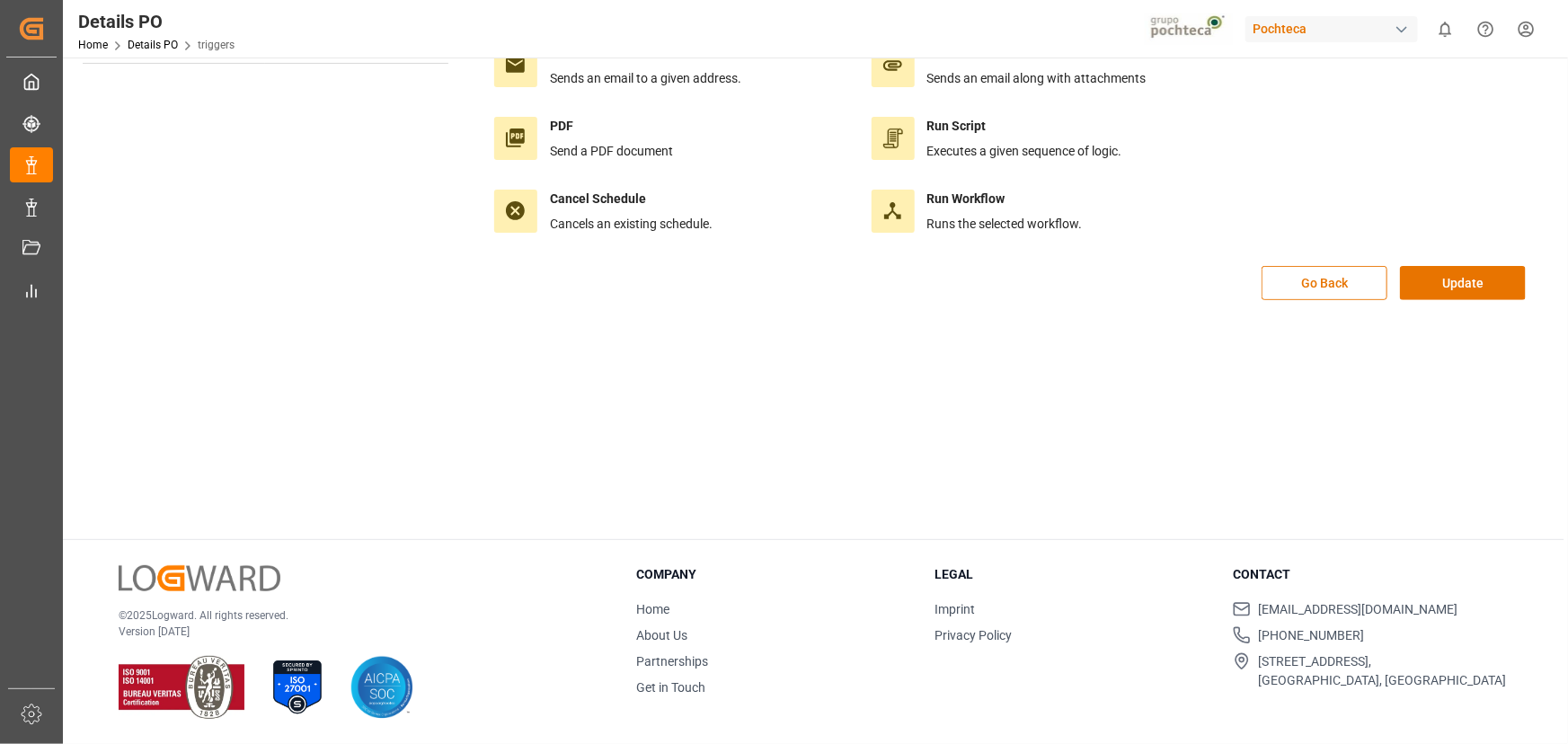
scroll to position [200, 0]
click at [1423, 288] on button "Update" at bounding box center [1462, 284] width 125 height 34
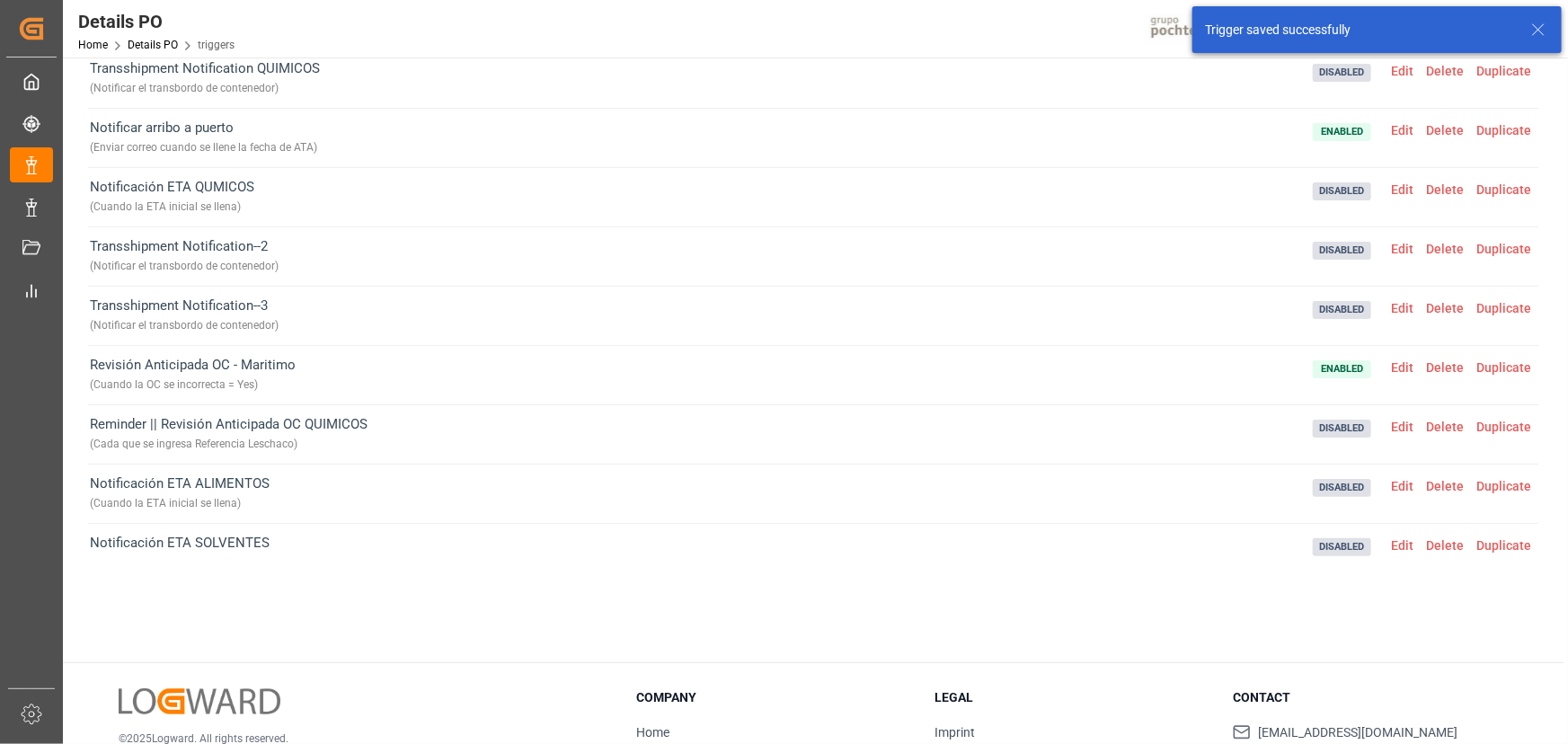
scroll to position [0, 0]
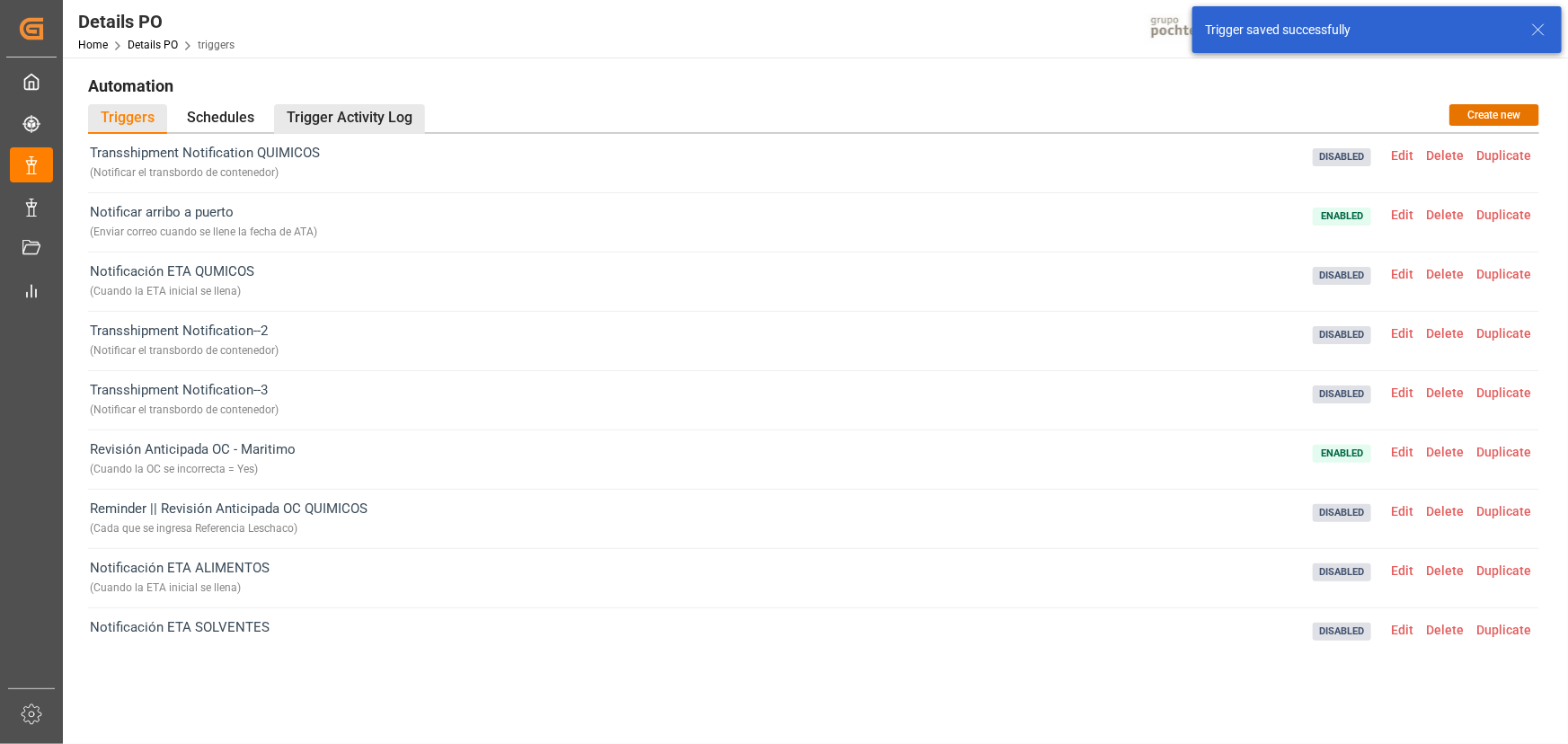
click at [321, 111] on div "Trigger Activity Log" at bounding box center [349, 119] width 151 height 29
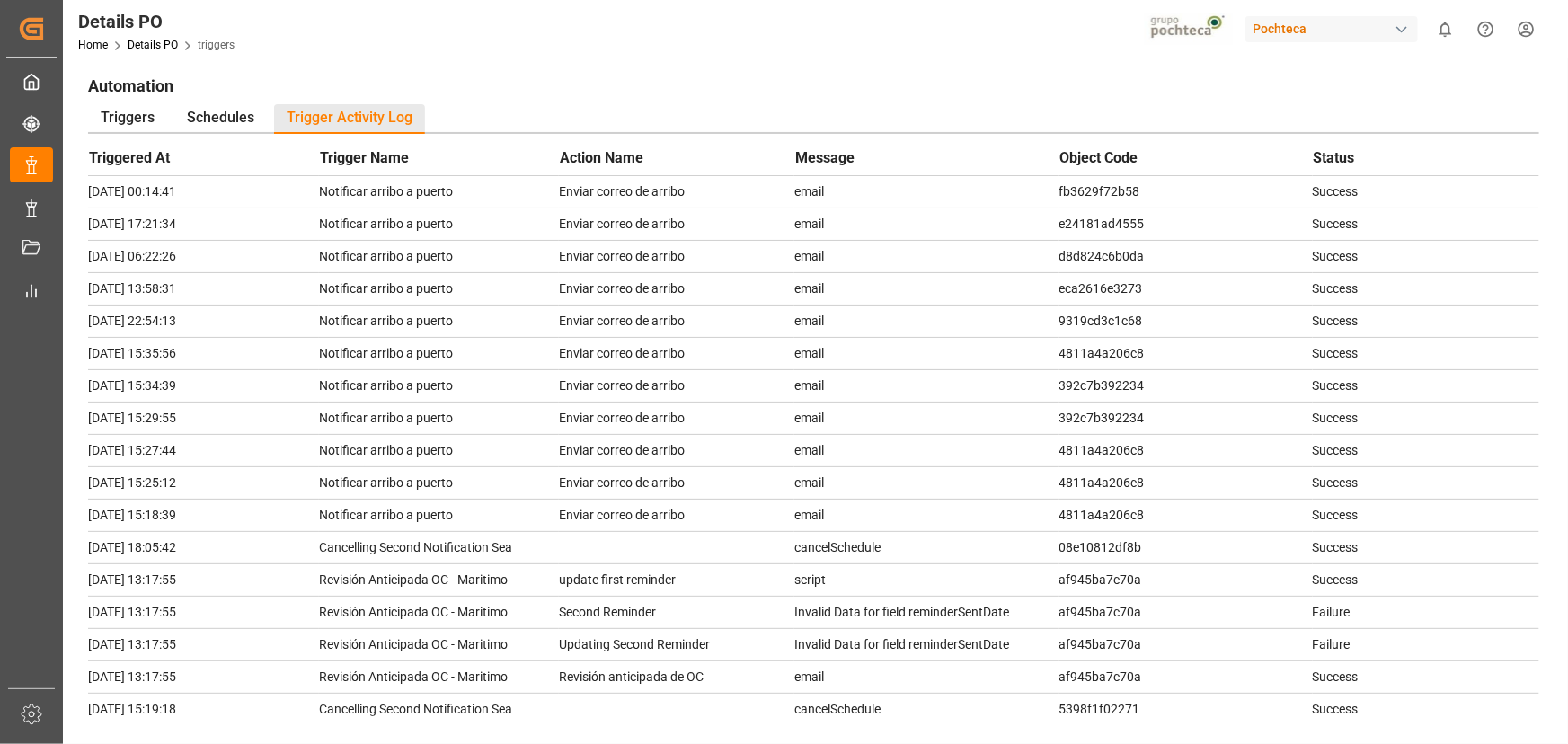
click at [1113, 411] on td "392c7b392234" at bounding box center [1186, 418] width 255 height 32
copy td "392c7b392234"
click at [1043, 454] on td "email" at bounding box center [926, 450] width 264 height 32
click at [1073, 411] on td "392c7b392234" at bounding box center [1186, 418] width 255 height 32
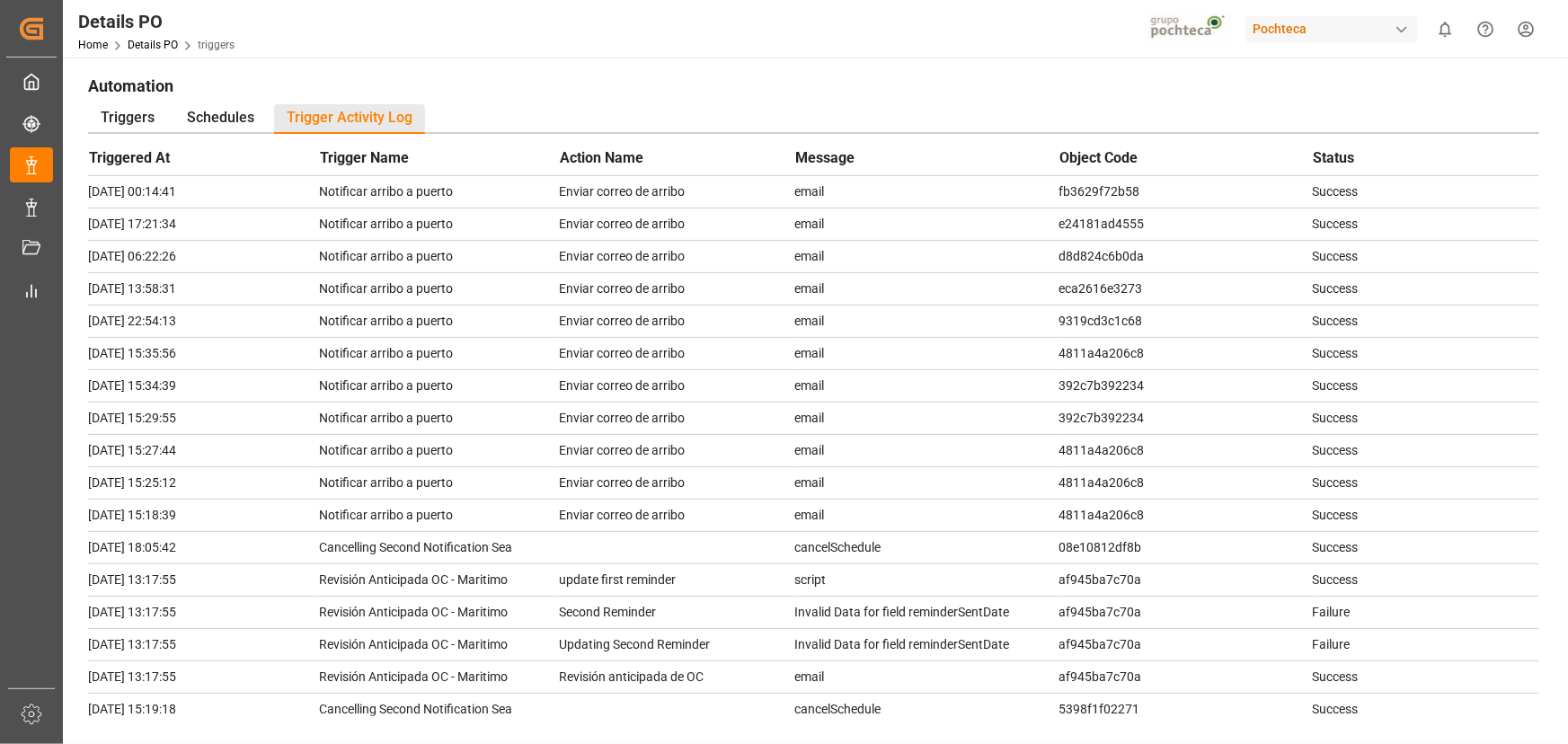
click at [1088, 416] on td "392c7b392234" at bounding box center [1186, 418] width 255 height 32
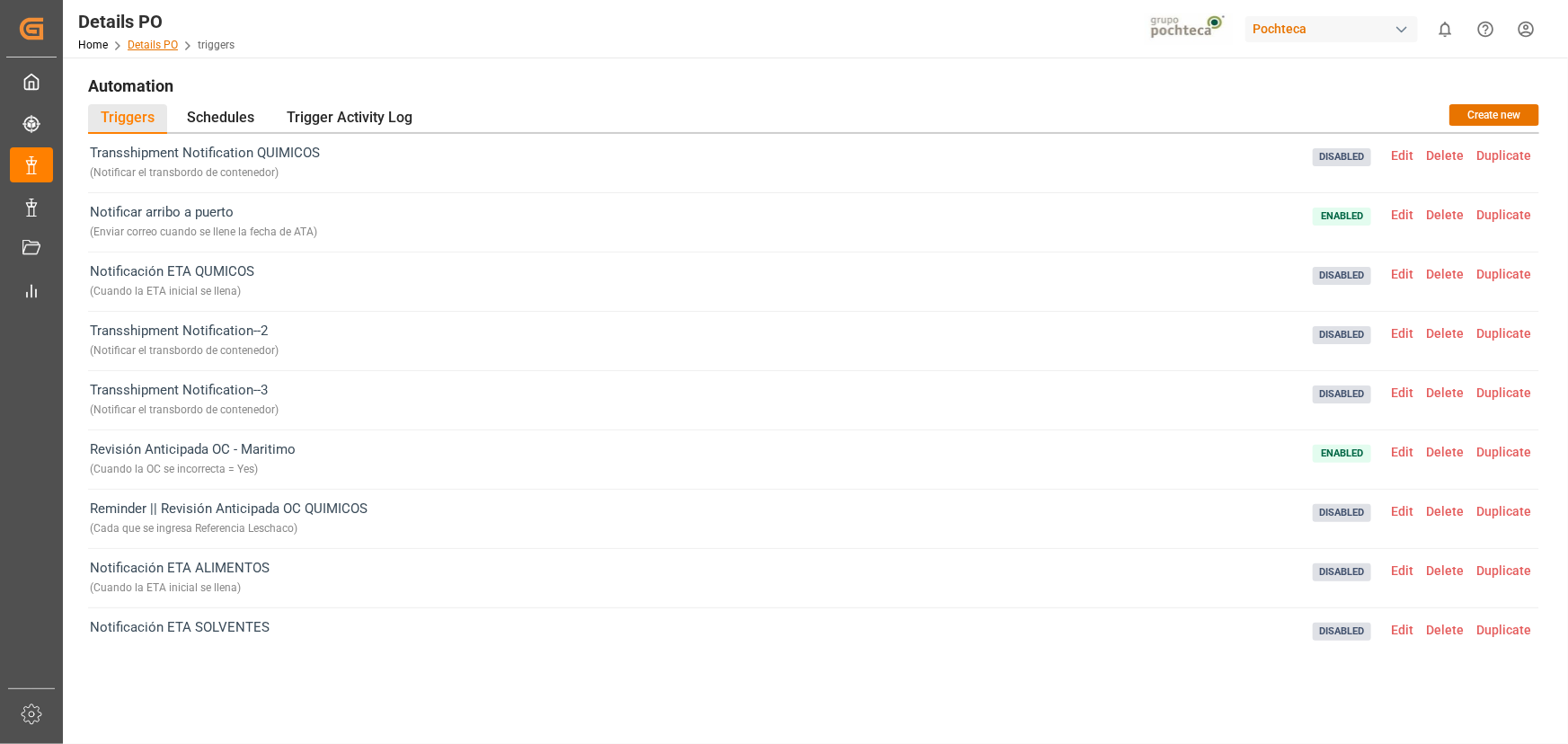
click at [136, 38] on link "Details PO" at bounding box center [152, 45] width 50 height 13
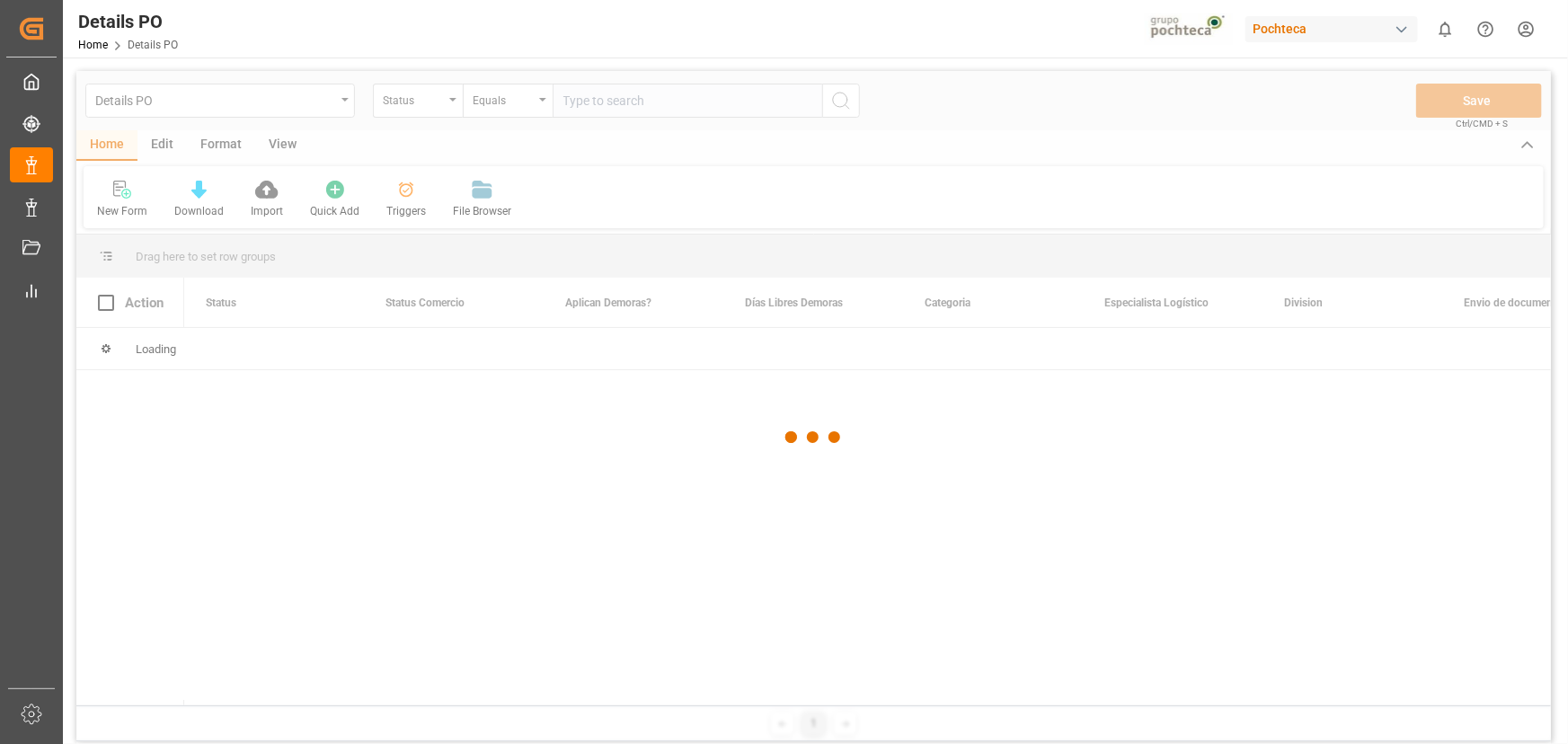
click at [443, 107] on div at bounding box center [813, 437] width 1475 height 733
click at [443, 106] on div at bounding box center [813, 437] width 1475 height 733
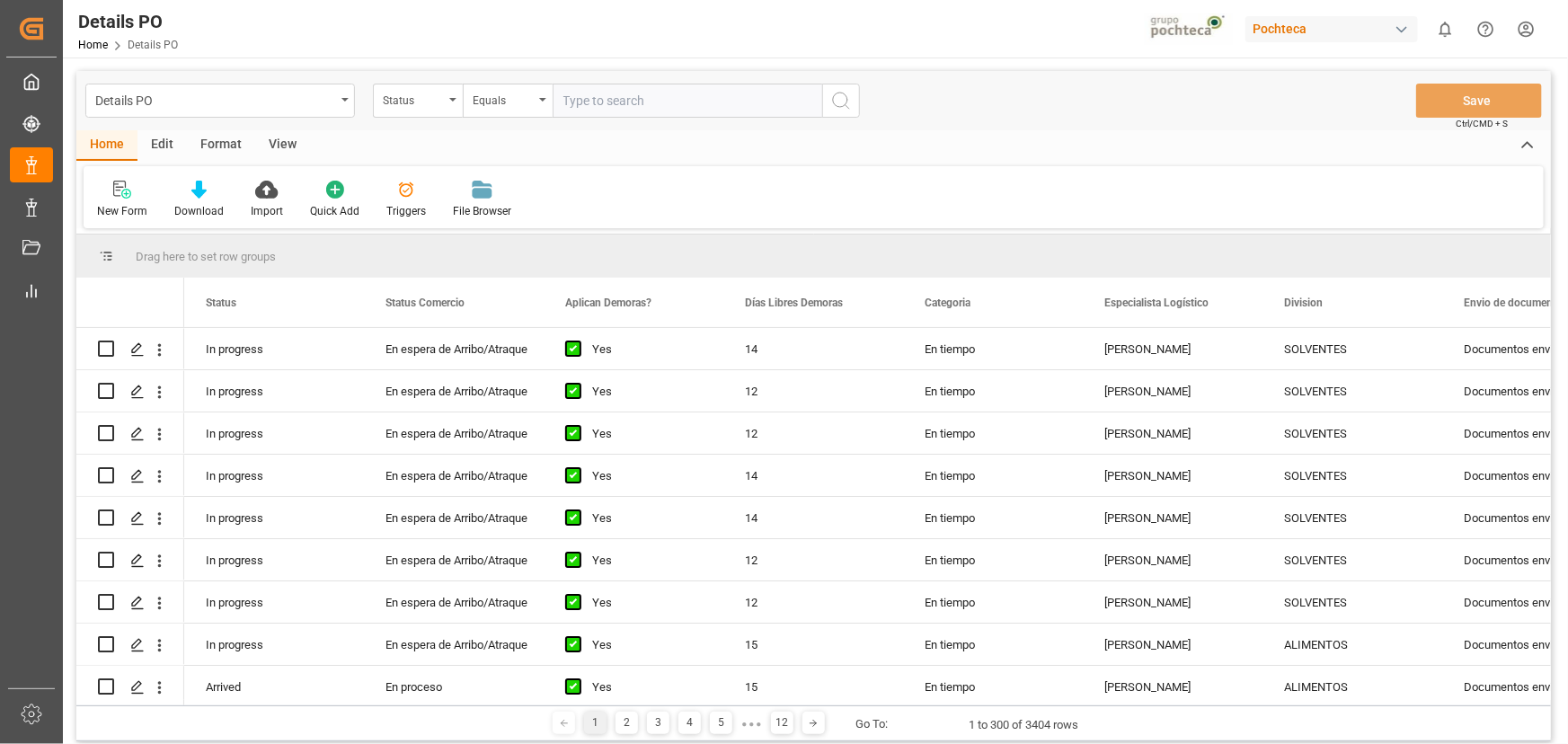
click at [443, 106] on div "Status" at bounding box center [413, 98] width 61 height 21
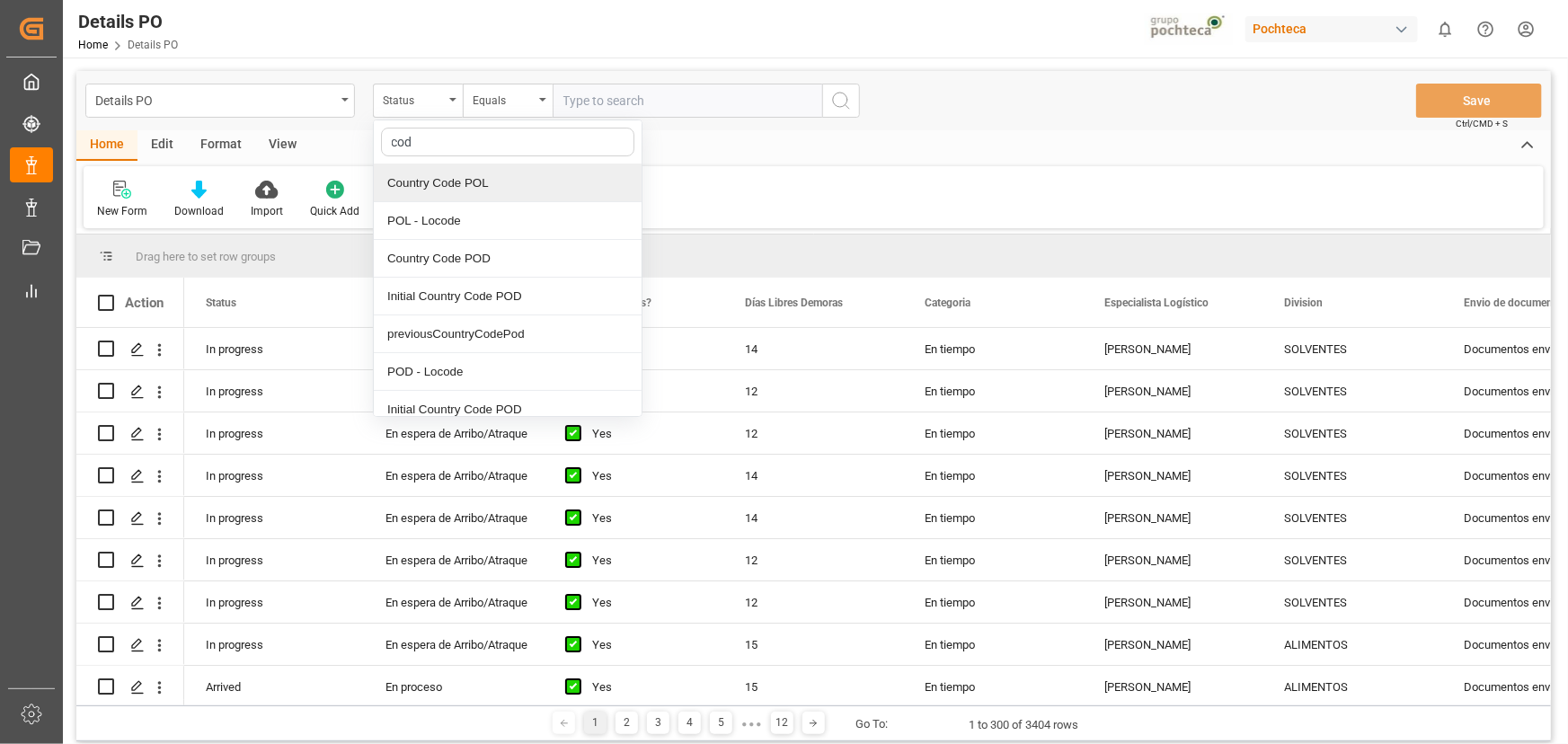
type input "code"
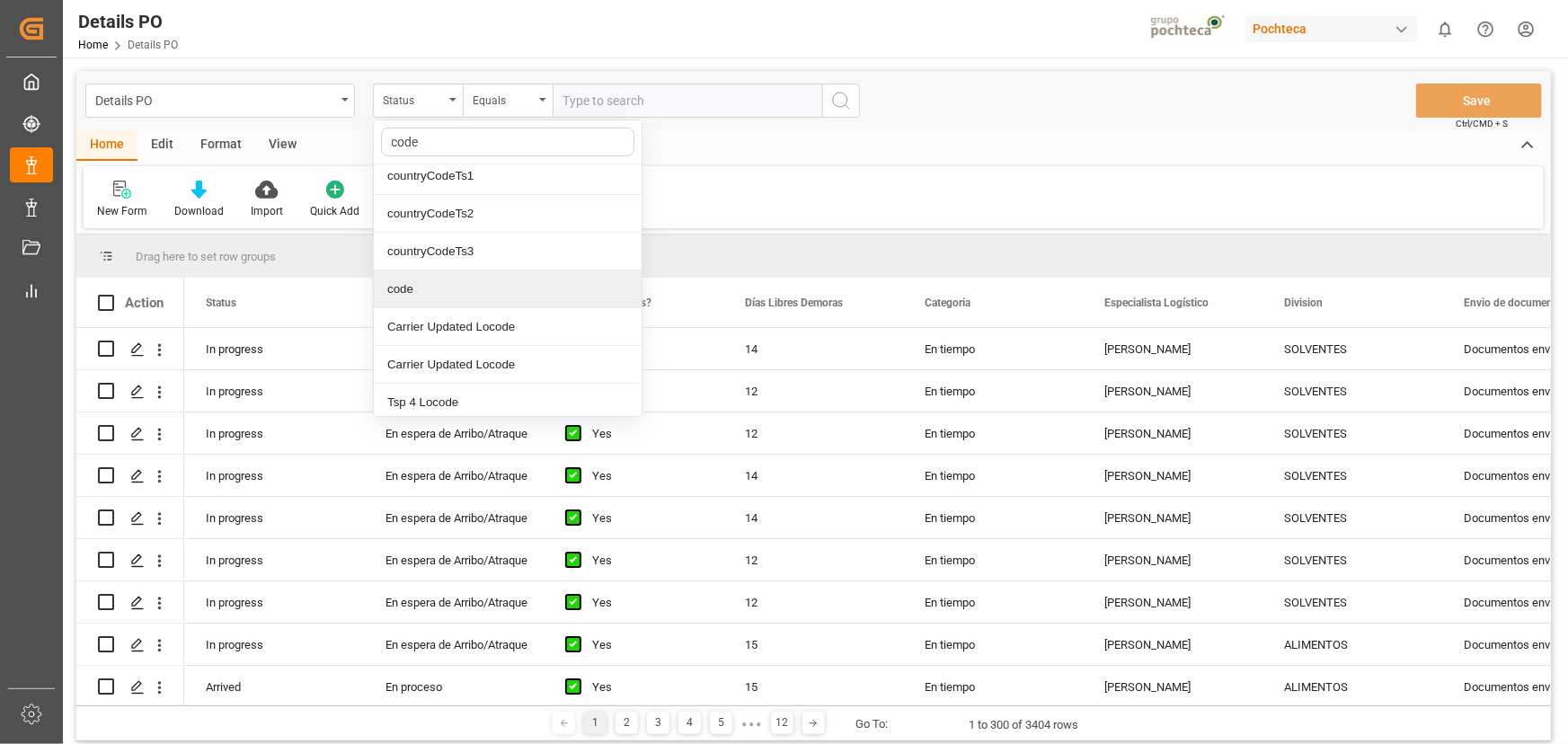
scroll to position [312, 0]
click at [481, 293] on div "code" at bounding box center [507, 286] width 267 height 38
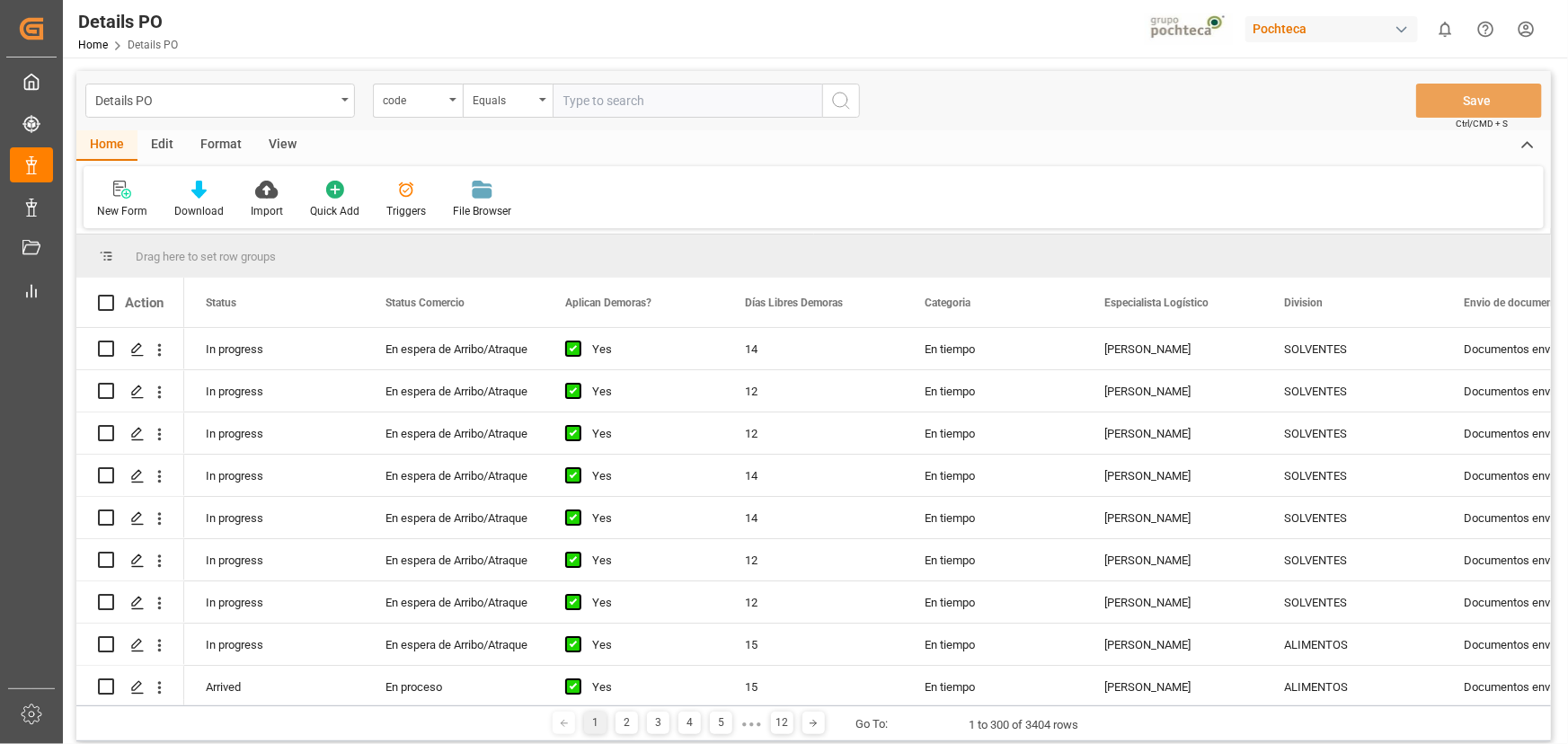
click at [575, 103] on input "text" at bounding box center [687, 100] width 269 height 34
paste input "392c7b392234"
type input "392c7b392234"
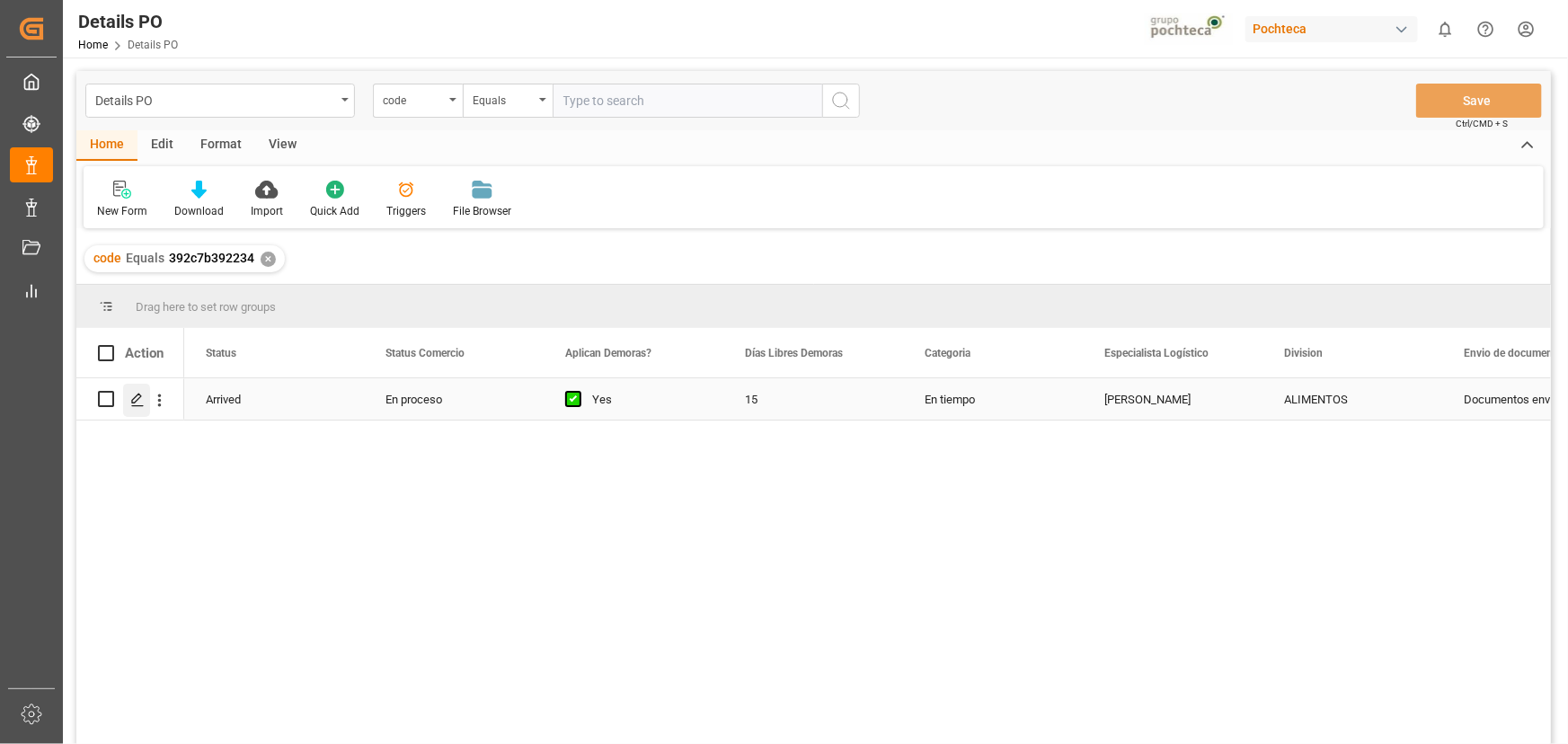
click at [135, 410] on div "Press SPACE to select this row." at bounding box center [136, 400] width 27 height 33
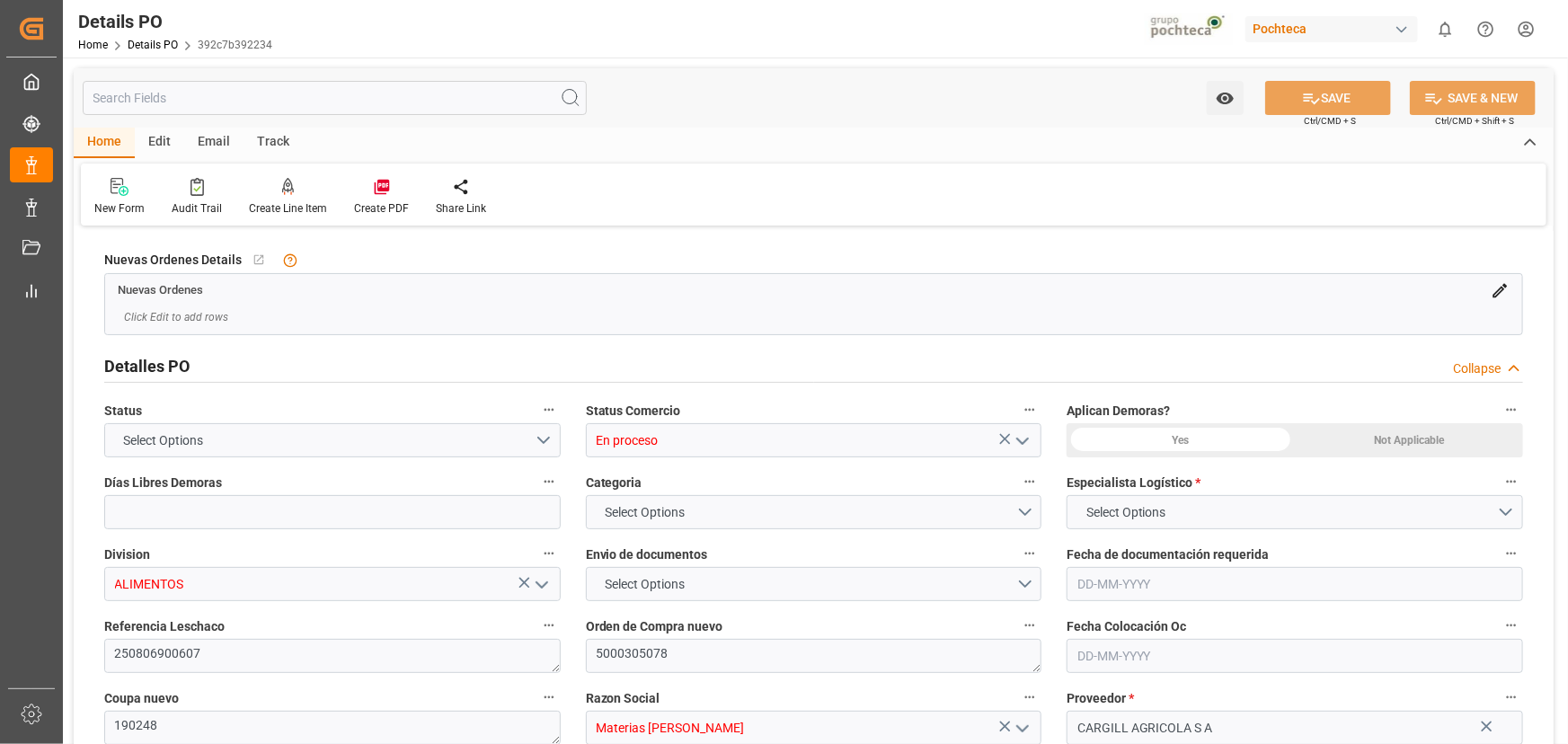
type input "15"
type input "[DATE]"
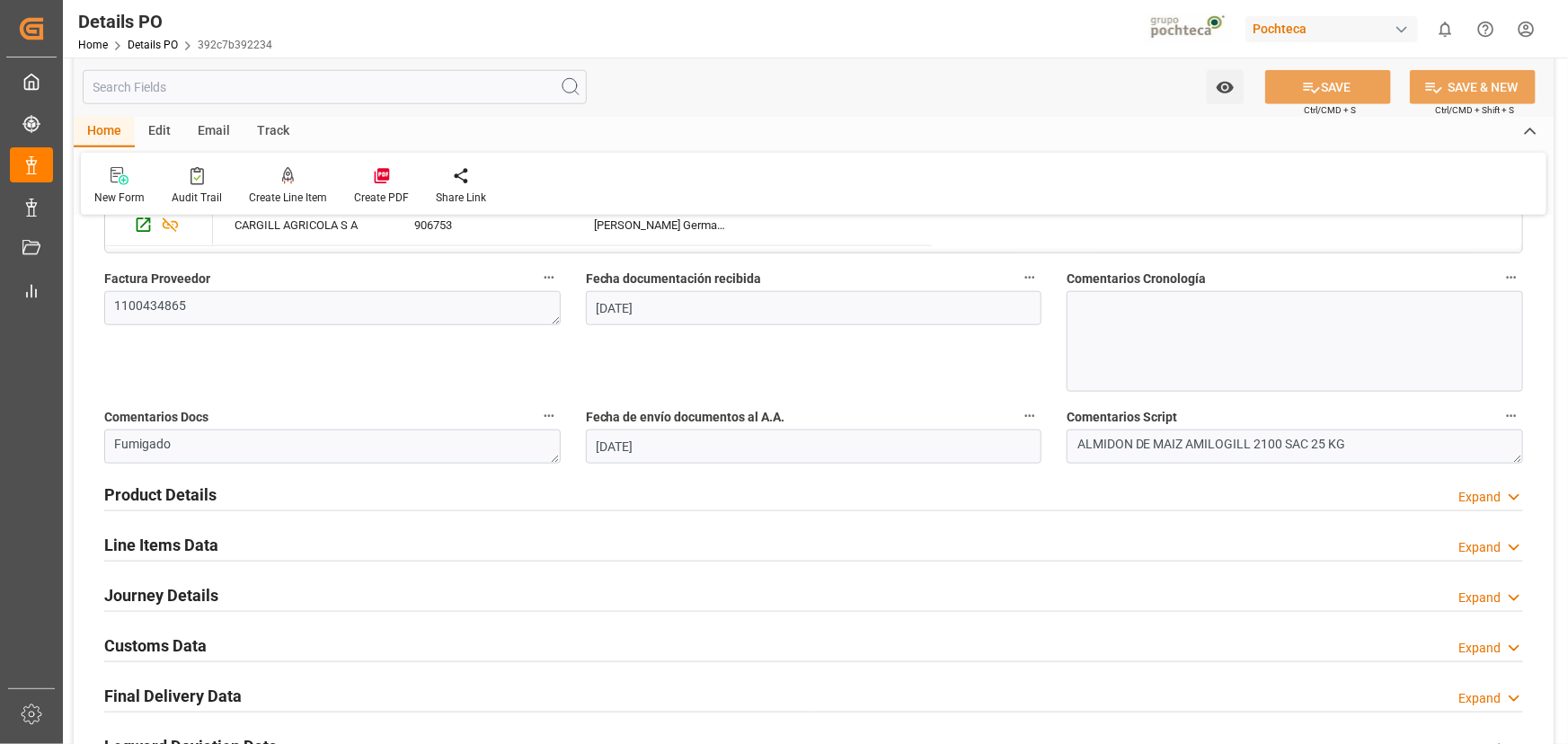
scroll to position [979, 0]
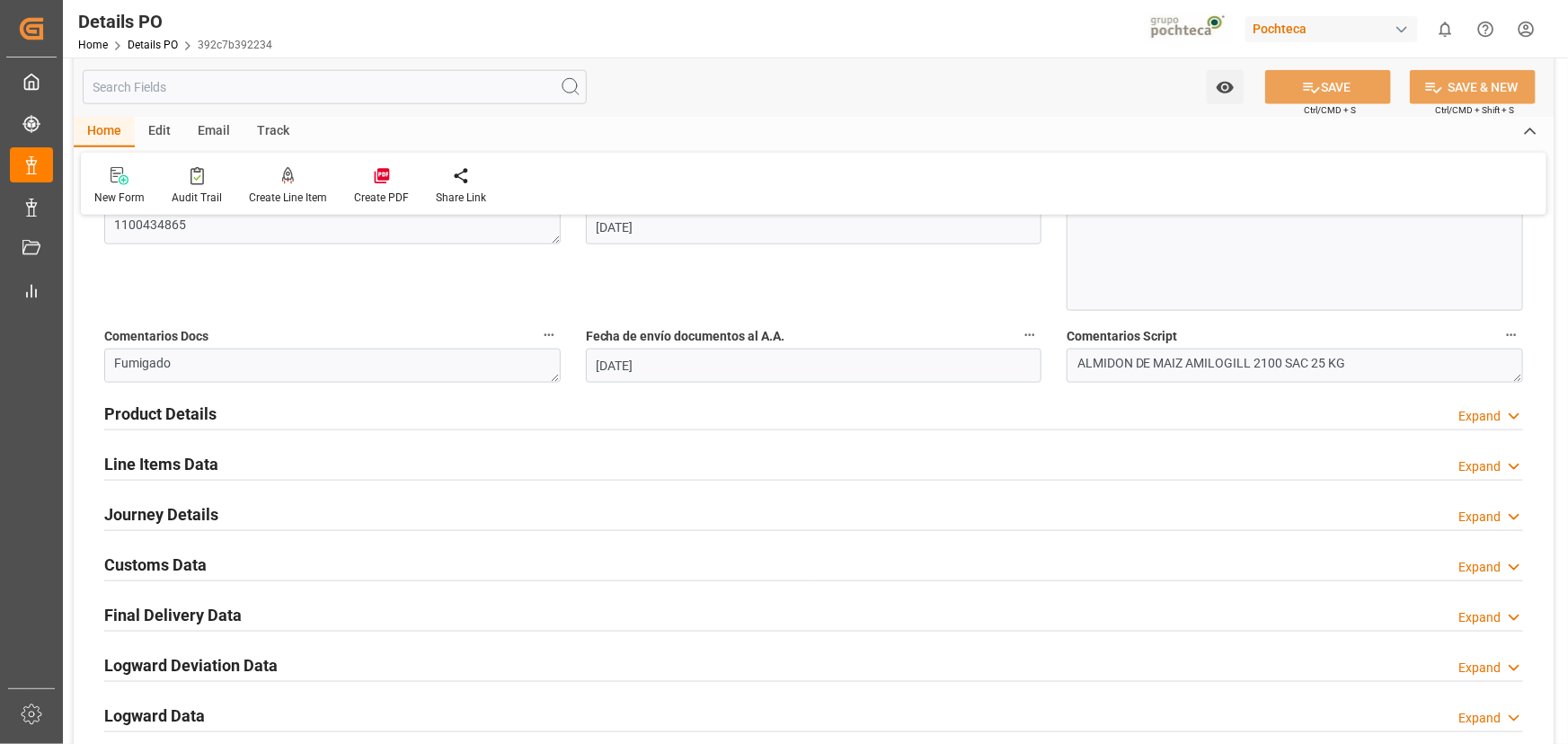
click at [675, 507] on div "Journey Details Expand" at bounding box center [813, 513] width 1419 height 34
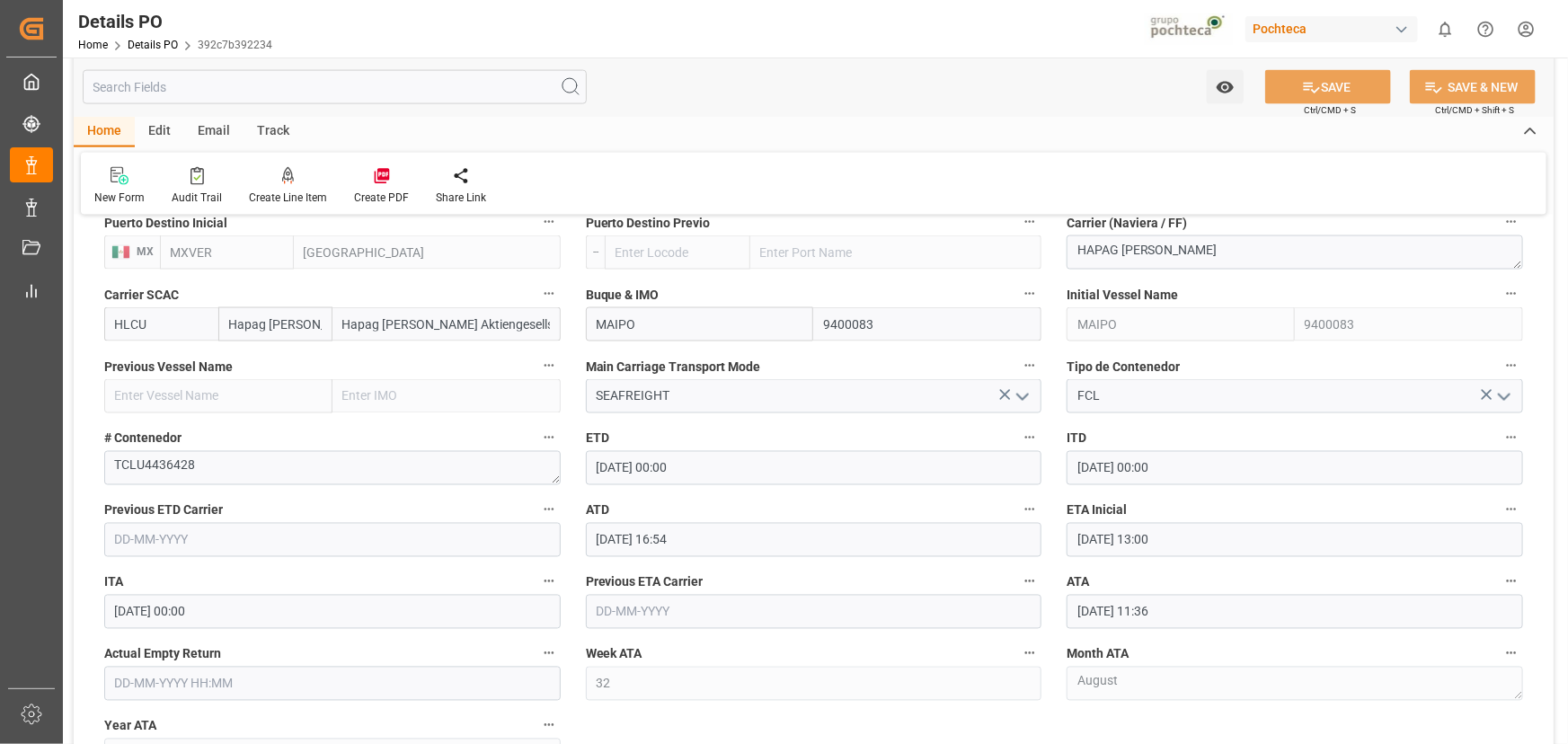
scroll to position [1389, 0]
click at [166, 46] on link "Details PO" at bounding box center [152, 45] width 50 height 13
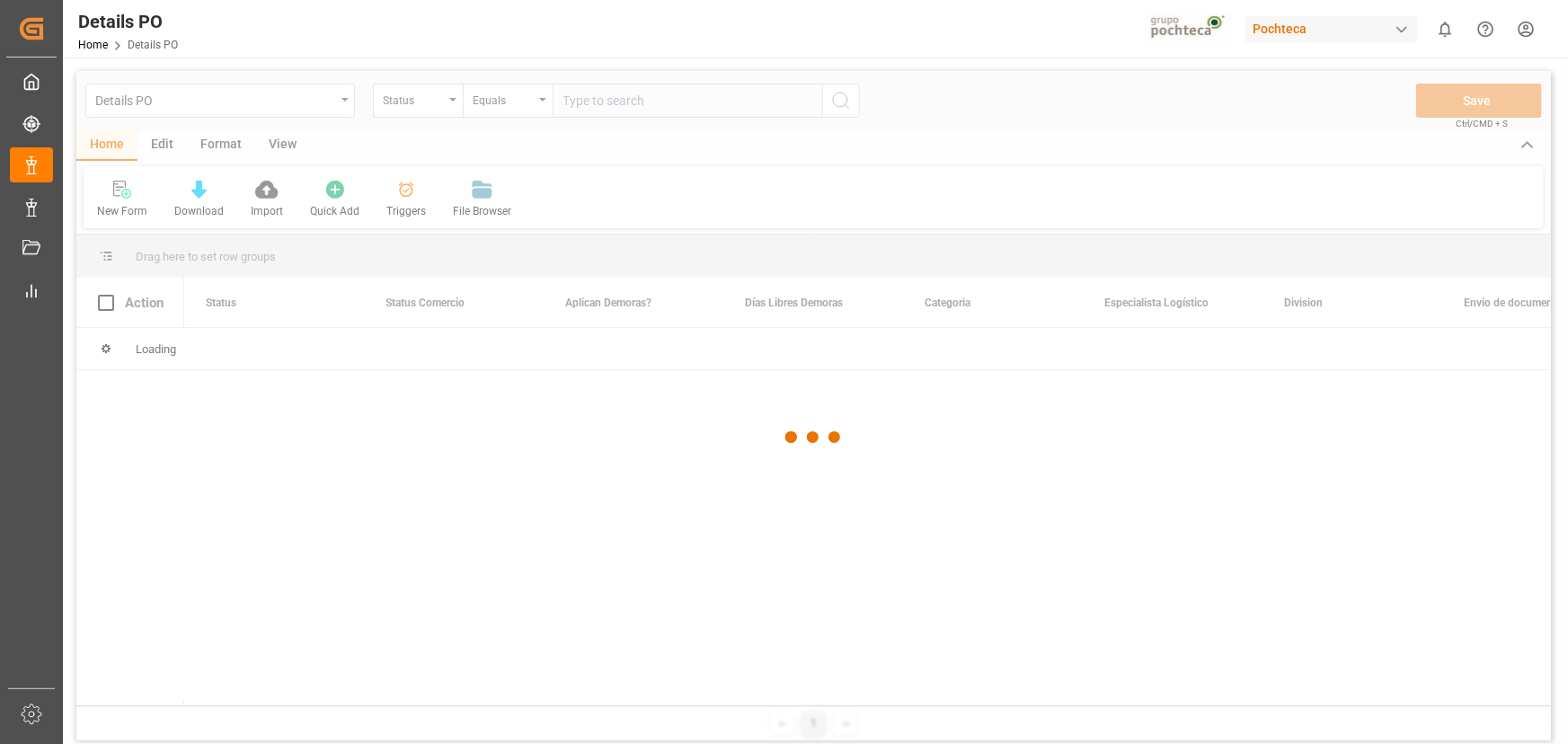
click at [421, 108] on div at bounding box center [813, 437] width 1475 height 733
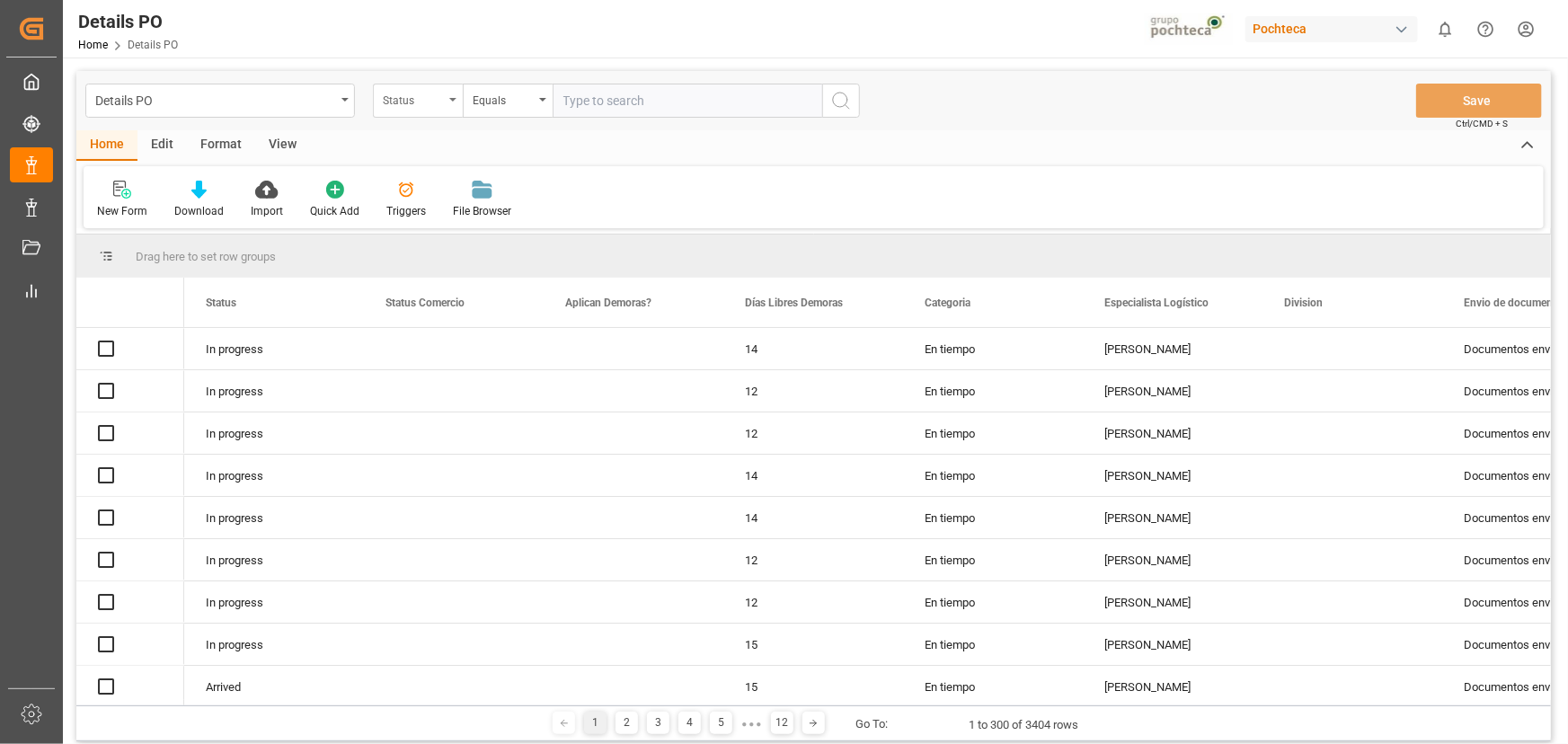
click at [432, 104] on div "Status" at bounding box center [413, 98] width 61 height 21
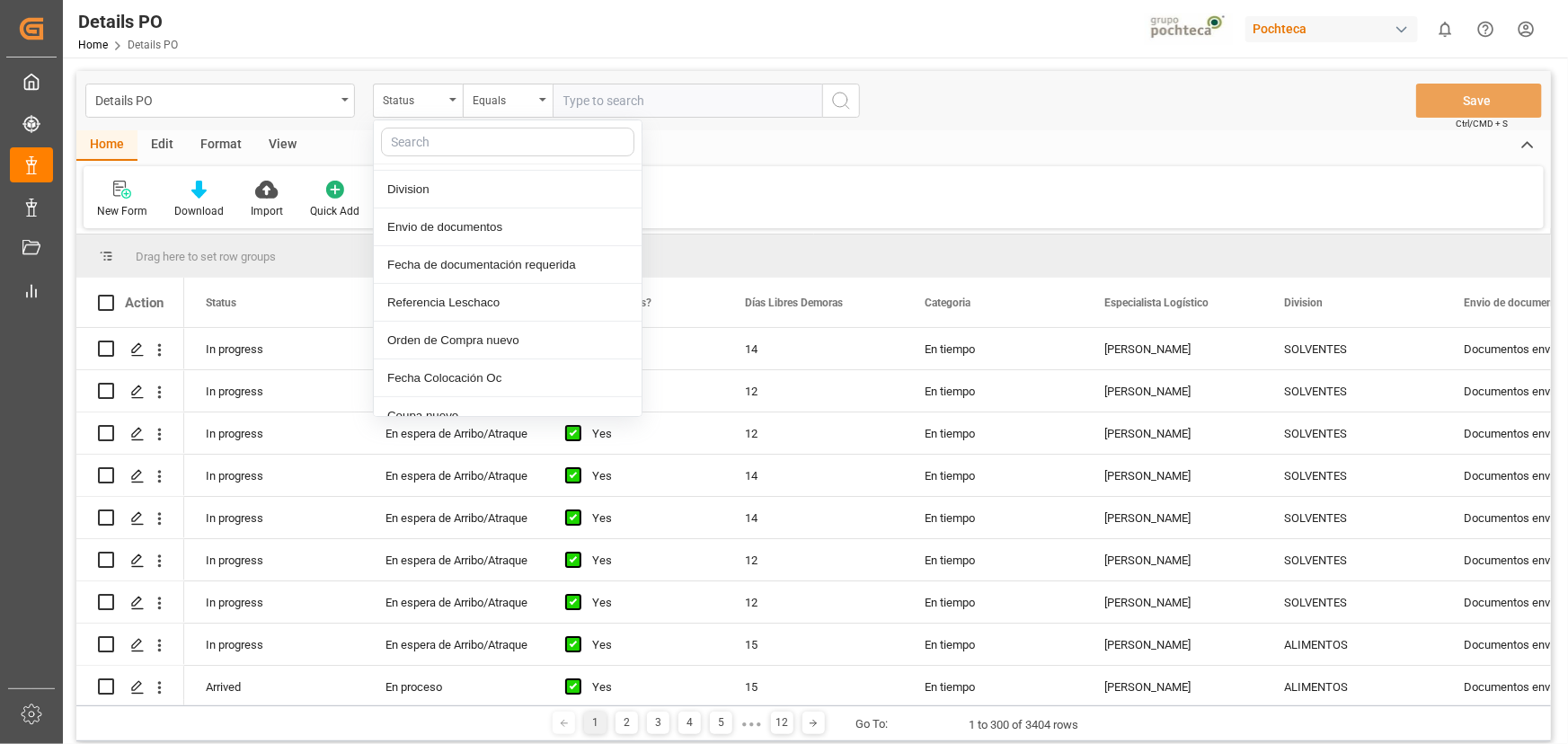
scroll to position [245, 0]
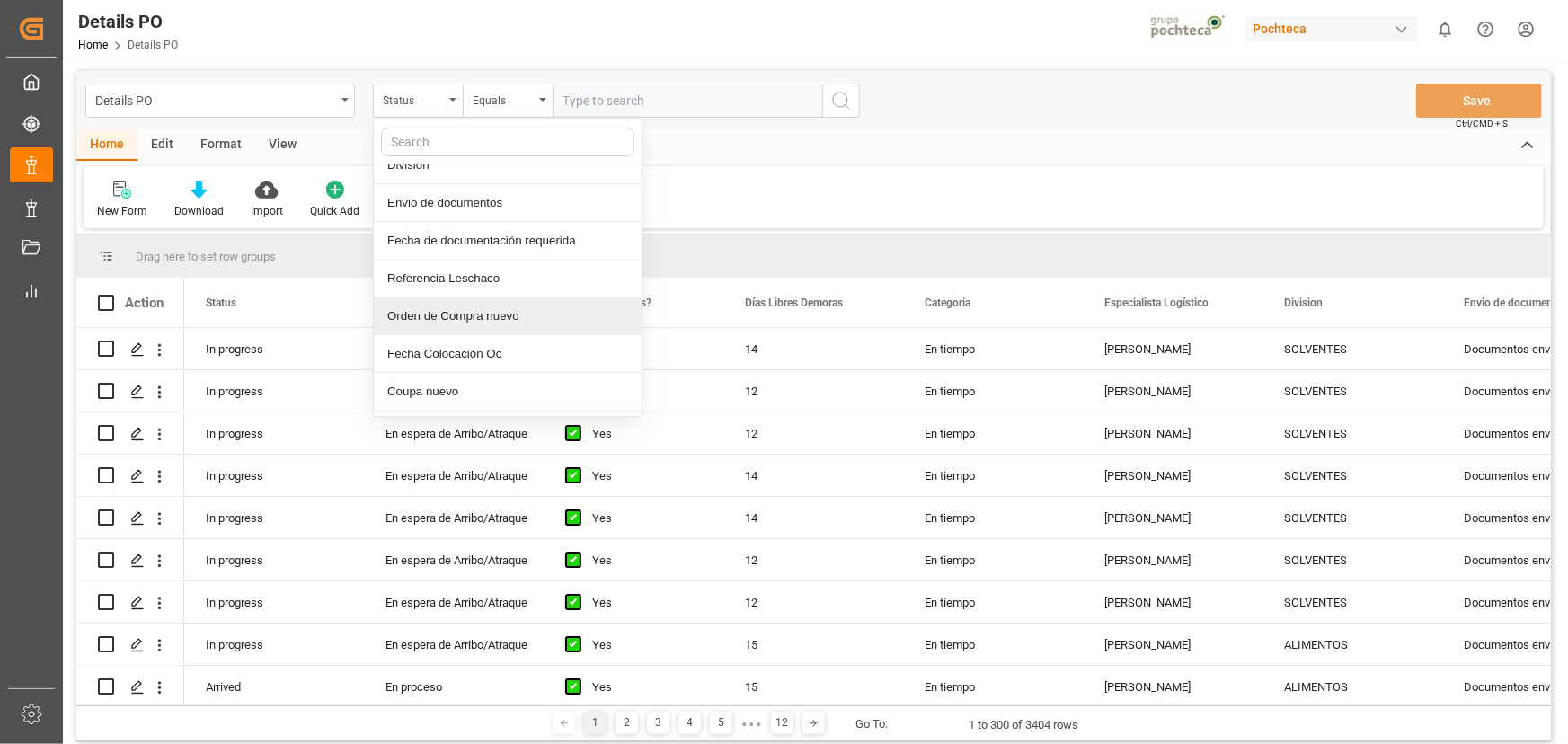
click at [477, 323] on div "Orden de Compra nuevo" at bounding box center [507, 316] width 267 height 38
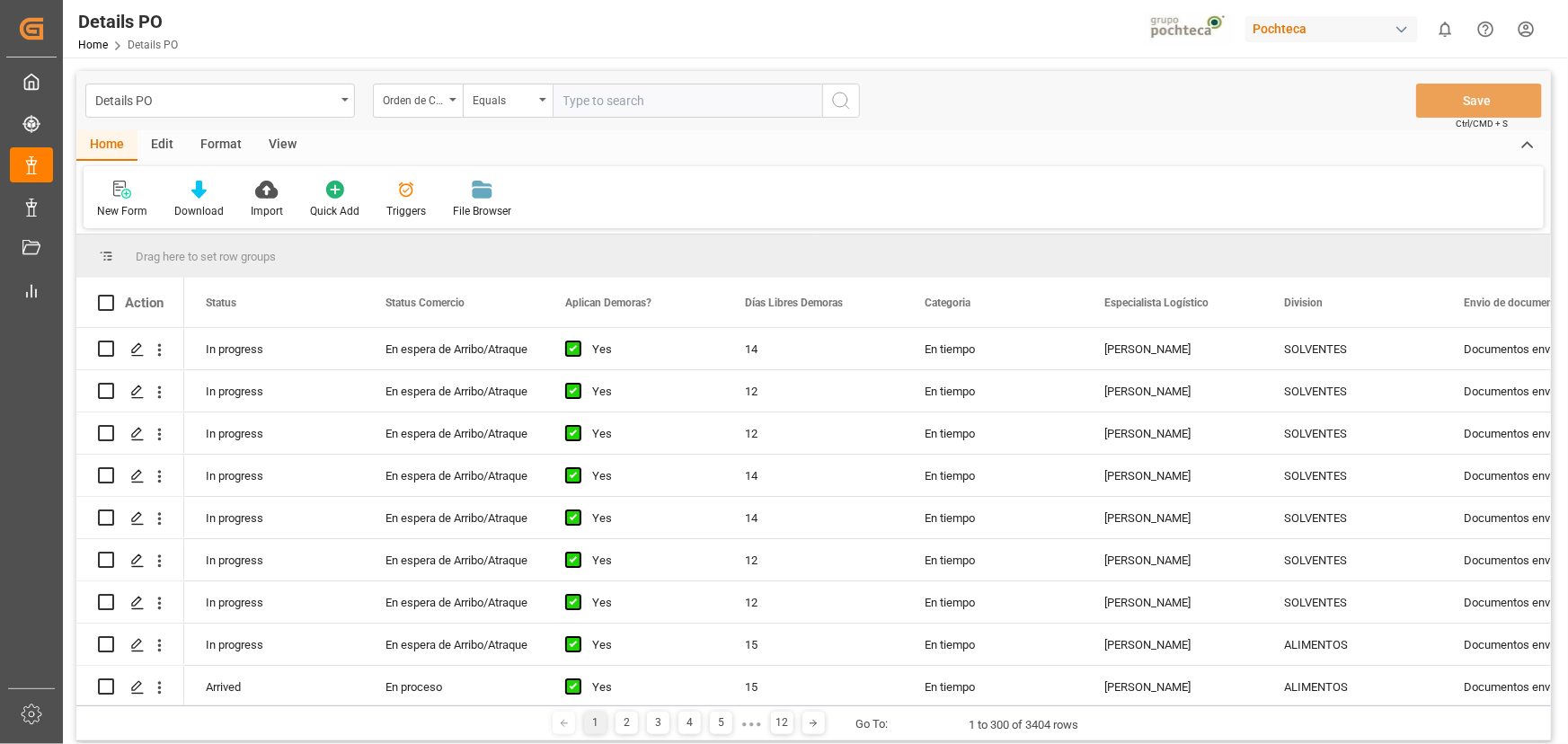
click at [584, 105] on input "text" at bounding box center [687, 100] width 269 height 34
type input "5000305078"
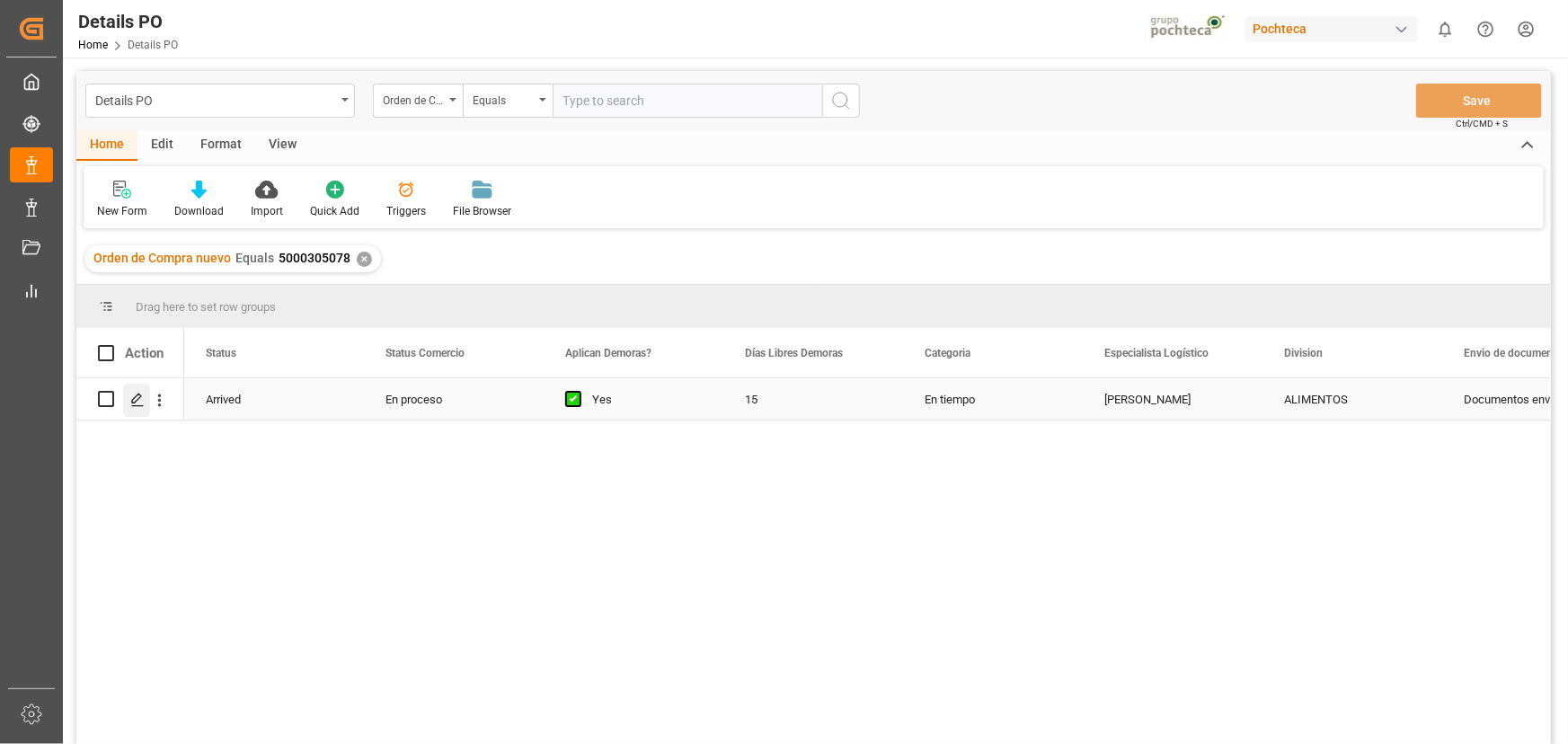
click at [130, 393] on icon "Press SPACE to select this row." at bounding box center [137, 400] width 15 height 15
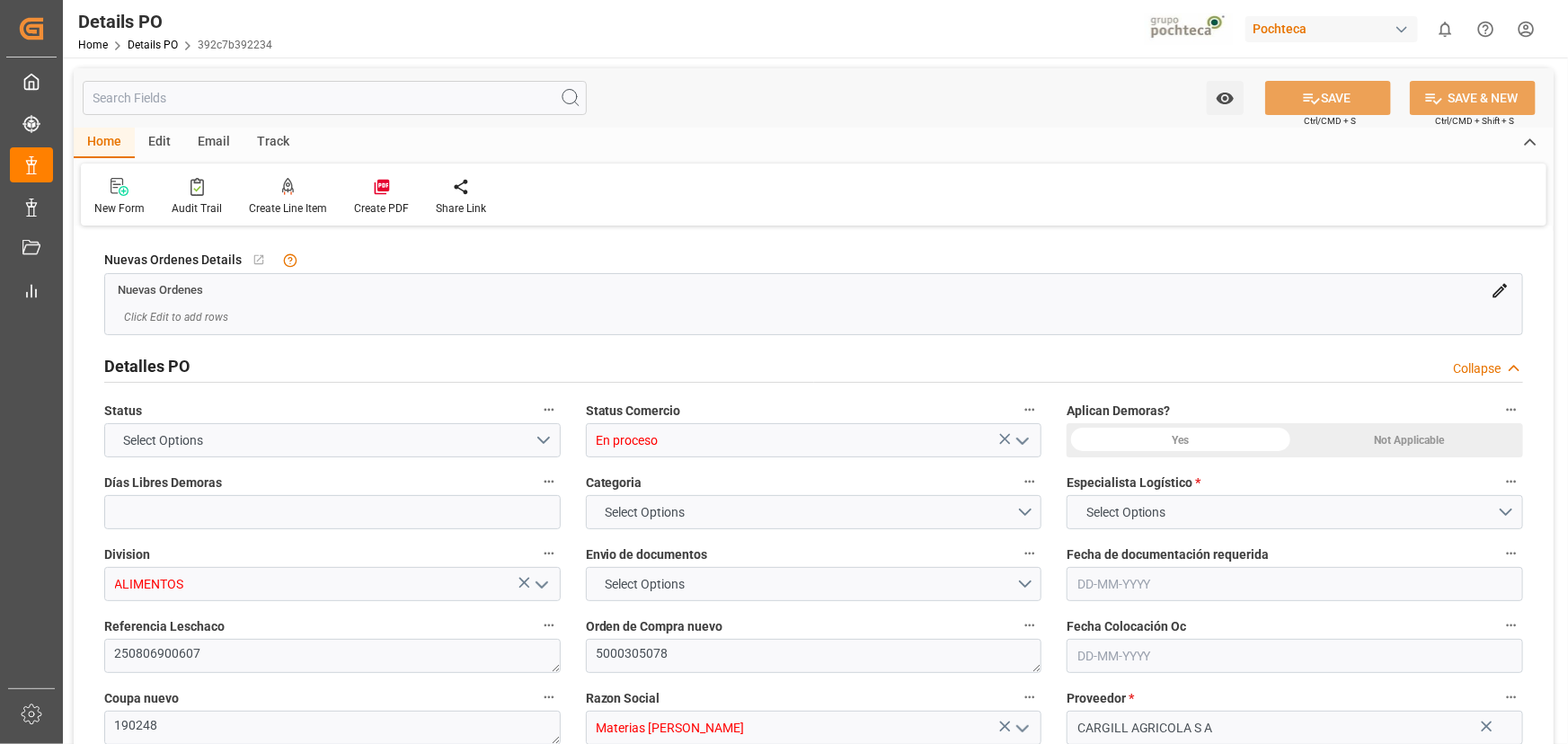
type input "15"
type input "[DATE]"
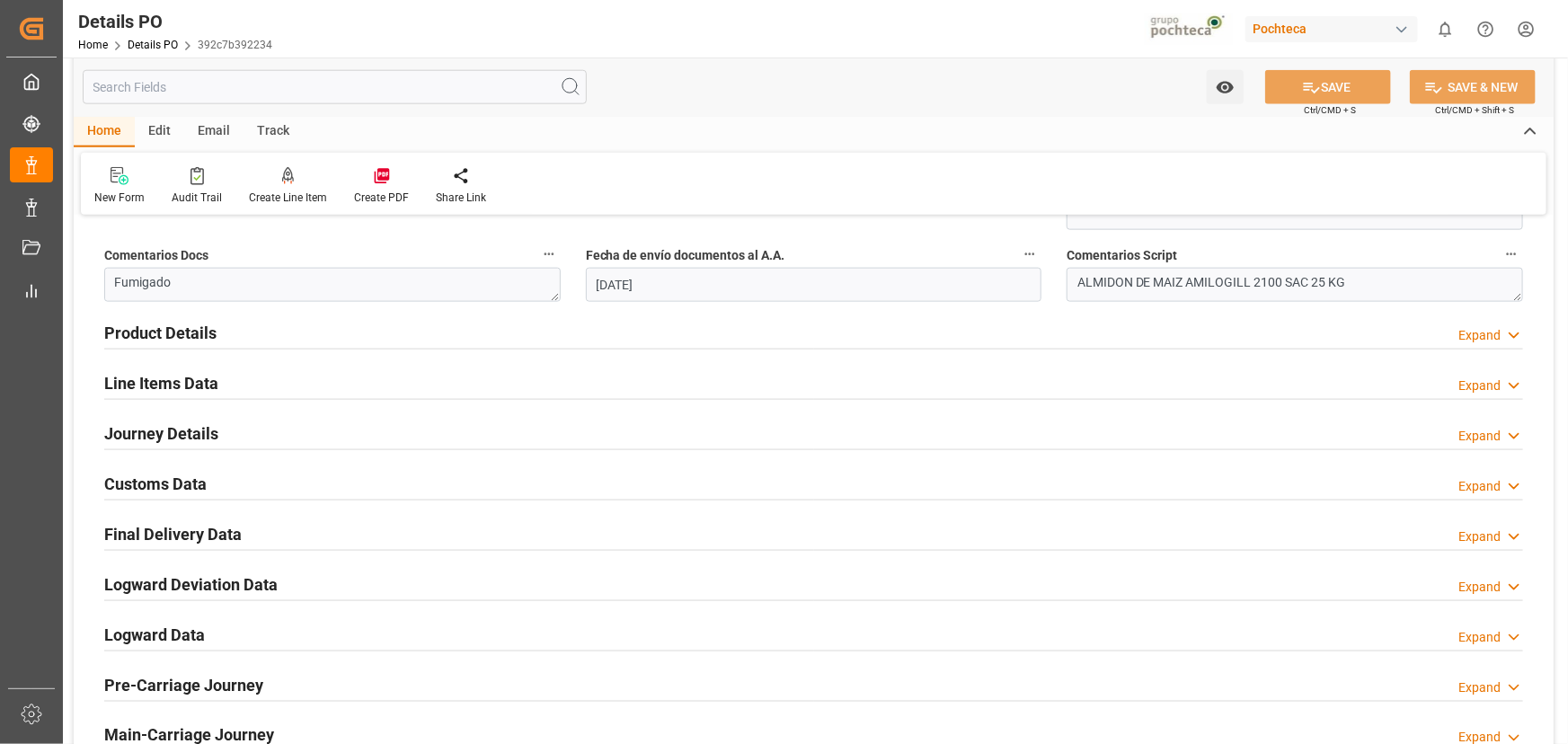
scroll to position [1062, 0]
click at [268, 418] on div "Journey Details Expand" at bounding box center [813, 431] width 1419 height 34
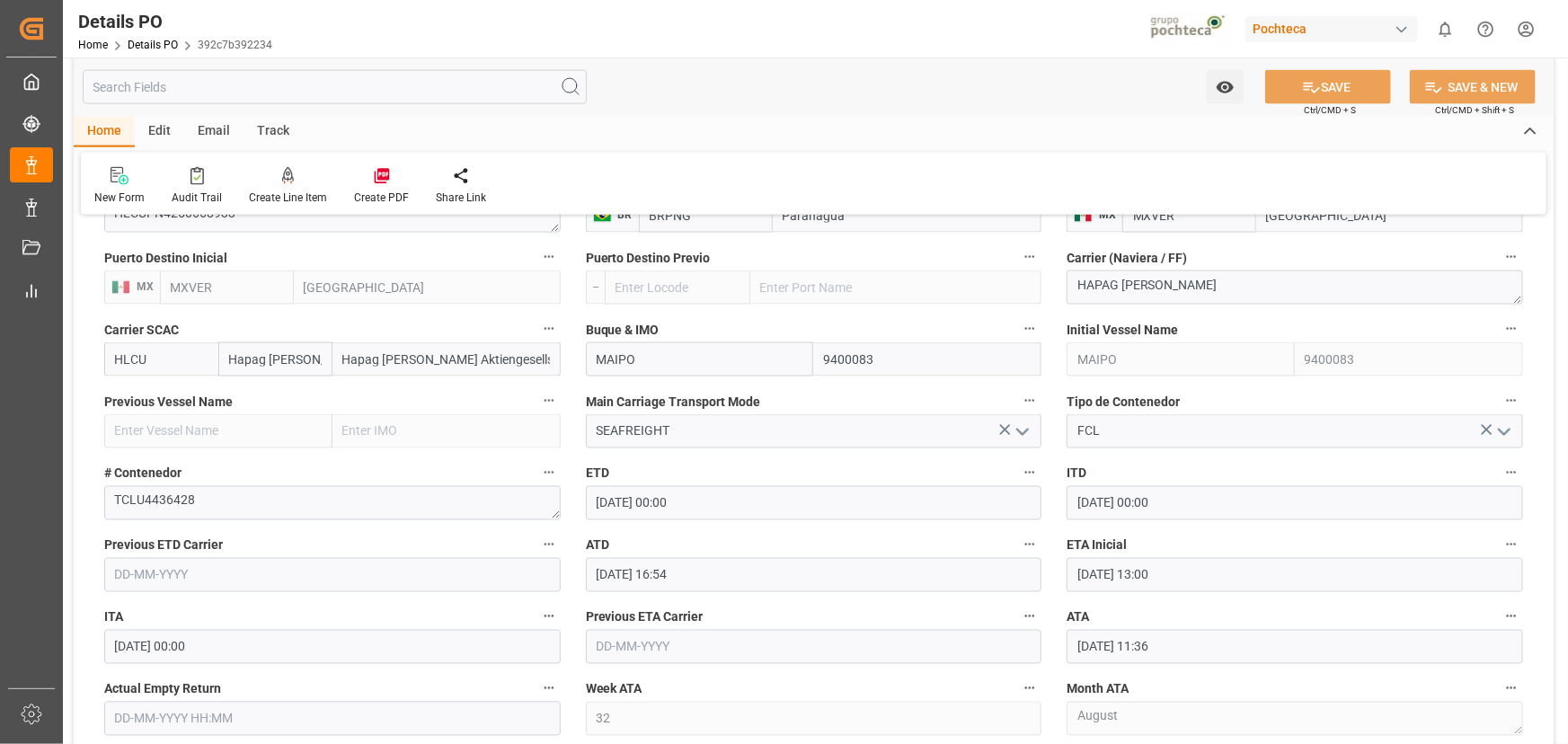
scroll to position [1389, 0]
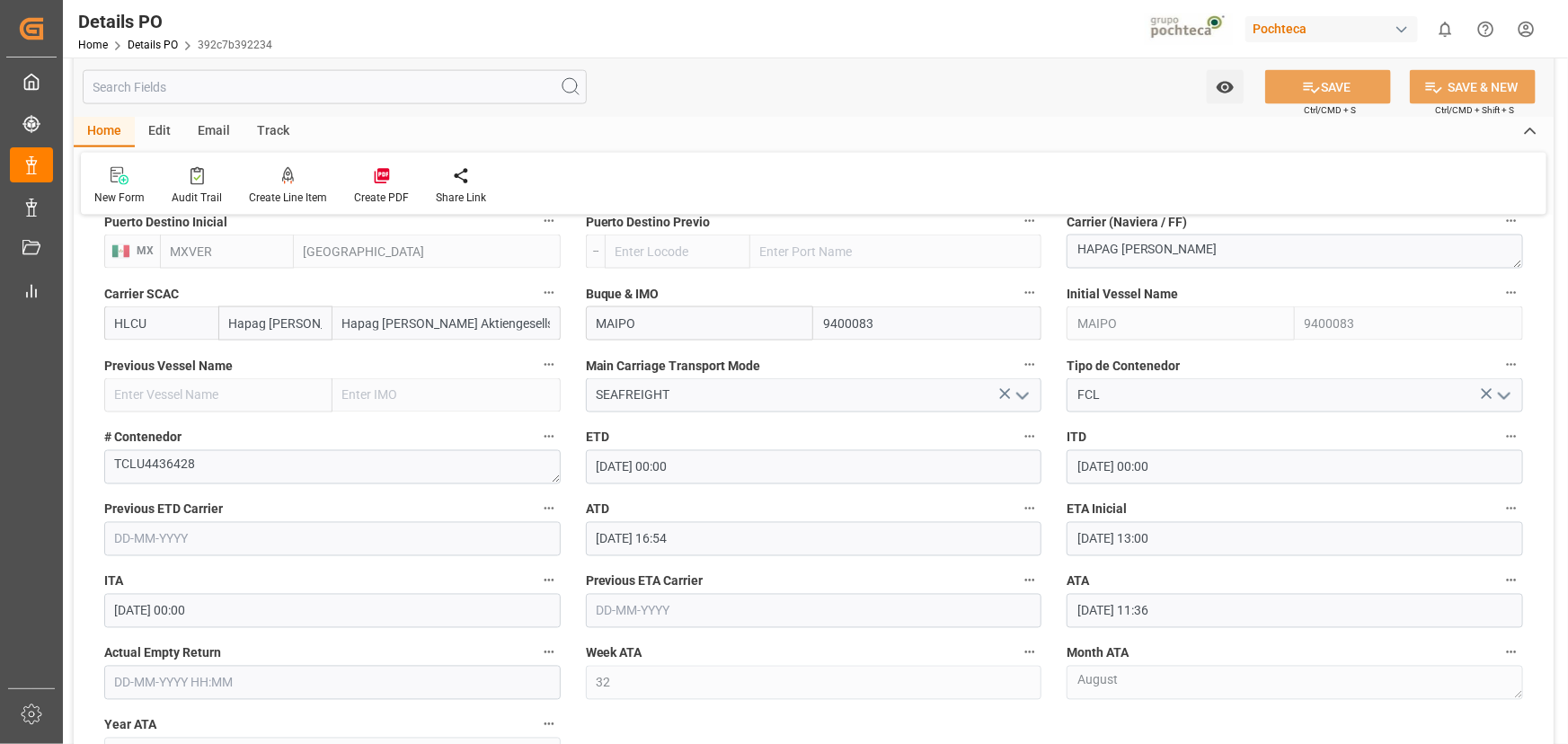
click at [1511, 577] on icon "button" at bounding box center [1511, 581] width 15 height 15
click at [1511, 577] on li "Audits" at bounding box center [1479, 579] width 145 height 29
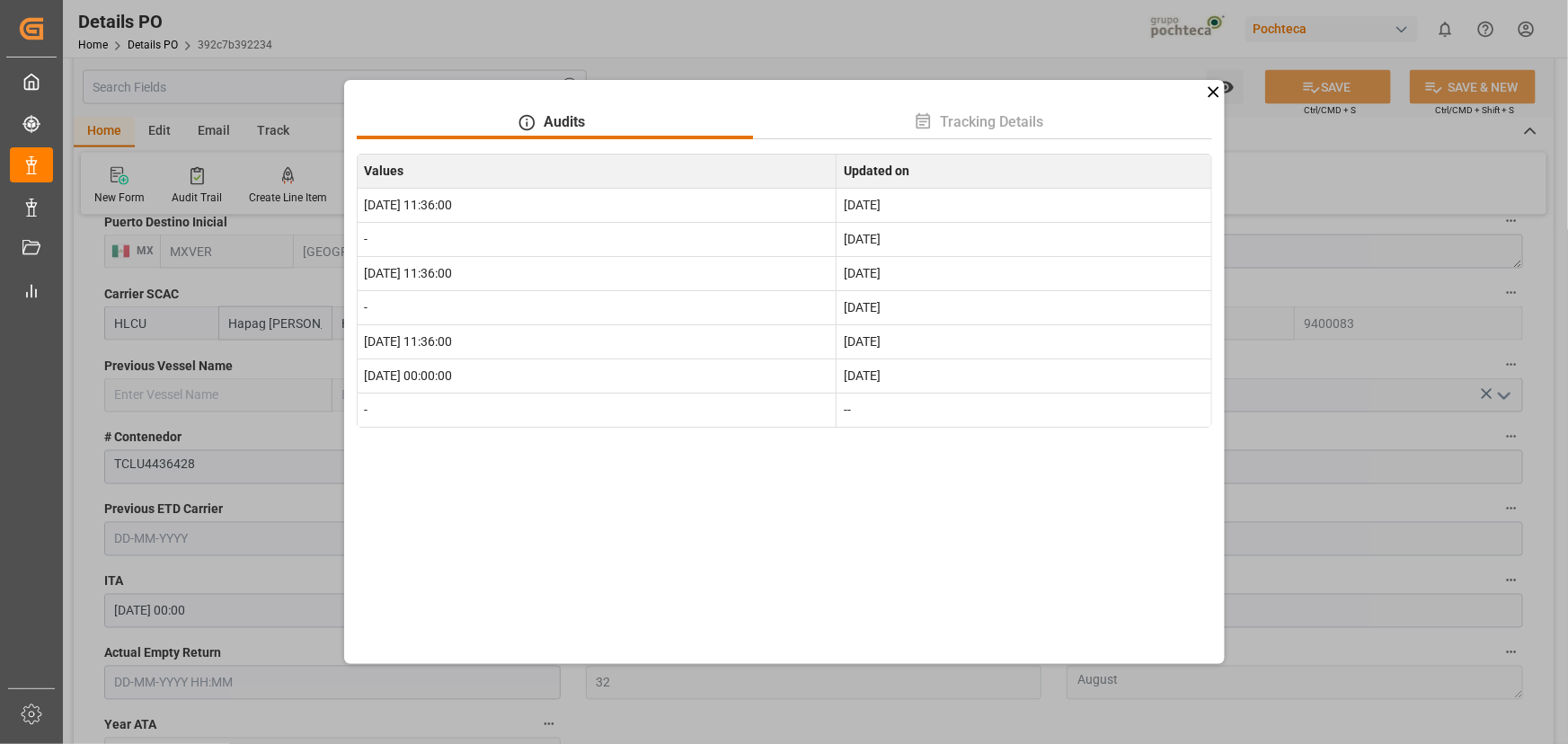
click at [1211, 90] on icon at bounding box center [1213, 92] width 11 height 11
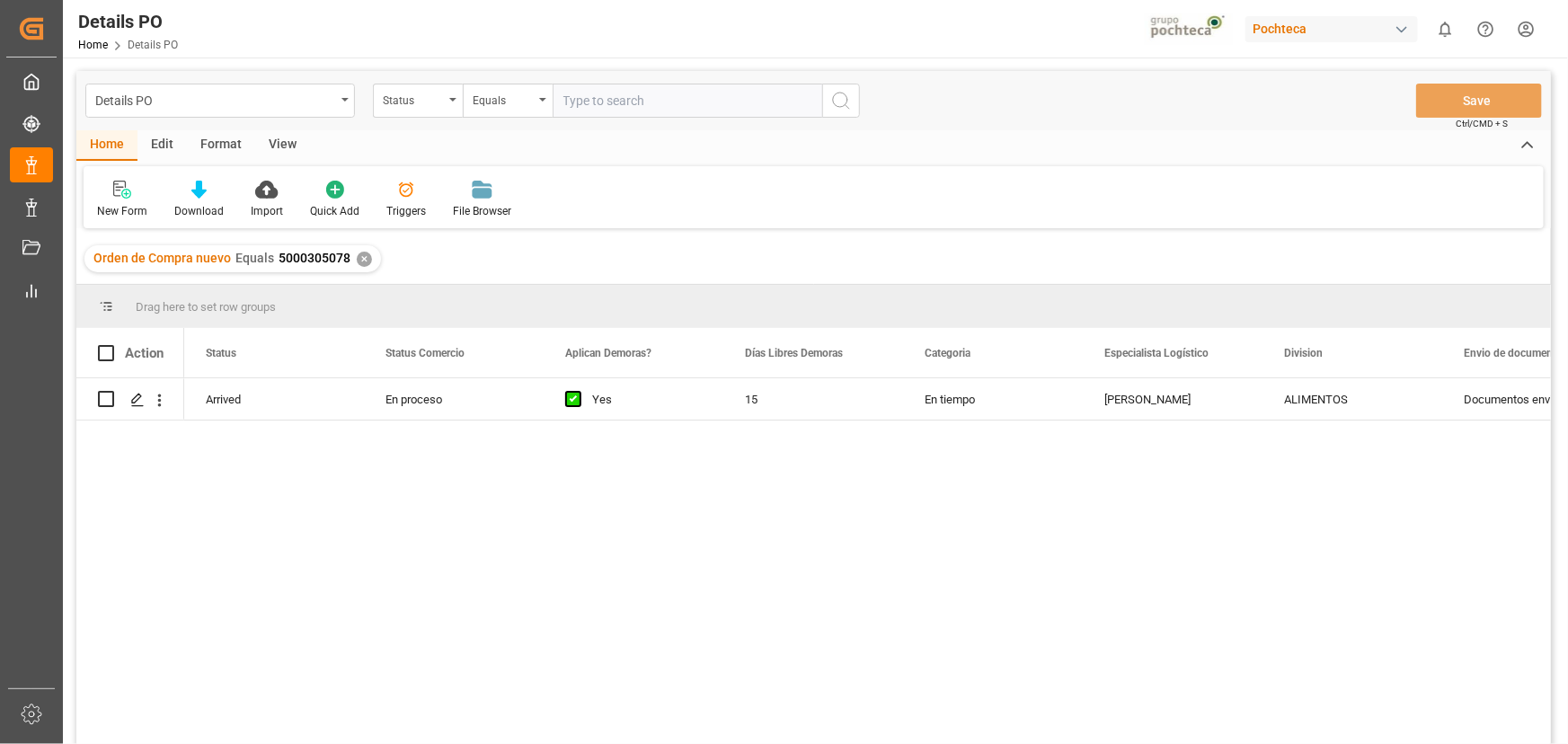
click at [361, 259] on div "✕" at bounding box center [364, 259] width 16 height 16
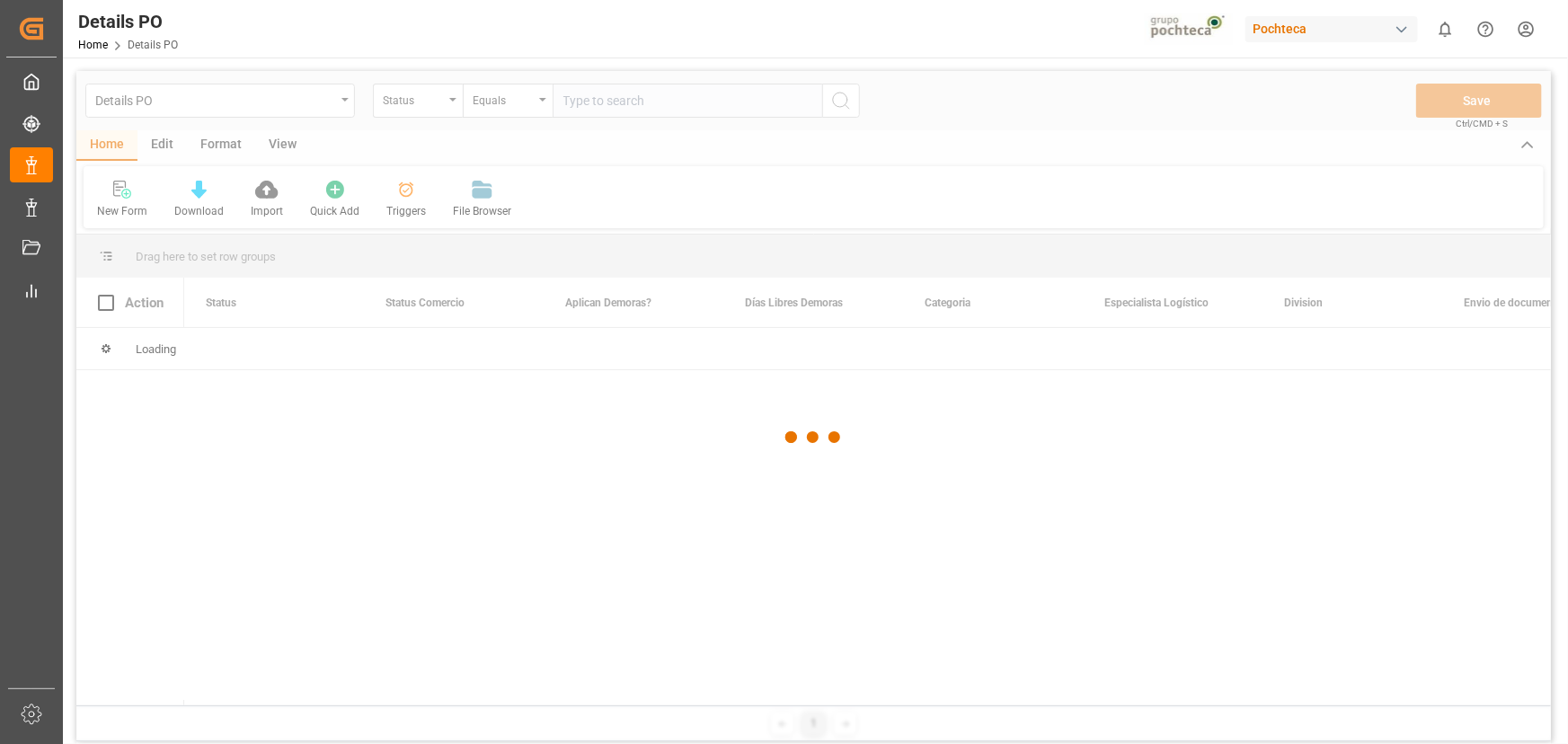
click at [590, 91] on div at bounding box center [813, 437] width 1475 height 733
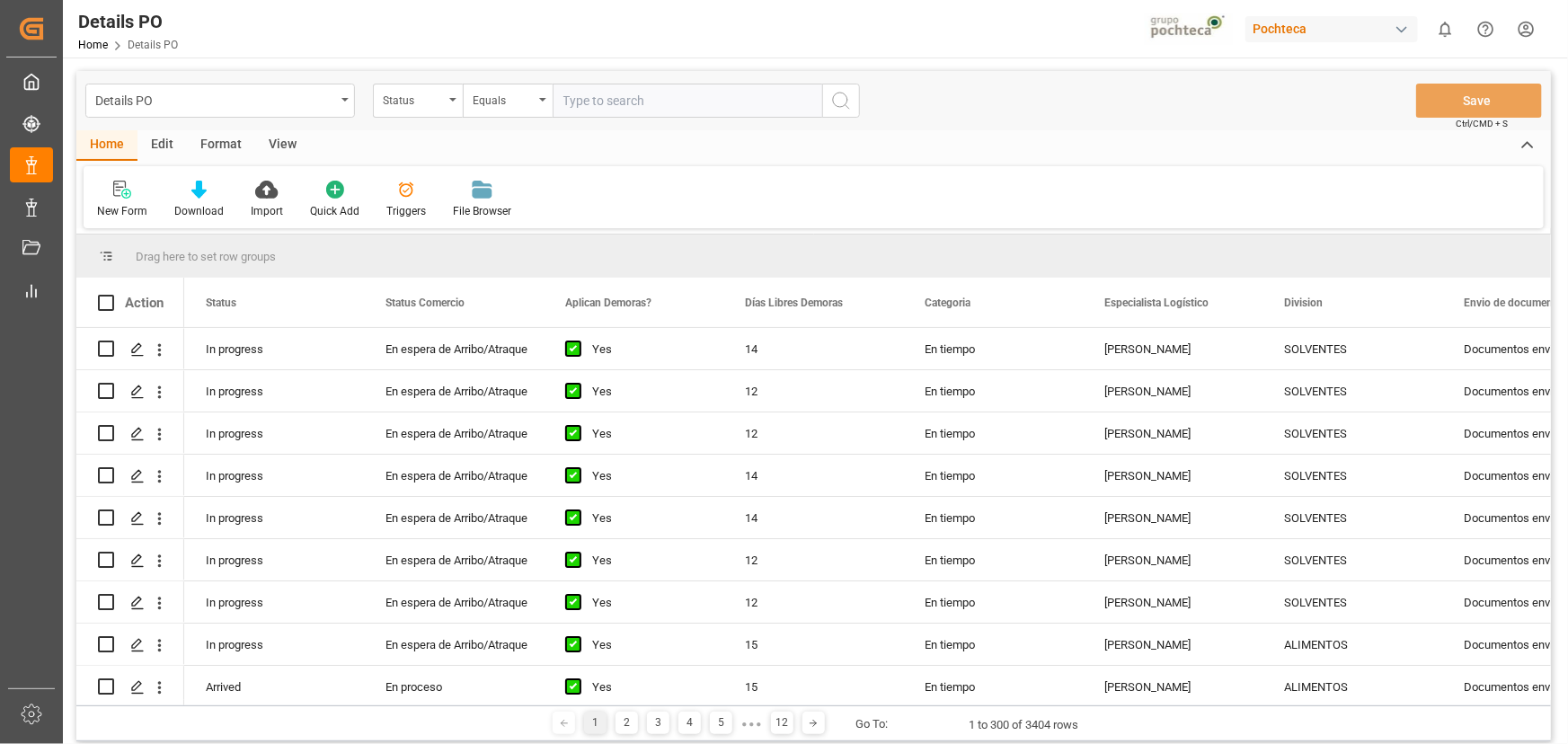
click at [593, 92] on input "text" at bounding box center [687, 100] width 269 height 34
click at [436, 107] on div "Status" at bounding box center [413, 98] width 61 height 21
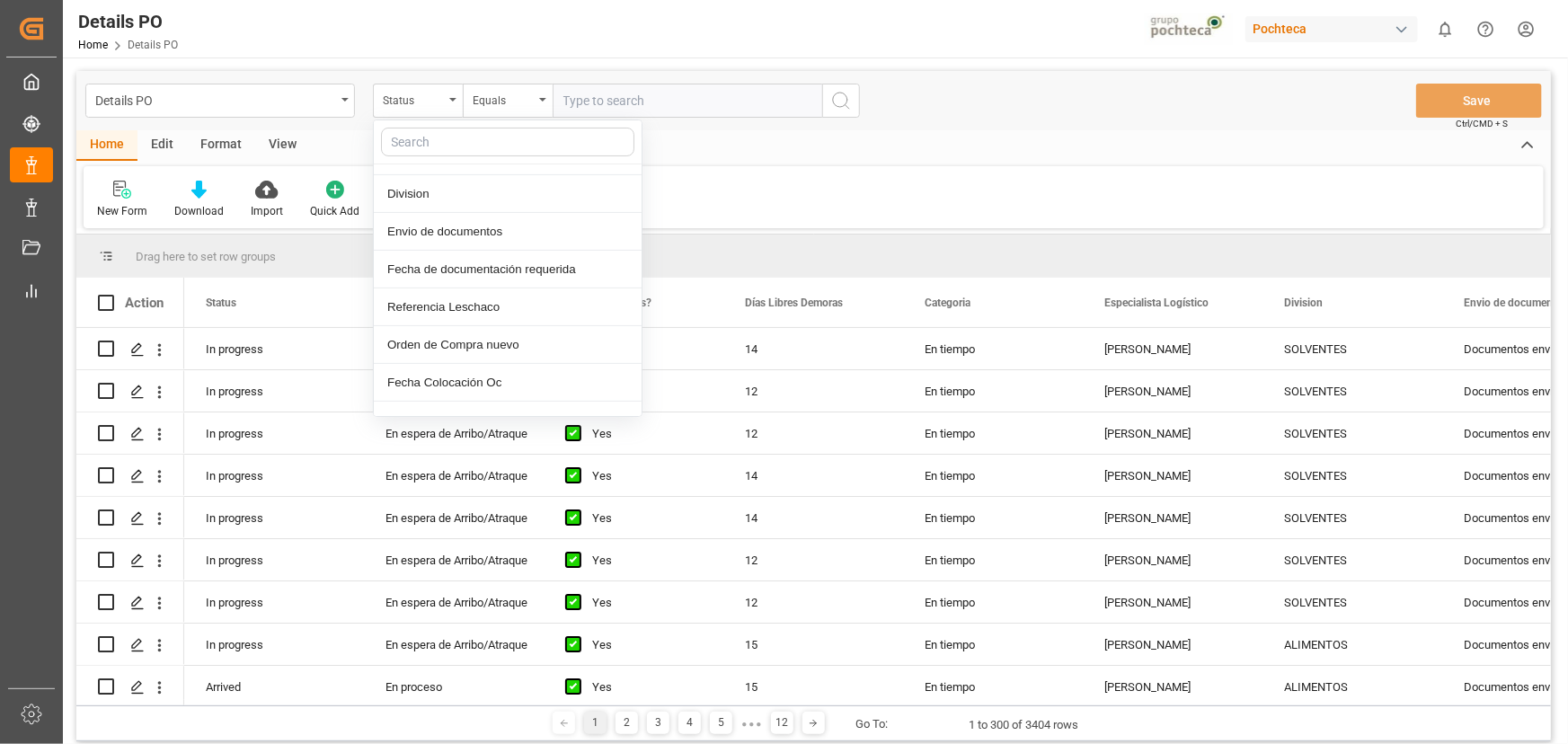
scroll to position [245, 0]
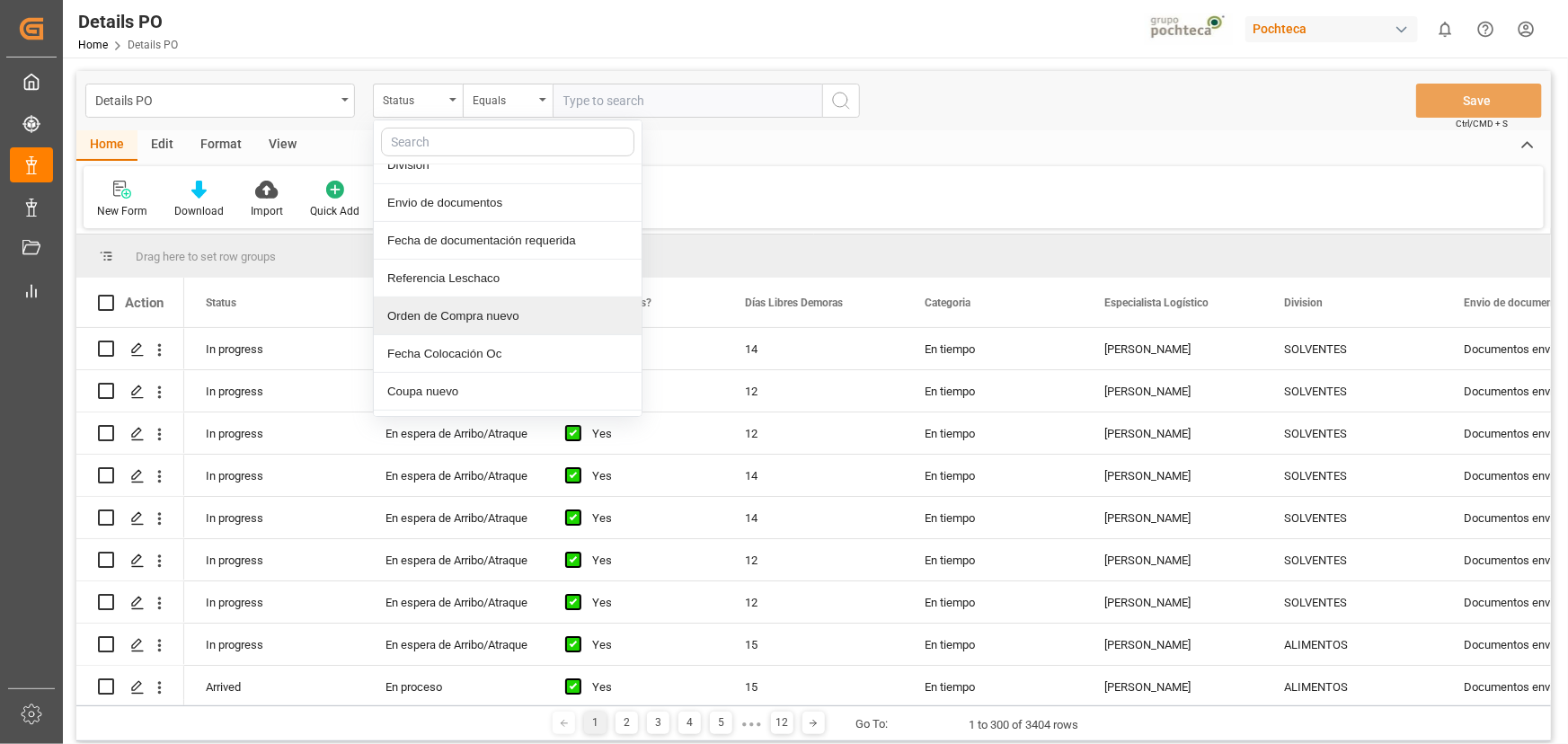
click at [455, 310] on div "Orden de Compra nuevo" at bounding box center [507, 316] width 267 height 38
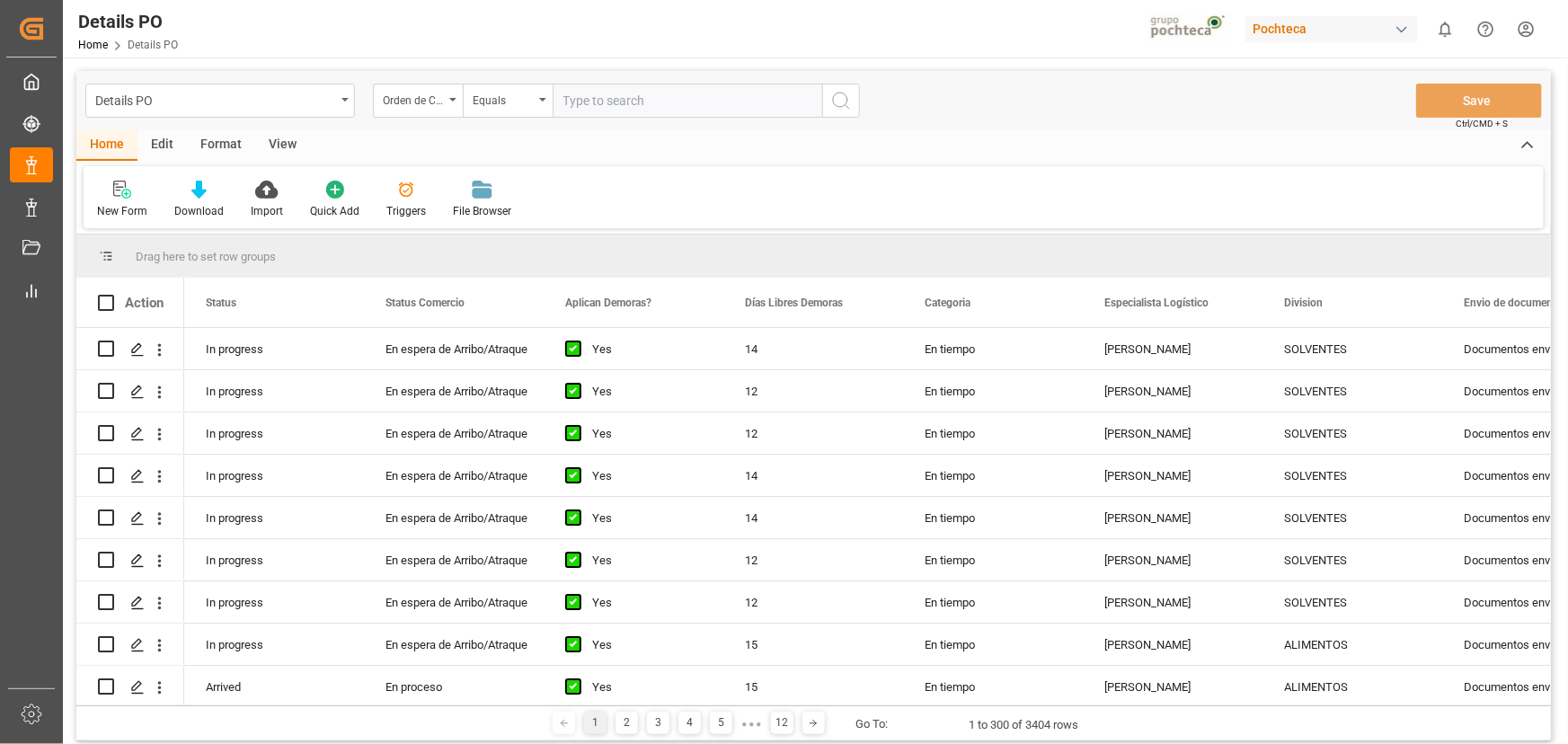
click at [613, 109] on input "text" at bounding box center [687, 100] width 269 height 34
click at [668, 176] on div "New Form Download Import Quick Add Triggers File Browser" at bounding box center [813, 197] width 1460 height 62
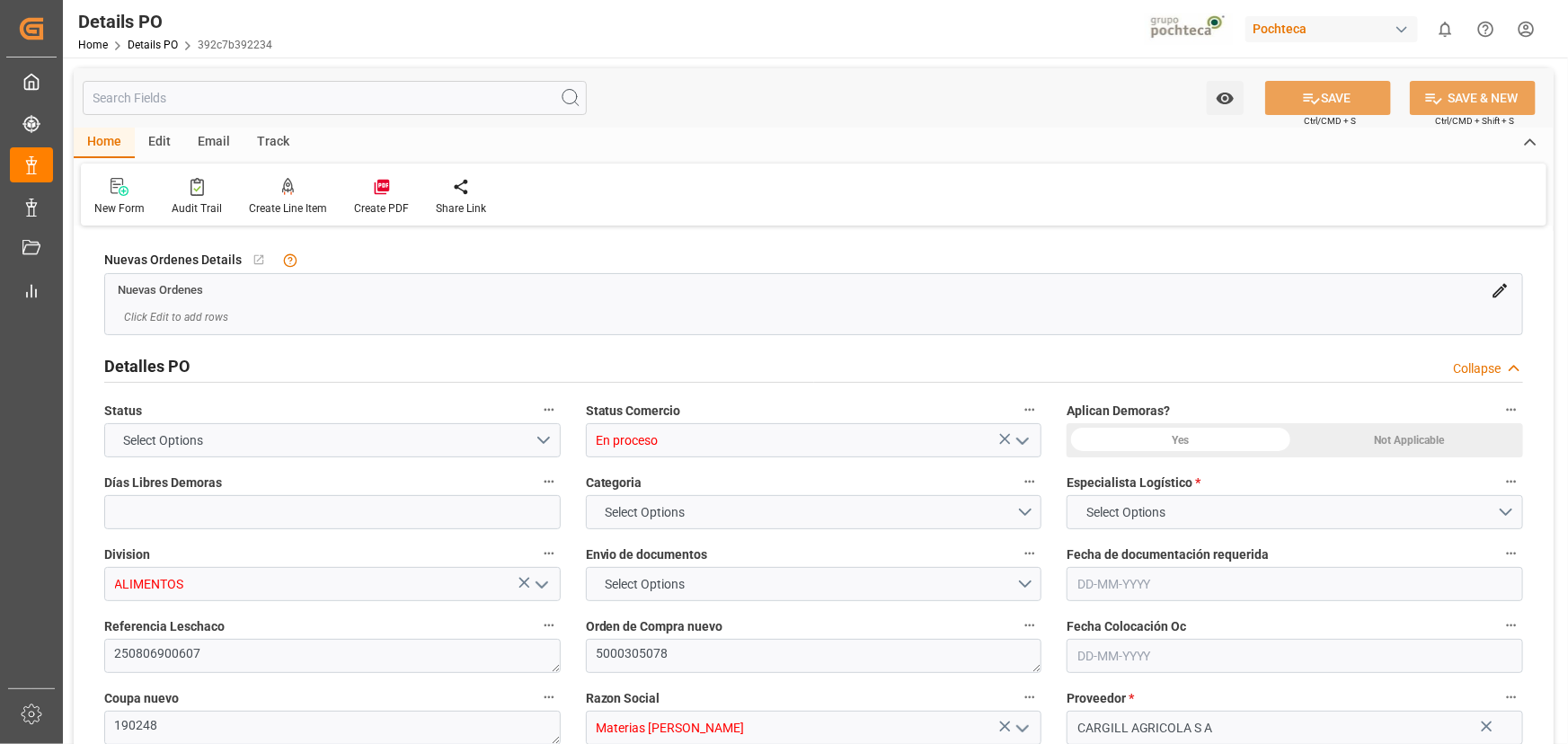
type input "En proceso"
type input "ALIMENTOS"
type textarea "250806900607"
type textarea "5000305078"
type textarea "190248"
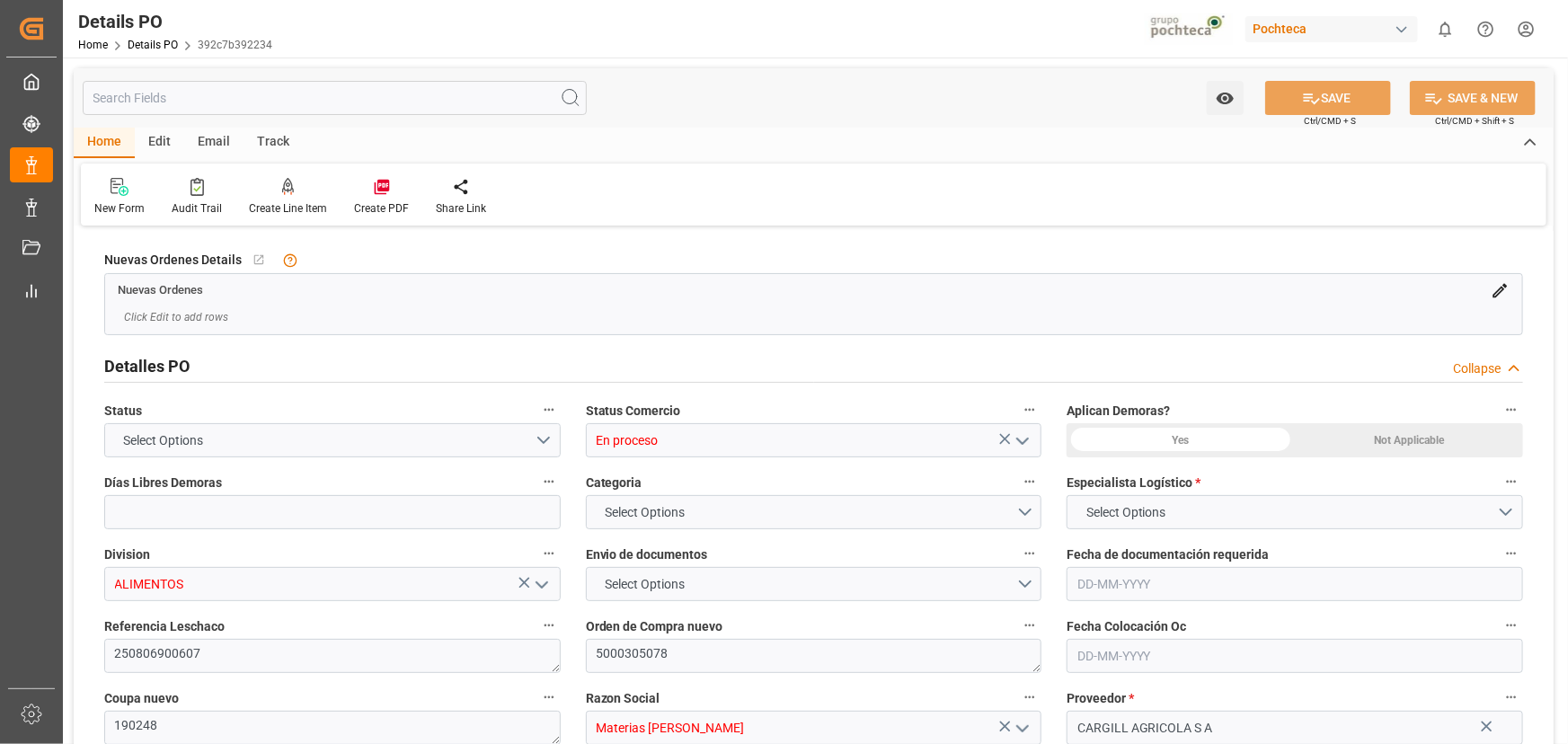
type input "Materias [PERSON_NAME]"
type input "CARGILL AGRICOLA S A"
type textarea "1100434865"
type textarea "Fumigado"
type textarea "ALMIDON DE MAIZ AMILOGILL 2100 SAC 25 KG"
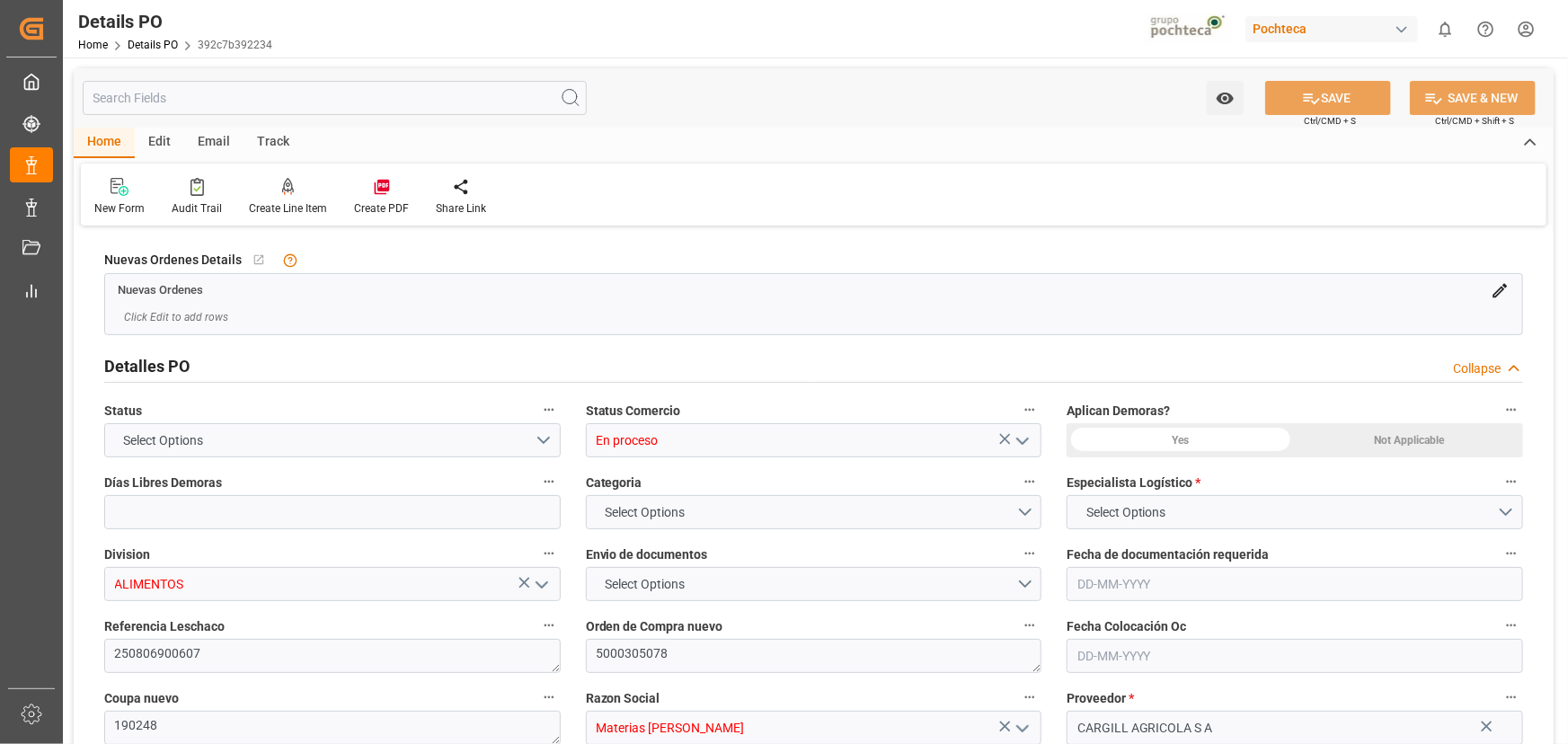
type input "15"
type input "[DATE]"
click at [157, 144] on div "Edit" at bounding box center [159, 142] width 49 height 30
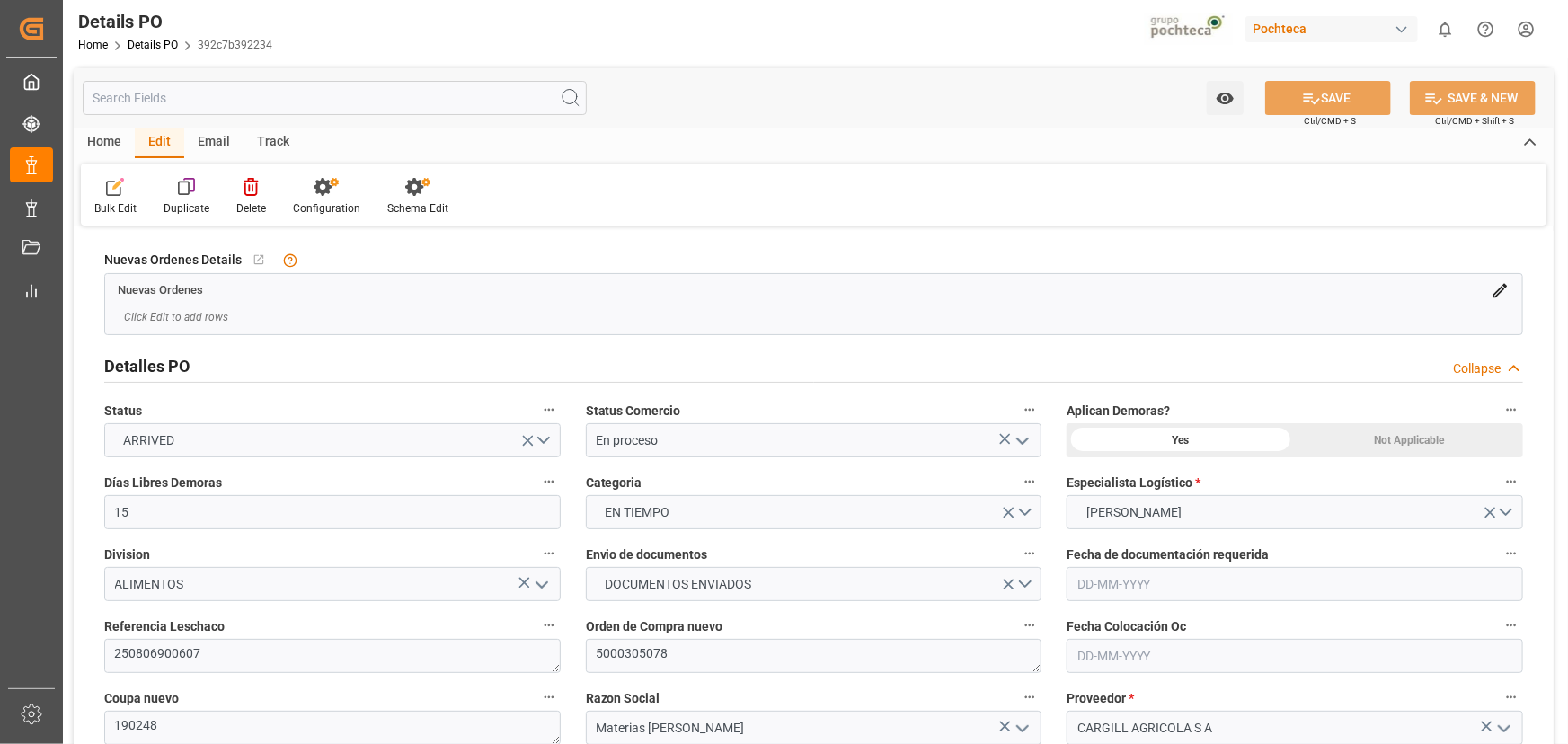
click at [114, 148] on div "Home" at bounding box center [103, 142] width 61 height 30
click at [212, 192] on div at bounding box center [196, 186] width 50 height 19
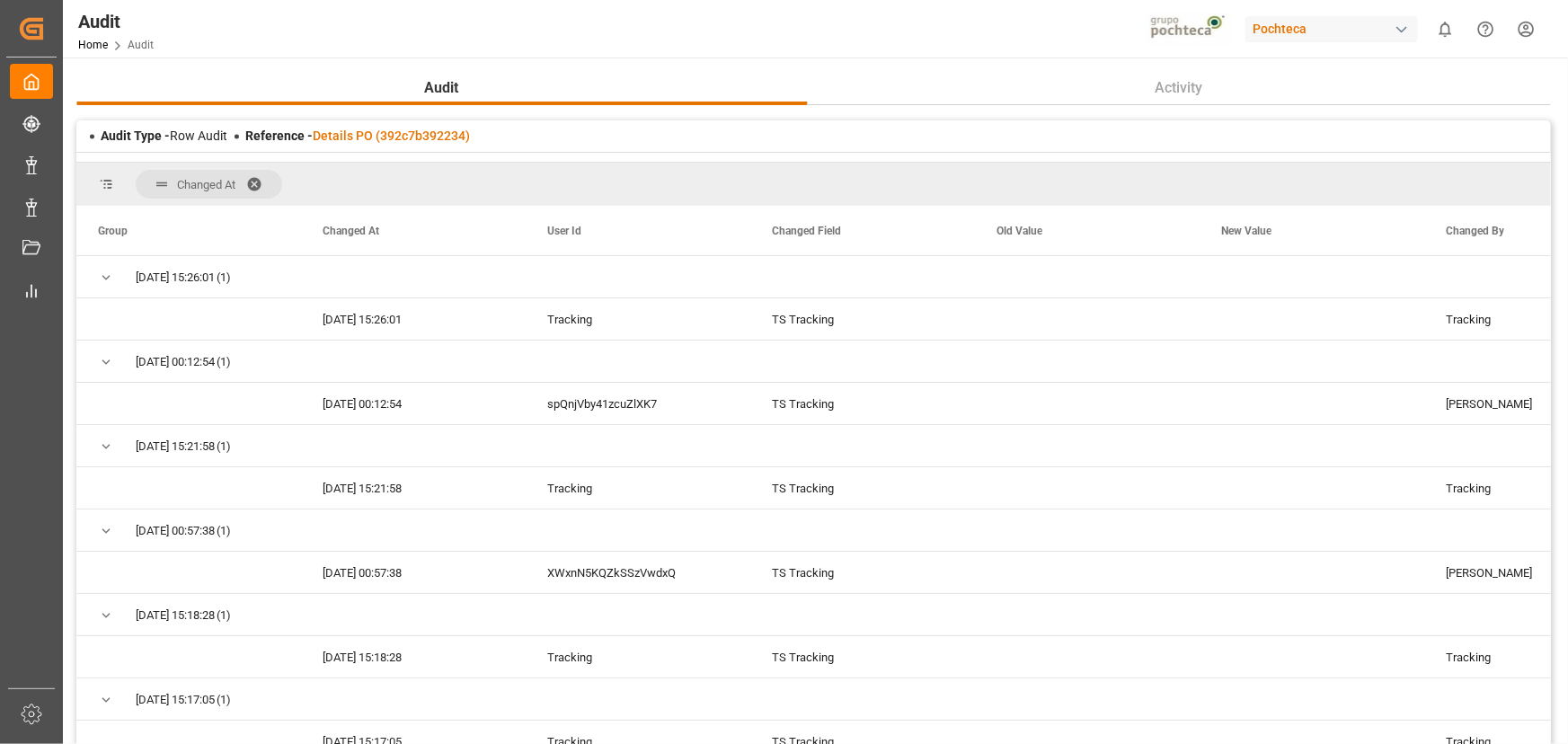
click at [260, 181] on span at bounding box center [260, 184] width 28 height 16
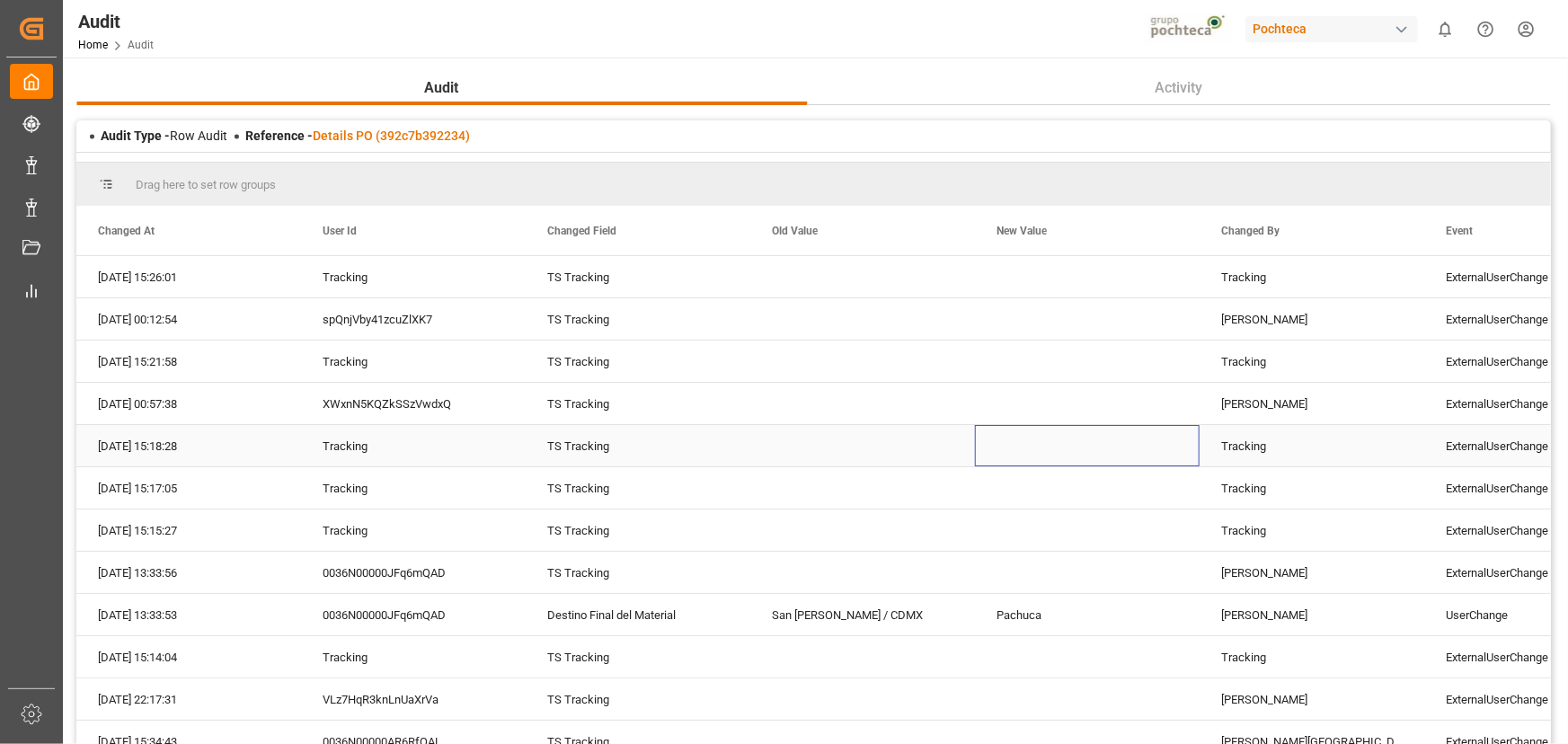
click at [1000, 466] on div "[DATE] 15:18:28 Tracking TS Tracking Tracking ExternalUserChange 0016N00000G3pA…" at bounding box center [1199, 446] width 2246 height 42
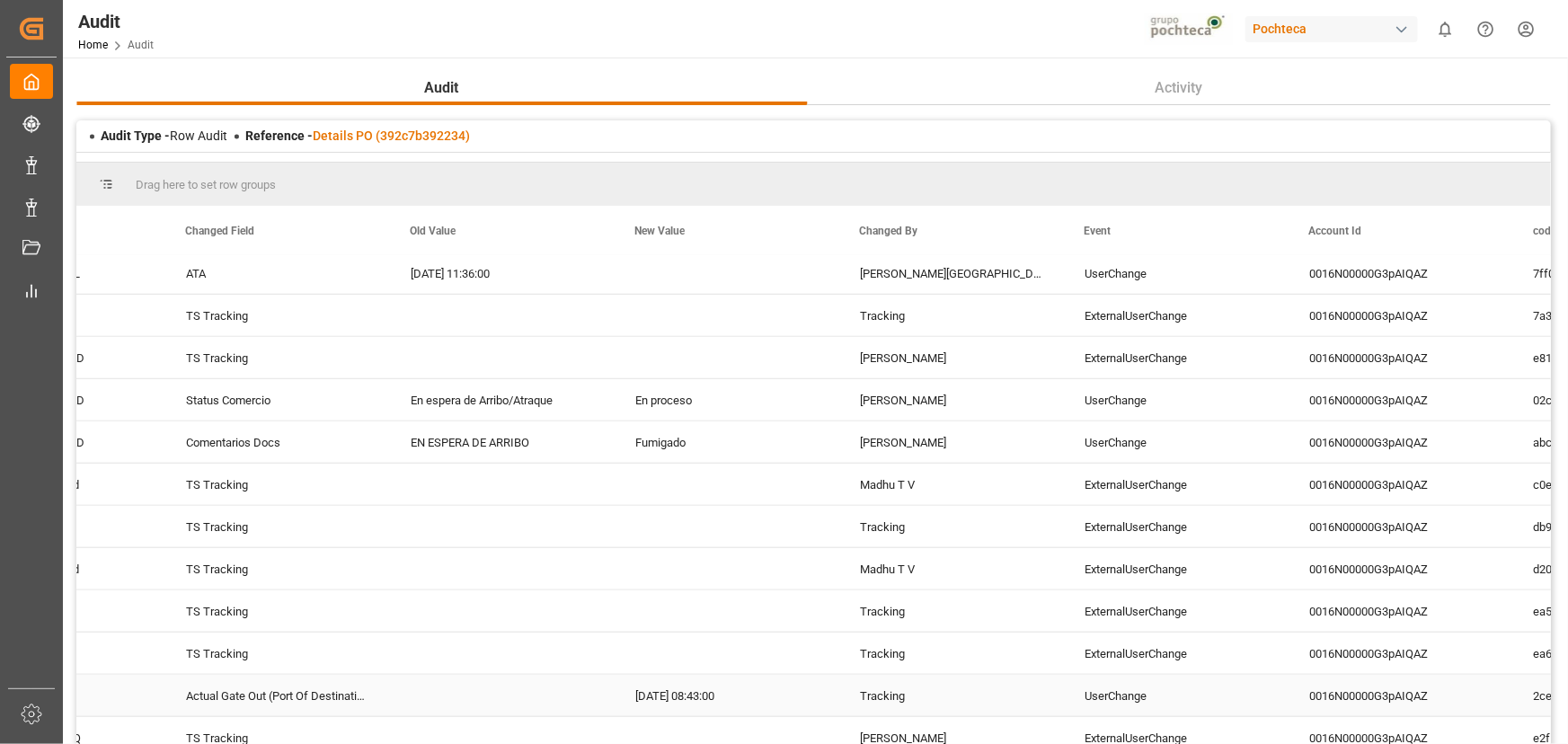
scroll to position [735, 0]
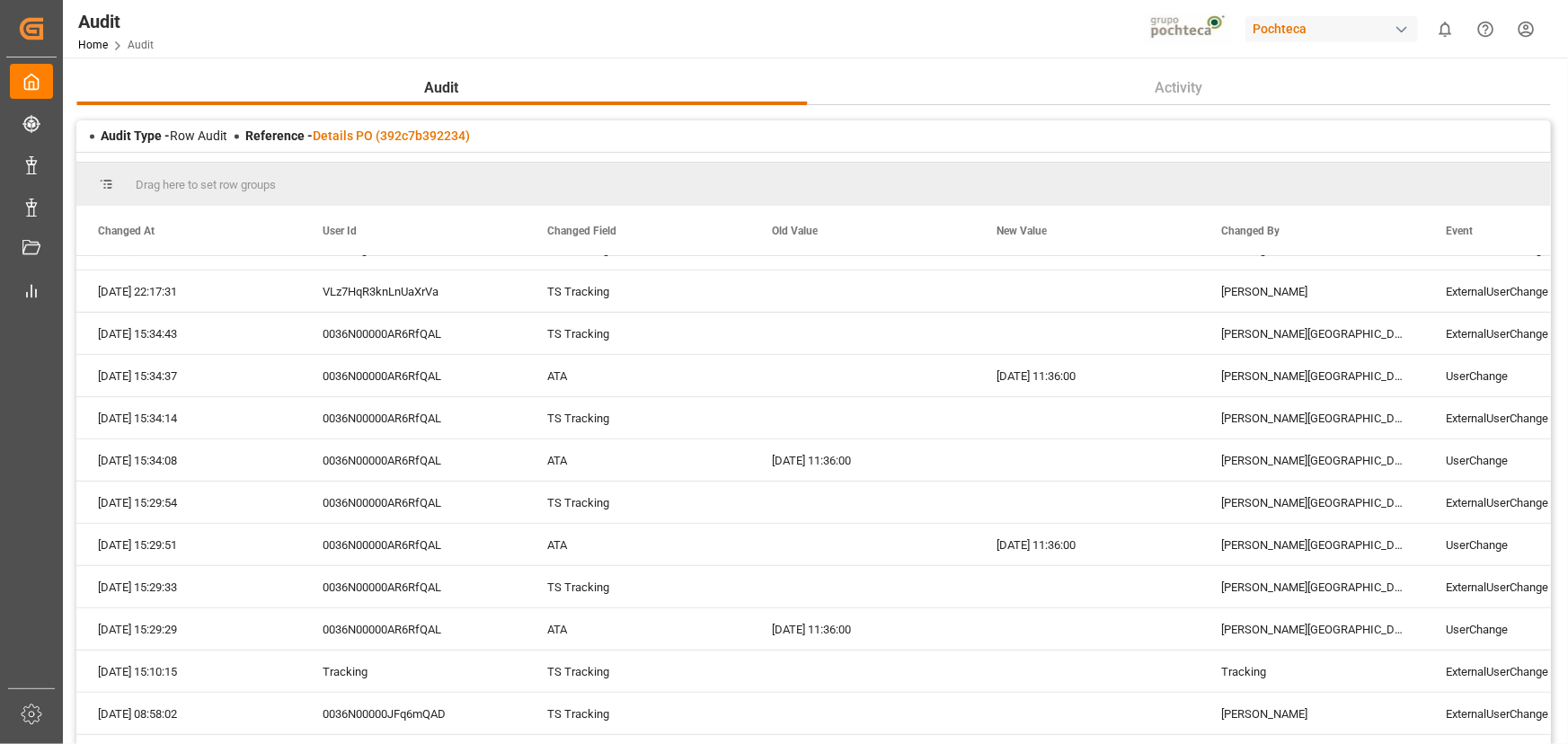
click at [1013, 49] on div "Audit Home Audit Pochteca 0 Notifications Only show unread All Watching Mark al…" at bounding box center [809, 28] width 1518 height 58
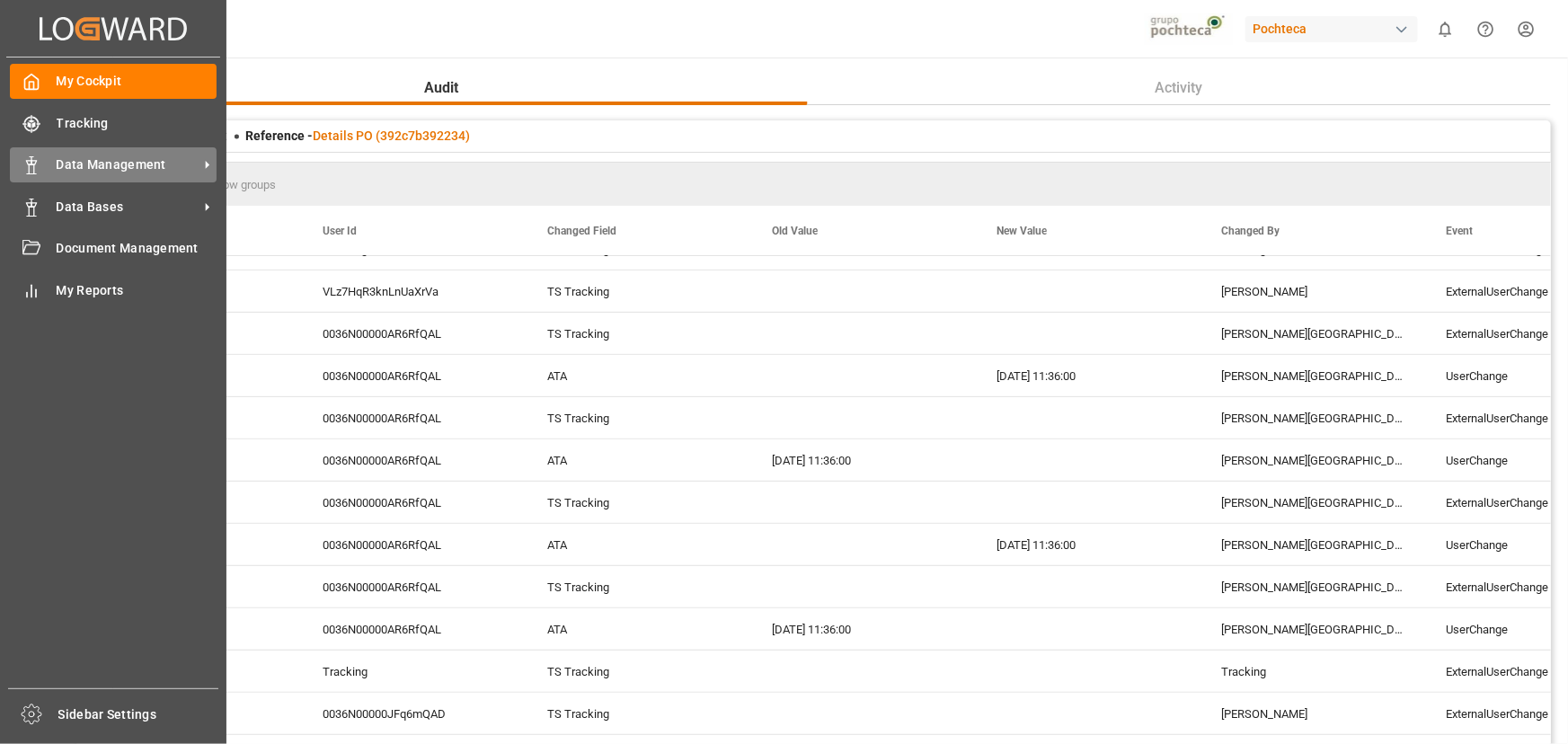
click at [98, 157] on span "Data Management" at bounding box center [127, 165] width 142 height 19
